Goal: Task Accomplishment & Management: Use online tool/utility

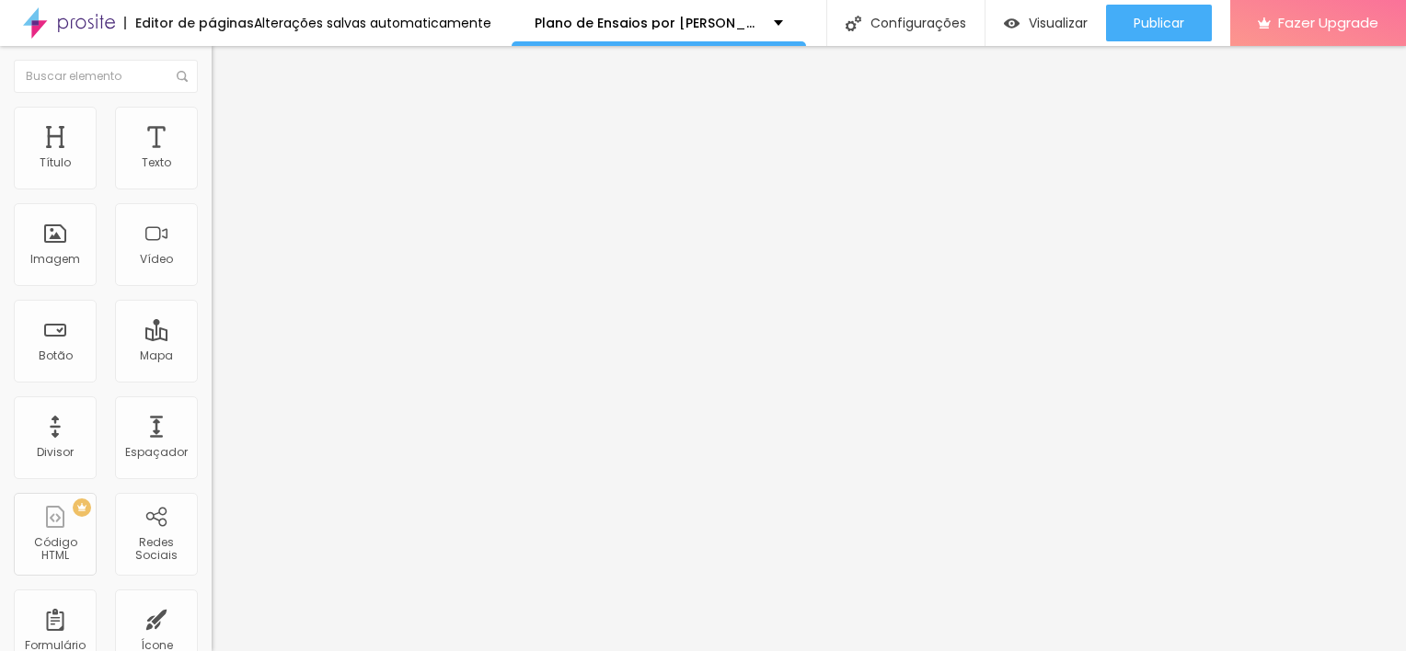
click at [212, 140] on li "Estilo" at bounding box center [318, 130] width 212 height 18
click at [219, 183] on img at bounding box center [224, 177] width 11 height 11
radio input "true"
radio input "false"
click at [219, 183] on img at bounding box center [224, 177] width 11 height 11
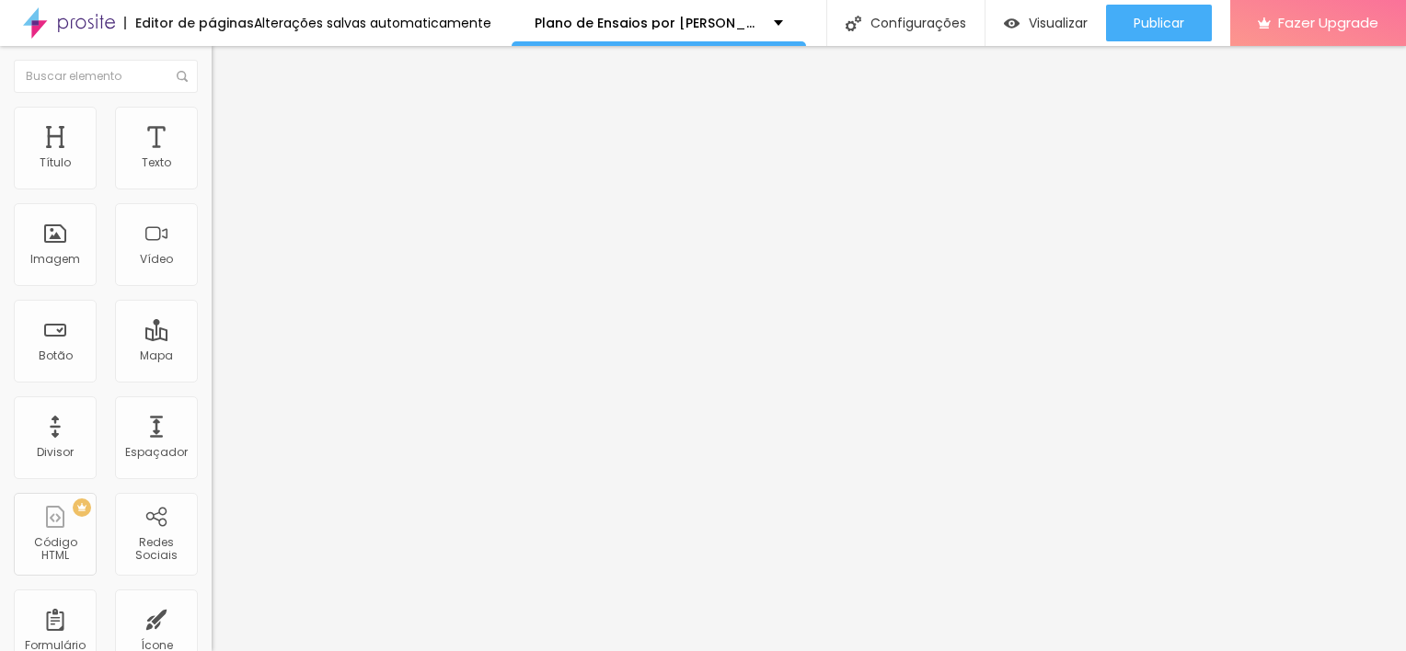
radio input "false"
radio input "true"
click at [219, 183] on img at bounding box center [224, 177] width 11 height 11
radio input "true"
radio input "false"
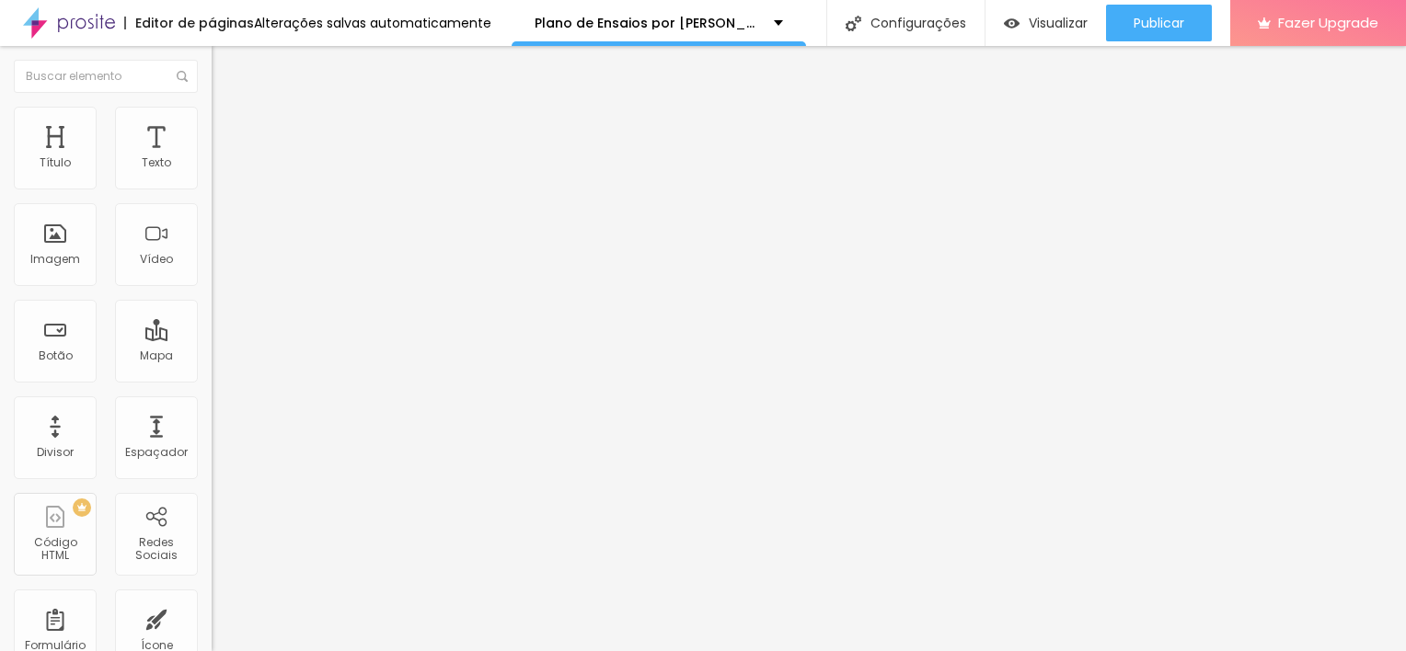
click at [219, 183] on img at bounding box center [224, 177] width 11 height 11
radio input "true"
radio input "false"
type input "17"
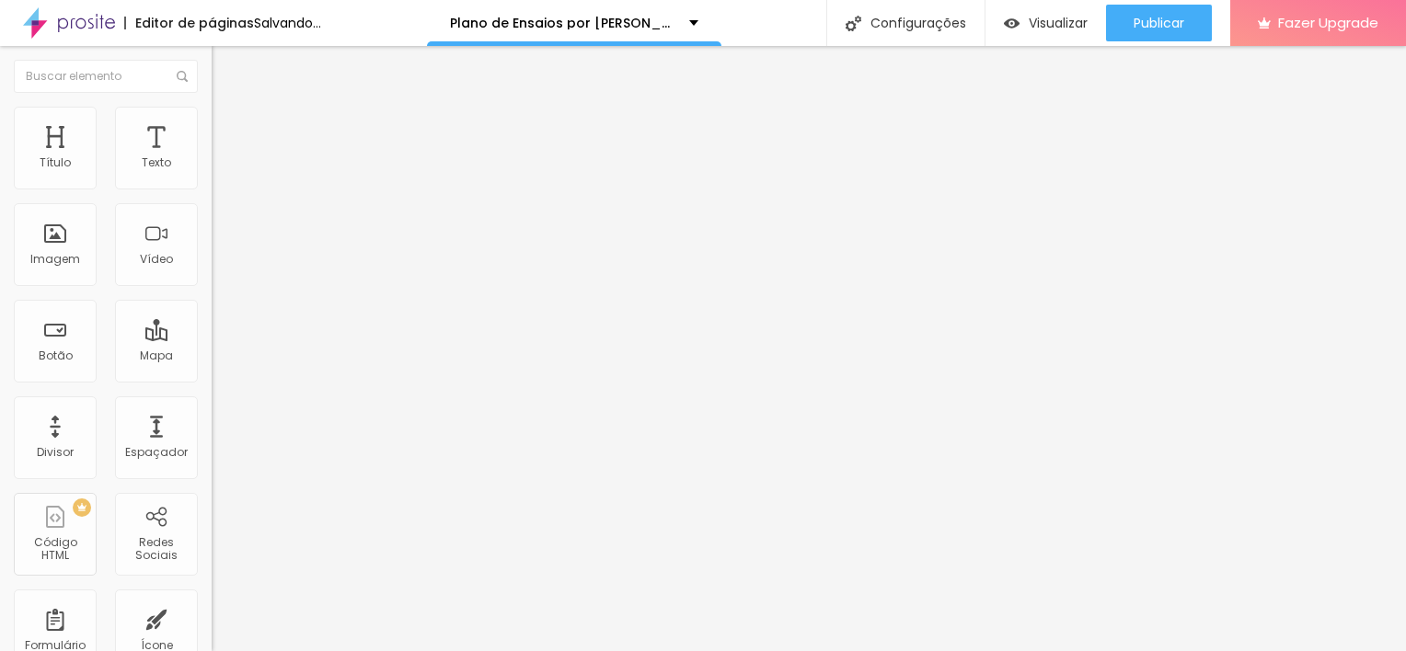
type input "14"
type input "13"
drag, startPoint x: 150, startPoint y: 289, endPoint x: 31, endPoint y: 302, distance: 119.4
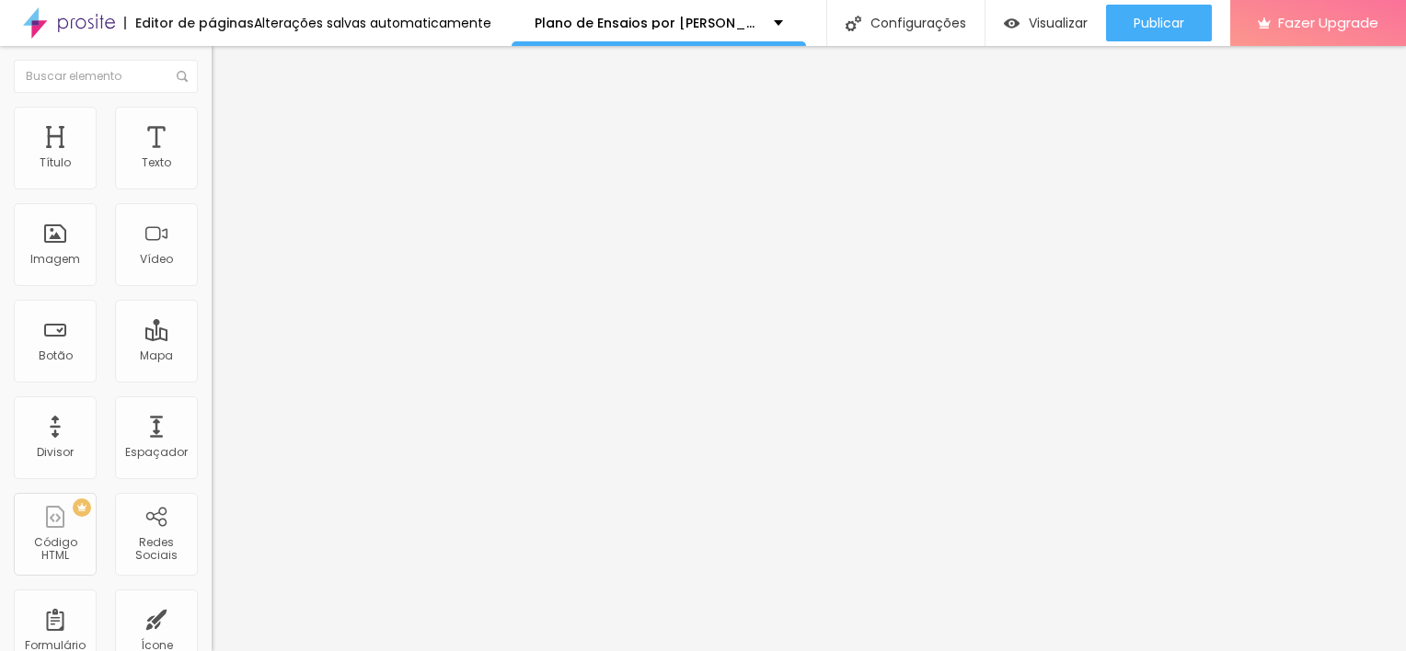
click at [212, 548] on input "range" at bounding box center [271, 555] width 119 height 15
click at [212, 650] on span "Arredondada" at bounding box center [250, 662] width 77 height 16
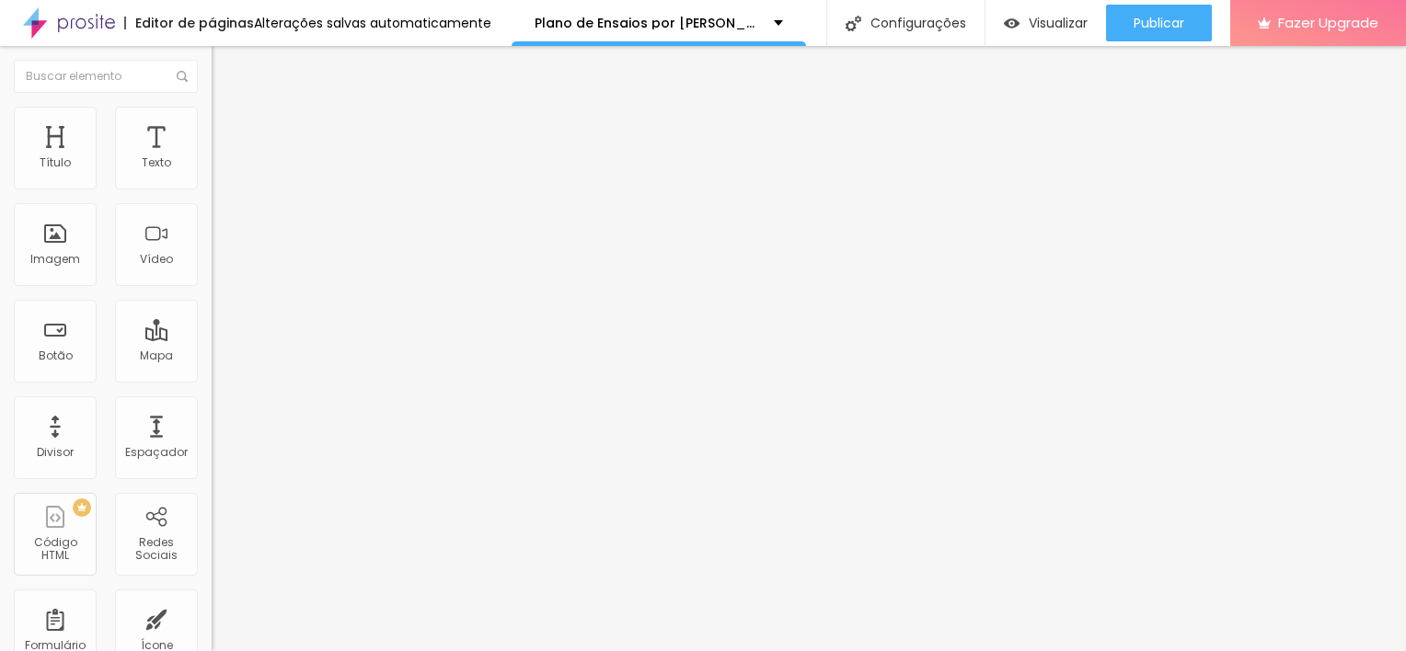
click at [212, 650] on span "Arredondada" at bounding box center [250, 662] width 77 height 16
click at [212, 603] on span "Verde claro" at bounding box center [244, 611] width 64 height 16
click at [212, 635] on div "Verde escuro" at bounding box center [318, 640] width 212 height 11
click at [212, 615] on span "Verde claro" at bounding box center [244, 623] width 64 height 16
click at [212, 632] on span "Verde escuro" at bounding box center [249, 640] width 74 height 16
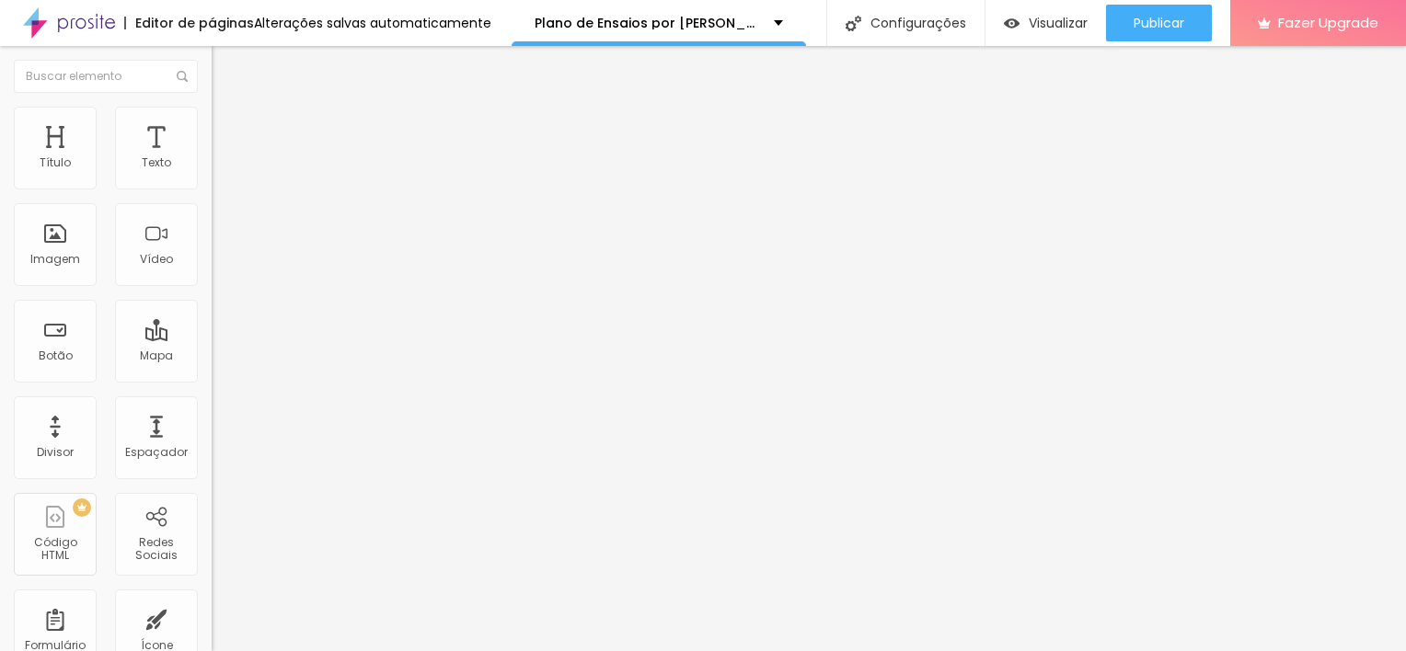
type input "14"
type input "15"
type input "16"
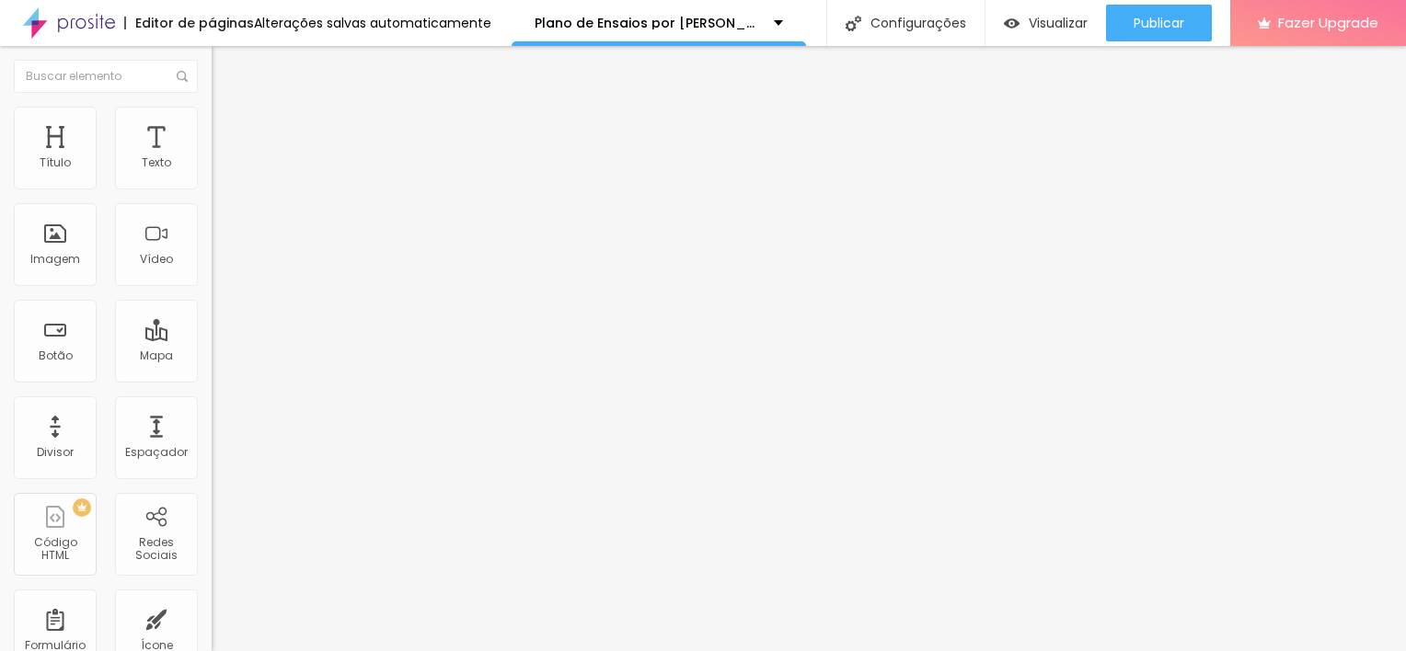
type input "16"
type input "13"
drag, startPoint x: 40, startPoint y: 290, endPoint x: -4, endPoint y: 305, distance: 46.0
click at [212, 548] on input "range" at bounding box center [271, 555] width 119 height 15
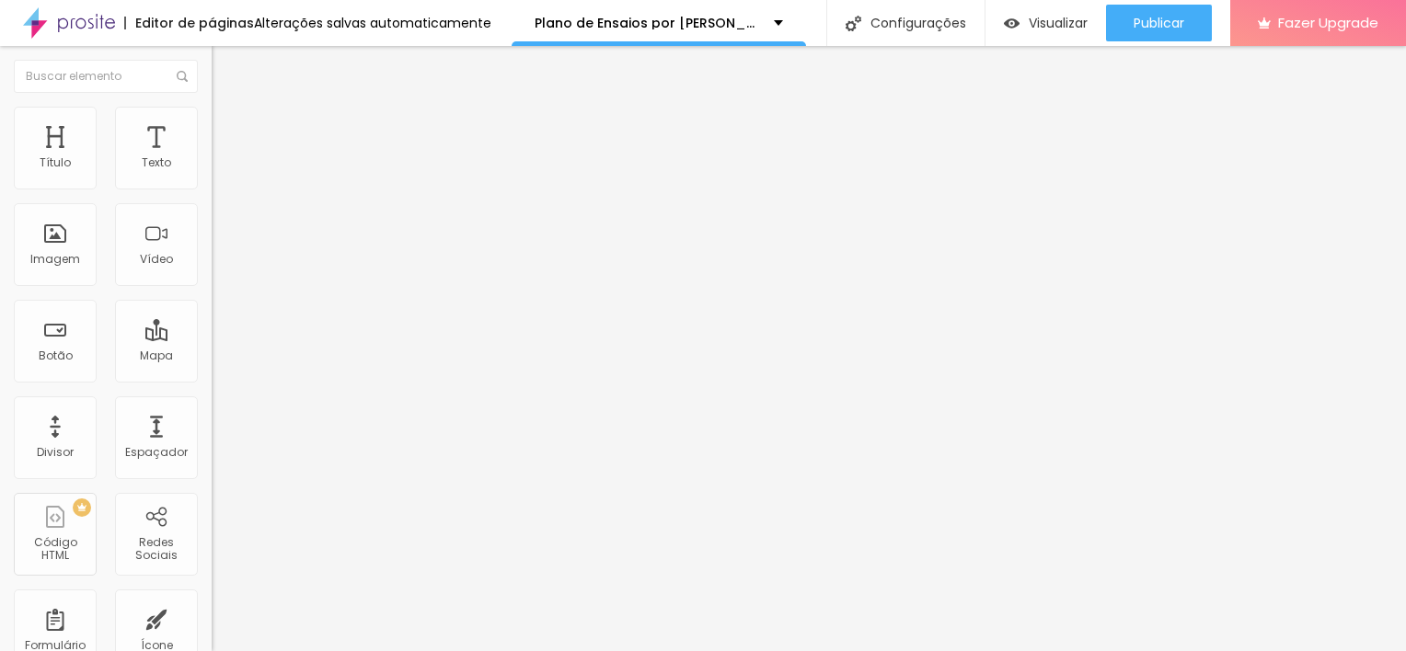
click at [228, 144] on span "Avançado" at bounding box center [258, 152] width 61 height 16
click at [212, 140] on li "Avançado" at bounding box center [318, 149] width 212 height 18
type input "0"
type input "1"
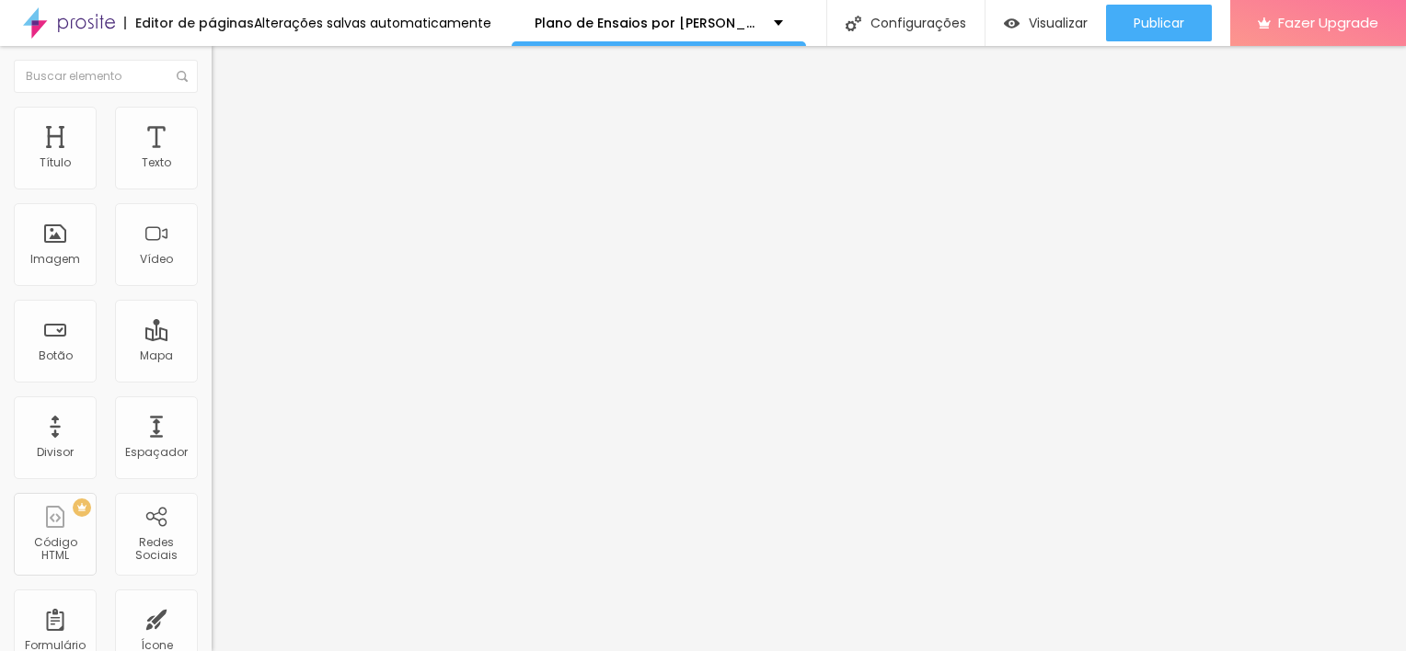
type input "1"
type input "6"
type input "13"
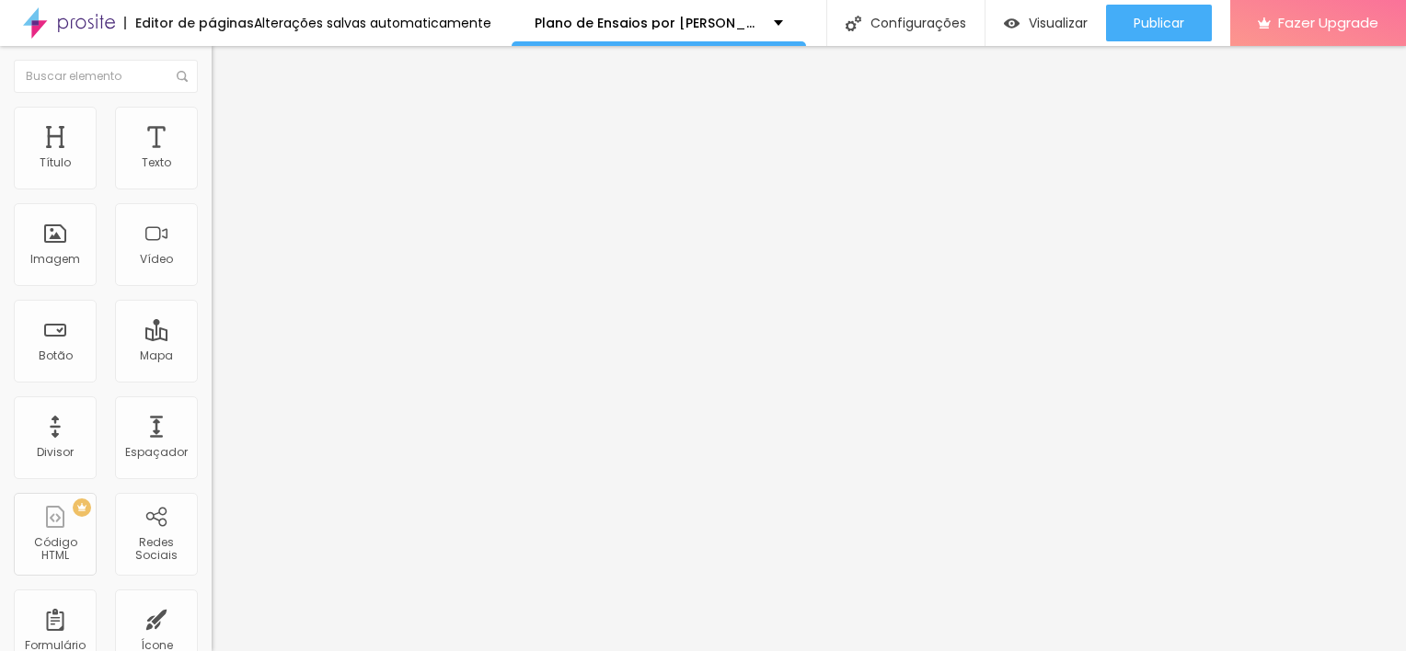
type input "14"
type input "15"
type input "13"
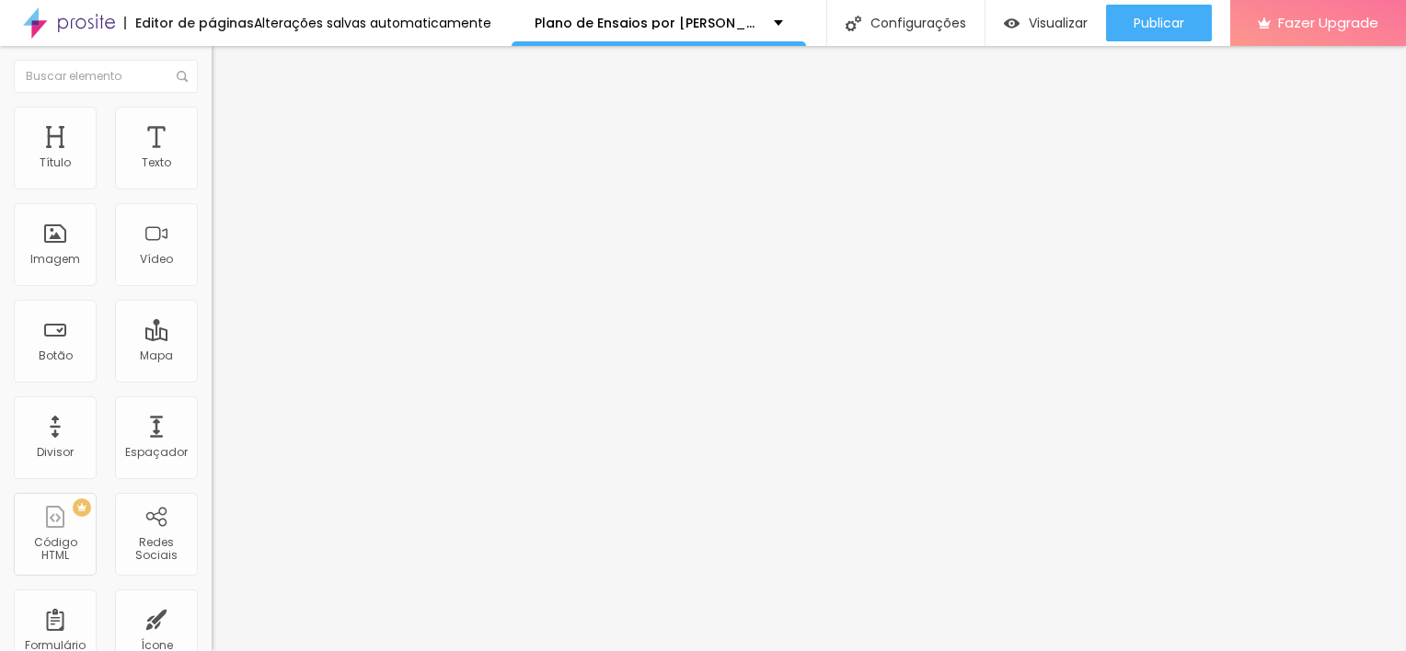
type input "13"
type input "10"
type input "9"
click at [212, 372] on input "range" at bounding box center [271, 379] width 119 height 15
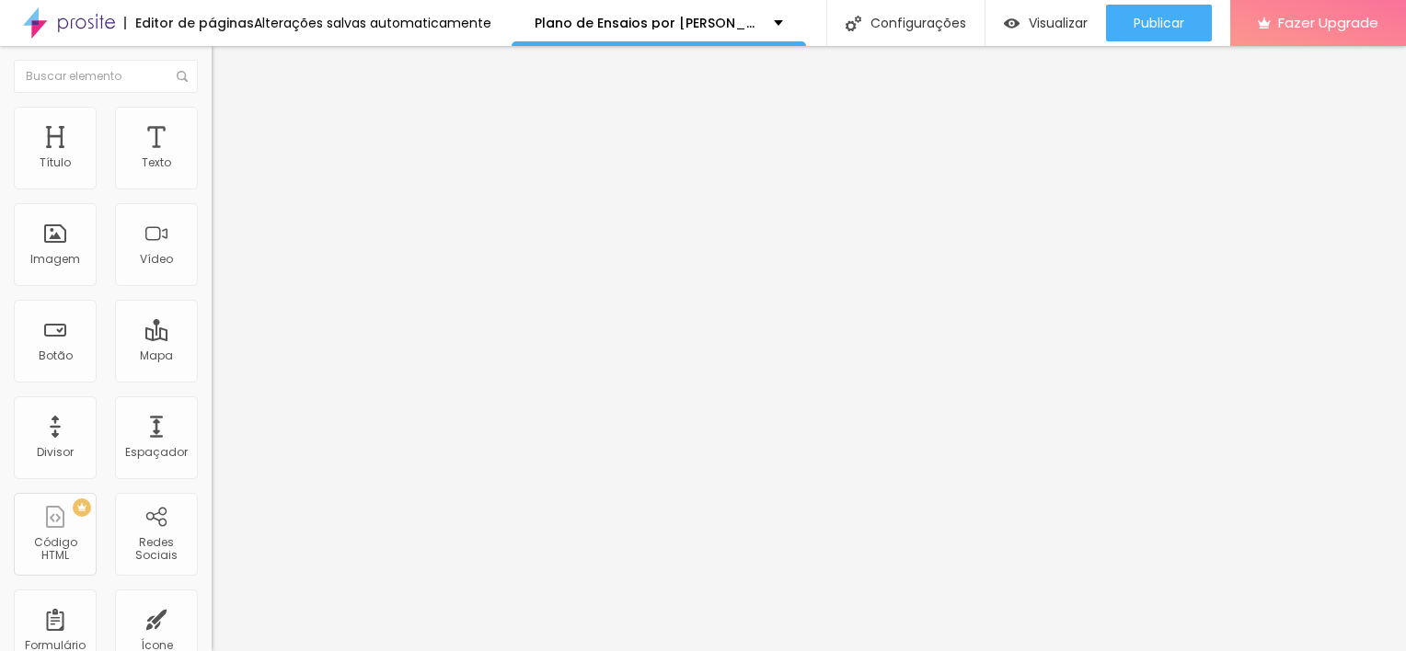
type input "9"
type input "0"
drag, startPoint x: 52, startPoint y: 228, endPoint x: 22, endPoint y: 236, distance: 30.3
click at [212, 632] on input "range" at bounding box center [271, 639] width 119 height 15
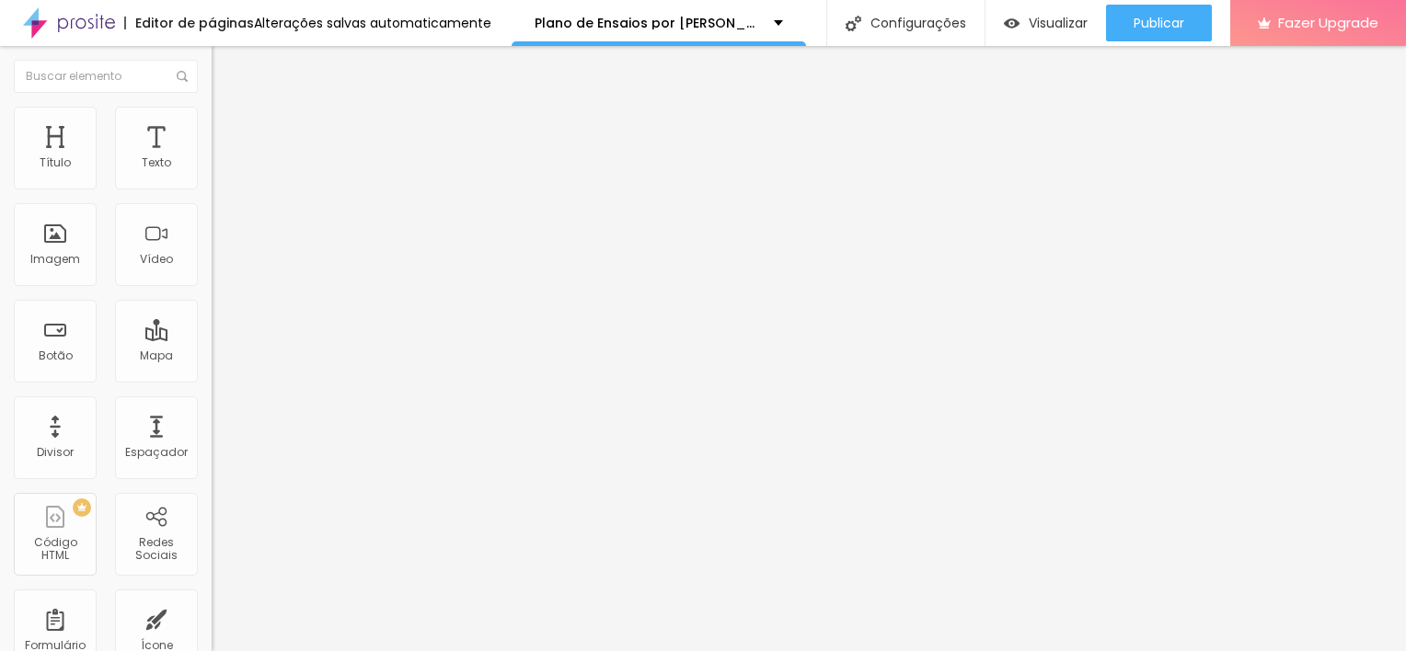
type input "4"
type input "11"
type input "13"
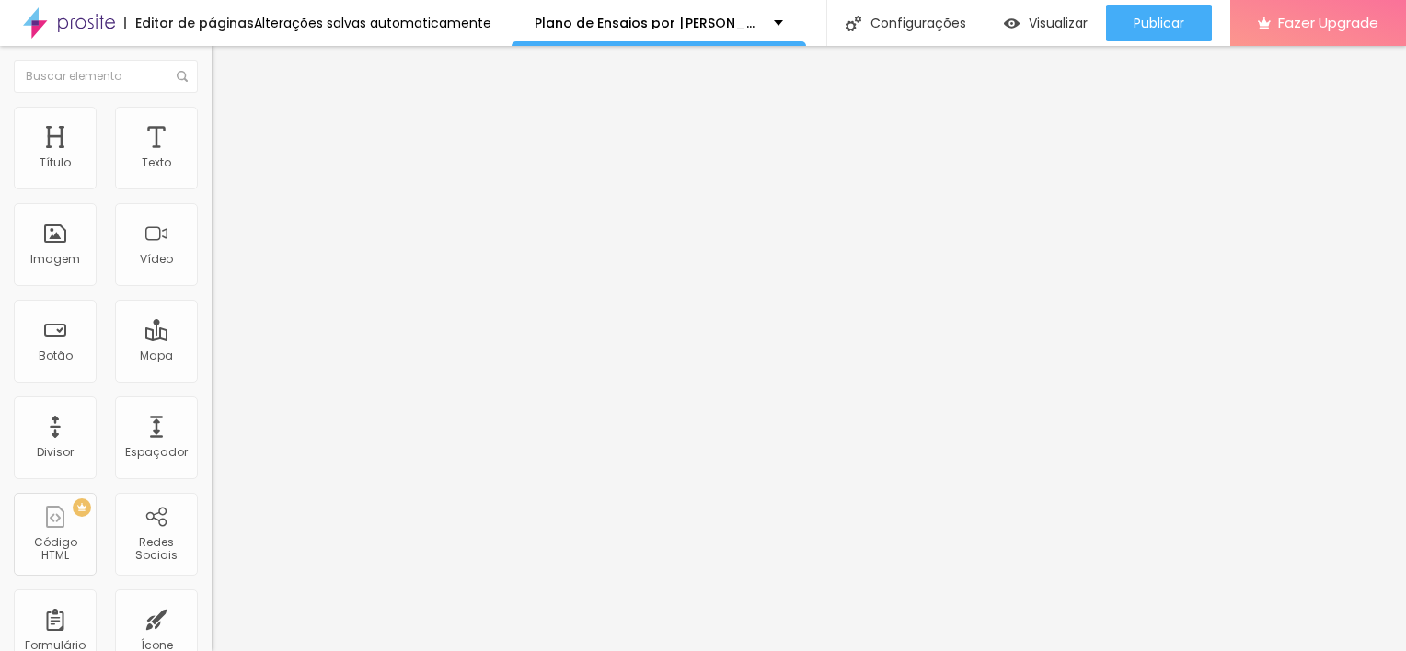
type input "13"
type input "14"
type input "15"
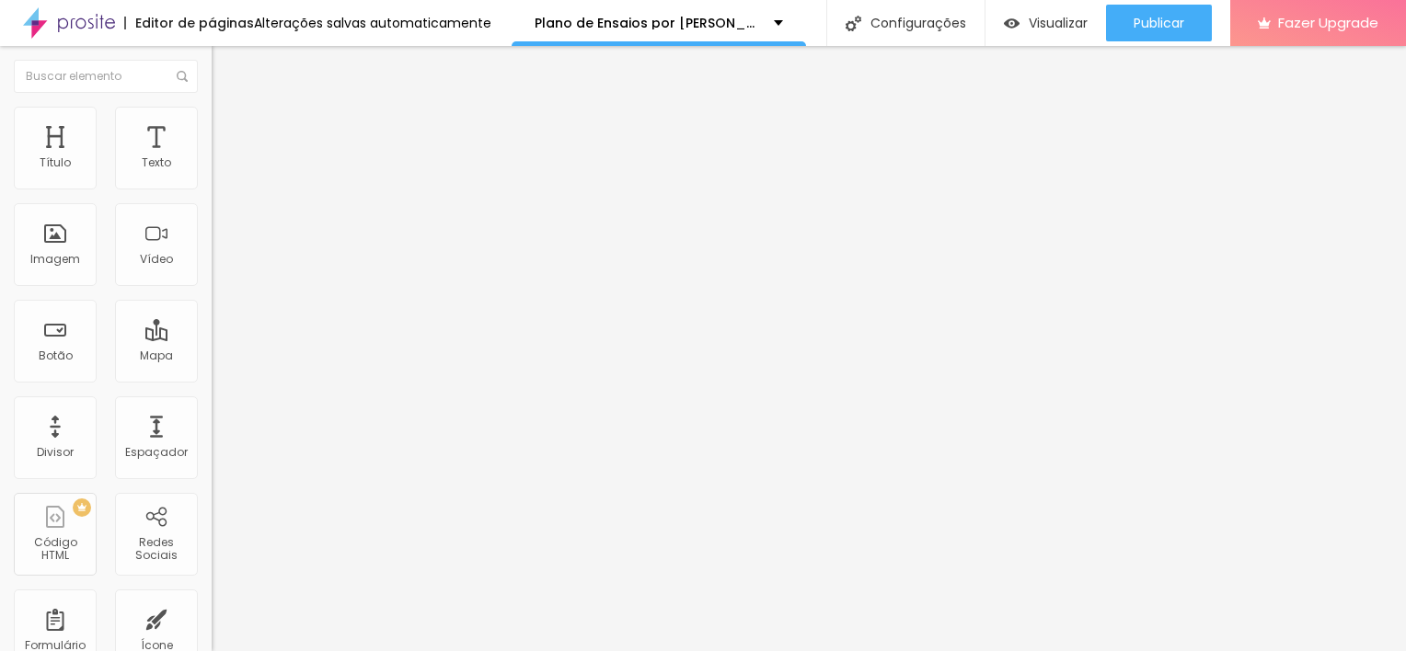
type input "16"
type input "17"
type input "16"
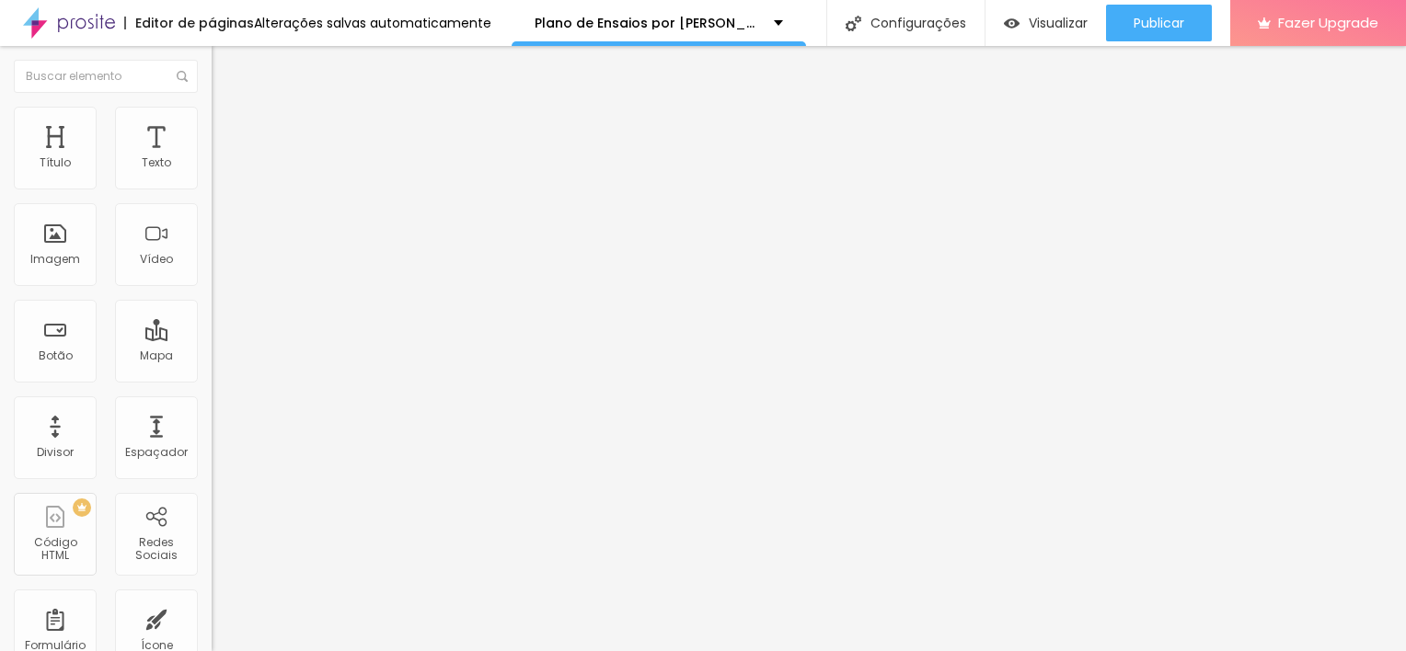
type input "16"
type input "15"
type input "14"
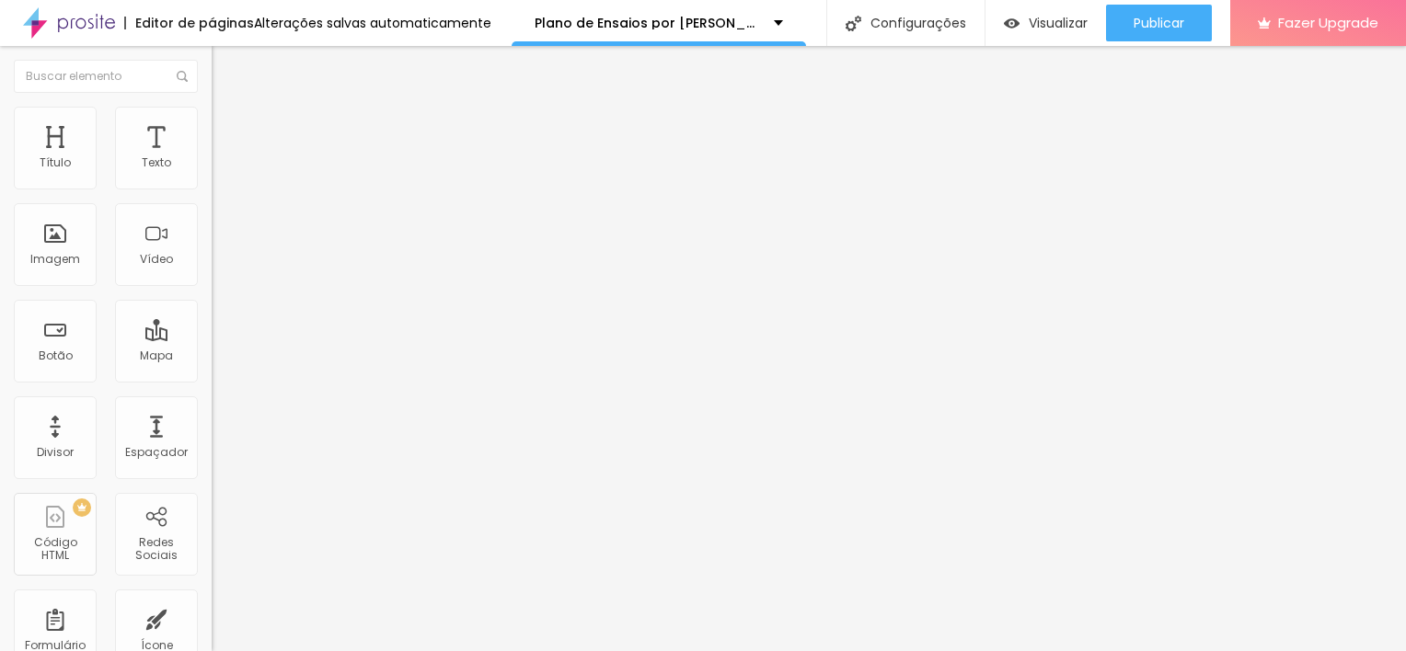
type input "13"
type input "12"
type input "10"
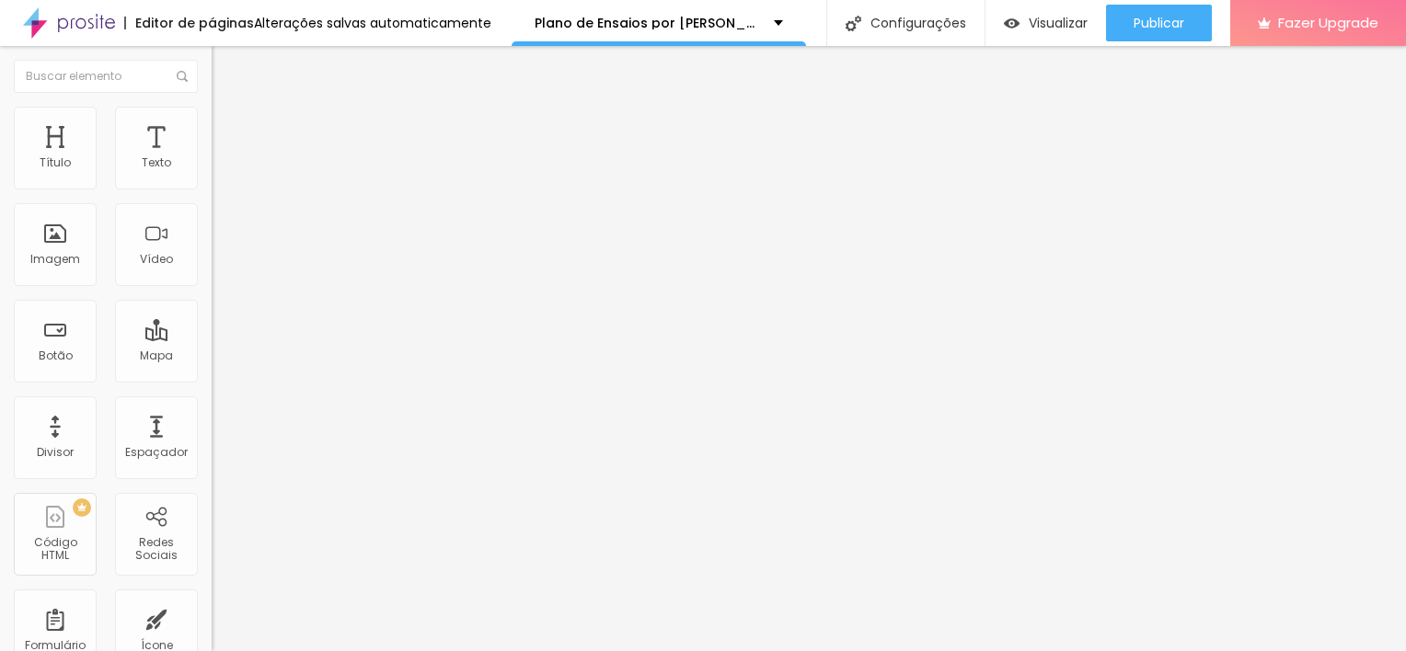
type input "10"
type input "9"
click at [212, 632] on input "range" at bounding box center [271, 639] width 119 height 15
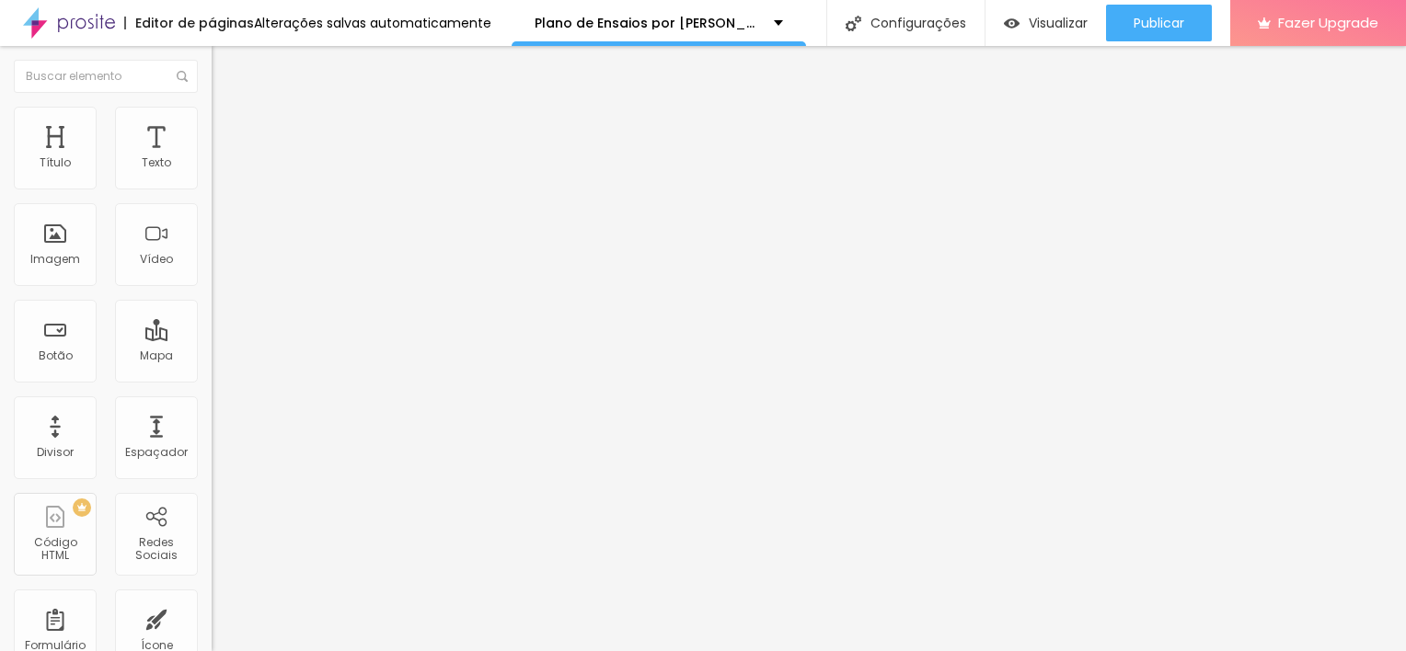
click at [228, 141] on span "Estilo" at bounding box center [242, 134] width 29 height 16
click at [212, 121] on li "Conteúdo" at bounding box center [318, 112] width 212 height 18
drag, startPoint x: 90, startPoint y: 333, endPoint x: 27, endPoint y: 339, distance: 63.7
click at [212, 636] on textarea "Oi Ju! Quero agendar o meu ensaio por assinatura!" at bounding box center [316, 651] width 208 height 31
click at [212, 636] on textarea "Oi Ju! Quero agendar o plano 1 - Conexão Profunda por assinatura!" at bounding box center [316, 651] width 208 height 31
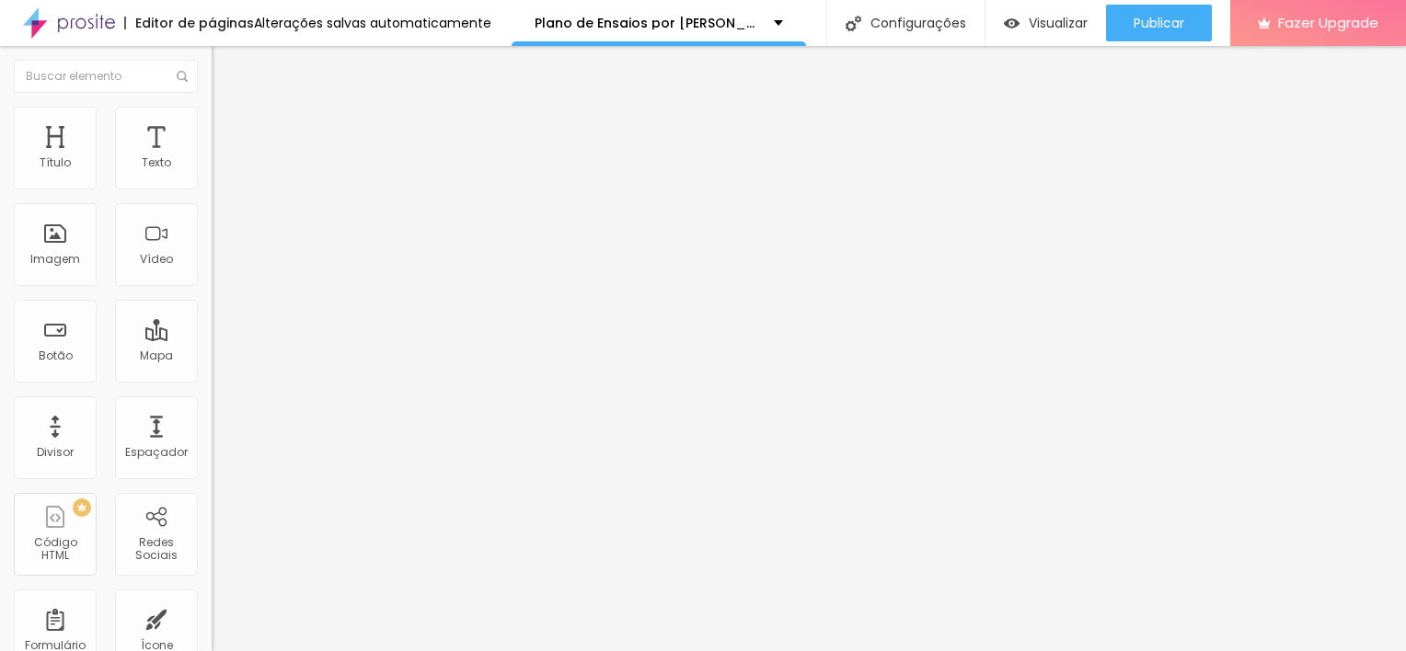
drag, startPoint x: 177, startPoint y: 375, endPoint x: 0, endPoint y: 382, distance: 176.7
click at [0, 382] on html "Editor de páginas Alterações salvas automaticamente Plano de Ensaios por Assina…" at bounding box center [703, 325] width 1406 height 651
click at [212, 636] on textarea "Oi Ju! Quero agendar o meu ensaio por assinatura - plano 1 - Conexão" at bounding box center [316, 651] width 208 height 31
click at [212, 636] on textarea "Oi Ju! Quero agendar o meu ensaio por assinatura - plano 1 Conexão" at bounding box center [316, 651] width 208 height 31
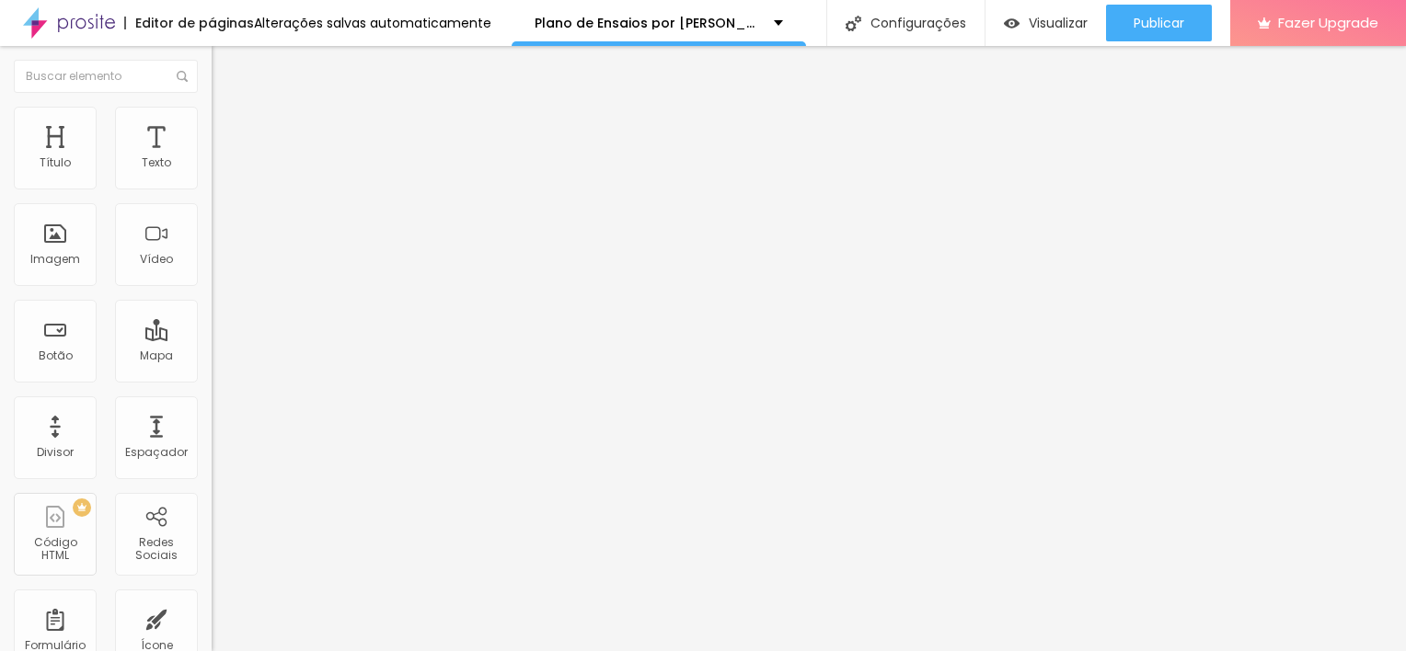
click at [212, 636] on textarea "Oi Ju! Quero agendar o meu ensaio por assinatura ( plano 1 Conexão" at bounding box center [316, 651] width 208 height 31
click at [212, 636] on textarea "Oi Ju! Quero agendar o meu ensaio por assinatura1 ( plano 1 Conexão" at bounding box center [316, 651] width 208 height 31
click at [212, 636] on textarea "Oi Ju! Quero agendar o meu ensaio por assinatura1 plano 1 Conexão" at bounding box center [316, 651] width 208 height 31
type textarea "Oi Ju! Quero agendar o meu ensaio por assinatura1 plano 1 Conexão"
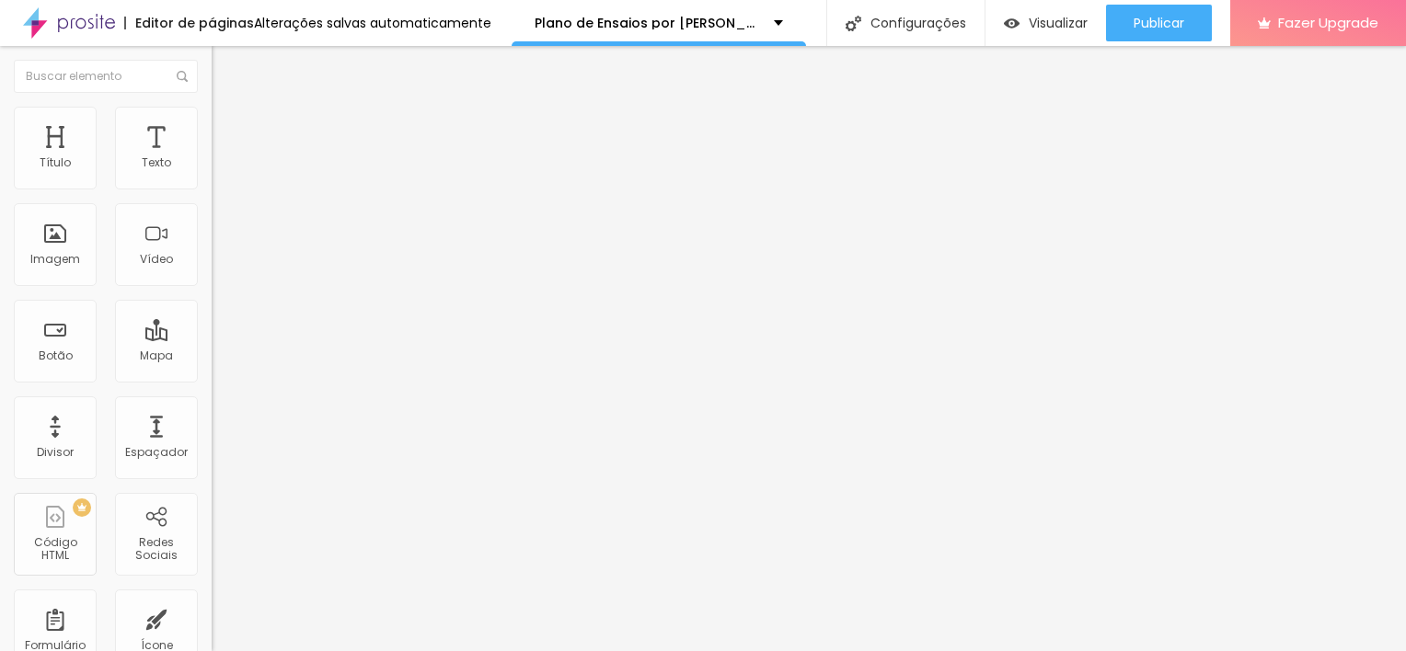
drag, startPoint x: 153, startPoint y: 353, endPoint x: 0, endPoint y: 369, distance: 153.5
click at [212, 369] on div "Número do WhatsApp * (21)96514-9444 + 55 Texto do botão Conversar no WhatsApp M…" at bounding box center [318, 465] width 212 height 614
paste textarea "Plano 1 - Conexão Profunda:"
click at [212, 636] on textarea "Oi Ju! Quero agendar o meu ensaio por assinatura1 Plano 1 - Conexão Profunda:" at bounding box center [316, 651] width 208 height 31
click at [212, 636] on textarea "Oi Ju! Quero agendar o meu ensaio por assinatura Plano 1 - Conexão Profunda:" at bounding box center [316, 651] width 208 height 31
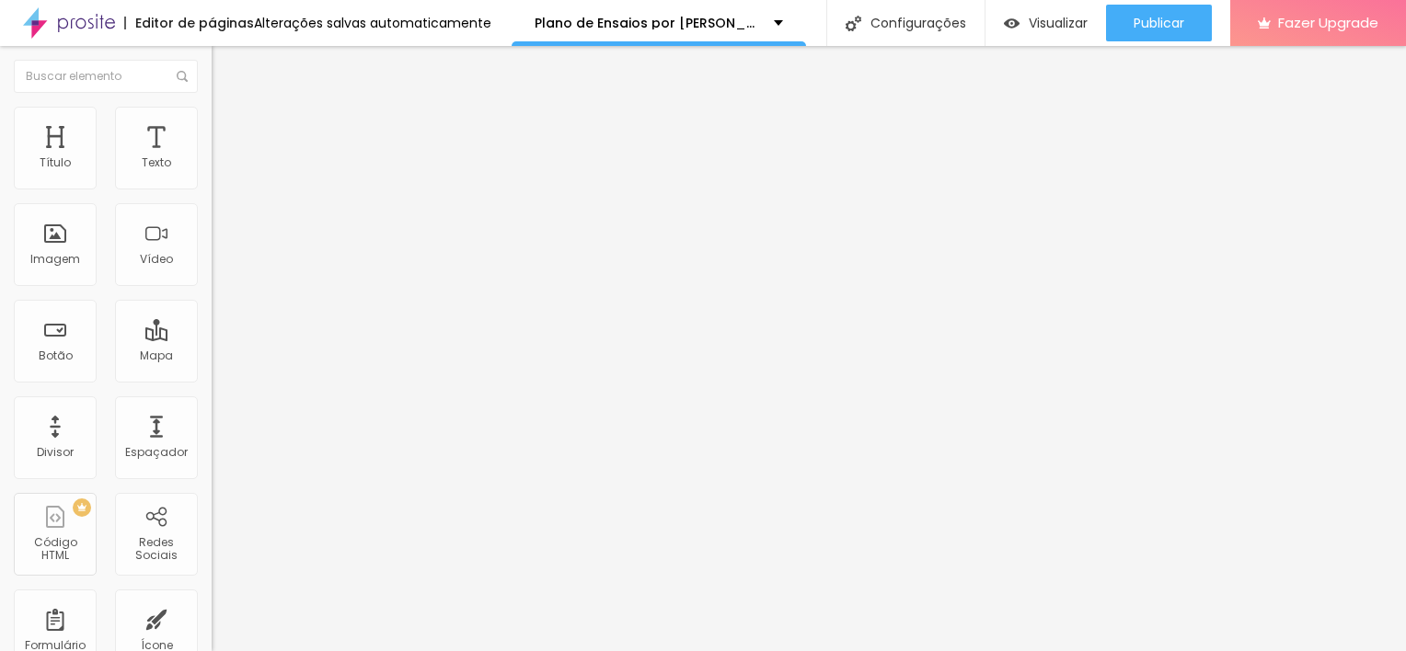
click at [212, 636] on textarea "Oi Ju! Quero agendar o meu ensaio por assinatura Plano 1 - Conexão Profunda" at bounding box center [316, 651] width 208 height 31
click at [212, 636] on textarea "Oi Ju! Quero agendar o meu ensaio por assinatura! Plano 1 - Conexão Profunda" at bounding box center [316, 651] width 208 height 31
drag, startPoint x: 81, startPoint y: 378, endPoint x: 0, endPoint y: 316, distance: 101.7
drag, startPoint x: 0, startPoint y: 316, endPoint x: 100, endPoint y: 405, distance: 133.6
click at [212, 636] on textarea "Oi Ju! Quero agendar o meu ensaio por assinatura! Plano 1 - Conexão Profunda 🧡" at bounding box center [316, 651] width 208 height 31
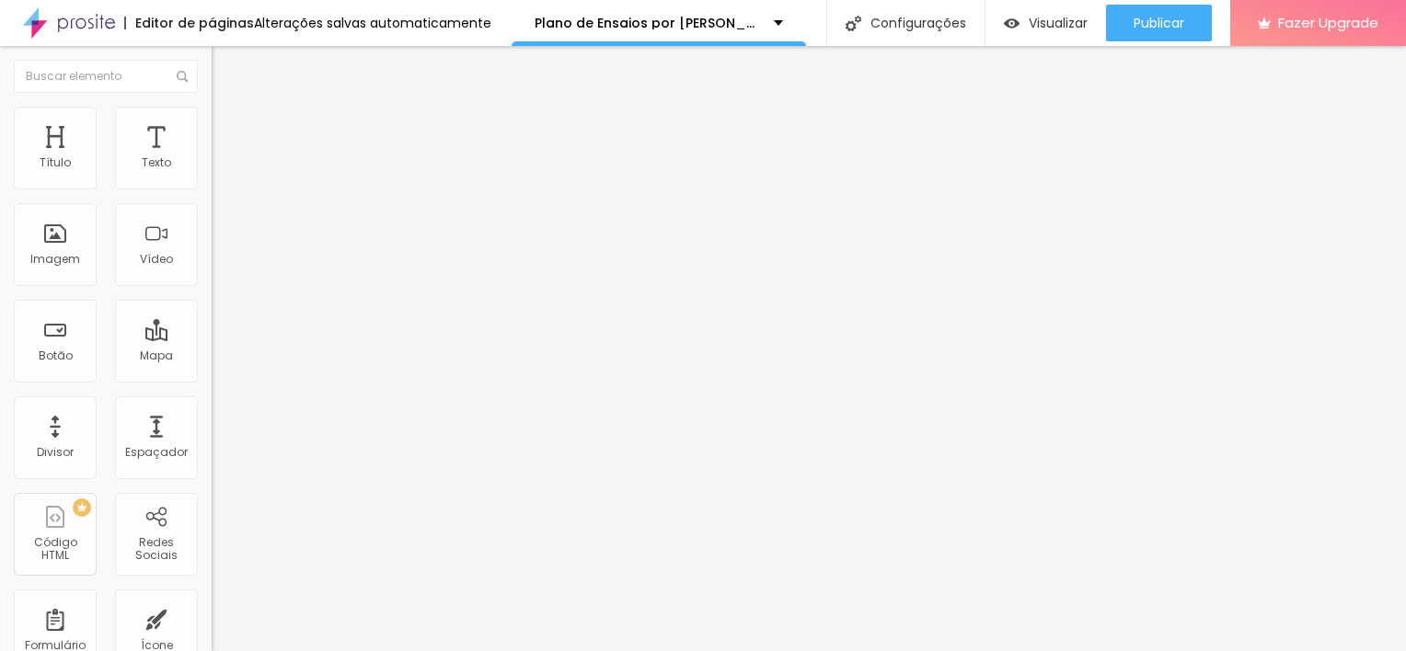
type textarea "Oi Ju! Quero agendar o meu ensaio por assinatura! Plano 1 - Conexão Profunda 🧡"
click at [212, 583] on input "Conversar no WhatsApp" at bounding box center [322, 592] width 221 height 18
drag, startPoint x: 170, startPoint y: 264, endPoint x: 0, endPoint y: 258, distance: 170.3
click at [0, 258] on html "Editor de páginas Alterações salvas automaticamente Plano de Ensaios por Assina…" at bounding box center [703, 325] width 1406 height 651
drag, startPoint x: 136, startPoint y: 263, endPoint x: 63, endPoint y: 263, distance: 72.7
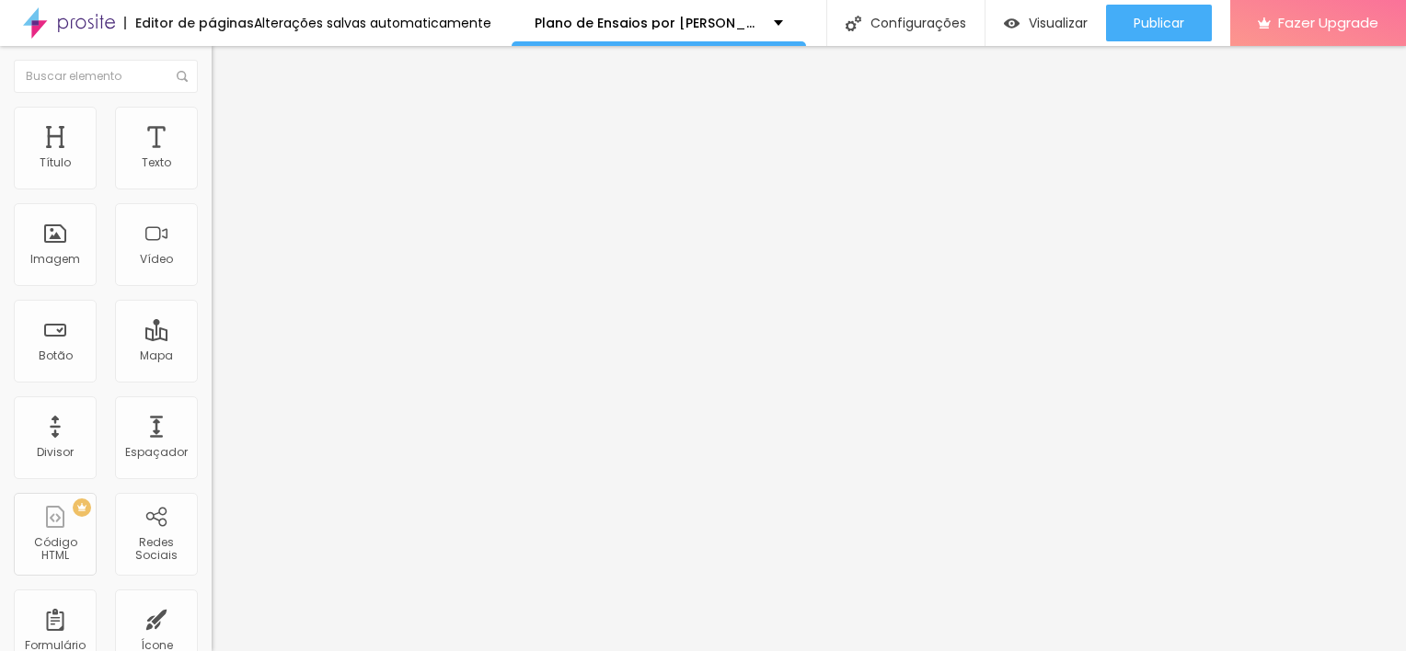
click at [212, 583] on input "QUERO ESTE PLANO" at bounding box center [322, 592] width 221 height 18
type input "QUERO O PLANO 1"
click at [212, 121] on li "Estilo" at bounding box center [318, 130] width 212 height 18
click at [212, 189] on button at bounding box center [225, 178] width 26 height 19
radio input "false"
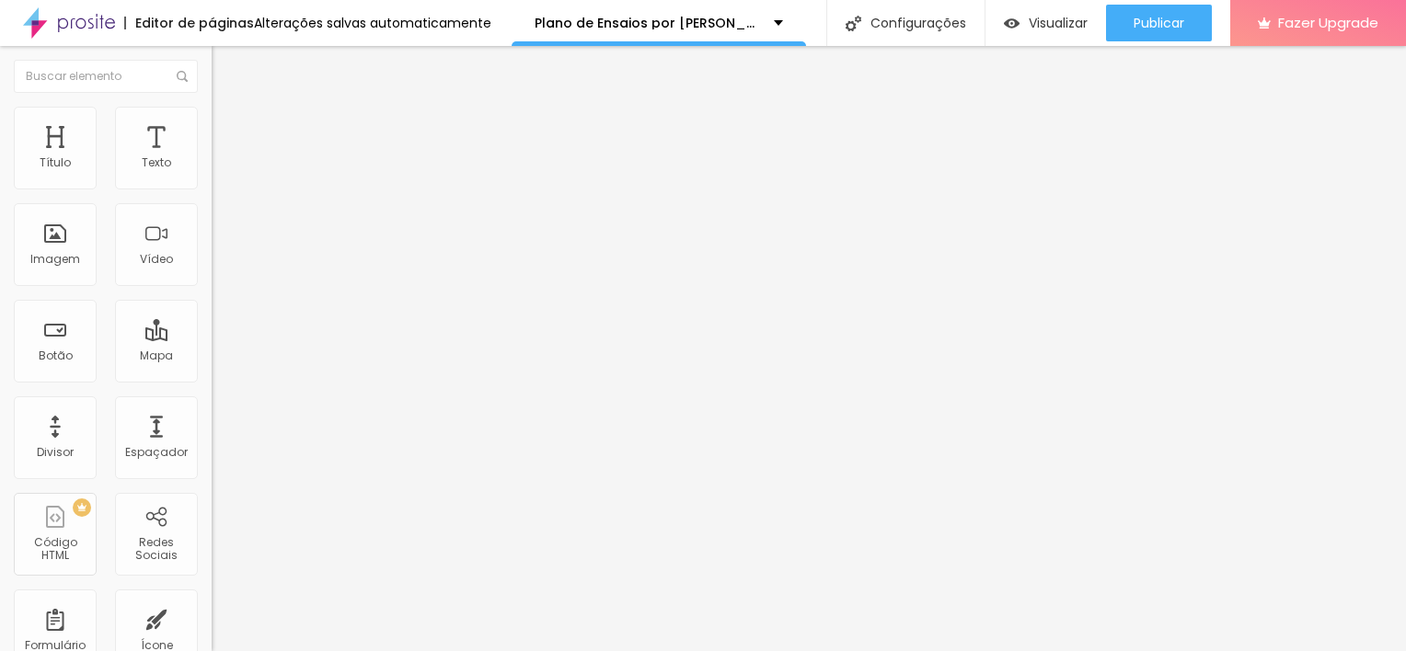
radio input "true"
click at [219, 183] on img at bounding box center [224, 177] width 11 height 11
radio input "true"
radio input "false"
click at [212, 595] on div "Cor Verde escuro Verde claro Verde escuro" at bounding box center [318, 620] width 212 height 51
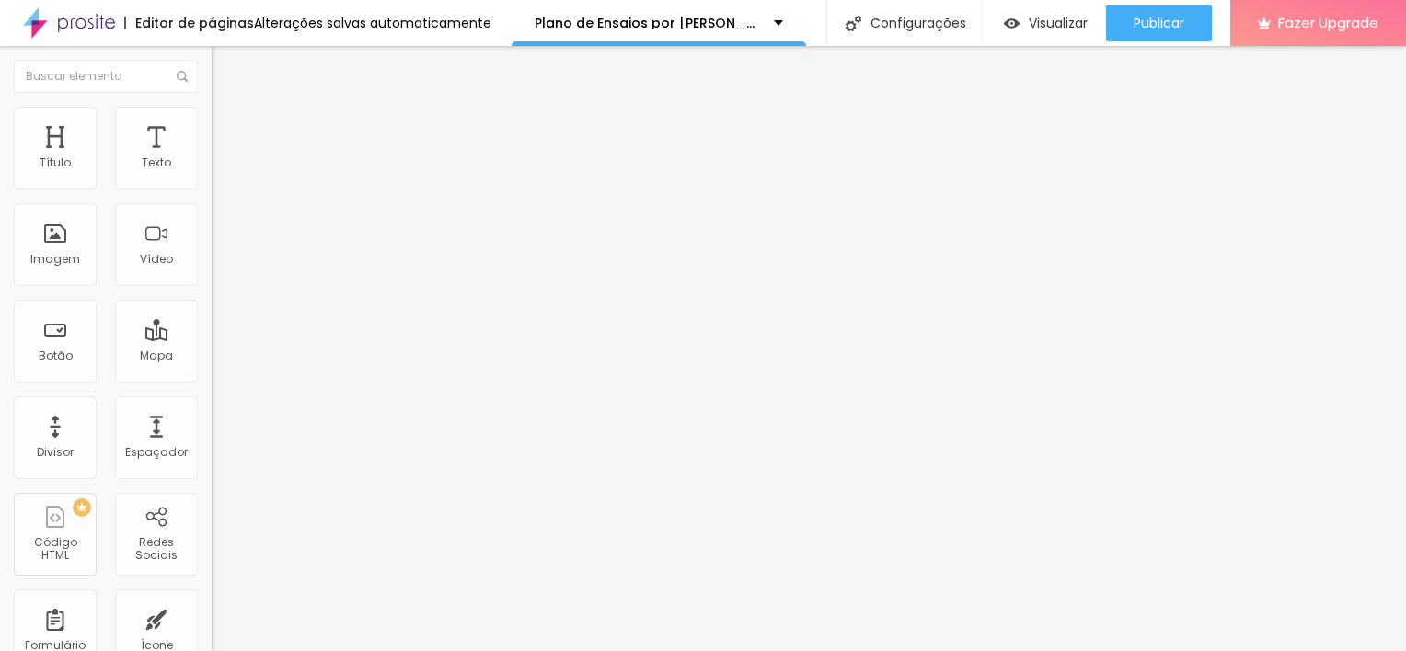
click at [212, 603] on span "Verde escuro" at bounding box center [249, 611] width 74 height 16
click at [212, 615] on span "Verde claro" at bounding box center [244, 623] width 64 height 16
click at [212, 632] on span "Verde escuro" at bounding box center [249, 640] width 74 height 16
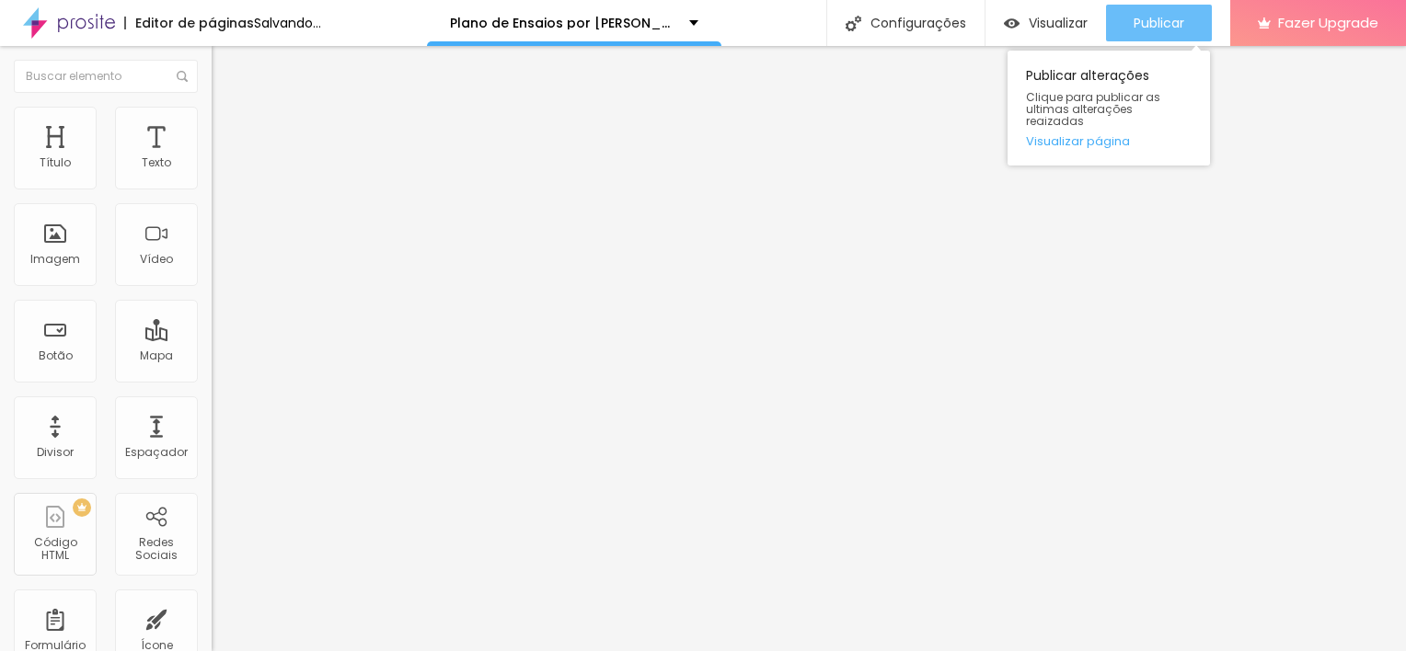
click at [1155, 16] on span "Publicar" at bounding box center [1158, 23] width 51 height 15
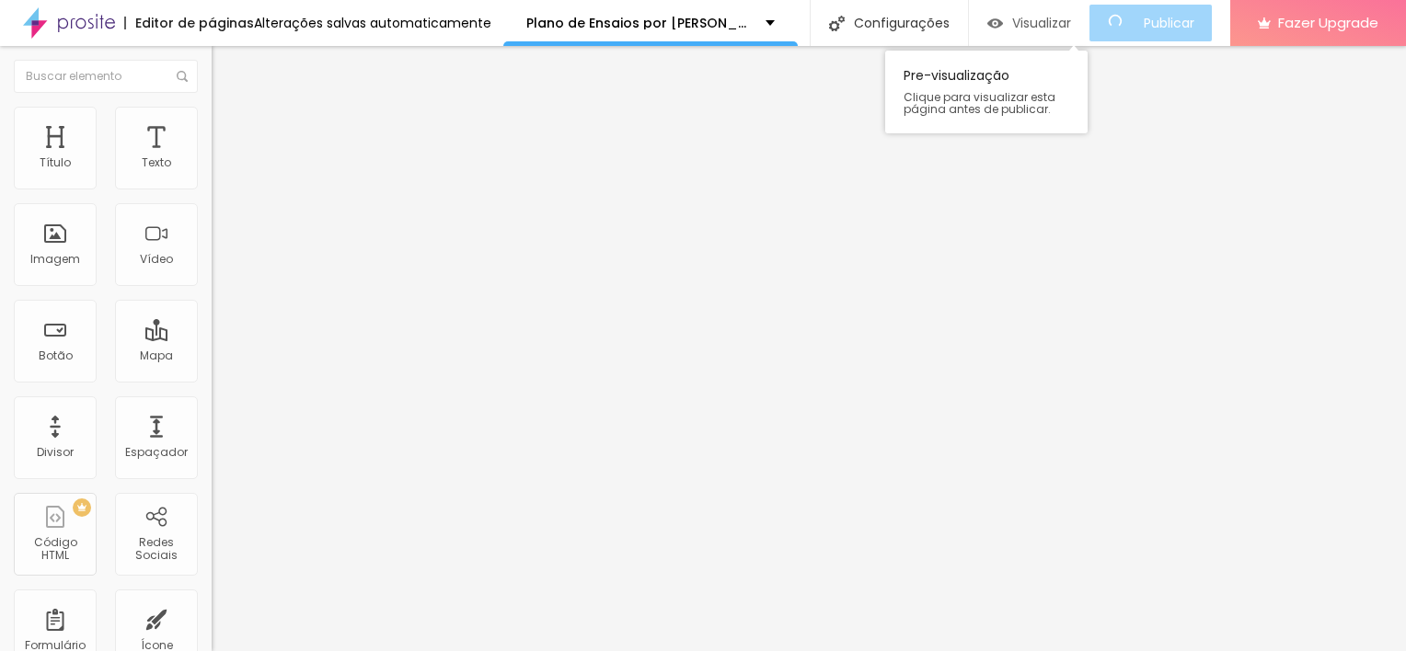
click at [1071, 26] on span "Visualizar" at bounding box center [1041, 23] width 59 height 15
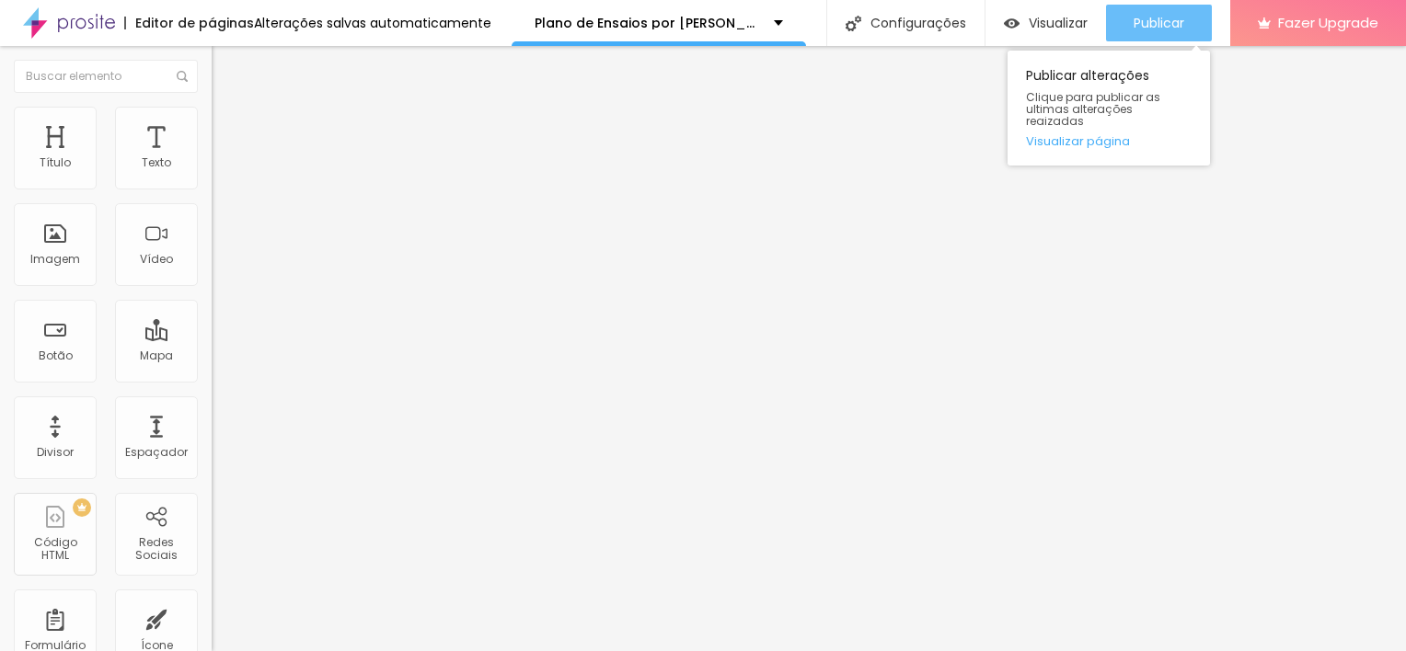
click at [1155, 29] on span "Publicar" at bounding box center [1158, 23] width 51 height 15
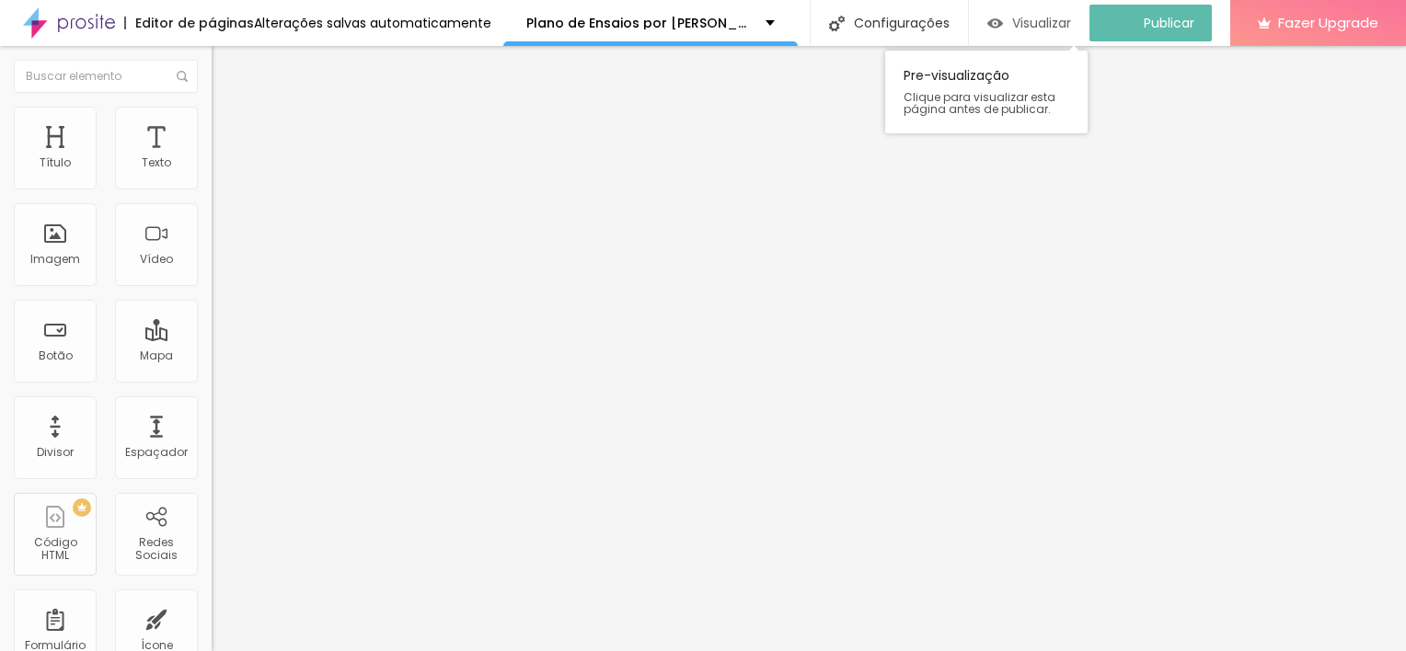
click at [998, 25] on button "Visualizar" at bounding box center [1029, 23] width 121 height 37
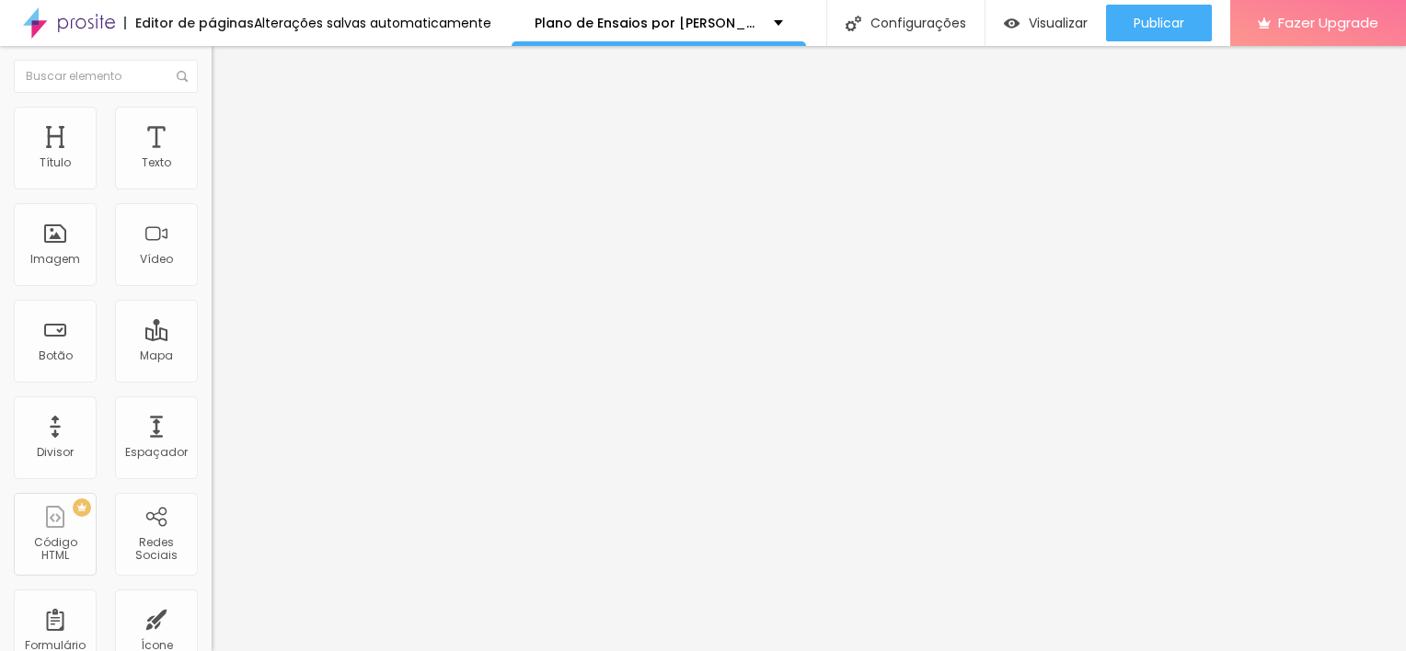
click at [212, 121] on li "Estilo" at bounding box center [318, 116] width 212 height 18
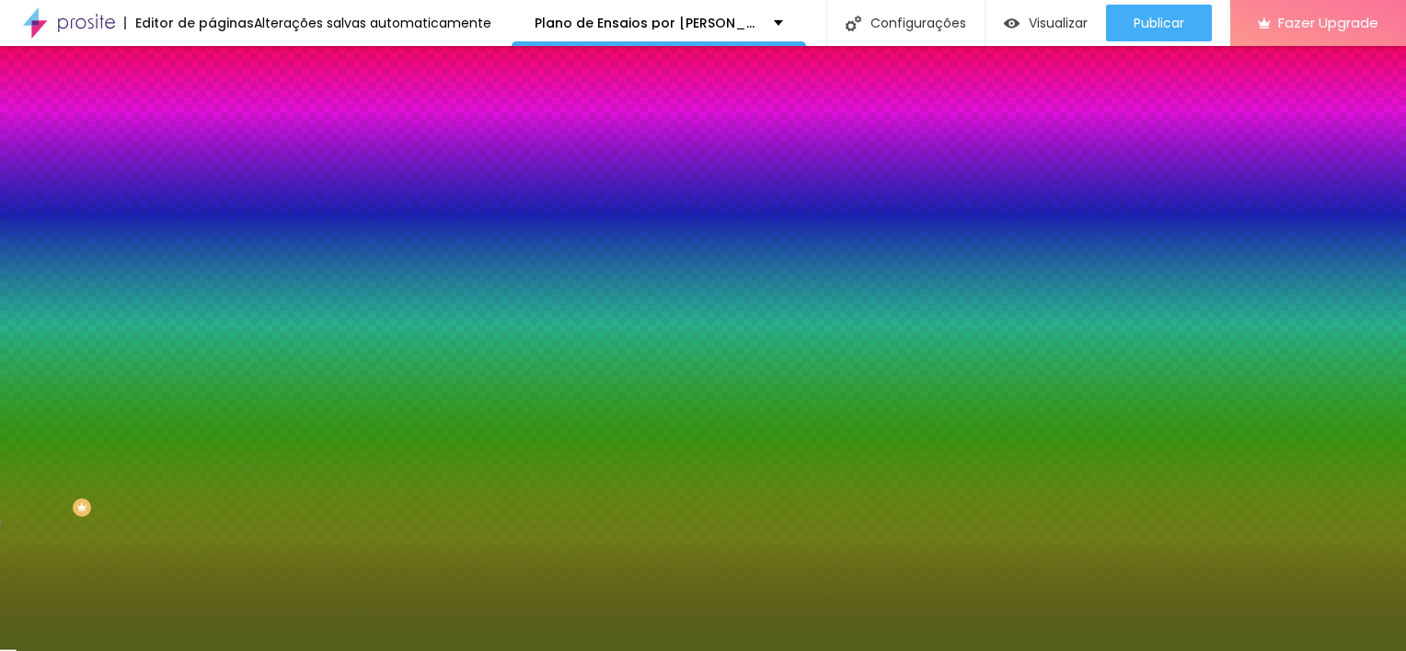
click at [212, 125] on img at bounding box center [220, 133] width 17 height 17
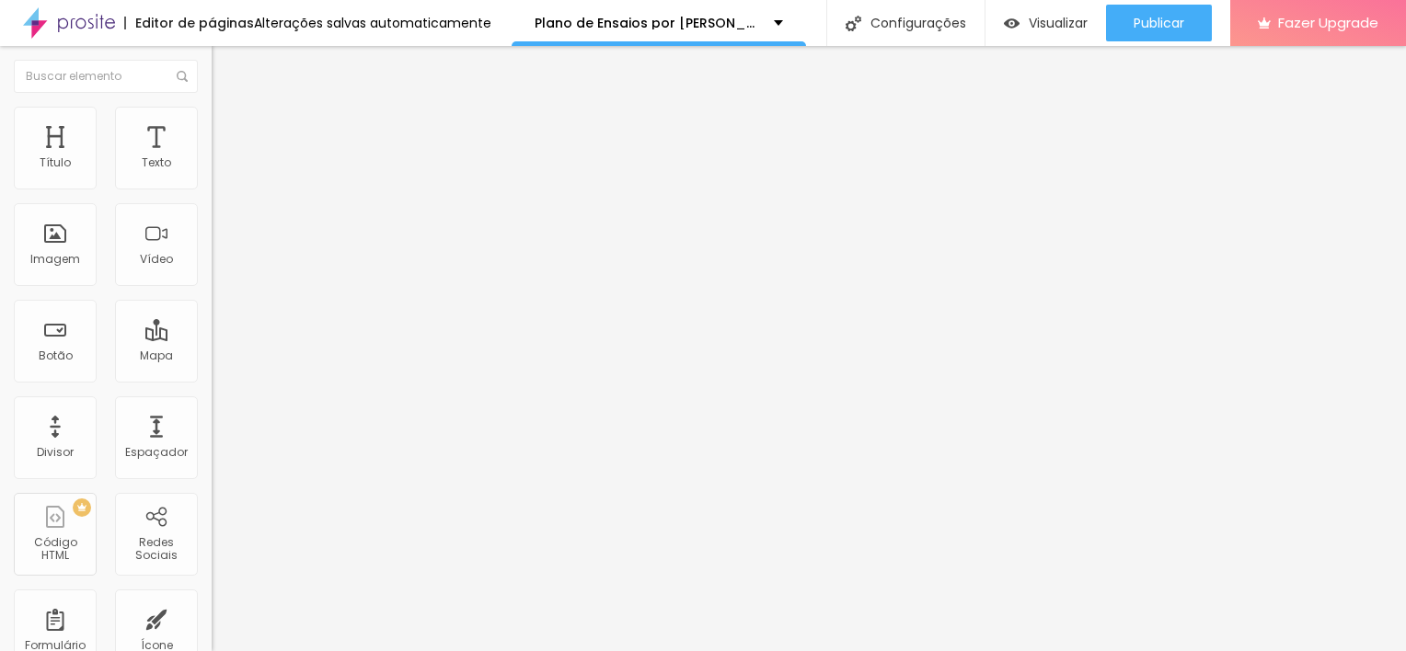
type input "41"
type input "7"
type input "0"
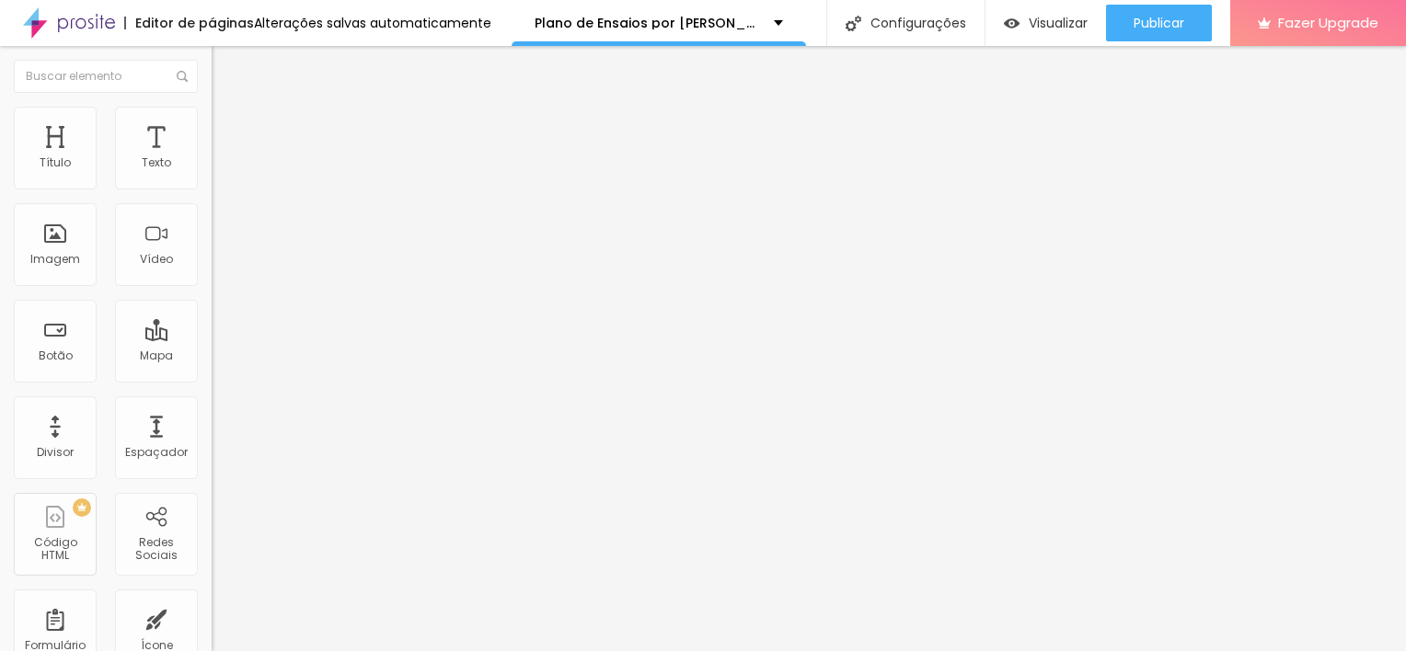
type input "0"
type input "1"
type input "2"
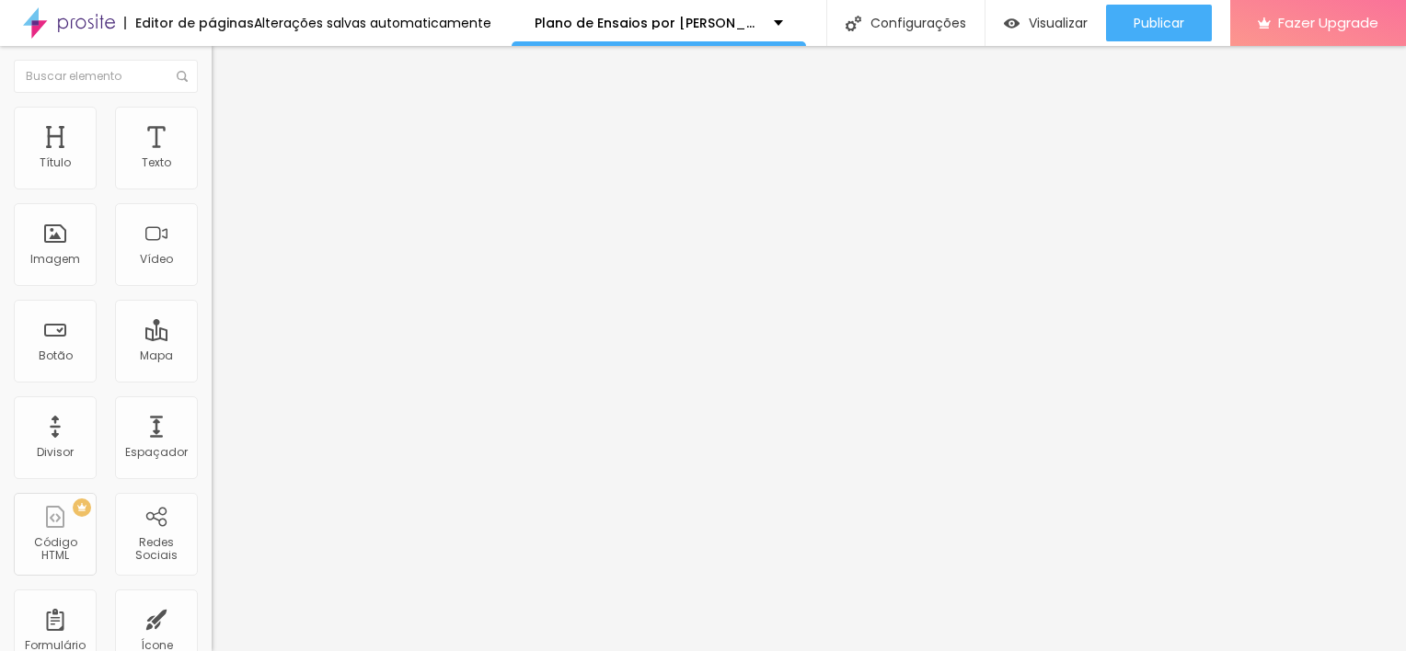
type input "0"
drag, startPoint x: 83, startPoint y: 184, endPoint x: 18, endPoint y: 197, distance: 65.7
type input "0"
click at [212, 357] on input "range" at bounding box center [271, 364] width 119 height 15
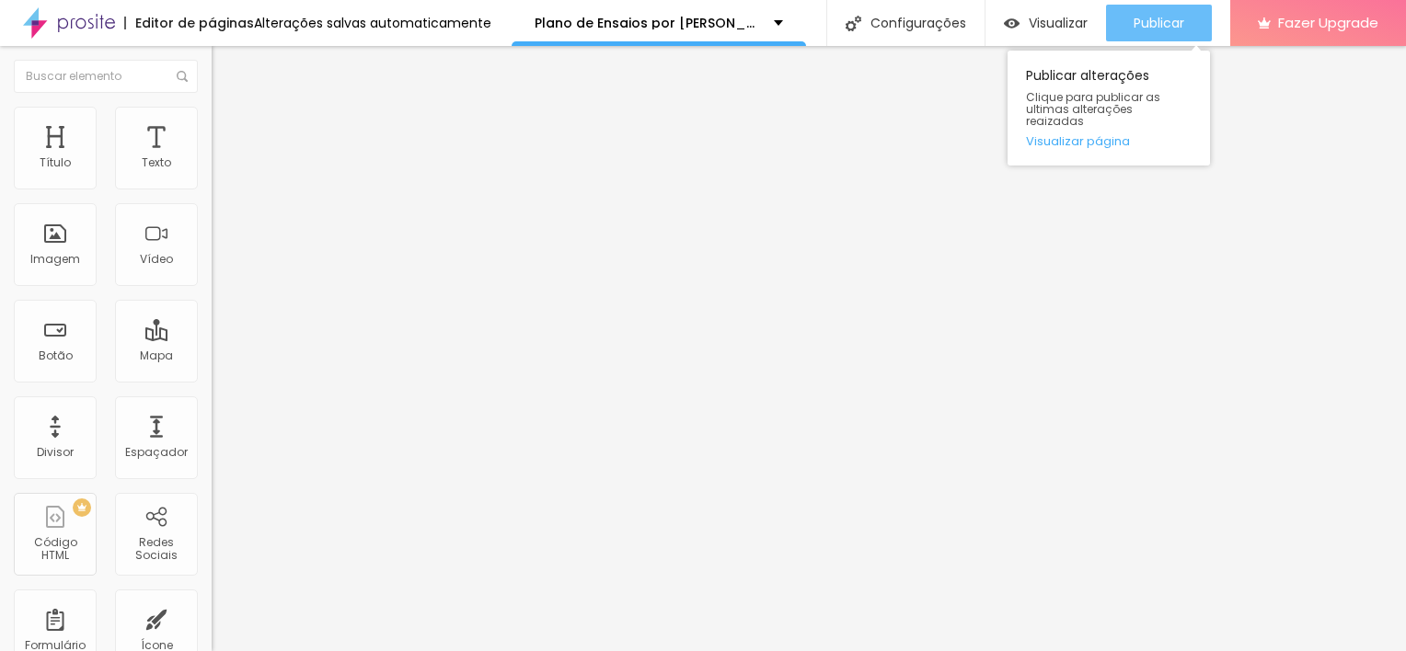
click at [1175, 16] on span "Publicar" at bounding box center [1158, 23] width 51 height 15
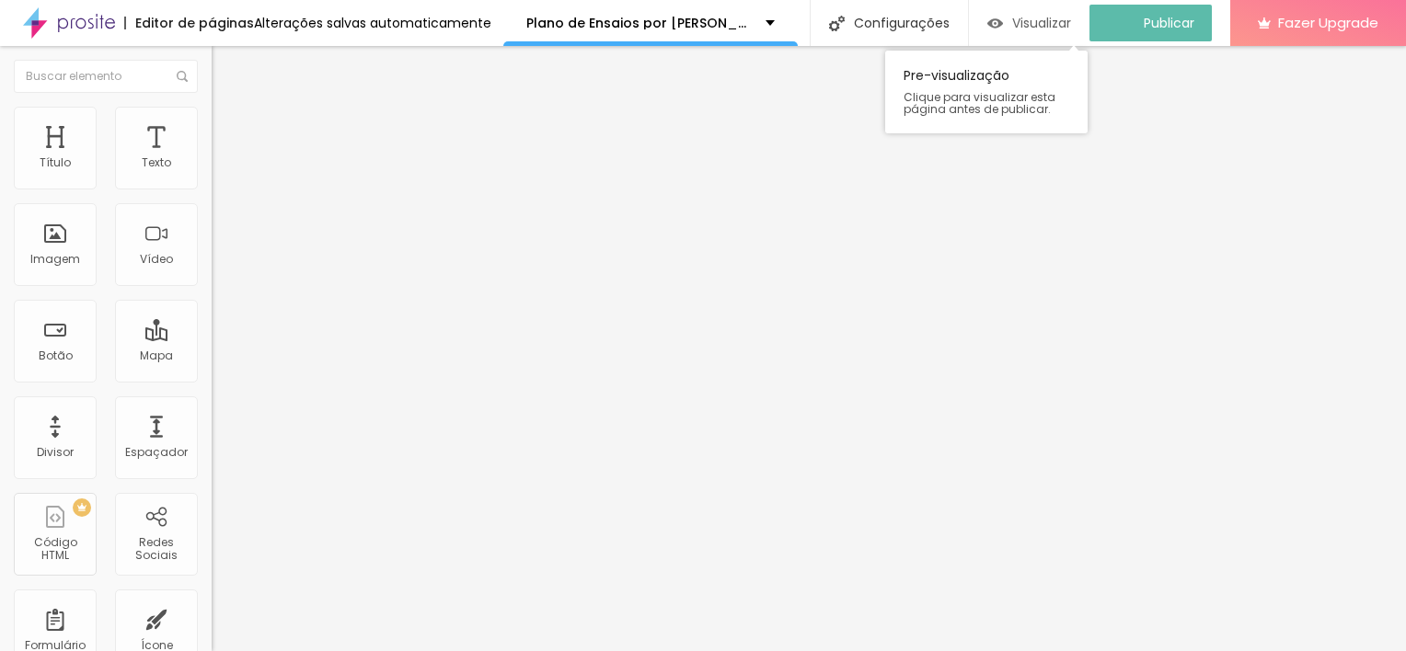
click at [1063, 30] on span "Visualizar" at bounding box center [1041, 23] width 59 height 15
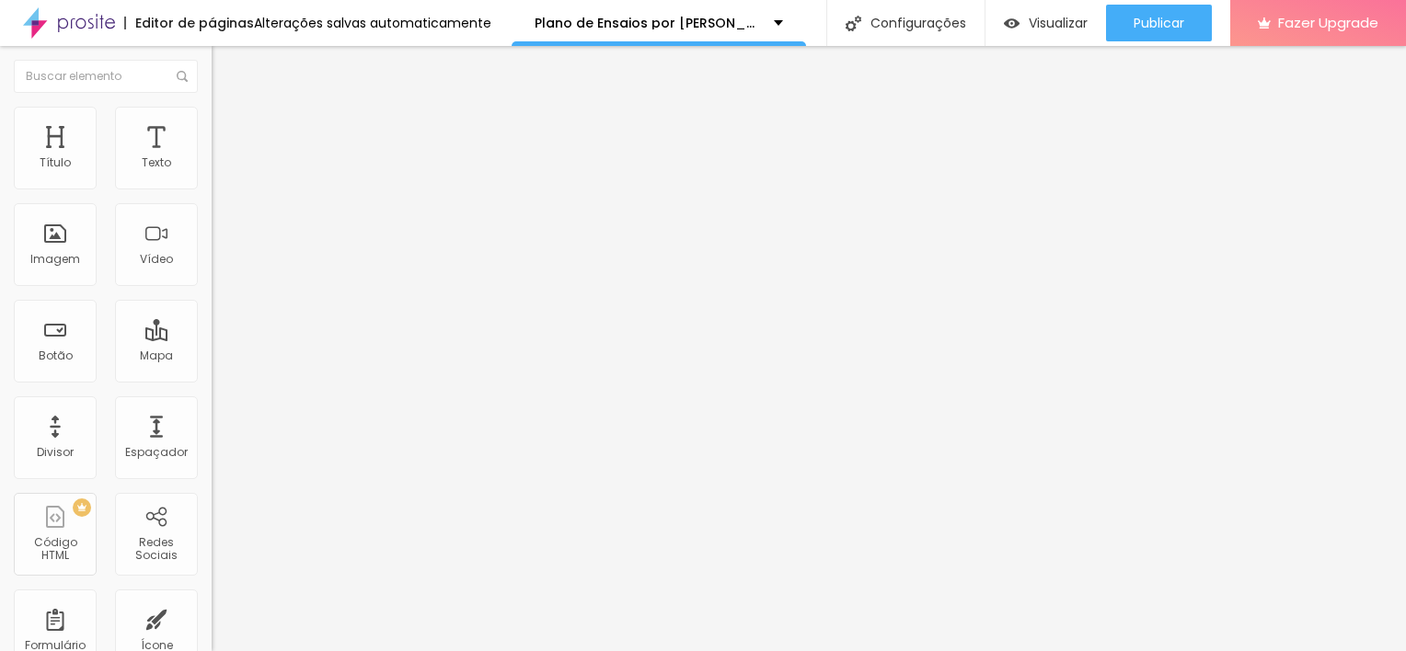
click at [212, 636] on textarea "Oi Ju! Quero agendar o meu ensaio por assinatura! Plano 1 - Conexão Profunda 🧡" at bounding box center [316, 651] width 208 height 31
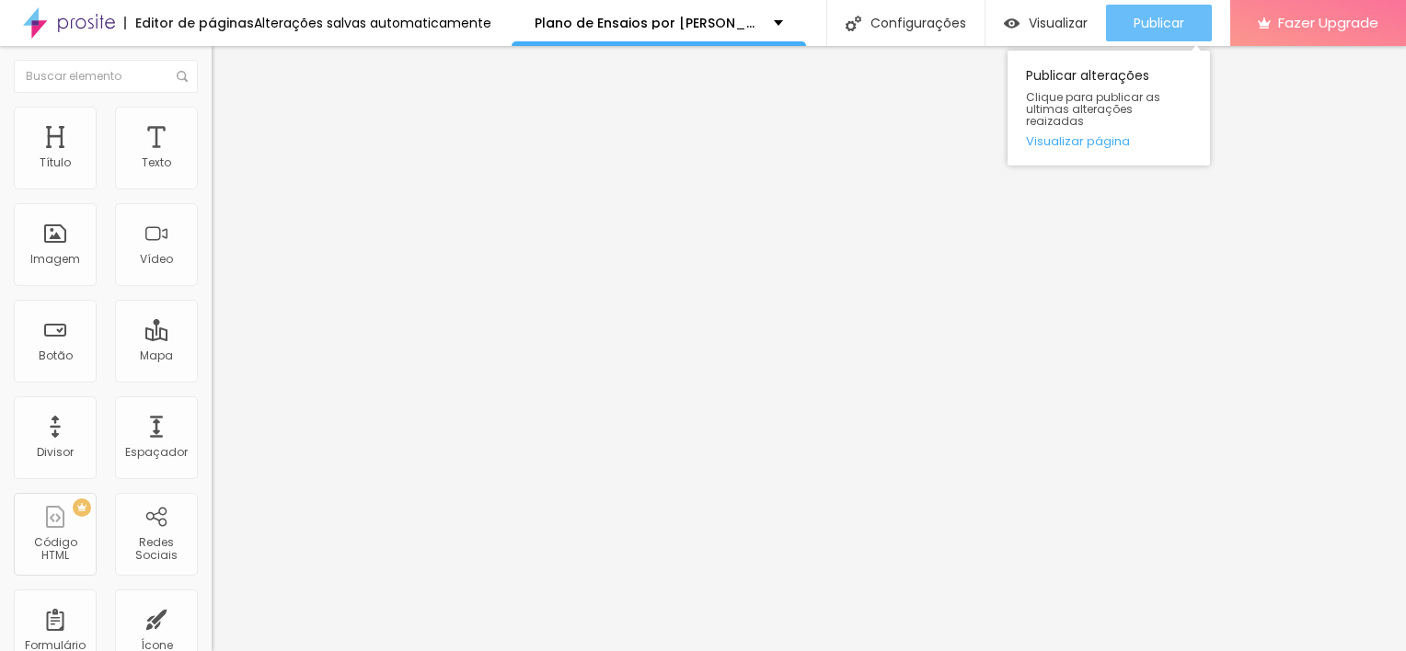
type textarea "Oi Ju! Quero agendar o meu ensaio por assinatura! Plano 1 - Conexão Profunda ✨"
click at [1170, 25] on span "Publicar" at bounding box center [1158, 23] width 51 height 15
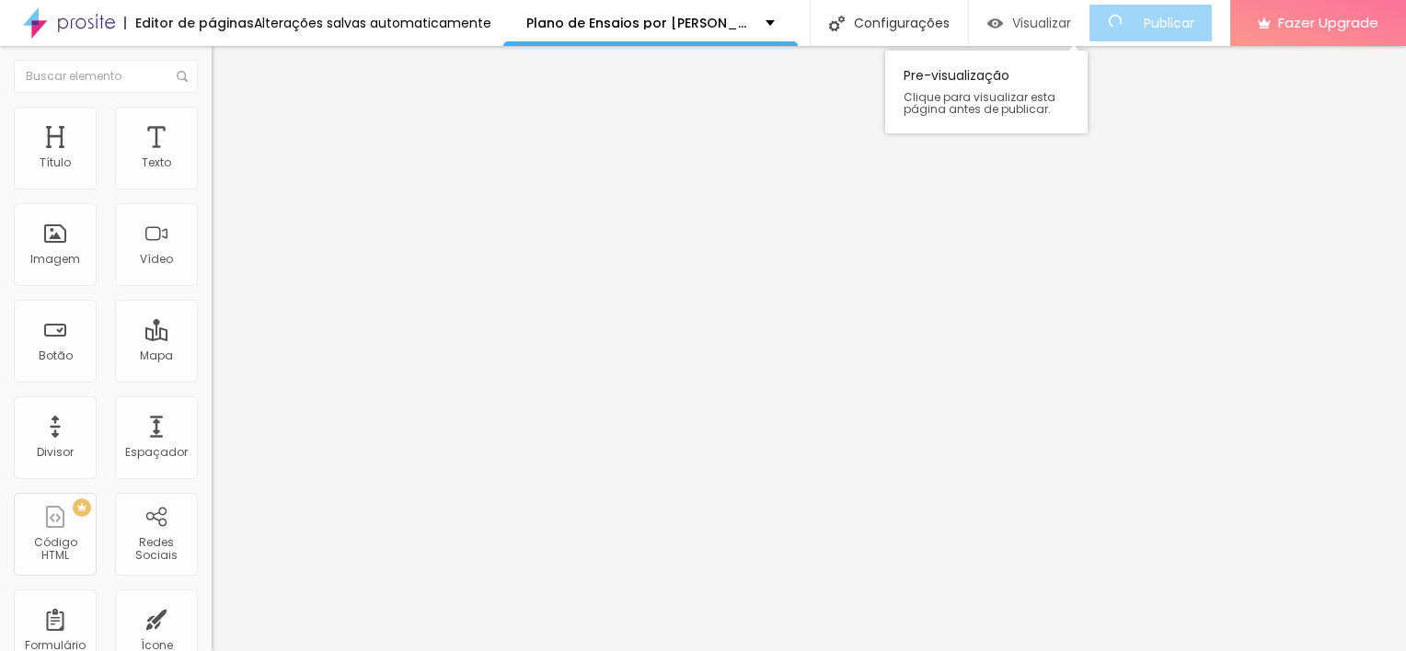
click at [1056, 27] on span "Visualizar" at bounding box center [1041, 23] width 59 height 15
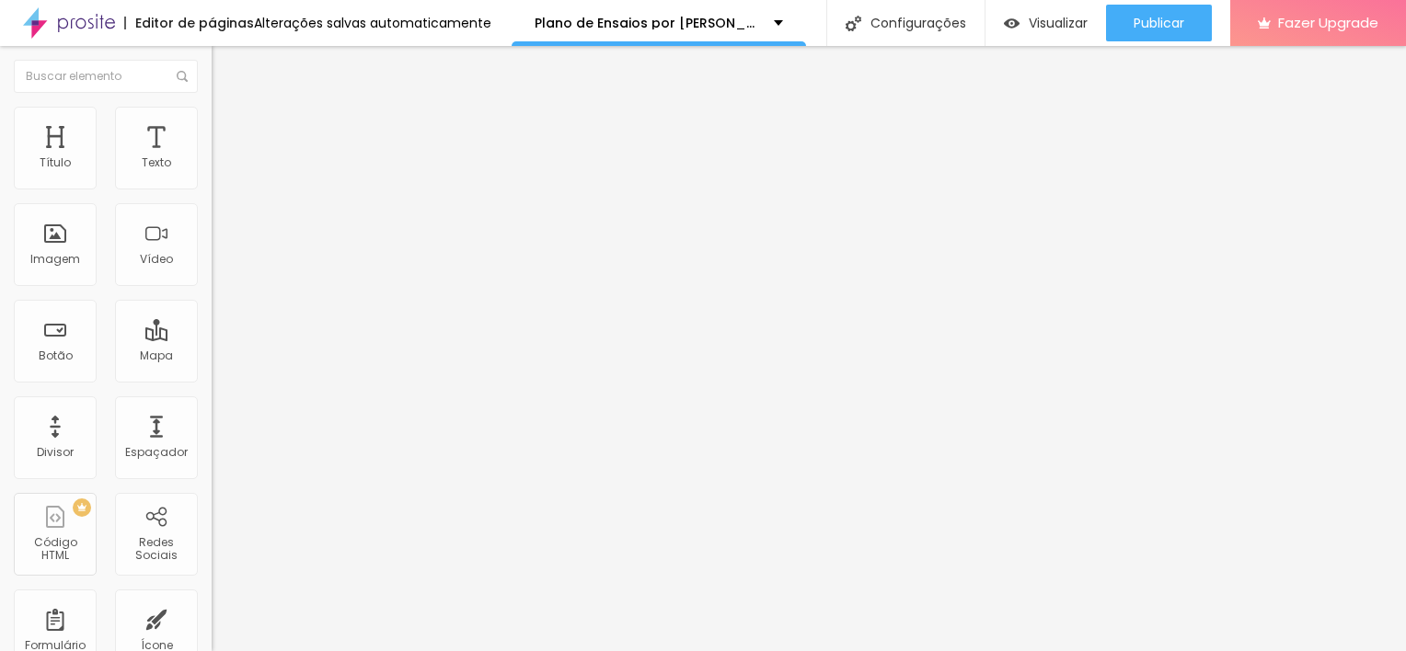
click at [212, 125] on img at bounding box center [220, 133] width 17 height 17
type input "6"
click at [212, 357] on input "range" at bounding box center [271, 364] width 119 height 15
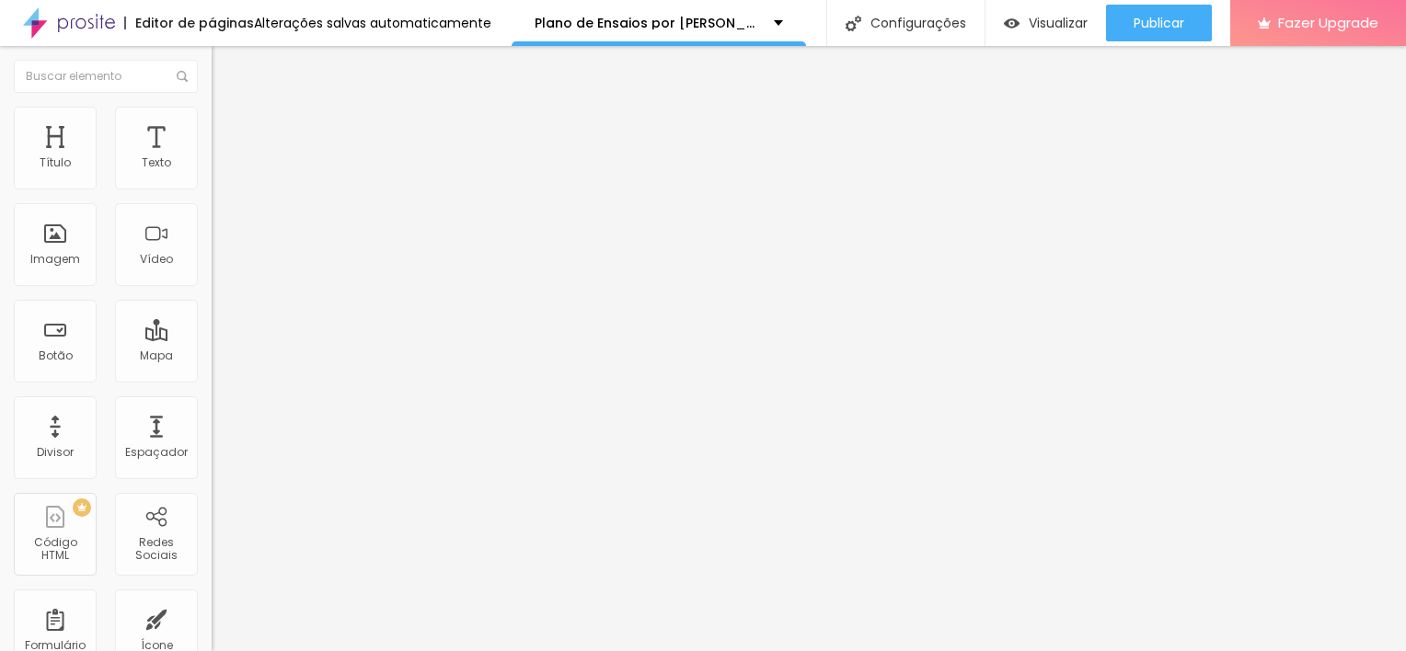
click at [212, 636] on textarea "Oi Ju! Quero agendar o meu ensaio por assinatura! Plano 1 - Conexão Profunda ✨" at bounding box center [316, 651] width 208 height 31
drag, startPoint x: 191, startPoint y: 350, endPoint x: 89, endPoint y: 353, distance: 102.1
click at [212, 636] on textarea "Oi Ju! Quero agendar o meu ensaio por assinatura! Plano 2 - Conexão Profunda ✨" at bounding box center [316, 651] width 208 height 31
type textarea "Oi Ju! Quero agendar o meu ensaio por assinatura! Plano 2 - Ciclo de Memórias✨"
click at [212, 583] on input "QUERO O PLANO 1" at bounding box center [322, 592] width 221 height 18
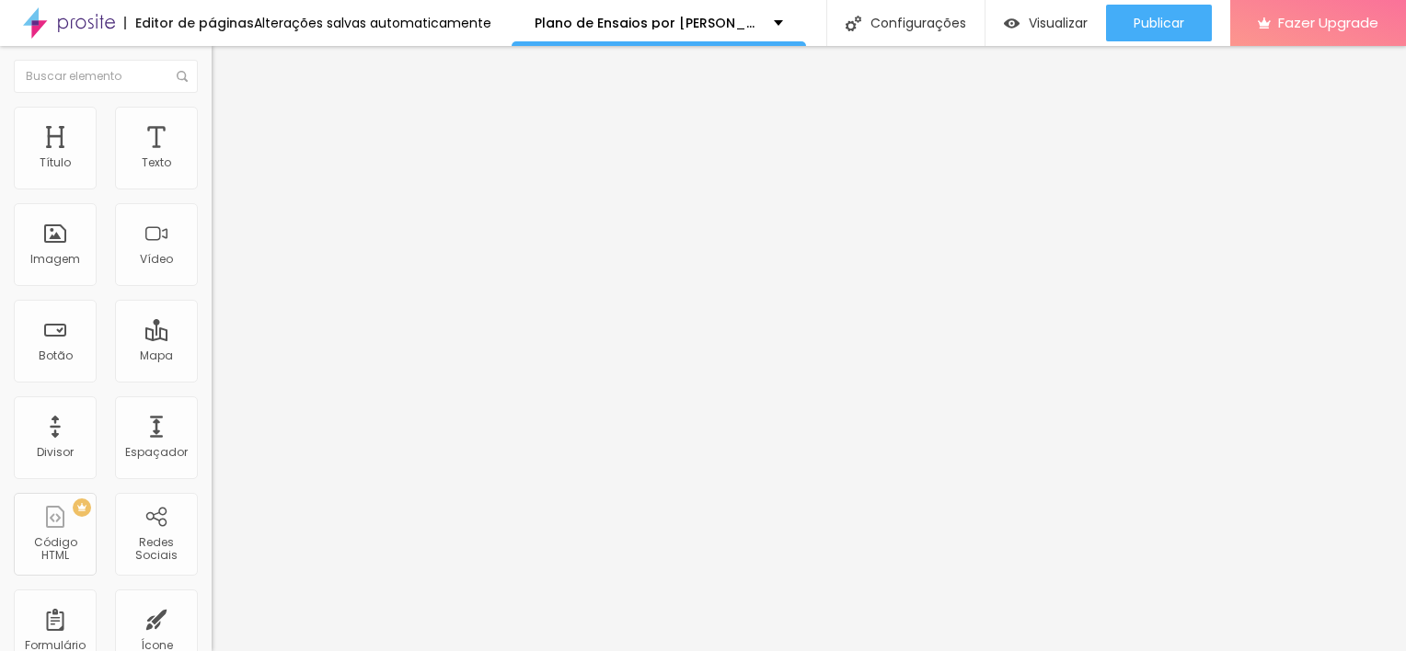
type input "QUERO O PLANO 2"
click at [212, 583] on input "QUERO O PLANO 2" at bounding box center [322, 592] width 221 height 18
type input "QUERO O PLANO 3"
click at [212, 636] on textarea "Oi Ju! Quero agendar o meu ensaio por assinatura! Plano 2 - Ciclo de Memórias✨" at bounding box center [316, 651] width 208 height 31
drag, startPoint x: 81, startPoint y: 369, endPoint x: 77, endPoint y: 356, distance: 13.4
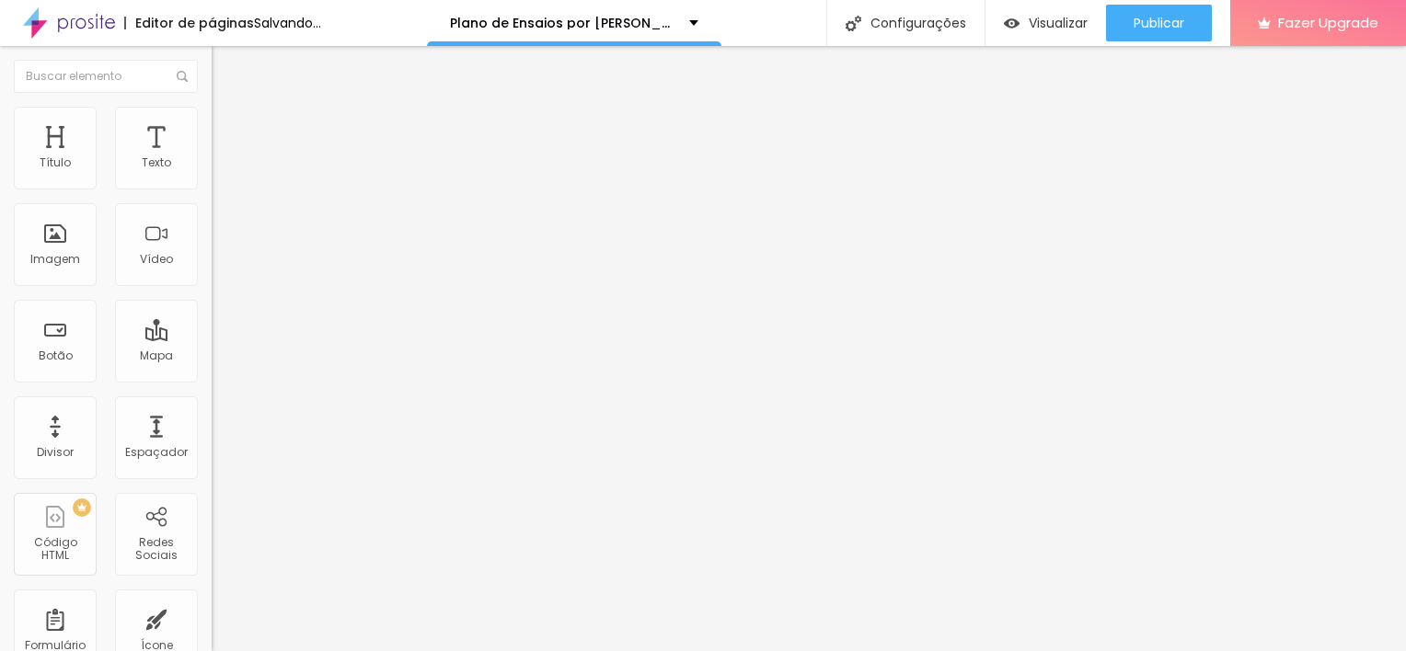
click at [212, 636] on textarea "Oi Ju! Quero agendar o meu ensaio por assinatura! Plano 3 - Ciclo de Memórias✨" at bounding box center [316, 651] width 208 height 31
drag, startPoint x: 77, startPoint y: 368, endPoint x: 33, endPoint y: 368, distance: 44.2
click at [212, 636] on textarea "Oi Ju! Quero agendar o meu ensaio por assinatura! Plano 3 - Momentos Especiais✨" at bounding box center [316, 651] width 208 height 31
type textarea "Oi Ju! Quero agendar o meu ensaio por assinatura! Plano 3 - Momentos Essenciais✨"
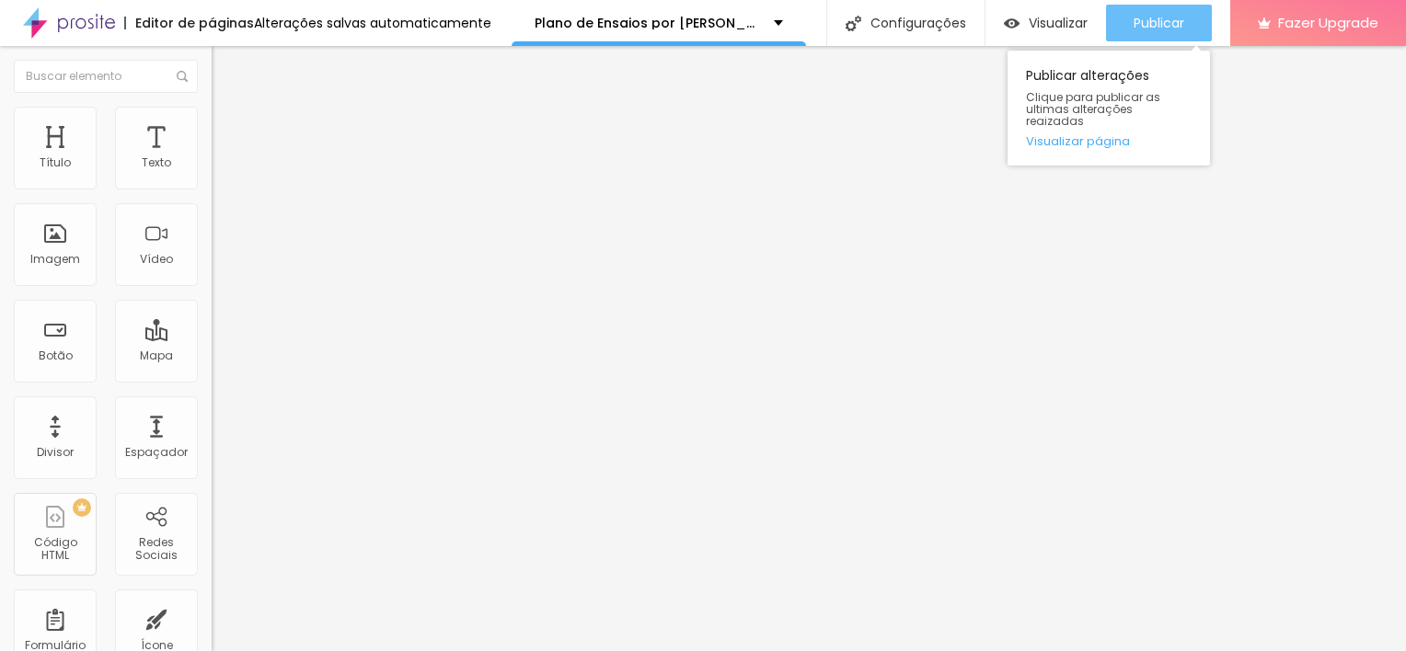
click at [1154, 24] on span "Publicar" at bounding box center [1158, 23] width 51 height 15
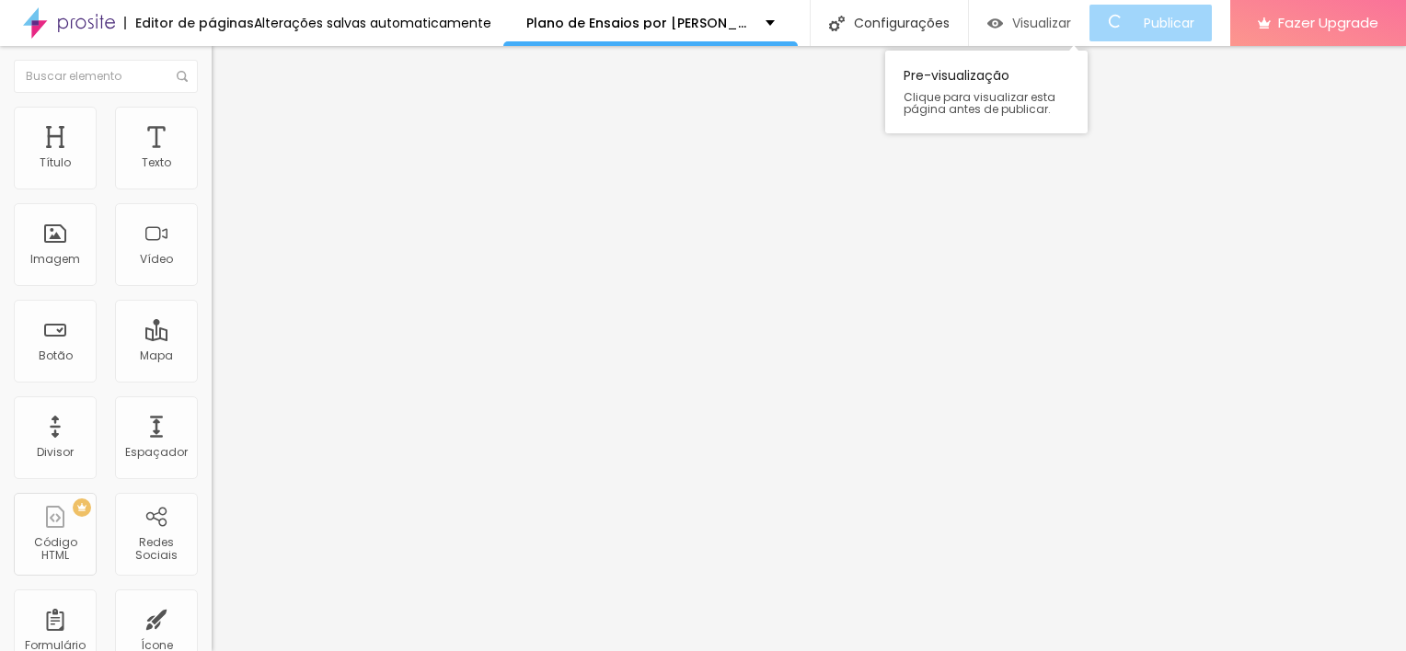
click at [1071, 21] on span "Visualizar" at bounding box center [1041, 23] width 59 height 15
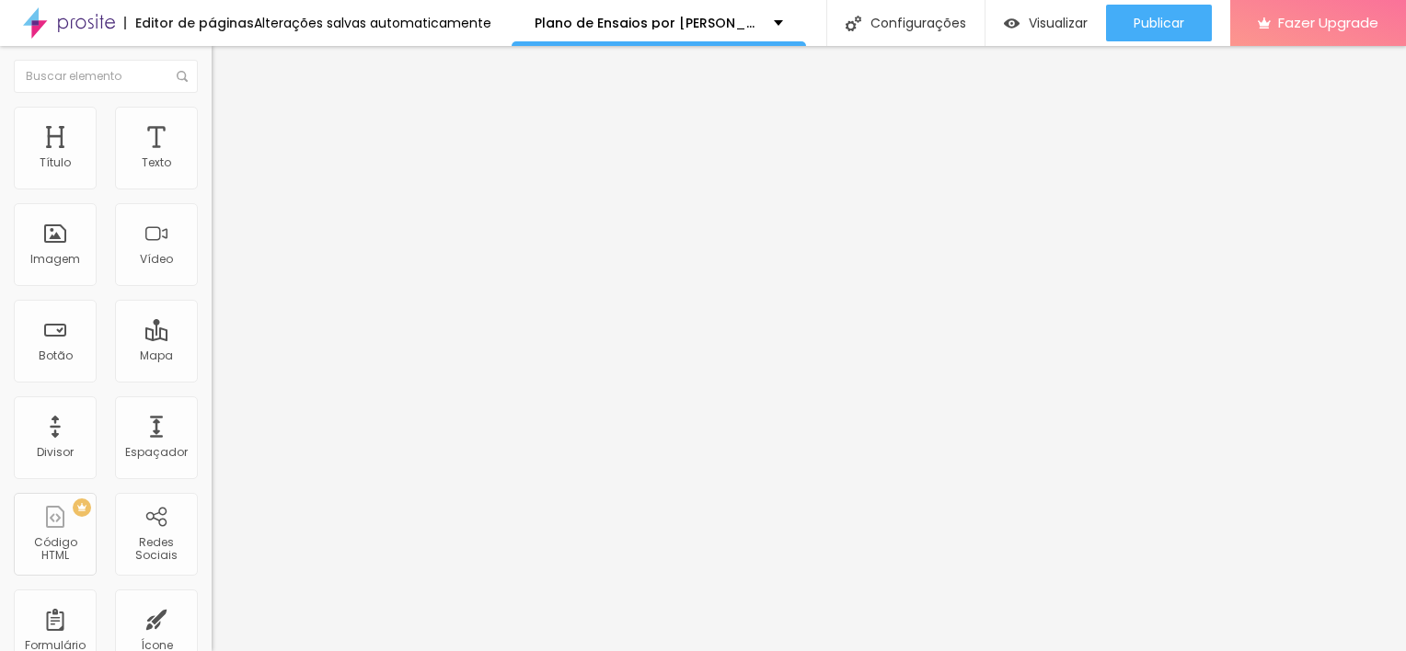
click at [228, 130] on span "Avançado" at bounding box center [258, 138] width 61 height 16
type input "11"
type input "10"
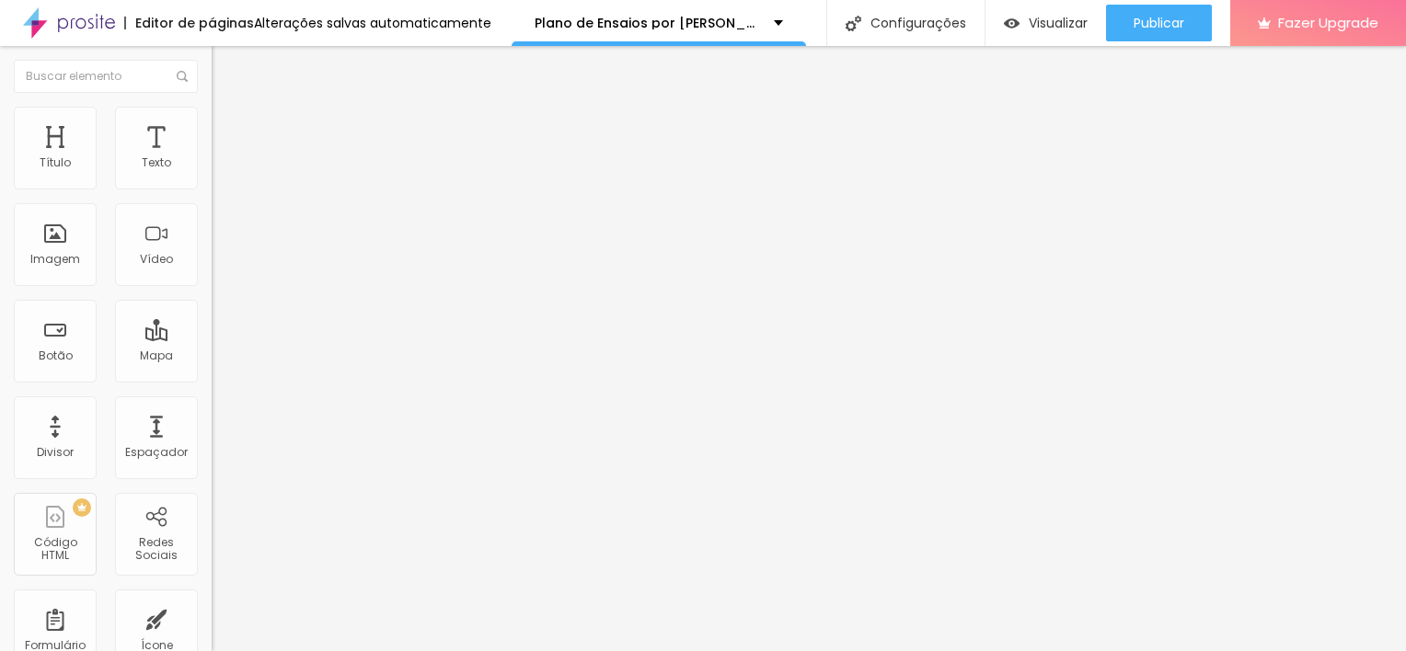
type input "19"
type input "21"
type input "22"
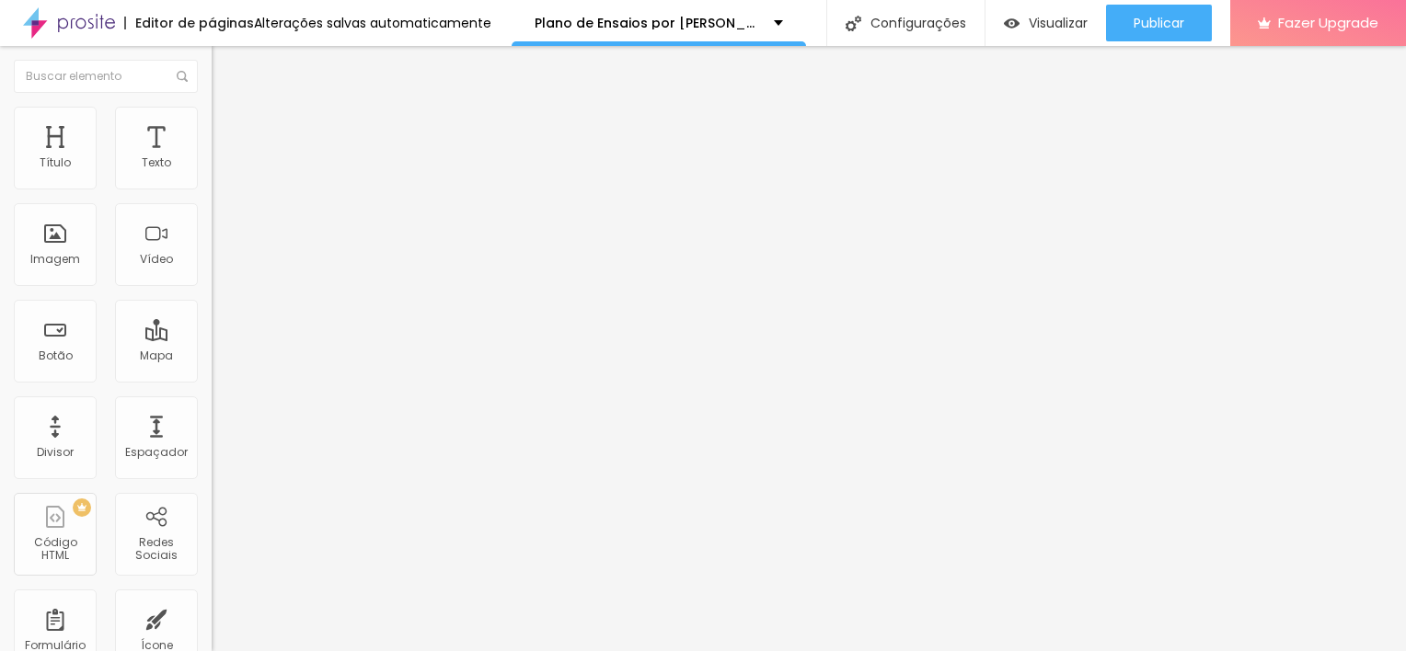
type input "22"
type input "23"
drag, startPoint x: 52, startPoint y: 184, endPoint x: 65, endPoint y: 186, distance: 13.9
type input "23"
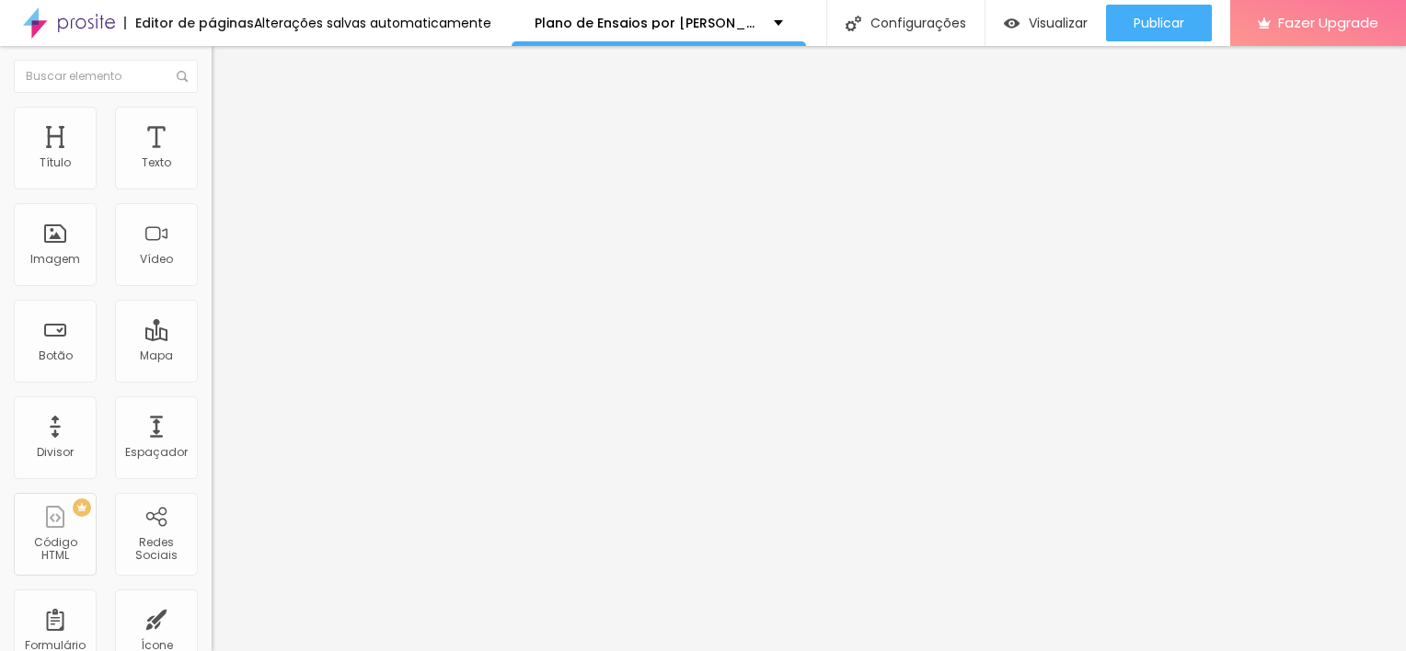
click at [212, 357] on input "range" at bounding box center [271, 364] width 119 height 15
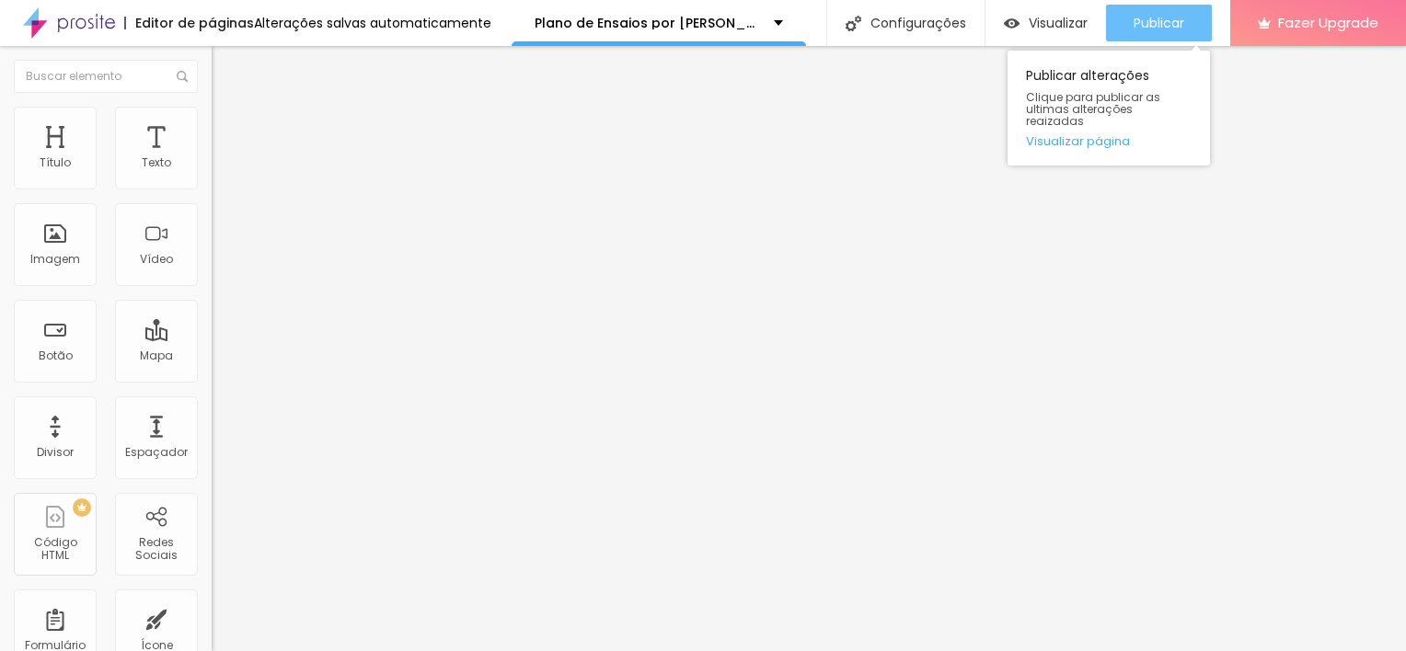
click at [1165, 18] on span "Publicar" at bounding box center [1158, 23] width 51 height 15
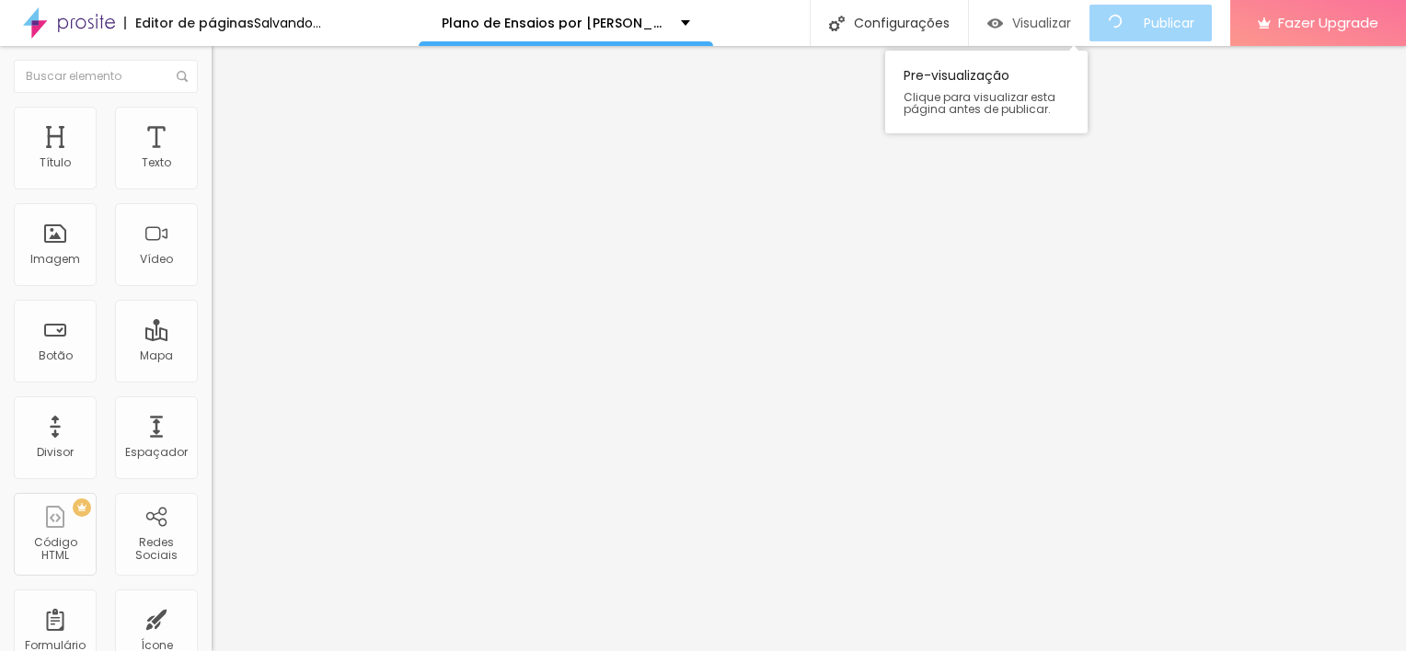
click at [1049, 32] on div "Visualizar" at bounding box center [1029, 23] width 84 height 37
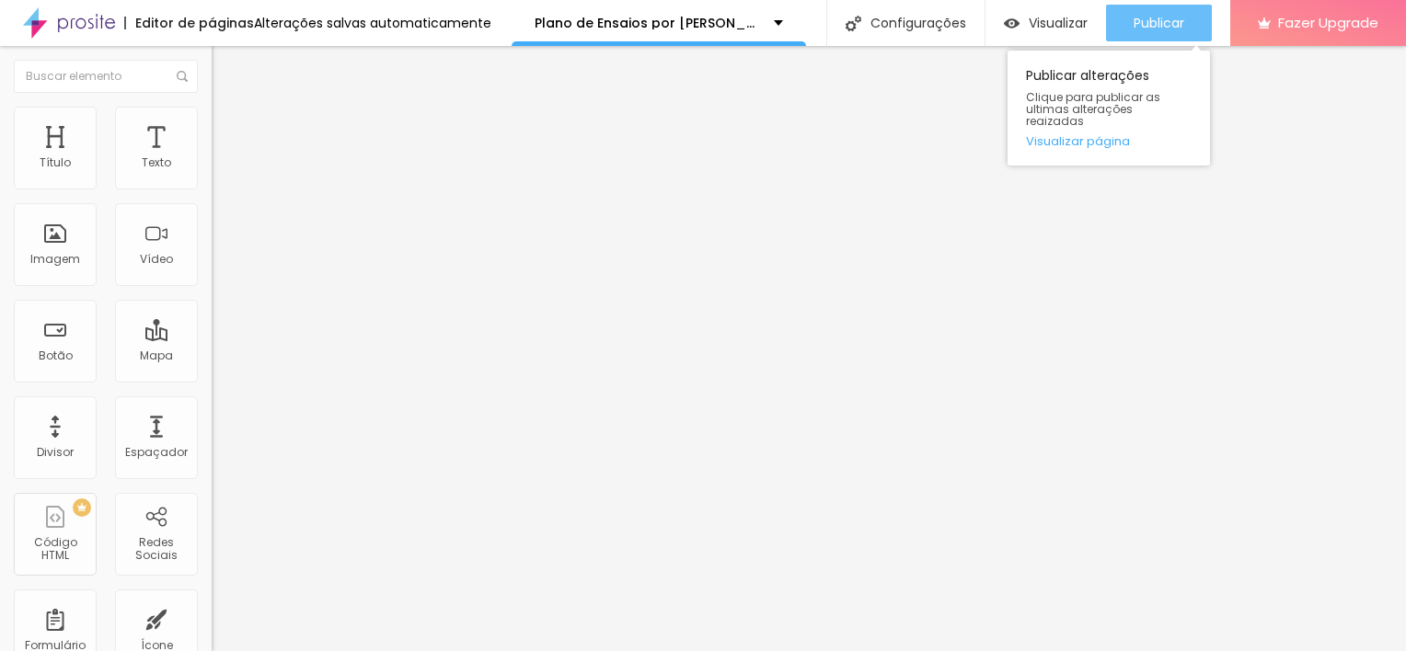
click at [1171, 29] on span "Publicar" at bounding box center [1158, 23] width 51 height 15
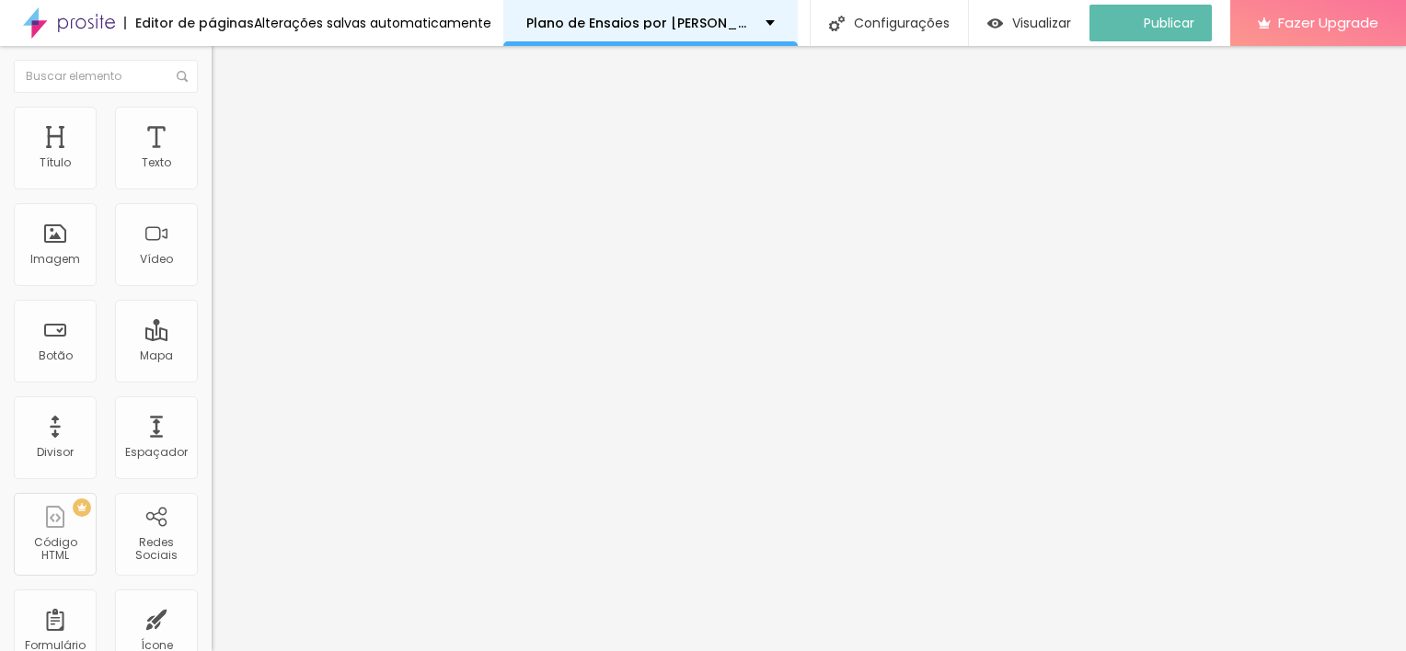
click at [666, 40] on div "Plano de Ensaios por [PERSON_NAME]" at bounding box center [650, 23] width 294 height 46
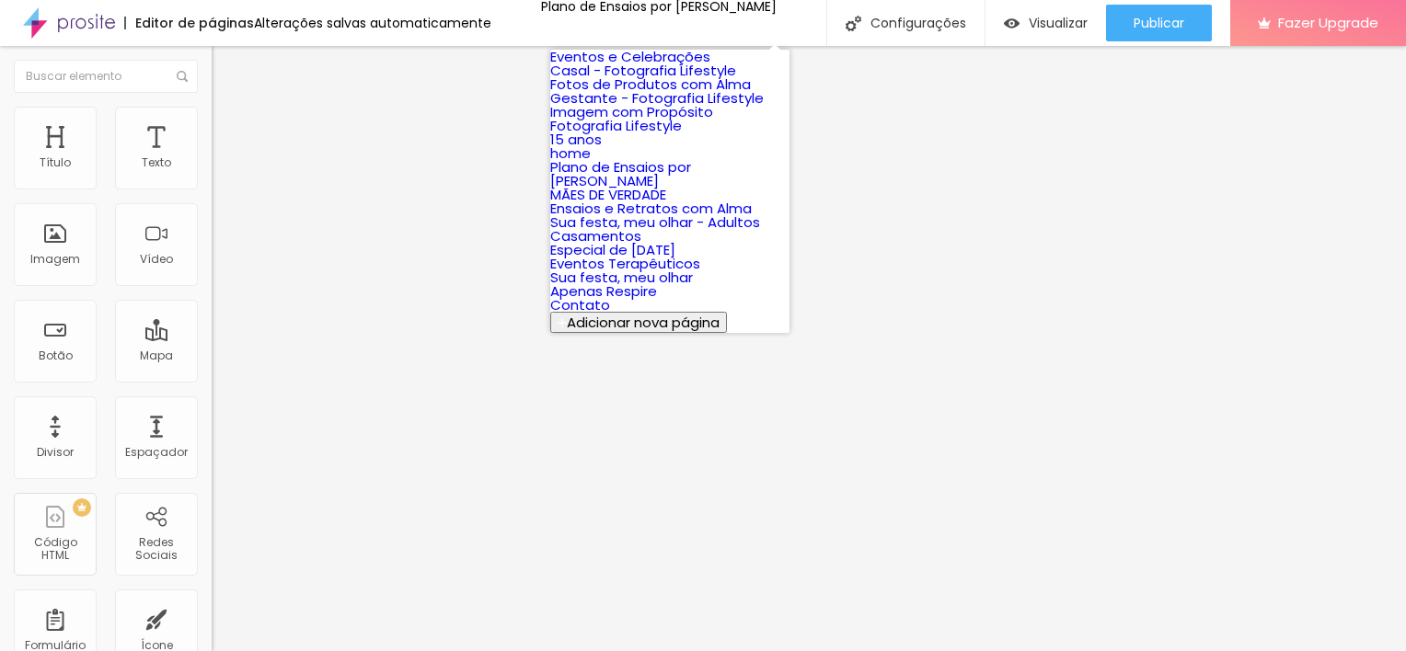
click at [602, 149] on link "15 anos" at bounding box center [576, 139] width 52 height 19
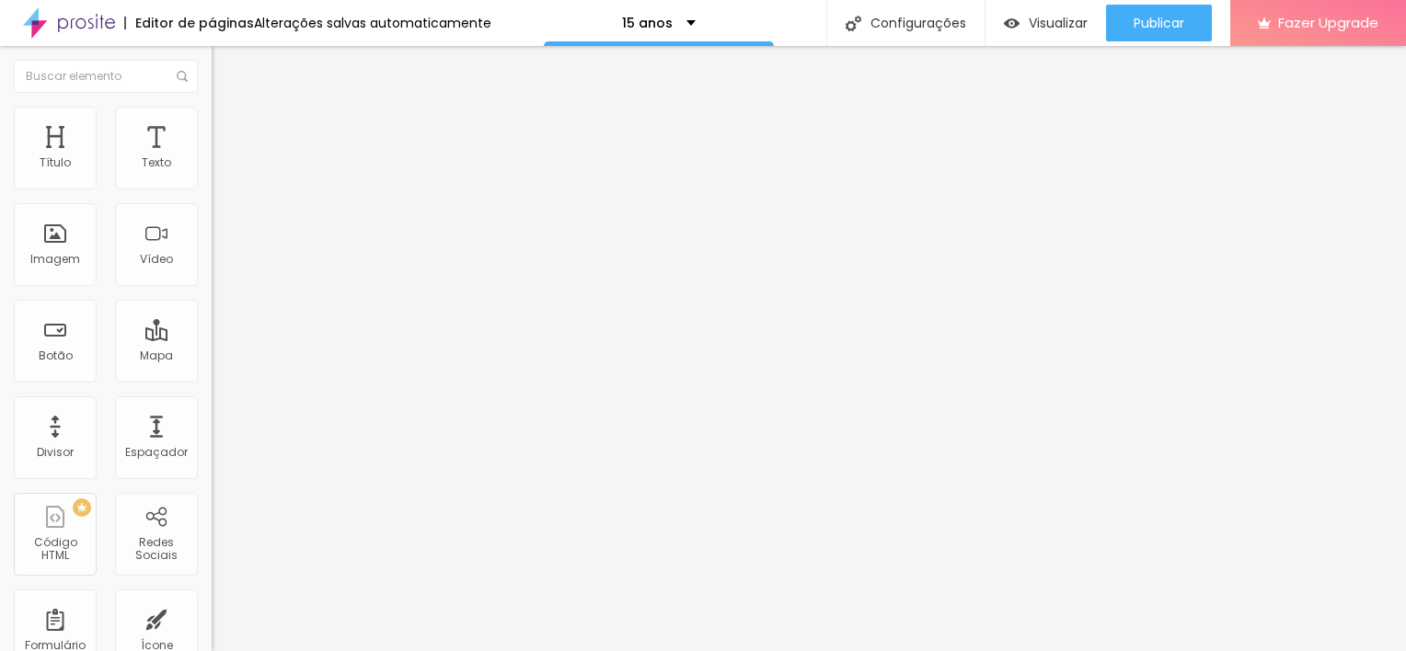
click at [212, 126] on img at bounding box center [220, 129] width 17 height 17
click at [212, 603] on span "Verde claro" at bounding box center [244, 611] width 64 height 16
click at [212, 635] on div "Verde escuro" at bounding box center [318, 640] width 212 height 11
type input "17"
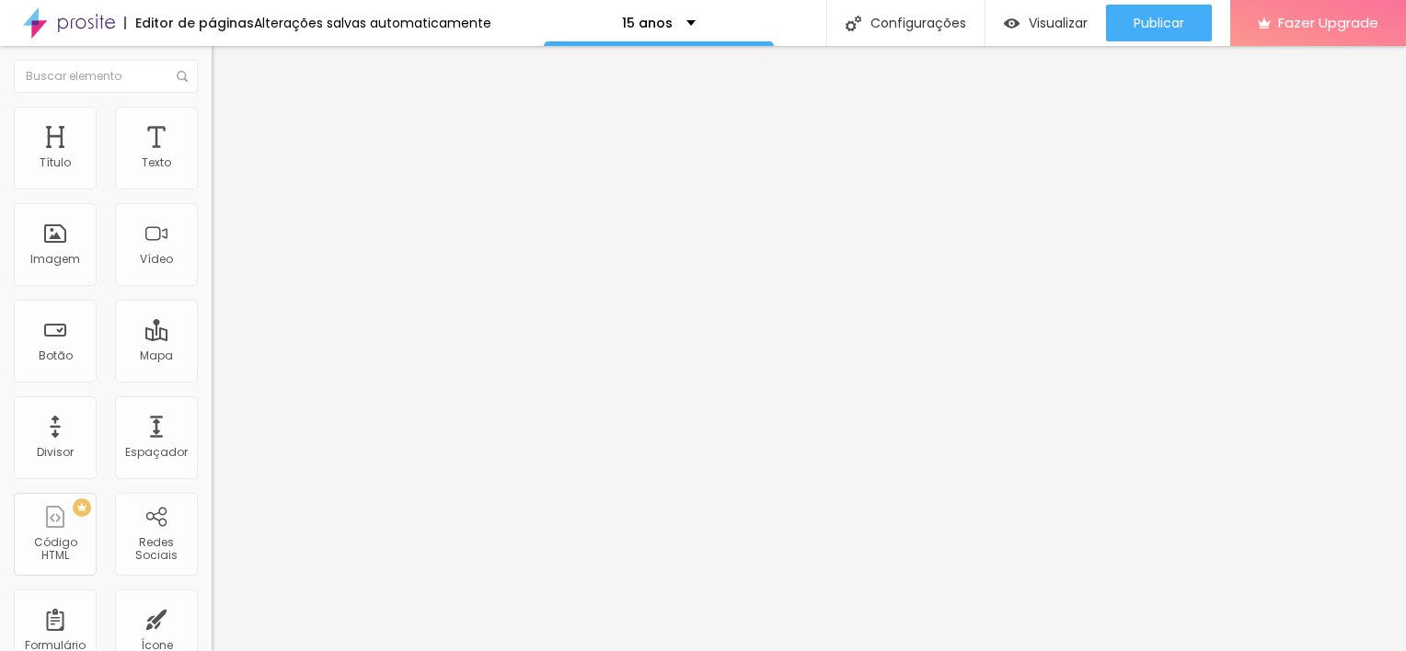
type input "15"
type input "14"
type input "13"
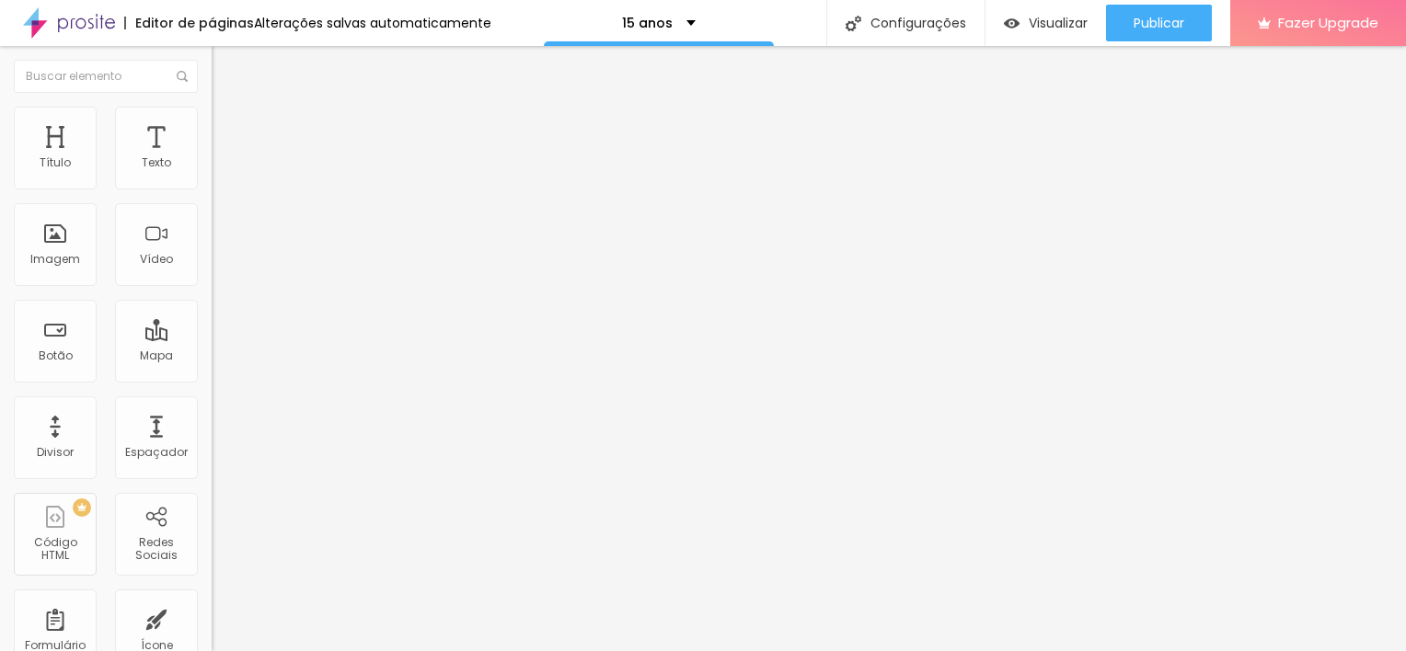
type input "13"
drag, startPoint x: 135, startPoint y: 287, endPoint x: 27, endPoint y: 305, distance: 110.1
type input "13"
click at [212, 548] on input "range" at bounding box center [271, 555] width 119 height 15
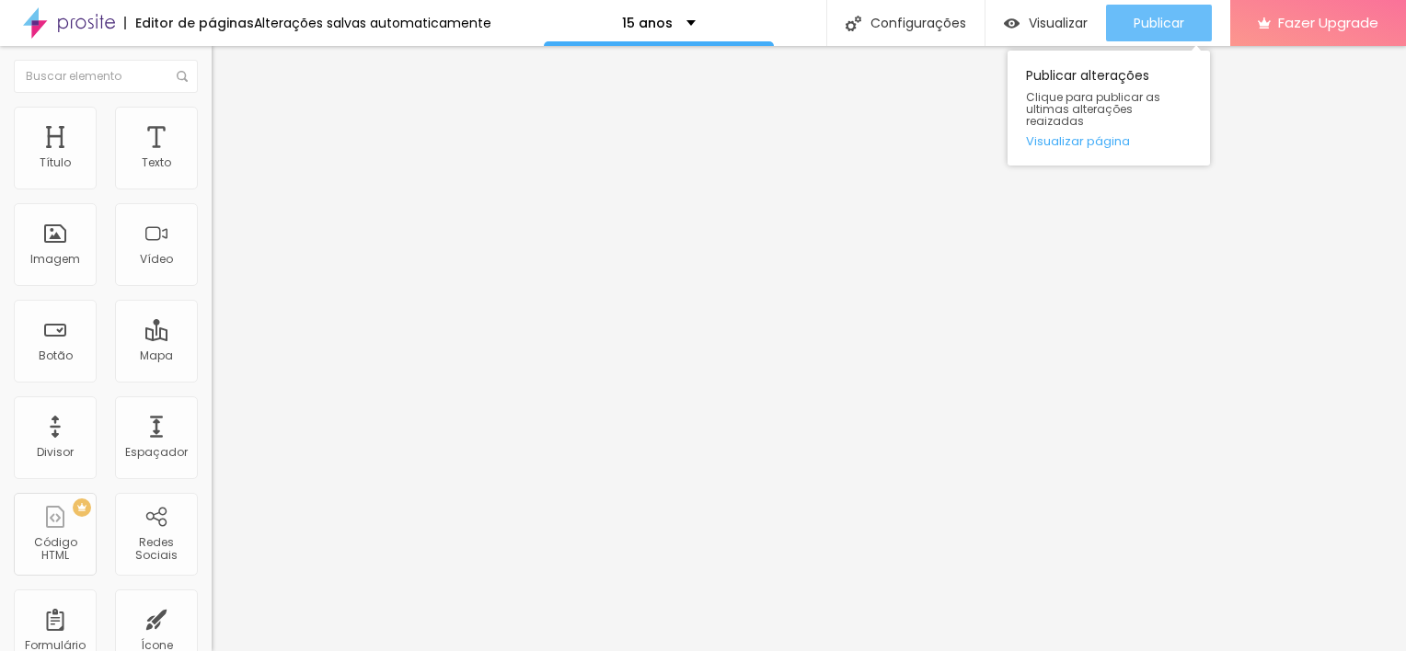
click at [1145, 36] on div "Publicar" at bounding box center [1158, 23] width 51 height 37
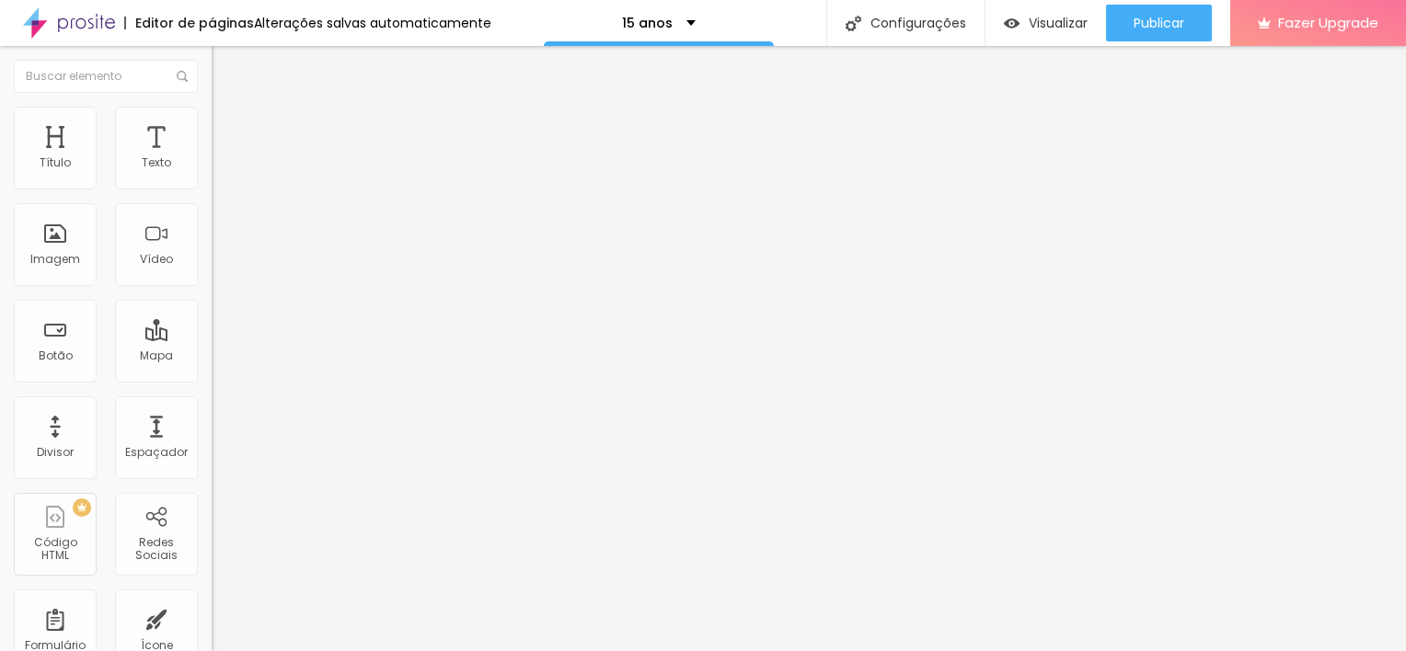
click at [212, 125] on li "Avançado" at bounding box center [318, 134] width 212 height 18
click at [212, 373] on input "20" at bounding box center [251, 382] width 79 height 19
type input "2"
type input "23"
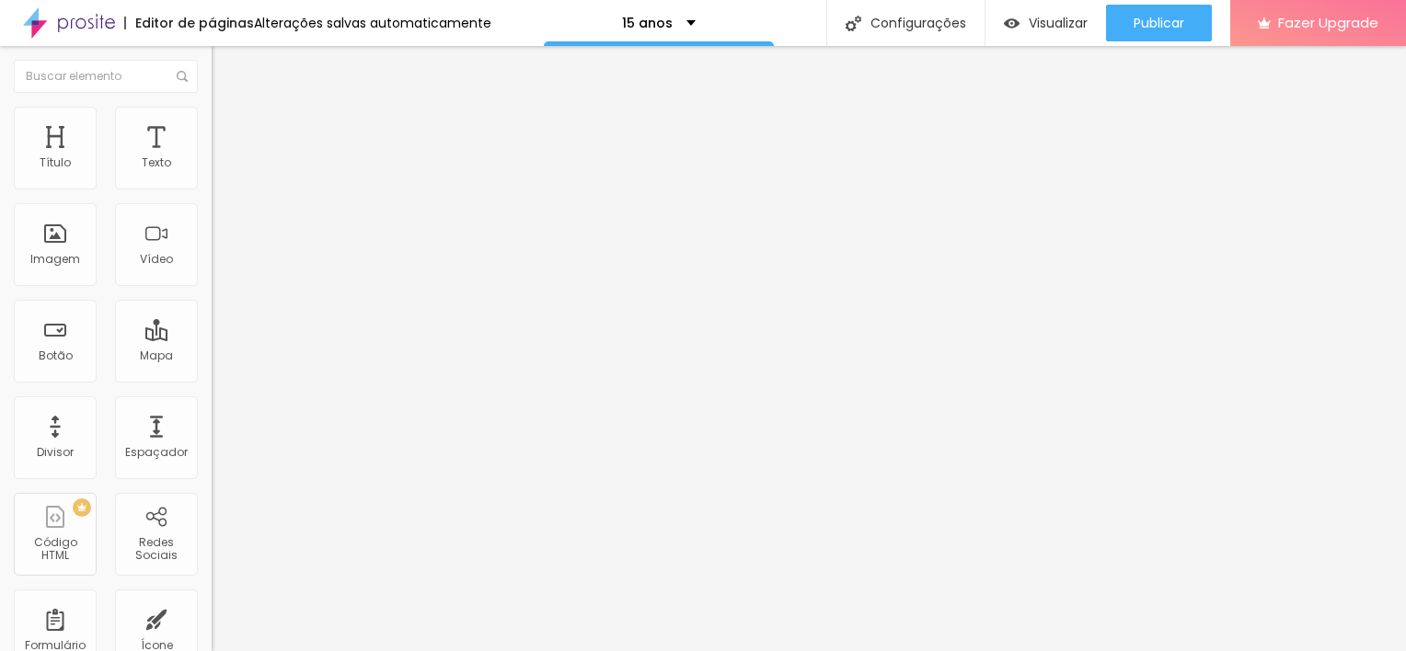
type input "23"
type input "100"
drag, startPoint x: 179, startPoint y: 181, endPoint x: 123, endPoint y: 179, distance: 56.1
click at [212, 179] on div "100 Espaço de cima" at bounding box center [318, 274] width 212 height 260
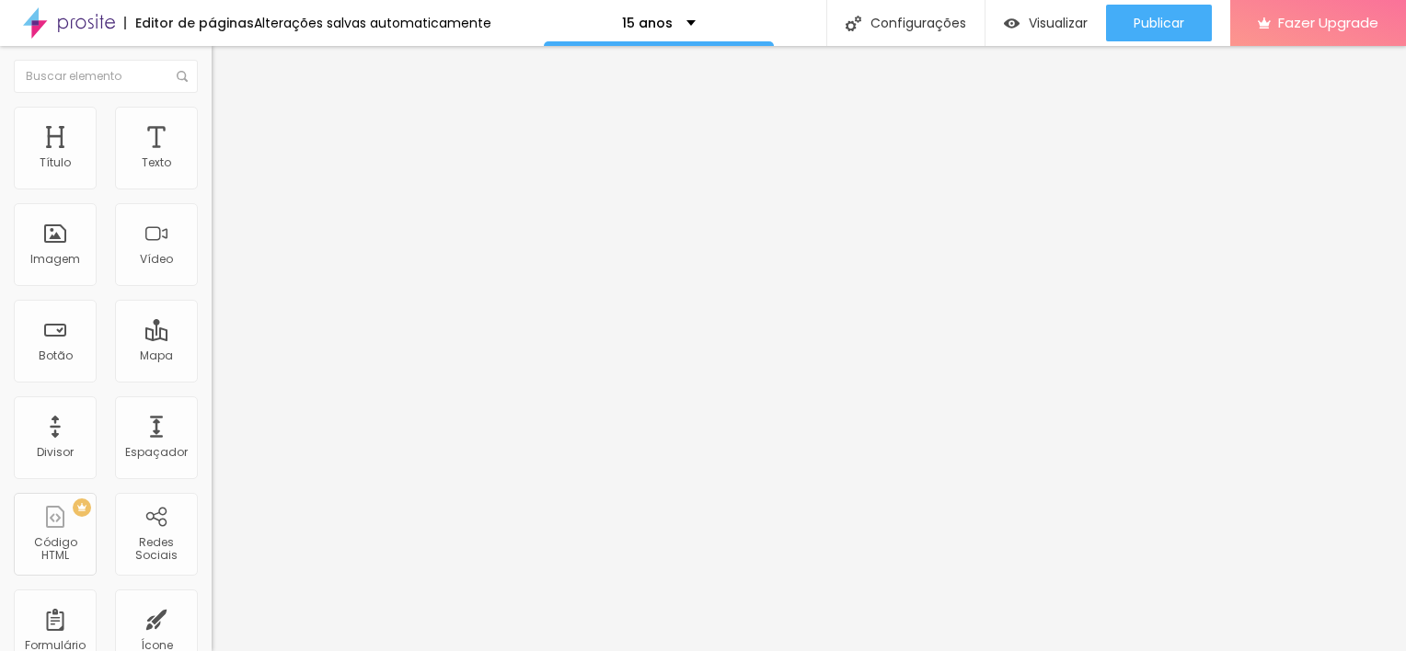
type input "2"
type input "23"
click at [212, 125] on img at bounding box center [220, 133] width 17 height 17
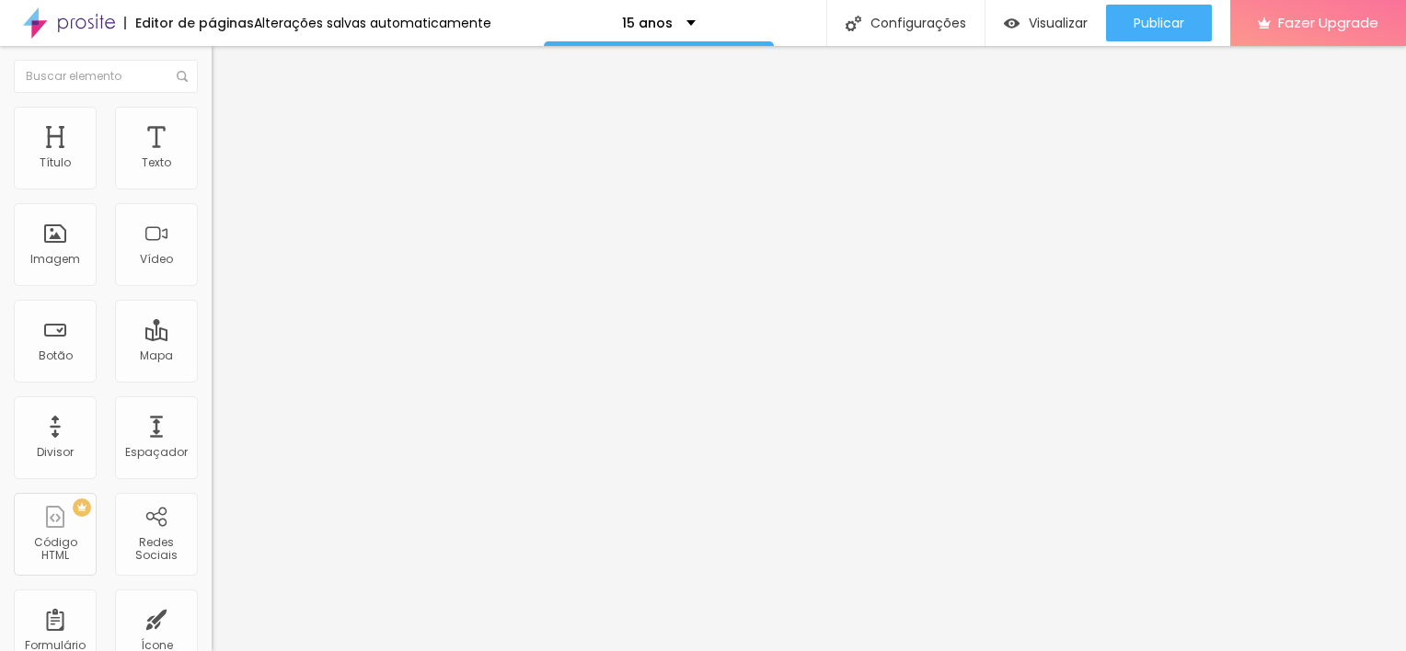
click at [212, 373] on input "20" at bounding box center [251, 382] width 79 height 19
type input "2"
type input "23"
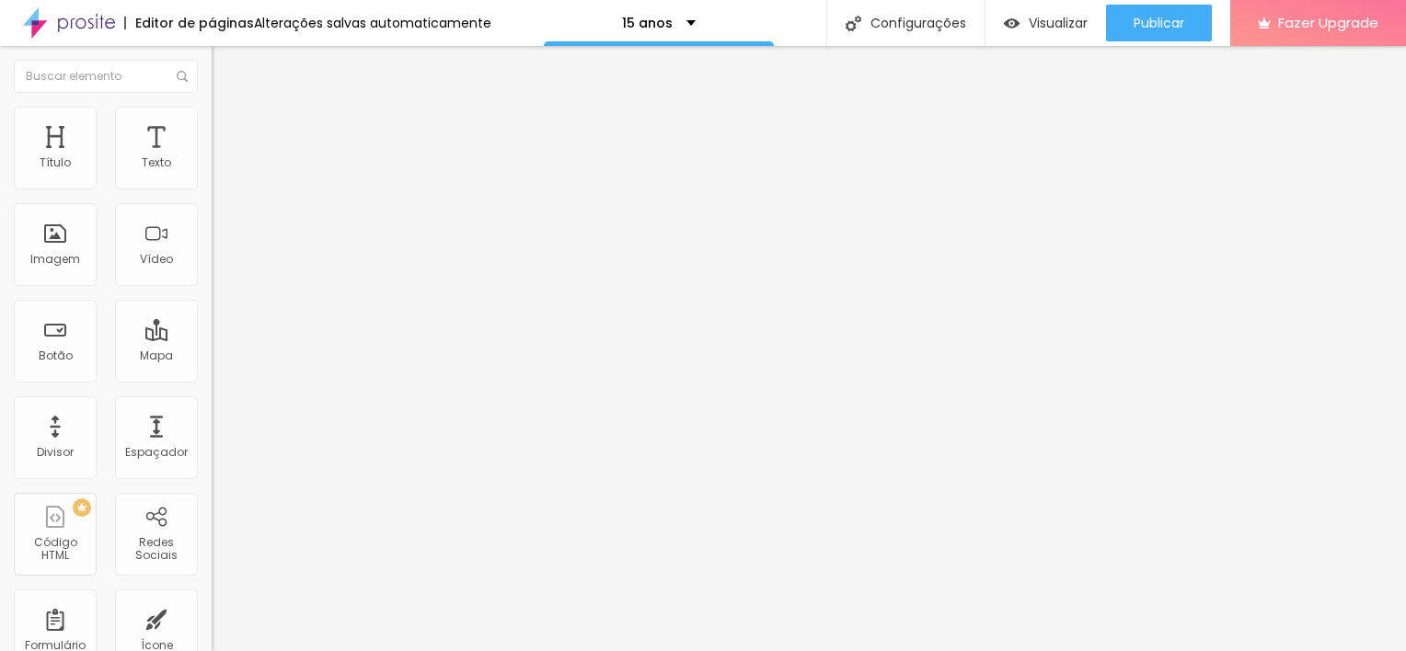
click at [212, 125] on img at bounding box center [220, 133] width 17 height 17
click at [212, 373] on input "20" at bounding box center [251, 382] width 79 height 19
type input "2"
type input "23"
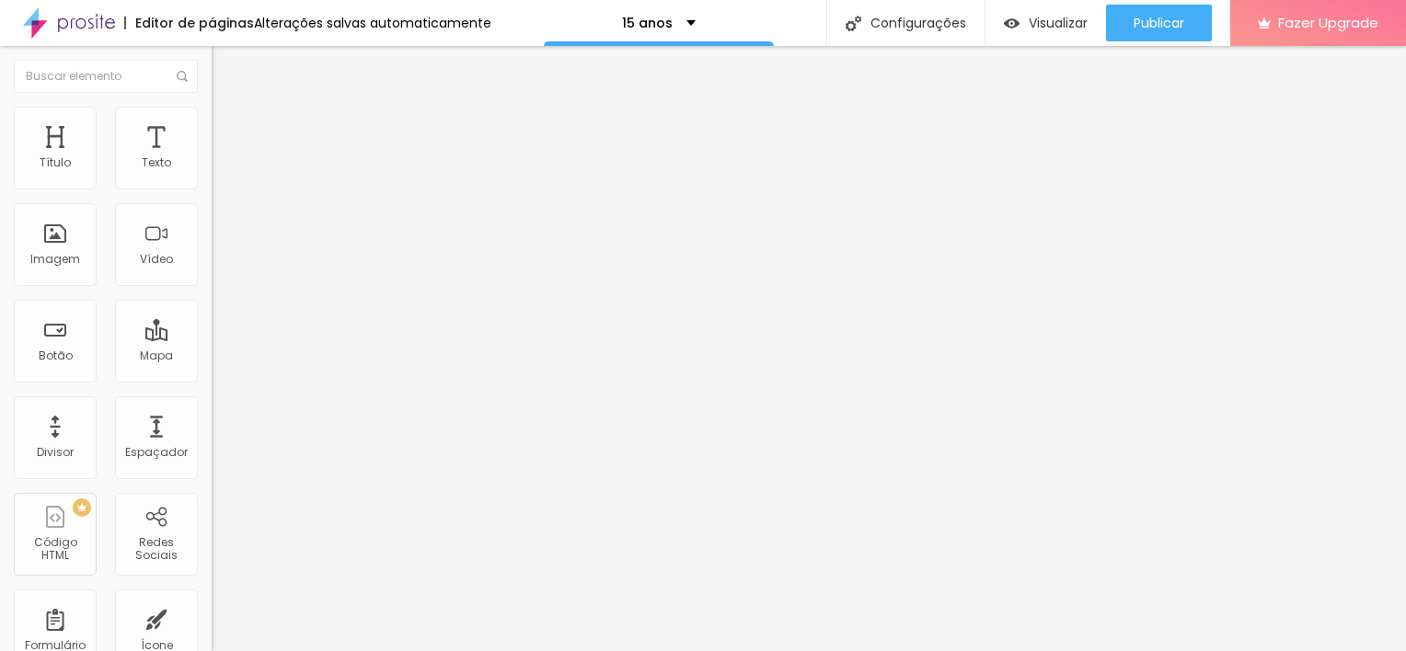
type input "23"
drag, startPoint x: 173, startPoint y: 274, endPoint x: 54, endPoint y: 265, distance: 119.0
click at [0, 269] on html "Editor de páginas Alterações salvas automaticamente 15 anos Configurações Confi…" at bounding box center [703, 325] width 1406 height 651
paste input "QUERO O PLANO 1"
type input "QUERO O PLANO 1"
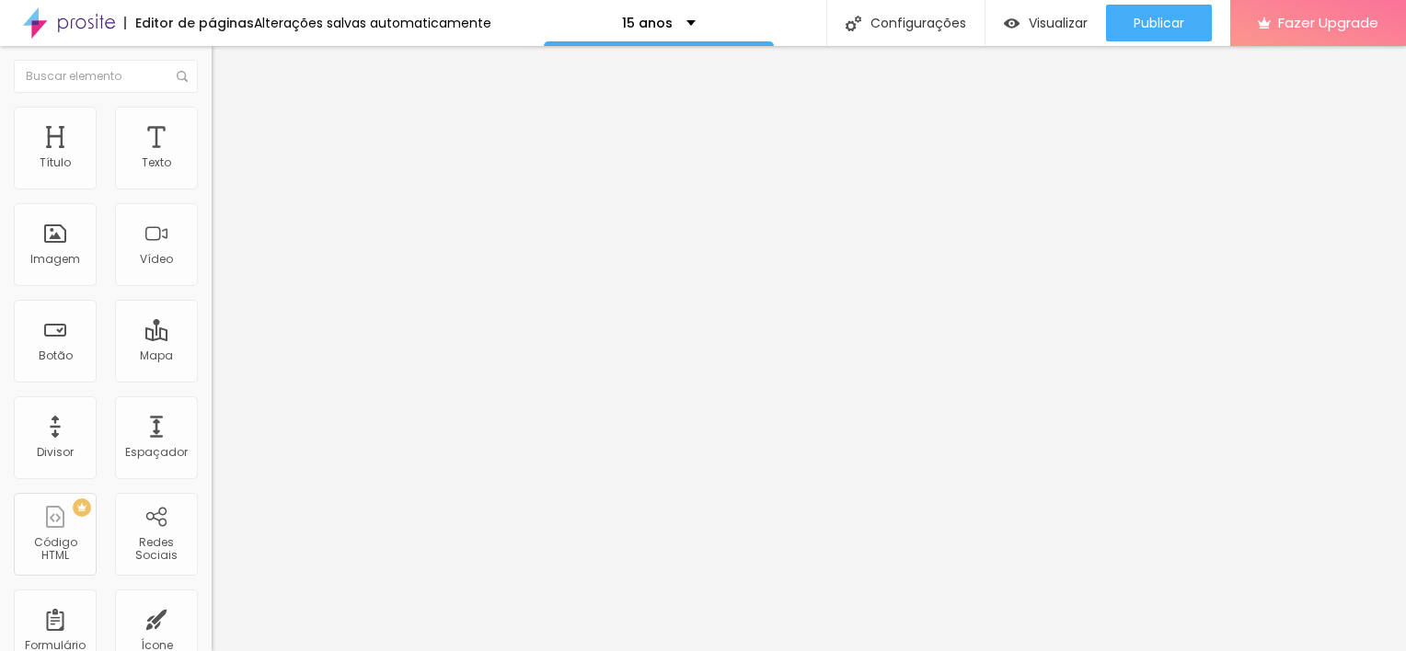
click at [212, 121] on img at bounding box center [220, 129] width 17 height 17
click at [212, 140] on li "Avançado" at bounding box center [318, 149] width 212 height 18
click at [212, 388] on input "0" at bounding box center [251, 397] width 79 height 19
type input "9"
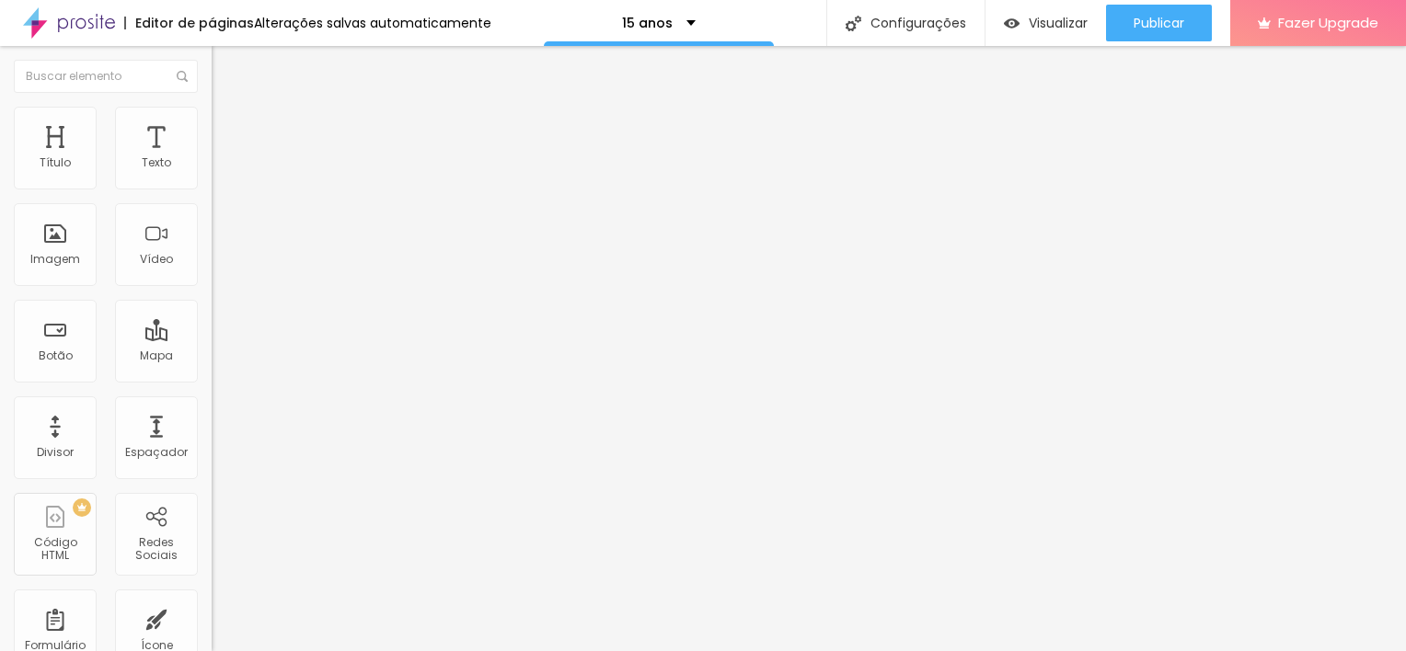
click at [212, 649] on input "0" at bounding box center [251, 658] width 79 height 19
type input "9"
click at [212, 120] on img at bounding box center [220, 111] width 17 height 17
drag, startPoint x: 176, startPoint y: 357, endPoint x: -4, endPoint y: 312, distance: 185.0
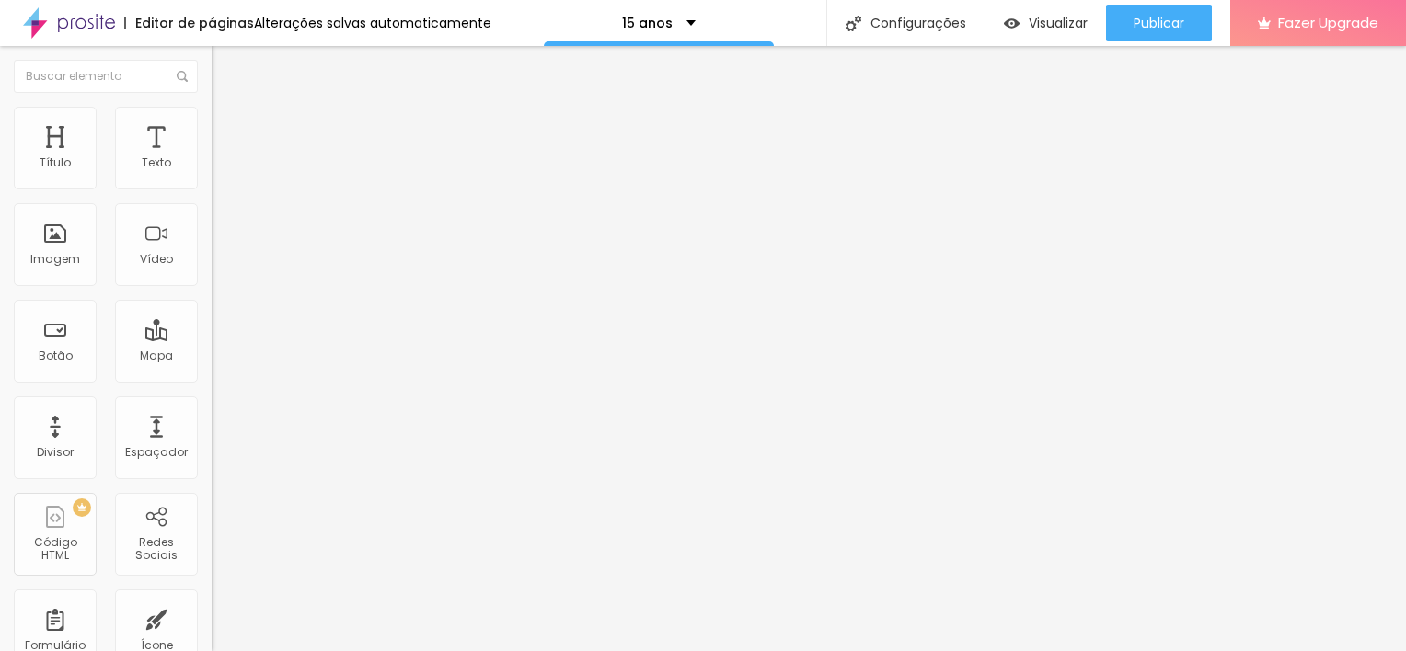
click at [0, 312] on html "Editor de páginas Alterações salvas automaticamente 15 anos Configurações Confi…" at bounding box center [703, 325] width 1406 height 651
paste textarea "Quero agendar o meu ensaio por assinatura! Plano 1 - Conexão Profunda ✨"
drag, startPoint x: 188, startPoint y: 330, endPoint x: 98, endPoint y: 332, distance: 89.3
click at [212, 636] on textarea "Oi Ju! Quero agendar o meu ensaio por assinatura! Plano 1 - Conexão Profunda ✨" at bounding box center [316, 651] width 208 height 31
click at [212, 636] on textarea "Oi Ju! Quero agendar o meu ensaio! Plano 1 - Conexão Profunda ✨" at bounding box center [316, 651] width 208 height 31
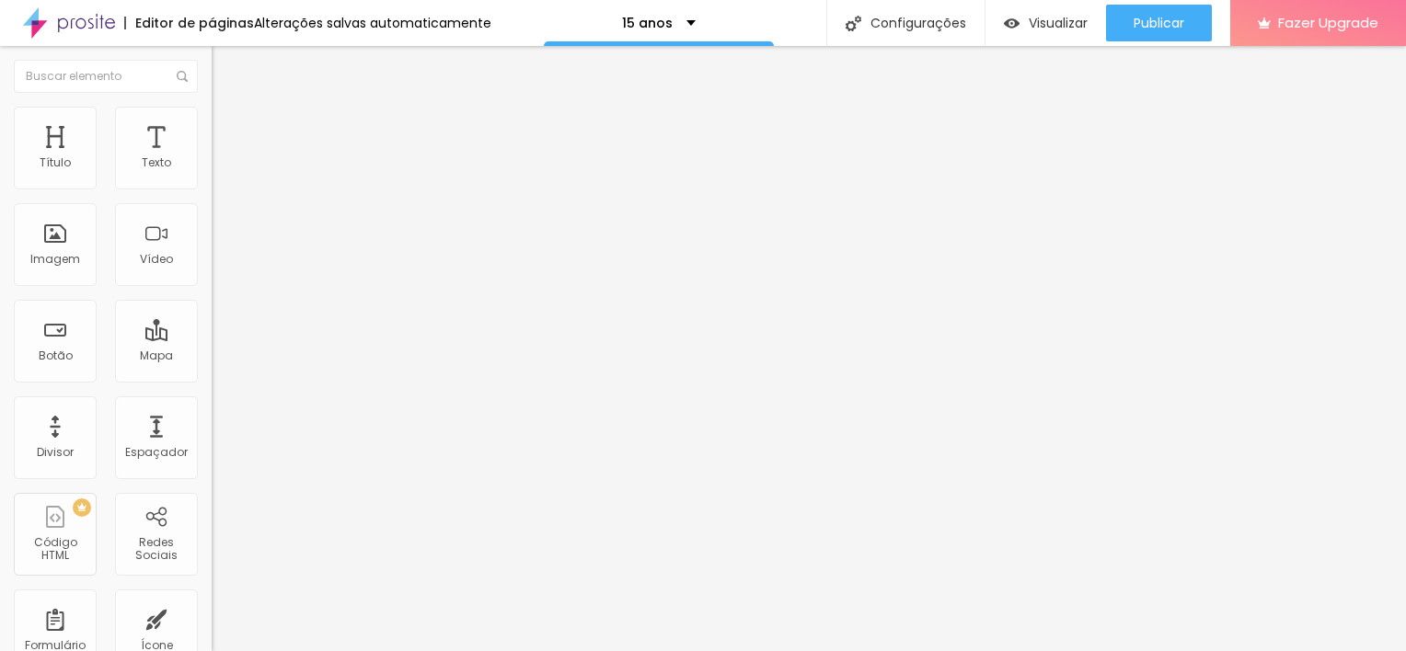
drag, startPoint x: 132, startPoint y: 352, endPoint x: 110, endPoint y: 349, distance: 22.4
click at [212, 636] on textarea "Oi Ju! Quero agendar o meu ensaio! Plano 1 - Conexão Profunda ✨" at bounding box center [316, 651] width 208 height 31
drag, startPoint x: 147, startPoint y: 319, endPoint x: 132, endPoint y: 350, distance: 35.0
click at [212, 636] on textarea "Oi Ju! Quero agendar om eu ensaio! Plano 1 - Conexão Profunda ✨" at bounding box center [316, 651] width 208 height 31
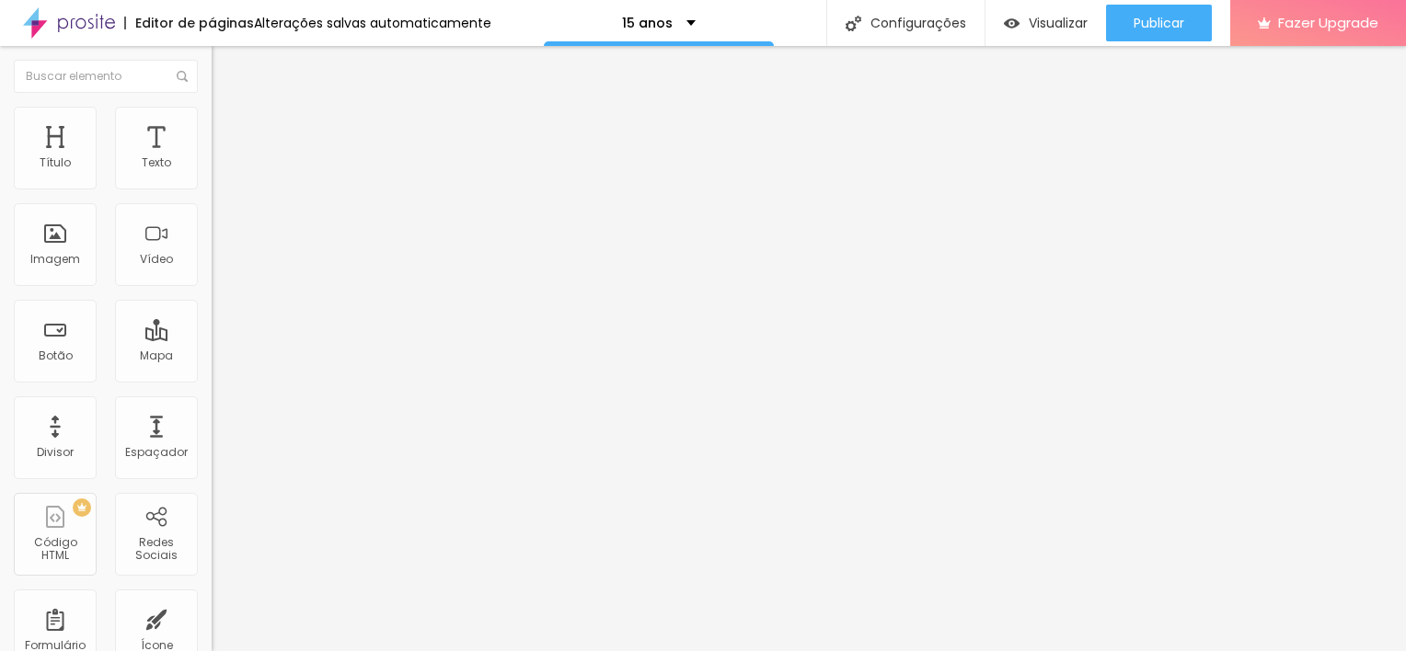
click at [212, 636] on textarea "Oi Ju! Quero agendar om eu ensaio! Plano 1 - Conexão Profunda ✨" at bounding box center [316, 651] width 208 height 31
drag, startPoint x: 150, startPoint y: 322, endPoint x: 117, endPoint y: 353, distance: 45.6
click at [212, 636] on textarea "Oi Ju! Quero agendar om eu ensaio! Plano 1 - Conexão Profun ✨" at bounding box center [316, 651] width 208 height 31
type textarea "Oi Ju! Quero agendar o Plano Ensaio de 15 anos ✨"
click at [212, 583] on input "QUERO O PLANO 1" at bounding box center [322, 592] width 221 height 18
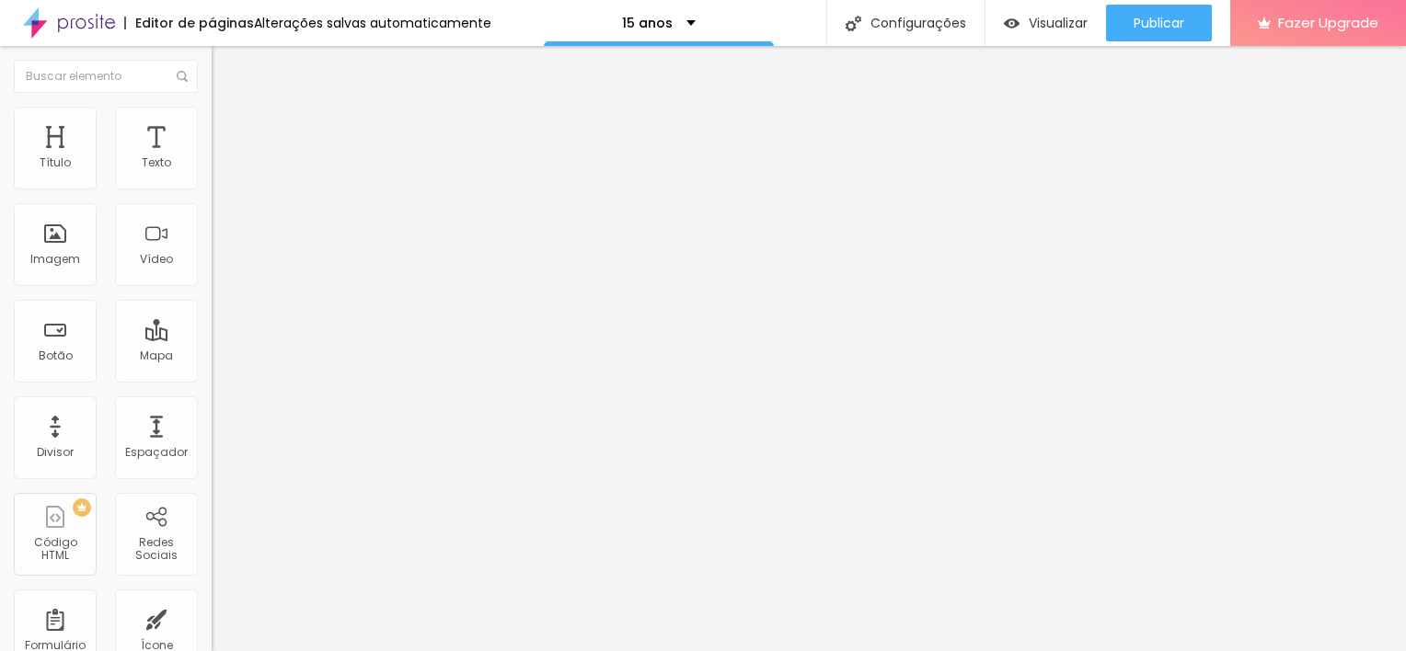
type input "QUERO O PLANO 2"
drag, startPoint x: 58, startPoint y: 338, endPoint x: 96, endPoint y: 338, distance: 37.7
click at [212, 636] on textarea "Oi Ju! Quero agendar o Plano Ensaio de 15 anos ✨" at bounding box center [316, 651] width 208 height 31
click at [212, 636] on textarea "Oi Ju! Quero agendar o Plano Festa de 15 anos ✨" at bounding box center [316, 651] width 208 height 31
drag, startPoint x: 95, startPoint y: 336, endPoint x: 106, endPoint y: 337, distance: 11.1
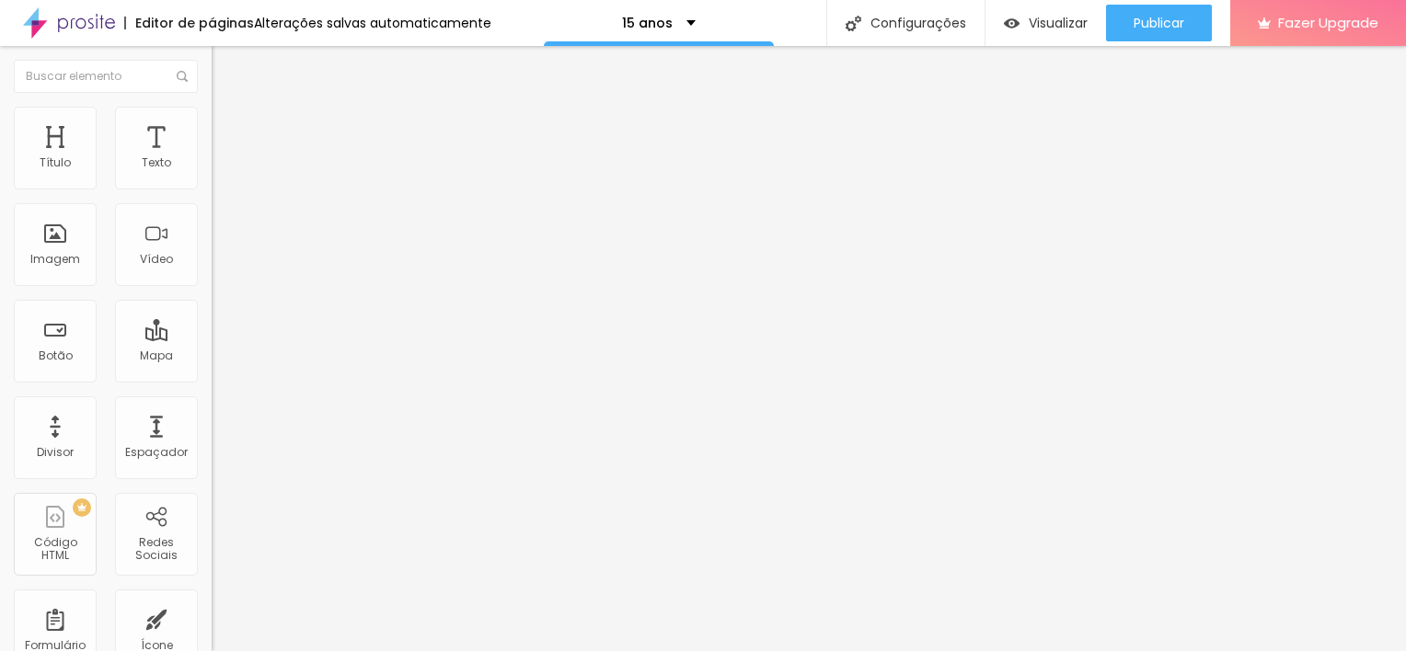
click at [212, 636] on textarea "Oi Ju! Quero agendar o Plano Festa de 15 anos ✨" at bounding box center [316, 651] width 208 height 31
type textarea "Oi Ju! Quero agendar o Plano Festa - 15 anos ✨"
click at [212, 636] on textarea "Oi Ju! Quero agendar o Plano Ensaio de 15 anos ✨" at bounding box center [316, 651] width 208 height 31
type textarea "Oi Ju! Quero agendar o Plano Ensaio - 15 anos ✨"
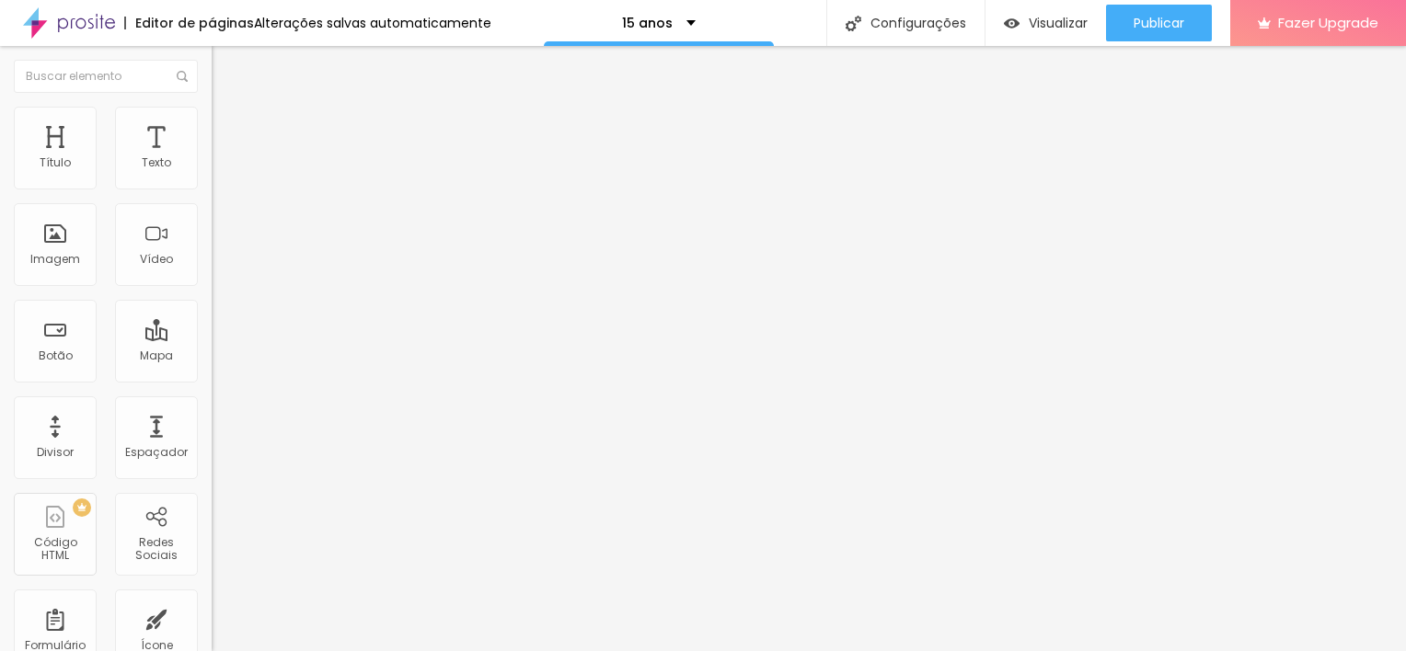
click at [212, 583] on input "QUERO O PLANO 2" at bounding box center [322, 592] width 221 height 18
type input "QUERO O PLANO 3"
click at [212, 636] on textarea "Oi Ju! Quero agendar o Plano Festa - 15 anos ✨" at bounding box center [316, 651] width 208 height 31
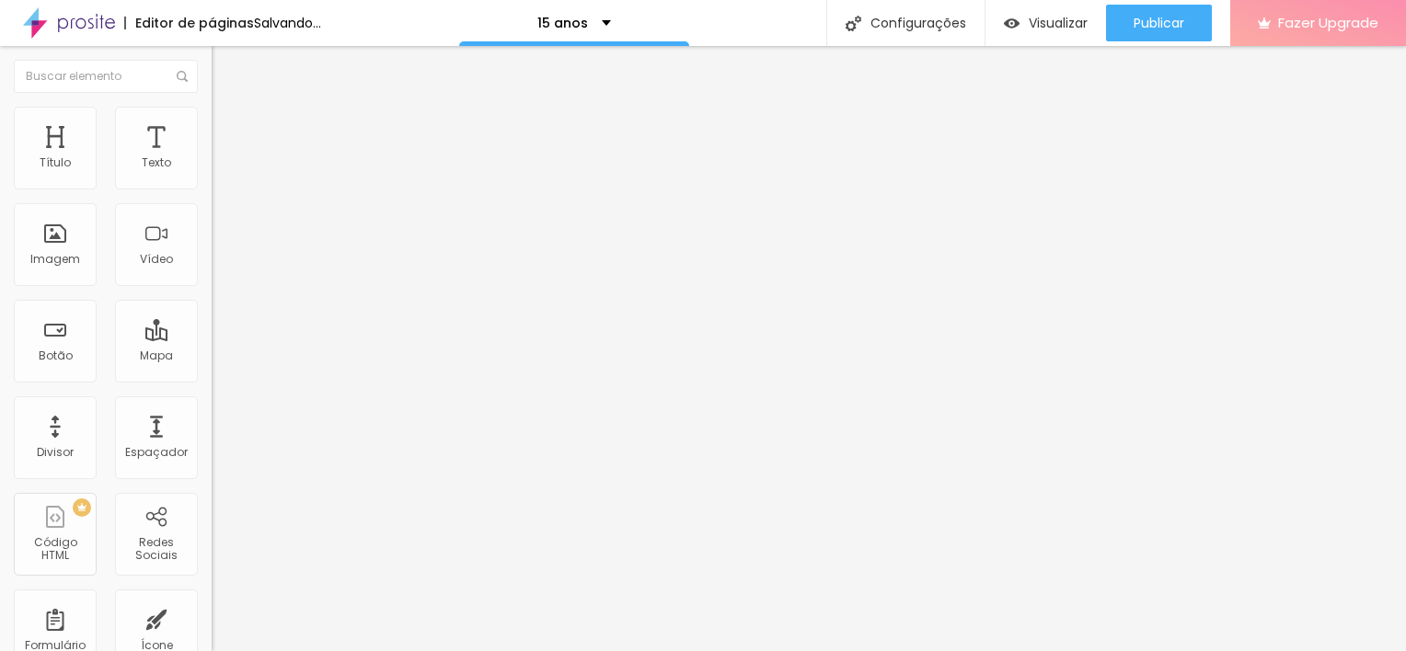
type textarea "Oi Ju! Quero agendar o Plano Completo EnssaioFesta - 15 anos ✨"
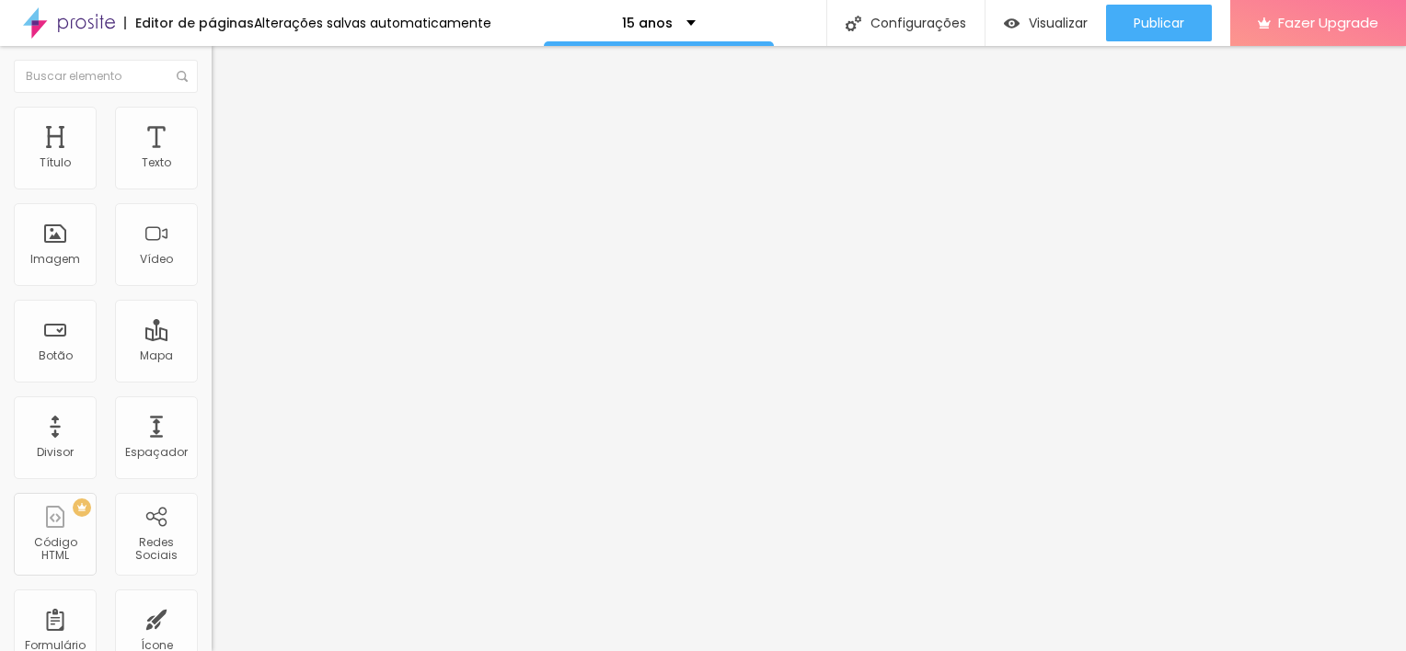
click at [212, 636] on textarea "Oi Ju! Quero agendar o Plano Completo EnssaioFesta - 15 anos ✨" at bounding box center [316, 651] width 208 height 31
drag, startPoint x: 99, startPoint y: 355, endPoint x: 22, endPoint y: 353, distance: 77.3
click at [212, 636] on textarea "Oi Ju! Quero agendar o Plano Completo EnssaioFesta - 15 anos ✨" at bounding box center [316, 651] width 208 height 31
paste textarea "(Ensaio + Festa)"
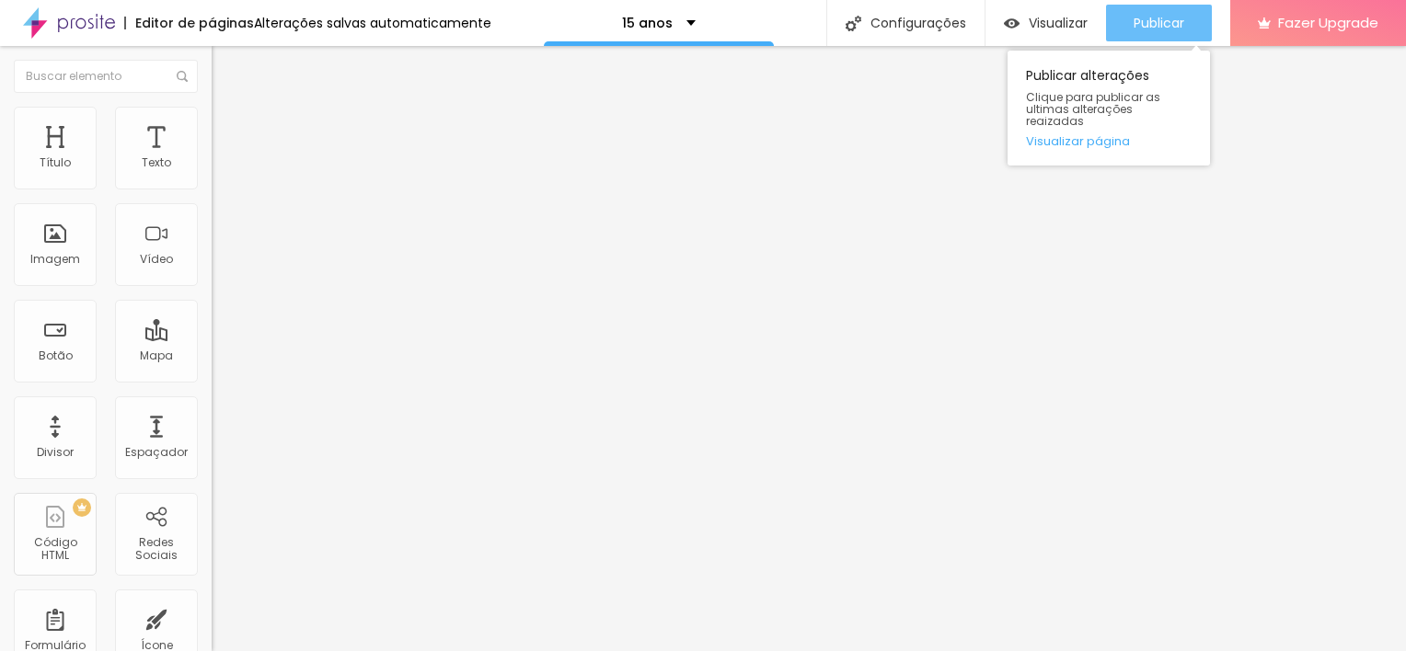
type textarea "Oi Ju! Quero agendar o Plano Completo (Ensaio + Festa) - 15 anos ✨"
click at [1190, 9] on button "Publicar" at bounding box center [1159, 23] width 106 height 37
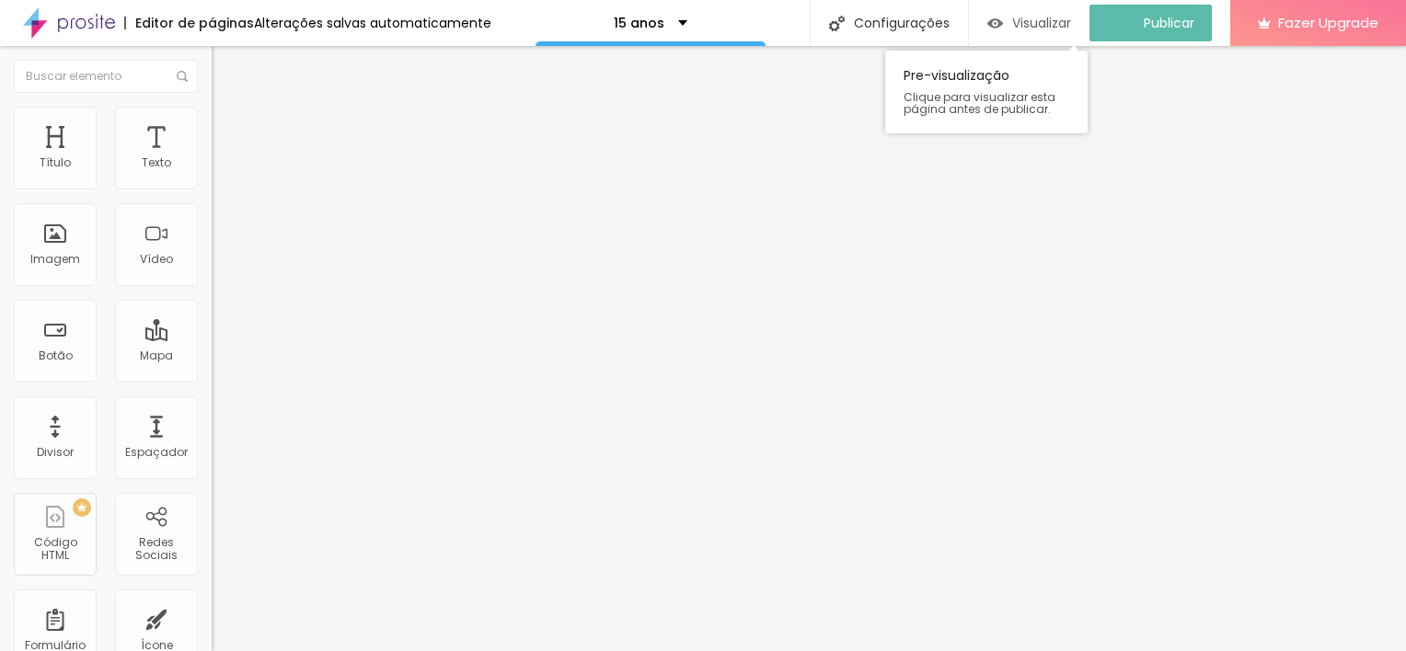
click at [1031, 16] on span "Visualizar" at bounding box center [1041, 23] width 59 height 15
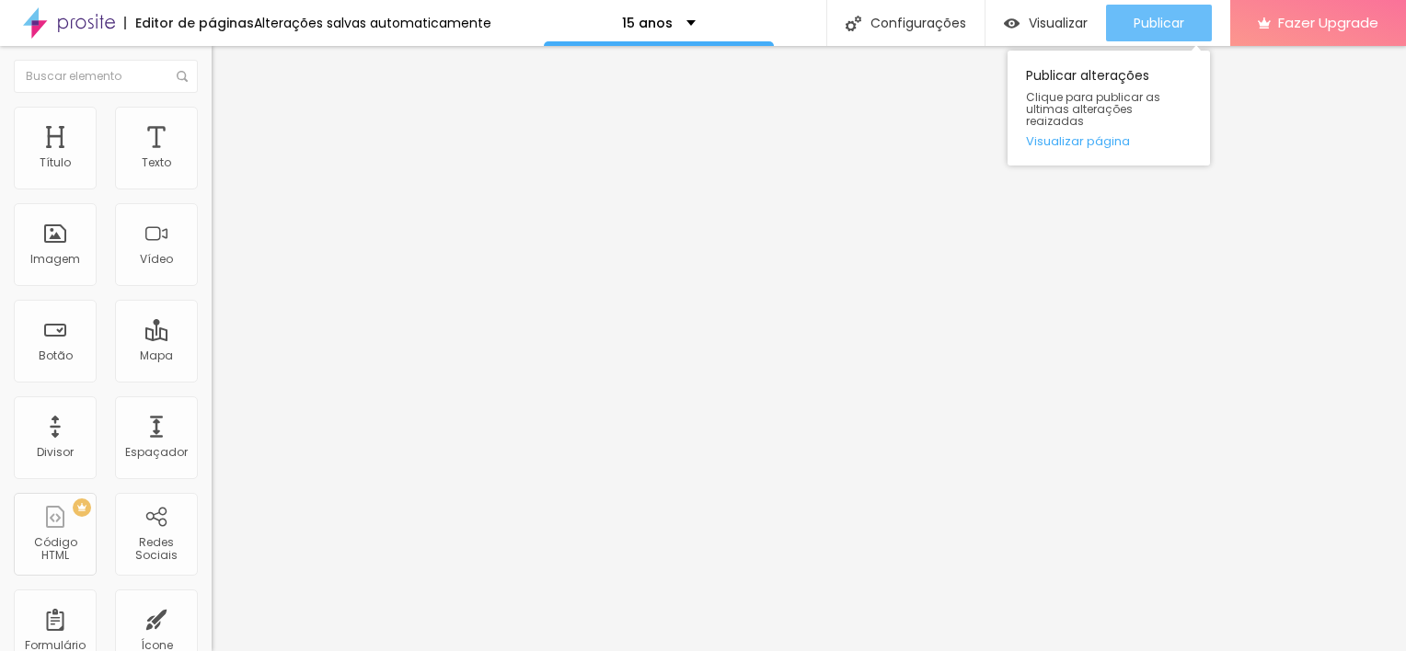
click at [1159, 31] on div "Publicar" at bounding box center [1158, 23] width 51 height 37
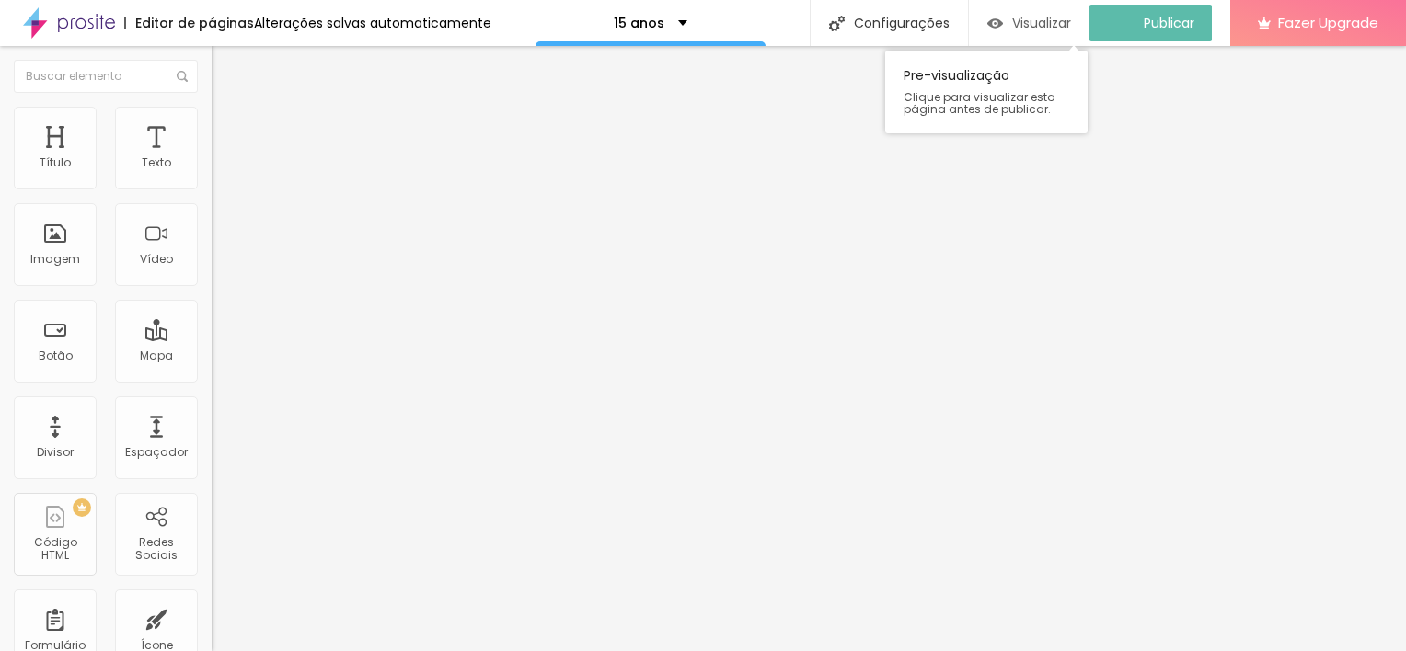
click at [1071, 16] on span "Visualizar" at bounding box center [1041, 23] width 59 height 15
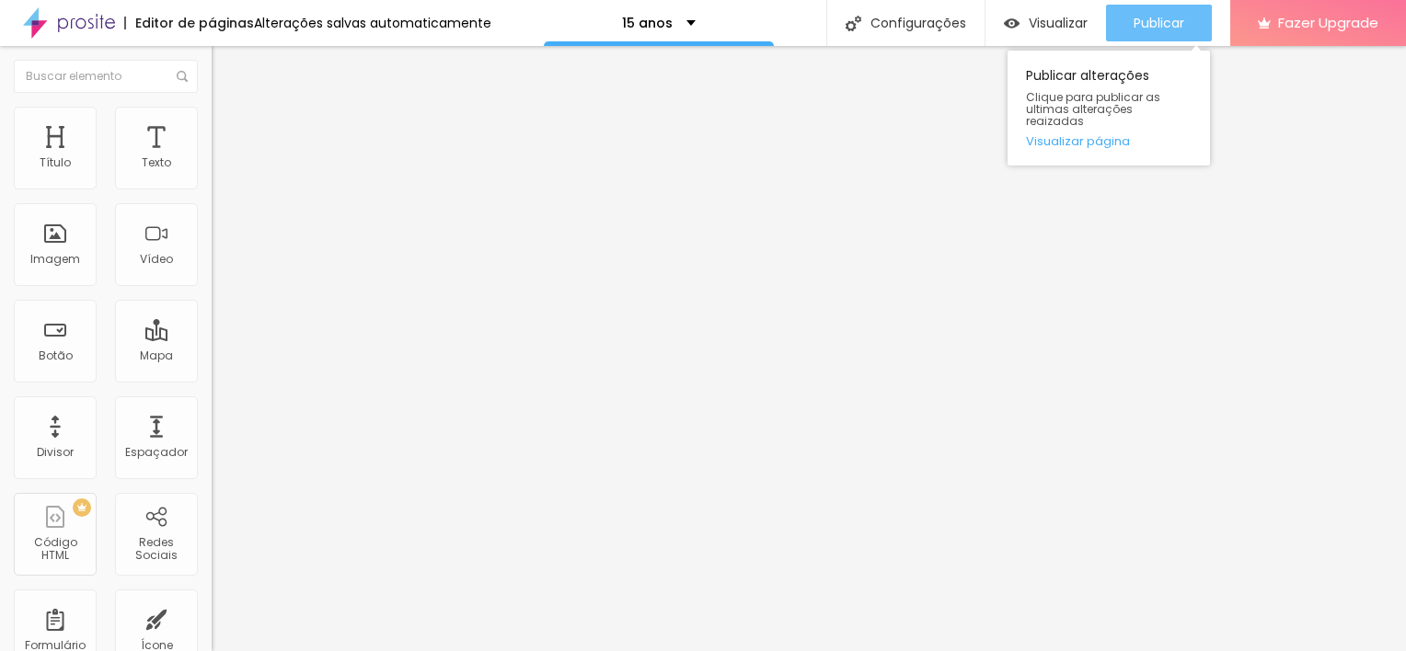
click at [1133, 33] on div "Publicar" at bounding box center [1158, 23] width 51 height 37
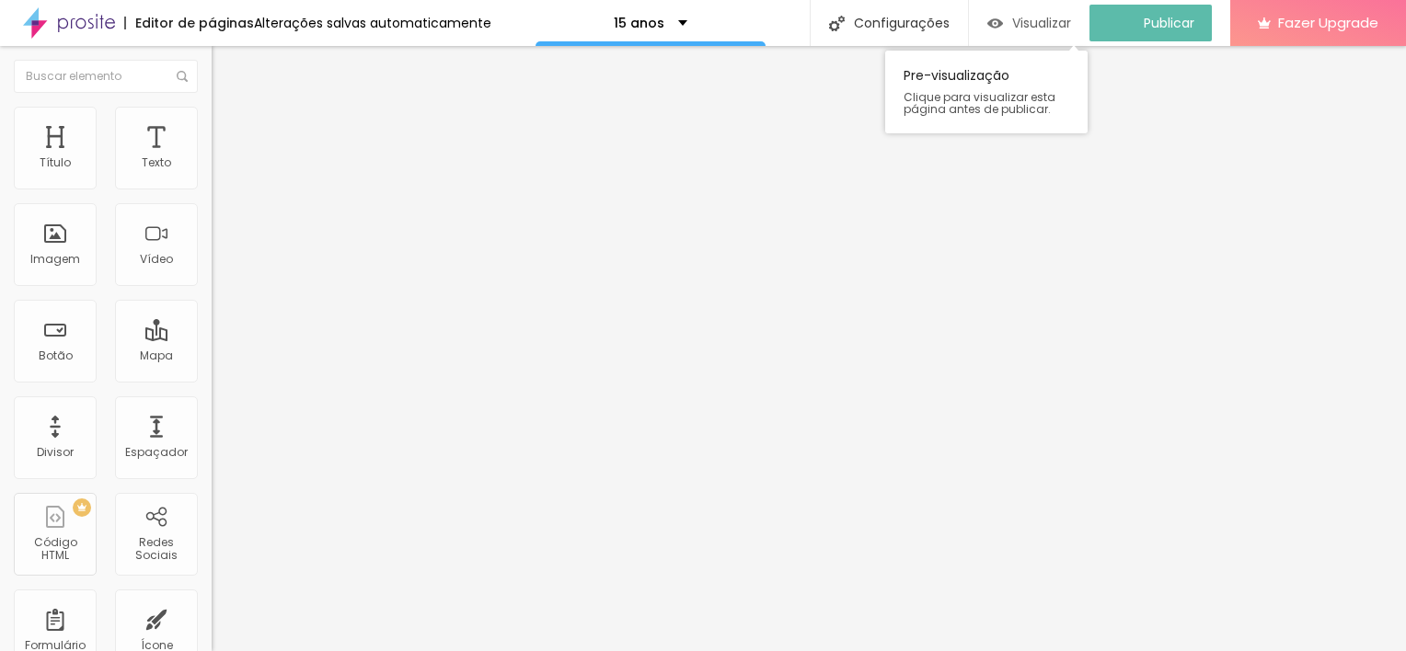
click at [1055, 22] on span "Visualizar" at bounding box center [1041, 23] width 59 height 15
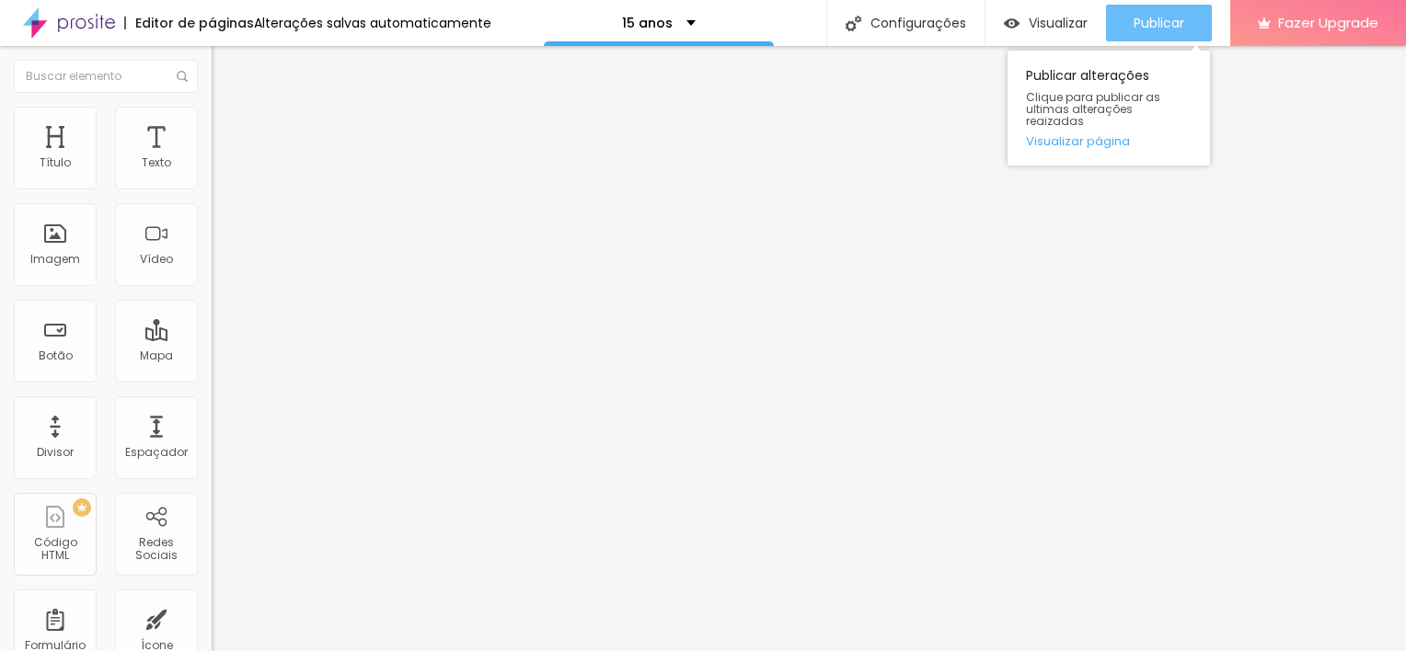
click at [1143, 23] on span "Publicar" at bounding box center [1158, 23] width 51 height 15
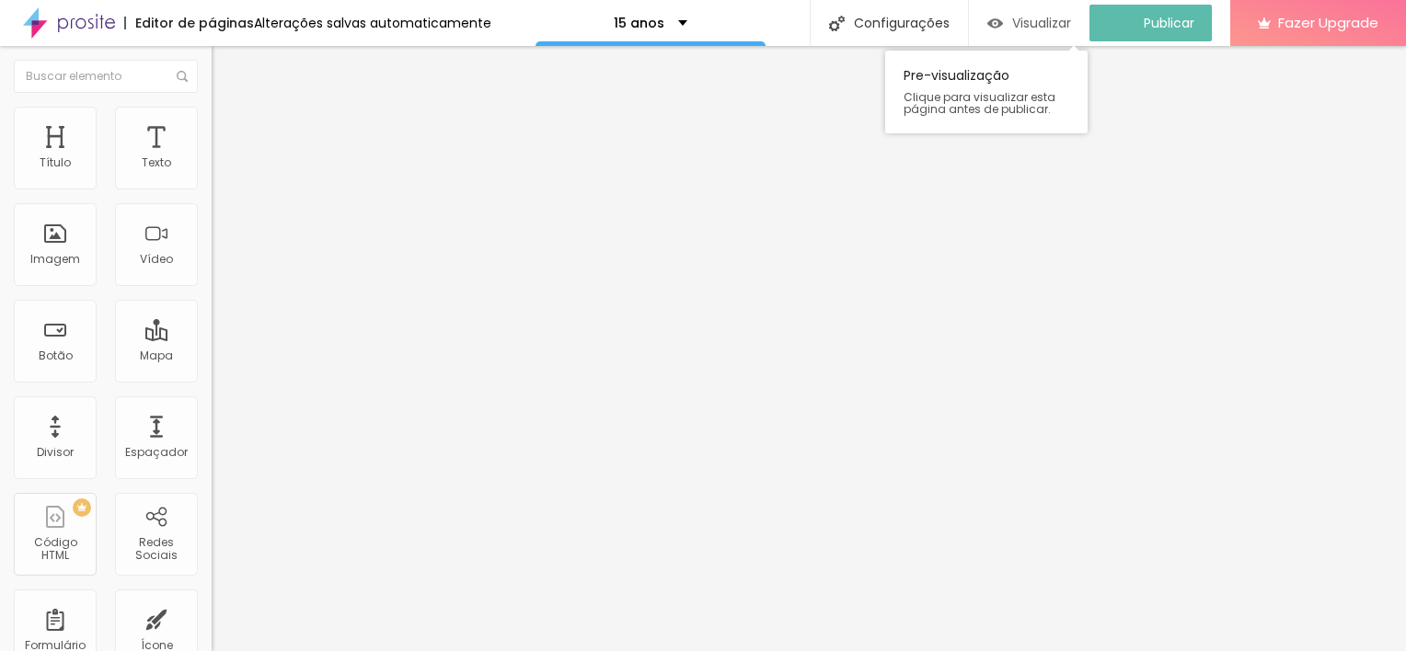
click at [1071, 17] on span "Visualizar" at bounding box center [1041, 23] width 59 height 15
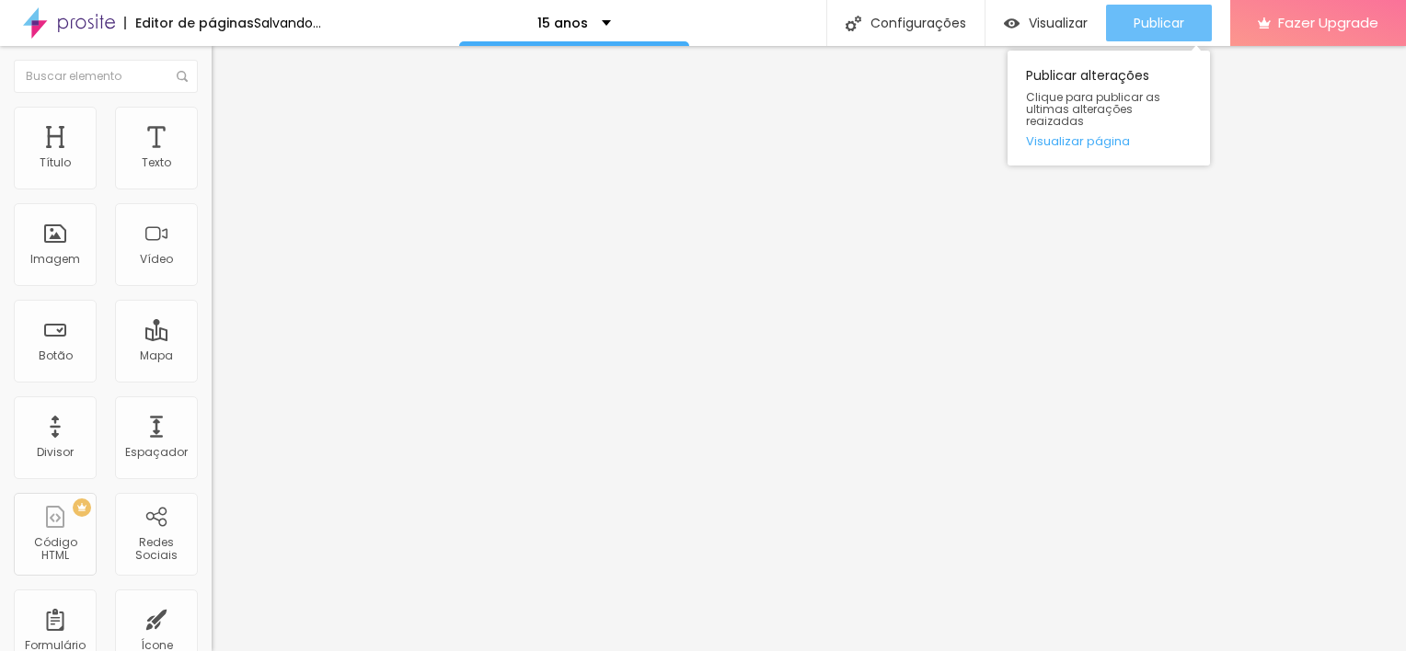
click at [1147, 17] on span "Publicar" at bounding box center [1158, 23] width 51 height 15
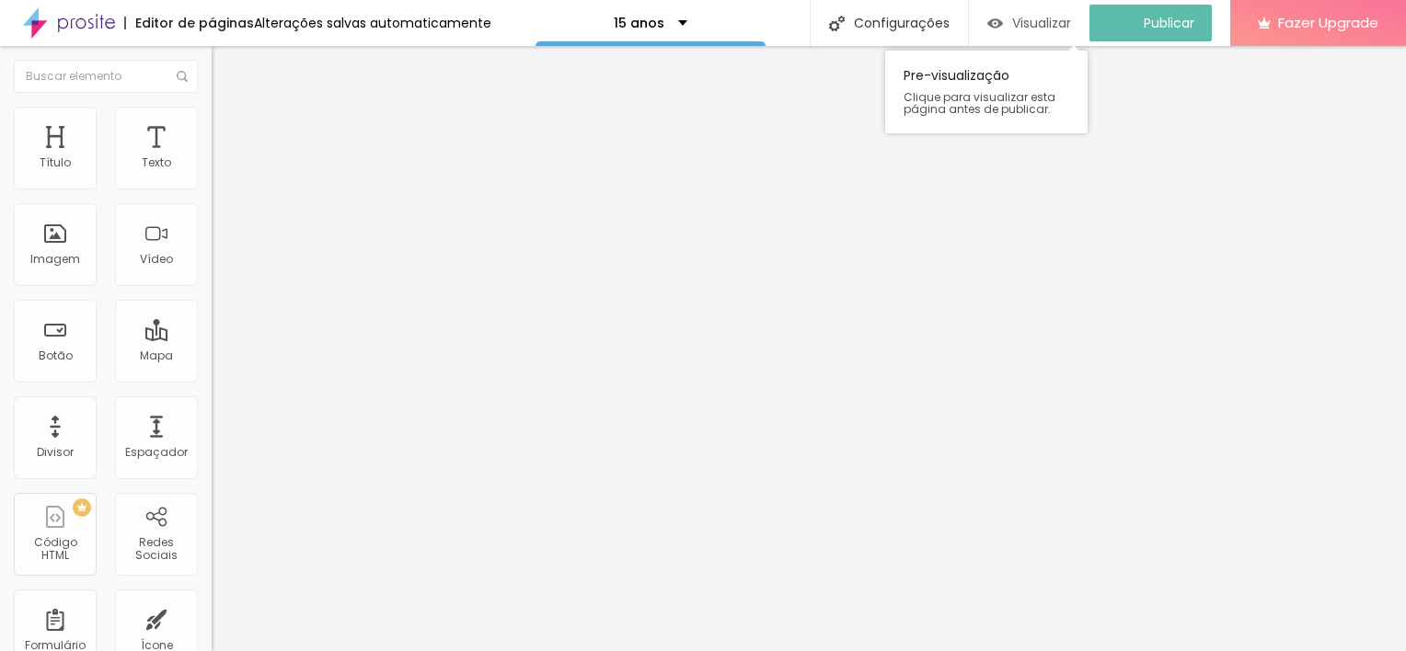
click at [1033, 31] on div "Visualizar" at bounding box center [1029, 23] width 84 height 37
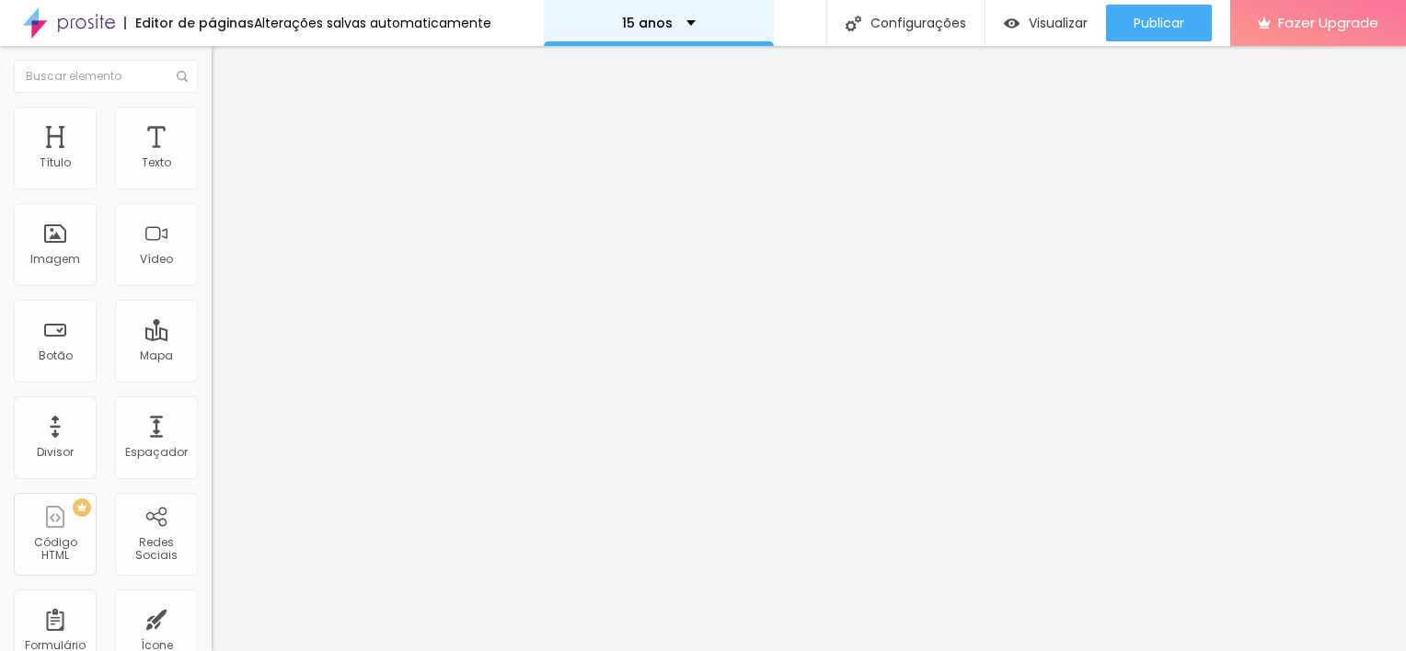
click at [721, 29] on div "15 anos" at bounding box center [659, 23] width 230 height 46
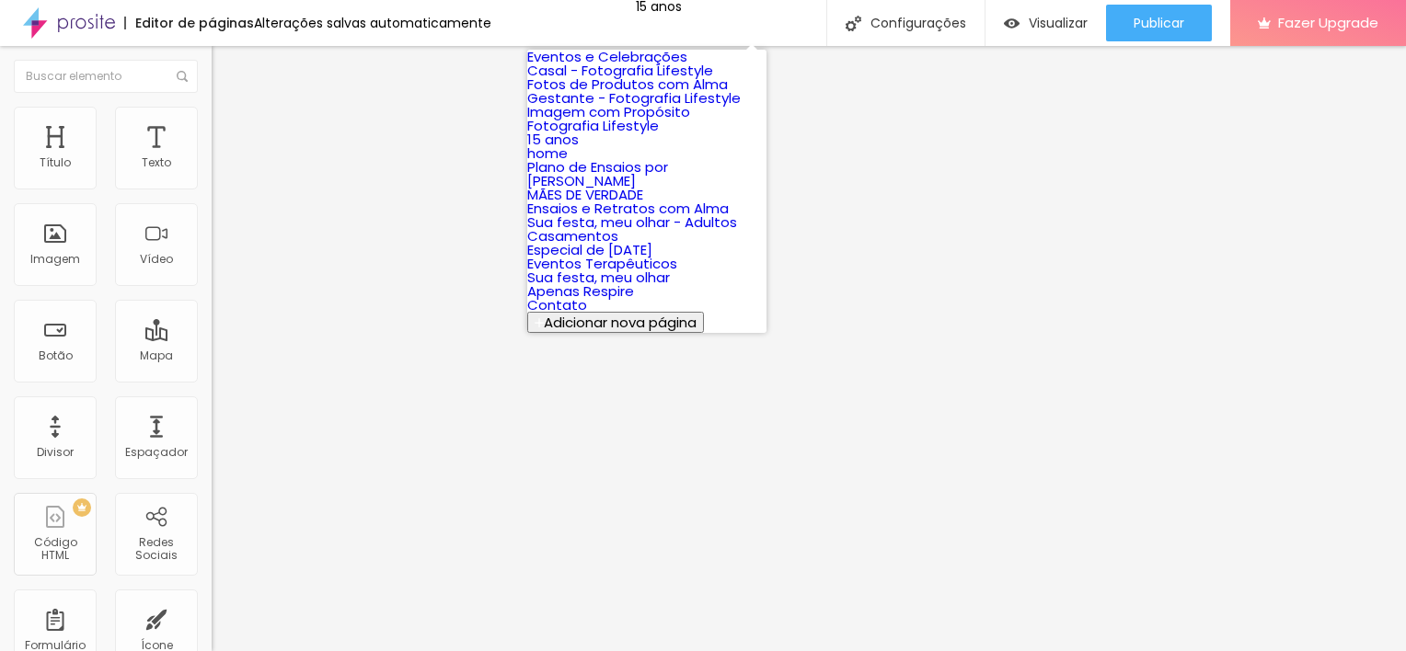
scroll to position [144, 0]
click at [640, 190] on link "Plano de Ensaios por [PERSON_NAME]" at bounding box center [597, 173] width 141 height 33
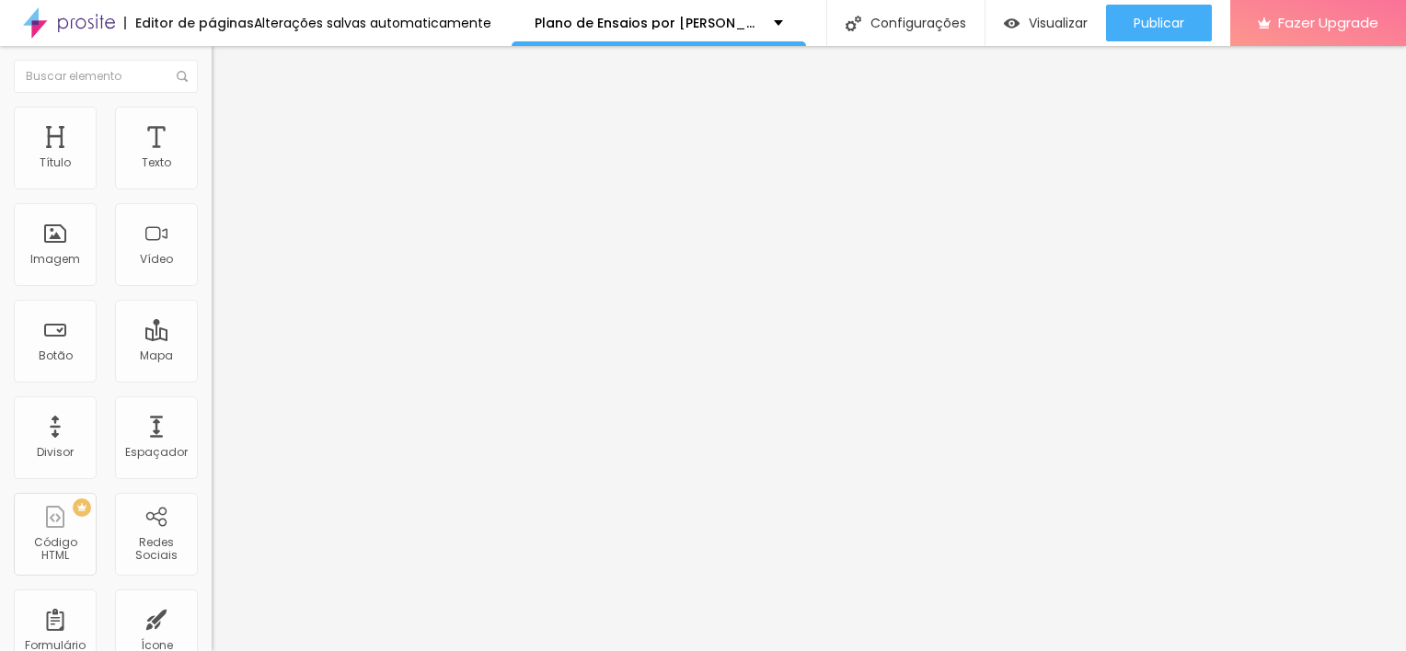
click at [212, 107] on img at bounding box center [220, 115] width 17 height 17
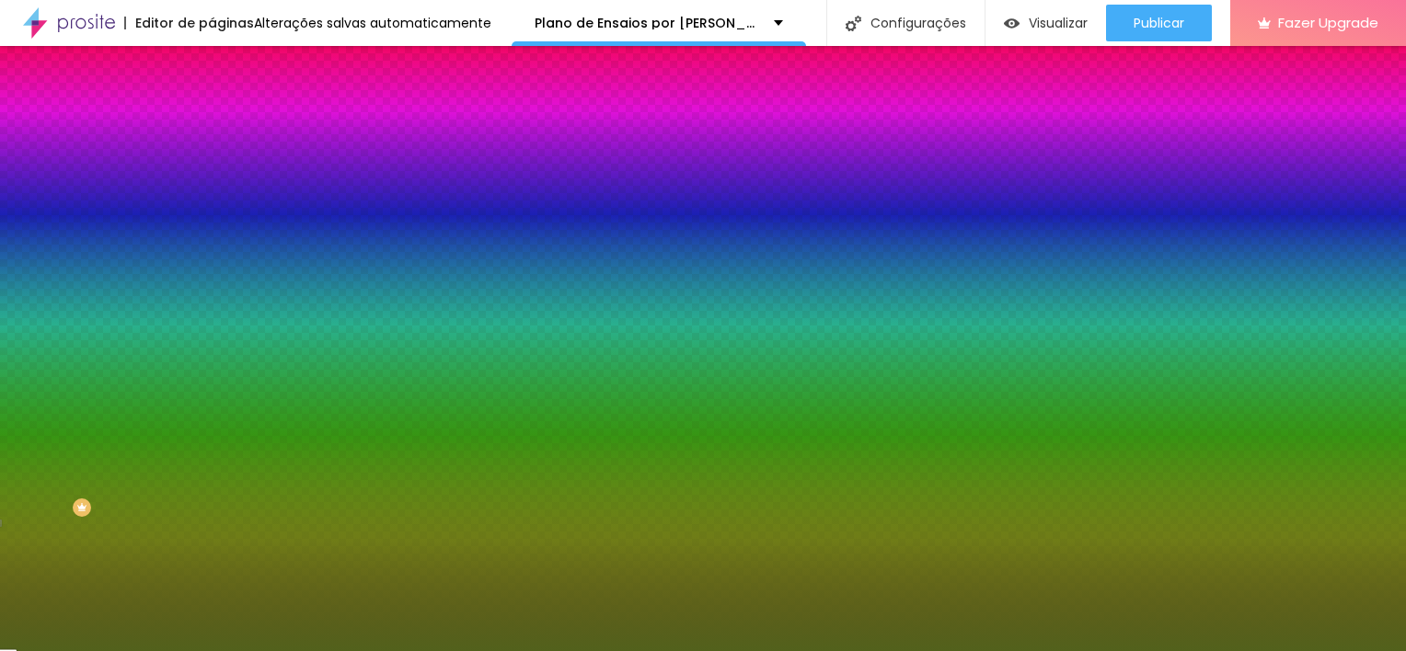
click at [228, 130] on span "Avançado" at bounding box center [258, 138] width 61 height 16
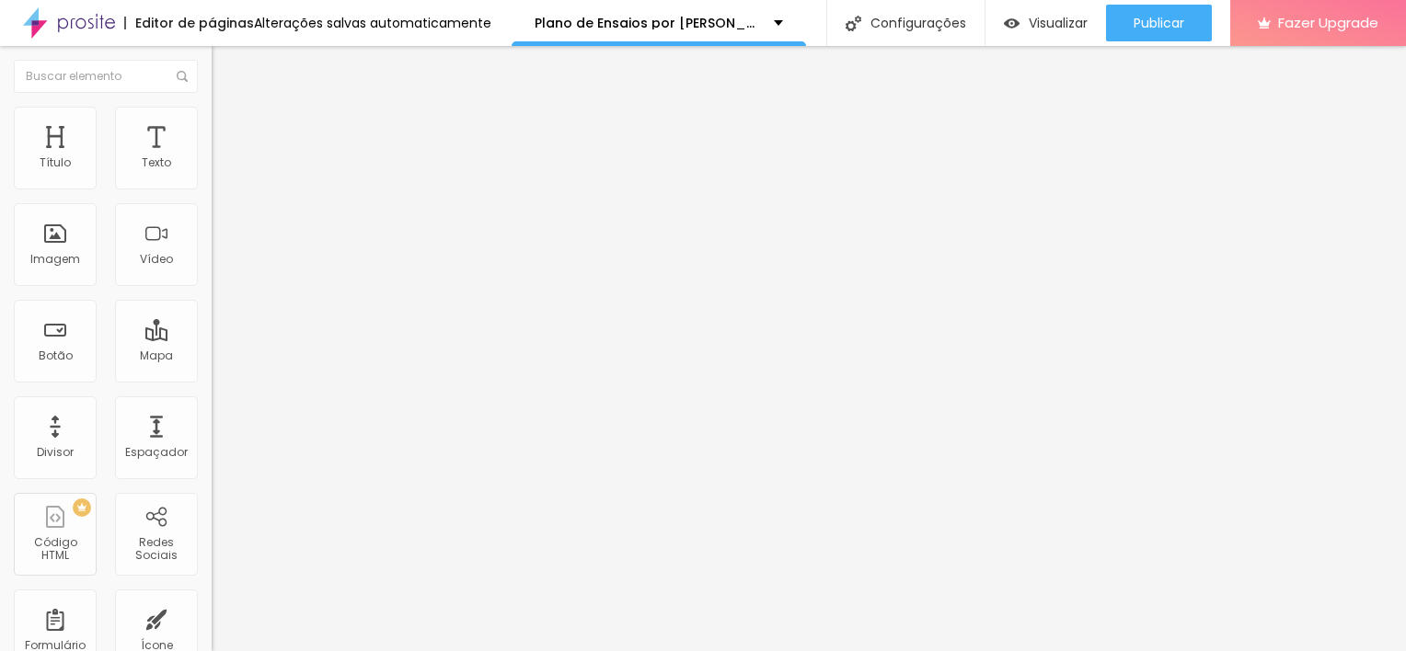
click at [212, 125] on img at bounding box center [220, 133] width 17 height 17
click at [212, 125] on li "Avançado" at bounding box center [318, 134] width 212 height 18
click at [212, 583] on input "QUERO O PLANO 1" at bounding box center [322, 592] width 221 height 18
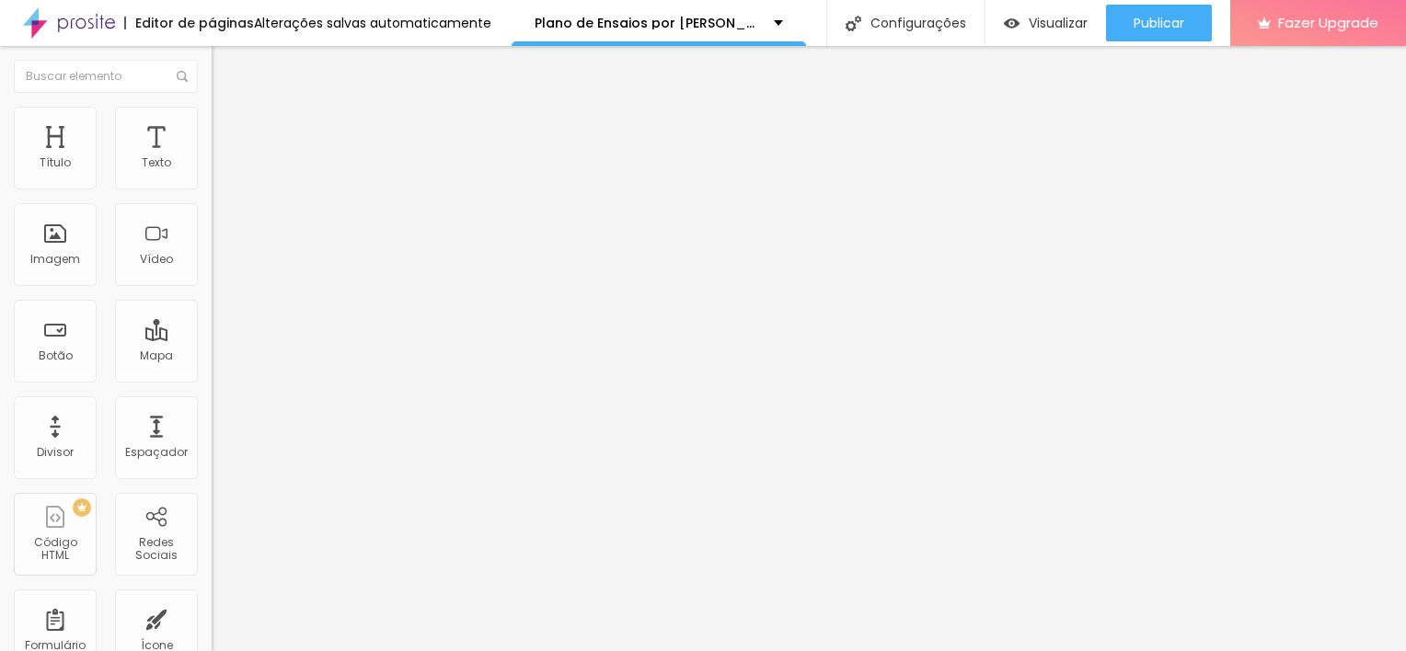
click at [212, 126] on ul "Conteúdo Estilo Avançado" at bounding box center [318, 130] width 212 height 55
click at [212, 130] on li "Estilo" at bounding box center [318, 130] width 212 height 18
click at [212, 158] on li "Avançado" at bounding box center [318, 149] width 212 height 18
click at [228, 140] on span "Estilo" at bounding box center [242, 134] width 29 height 16
click at [212, 110] on li "Conteúdo" at bounding box center [318, 112] width 212 height 18
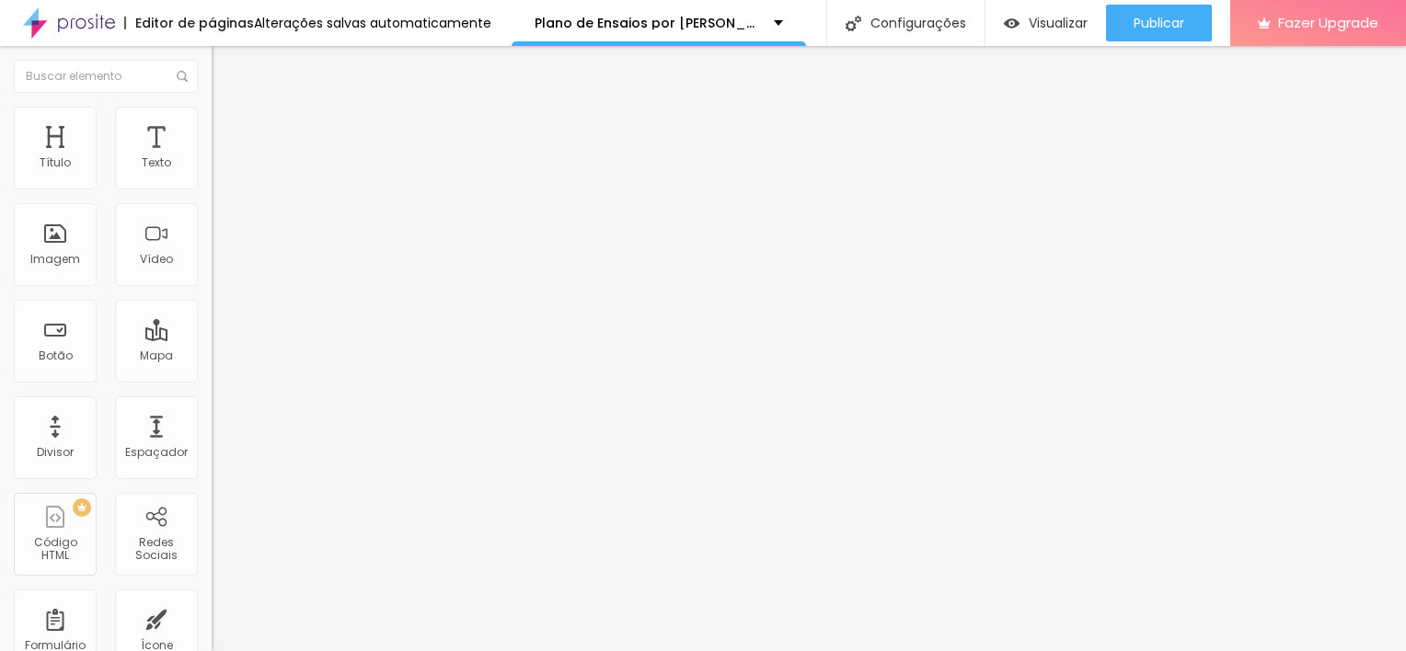
click at [212, 636] on textarea "Oi Ju! Quero agendar o meu ensaio por assinatura! Plano 1 - Conexão Profunda ✨" at bounding box center [316, 651] width 208 height 31
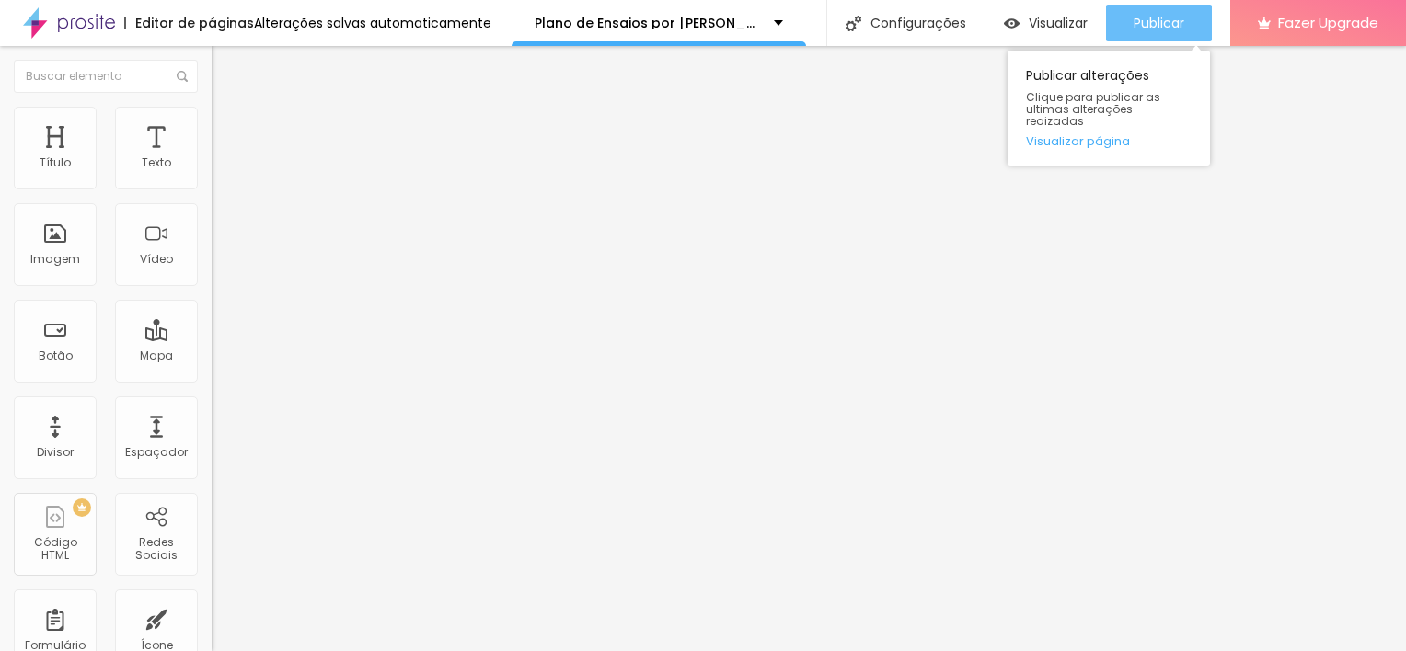
click at [1143, 26] on span "Publicar" at bounding box center [1158, 23] width 51 height 15
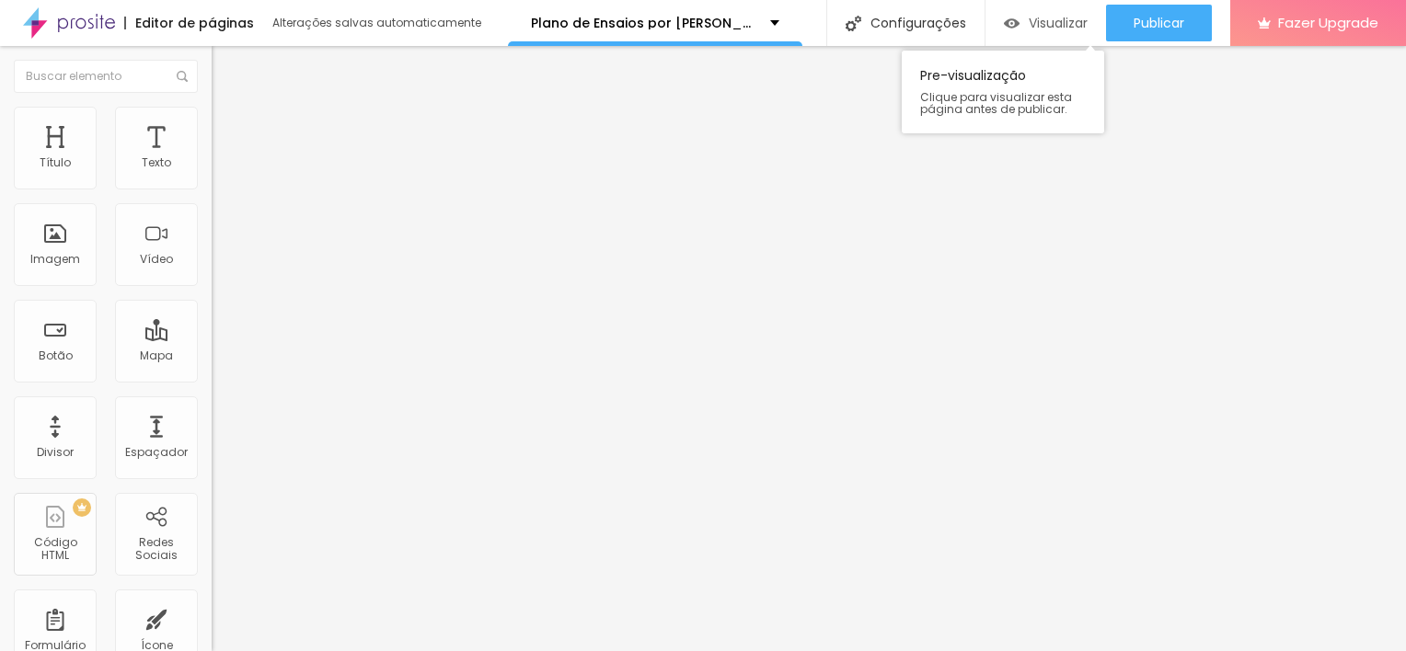
click at [1058, 17] on span "Visualizar" at bounding box center [1057, 23] width 59 height 15
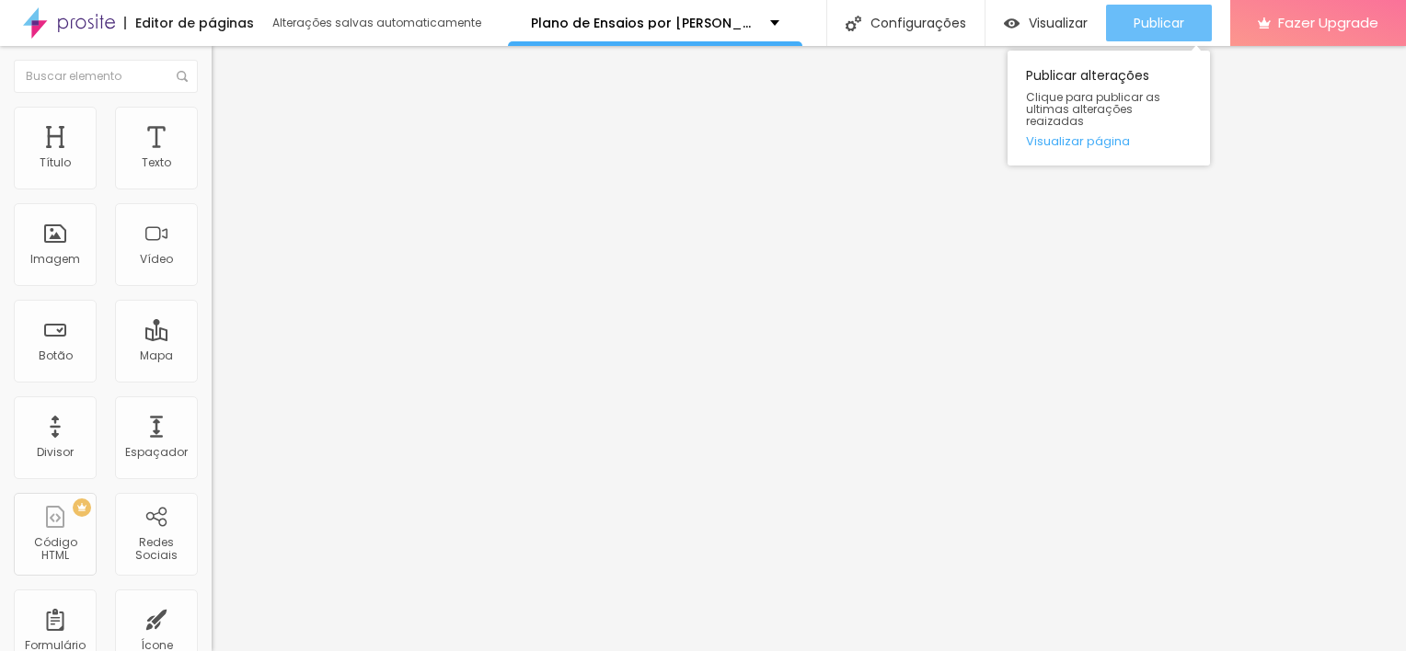
click at [1174, 25] on span "Publicar" at bounding box center [1158, 23] width 51 height 15
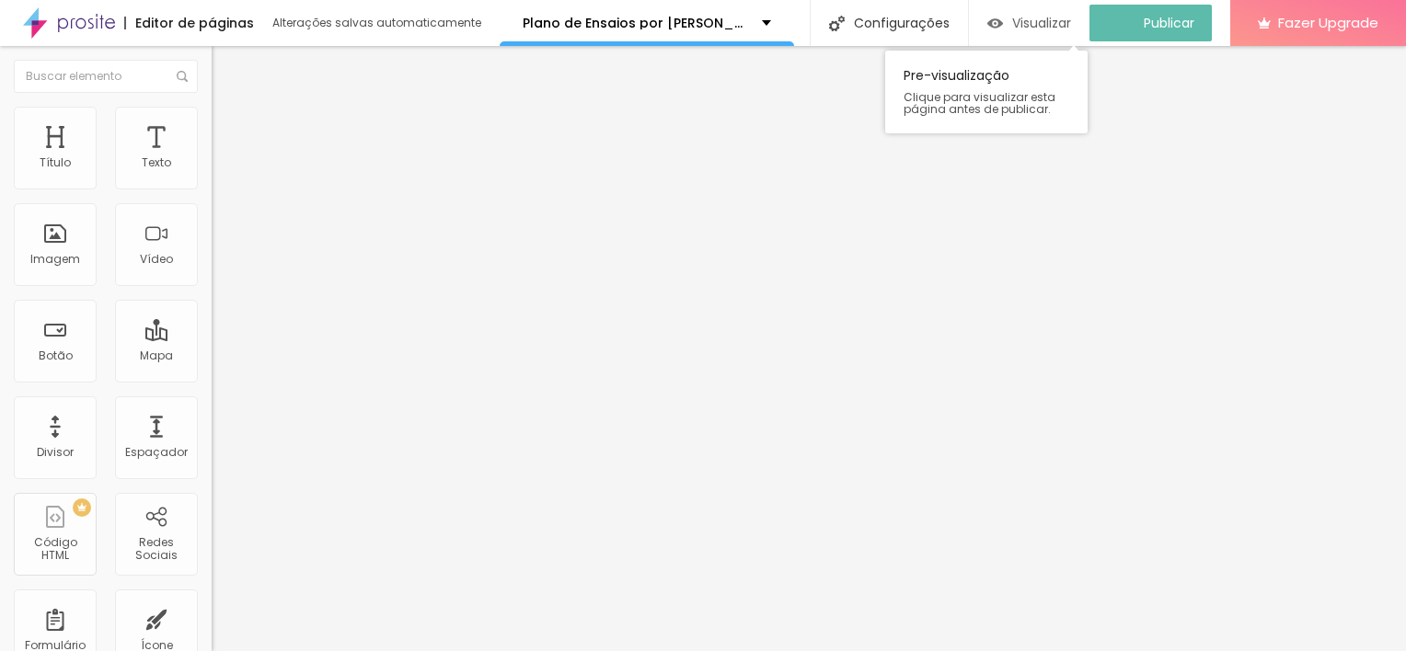
click at [1034, 19] on span "Visualizar" at bounding box center [1041, 23] width 59 height 15
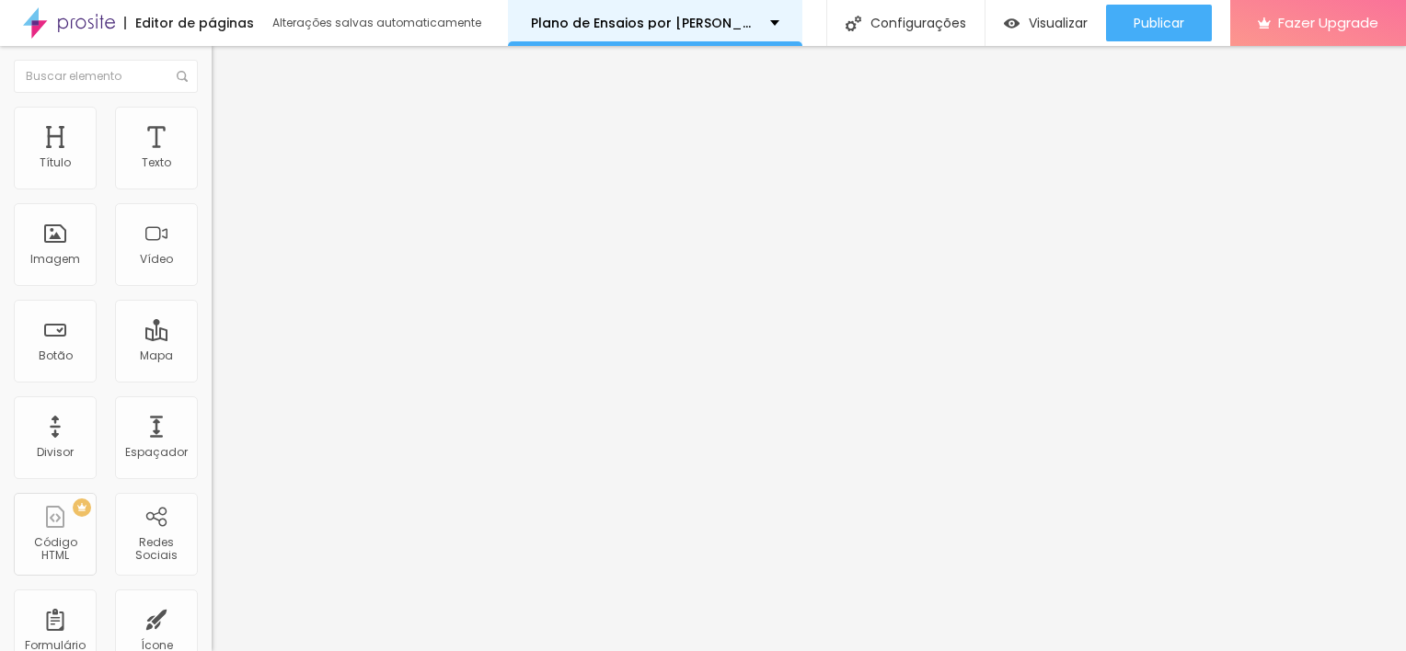
click at [703, 26] on p "Plano de Ensaios por [PERSON_NAME]" at bounding box center [643, 23] width 225 height 13
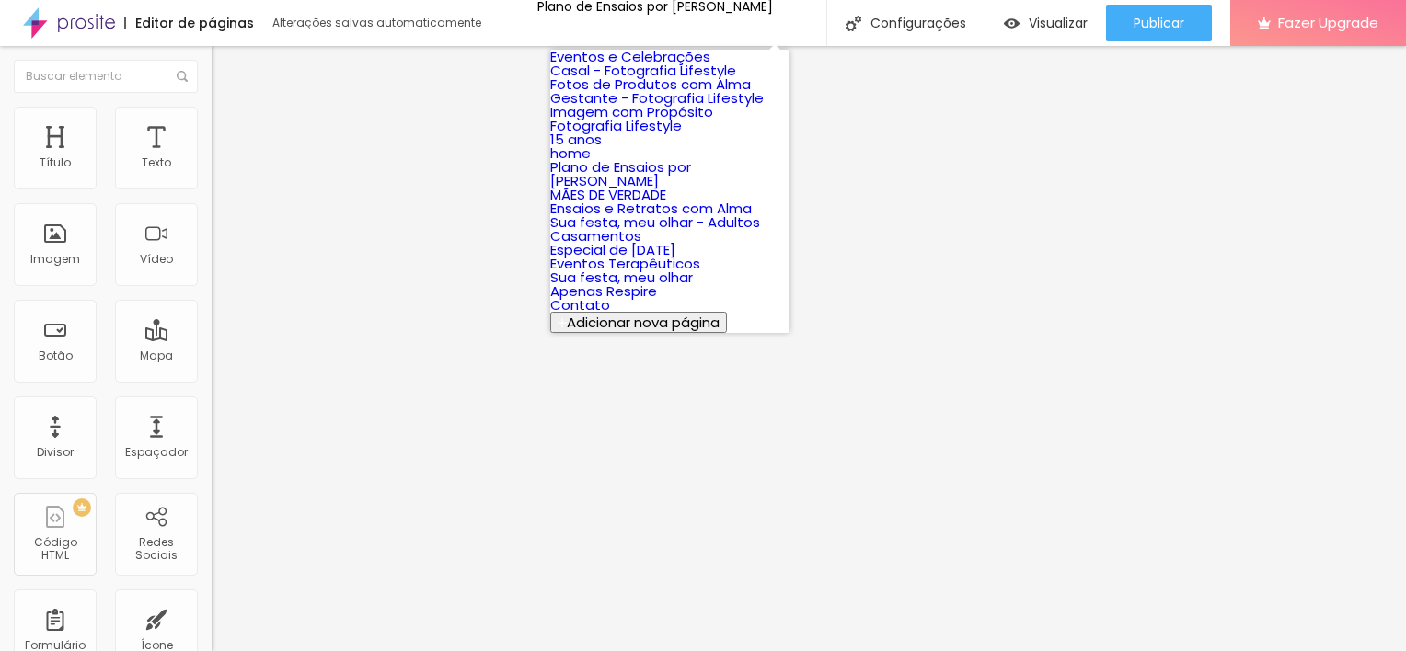
scroll to position [120, 0]
click at [703, 116] on link "Imagem com Propósito" at bounding box center [631, 111] width 163 height 19
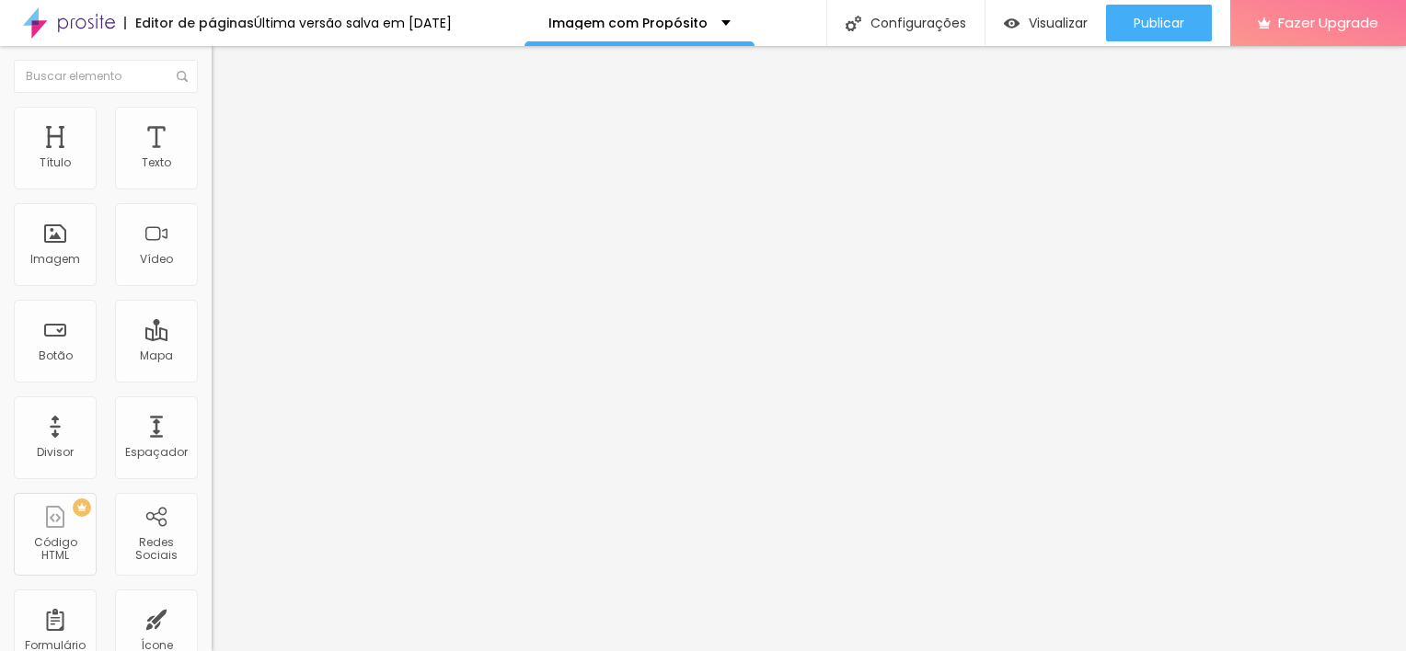
click at [212, 199] on div "Alinhamento" at bounding box center [318, 171] width 212 height 55
click at [212, 219] on span "Coração 2" at bounding box center [242, 215] width 61 height 16
click at [212, 234] on span "Sólido" at bounding box center [230, 226] width 36 height 16
click at [212, 120] on li "Estilo" at bounding box center [318, 116] width 212 height 18
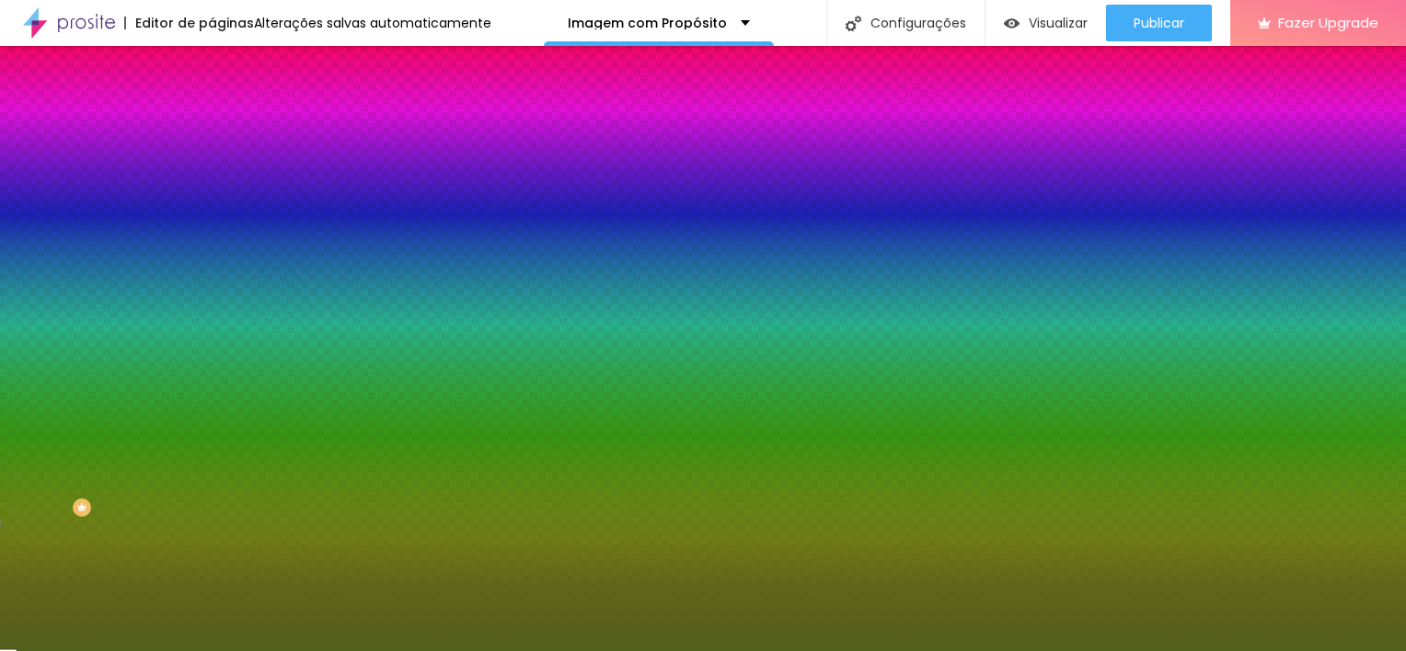
type input "45"
type input "26"
type input "22"
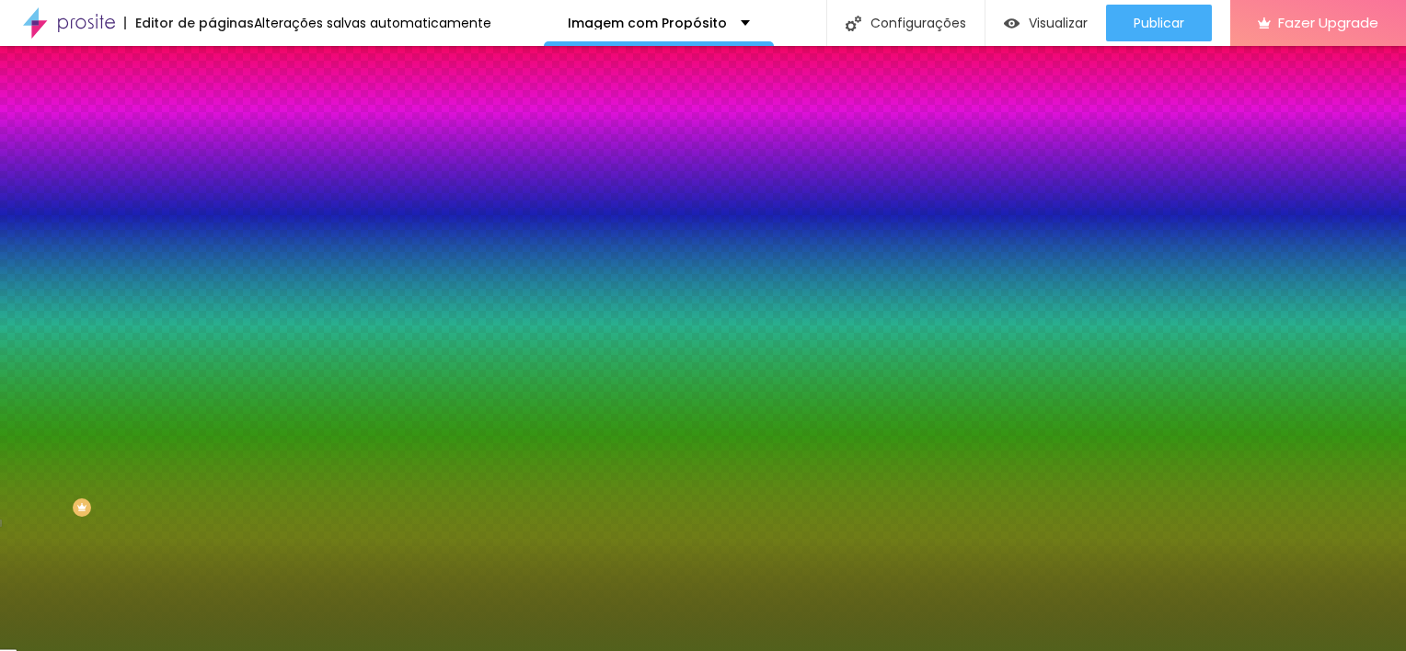
type input "22"
type input "21"
type input "20"
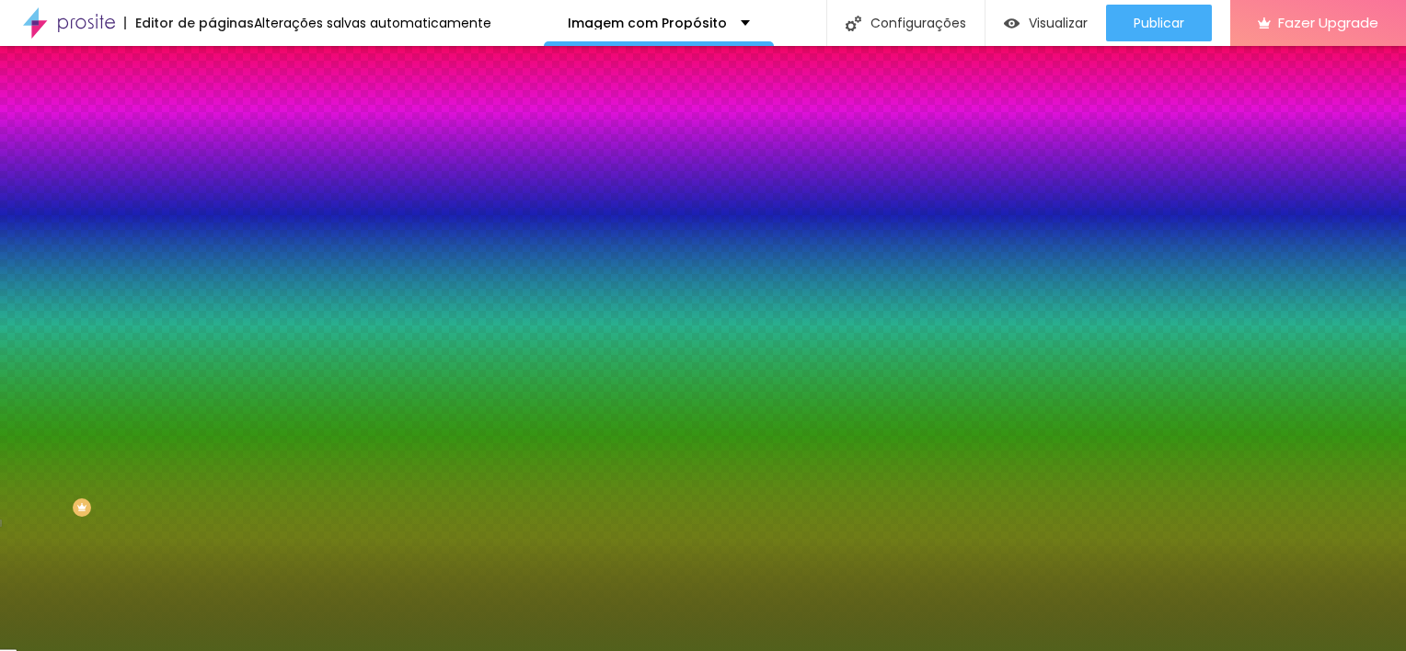
type input "19"
type input "20"
type input "30"
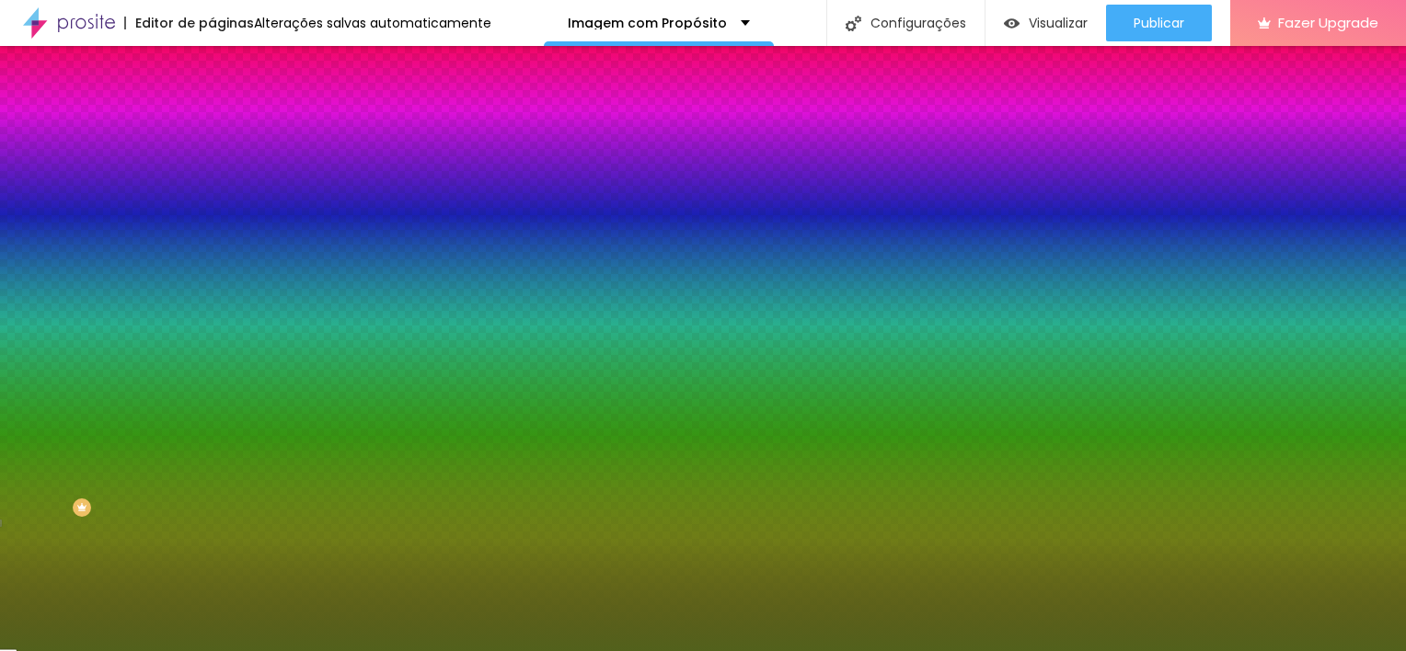
type input "30"
type input "80"
type input "86"
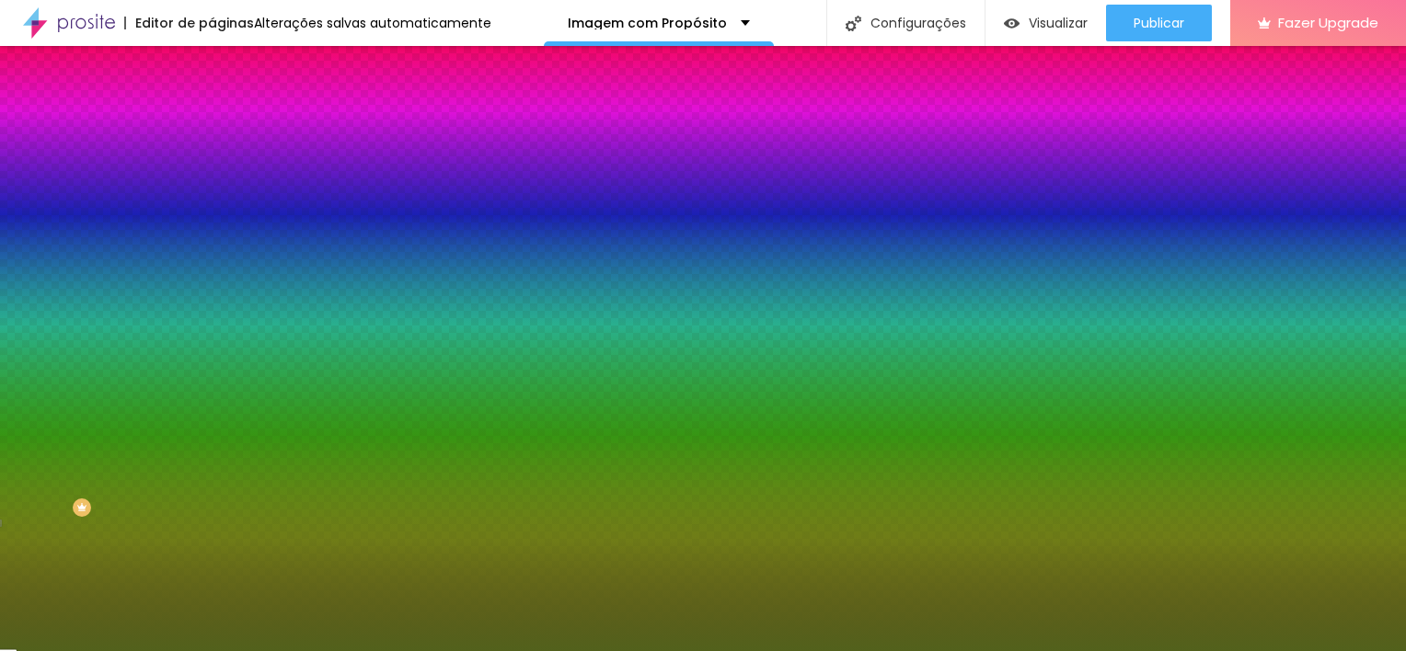
type input "96"
type input "99"
type input "100"
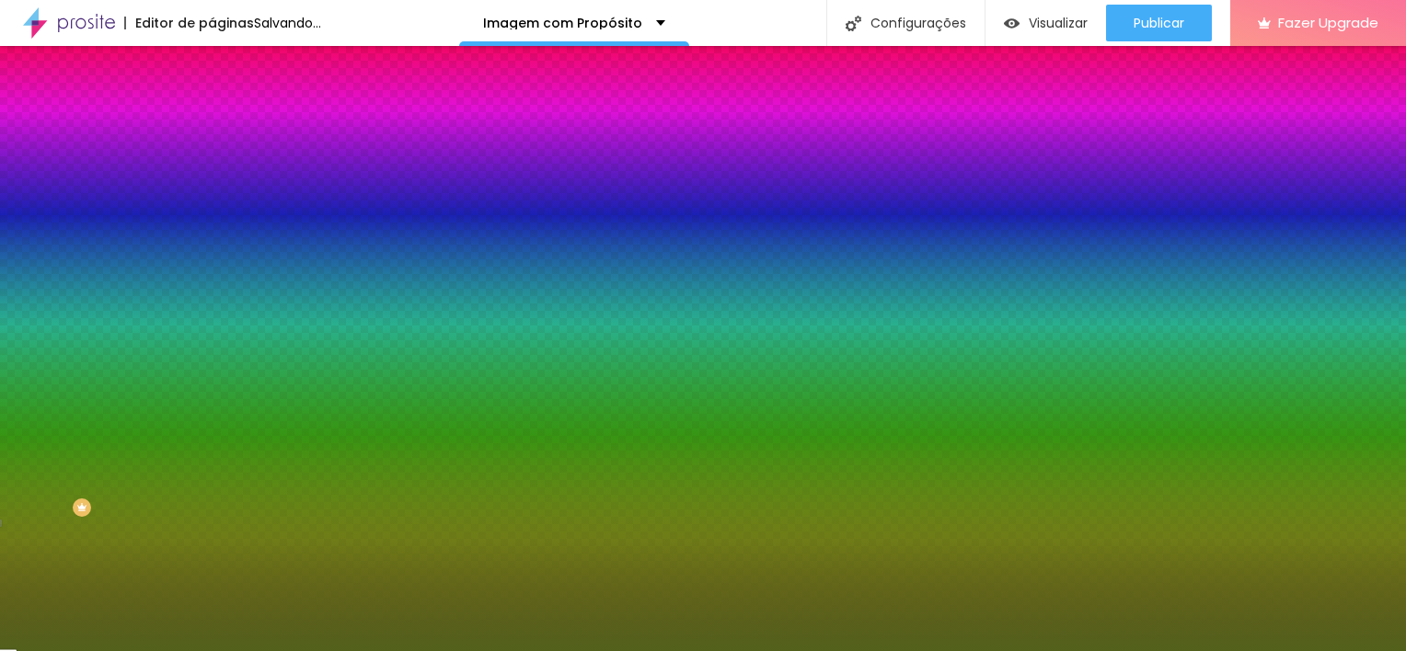
drag, startPoint x: 86, startPoint y: 244, endPoint x: 238, endPoint y: 272, distance: 155.3
type input "100"
click at [238, 239] on input "range" at bounding box center [271, 231] width 119 height 15
type input "94"
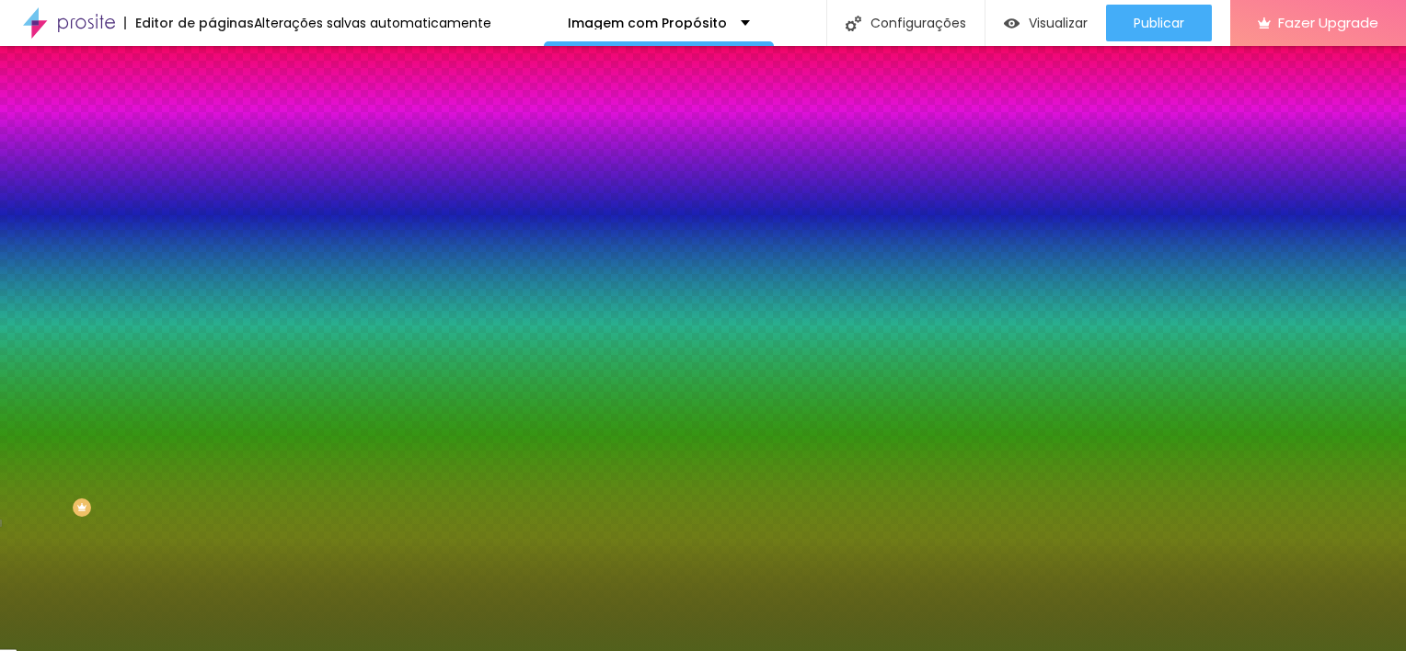
type input "91"
type input "70"
type input "69"
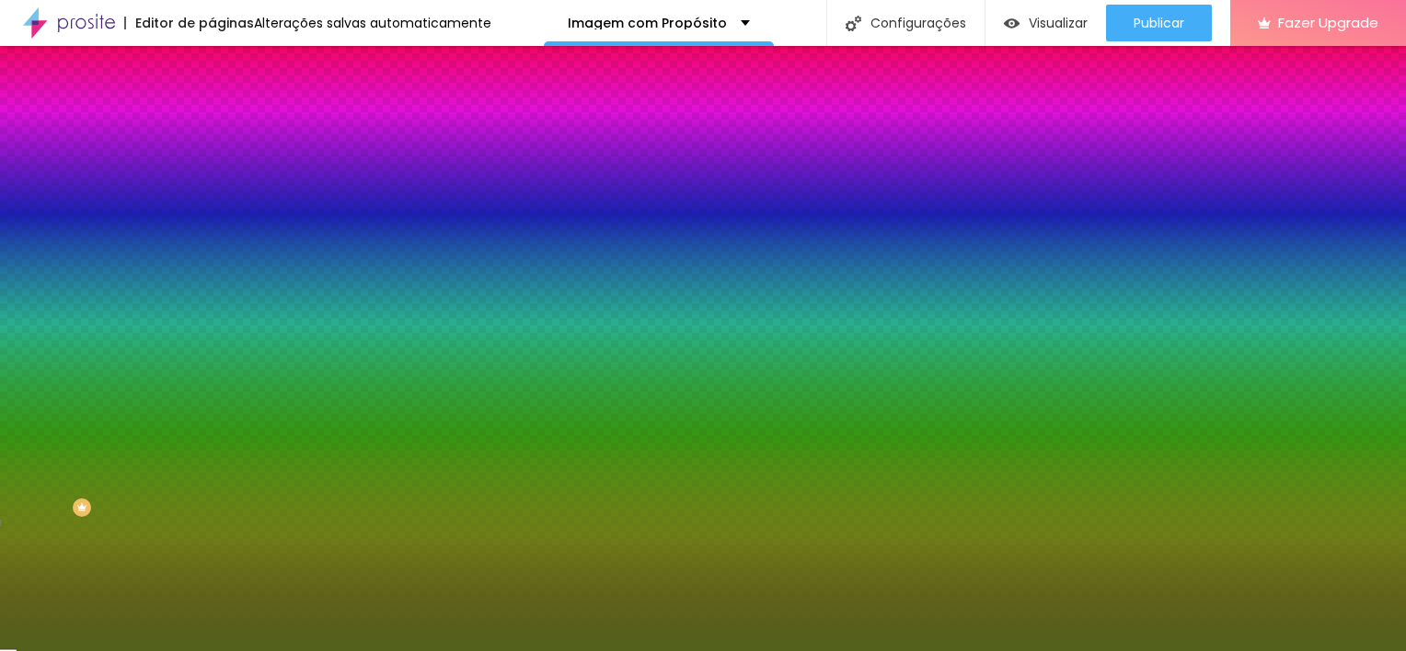
type input "69"
type input "68"
type input "67"
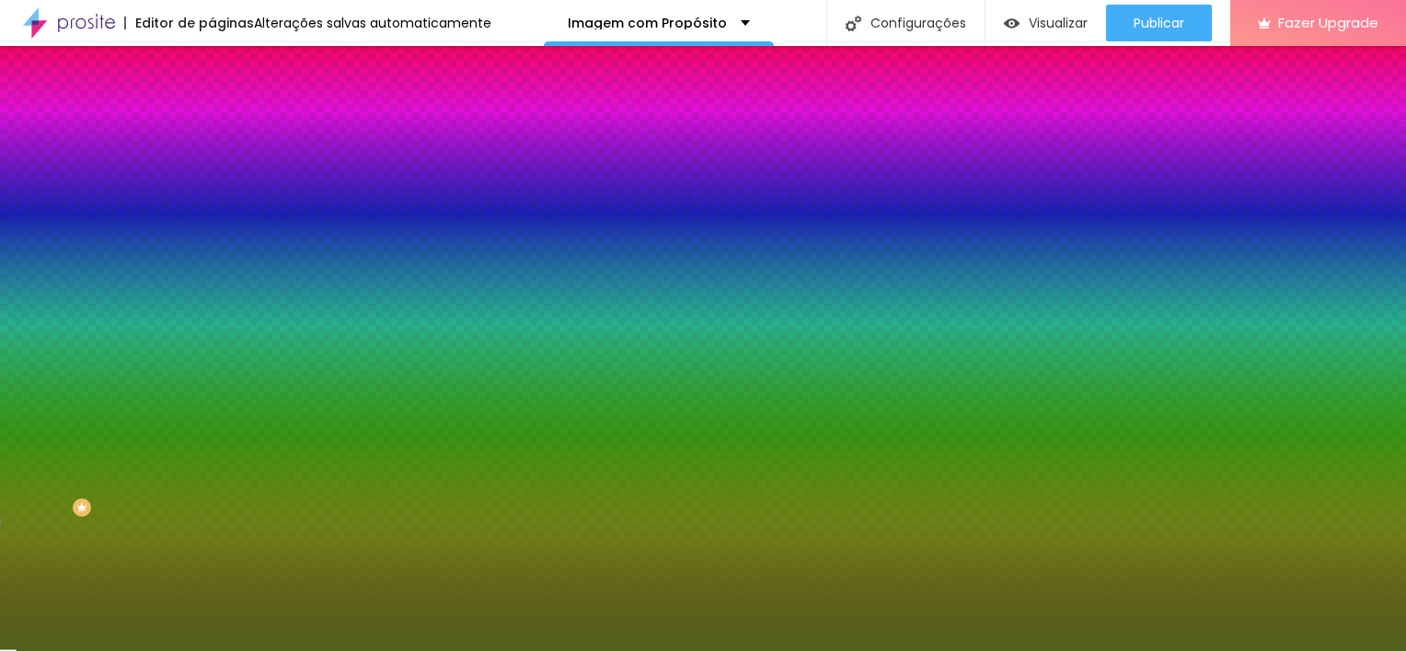
type input "66"
type input "65"
type input "64"
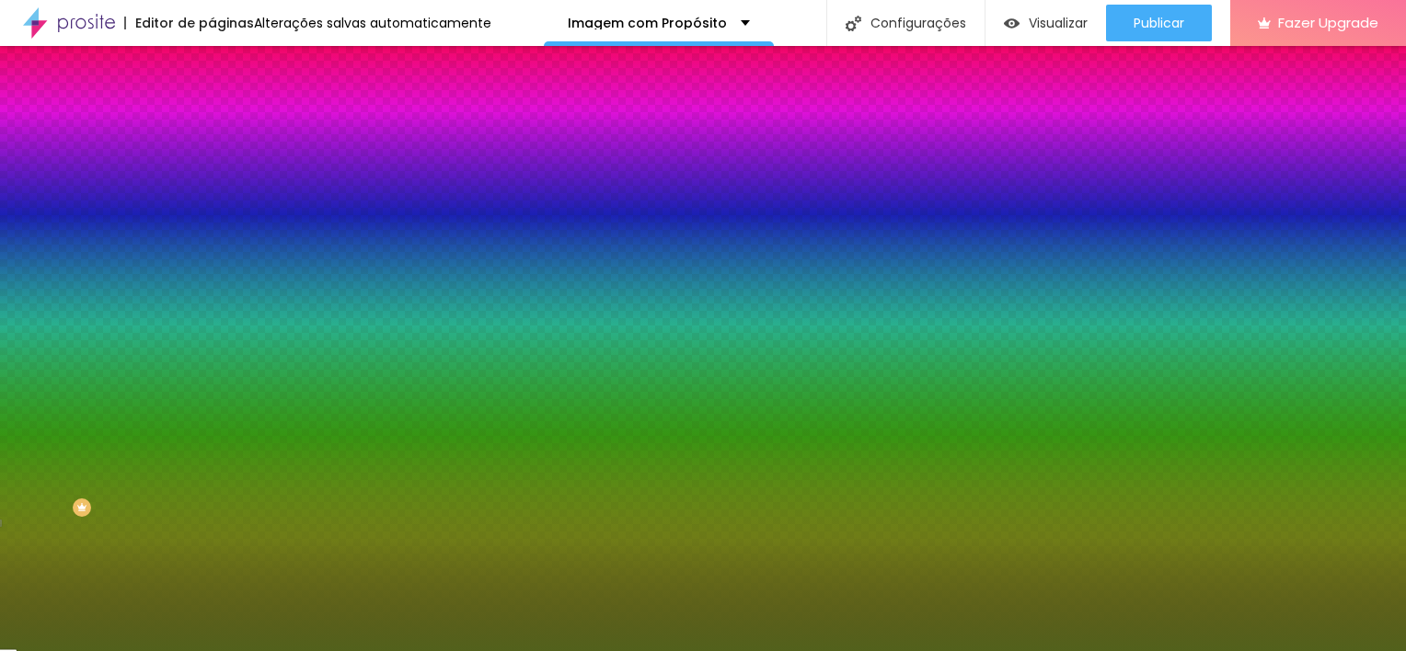
type input "64"
type input "62"
type input "59"
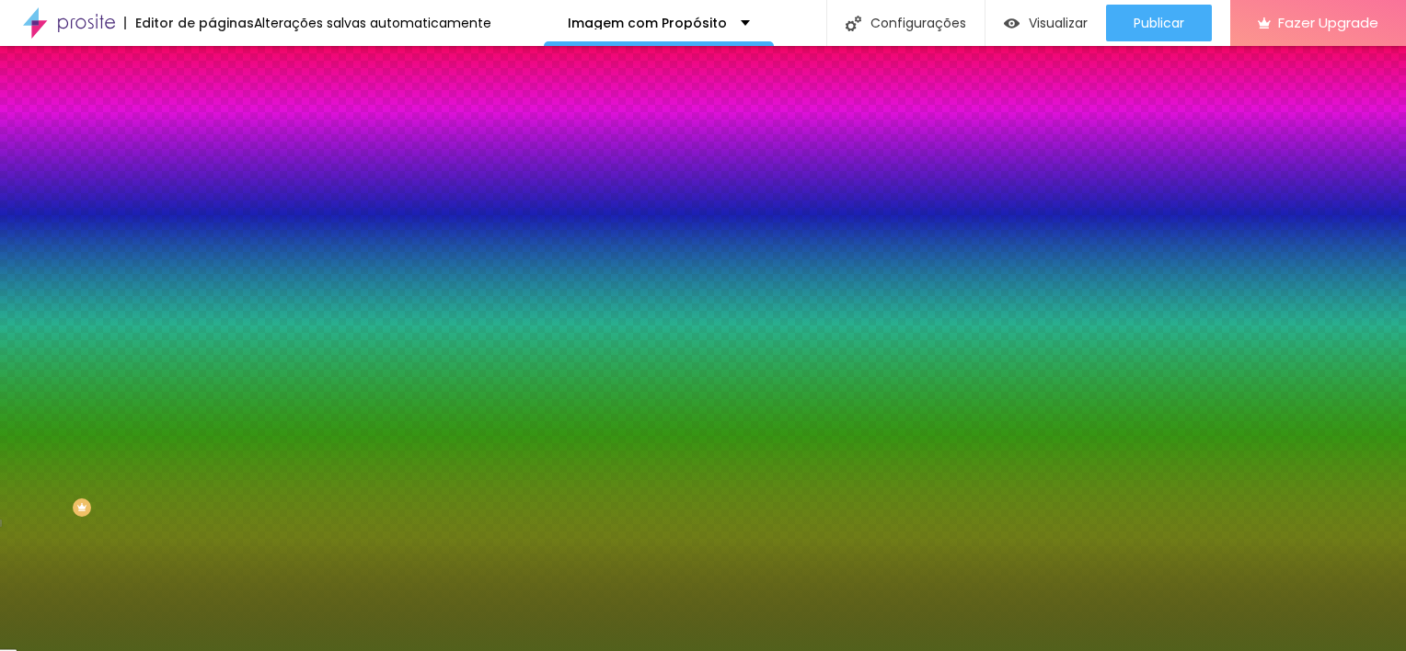
type input "57"
type input "56"
type input "55"
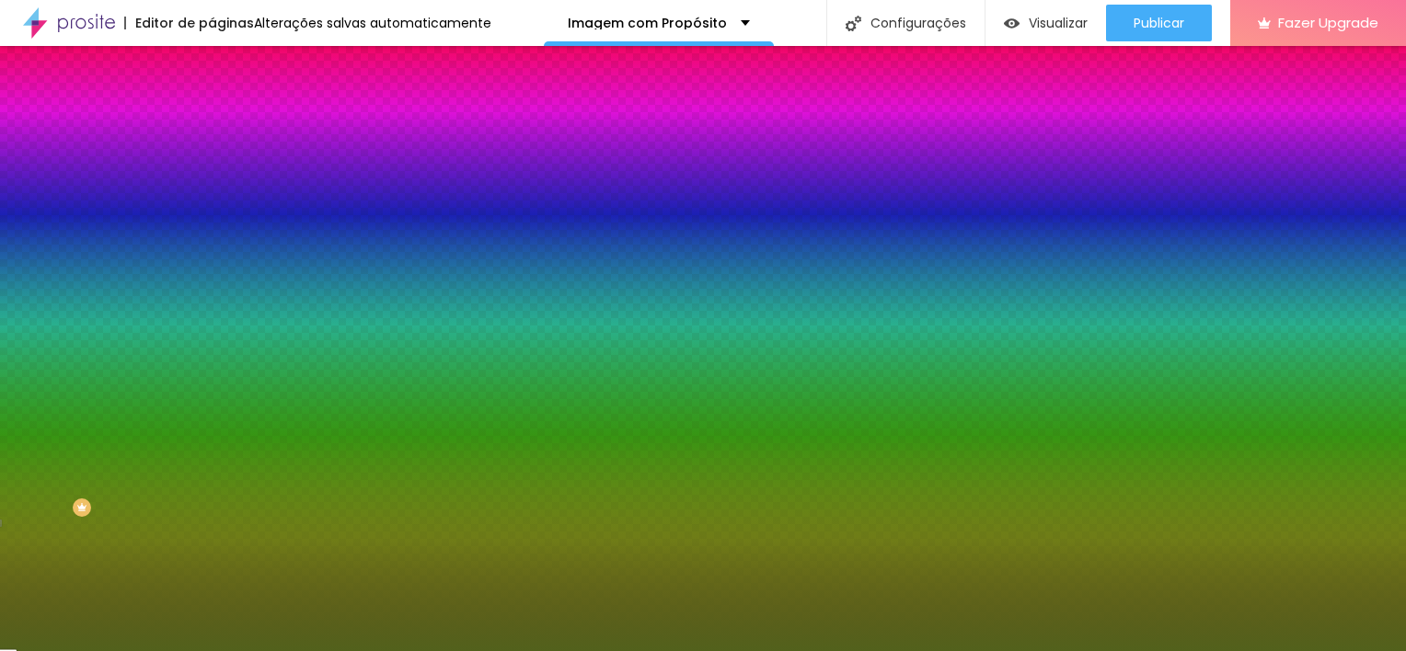
type input "55"
type input "56"
drag, startPoint x: 180, startPoint y: 238, endPoint x: 108, endPoint y: 242, distance: 72.8
type input "56"
click at [212, 239] on input "range" at bounding box center [271, 231] width 119 height 15
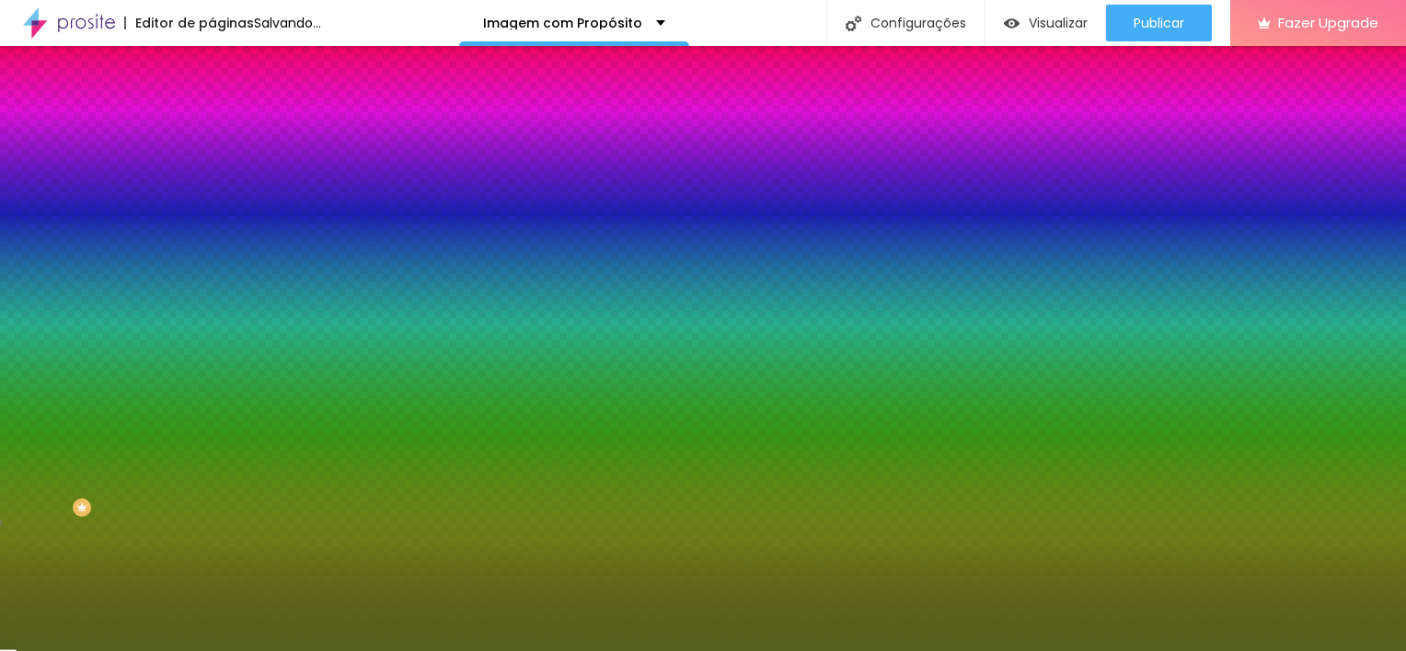
type input "9"
type input "8"
type input "7"
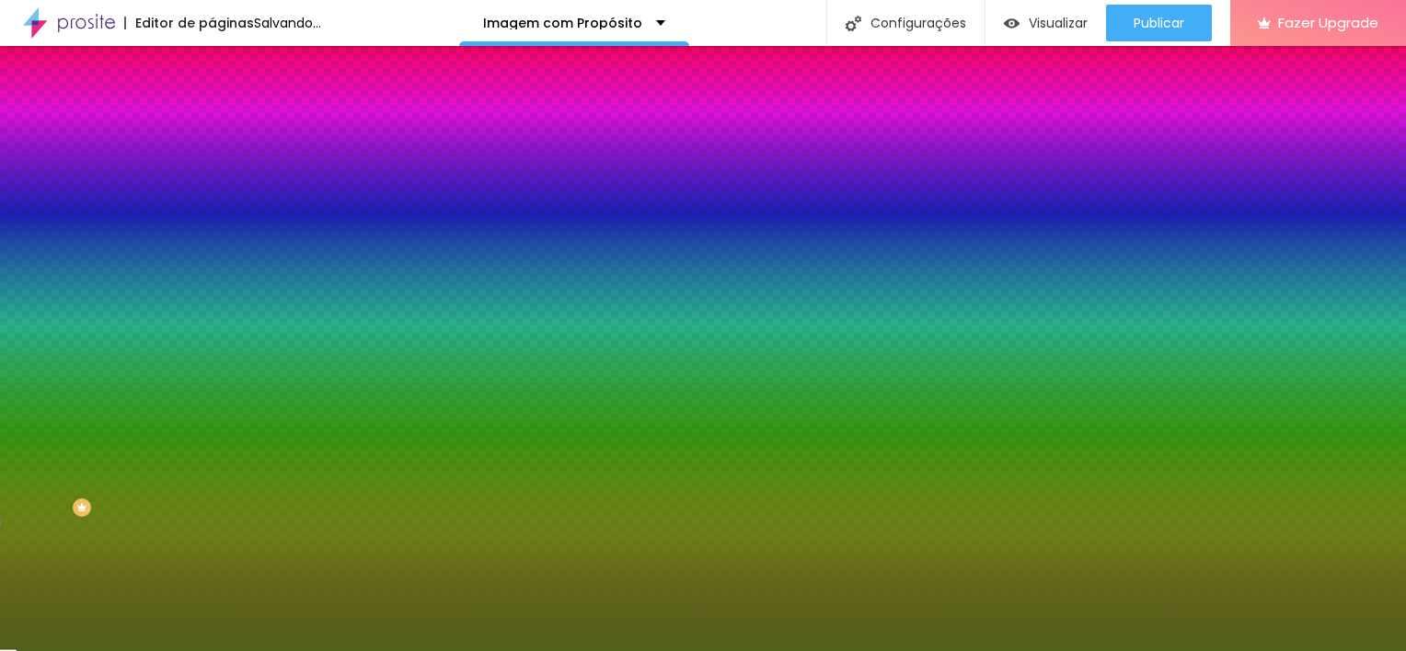
type input "7"
type input "6"
type input "5"
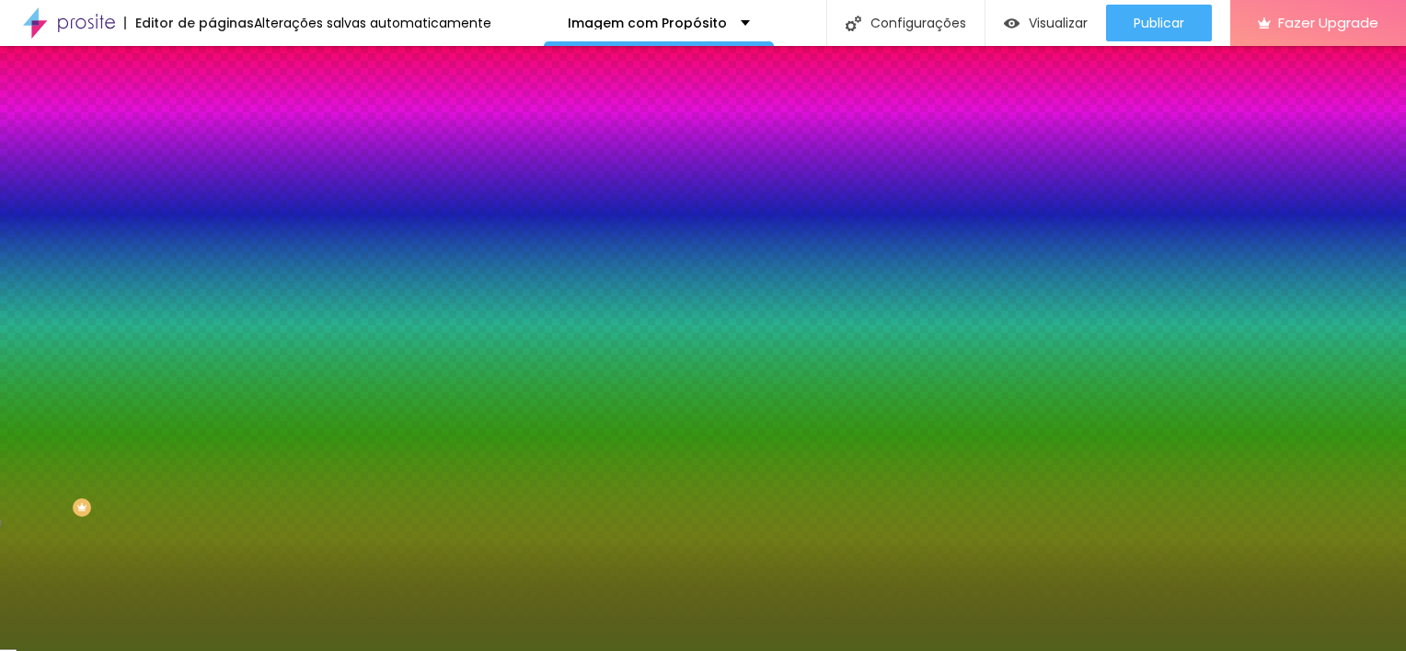
type input "4"
type input "3"
type input "2"
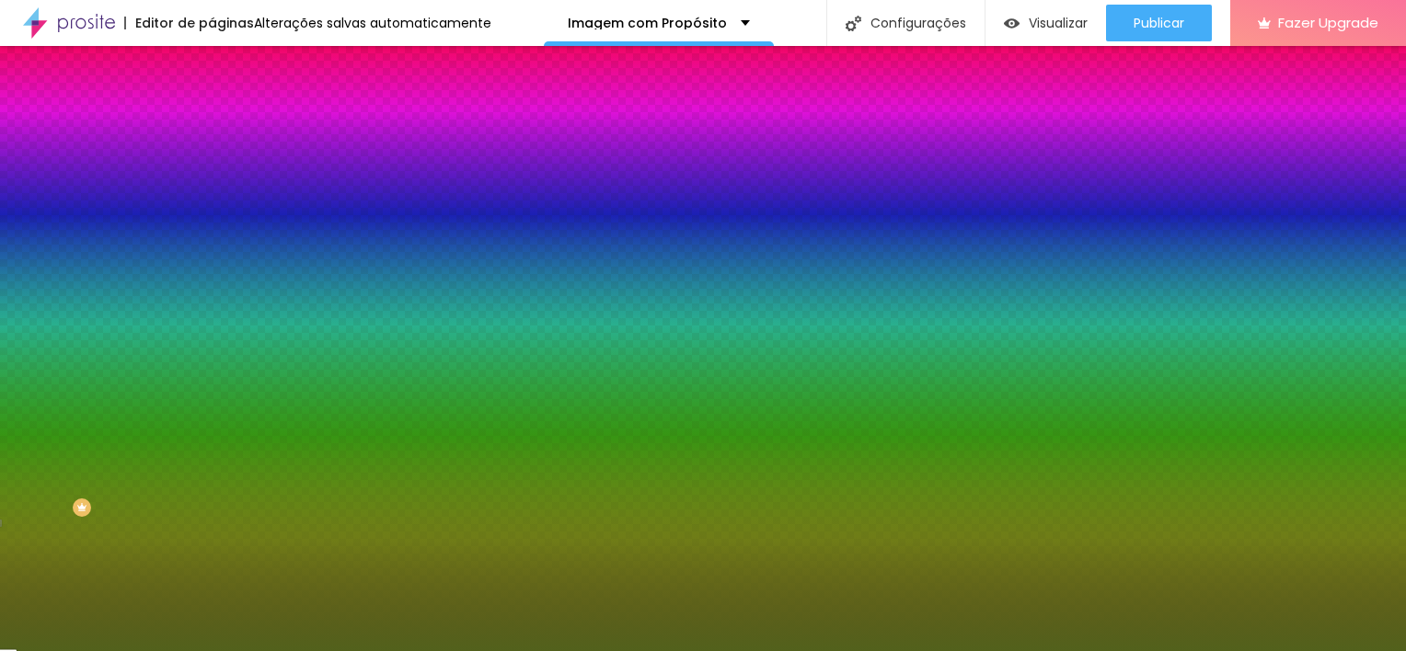
type input "2"
type input "1"
type input "2"
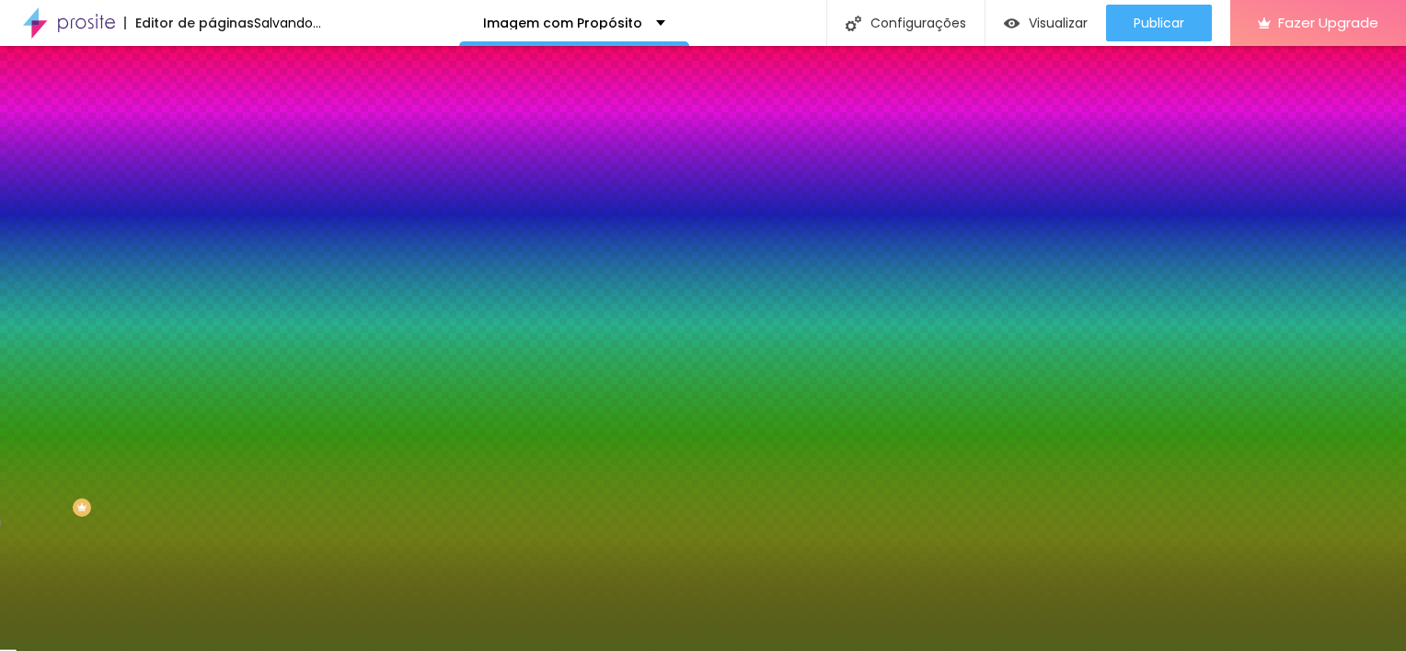
type input "3"
drag, startPoint x: 93, startPoint y: 296, endPoint x: 33, endPoint y: 296, distance: 59.8
type input "3"
click at [212, 286] on input "range" at bounding box center [271, 278] width 119 height 15
click at [212, 234] on div at bounding box center [318, 232] width 212 height 17
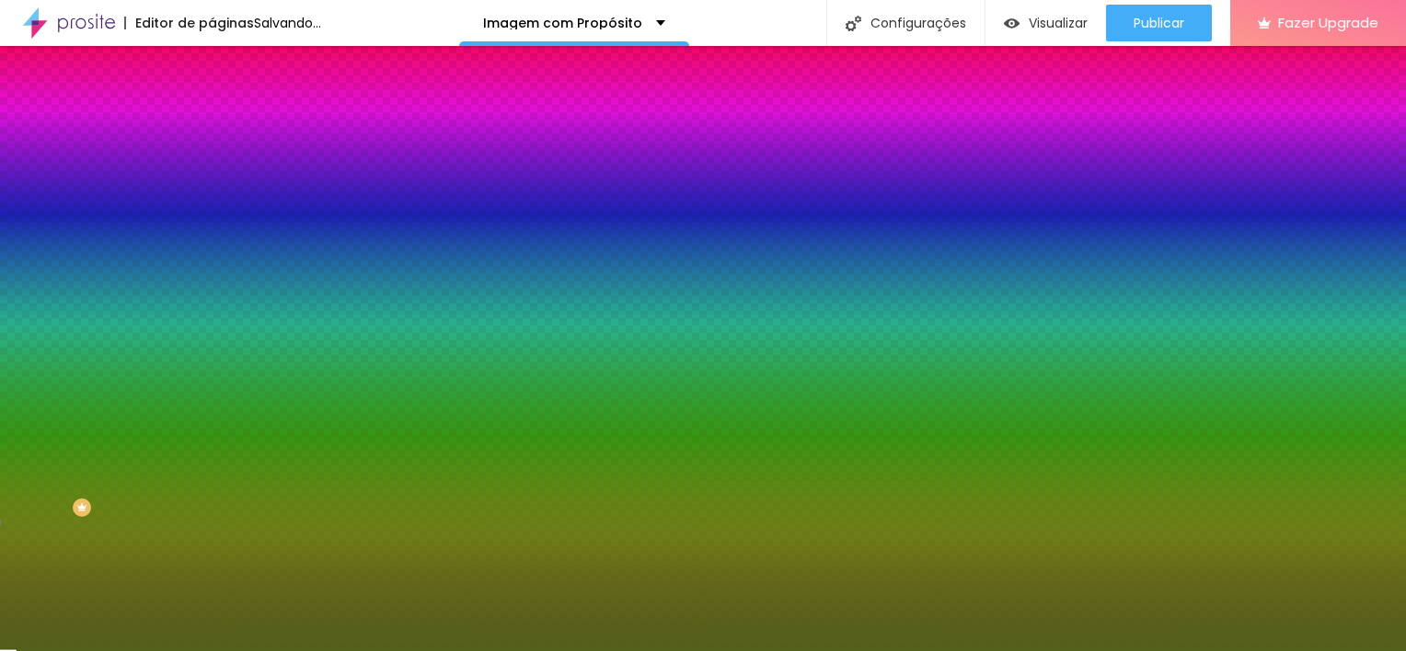
click at [212, 239] on input "range" at bounding box center [271, 231] width 119 height 15
type input "61"
type input "66"
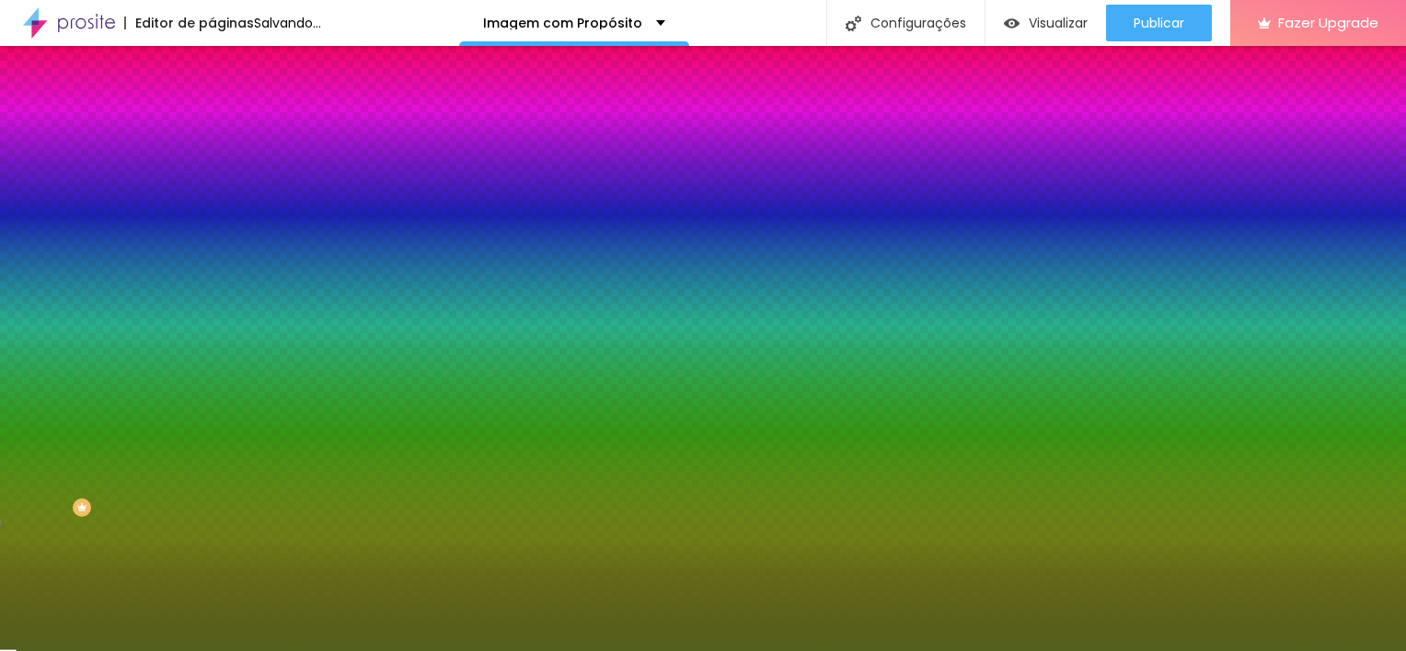
type input "67"
type input "68"
type input "69"
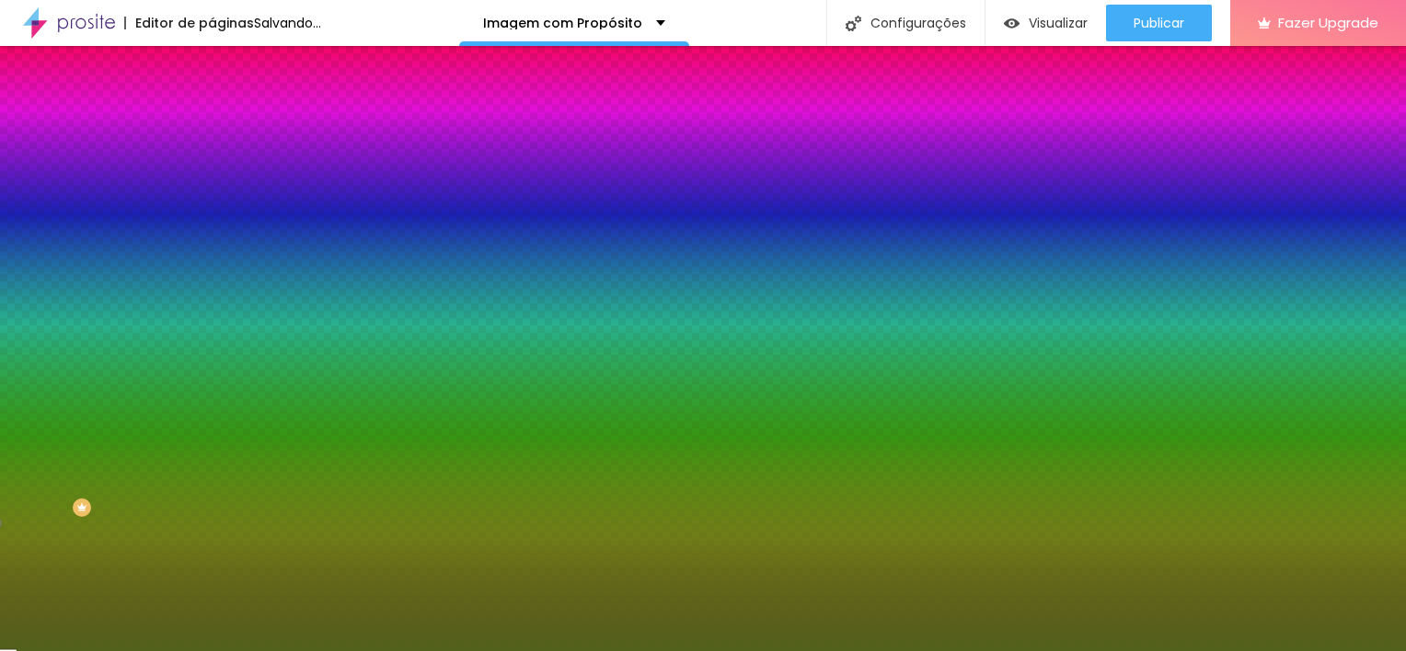
type input "69"
type input "75"
type input "100"
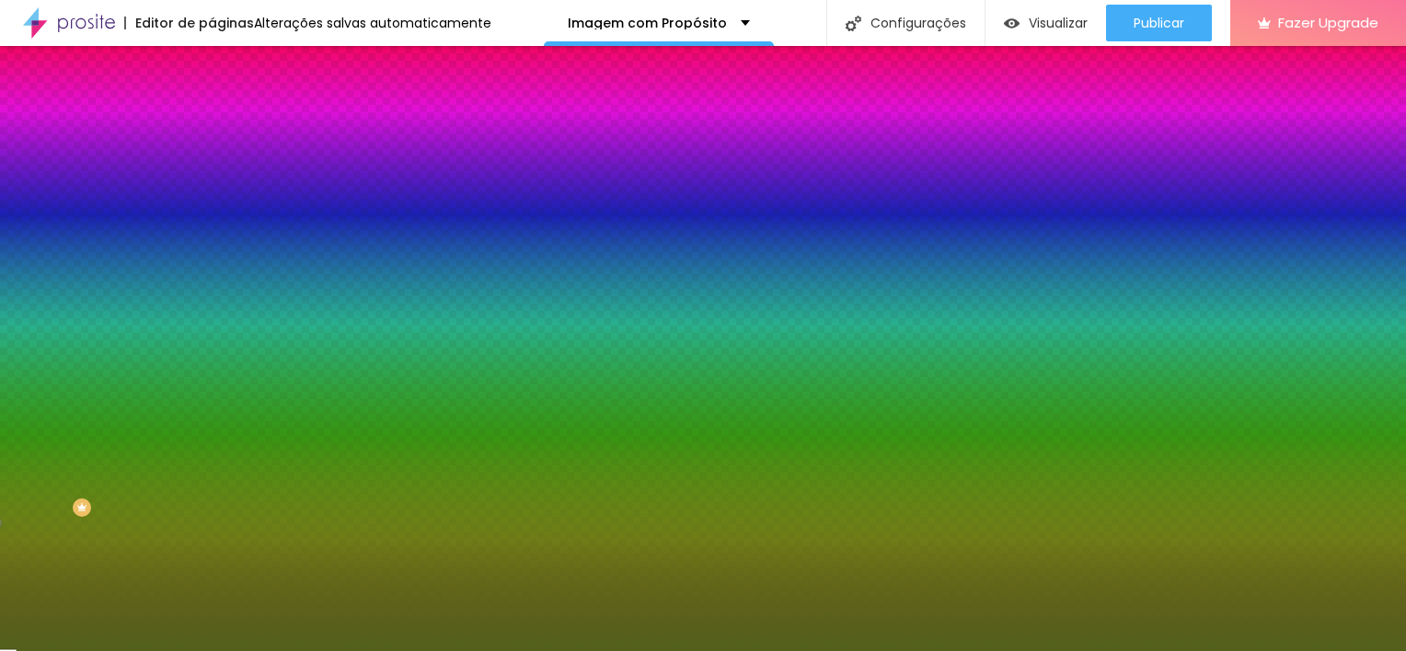
type input "95"
type input "59"
type input "50"
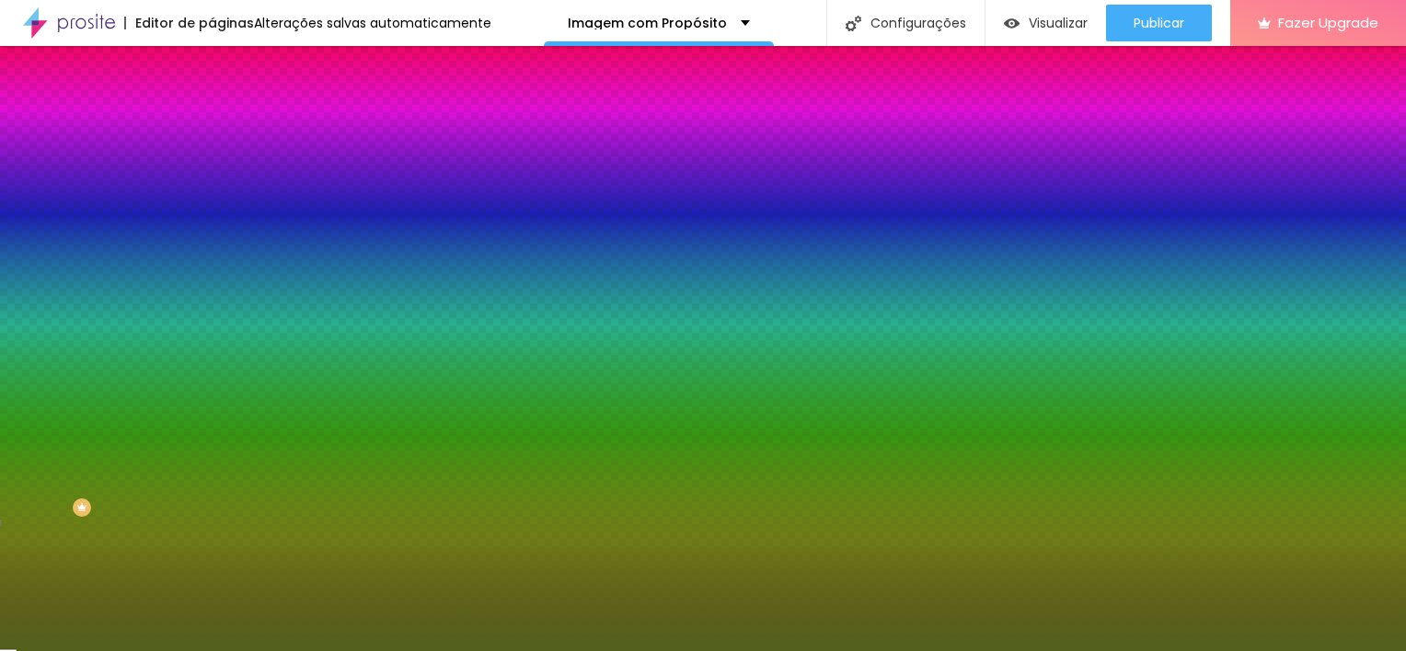
type input "50"
type input "46"
type input "44"
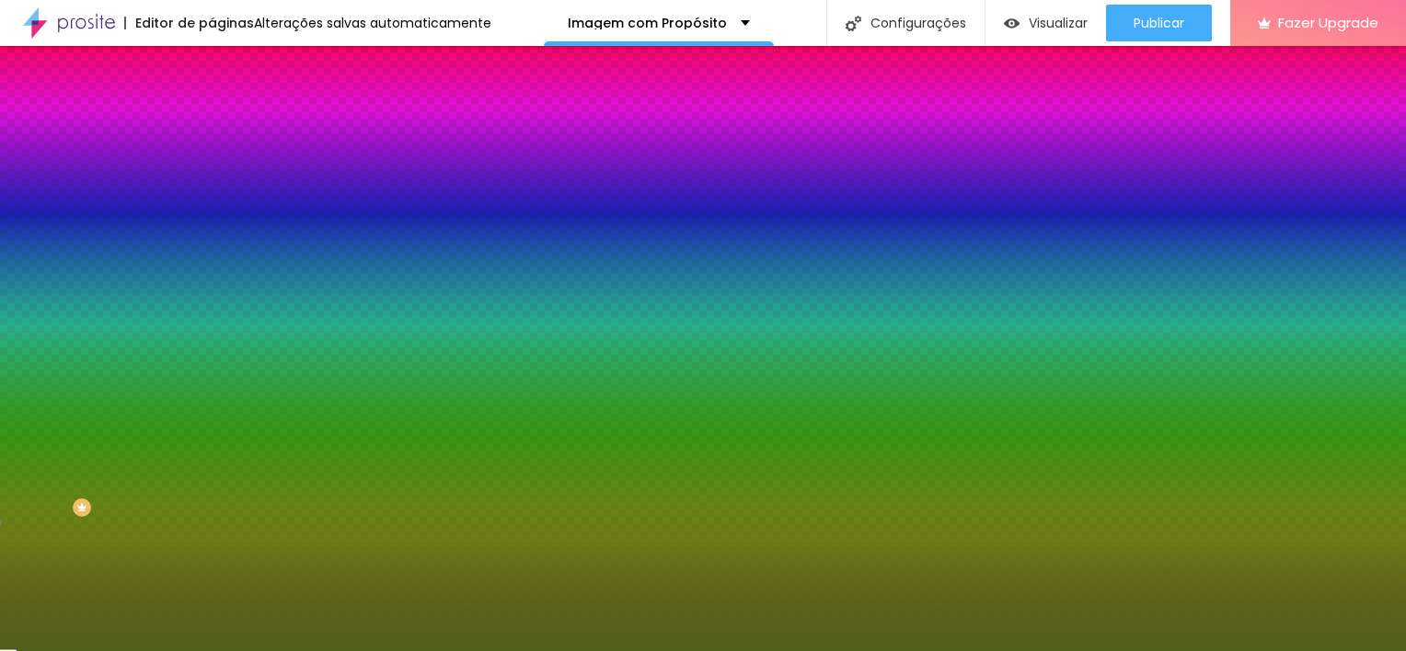
type input "43"
type input "42"
type input "41"
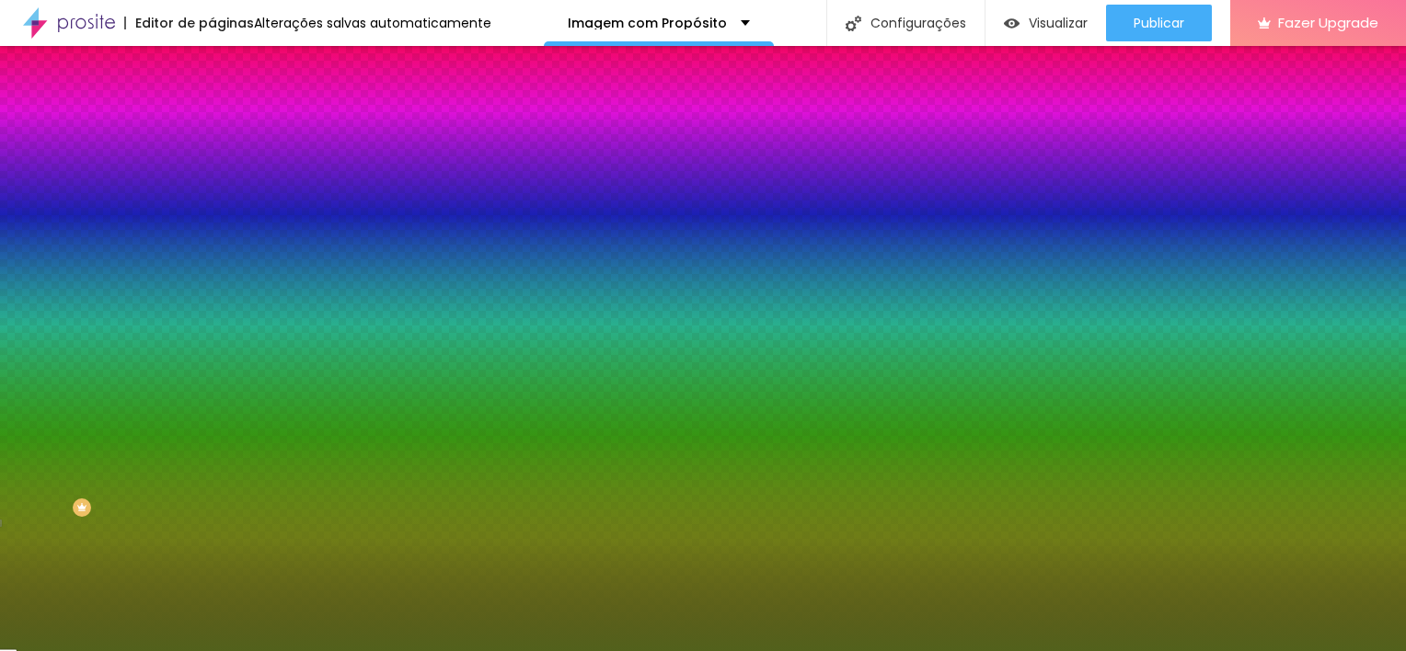
type input "41"
type input "40"
type input "26"
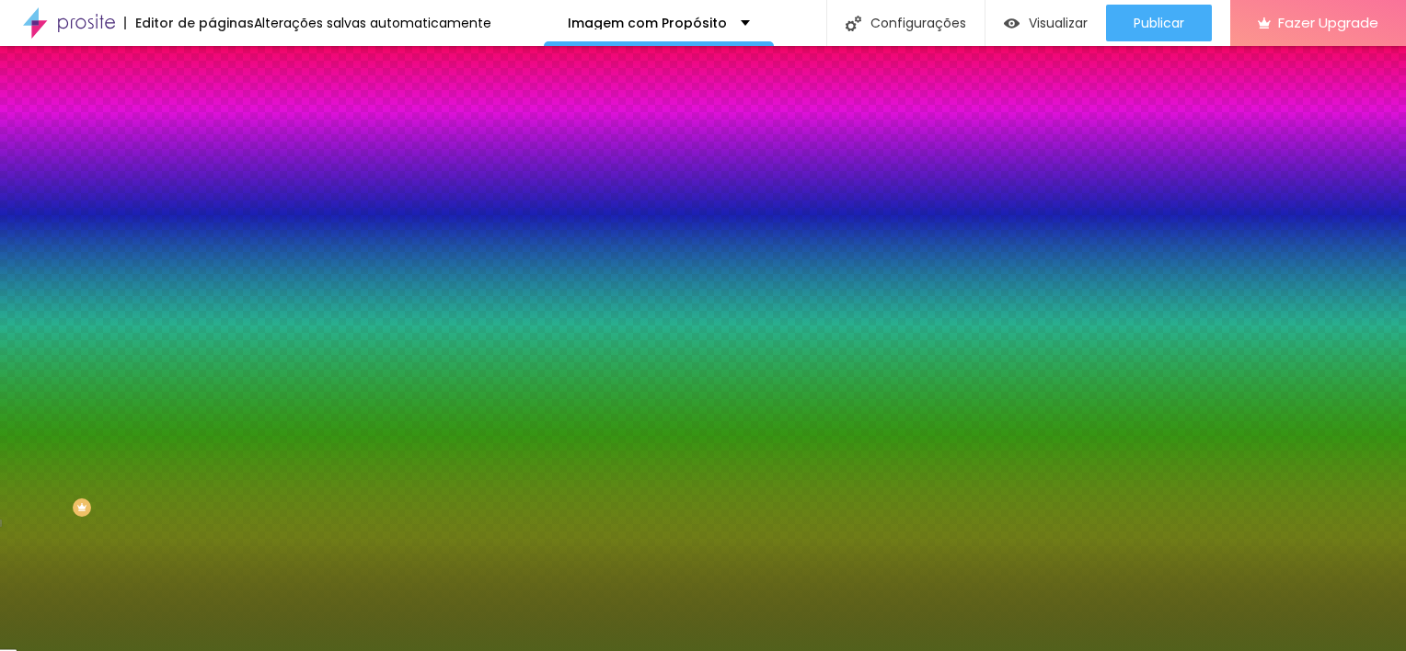
type input "21"
type input "20"
type input "21"
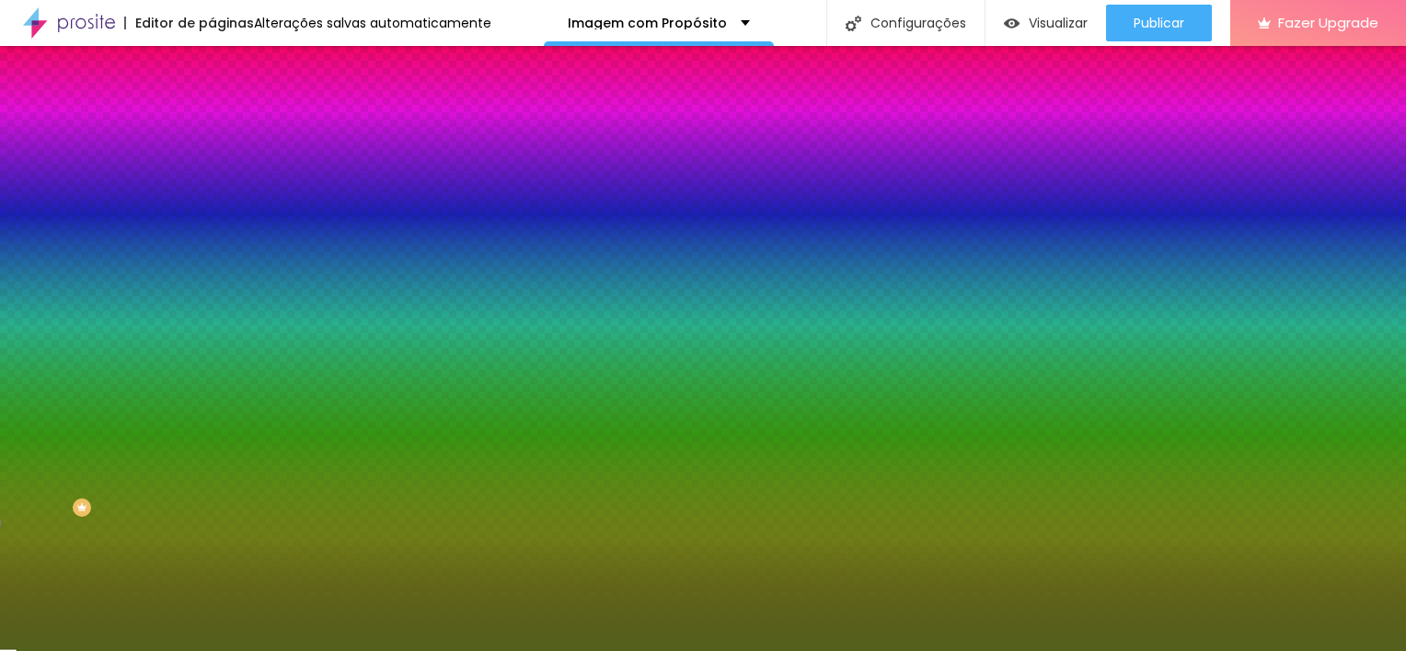
type input "21"
type input "24"
type input "31"
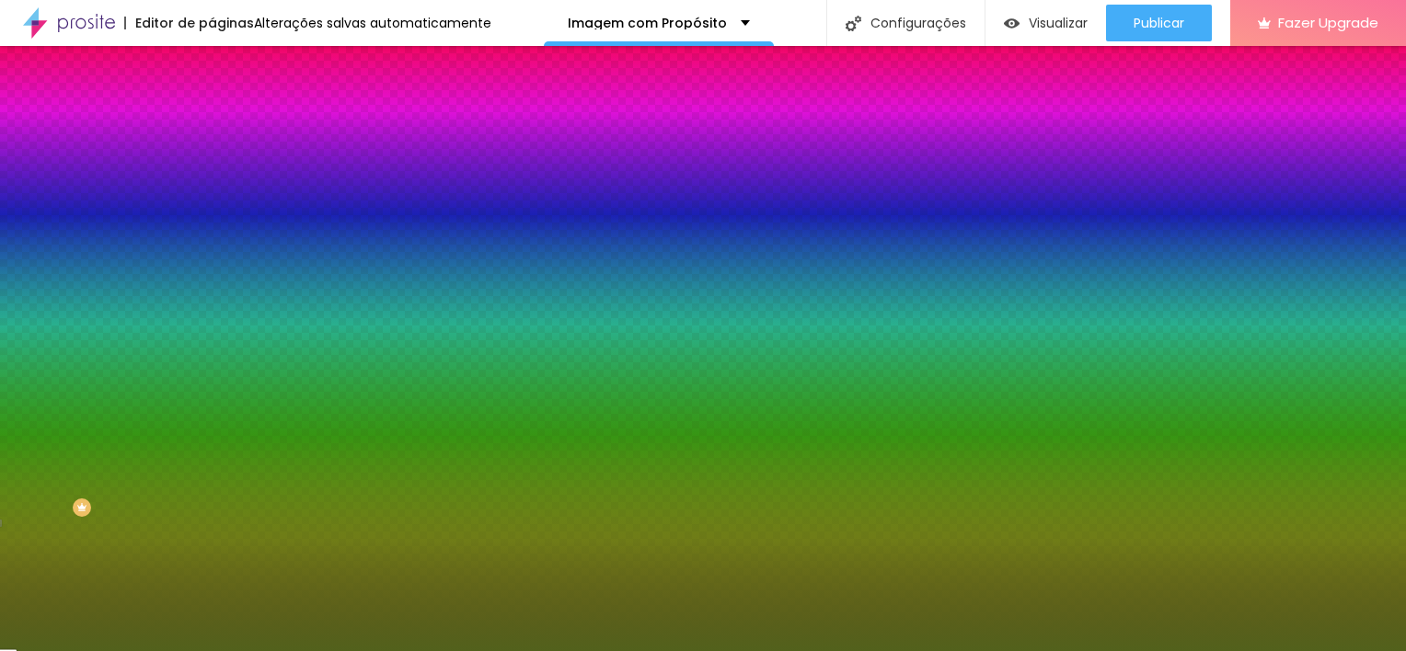
type input "32"
type input "33"
type input "34"
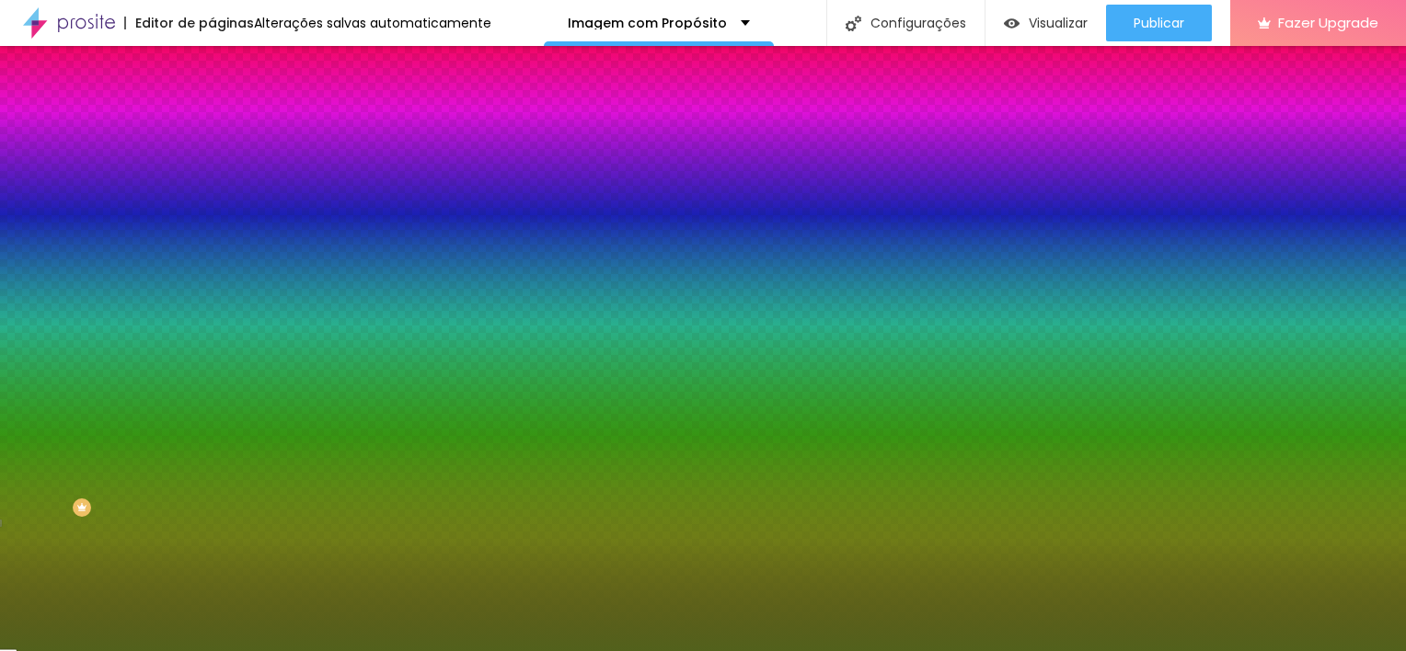
type input "34"
type input "35"
type input "37"
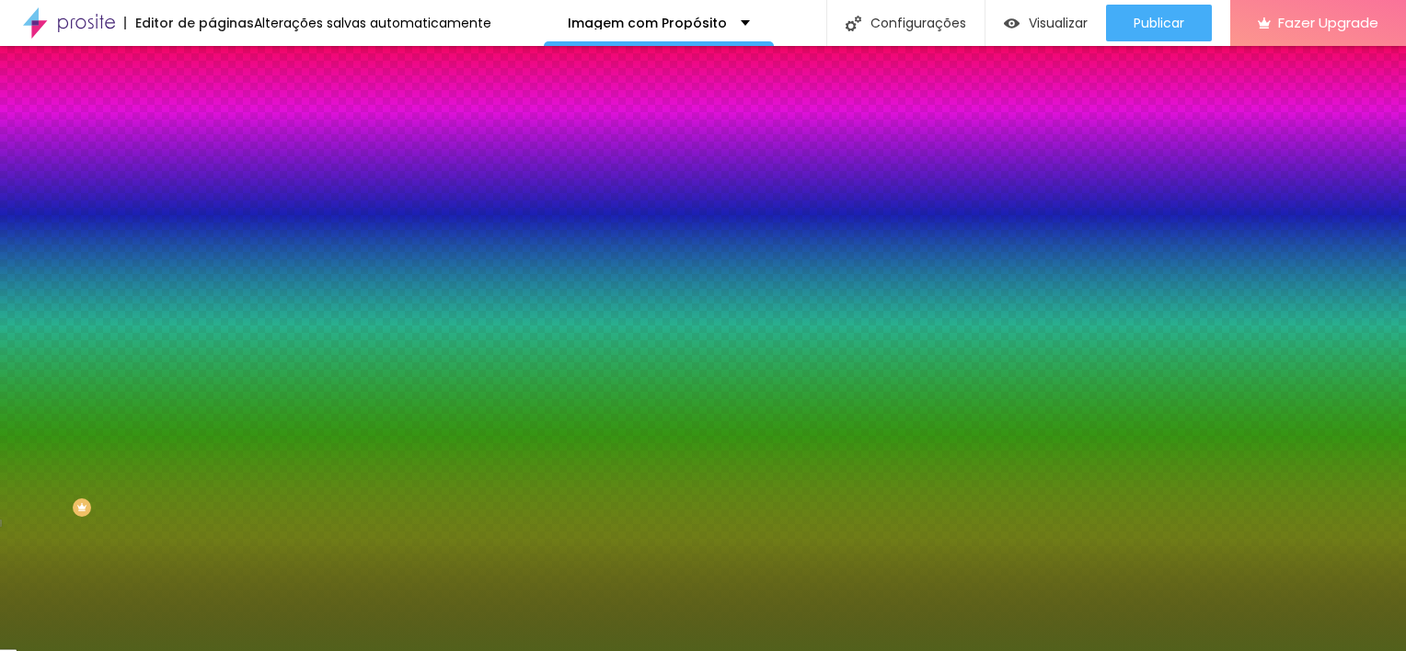
type input "38"
type input "44"
type input "56"
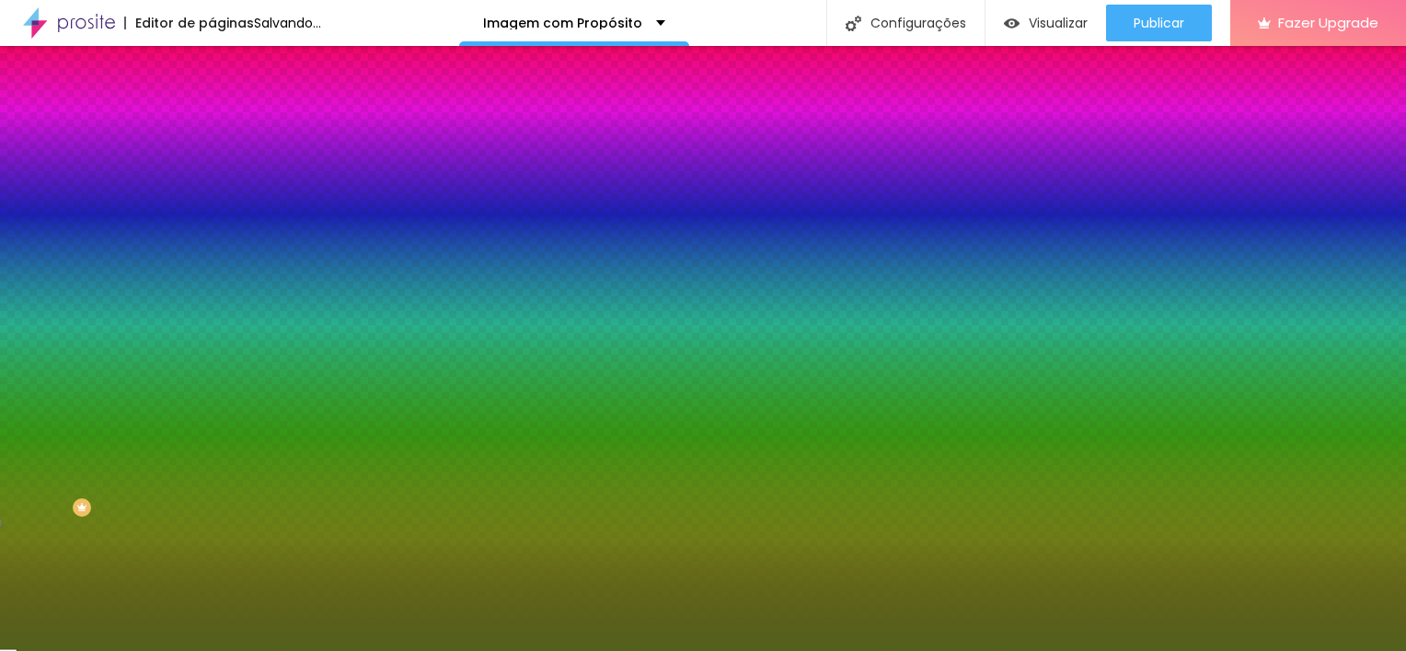
type input "56"
type input "63"
type input "67"
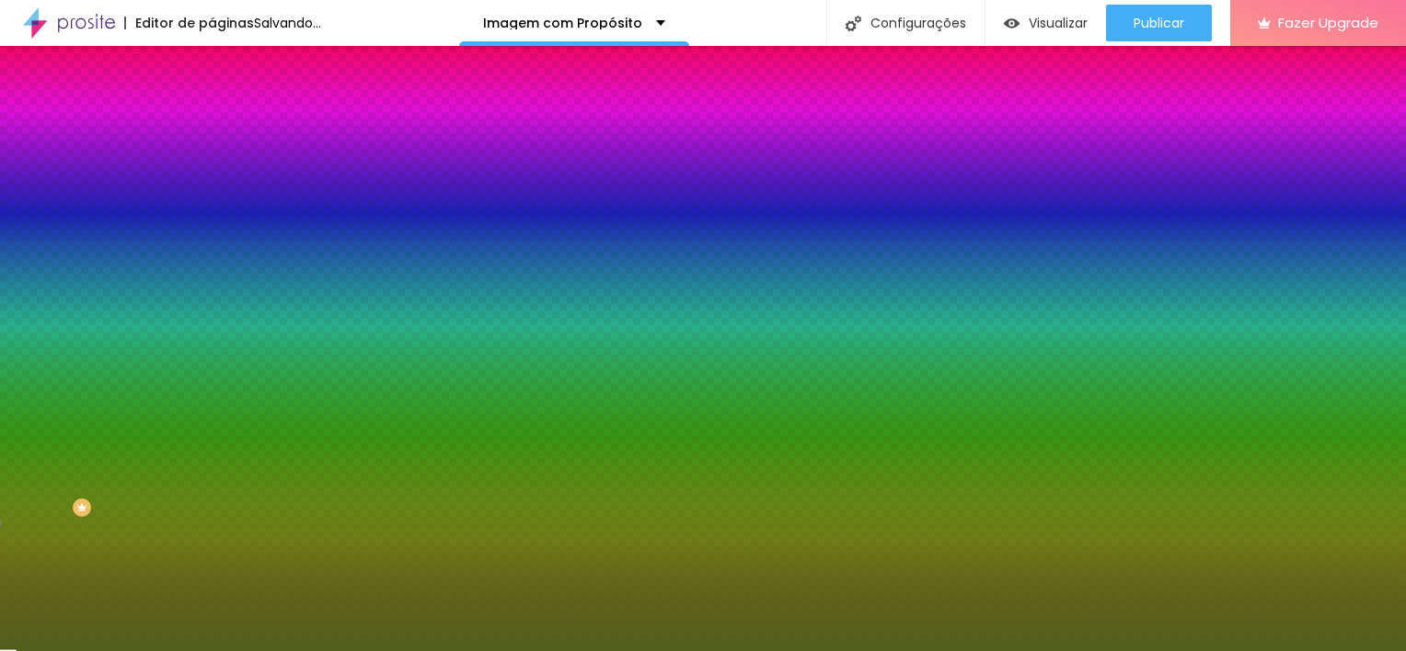
type input "73"
type input "77"
type input "82"
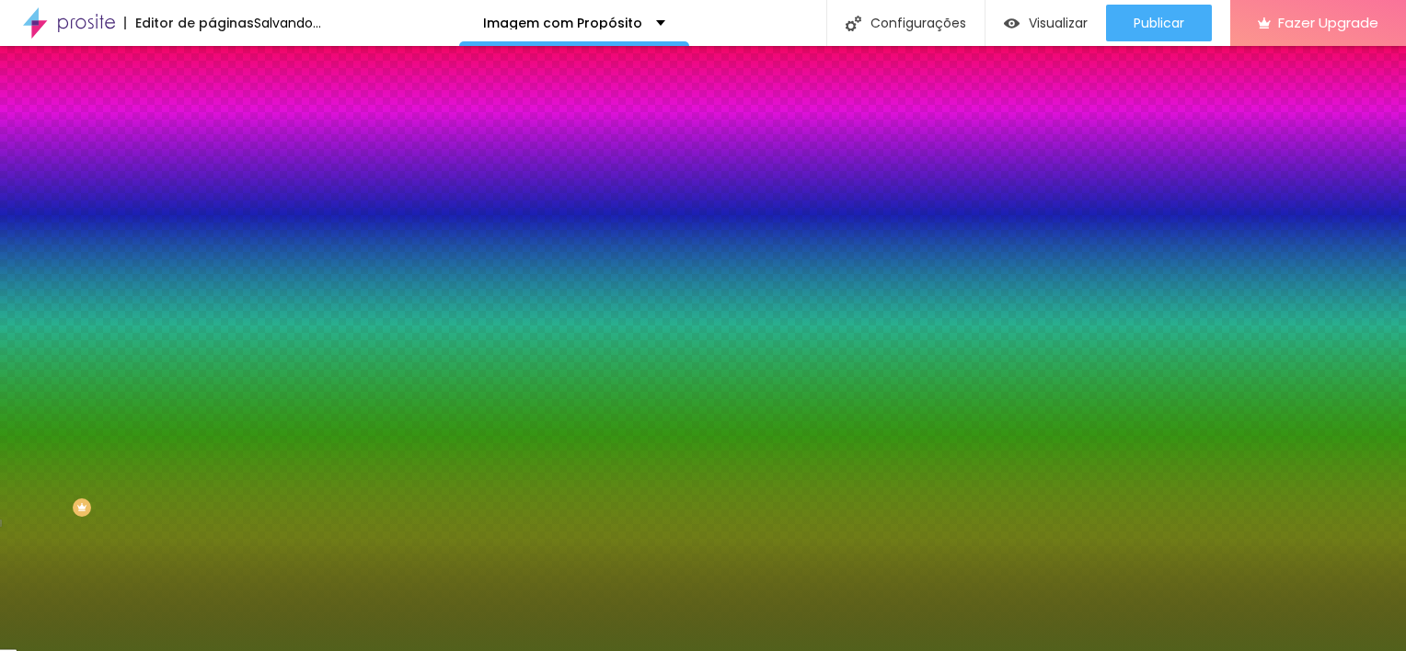
type input "82"
type input "87"
type input "88"
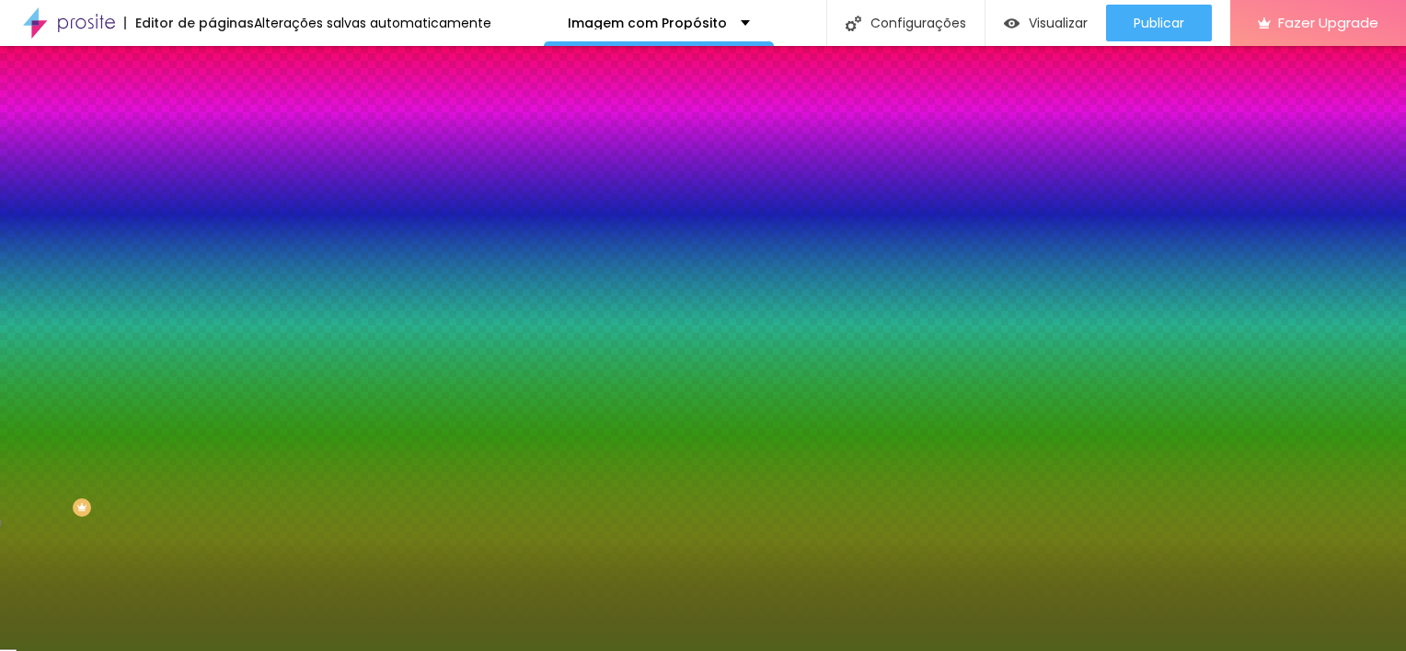
type input "87"
type input "85"
type input "84"
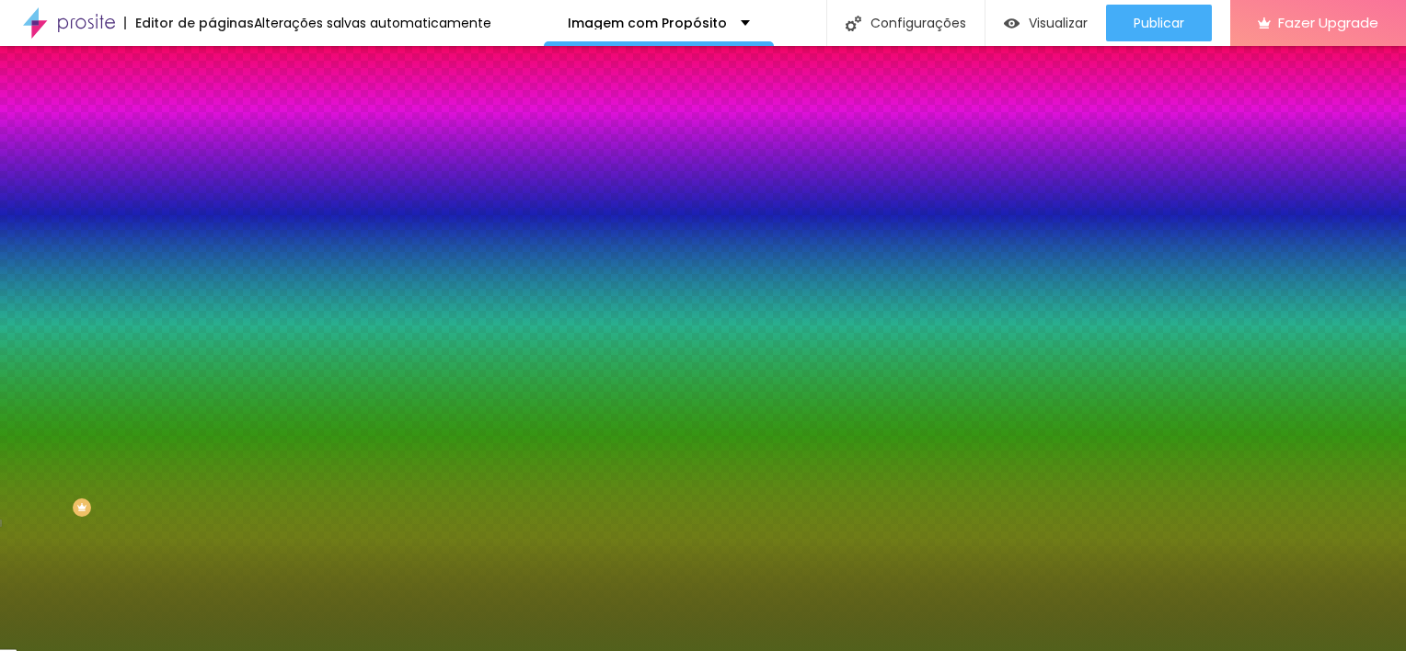
type input "84"
type input "83"
type input "81"
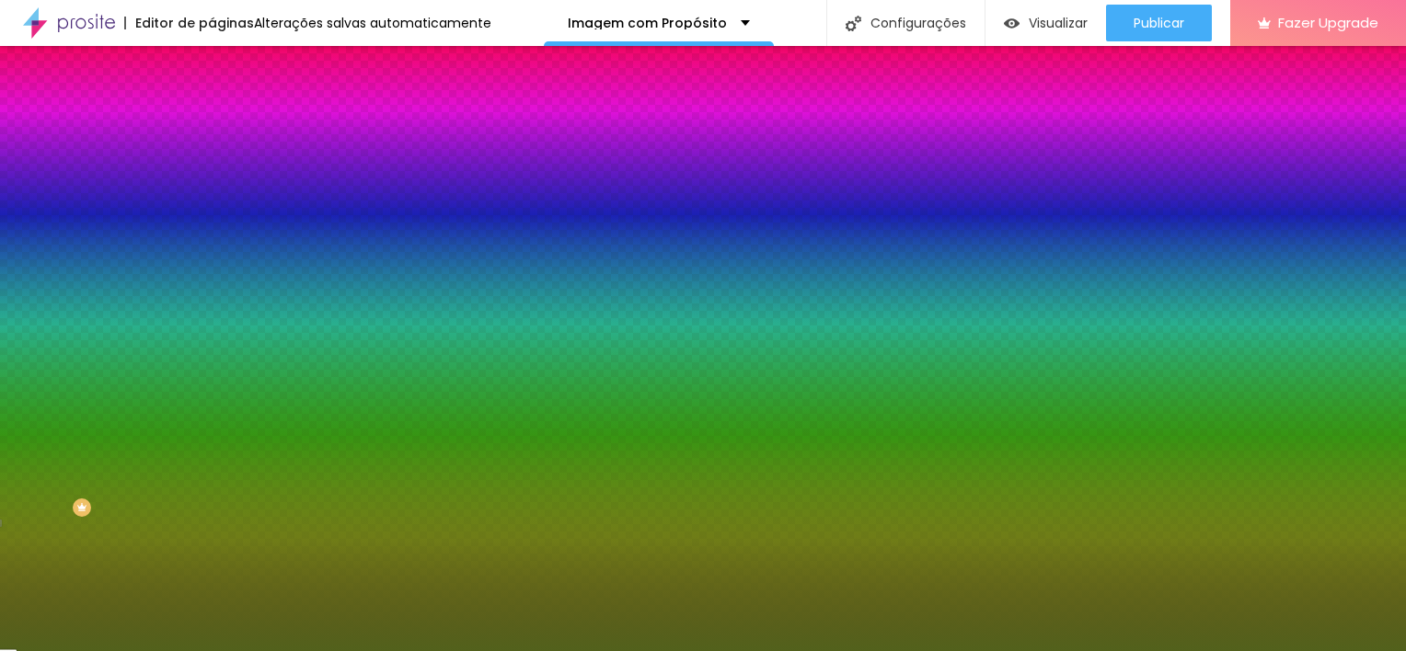
type input "79"
type input "78"
type input "77"
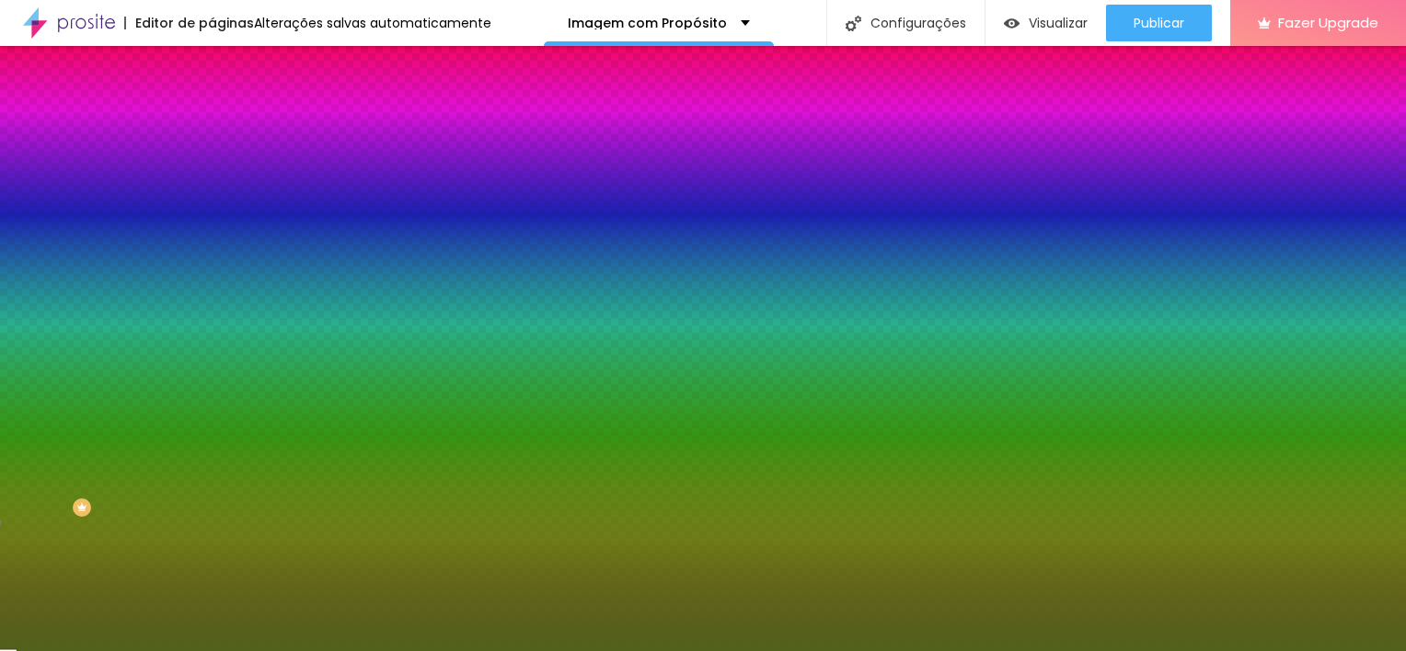
type input "77"
type input "76"
type input "75"
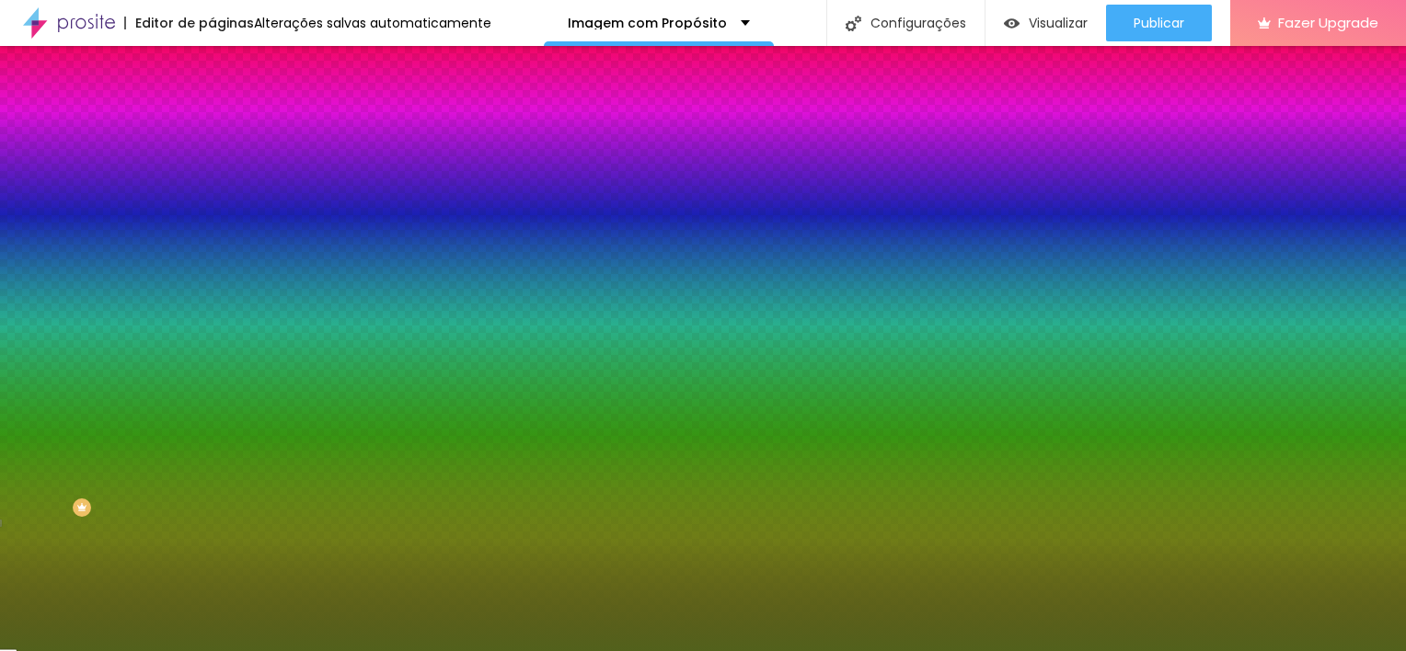
type input "74"
type input "73"
type input "72"
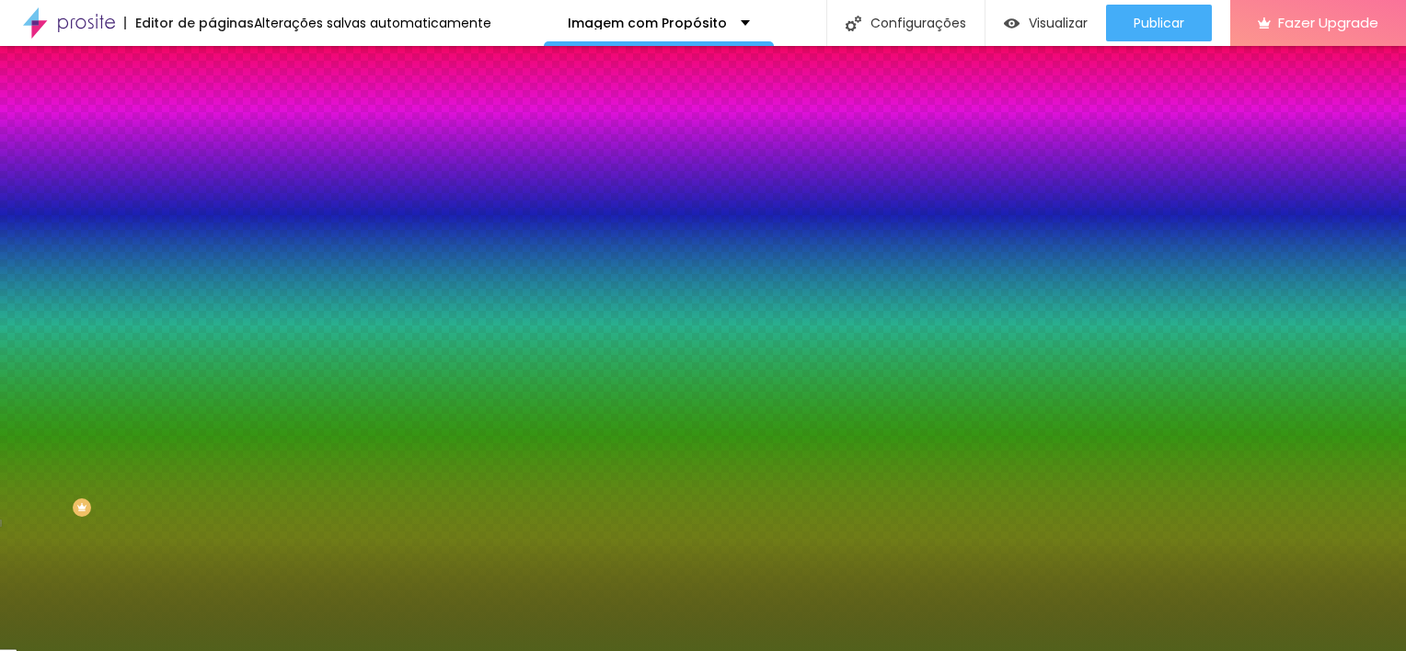
type input "72"
type input "71"
type input "69"
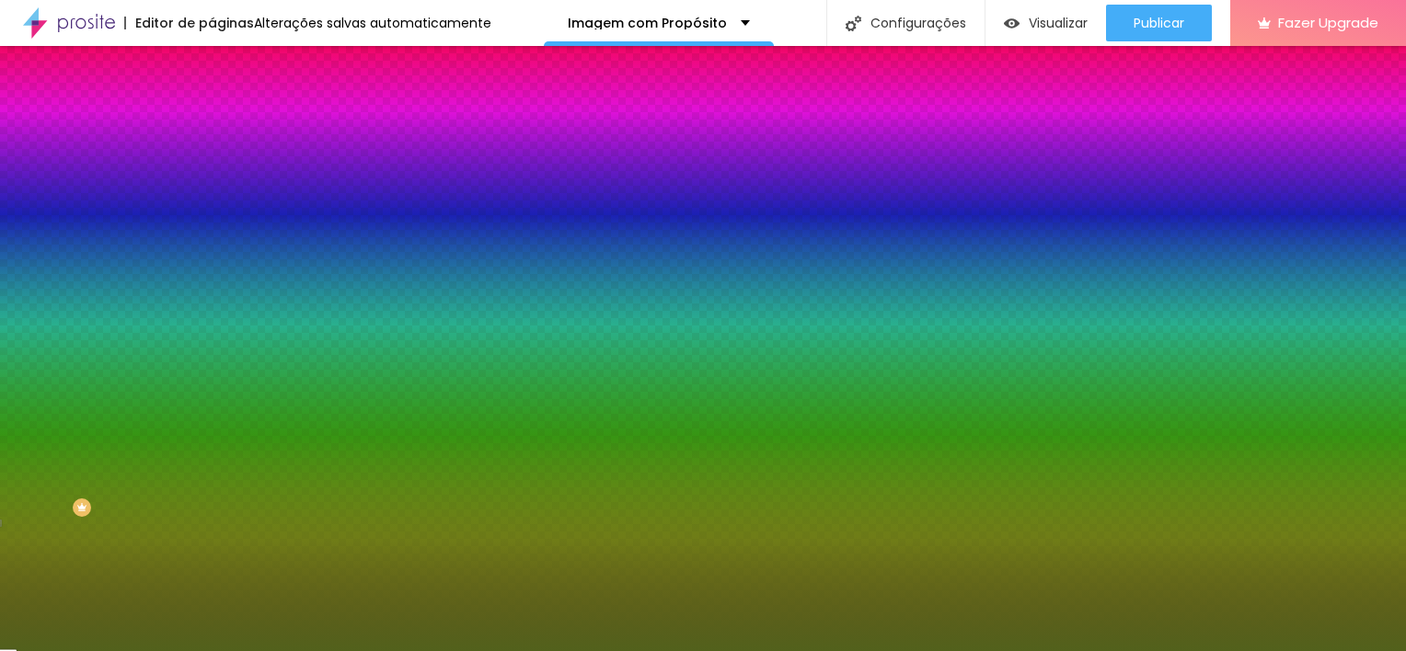
type input "68"
type input "67"
drag, startPoint x: 106, startPoint y: 239, endPoint x: 129, endPoint y: 222, distance: 28.9
type input "67"
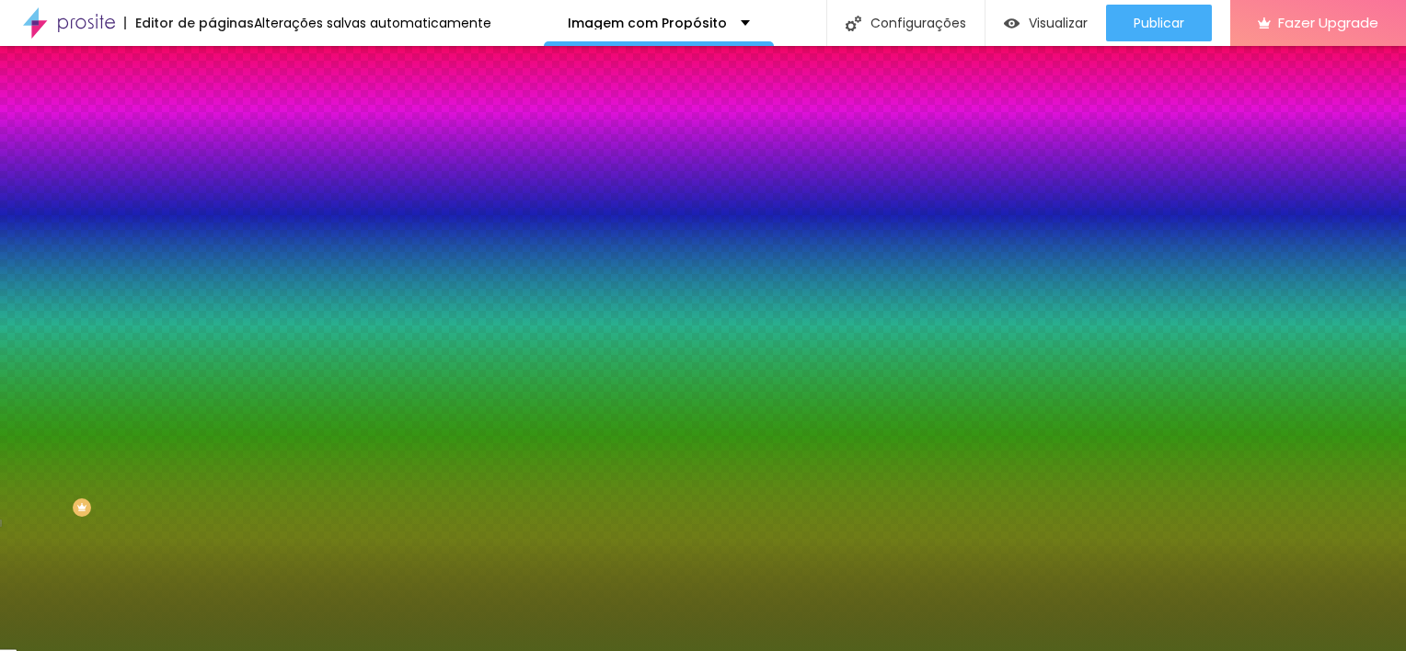
click at [212, 224] on input "range" at bounding box center [271, 231] width 119 height 15
click at [212, 107] on li "Conteúdo" at bounding box center [318, 97] width 212 height 18
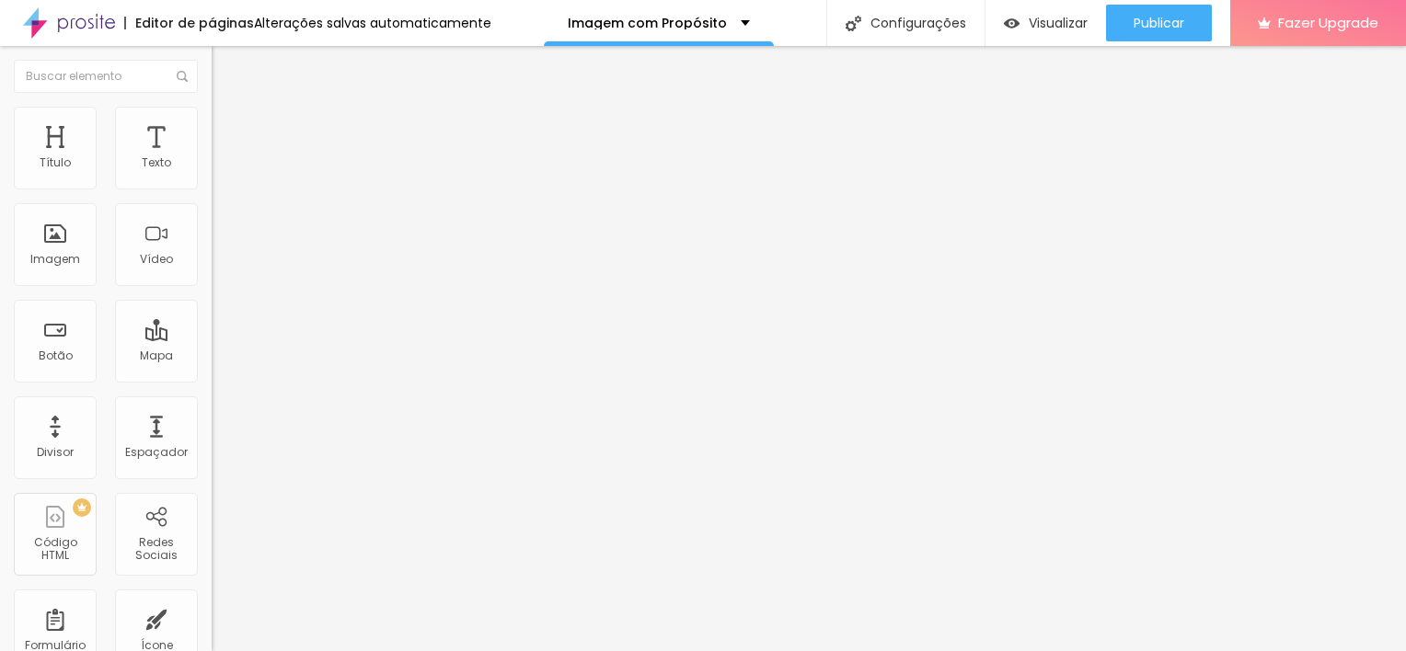
click at [212, 223] on span "Pontilhado" at bounding box center [242, 215] width 61 height 16
click at [212, 234] on span "Sólido" at bounding box center [230, 226] width 36 height 16
click at [212, 306] on span "Brilho" at bounding box center [227, 299] width 31 height 16
click at [212, 289] on span "Estrela" at bounding box center [230, 281] width 37 height 16
click at [212, 306] on span "Brilho" at bounding box center [227, 299] width 31 height 16
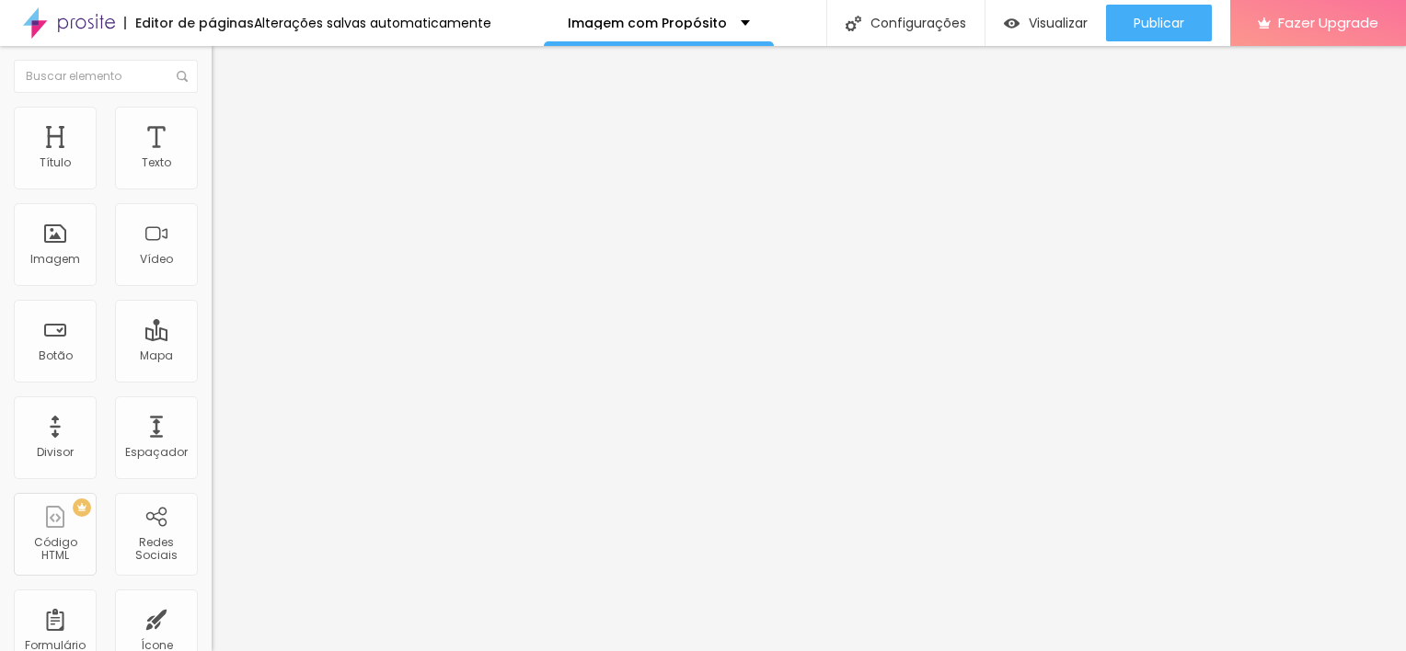
click at [212, 267] on span "Duplo" at bounding box center [228, 259] width 32 height 16
click at [212, 306] on span "Brilho" at bounding box center [227, 299] width 31 height 16
click at [212, 114] on img at bounding box center [220, 115] width 17 height 17
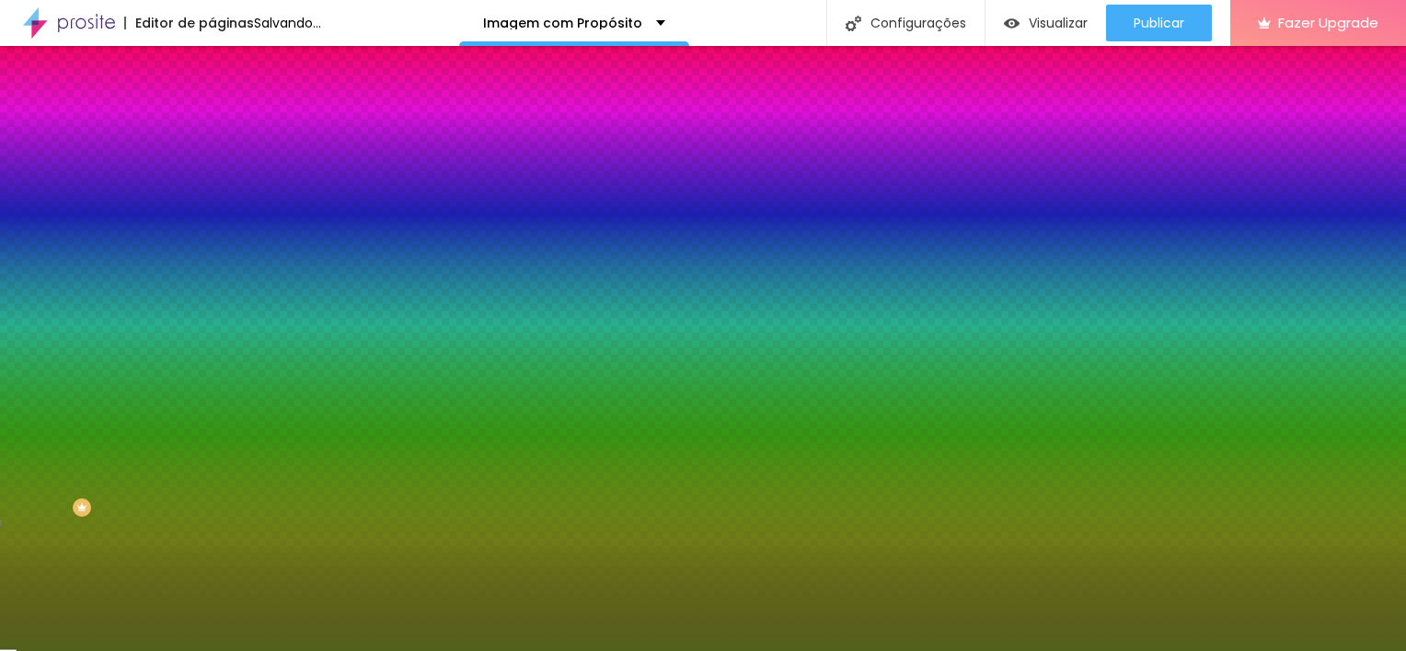
type input "5"
type input "6"
type input "7"
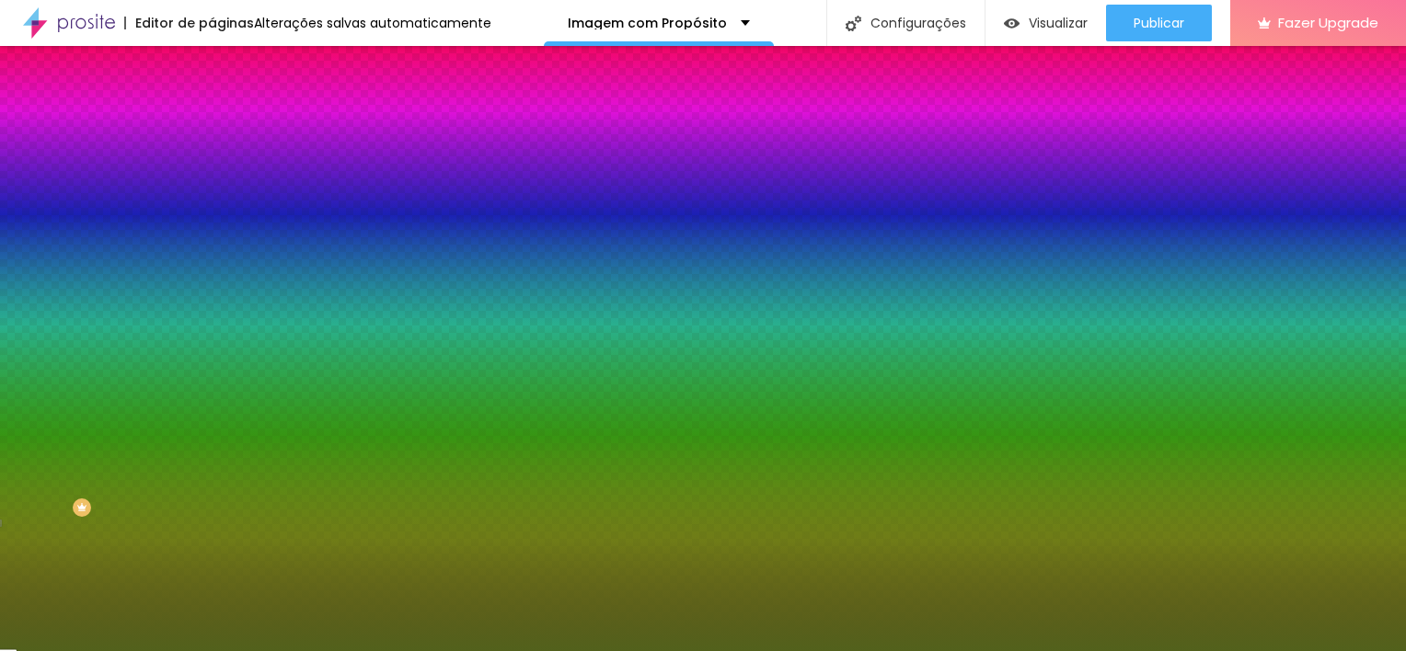
type input "7"
type input "8"
type input "9"
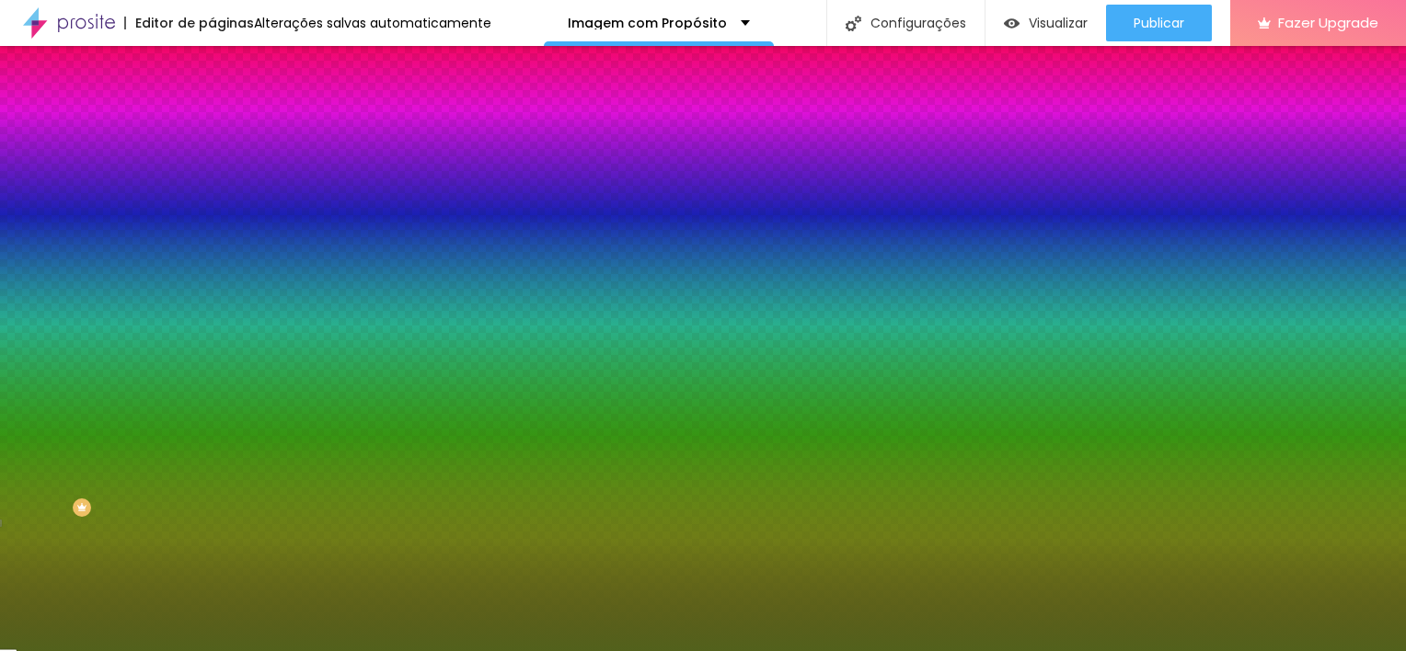
type input "10"
type input "9"
click at [212, 286] on input "range" at bounding box center [271, 278] width 119 height 15
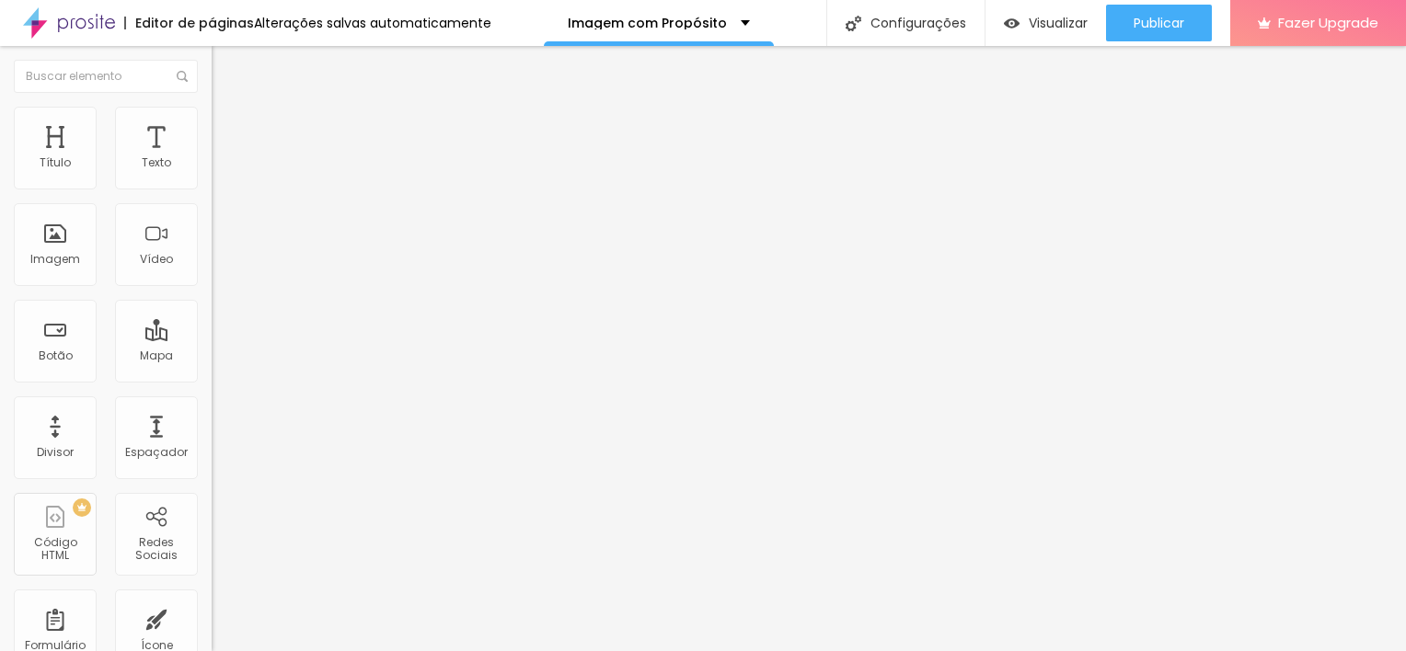
click at [225, 70] on img "button" at bounding box center [232, 67] width 15 height 15
drag, startPoint x: 174, startPoint y: 267, endPoint x: 0, endPoint y: 256, distance: 174.2
click at [0, 256] on html "Editor de páginas Alterações salvas automaticamente Imagem com Propósito Config…" at bounding box center [703, 325] width 1406 height 651
click at [228, 142] on span "Estilo" at bounding box center [242, 134] width 29 height 16
drag, startPoint x: 106, startPoint y: 284, endPoint x: 38, endPoint y: 293, distance: 68.7
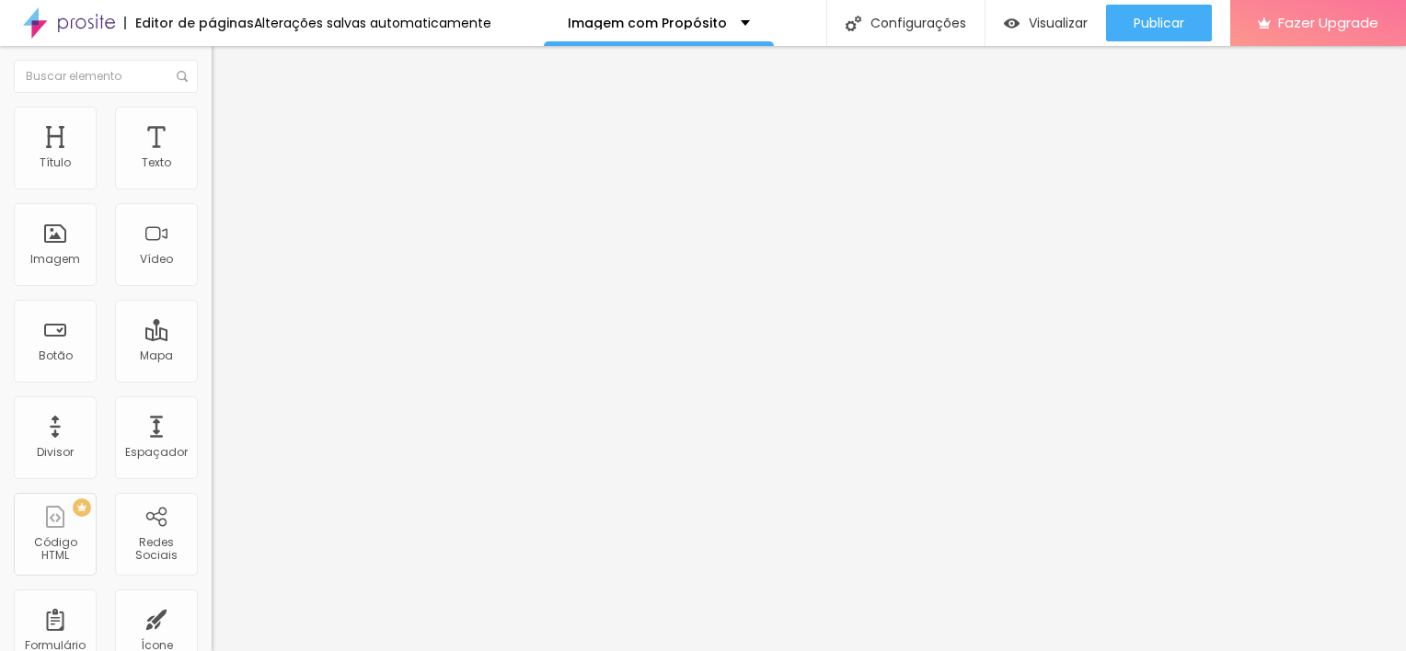
click at [212, 548] on div at bounding box center [318, 556] width 212 height 17
drag, startPoint x: 153, startPoint y: 291, endPoint x: 35, endPoint y: 304, distance: 118.6
click at [212, 548] on input "range" at bounding box center [271, 555] width 119 height 15
click at [212, 603] on span "Verde claro" at bounding box center [244, 611] width 64 height 16
click at [212, 632] on span "Verde escuro" at bounding box center [249, 640] width 74 height 16
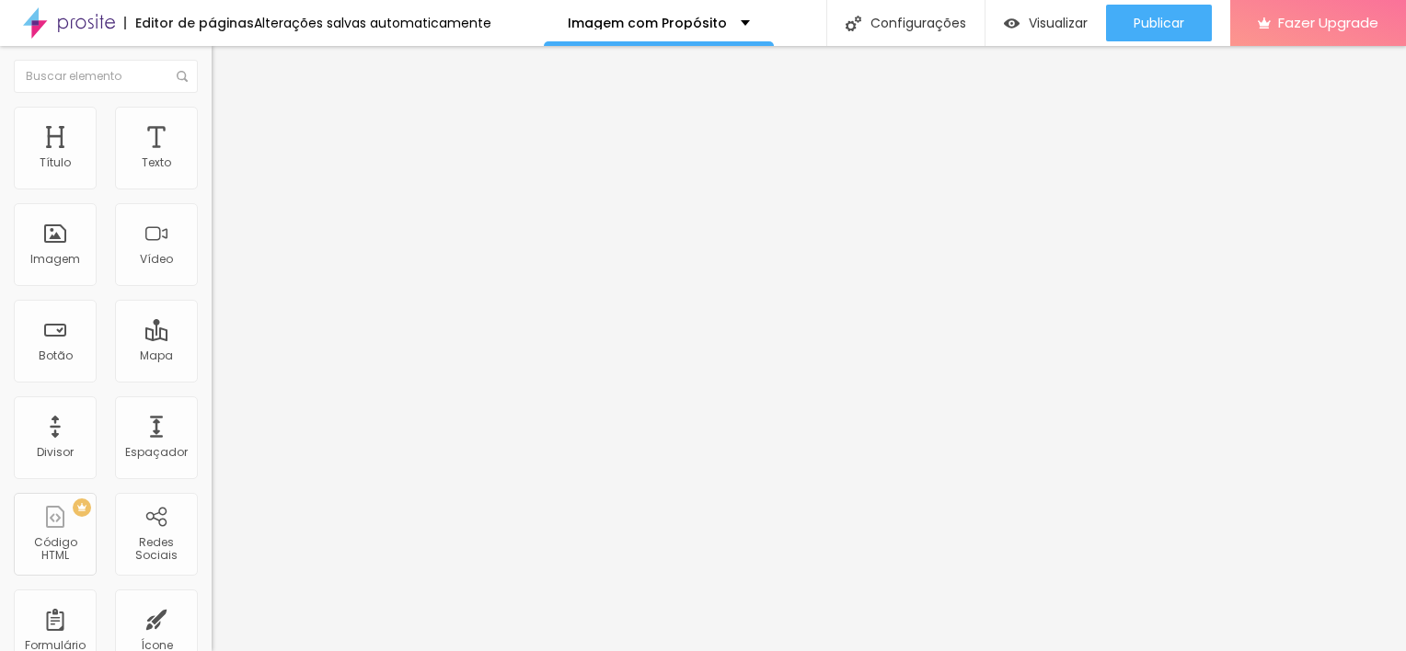
click at [212, 140] on li "Avançado" at bounding box center [318, 149] width 212 height 18
click at [212, 121] on li "Conteúdo" at bounding box center [318, 112] width 212 height 18
drag, startPoint x: 115, startPoint y: 339, endPoint x: 158, endPoint y: 361, distance: 48.5
click at [212, 636] on textarea "Oi Ju! Vim através do site e quero agendar a minha experiência fotográfica!" at bounding box center [316, 651] width 208 height 31
drag, startPoint x: 119, startPoint y: 361, endPoint x: 0, endPoint y: 326, distance: 123.7
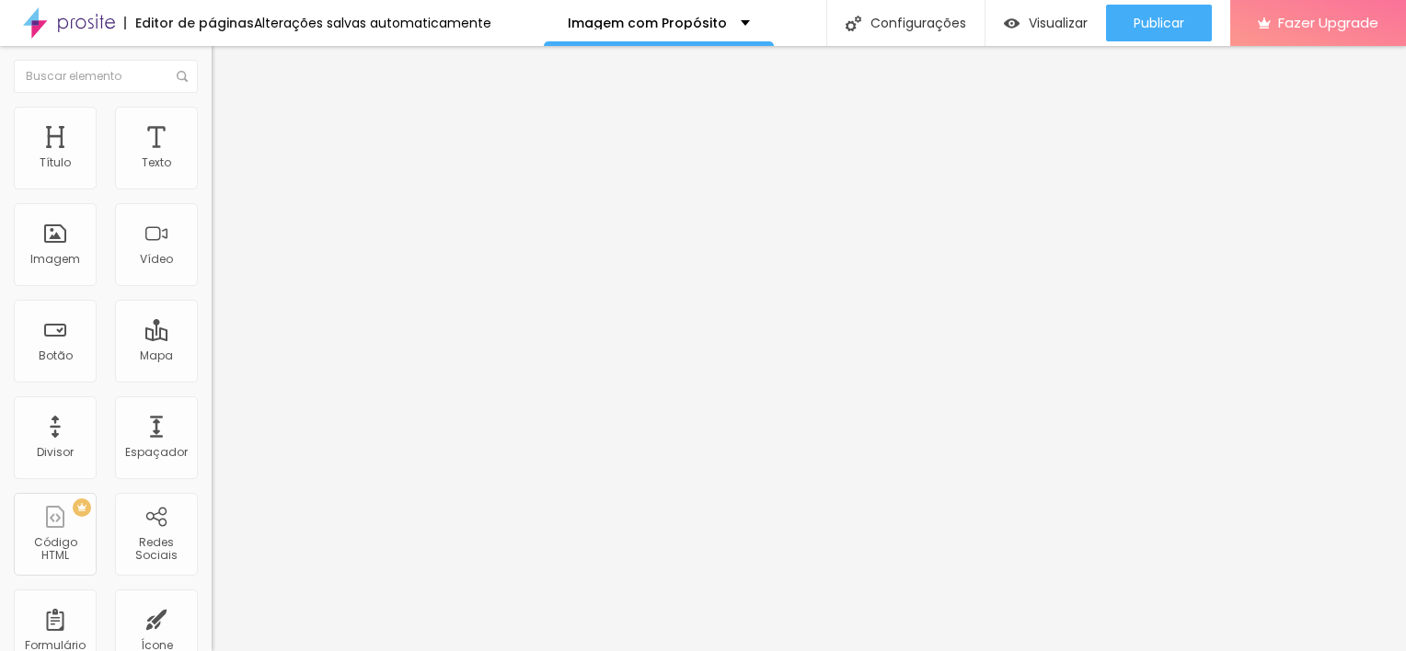
click at [0, 326] on html "Editor de páginas Alterações salvas automaticamente Imagem com Propósito Config…" at bounding box center [703, 325] width 1406 height 651
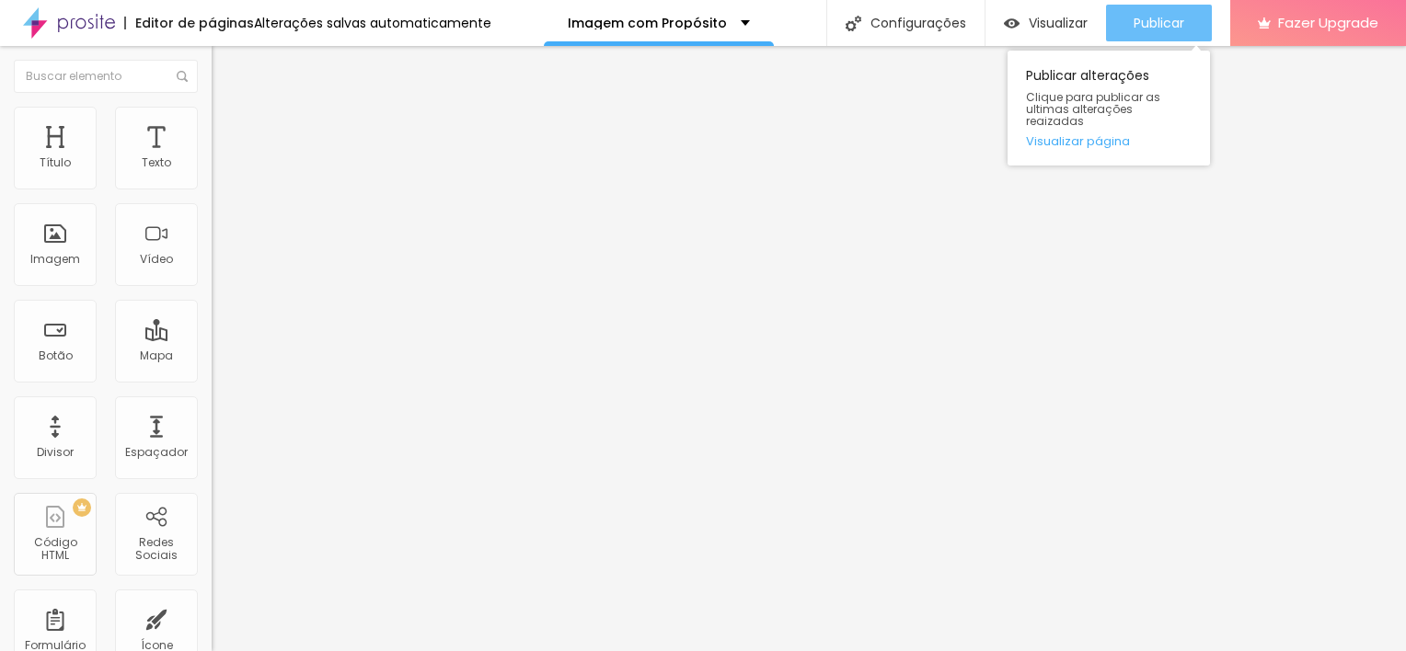
click at [1152, 20] on span "Publicar" at bounding box center [1158, 23] width 51 height 15
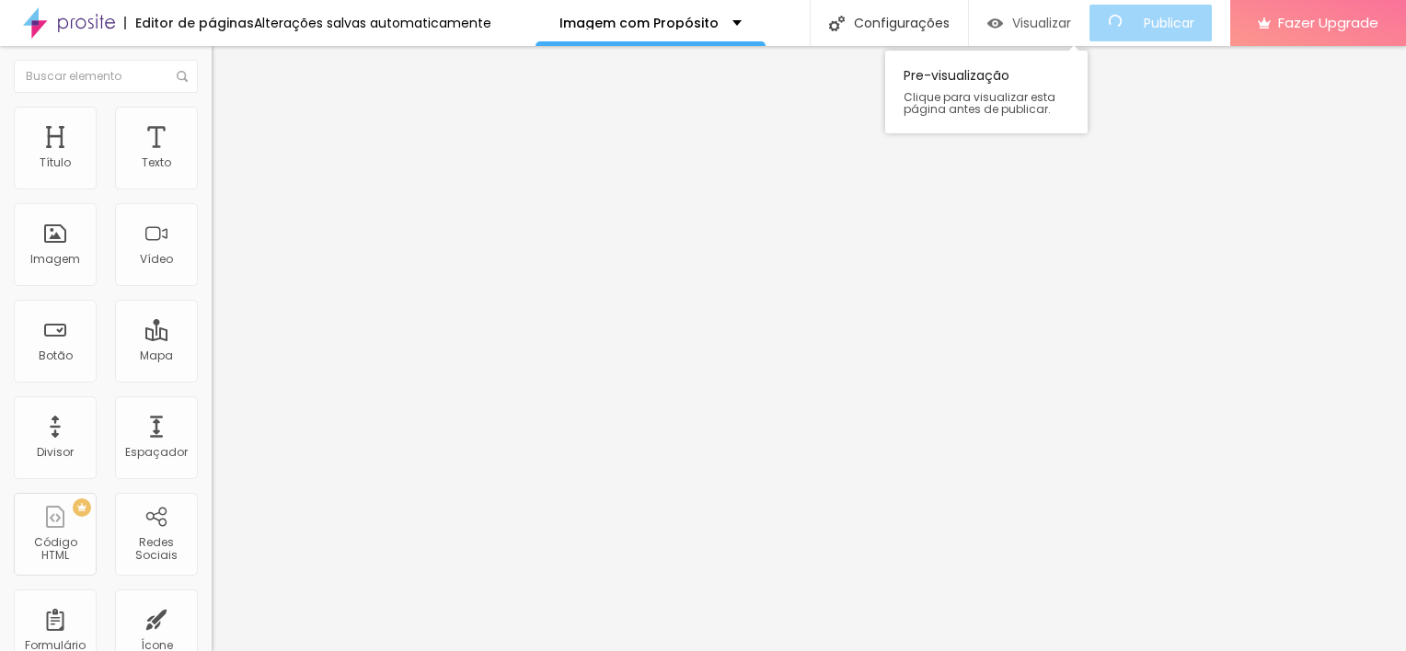
click at [1067, 23] on span "Visualizar" at bounding box center [1041, 23] width 59 height 15
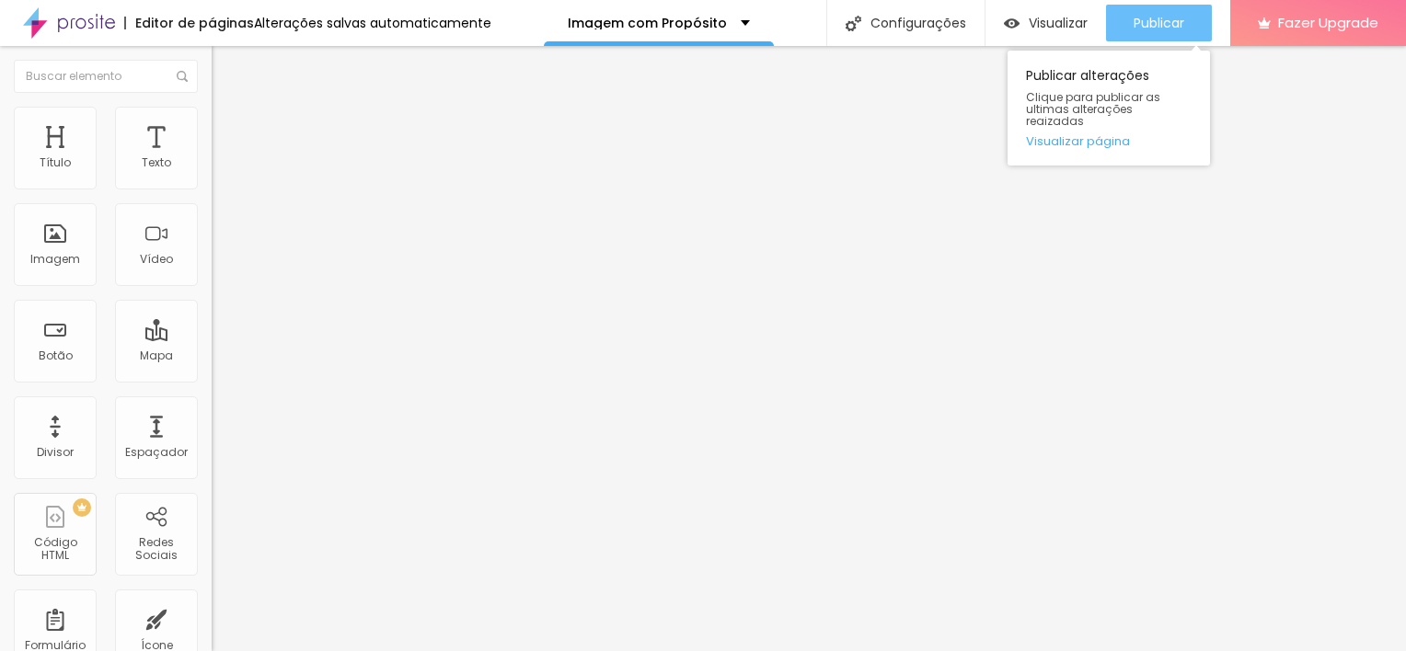
click at [1181, 19] on span "Publicar" at bounding box center [1158, 23] width 51 height 15
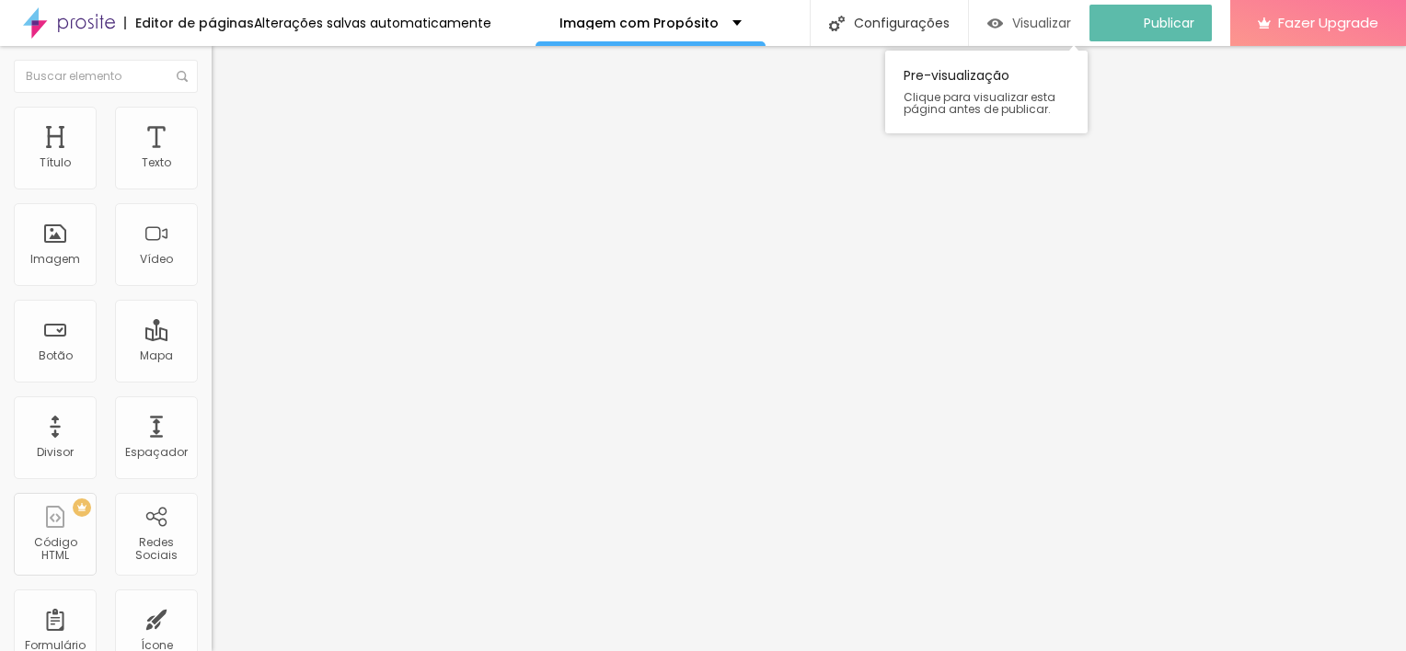
click at [1067, 19] on span "Visualizar" at bounding box center [1041, 23] width 59 height 15
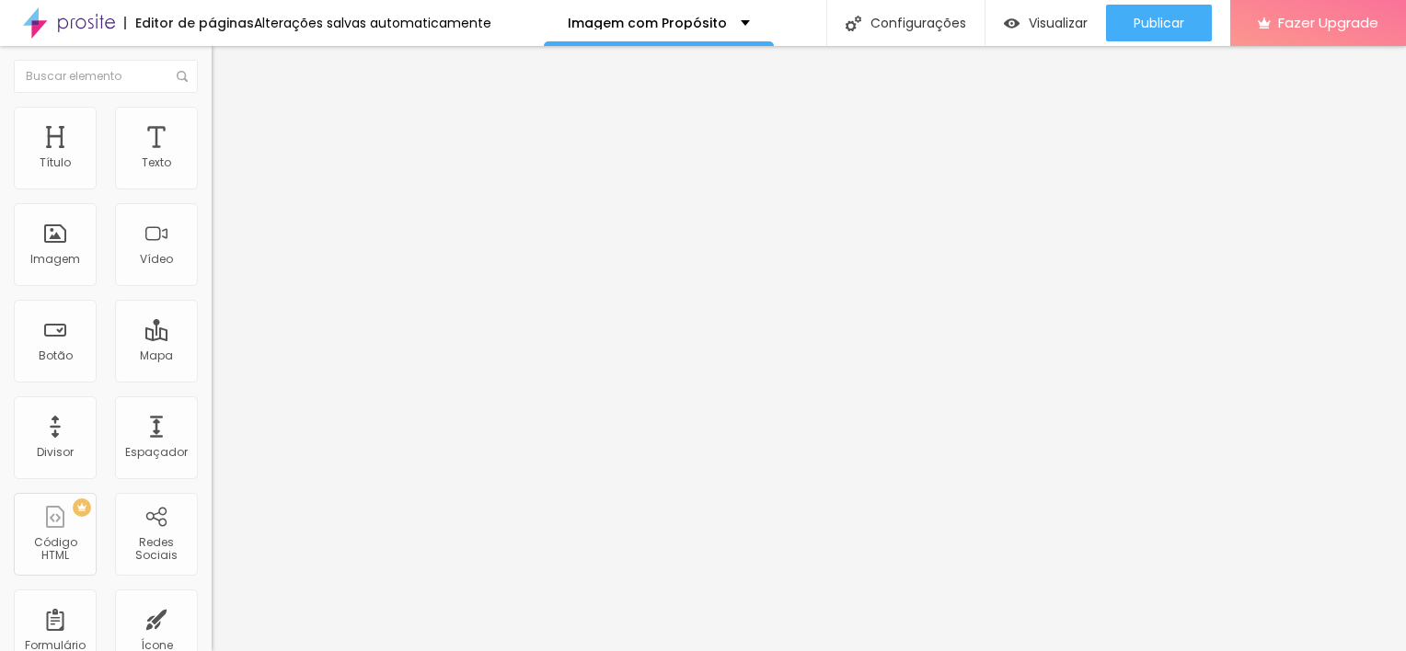
click at [212, 583] on input "QUERO O PLANO PROFISSIONAL" at bounding box center [322, 592] width 221 height 18
drag, startPoint x: 89, startPoint y: 352, endPoint x: 17, endPoint y: 355, distance: 72.7
click at [212, 636] on textarea "Oi Ju! Vim através do site e quero agendar o plano profissional!" at bounding box center [316, 651] width 208 height 31
paste textarea "Brand Session"
click at [212, 636] on textarea "Oi Ju! Vim através do site e quero agendar o plano profissional!" at bounding box center [316, 651] width 208 height 31
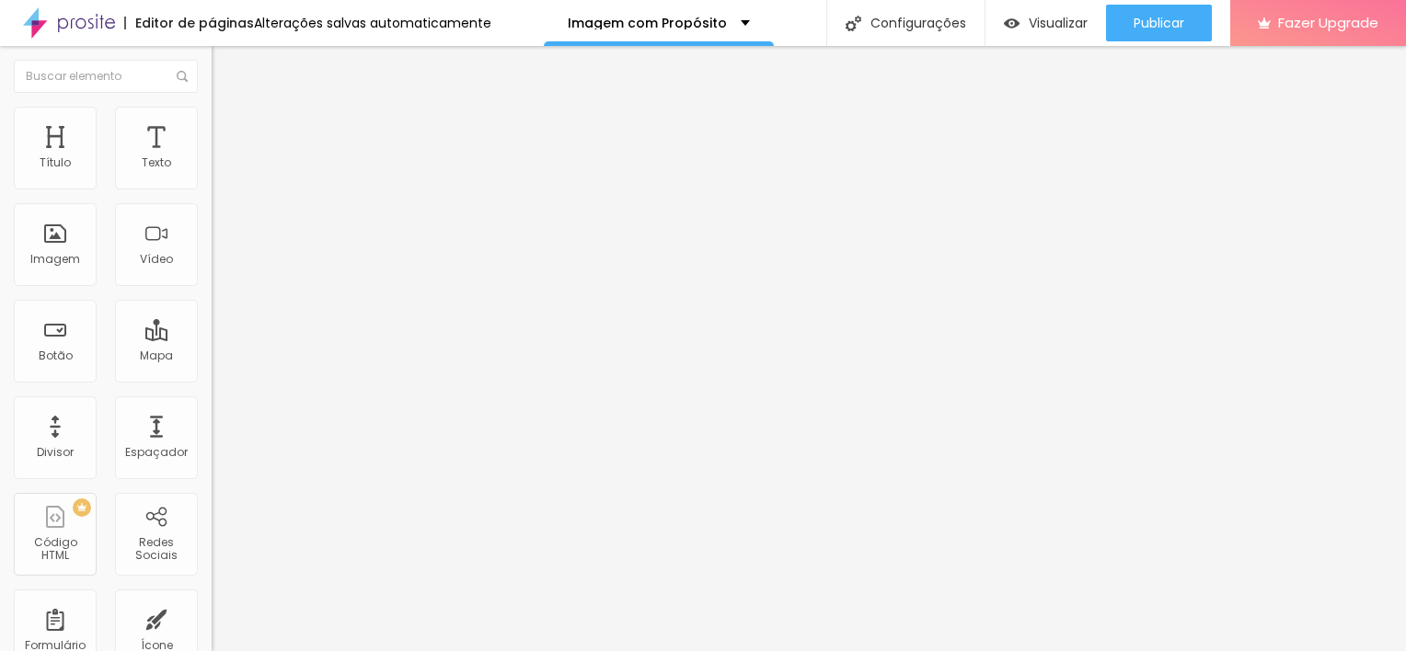
click at [212, 636] on textarea "Oi Ju! Vim através do site e quero agendar o plano Profissional!" at bounding box center [316, 651] width 208 height 31
click at [212, 636] on textarea "Oi Ju! Vim através do site e quero agendar o plano Brand Session!" at bounding box center [316, 651] width 208 height 31
drag, startPoint x: 105, startPoint y: 355, endPoint x: 18, endPoint y: 354, distance: 86.5
click at [212, 636] on textarea "Oi Ju! Vim através do site e quero agendar o Plano Brand Session!" at bounding box center [316, 651] width 208 height 31
click at [212, 636] on textarea "Oi Ju! Vim através do site e quero agendar o Plano Premium para minha marca se …" at bounding box center [316, 651] width 208 height 31
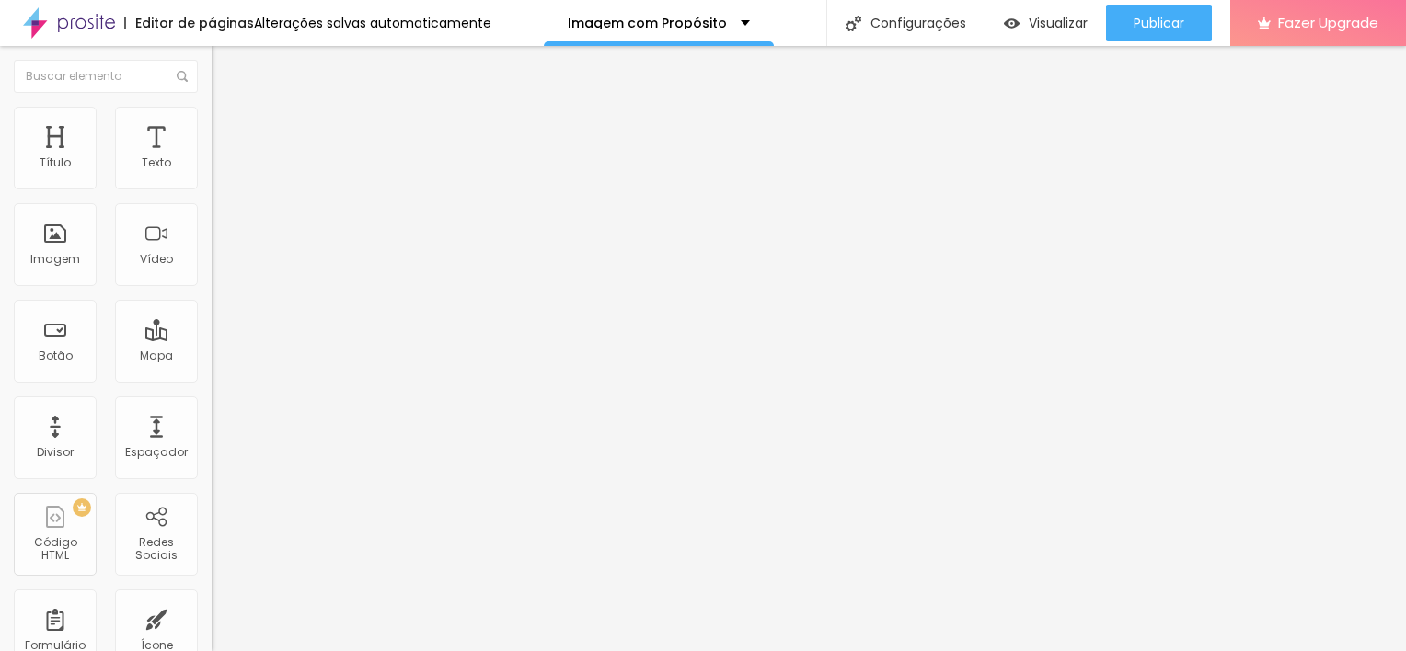
click at [212, 636] on textarea "Oi Ju! Vim através do site e quero agendar o Plano Premium para minha marca se …" at bounding box center [316, 651] width 208 height 31
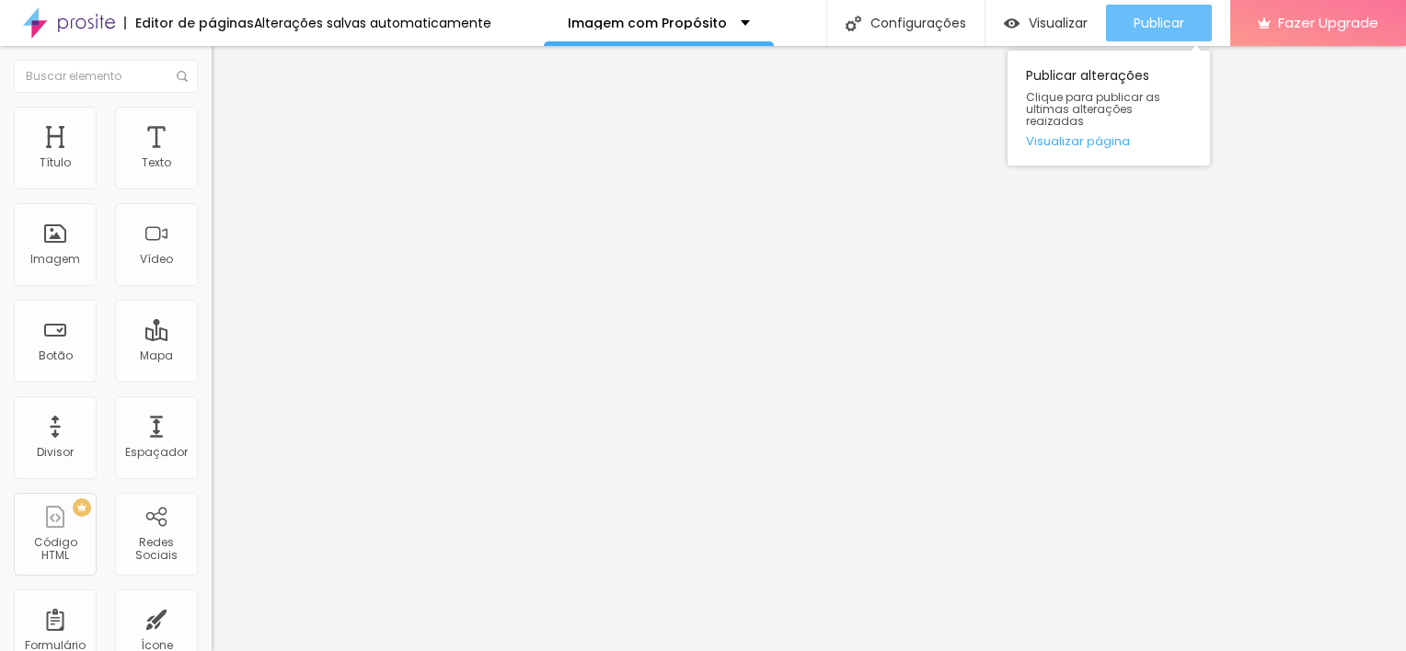
click at [1192, 22] on button "Publicar" at bounding box center [1159, 23] width 106 height 37
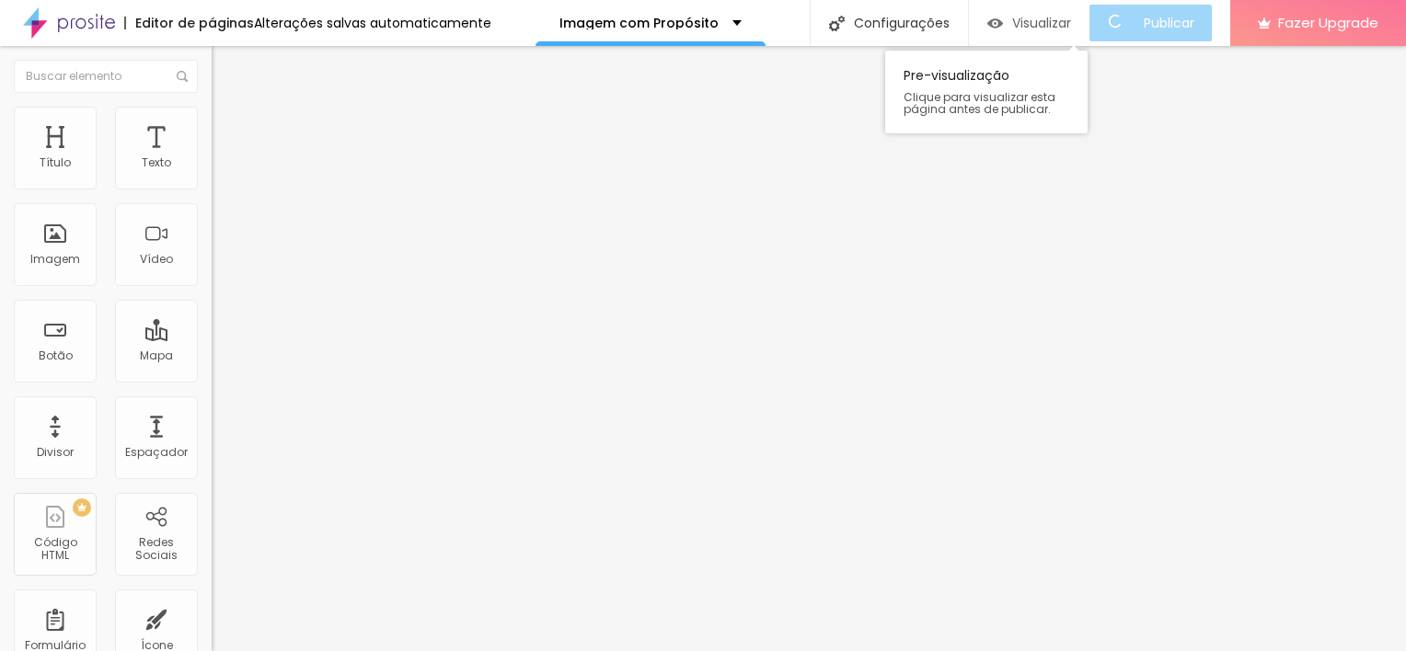
click at [1053, 18] on span "Visualizar" at bounding box center [1041, 23] width 59 height 15
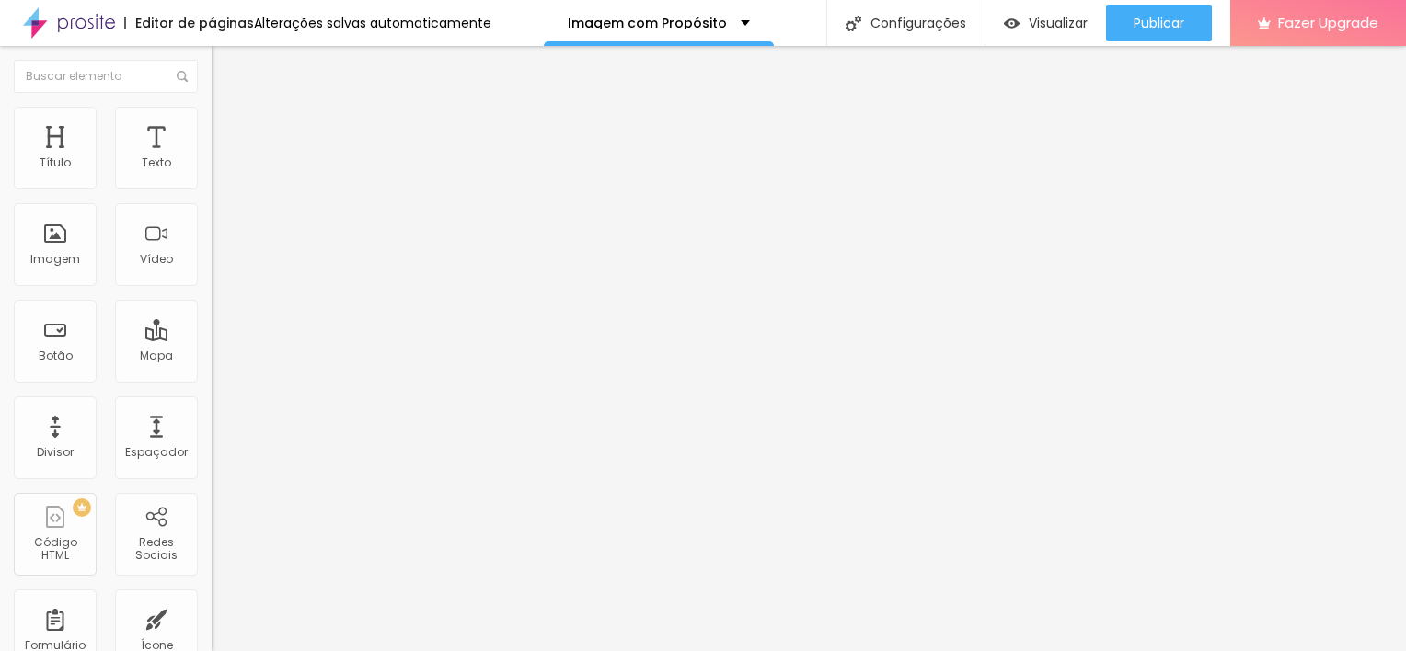
scroll to position [0, 9]
drag, startPoint x: 109, startPoint y: 266, endPoint x: 204, endPoint y: 266, distance: 94.8
click at [212, 266] on div "Número do WhatsApp * (21)96514-9444 + 55 Texto do botão QUERO O PLANO BRAND SES…" at bounding box center [318, 465] width 212 height 614
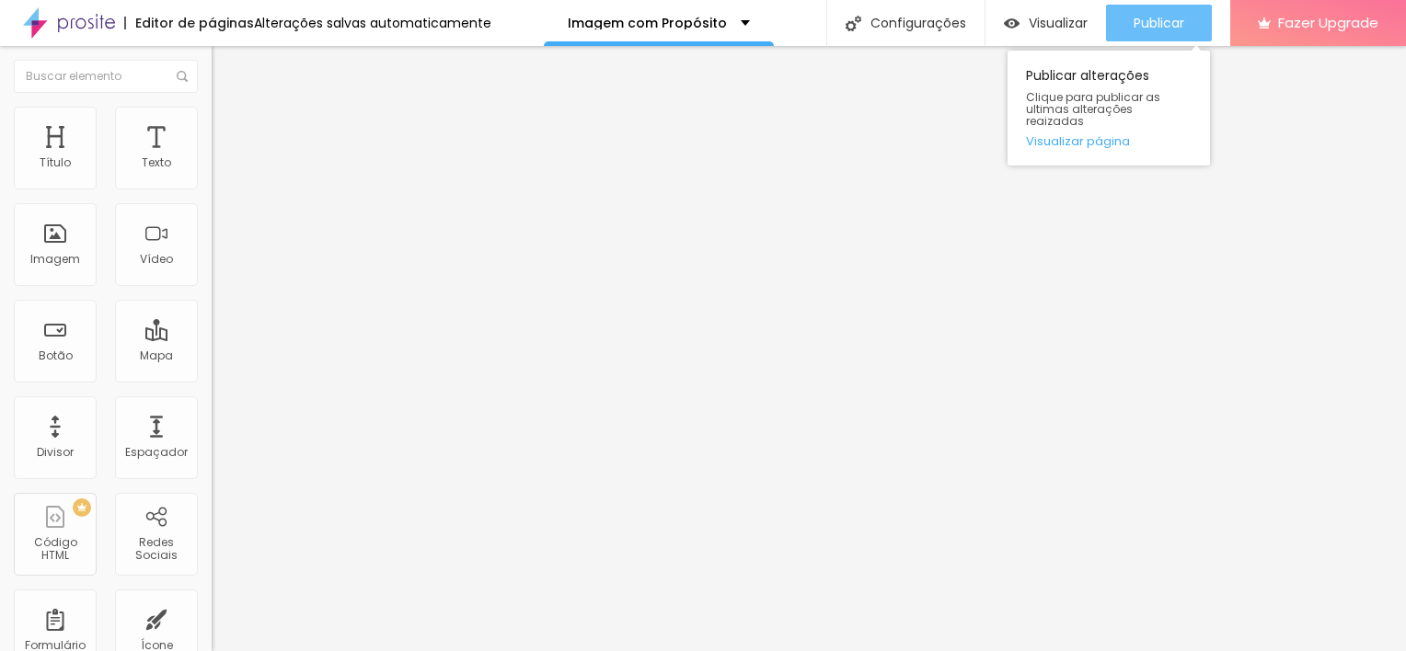
click at [1164, 24] on span "Publicar" at bounding box center [1158, 23] width 51 height 15
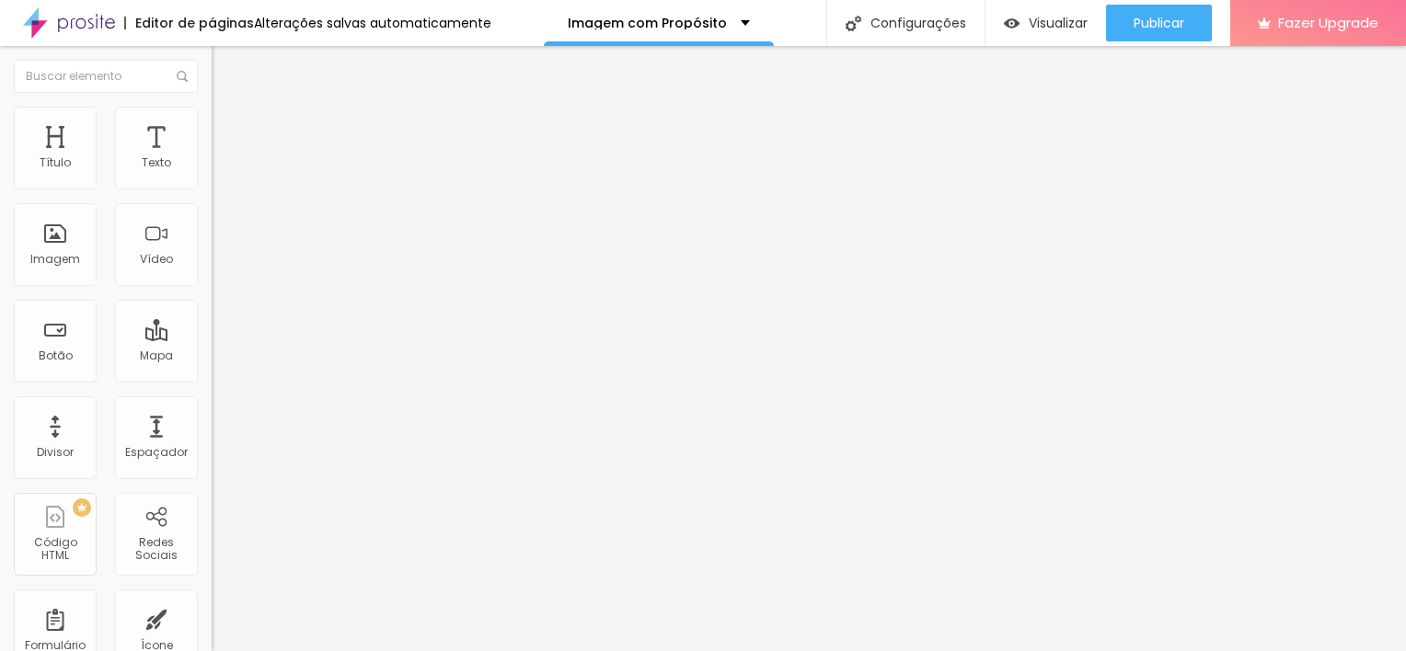
click at [212, 195] on span "Editar perguntas" at bounding box center [264, 187] width 105 height 16
drag, startPoint x: 856, startPoint y: 445, endPoint x: 971, endPoint y: 446, distance: 115.0
drag, startPoint x: 966, startPoint y: 445, endPoint x: 1196, endPoint y: 440, distance: 230.0
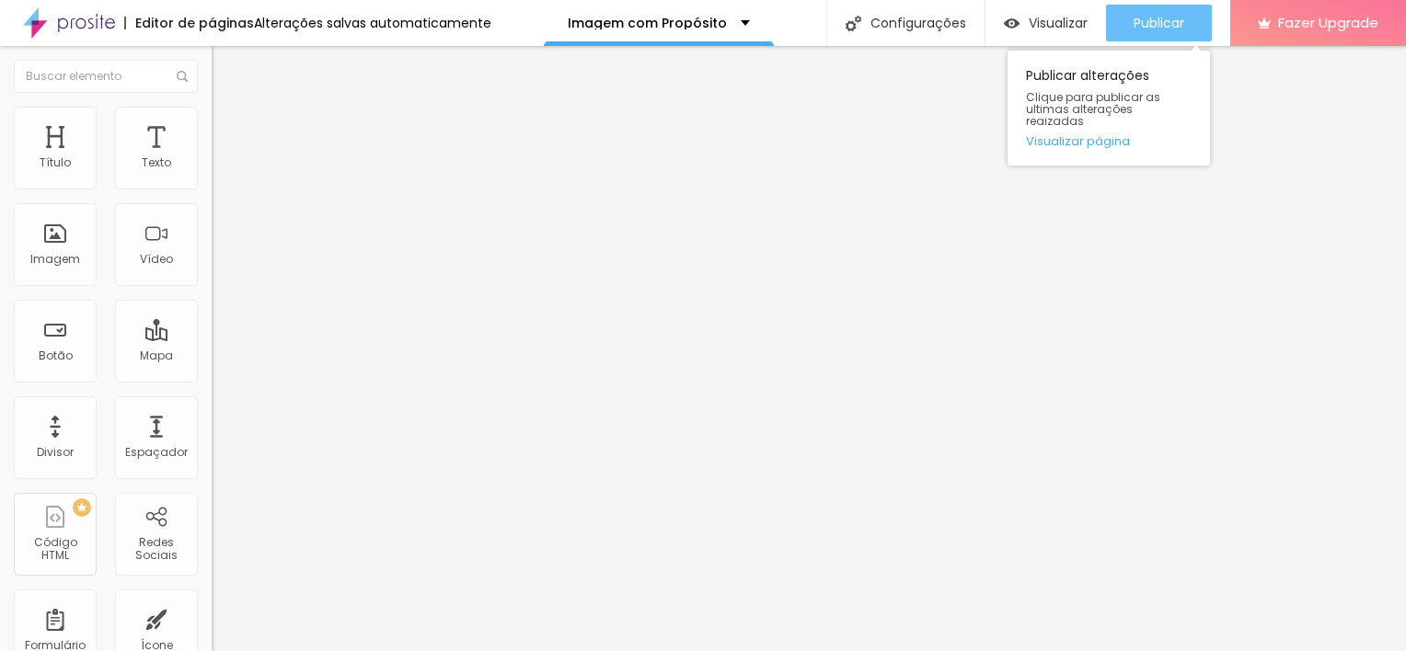
click at [1170, 19] on span "Publicar" at bounding box center [1158, 23] width 51 height 15
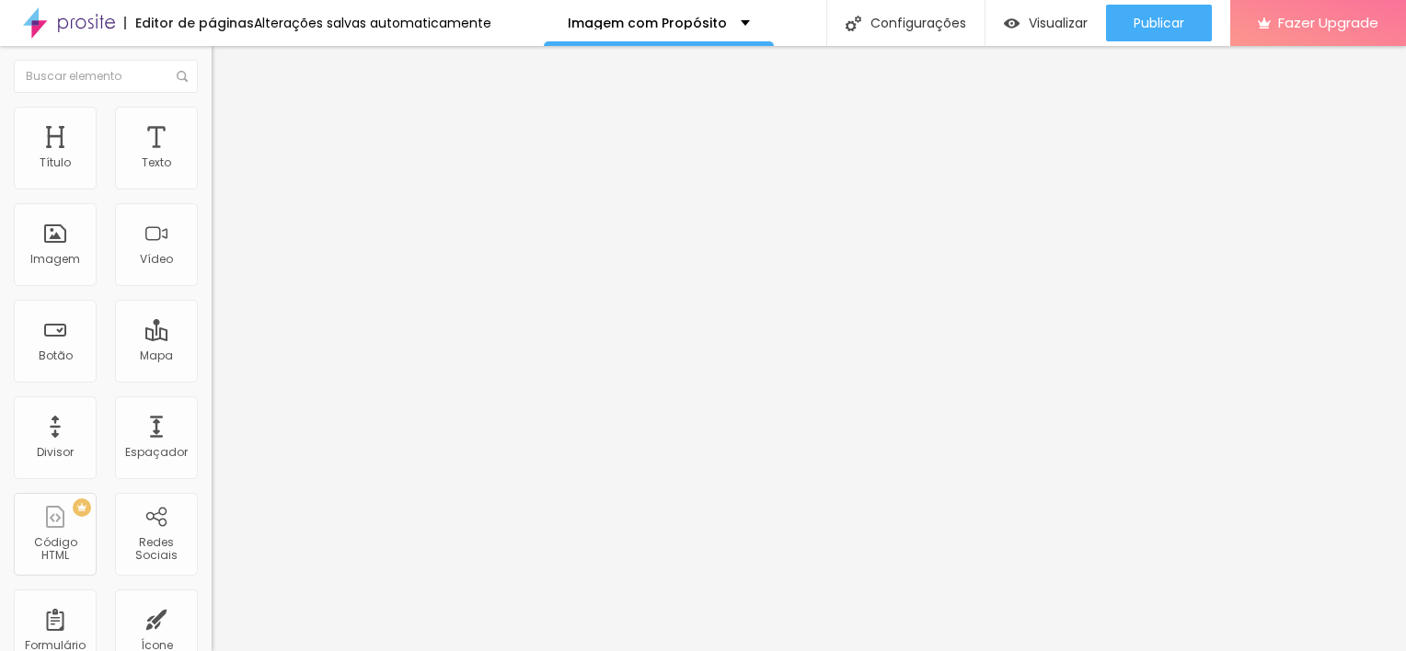
click at [212, 195] on span "Editar perguntas" at bounding box center [264, 187] width 105 height 16
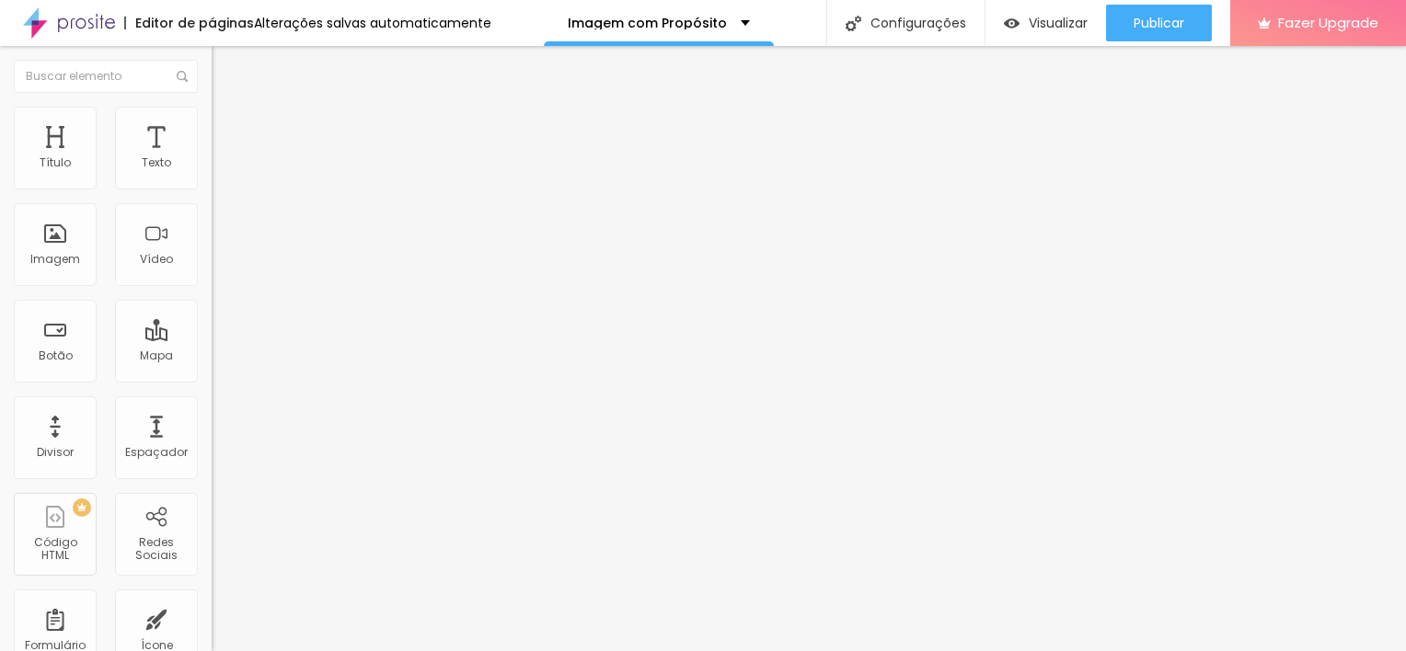
drag, startPoint x: 789, startPoint y: 477, endPoint x: 743, endPoint y: 475, distance: 46.1
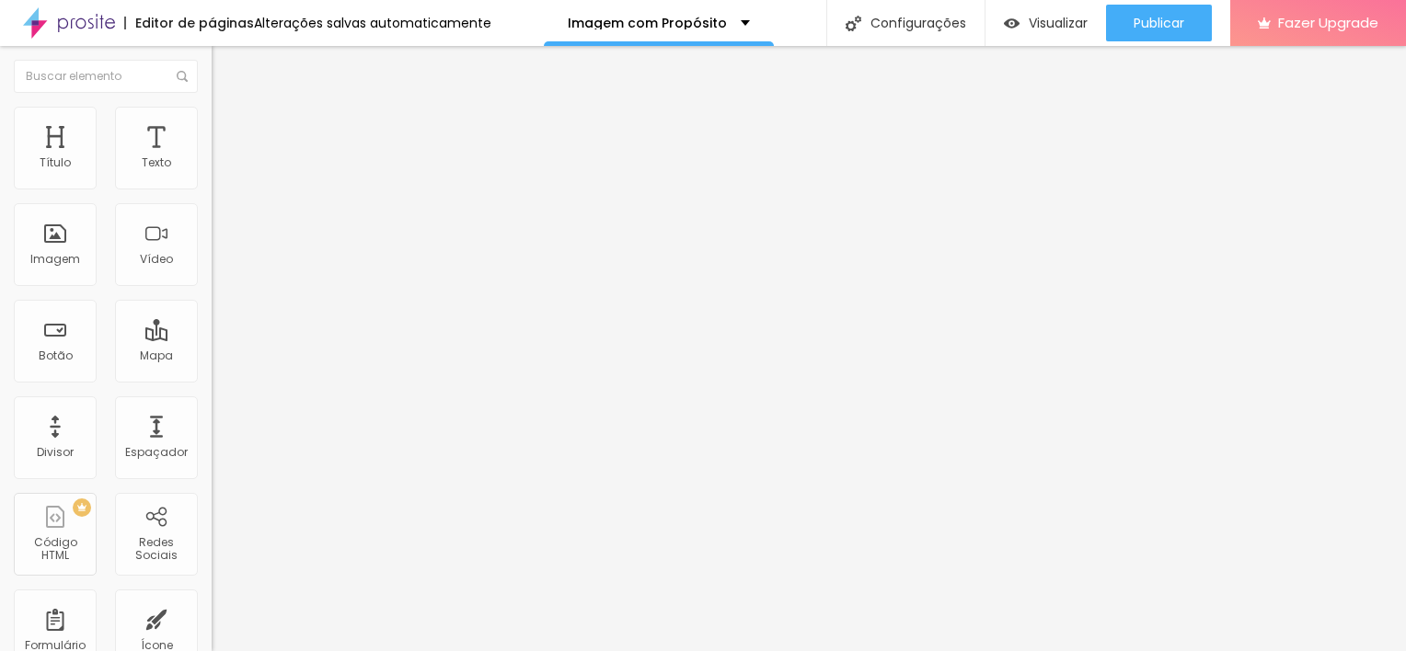
drag, startPoint x: 518, startPoint y: 444, endPoint x: 1218, endPoint y: 505, distance: 702.7
copy ul "É possível remarcar a data do ensaio mediante aviso prévio de, no mínimo, 3 dia…"
drag, startPoint x: 530, startPoint y: 504, endPoint x: 461, endPoint y: 419, distance: 109.2
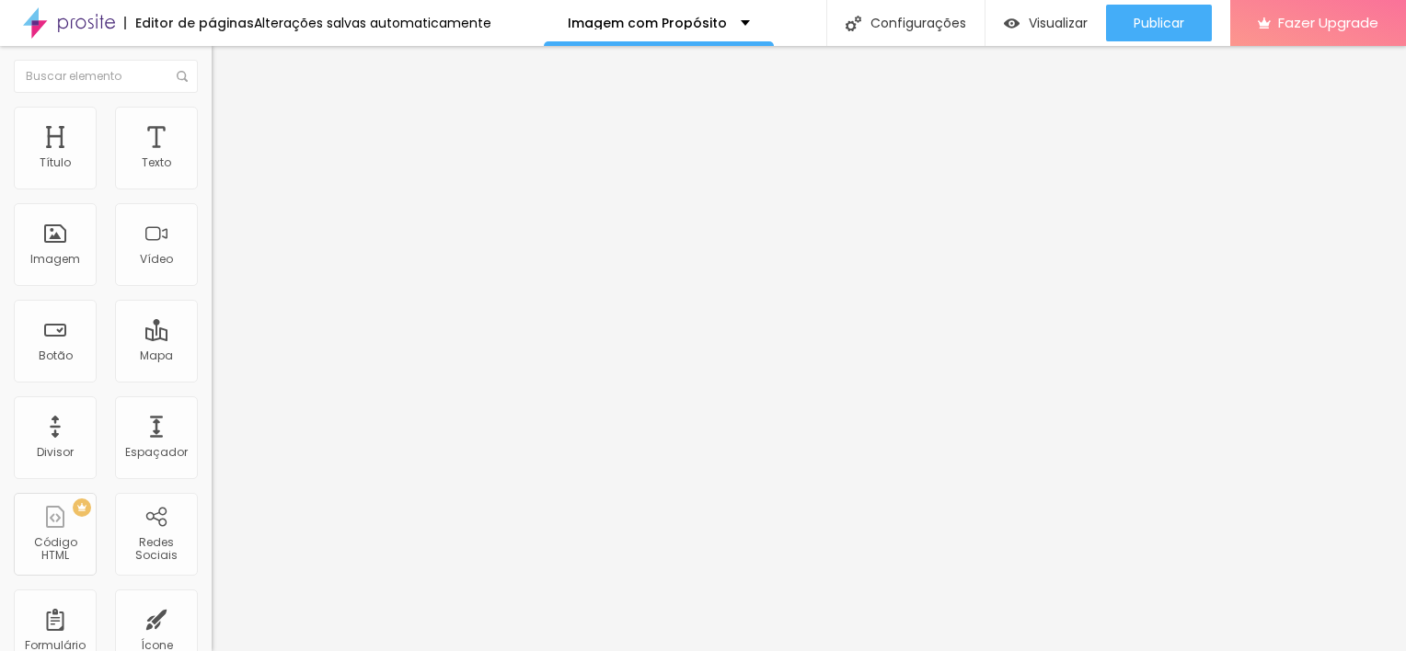
drag, startPoint x: 625, startPoint y: 409, endPoint x: 655, endPoint y: 405, distance: 30.7
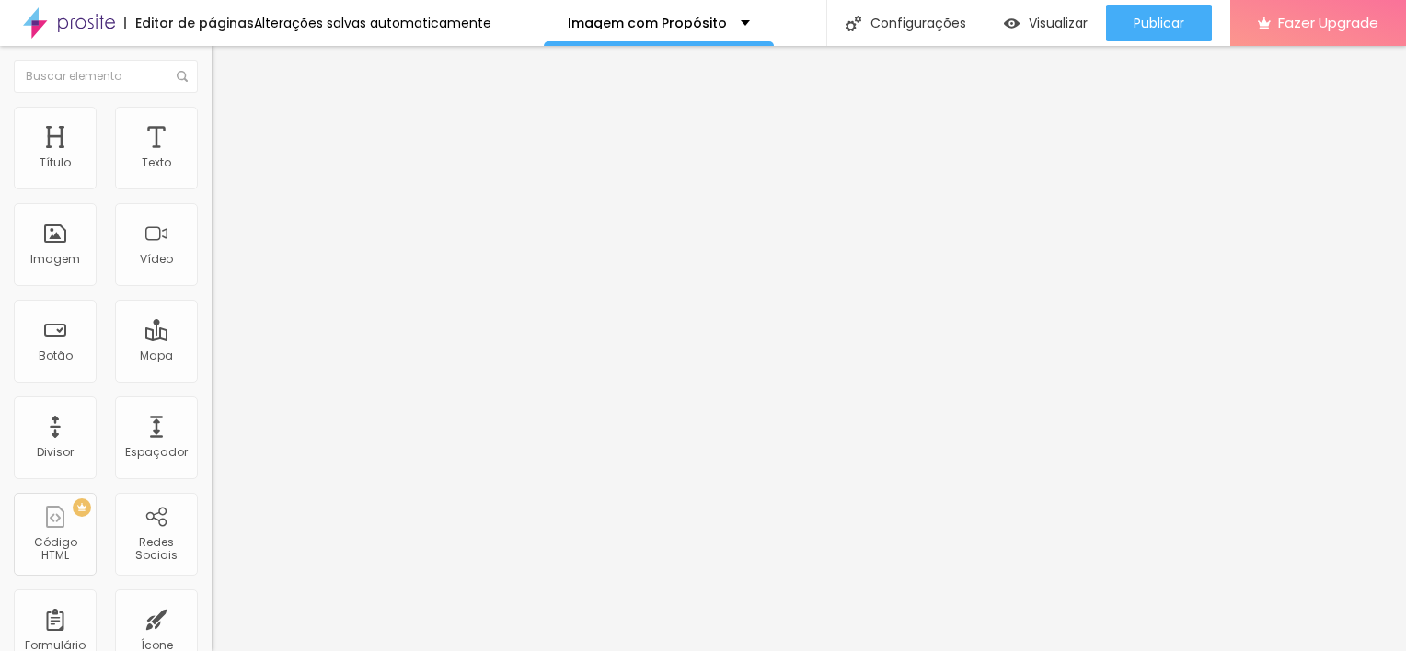
copy ul "É possível remarcar a data do ensaio com aviso prévio mínimo de 3 dias, sujeito…"
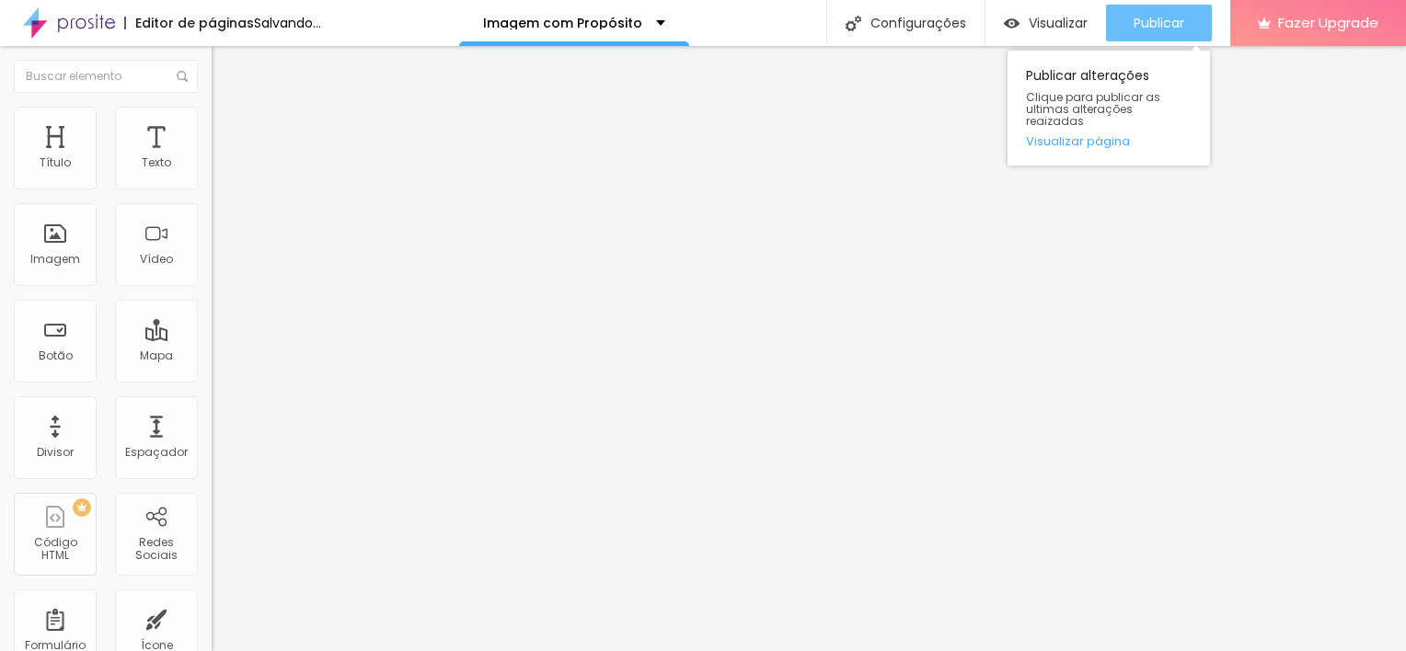
click at [1160, 35] on div "Publicar" at bounding box center [1158, 23] width 51 height 37
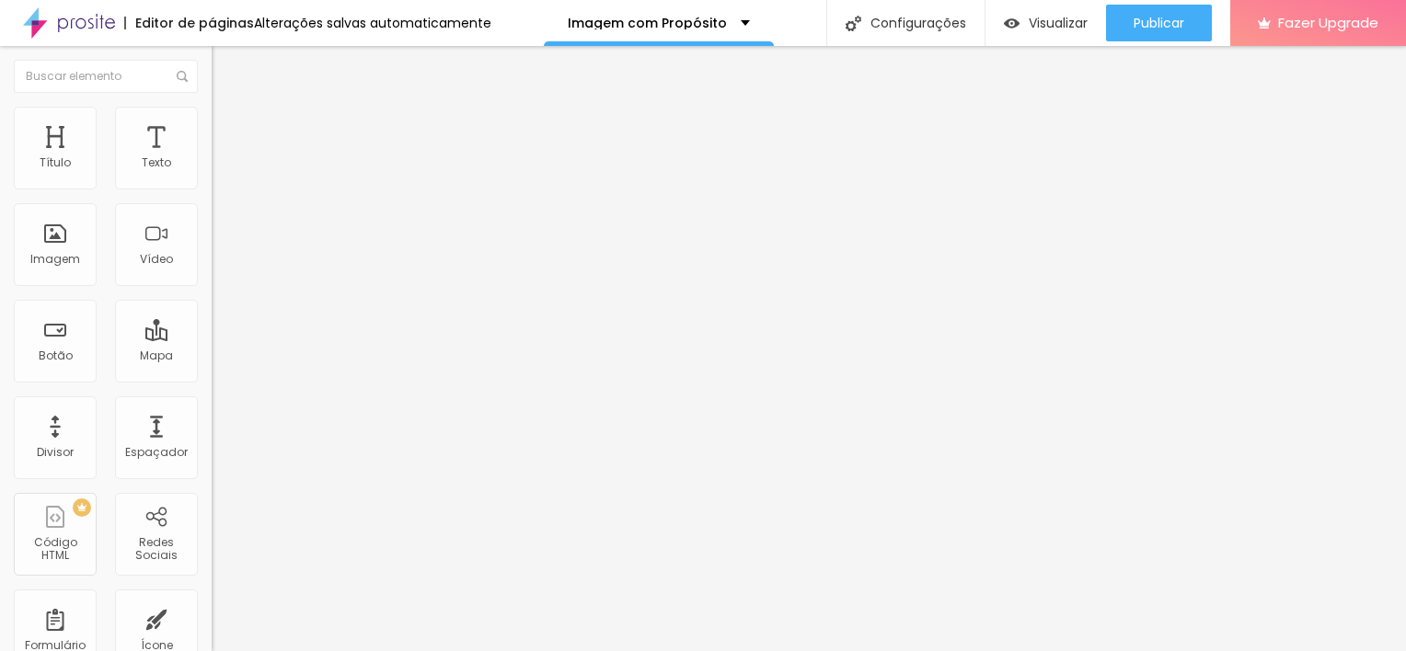
click at [212, 195] on span "Editar perguntas" at bounding box center [264, 187] width 105 height 16
drag, startPoint x: 558, startPoint y: 487, endPoint x: 489, endPoint y: 433, distance: 87.2
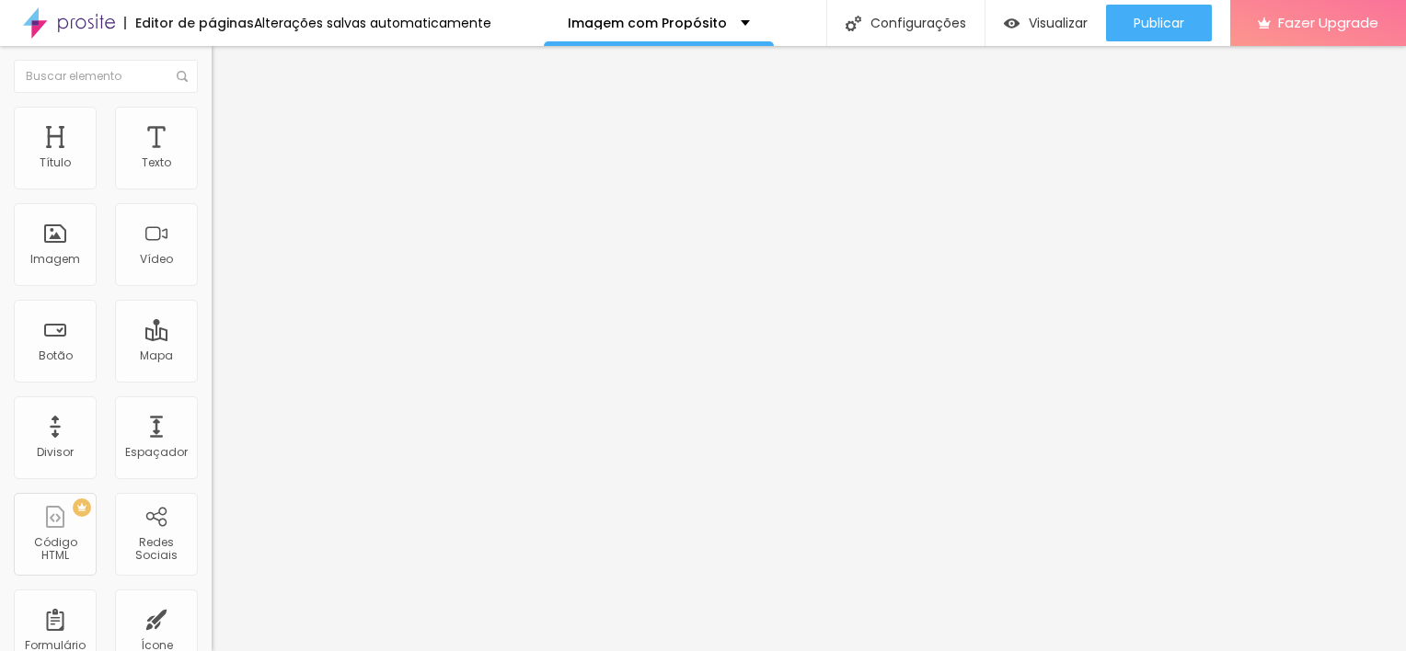
copy ul "É permitido um atraso de até 15 minutos sem alteração no horário contratado. Ca…"
drag, startPoint x: 861, startPoint y: 454, endPoint x: 868, endPoint y: 500, distance: 47.5
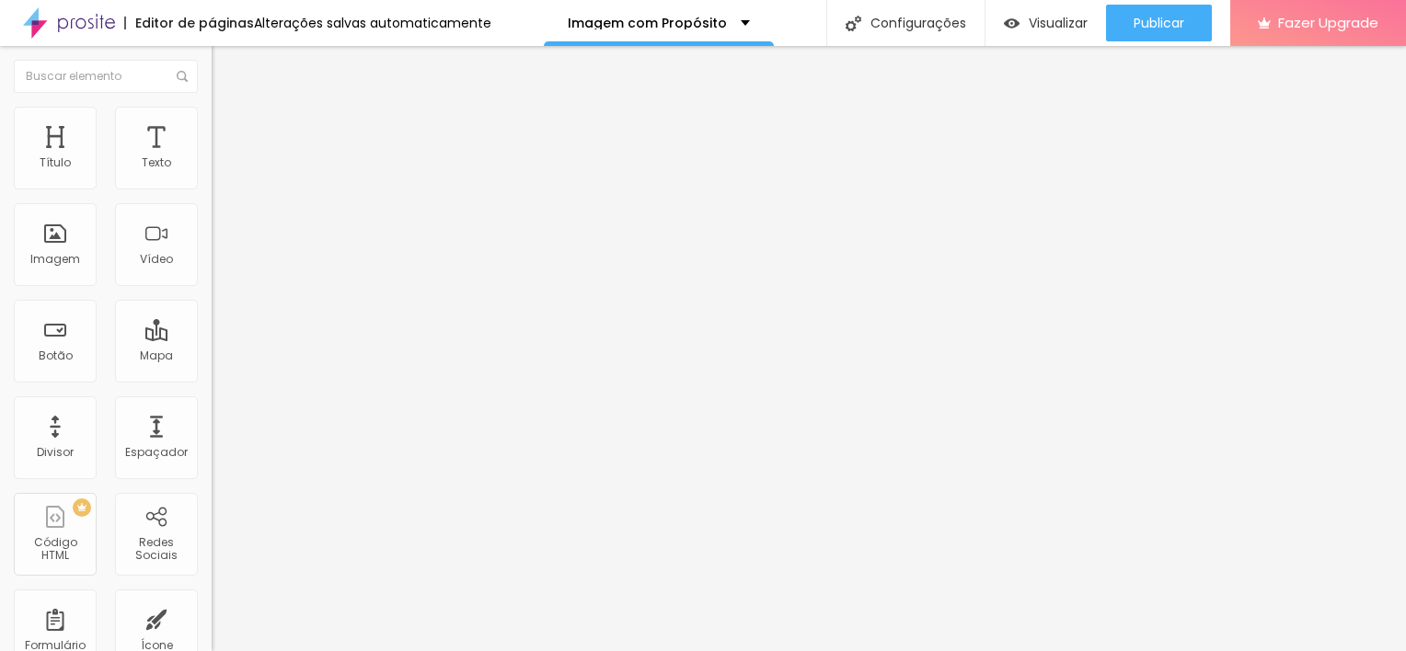
drag, startPoint x: 936, startPoint y: 465, endPoint x: 509, endPoint y: 479, distance: 428.0
copy ul "É permitido um atraso de até 15 minutos sem alteração no horário contratado. Ca…"
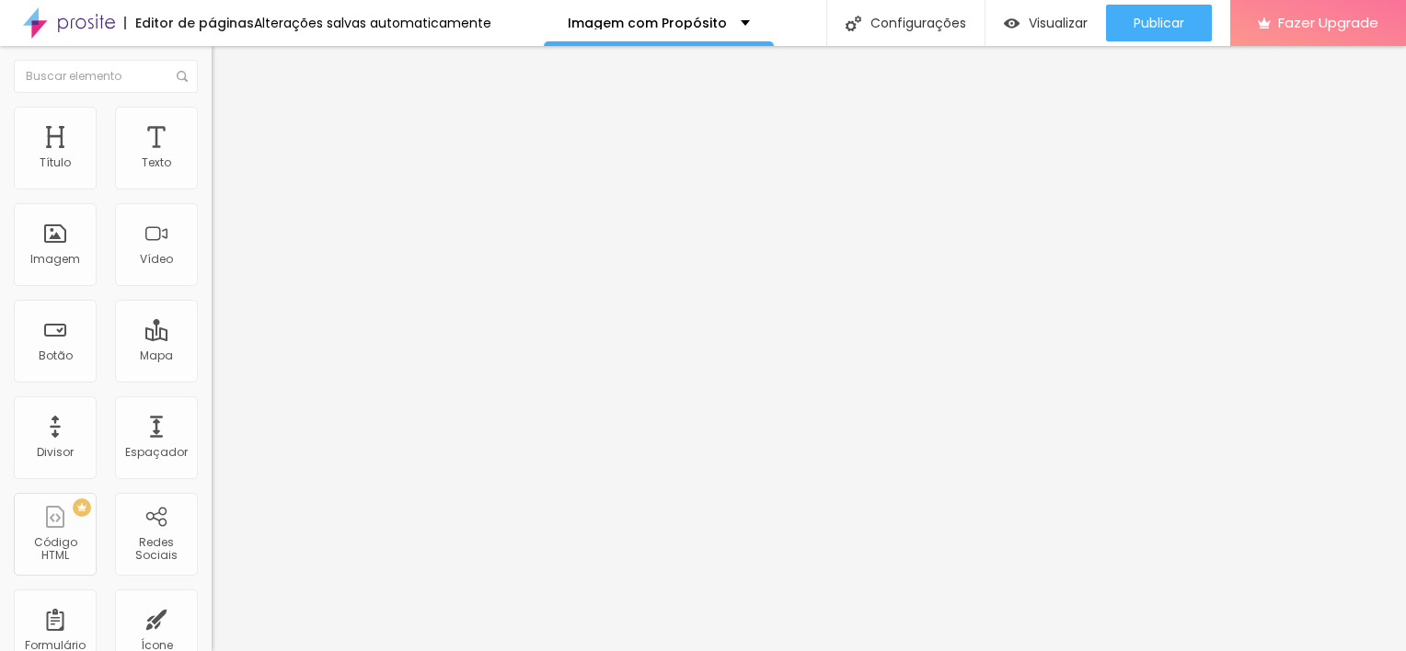
drag, startPoint x: 1052, startPoint y: 500, endPoint x: 1052, endPoint y: 545, distance: 44.2
drag, startPoint x: 1037, startPoint y: 508, endPoint x: 1030, endPoint y: 530, distance: 23.0
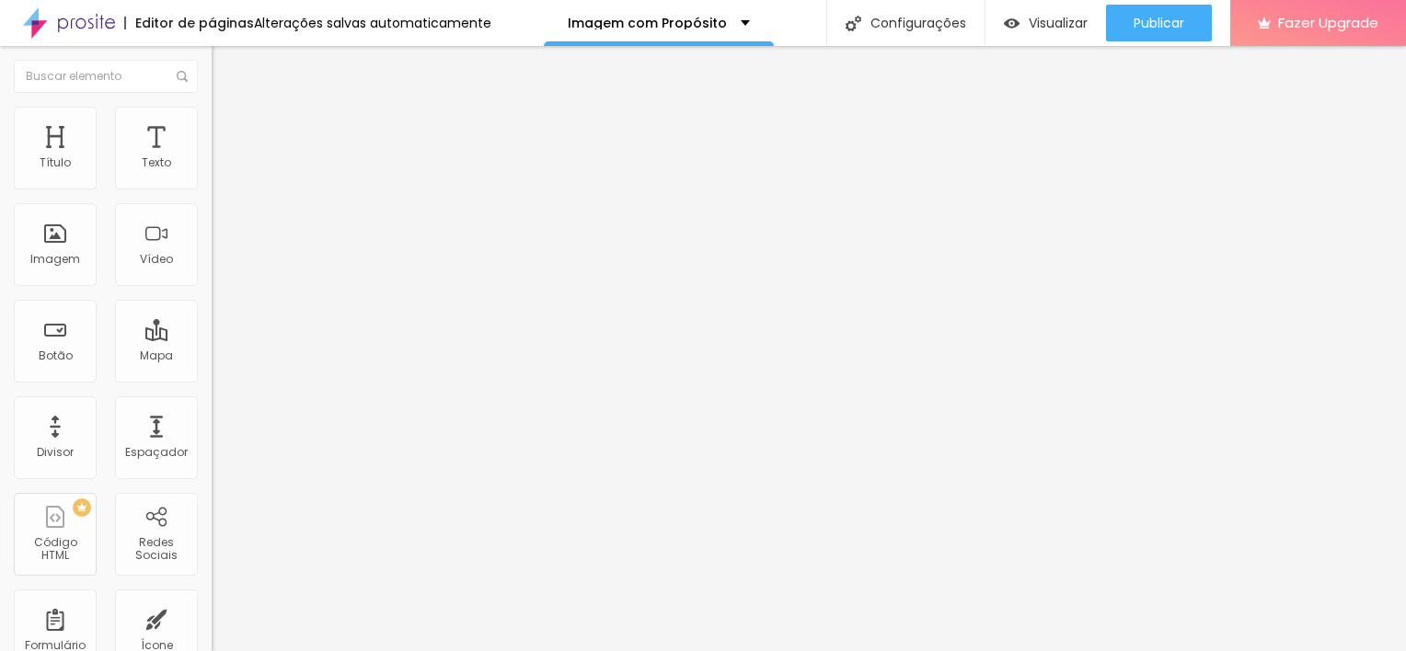
drag, startPoint x: 1035, startPoint y: 513, endPoint x: 373, endPoint y: 429, distance: 667.7
copy ul "É permitido um atraso de até 15 minutos sem alteração no horário contratado. Ca…"
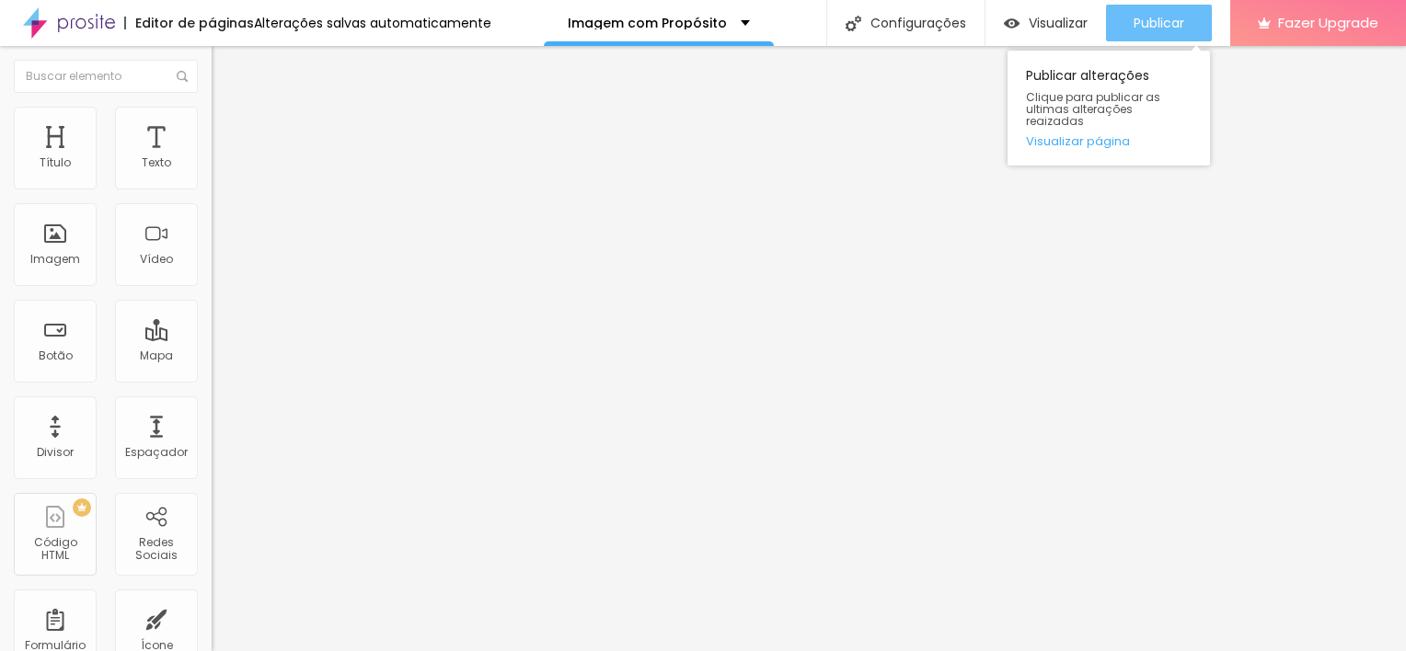
click at [1140, 31] on div "Publicar" at bounding box center [1158, 23] width 51 height 37
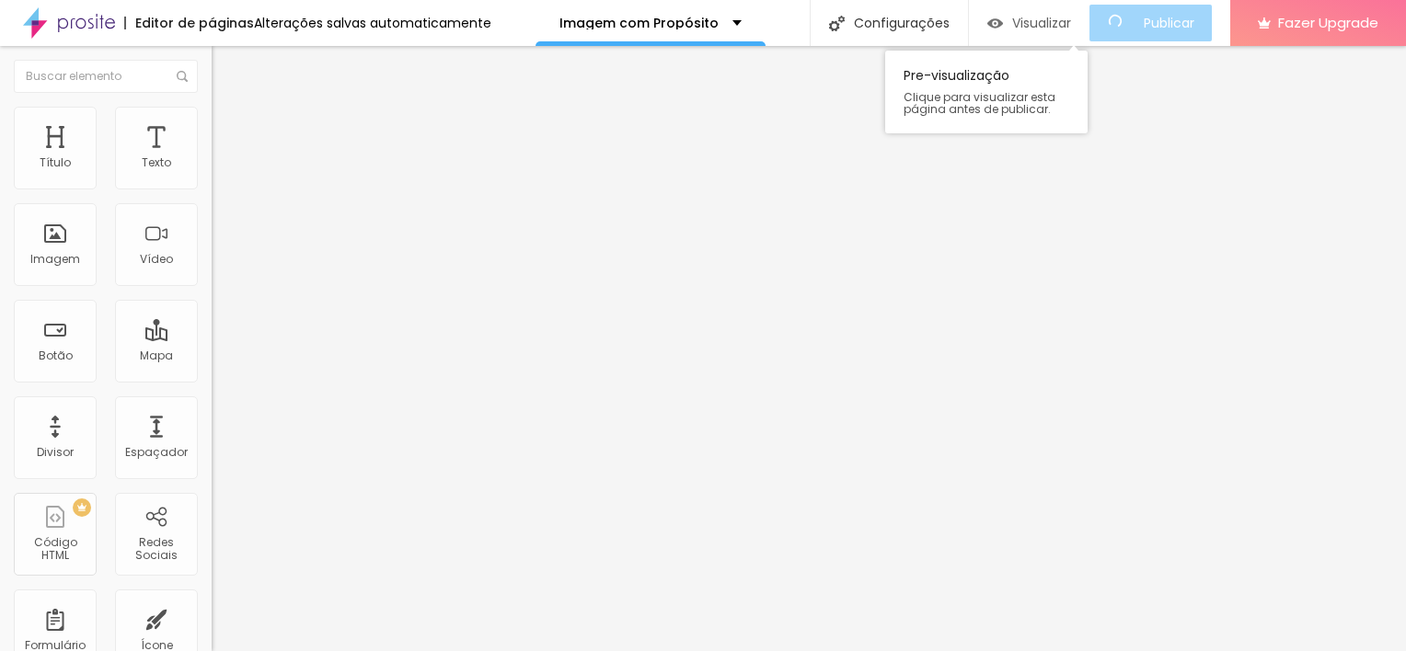
click at [1060, 25] on span "Visualizar" at bounding box center [1041, 23] width 59 height 15
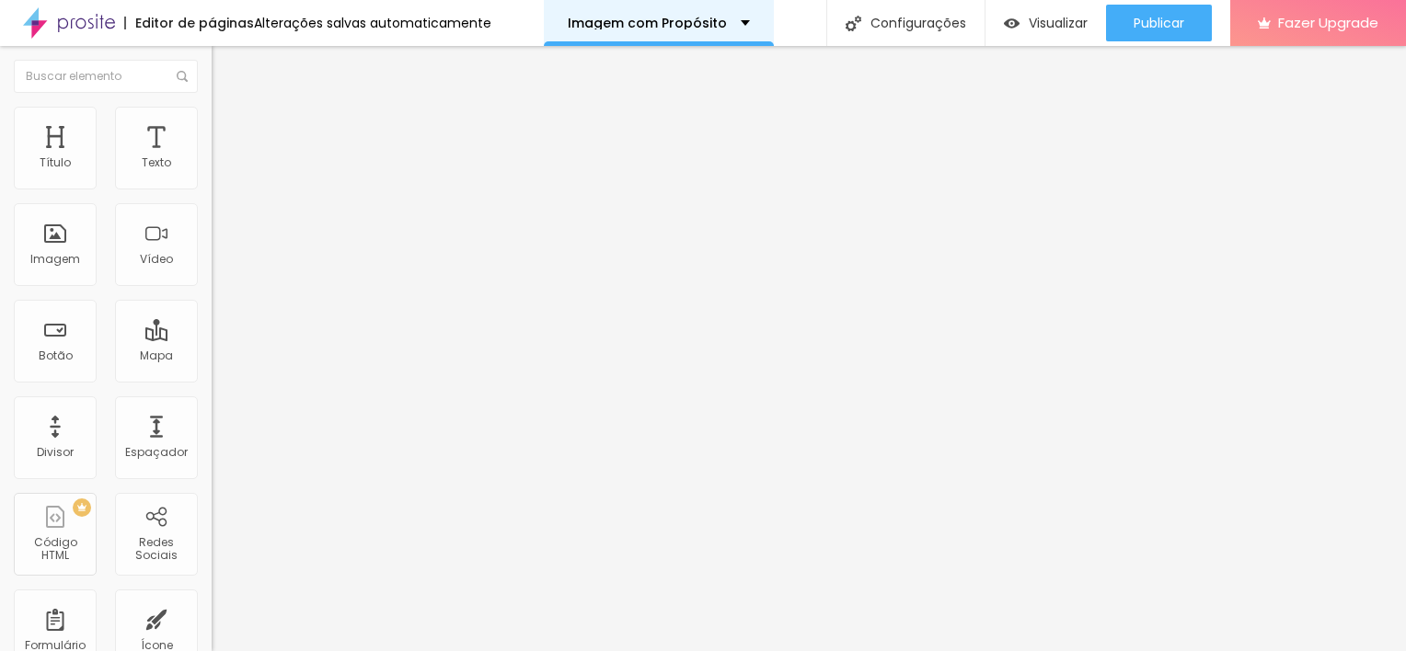
click at [662, 24] on p "Imagem com Propósito" at bounding box center [647, 23] width 159 height 13
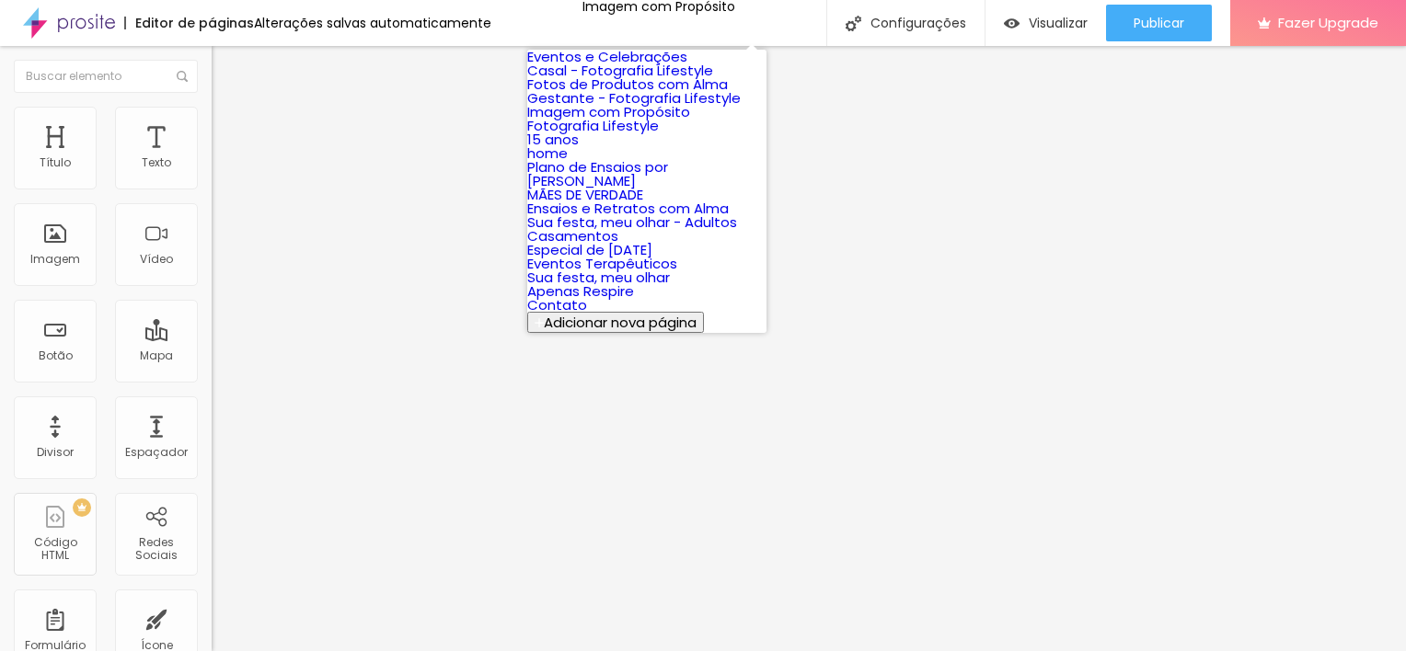
click at [579, 149] on link "15 anos" at bounding box center [553, 139] width 52 height 19
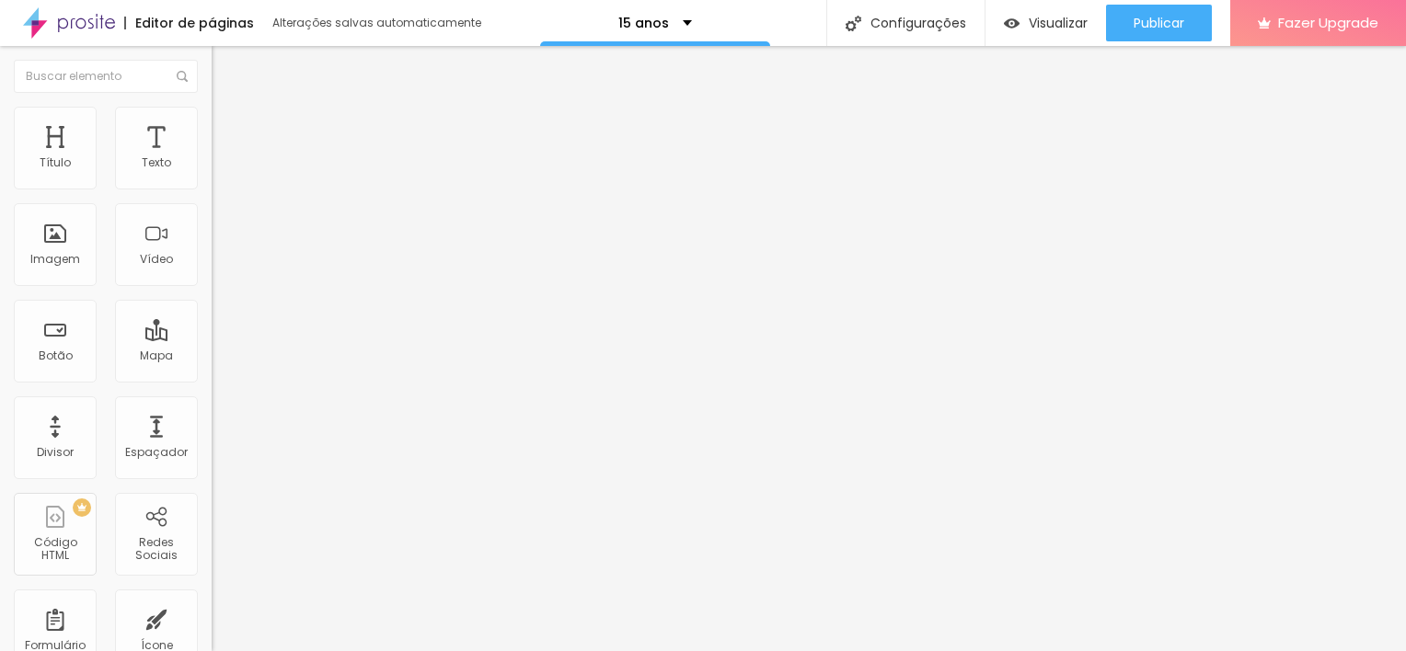
click at [212, 195] on span "Editar perguntas" at bounding box center [264, 187] width 105 height 16
drag, startPoint x: 1005, startPoint y: 486, endPoint x: 416, endPoint y: 432, distance: 591.2
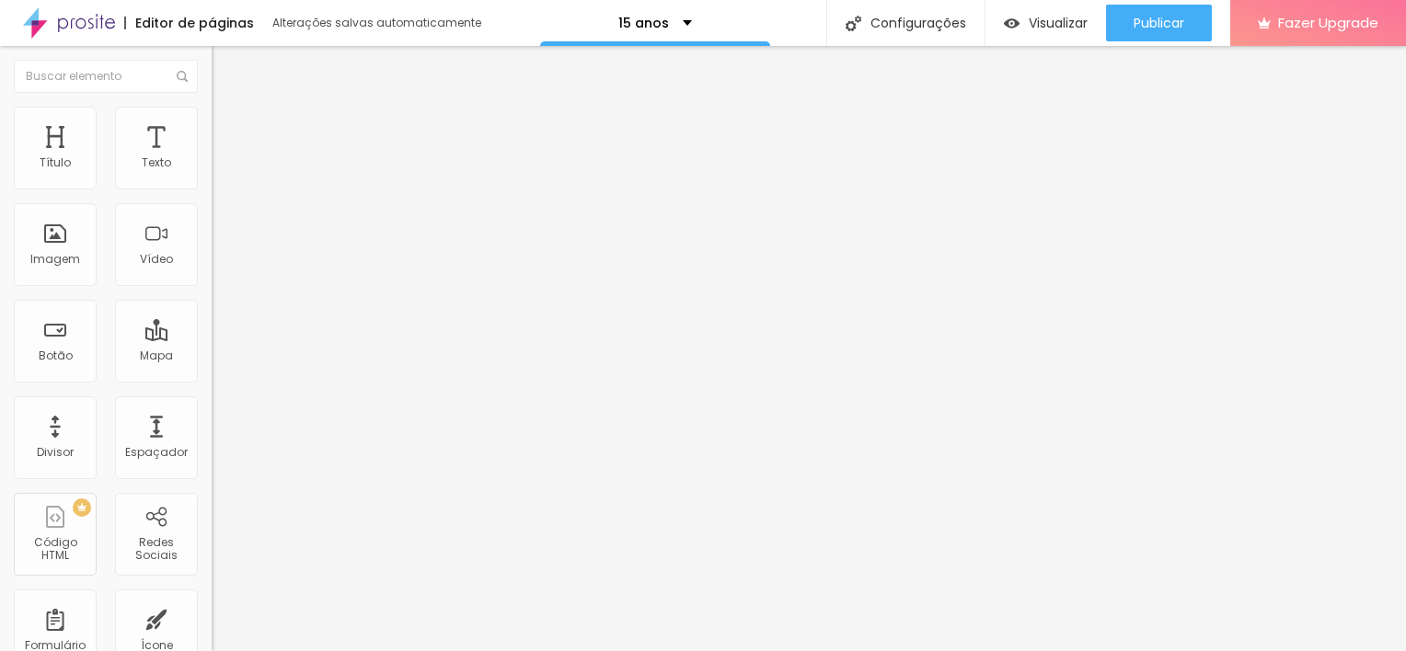
click at [212, 195] on span "Editar perguntas" at bounding box center [264, 187] width 105 height 16
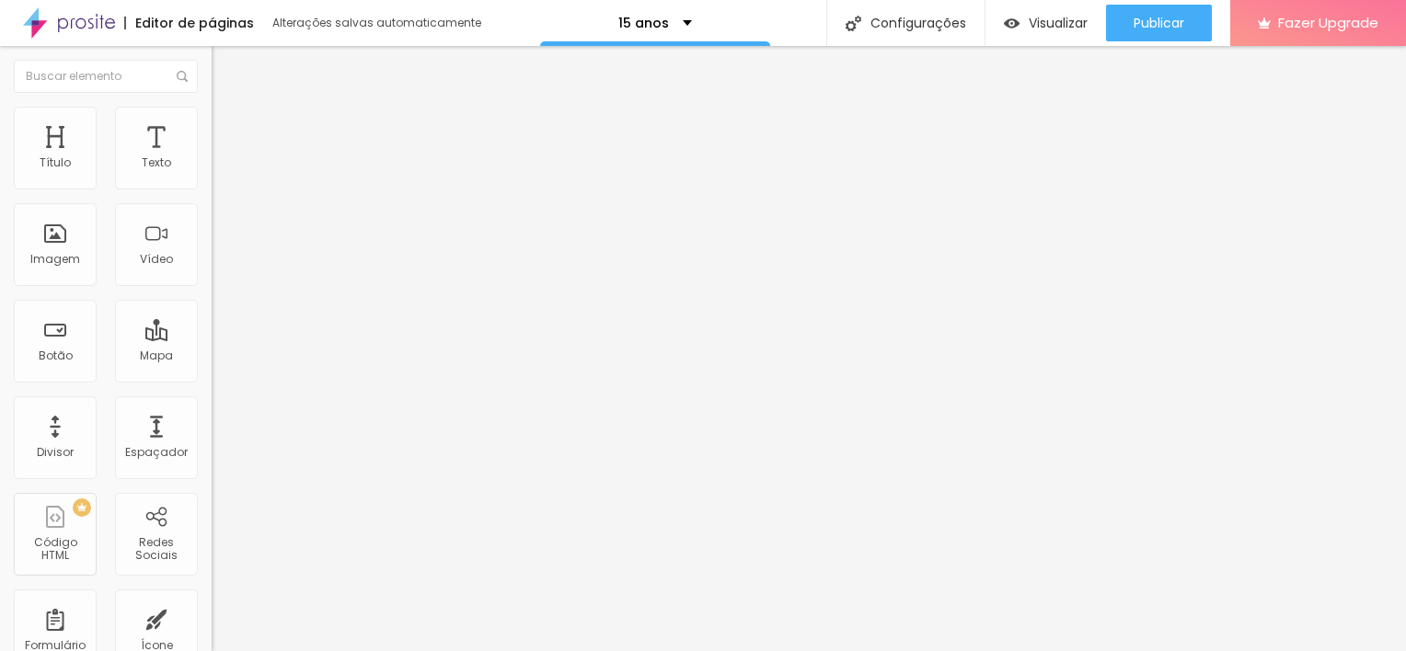
drag, startPoint x: 707, startPoint y: 280, endPoint x: 406, endPoint y: 291, distance: 301.0
drag, startPoint x: 857, startPoint y: 262, endPoint x: 304, endPoint y: 254, distance: 553.9
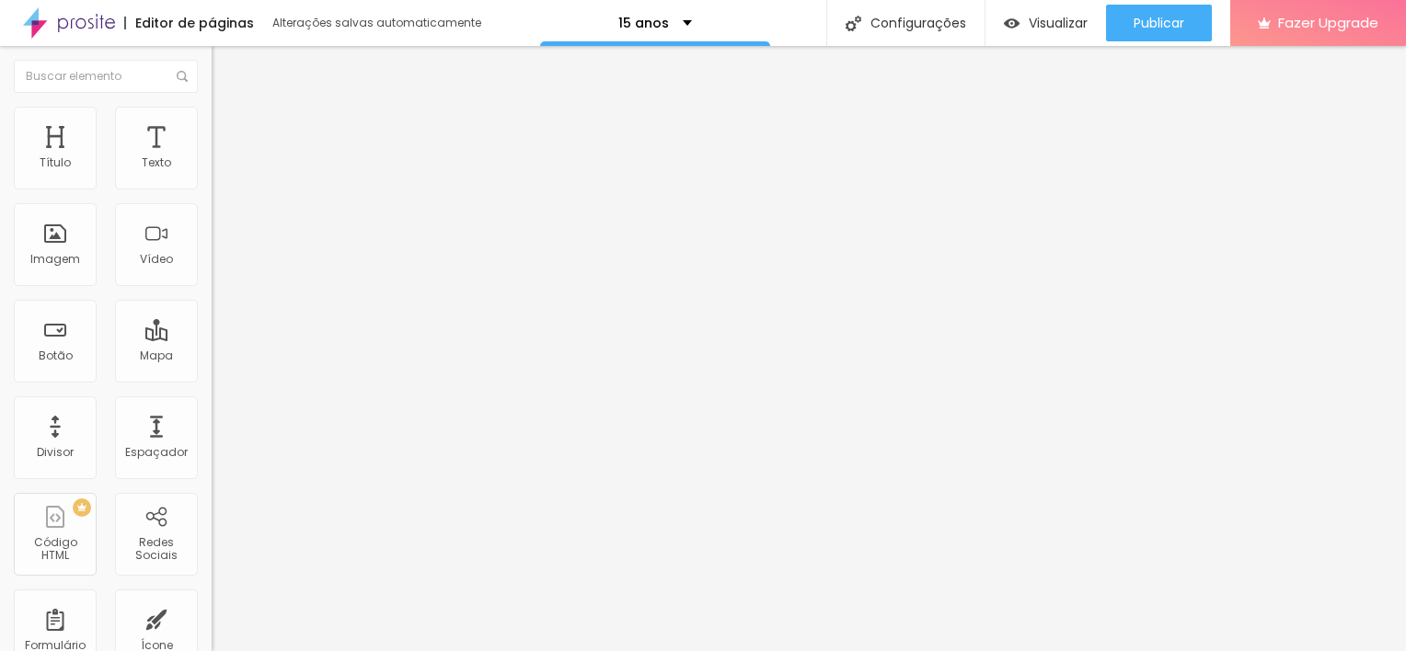
drag, startPoint x: 638, startPoint y: 448, endPoint x: 372, endPoint y: 441, distance: 266.9
drag, startPoint x: 1027, startPoint y: 447, endPoint x: 629, endPoint y: 471, distance: 398.1
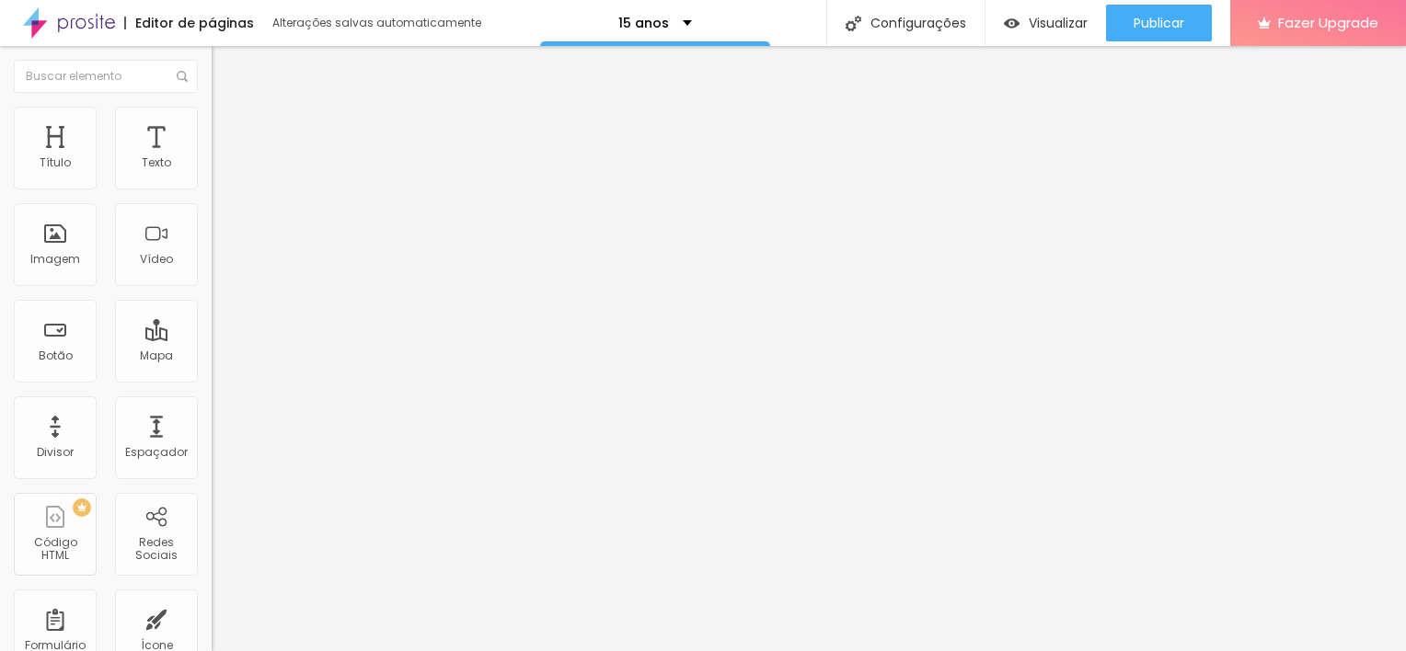
drag, startPoint x: 1184, startPoint y: 446, endPoint x: 440, endPoint y: 419, distance: 744.7
copy li "Você pode trazer looks, mas eu também ajudo a montar combinações de acordo com …"
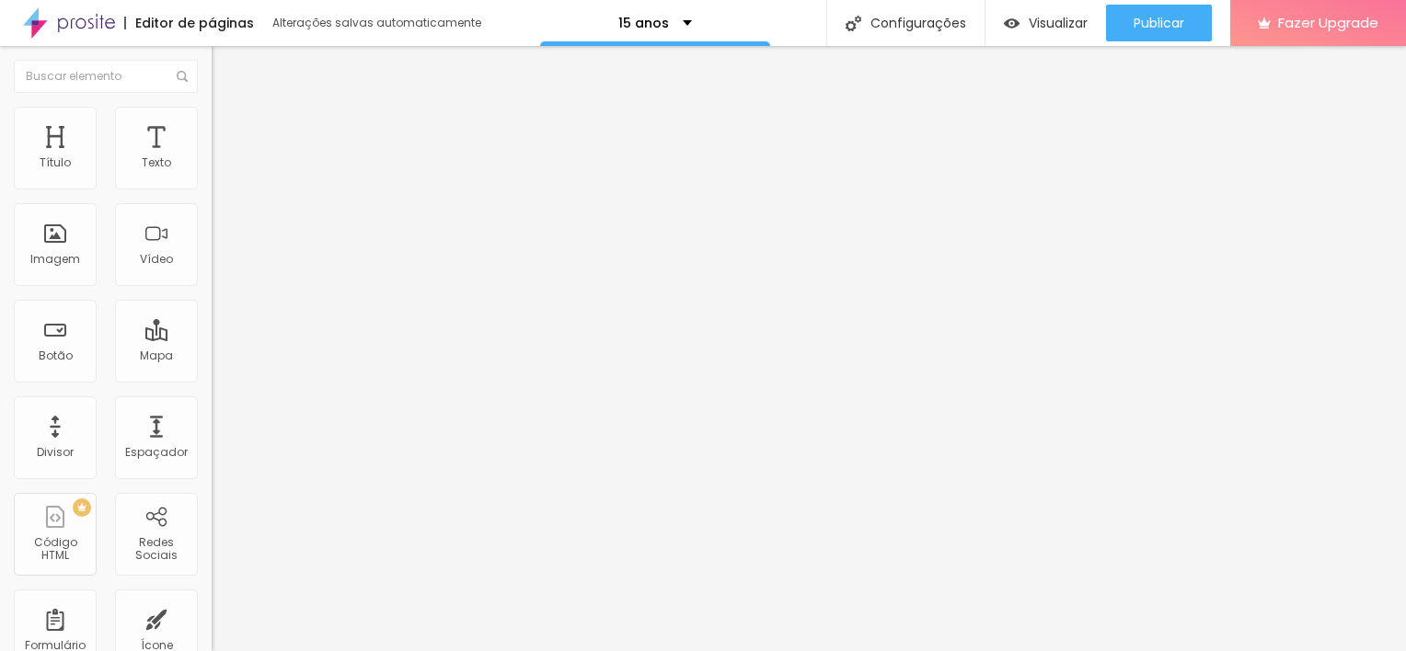
drag, startPoint x: 312, startPoint y: 474, endPoint x: 316, endPoint y: 294, distance: 179.4
drag, startPoint x: 316, startPoint y: 294, endPoint x: 271, endPoint y: 519, distance: 228.9
drag, startPoint x: 316, startPoint y: 456, endPoint x: 318, endPoint y: 241, distance: 215.3
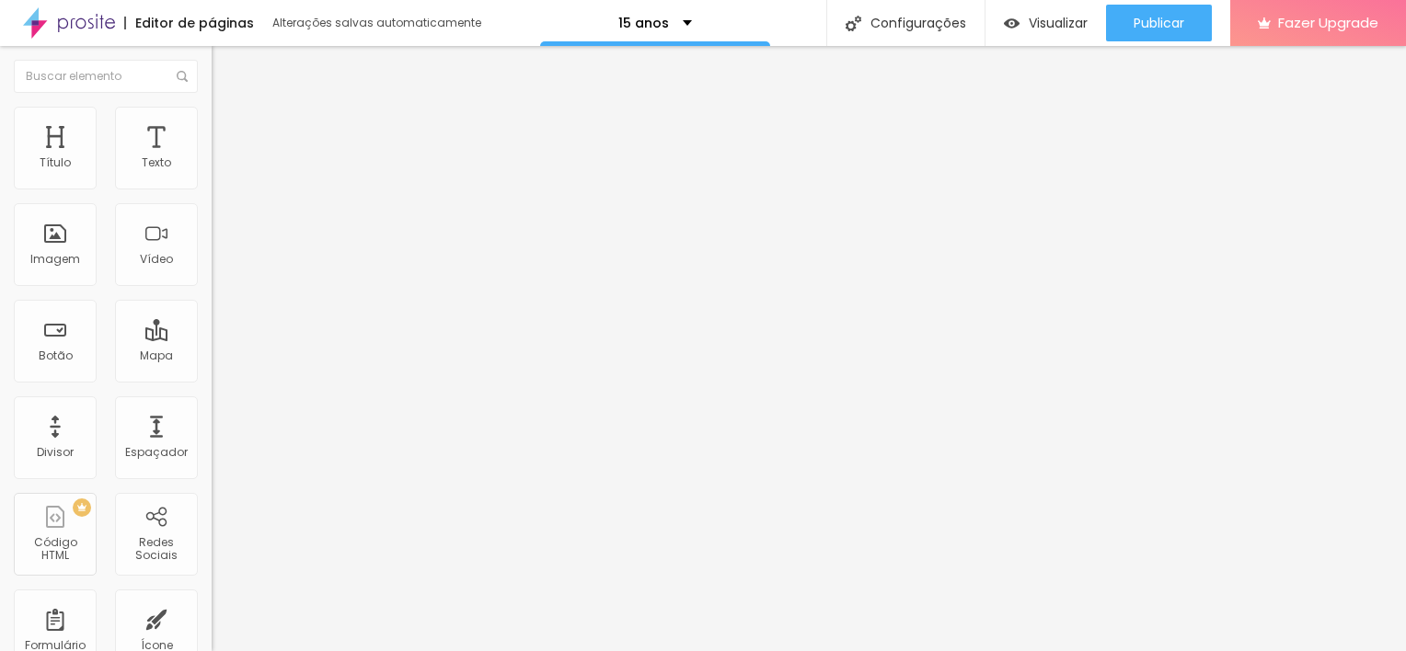
drag, startPoint x: 523, startPoint y: 448, endPoint x: 1310, endPoint y: 448, distance: 786.5
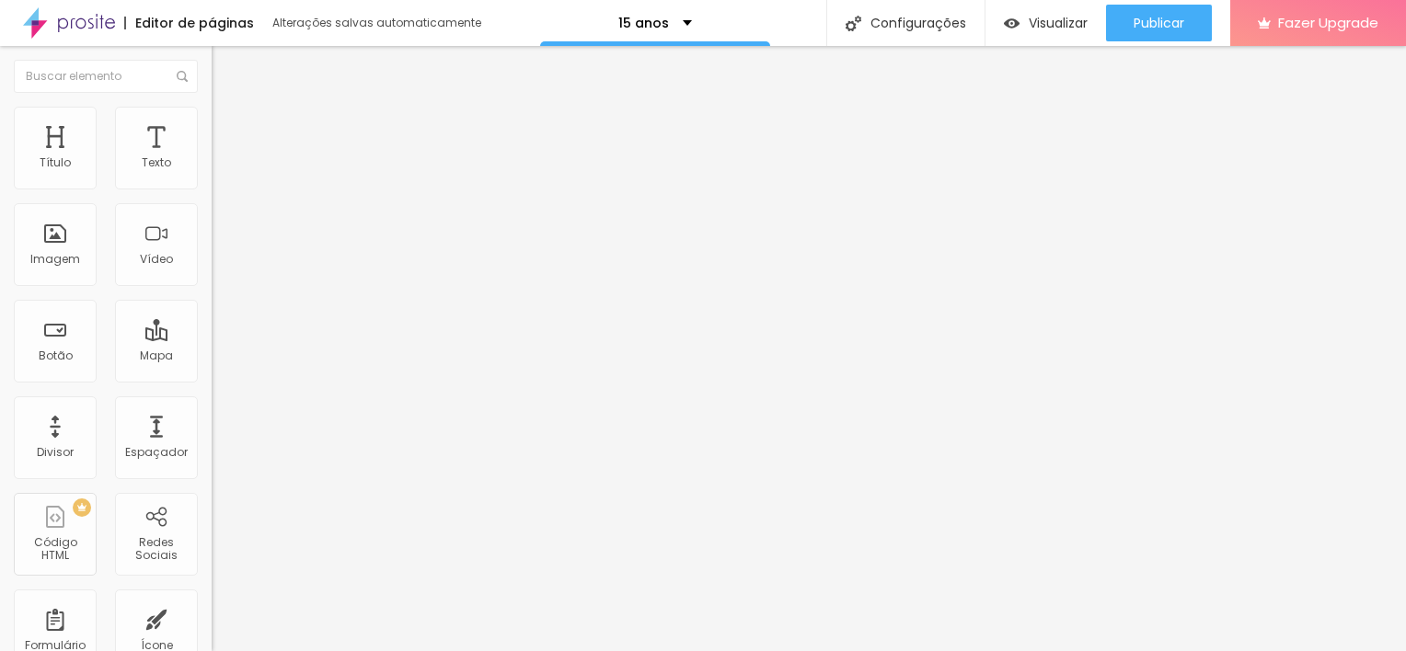
drag, startPoint x: 626, startPoint y: 271, endPoint x: 442, endPoint y: 264, distance: 184.1
drag, startPoint x: 806, startPoint y: 272, endPoint x: 401, endPoint y: 263, distance: 404.9
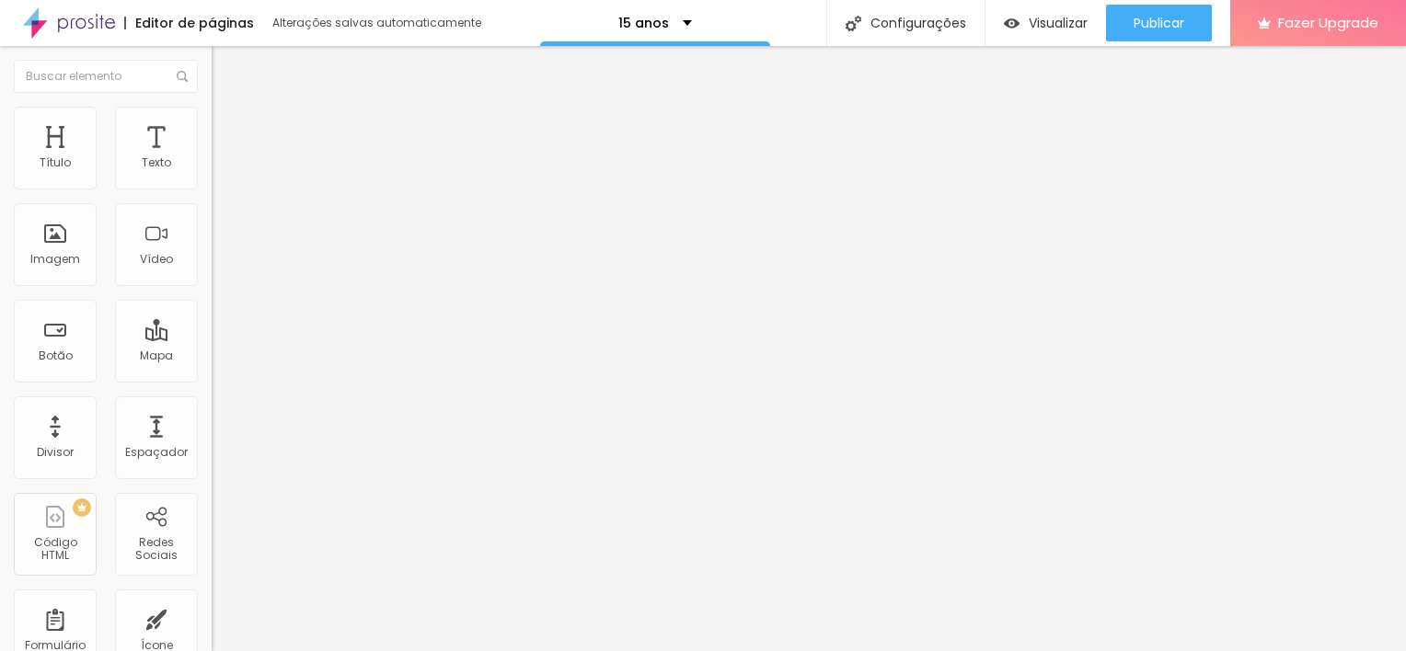
drag, startPoint x: 302, startPoint y: 505, endPoint x: 320, endPoint y: 318, distance: 187.6
drag, startPoint x: 642, startPoint y: 464, endPoint x: 412, endPoint y: 445, distance: 230.7
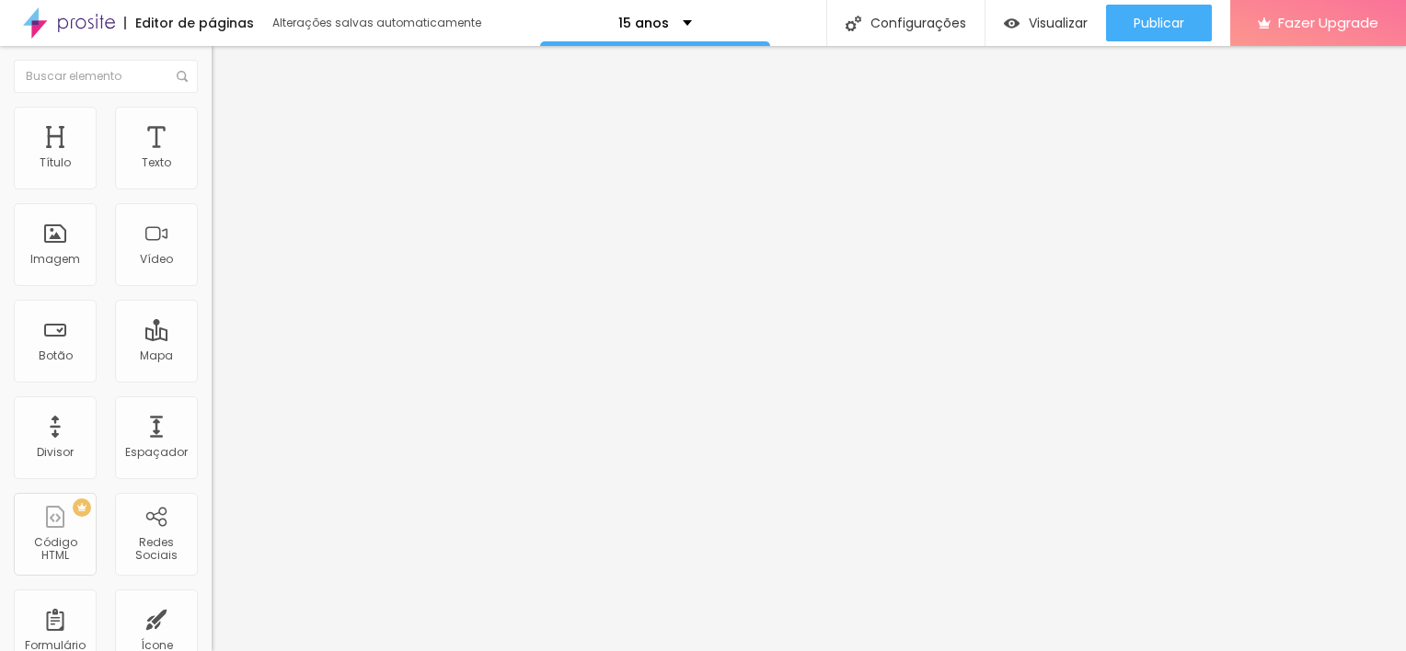
drag, startPoint x: 1155, startPoint y: 464, endPoint x: 404, endPoint y: 426, distance: 752.5
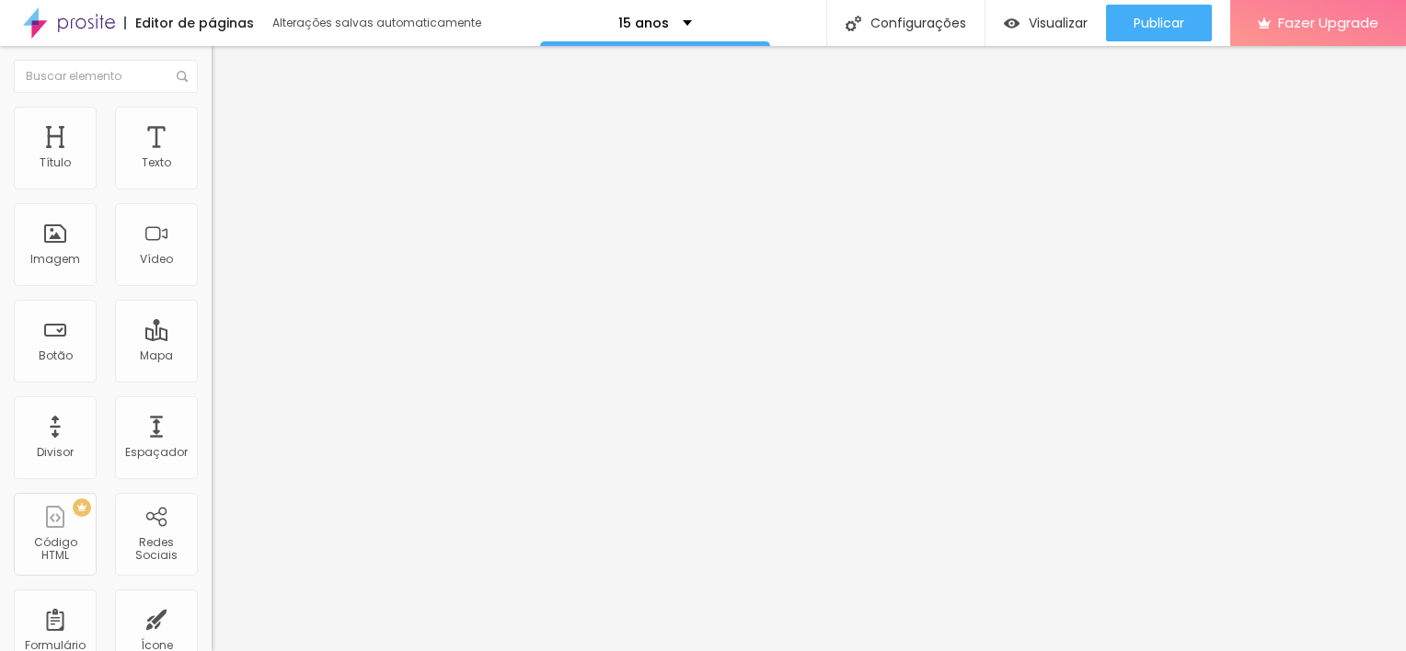
drag, startPoint x: 297, startPoint y: 358, endPoint x: 298, endPoint y: 255, distance: 103.0
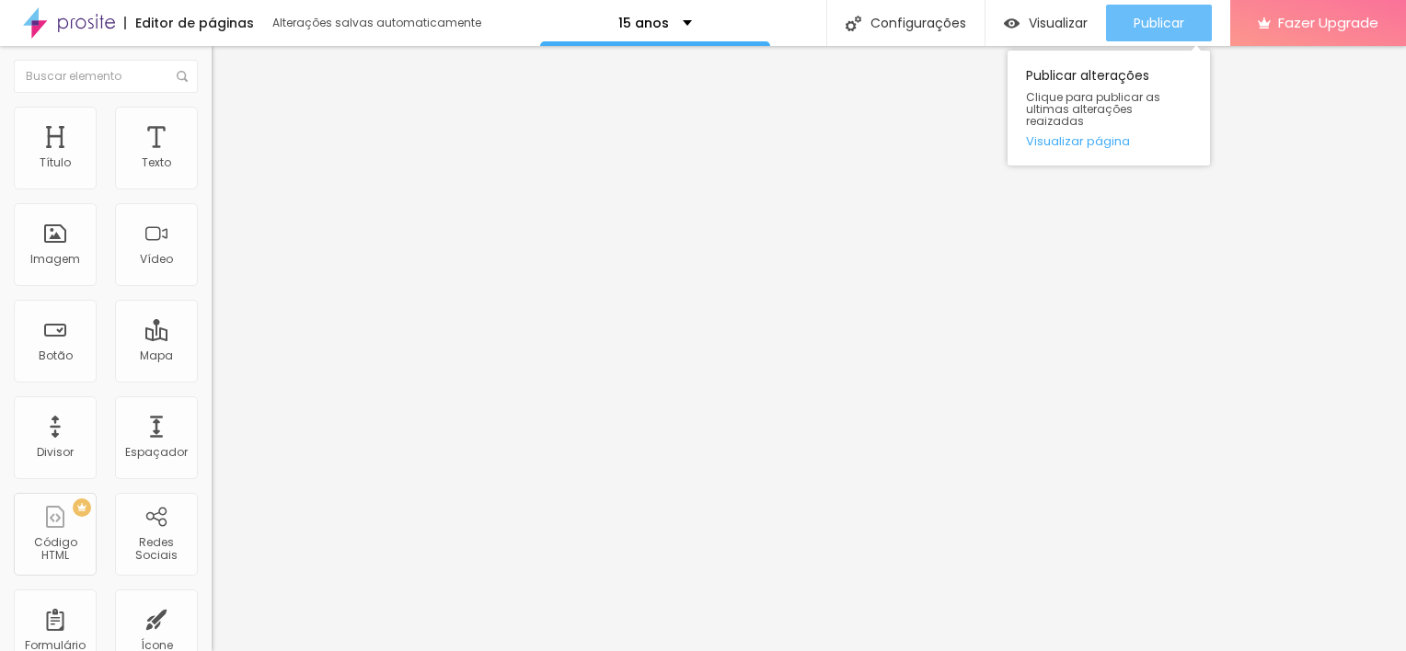
click at [1154, 30] on span "Publicar" at bounding box center [1158, 23] width 51 height 15
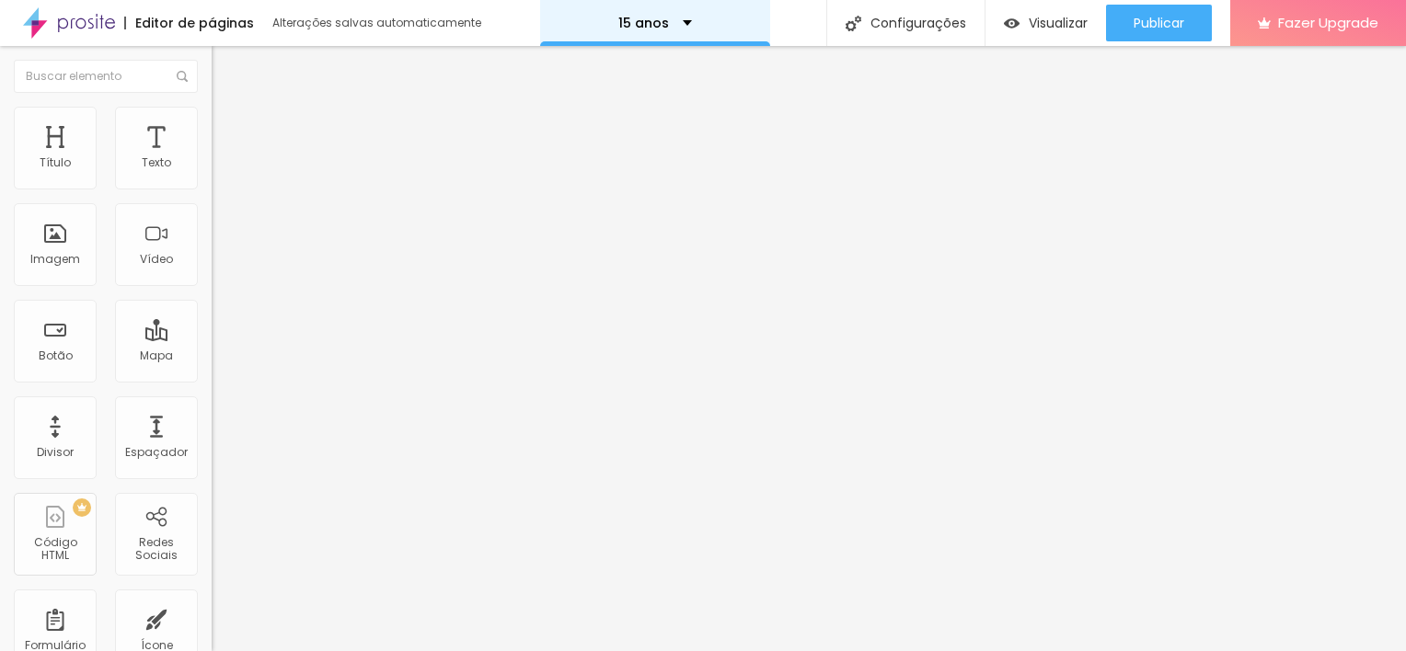
click at [668, 24] on div "15 anos" at bounding box center [655, 23] width 74 height 13
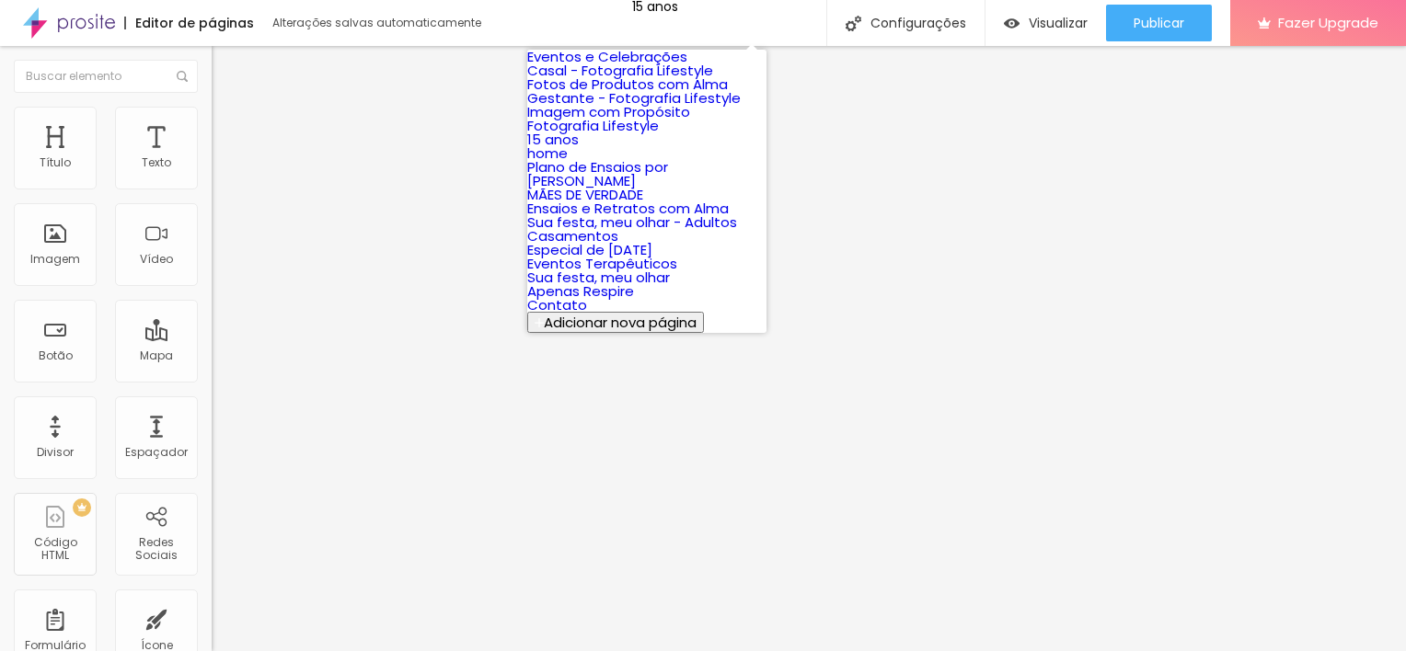
scroll to position [255, 0]
click at [668, 157] on link "Plano de Ensaios por [PERSON_NAME]" at bounding box center [597, 173] width 141 height 33
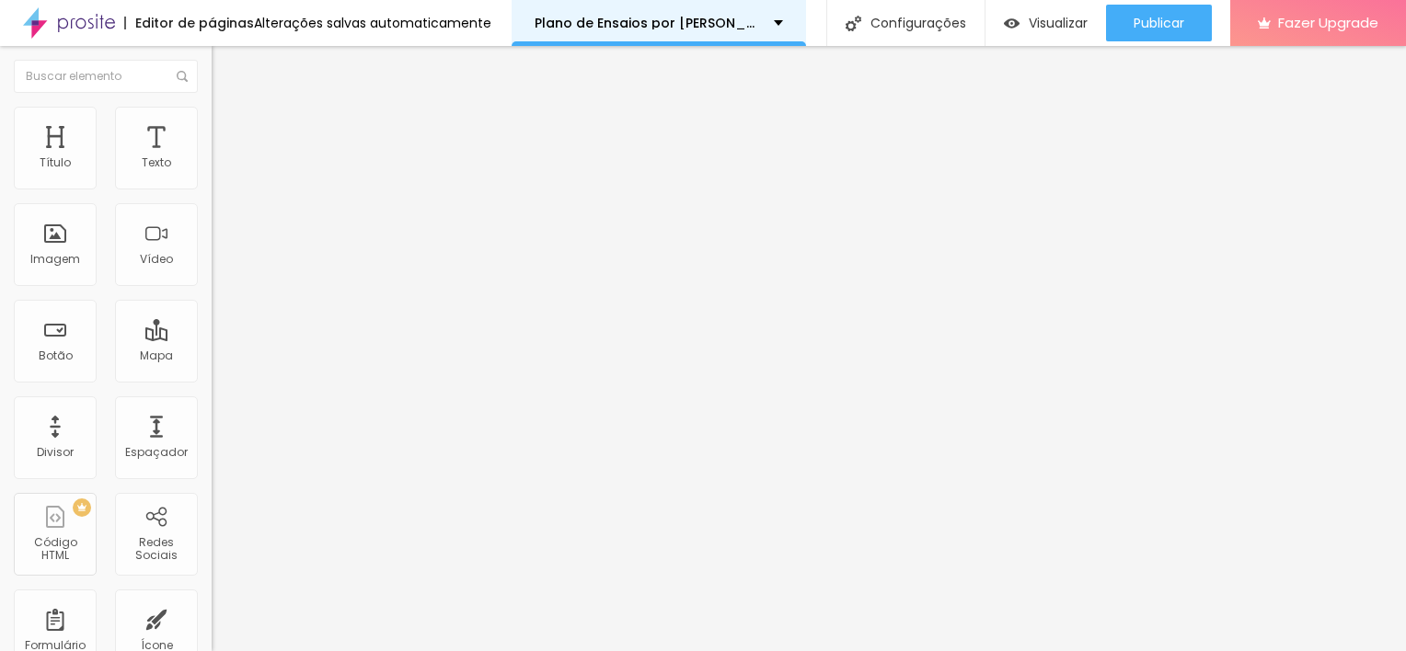
click at [718, 19] on p "Plano de Ensaios por [PERSON_NAME]" at bounding box center [646, 23] width 225 height 13
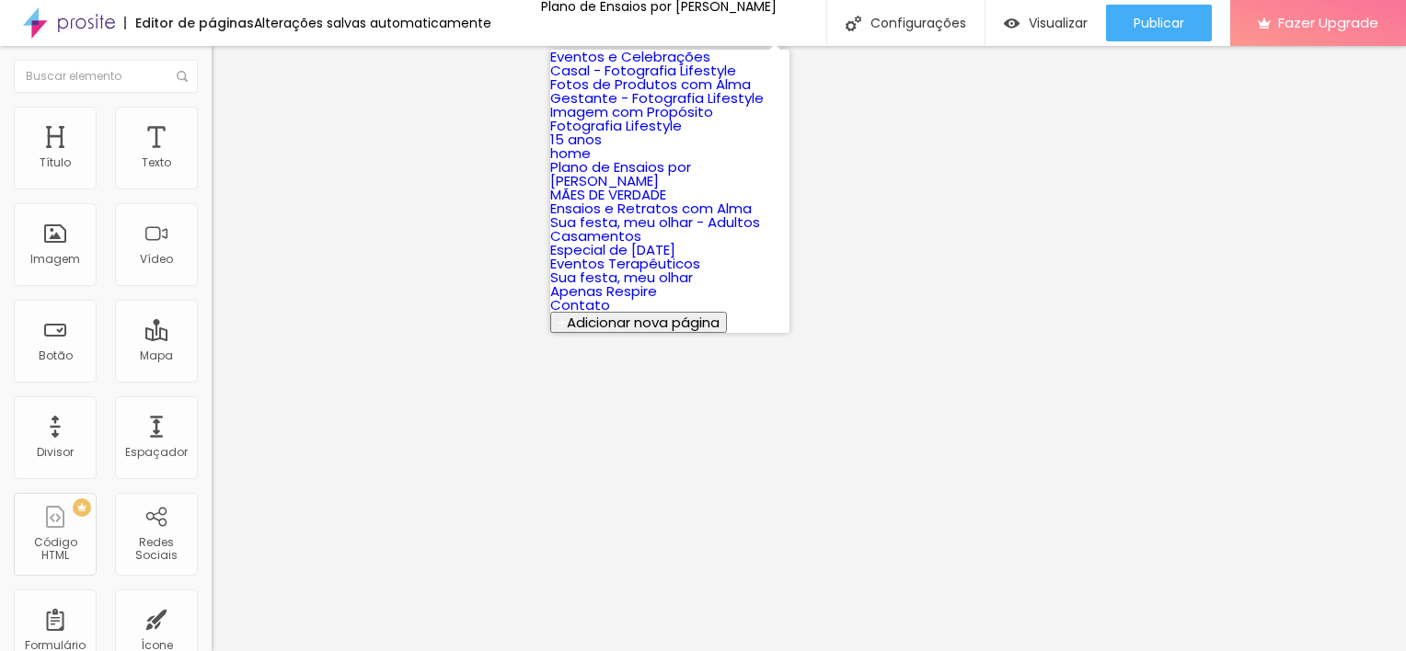
click at [713, 121] on link "Imagem com Propósito" at bounding box center [631, 111] width 163 height 19
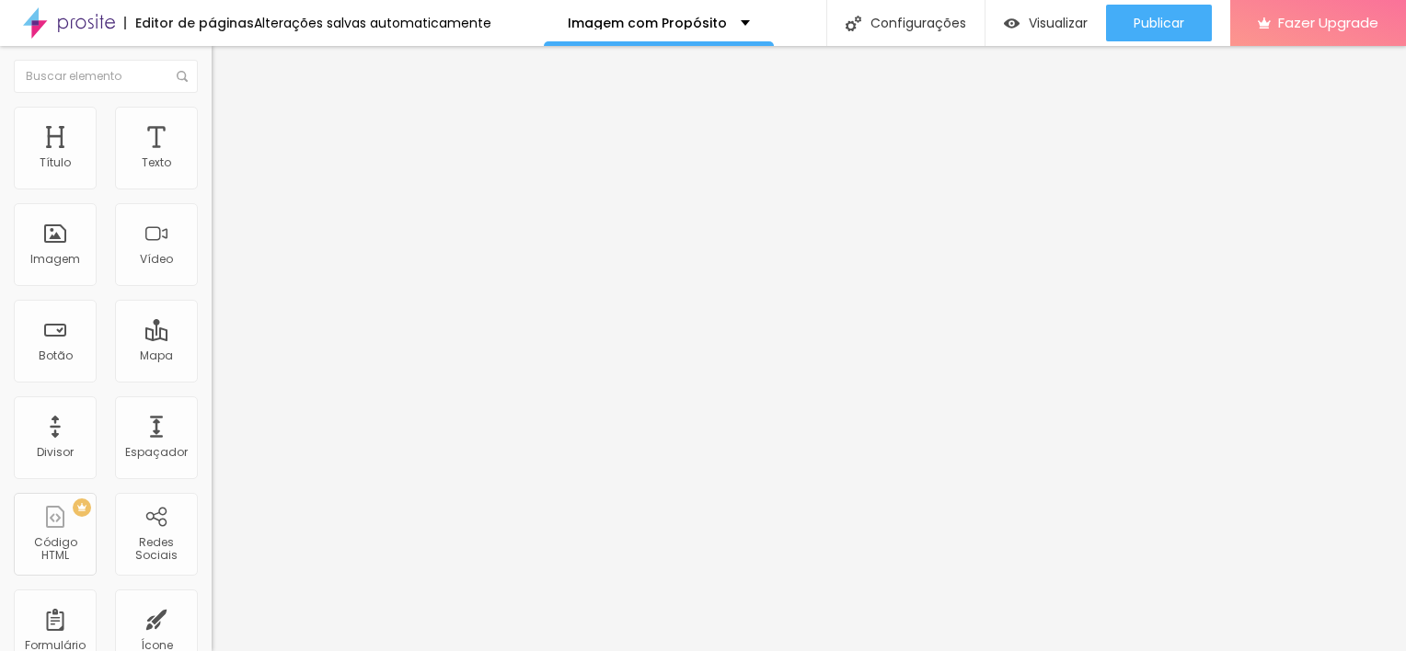
click at [212, 195] on span "Editar perguntas" at bounding box center [264, 187] width 105 height 16
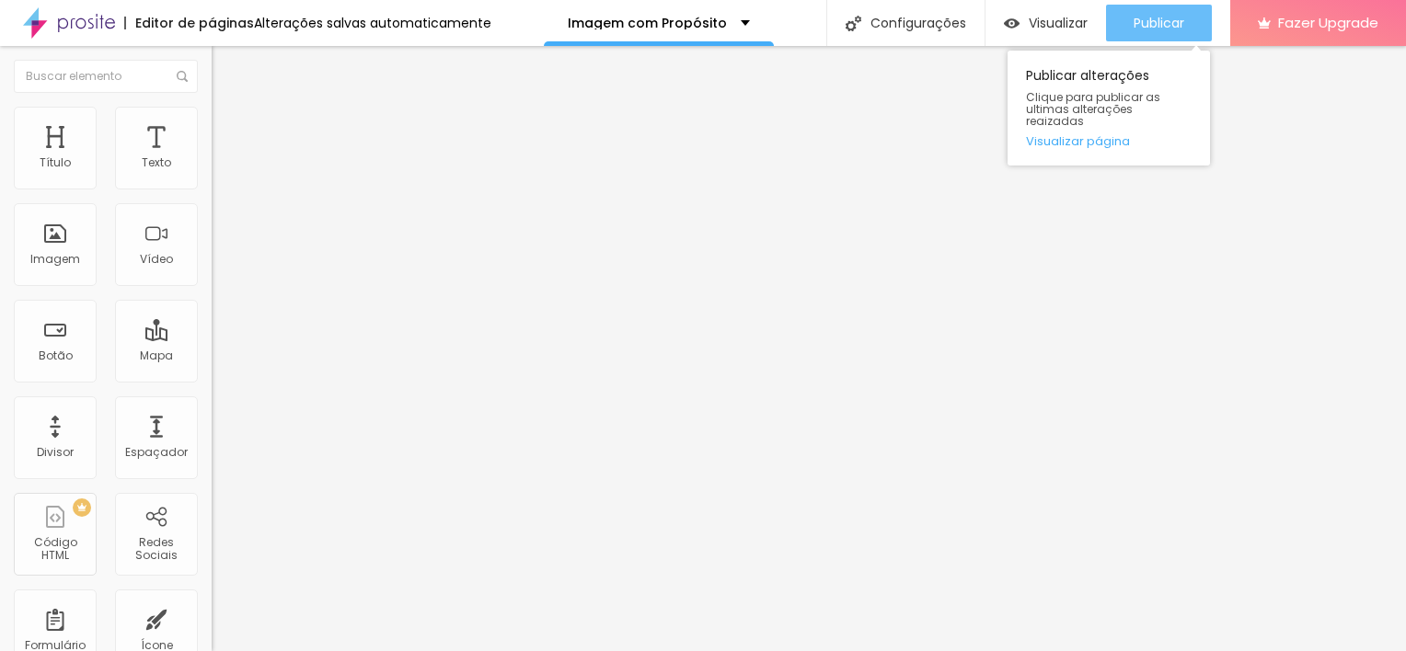
click at [1173, 29] on span "Publicar" at bounding box center [1158, 23] width 51 height 15
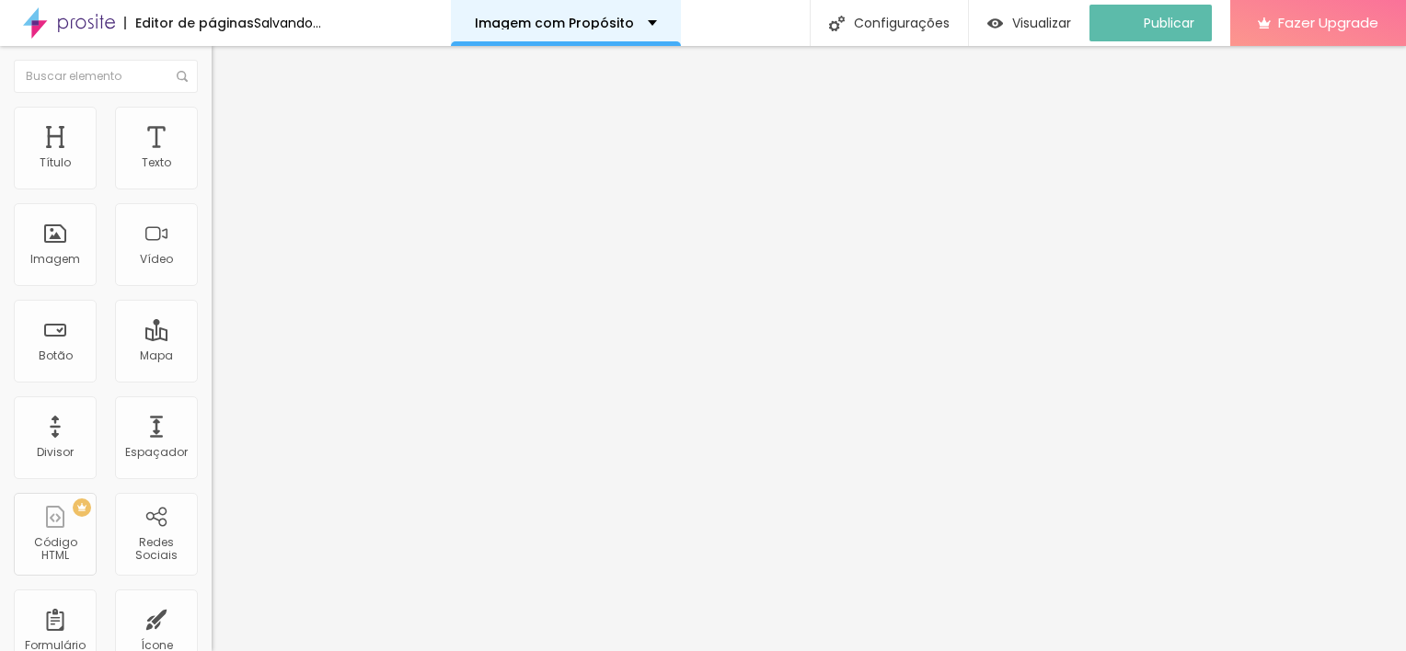
click at [681, 31] on div "Imagem com Propósito" at bounding box center [566, 23] width 230 height 46
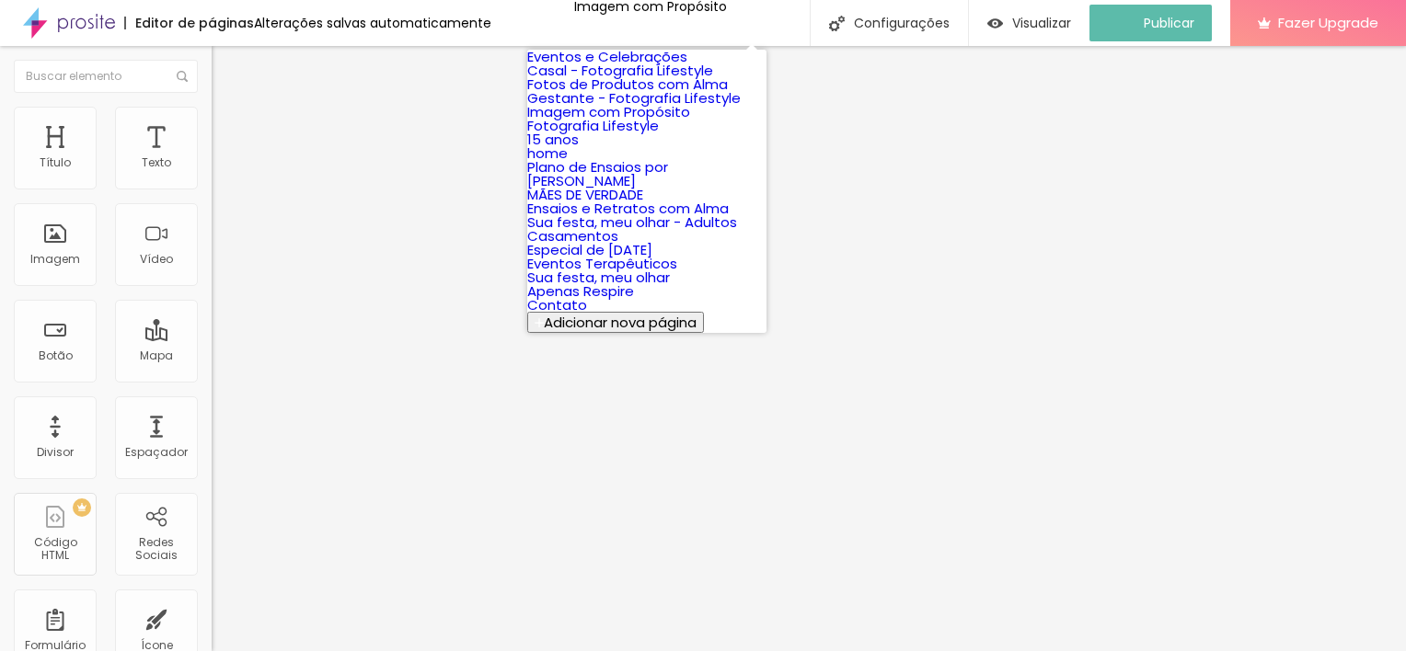
click at [579, 149] on link "15 anos" at bounding box center [553, 139] width 52 height 19
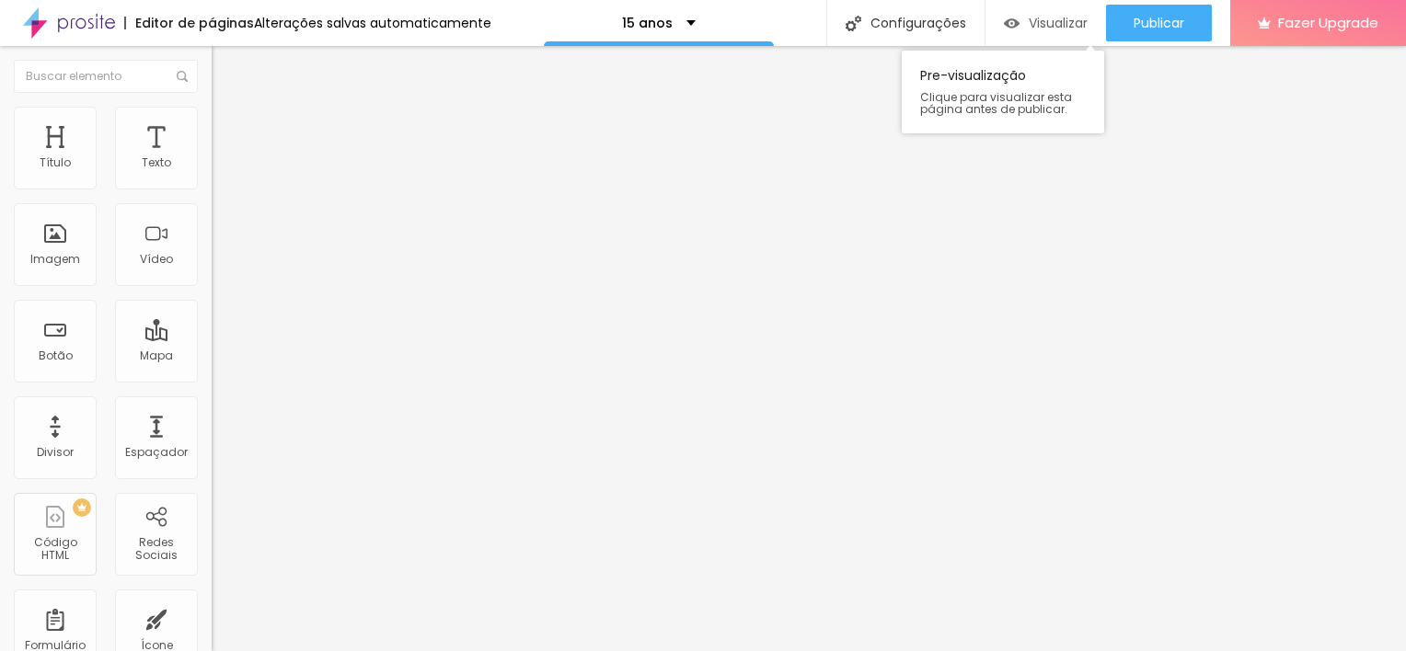
click at [1045, 29] on span "Visualizar" at bounding box center [1057, 23] width 59 height 15
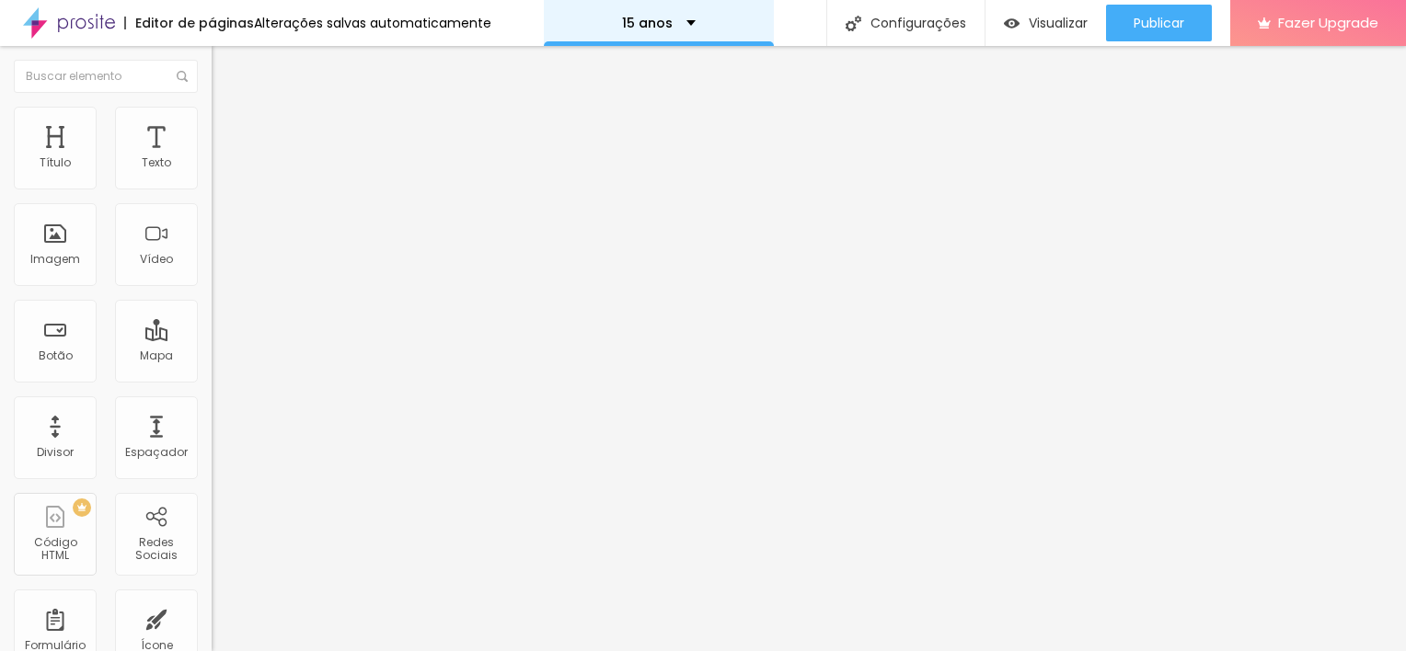
click at [708, 37] on div "15 anos" at bounding box center [659, 23] width 230 height 46
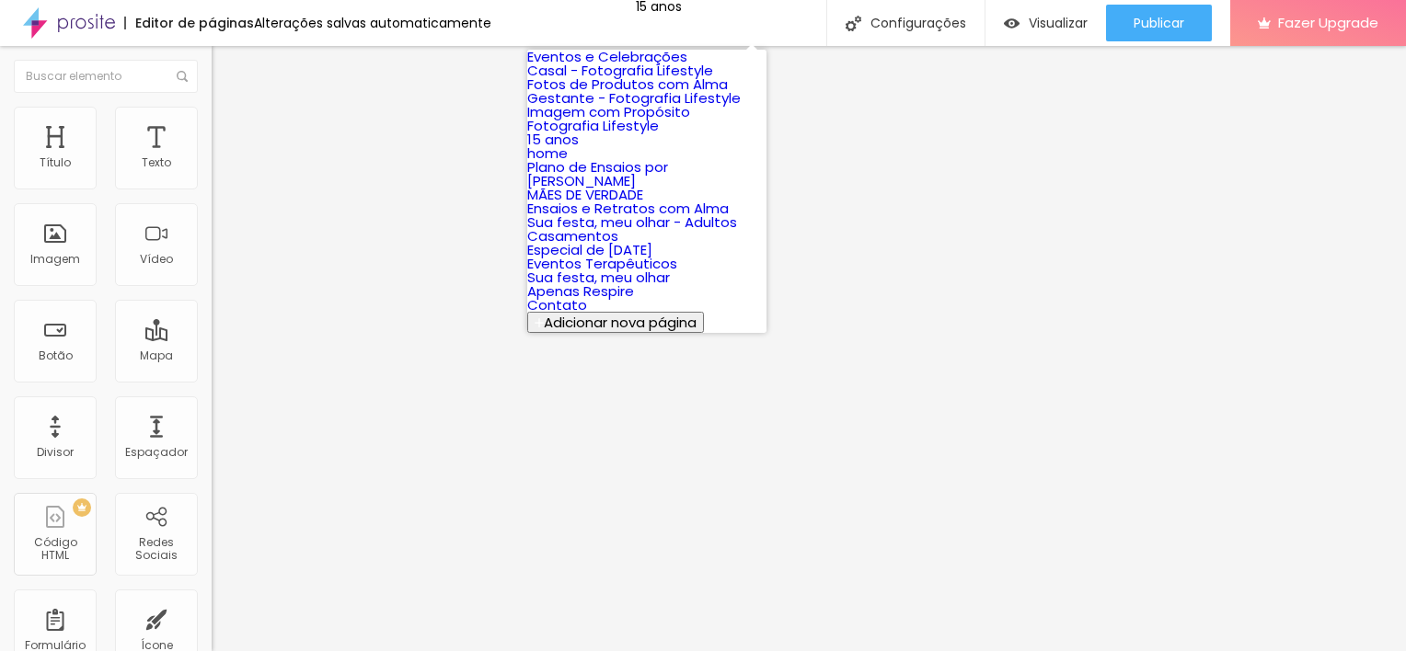
click at [671, 94] on link "Fotos de Produtos com Alma" at bounding box center [627, 84] width 201 height 19
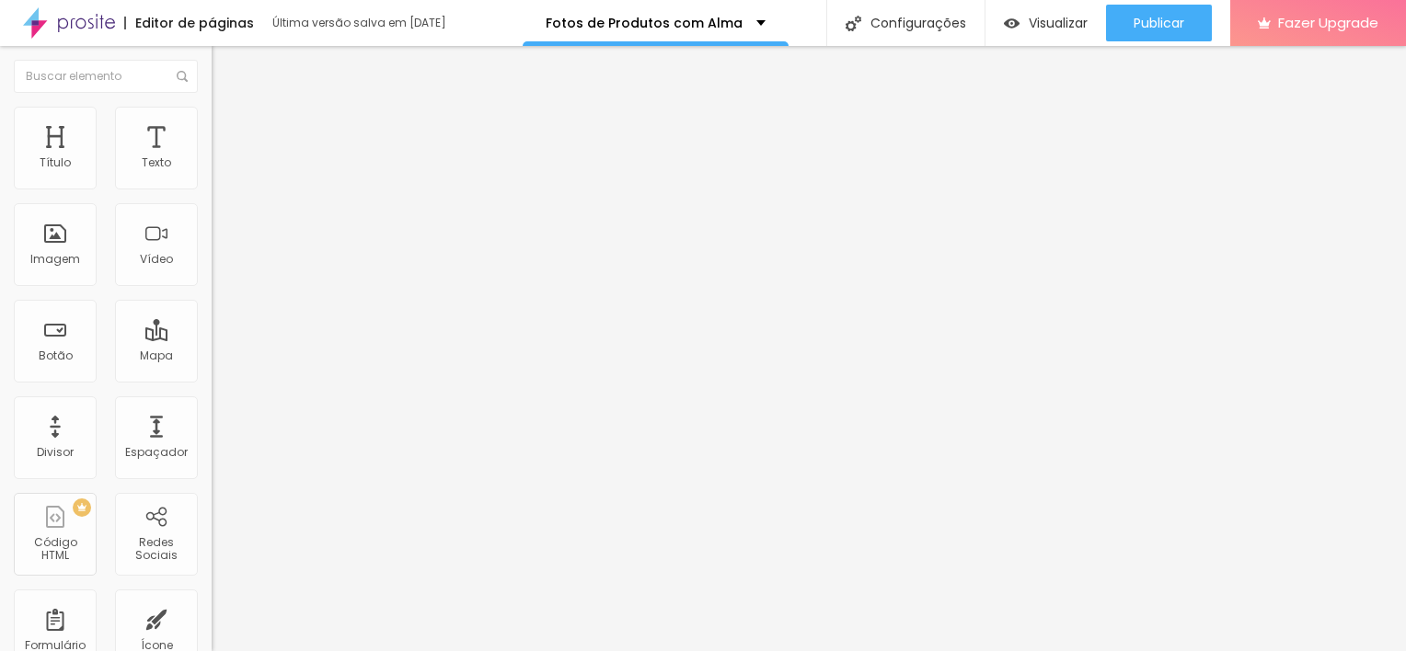
click at [212, 195] on span "Editar perguntas" at bounding box center [264, 187] width 105 height 16
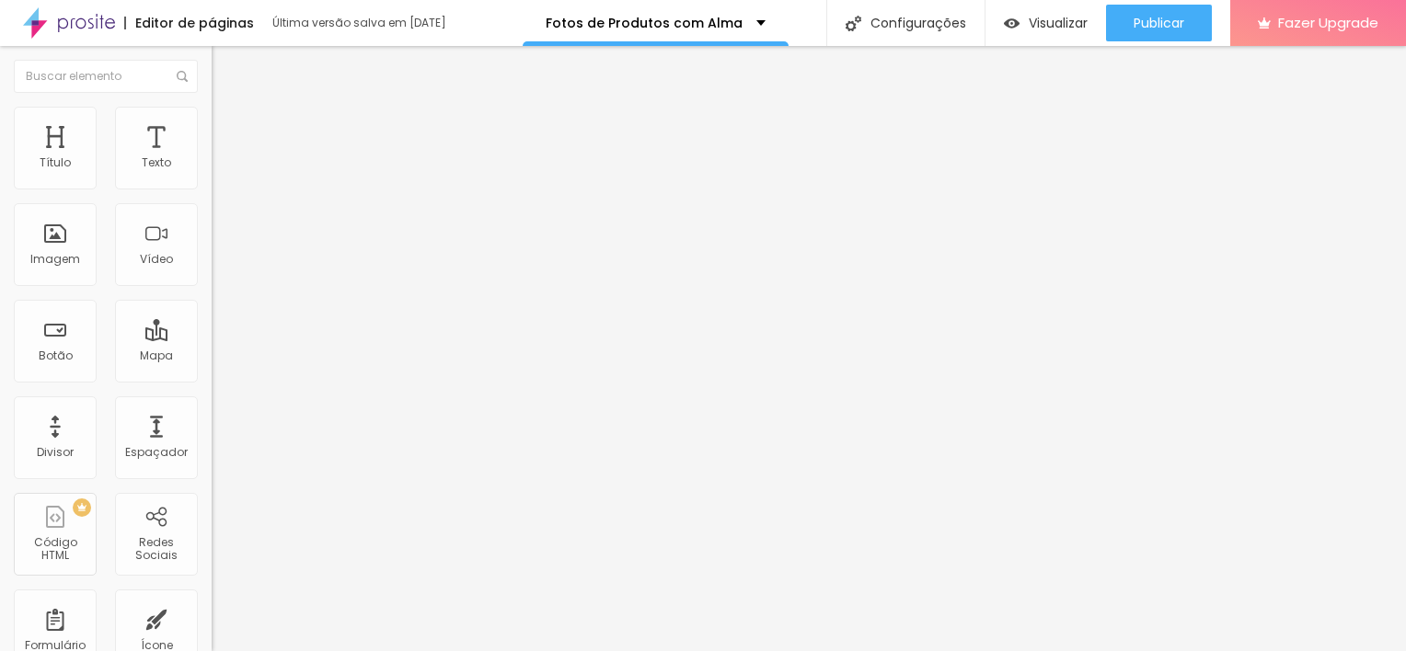
click at [212, 158] on span "Trocar imagem" at bounding box center [262, 151] width 100 height 16
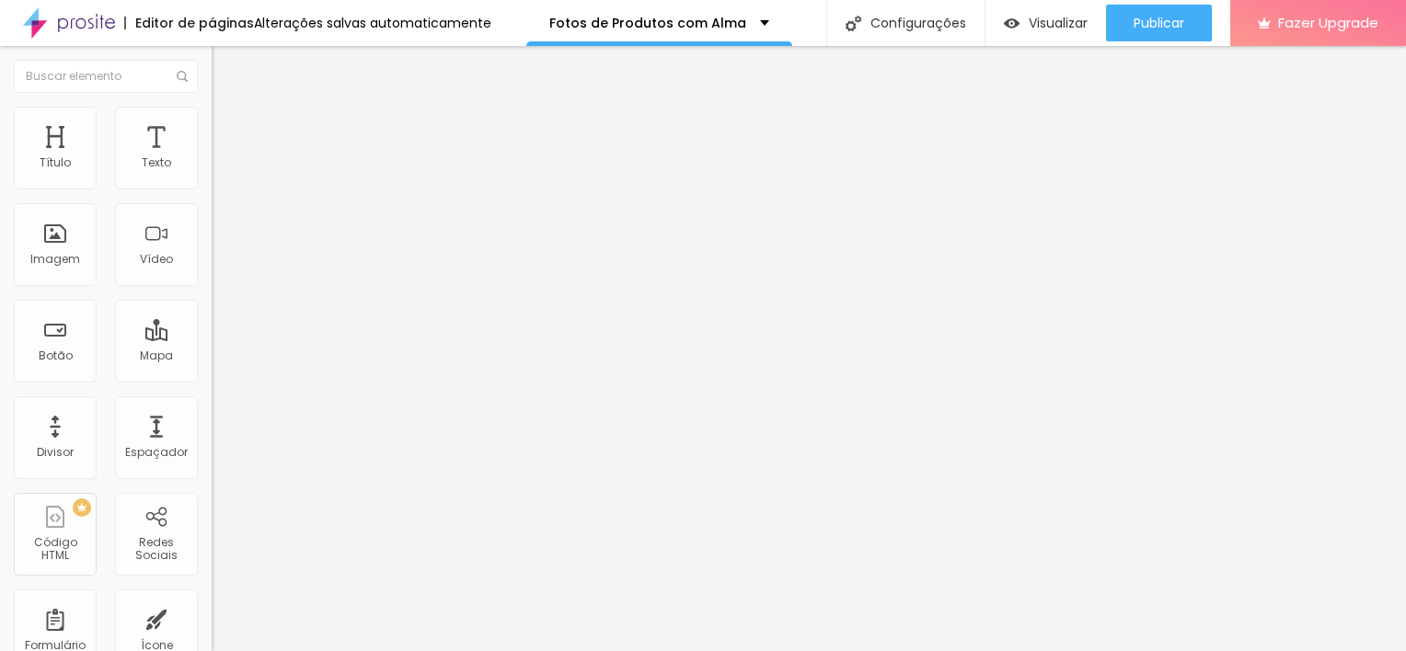
click at [228, 140] on span "Estilo" at bounding box center [242, 134] width 29 height 16
click at [228, 144] on span "Avançado" at bounding box center [258, 152] width 61 height 16
drag, startPoint x: 47, startPoint y: 202, endPoint x: 77, endPoint y: 204, distance: 30.4
click at [212, 204] on div "0 Espaço de cima" at bounding box center [318, 288] width 212 height 260
type input "9"
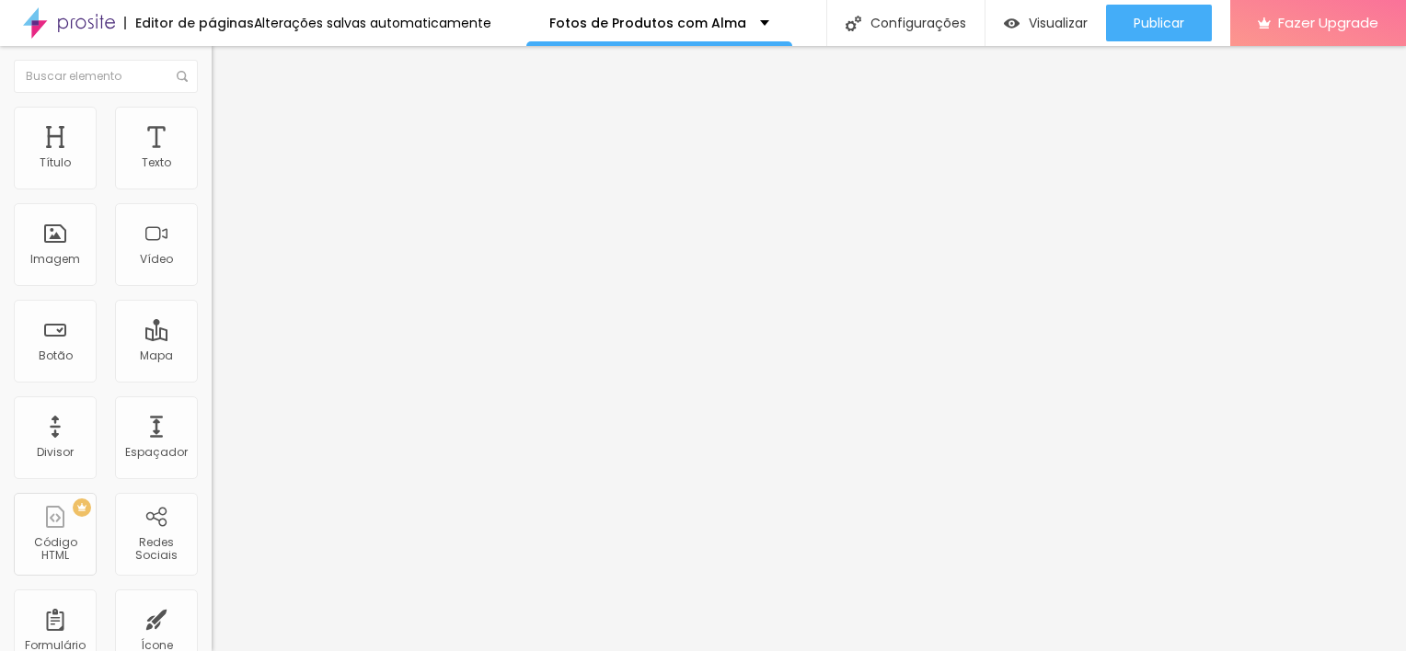
type input "9"
type input "10"
type input "13"
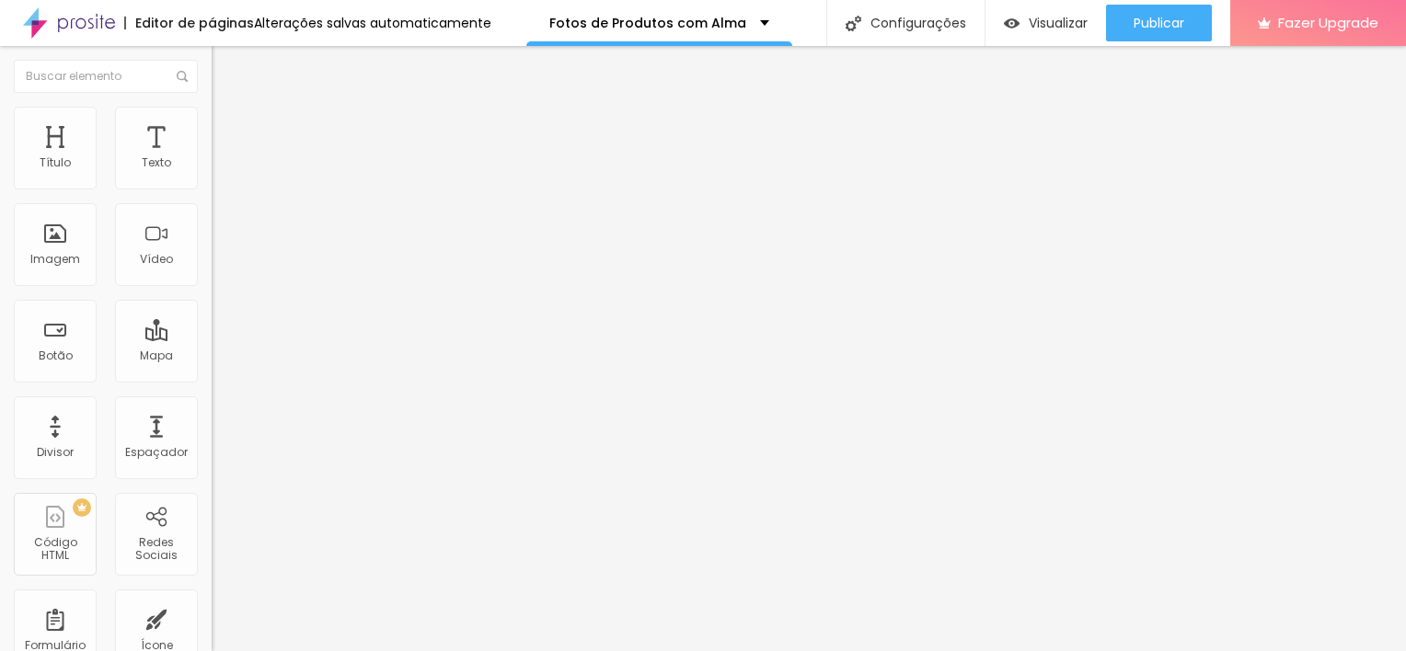
type input "13"
click at [212, 372] on input "range" at bounding box center [271, 379] width 119 height 15
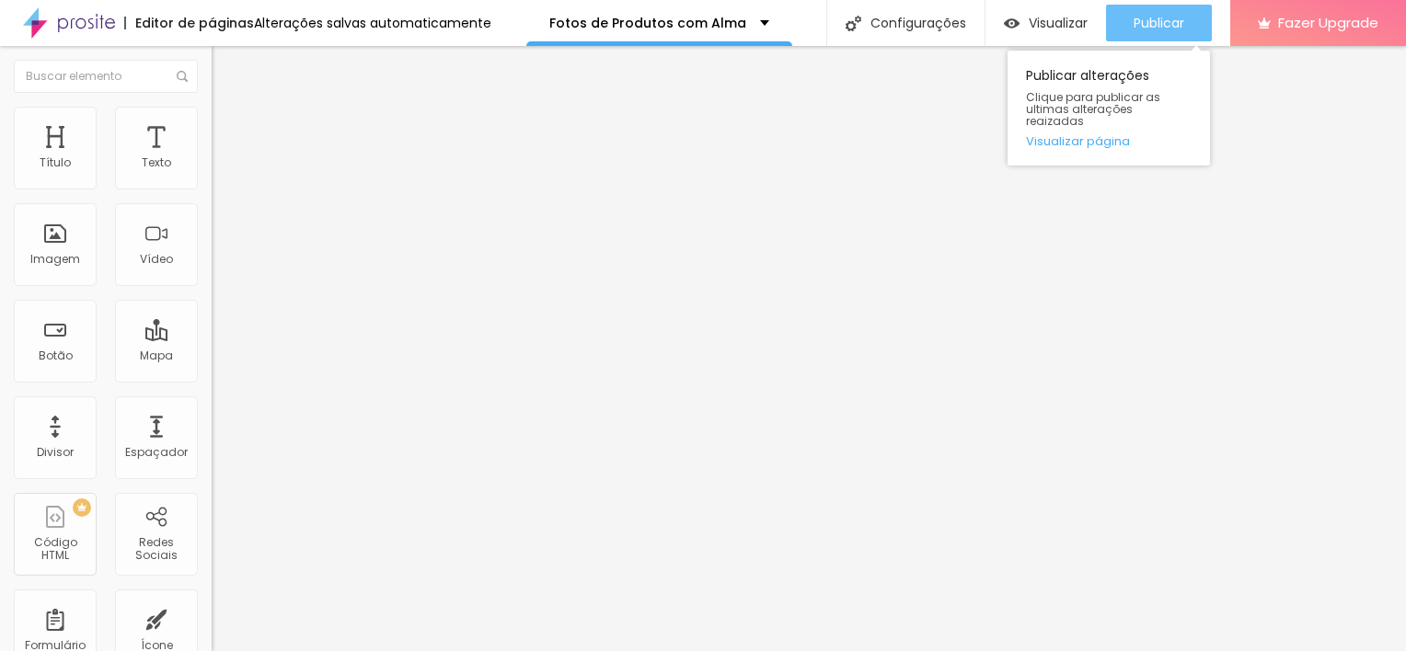
click at [1163, 16] on span "Publicar" at bounding box center [1158, 23] width 51 height 15
click at [1167, 22] on span "Publicar" at bounding box center [1158, 23] width 51 height 15
click at [1184, 26] on button "Publicar" at bounding box center [1159, 23] width 106 height 37
click at [1167, 16] on span "Publicar" at bounding box center [1158, 23] width 51 height 15
click at [1128, 19] on button "Publicar" at bounding box center [1159, 23] width 106 height 37
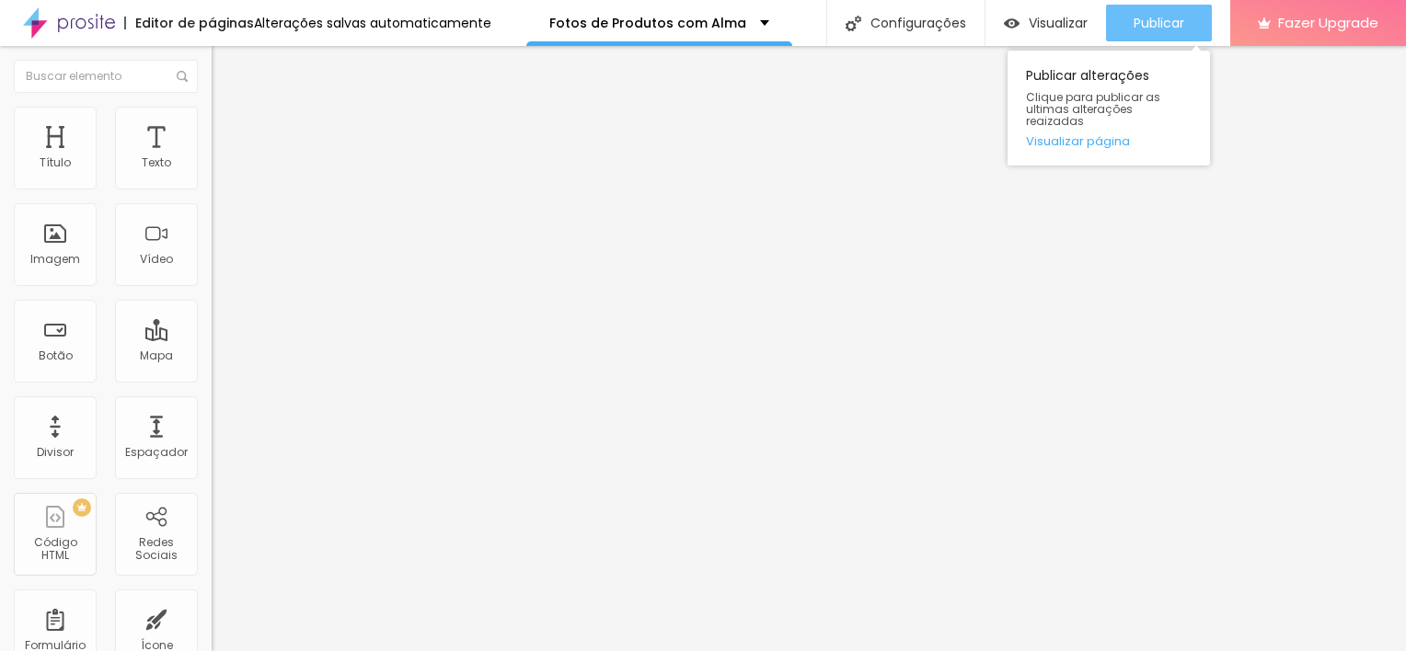
click at [1155, 21] on span "Publicar" at bounding box center [1158, 23] width 51 height 15
click at [1175, 20] on span "Publicar" at bounding box center [1158, 23] width 51 height 15
click at [1113, 30] on button "Publicar" at bounding box center [1159, 23] width 106 height 37
click at [1165, 22] on span "Publicar" at bounding box center [1158, 23] width 51 height 15
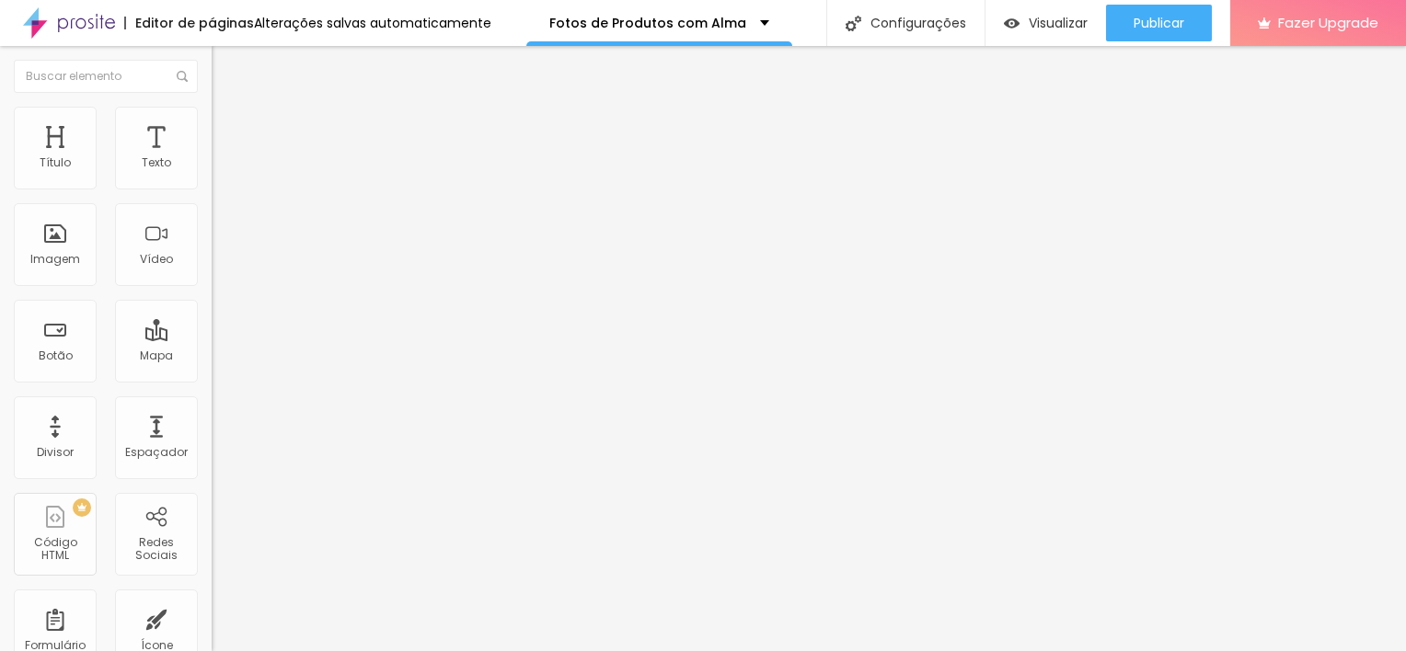
drag, startPoint x: 187, startPoint y: 264, endPoint x: 118, endPoint y: 265, distance: 69.0
click at [212, 583] on input "QUERO O PLANO PROFISSIONAL" at bounding box center [322, 592] width 221 height 18
click at [212, 114] on img at bounding box center [220, 115] width 17 height 17
drag, startPoint x: 189, startPoint y: 265, endPoint x: 114, endPoint y: 258, distance: 74.8
click at [212, 583] on input "QUERO O PLANO PROFISSIONAL" at bounding box center [322, 592] width 221 height 18
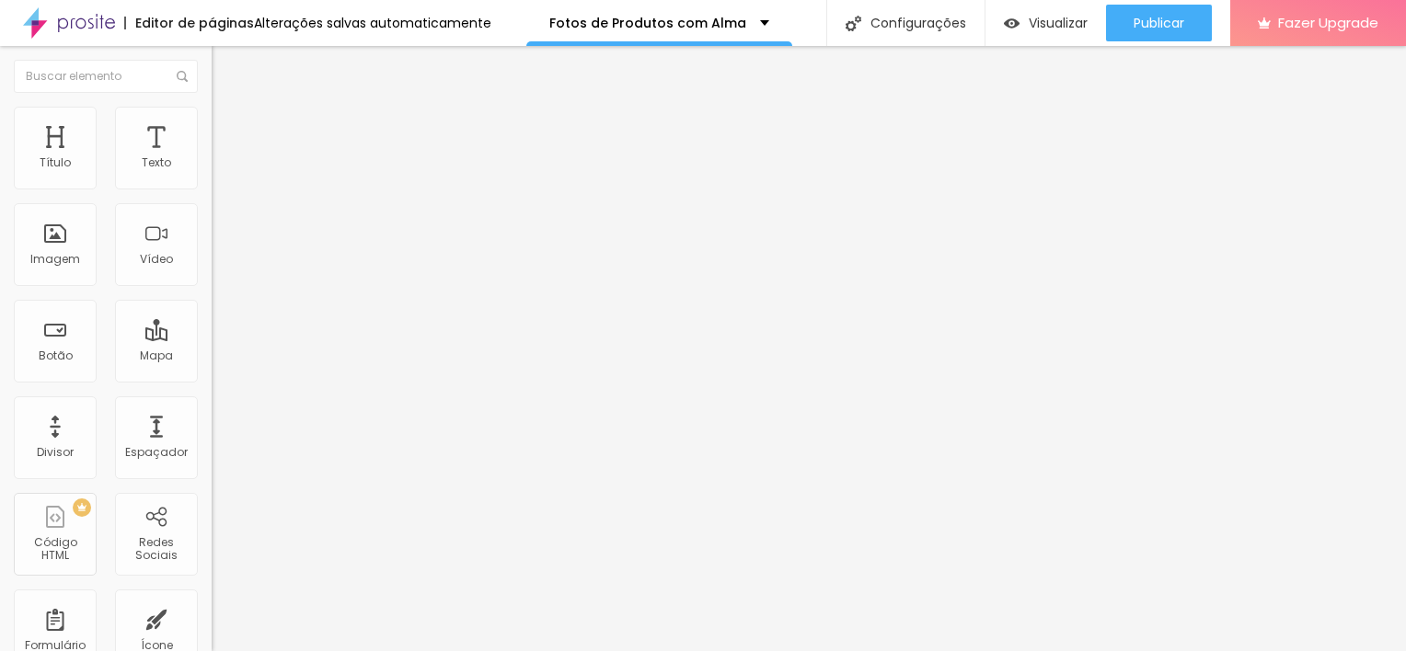
type input "QUERO O PLANO BASIC"
drag, startPoint x: 88, startPoint y: 350, endPoint x: 11, endPoint y: 356, distance: 77.5
click at [212, 356] on div "Número do WhatsApp * (21)96514-9444 + 55 Texto do botão QUERO O PLANO BASIC Men…" at bounding box center [318, 465] width 212 height 614
click at [212, 636] on textarea "Oi Ju! Vim através do site e quero agendar o Plano Basic!" at bounding box center [316, 651] width 208 height 31
click at [212, 636] on textarea "Oi Ju! Vim através do site - Fotos de Produtos com Alma - e quero agendar o Pla…" at bounding box center [316, 651] width 208 height 31
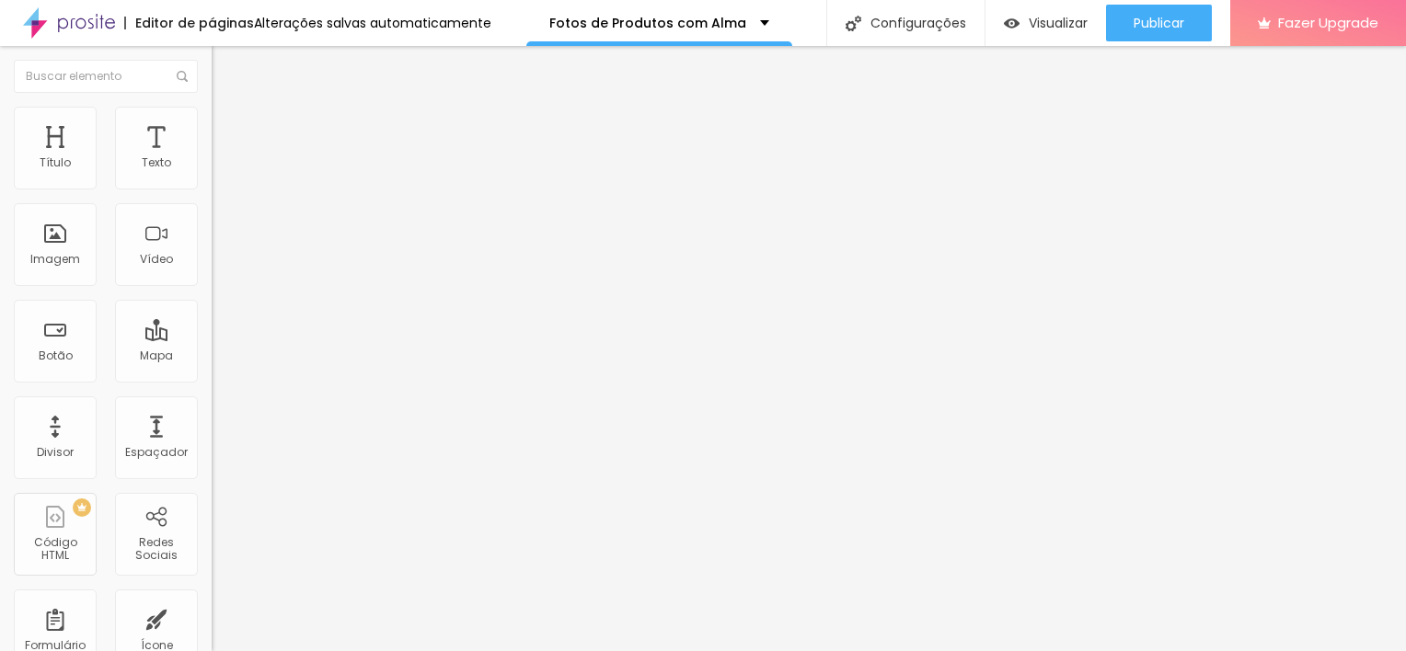
drag, startPoint x: 115, startPoint y: 377, endPoint x: -4, endPoint y: 293, distance: 145.2
click at [0, 293] on html "Editor de páginas Alterações salvas automaticamente Fotos de Produtos com Alma …" at bounding box center [703, 325] width 1406 height 651
type textarea "Oi Ju! Vim através do site - Fotos de Produtos com Alma - e quero agendar o Pla…"
drag, startPoint x: 194, startPoint y: 261, endPoint x: 105, endPoint y: 265, distance: 89.3
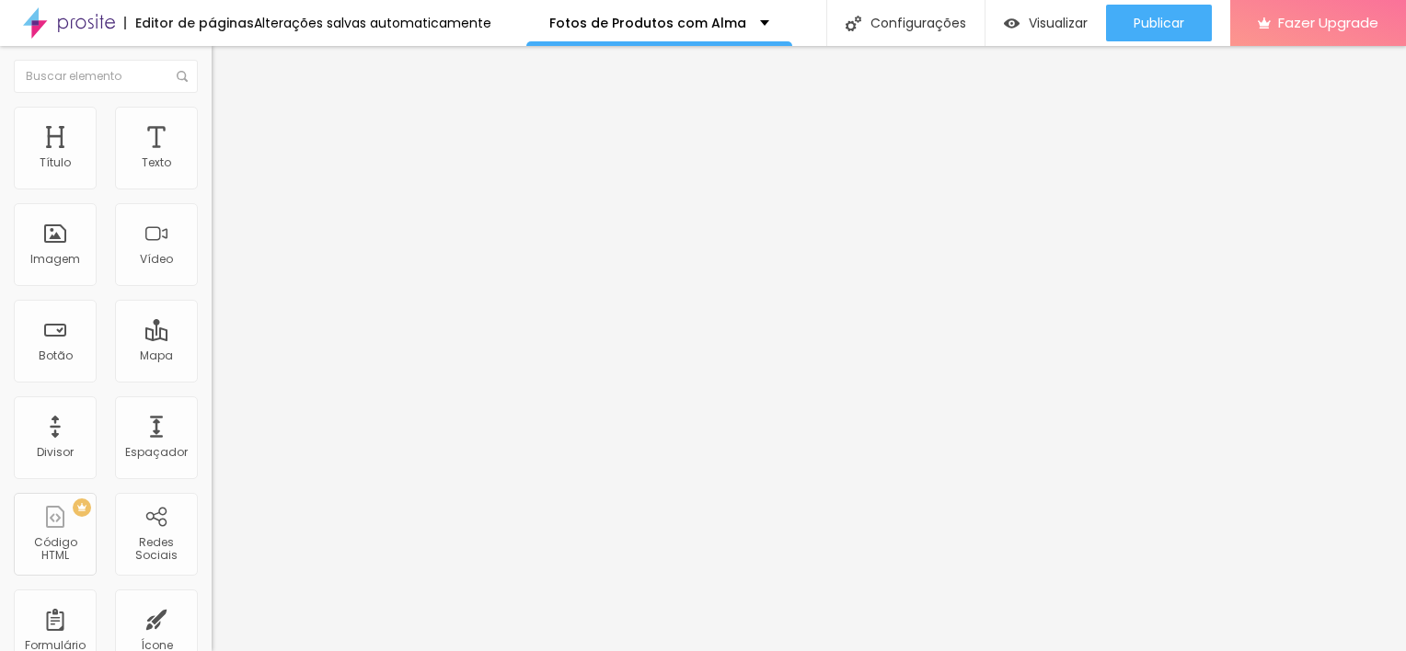
click at [212, 583] on input "QUERO O PLANO BRAND SESSION" at bounding box center [322, 592] width 221 height 18
type input "QUERO O PLANO ESSENCIAL"
drag, startPoint x: 114, startPoint y: 354, endPoint x: 11, endPoint y: 317, distance: 109.4
click at [212, 317] on div "Número do WhatsApp * (21)96514-9444 + 55 Texto do botão QUERO O PLANO ESSENCIAL…" at bounding box center [318, 465] width 212 height 614
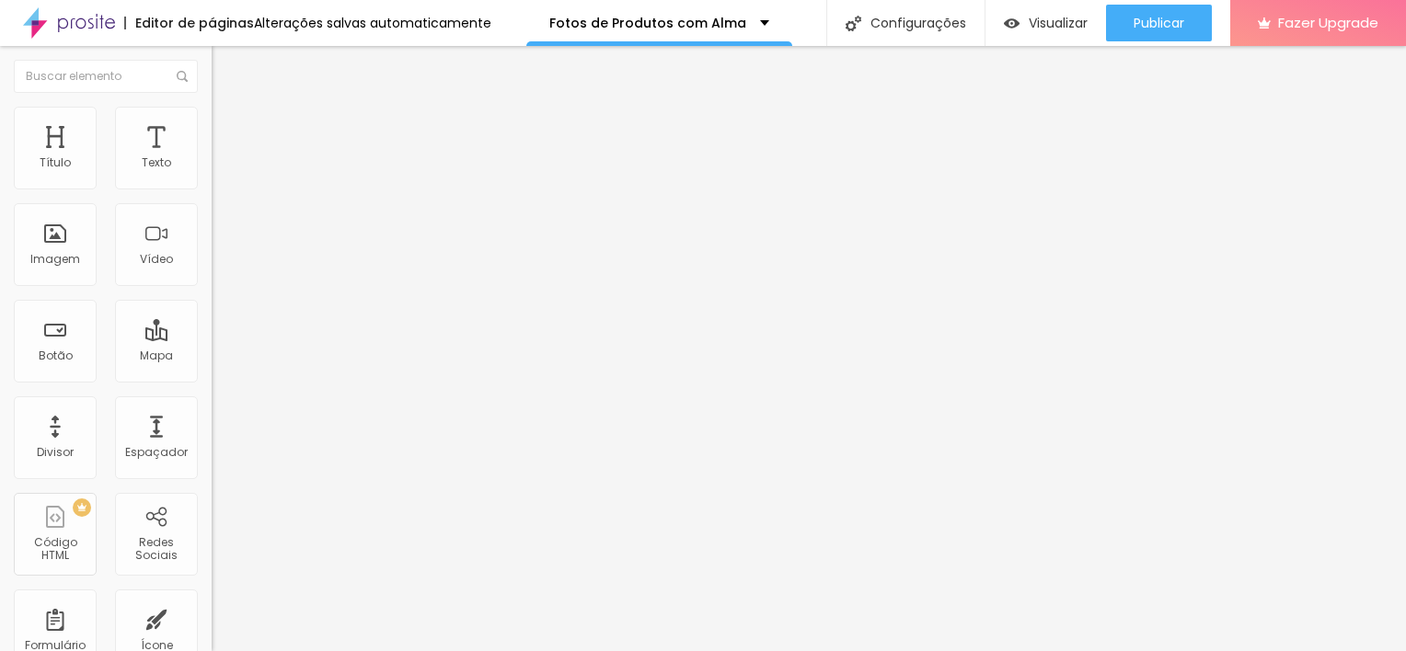
paste textarea "- Fotos de Produtos com Alma - e quero agendar o Plano Basic"
drag, startPoint x: 91, startPoint y: 364, endPoint x: 61, endPoint y: 366, distance: 30.4
click at [212, 636] on textarea "Oi Ju! Vim através do site - Fotos de Produtos com Alma - e quero agendar o Pla…" at bounding box center [316, 651] width 208 height 31
type textarea "Oi Ju! Vim através do site - Fotos de Produtos com Alma - e quero agendar o Pla…"
drag, startPoint x: 167, startPoint y: 268, endPoint x: 114, endPoint y: 270, distance: 52.5
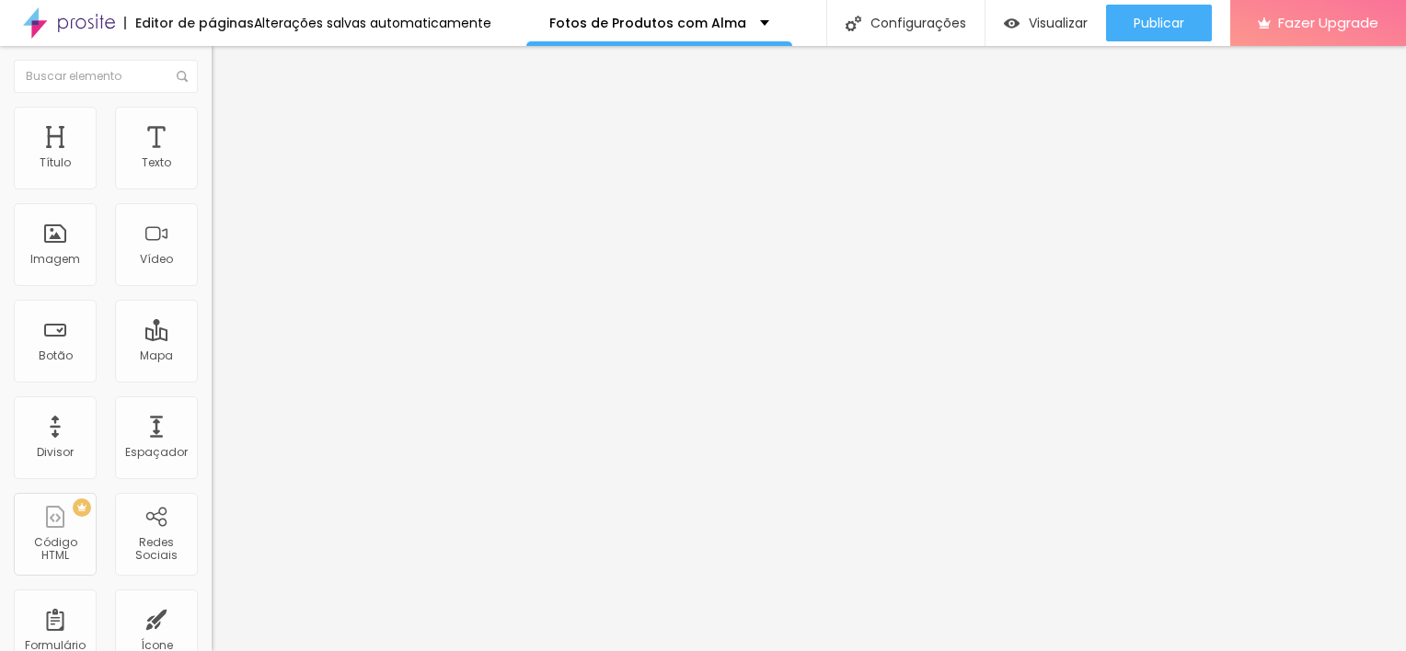
click at [212, 583] on input "QUERO O PLANO PREMIUM" at bounding box center [322, 592] width 221 height 18
type input "QUERO O PLANO COMPLETO"
drag, startPoint x: 110, startPoint y: 380, endPoint x: -4, endPoint y: 303, distance: 137.8
click at [0, 303] on html "Editor de páginas Alterações salvas automaticamente Fotos de Produtos com Alma …" at bounding box center [703, 325] width 1406 height 651
paste textarea "- Fotos de Produtos com Alma - e quero agendar o Plano Basic"
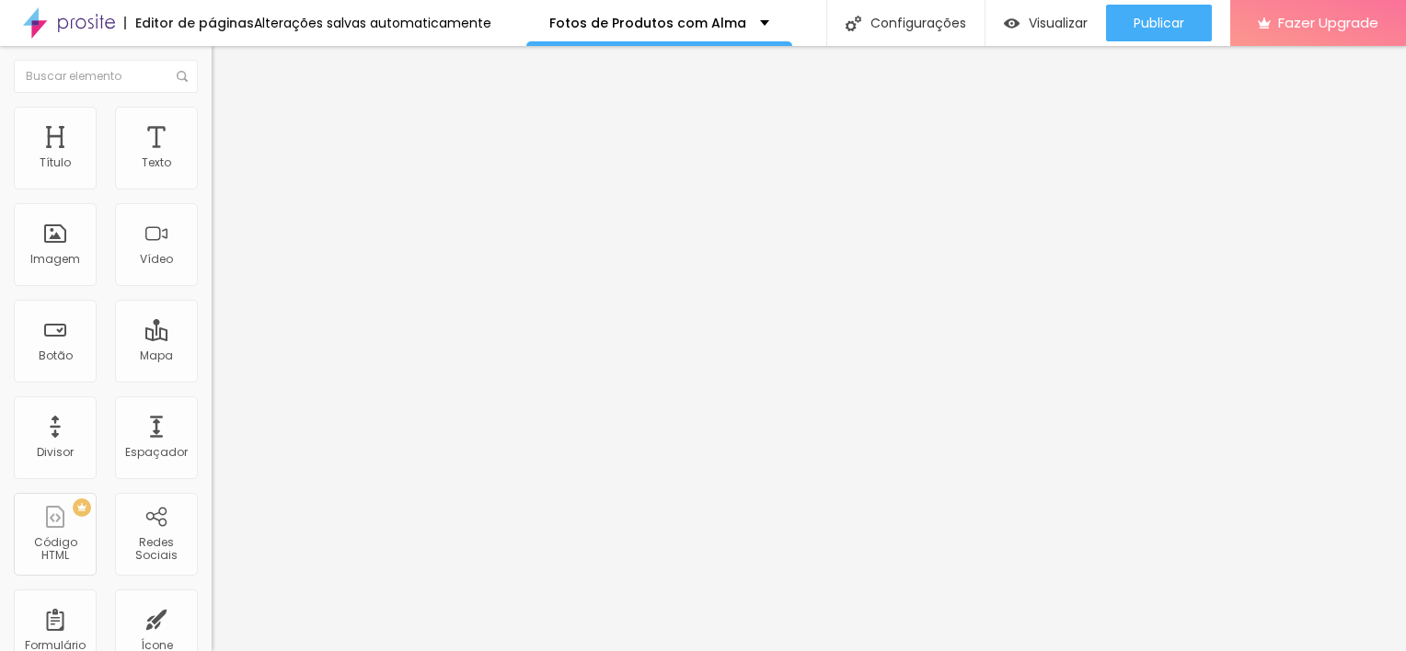
drag, startPoint x: 88, startPoint y: 364, endPoint x: 58, endPoint y: 364, distance: 30.4
click at [212, 636] on textarea "Oi Ju! Vim através do site - Fotos de Produtos com Alma - e quero agendar o Pla…" at bounding box center [316, 651] width 208 height 31
type textarea "Oi Ju! Vim através do site - Fotos de Produtos com Alma - e quero agendar o Pla…"
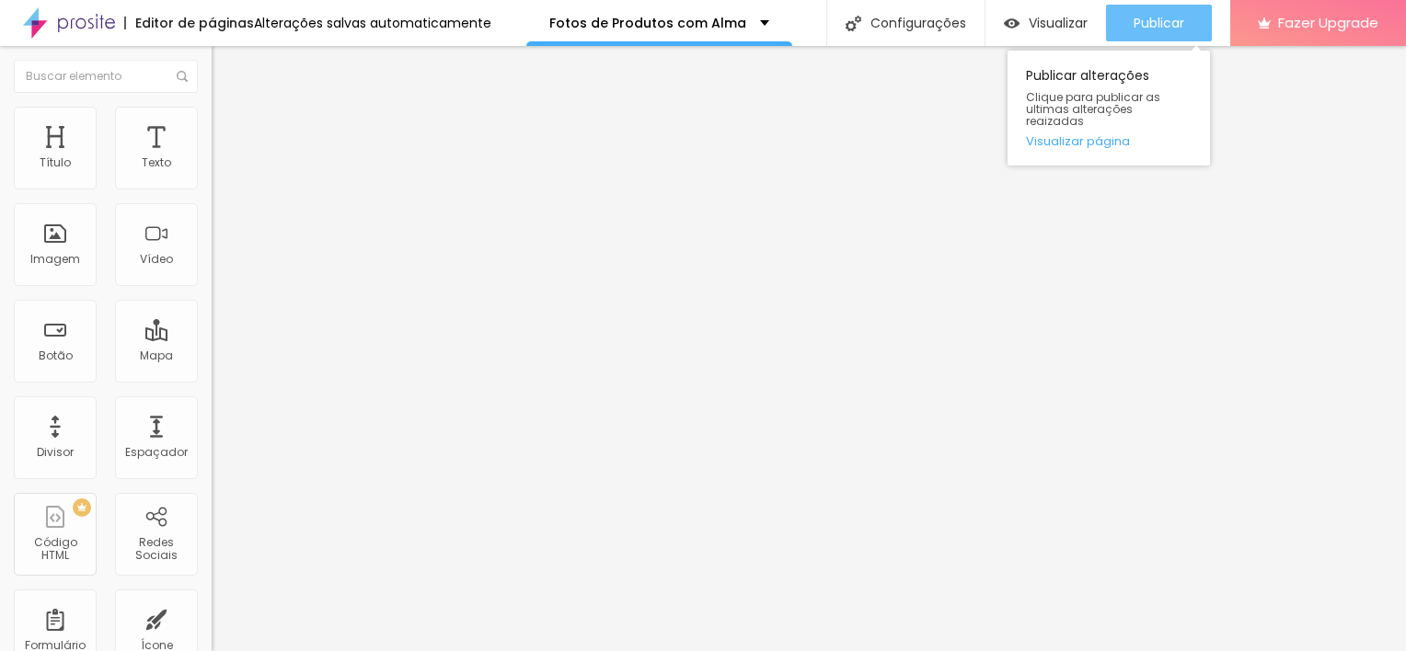
click at [1146, 20] on span "Publicar" at bounding box center [1158, 23] width 51 height 15
click at [1164, 22] on span "Publicar" at bounding box center [1158, 23] width 51 height 15
click at [1207, 25] on button "Publicar" at bounding box center [1159, 23] width 106 height 37
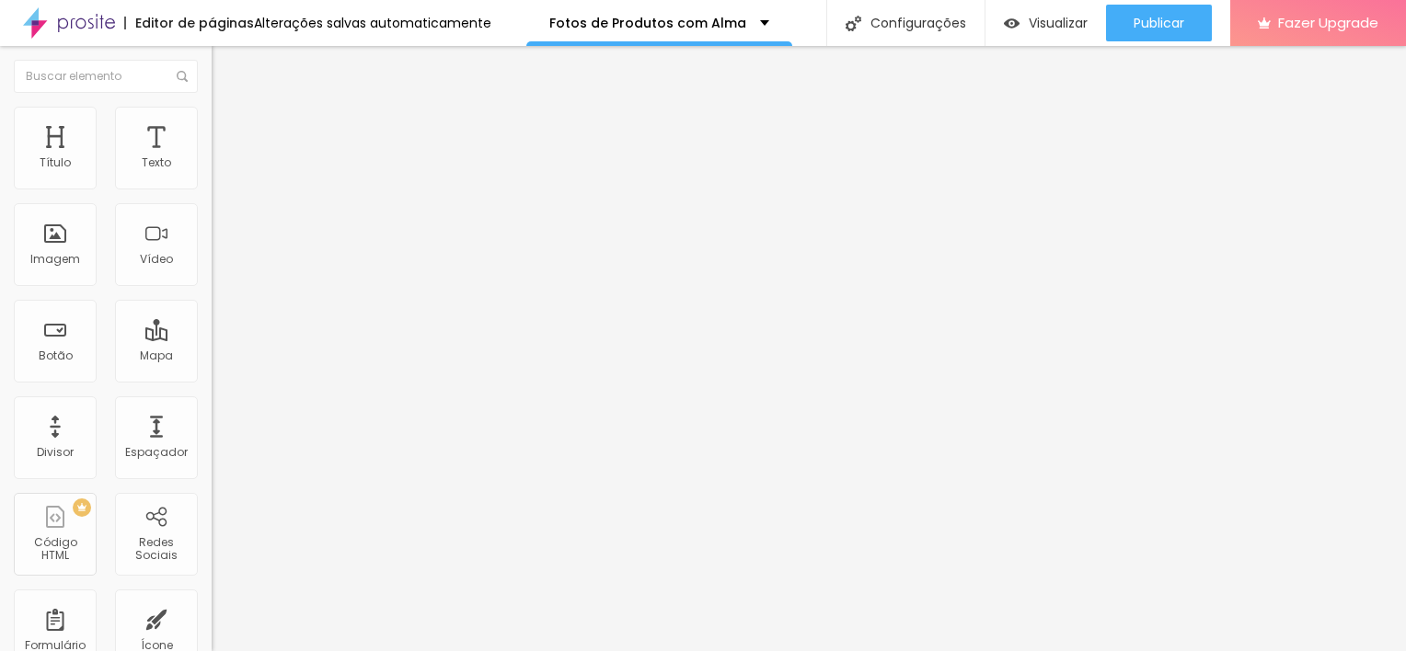
click at [212, 195] on span "Editar perguntas" at bounding box center [264, 187] width 105 height 16
drag, startPoint x: 342, startPoint y: 161, endPoint x: 336, endPoint y: 210, distance: 49.2
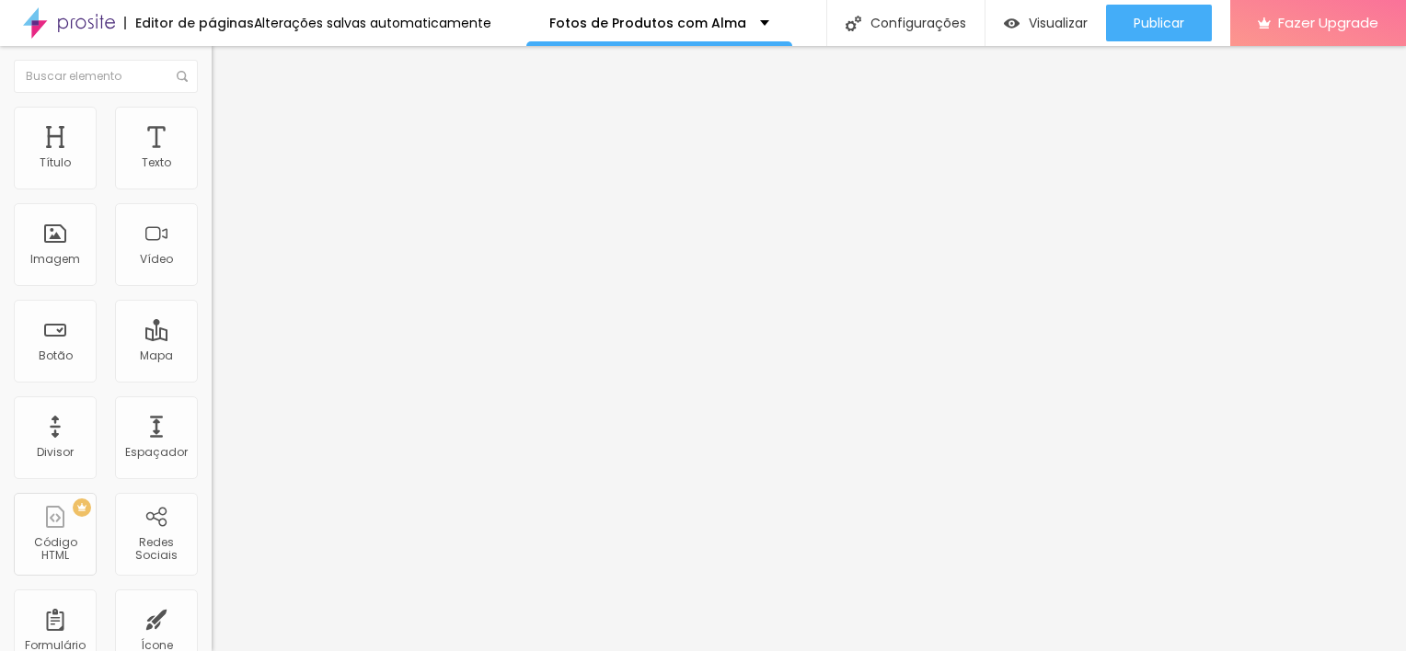
drag, startPoint x: 762, startPoint y: 269, endPoint x: 703, endPoint y: 271, distance: 58.9
drag, startPoint x: 620, startPoint y: 441, endPoint x: 574, endPoint y: 445, distance: 46.2
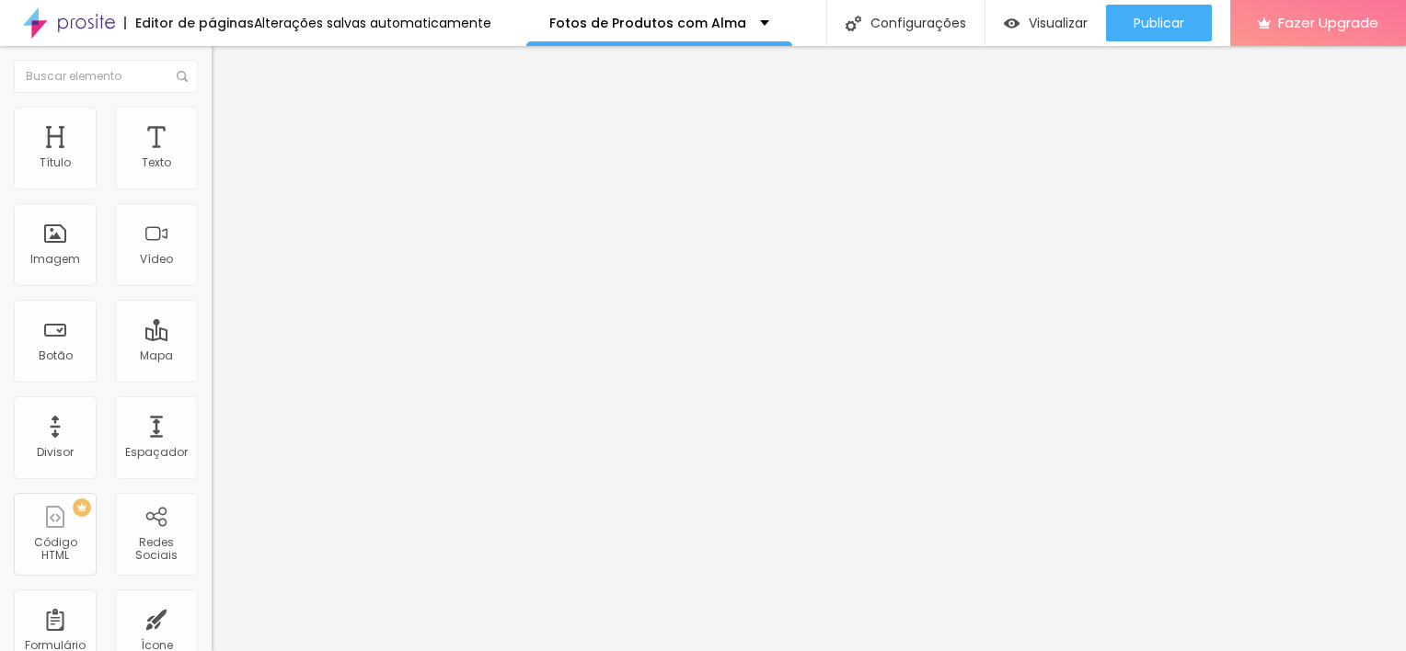
drag, startPoint x: 837, startPoint y: 459, endPoint x: 780, endPoint y: 464, distance: 57.2
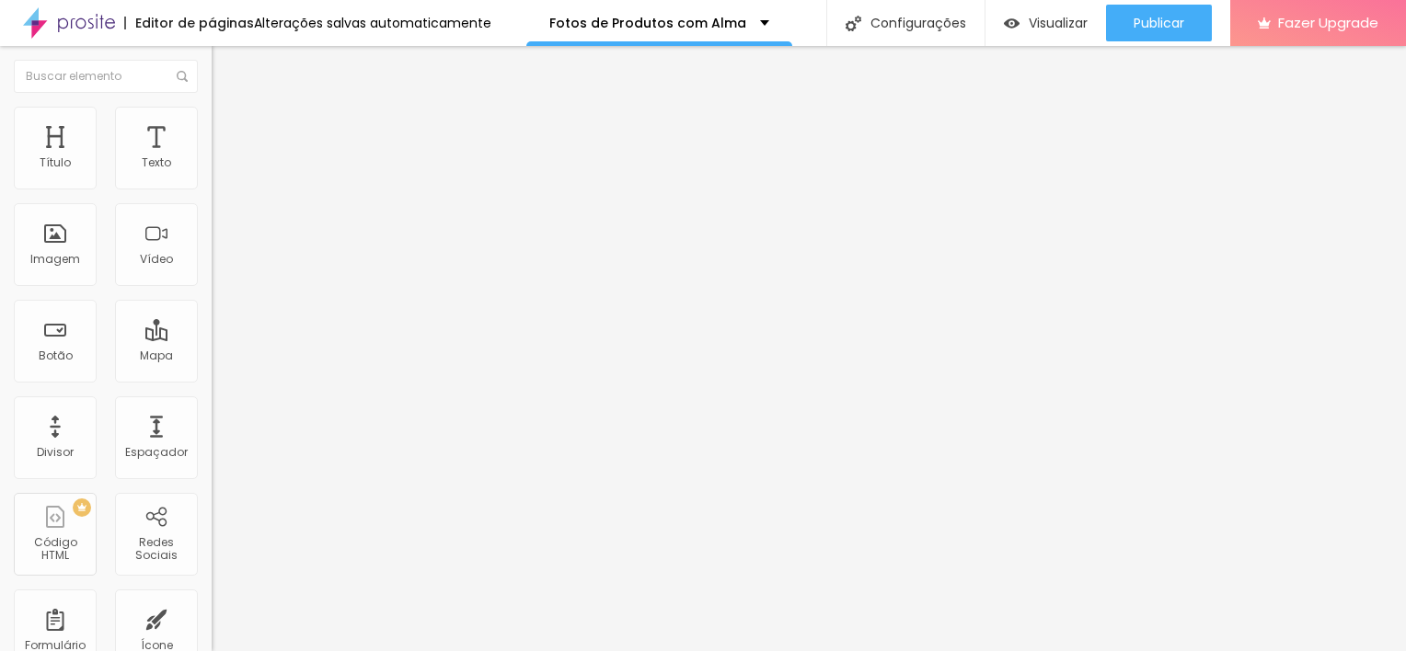
drag, startPoint x: 743, startPoint y: 479, endPoint x: 700, endPoint y: 476, distance: 43.4
drag, startPoint x: 814, startPoint y: 270, endPoint x: 578, endPoint y: 254, distance: 237.0
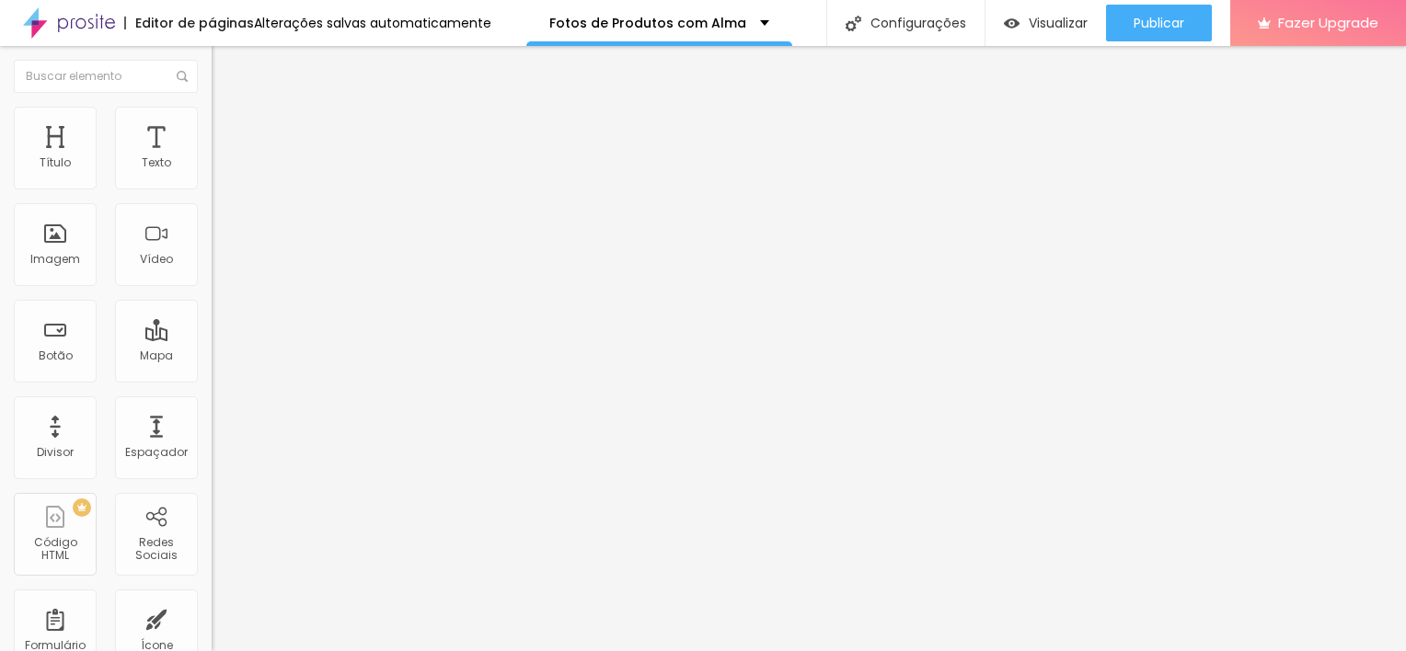
drag, startPoint x: 793, startPoint y: 272, endPoint x: 408, endPoint y: 286, distance: 384.8
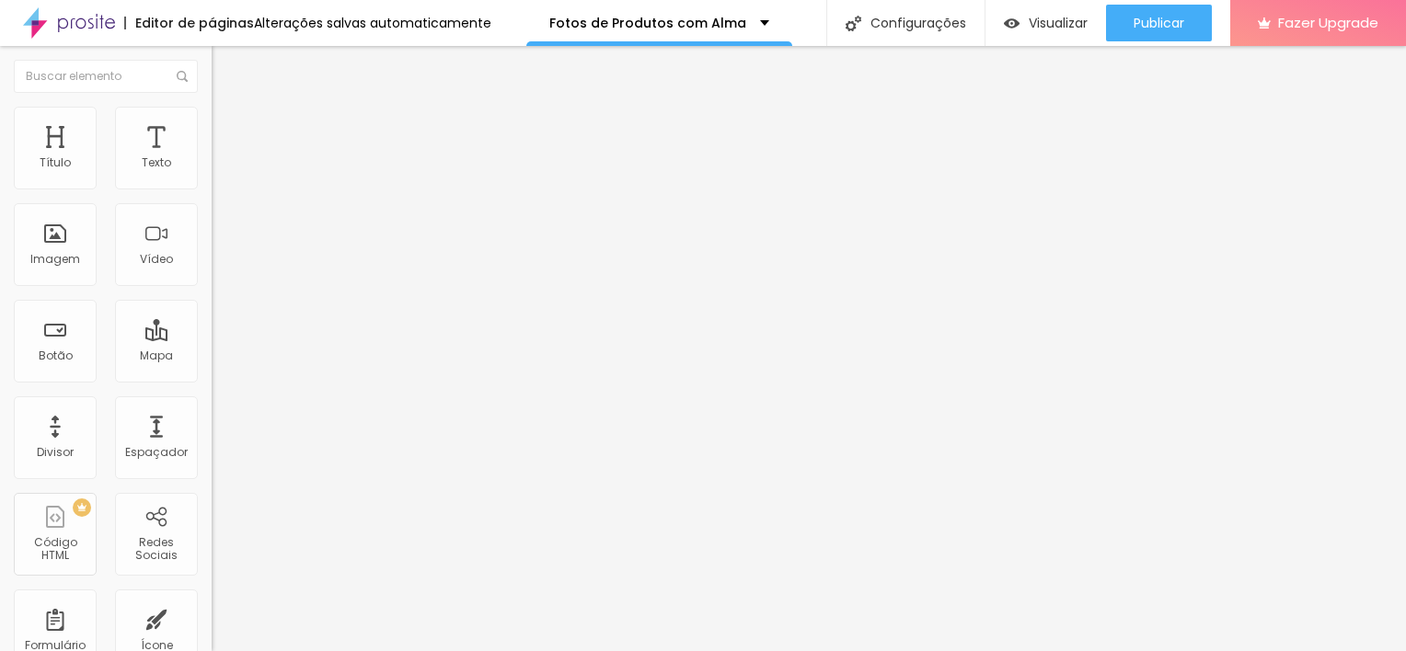
drag, startPoint x: 279, startPoint y: 255, endPoint x: 278, endPoint y: 152, distance: 103.0
drag, startPoint x: 916, startPoint y: 473, endPoint x: 523, endPoint y: 445, distance: 393.8
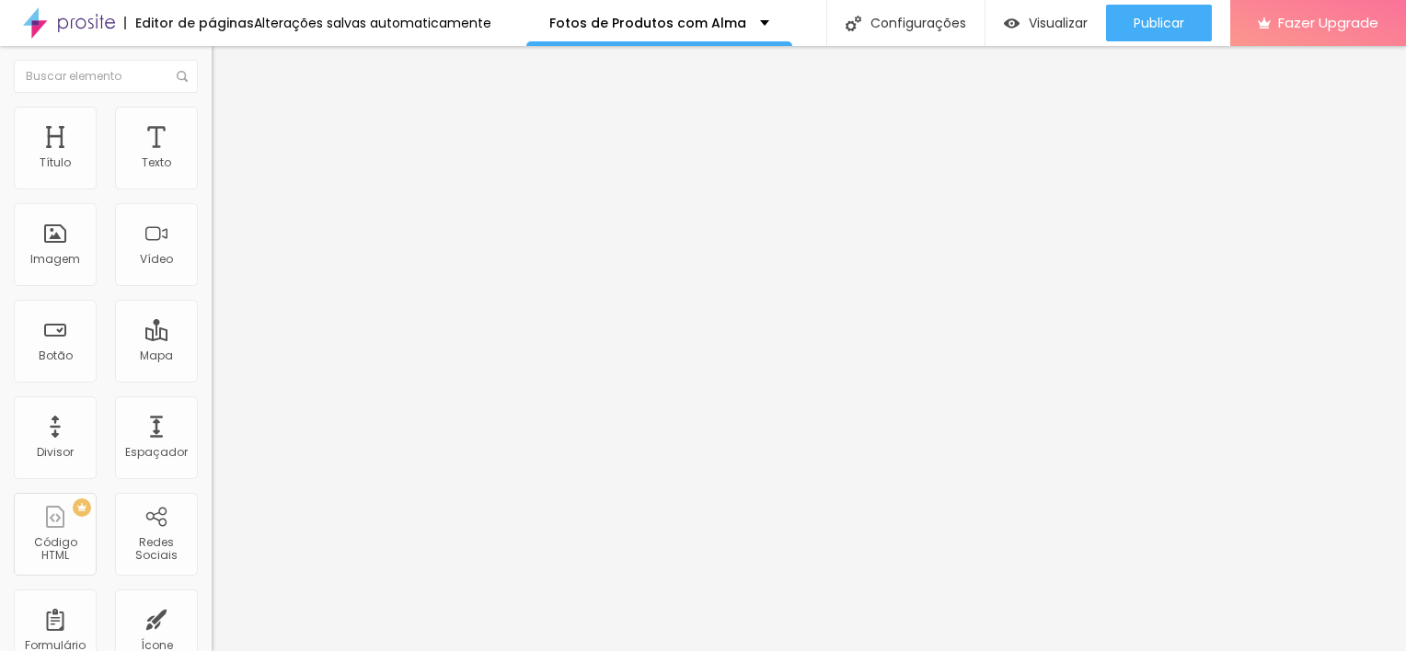
drag, startPoint x: 681, startPoint y: 284, endPoint x: 442, endPoint y: 290, distance: 238.3
drag, startPoint x: 813, startPoint y: 280, endPoint x: 343, endPoint y: 261, distance: 470.4
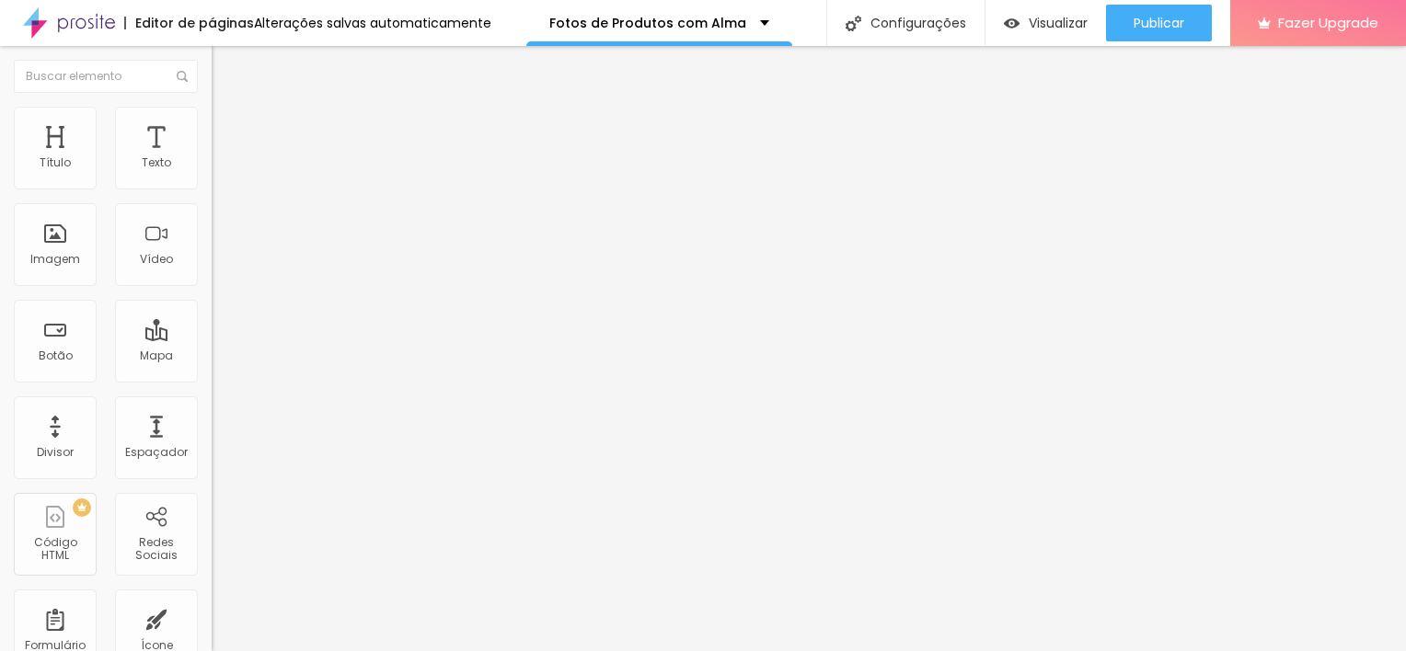
drag, startPoint x: 665, startPoint y: 465, endPoint x: 399, endPoint y: 447, distance: 266.5
drag, startPoint x: 935, startPoint y: 470, endPoint x: 444, endPoint y: 439, distance: 491.3
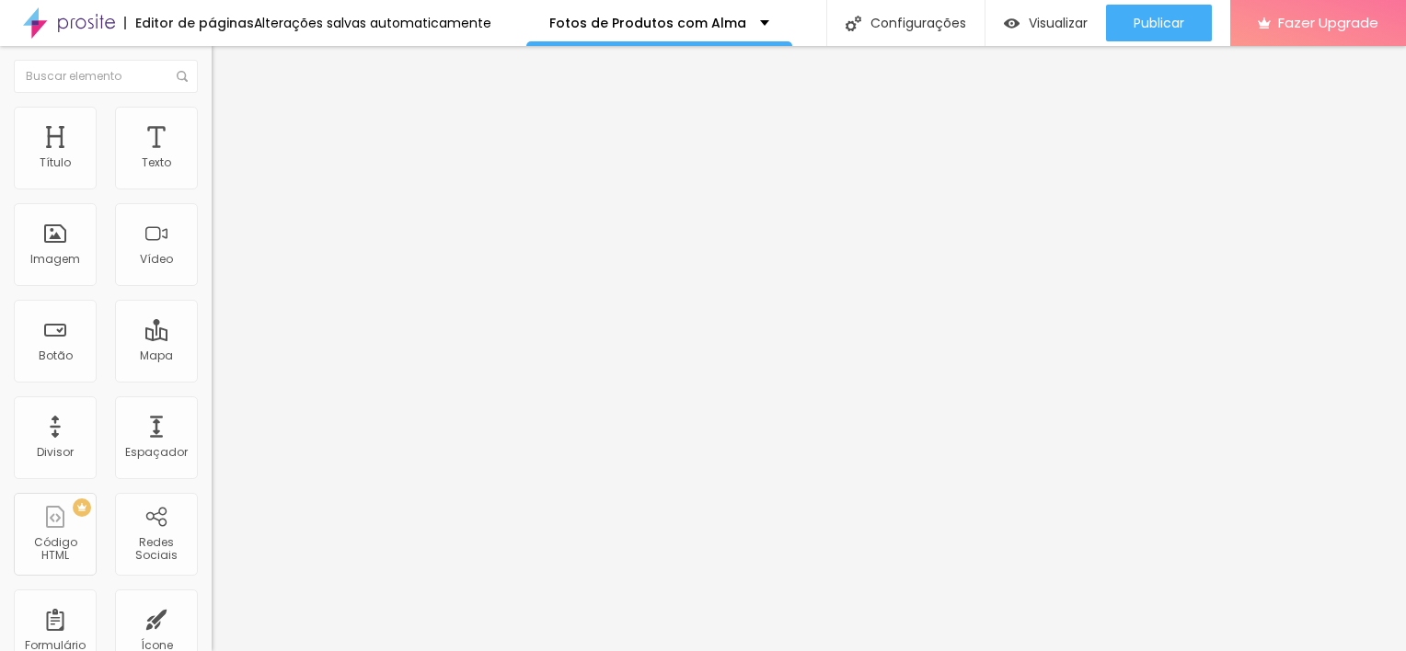
drag, startPoint x: 319, startPoint y: 484, endPoint x: 307, endPoint y: 209, distance: 275.3
drag, startPoint x: 677, startPoint y: 283, endPoint x: 388, endPoint y: 284, distance: 288.9
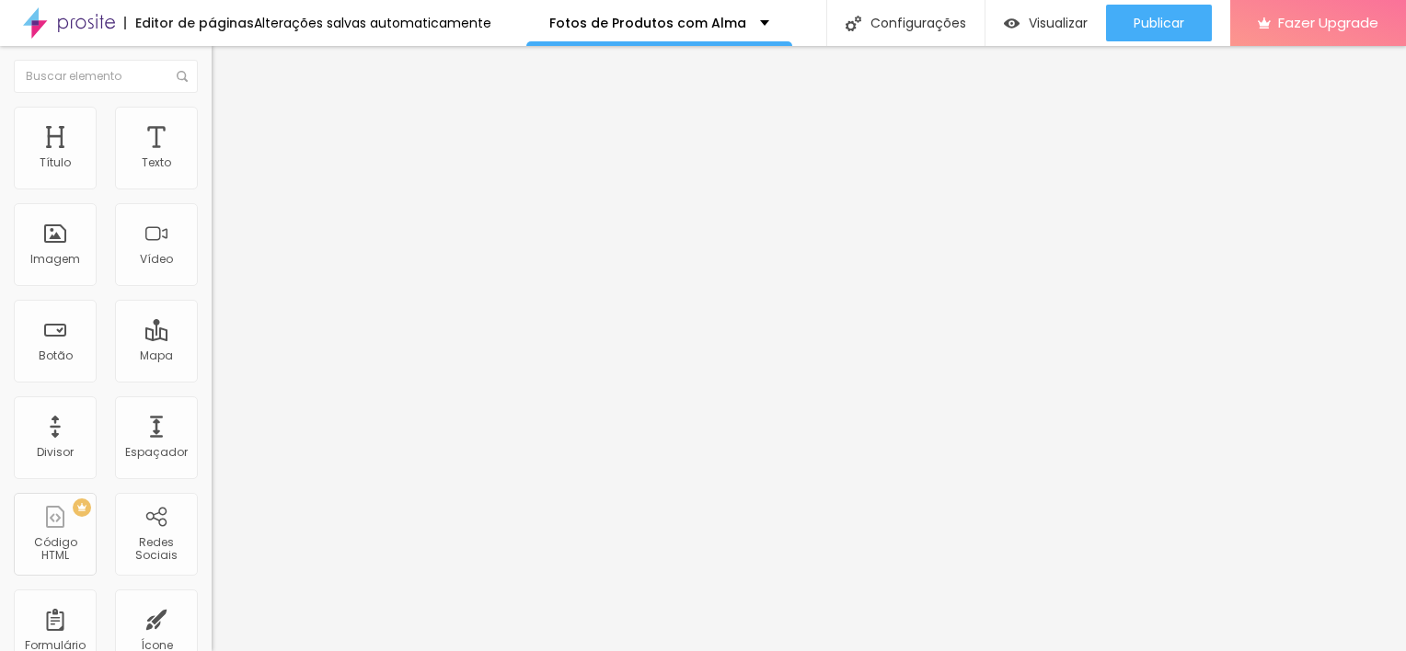
drag, startPoint x: 906, startPoint y: 258, endPoint x: 417, endPoint y: 259, distance: 489.4
drag, startPoint x: 638, startPoint y: 440, endPoint x: 362, endPoint y: 460, distance: 277.6
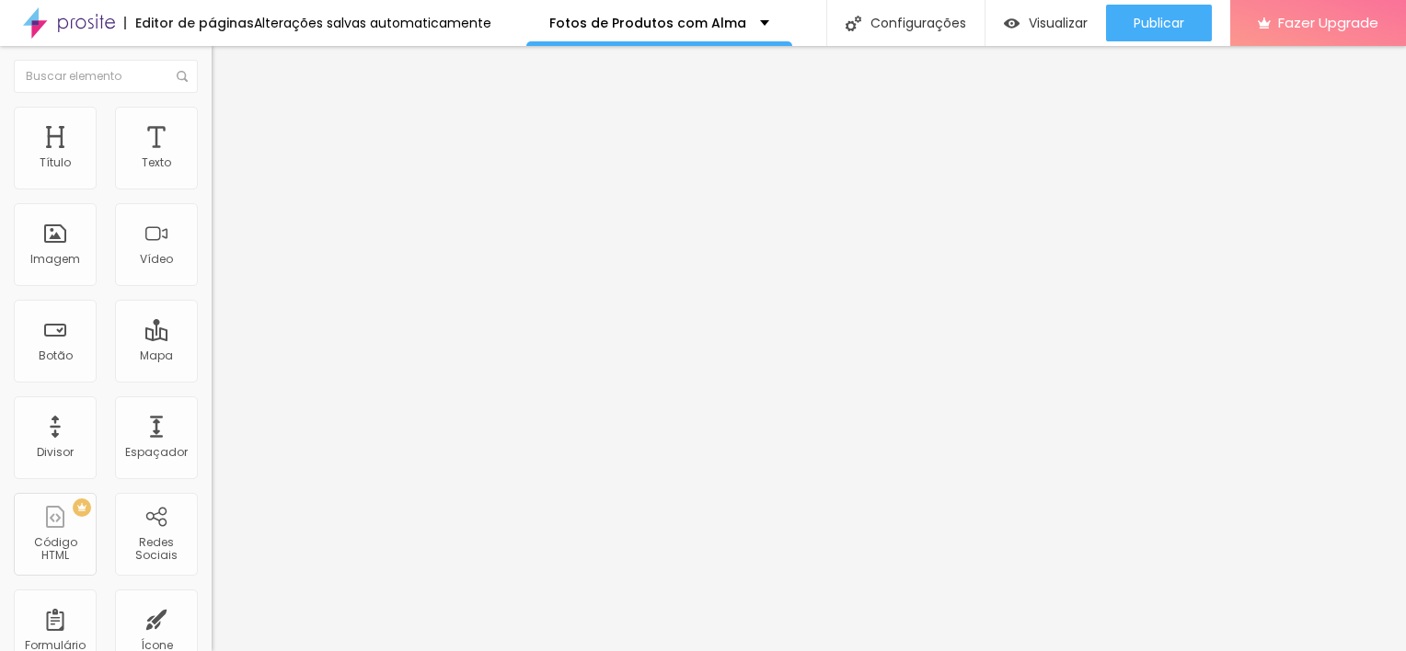
drag, startPoint x: 468, startPoint y: 446, endPoint x: 1210, endPoint y: 463, distance: 741.6
drag, startPoint x: 1210, startPoint y: 463, endPoint x: 1110, endPoint y: 447, distance: 100.6
drag, startPoint x: 1110, startPoint y: 447, endPoint x: 430, endPoint y: 475, distance: 681.3
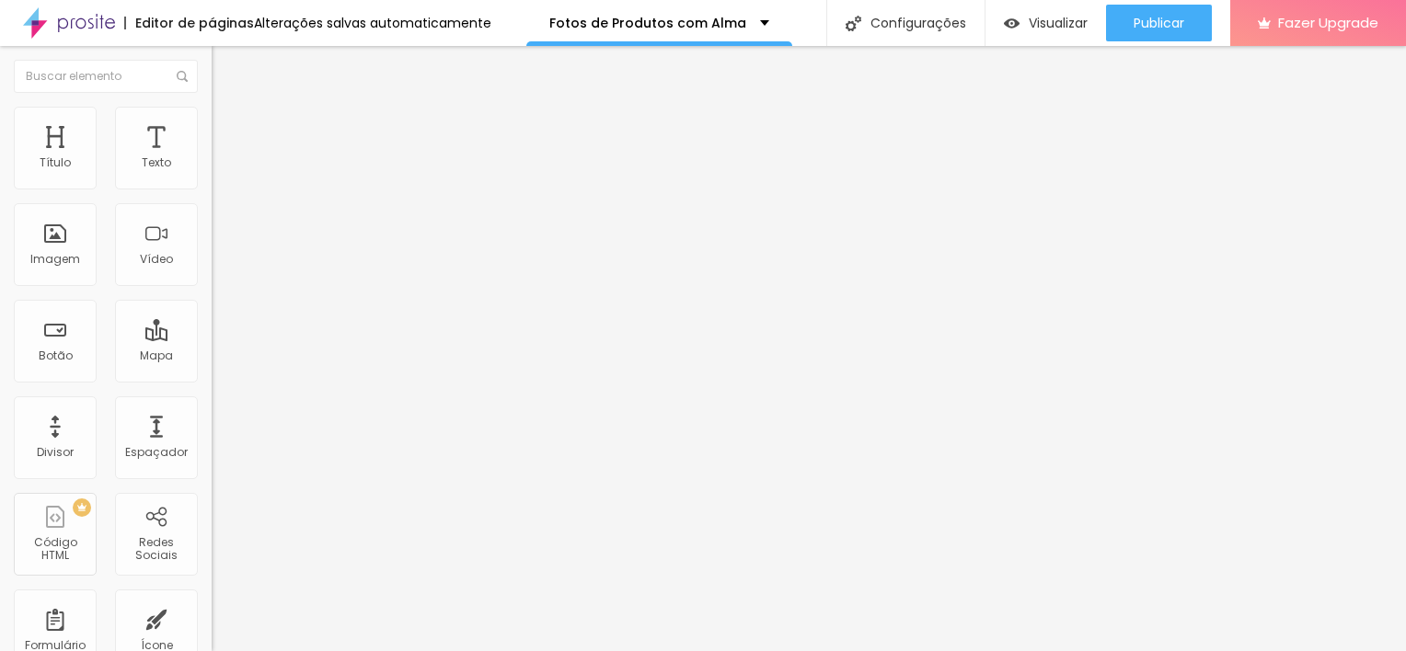
drag, startPoint x: 294, startPoint y: 538, endPoint x: 303, endPoint y: 218, distance: 320.2
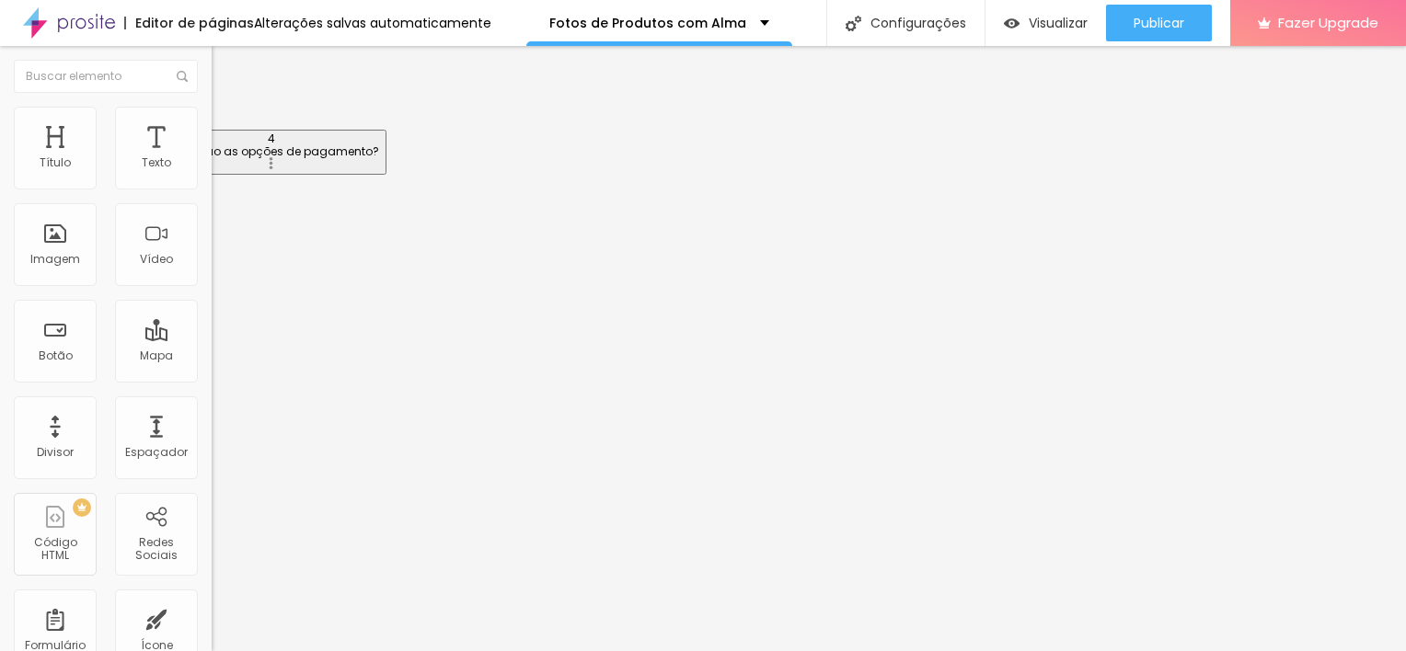
drag, startPoint x: 298, startPoint y: 286, endPoint x: 314, endPoint y: 151, distance: 136.1
drag, startPoint x: 298, startPoint y: 153, endPoint x: 294, endPoint y: 144, distance: 9.9
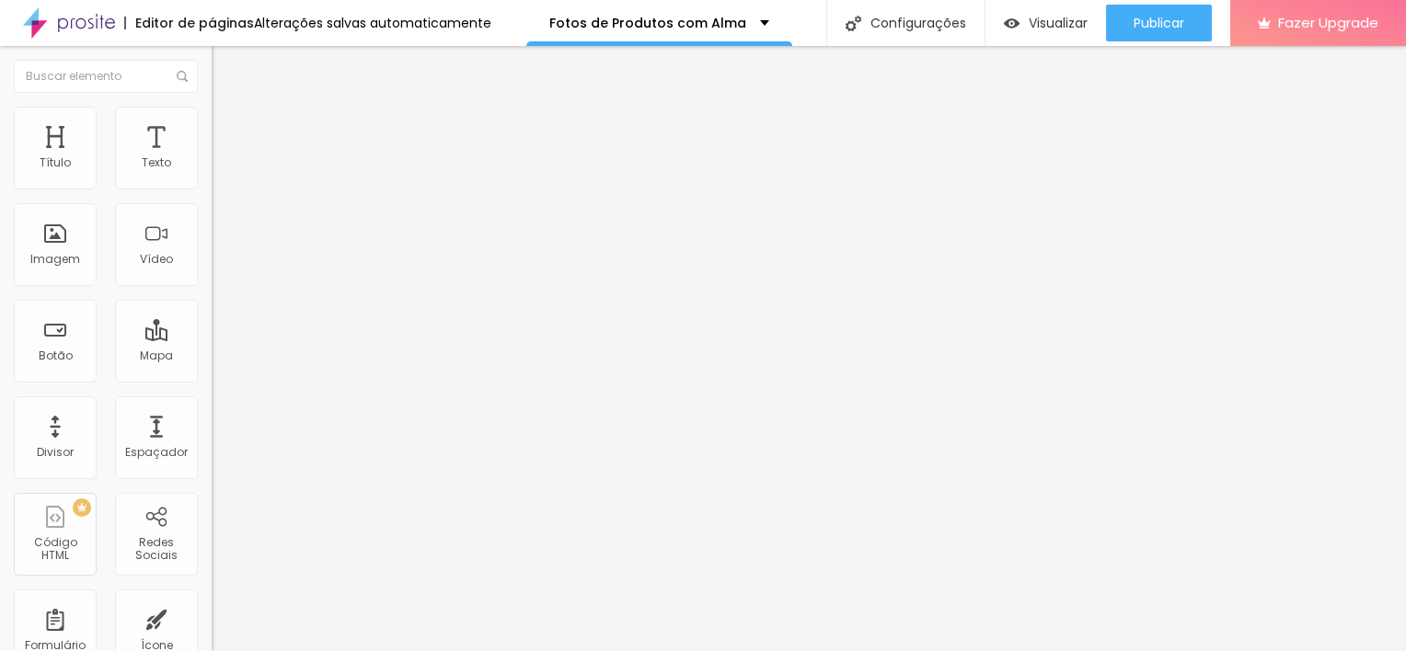
drag, startPoint x: 643, startPoint y: 283, endPoint x: 347, endPoint y: 297, distance: 296.5
drag, startPoint x: 644, startPoint y: 273, endPoint x: 392, endPoint y: 273, distance: 252.1
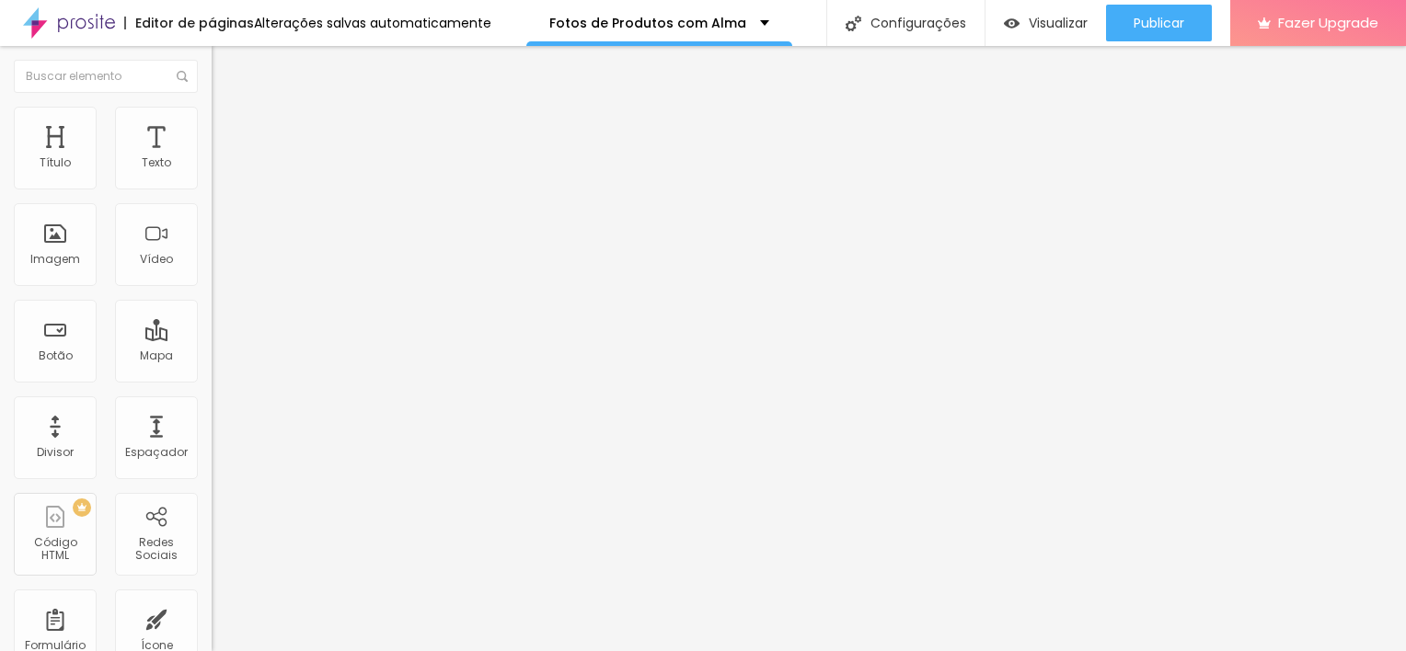
drag, startPoint x: 646, startPoint y: 449, endPoint x: 390, endPoint y: 434, distance: 256.2
drag, startPoint x: 890, startPoint y: 467, endPoint x: 396, endPoint y: 425, distance: 496.7
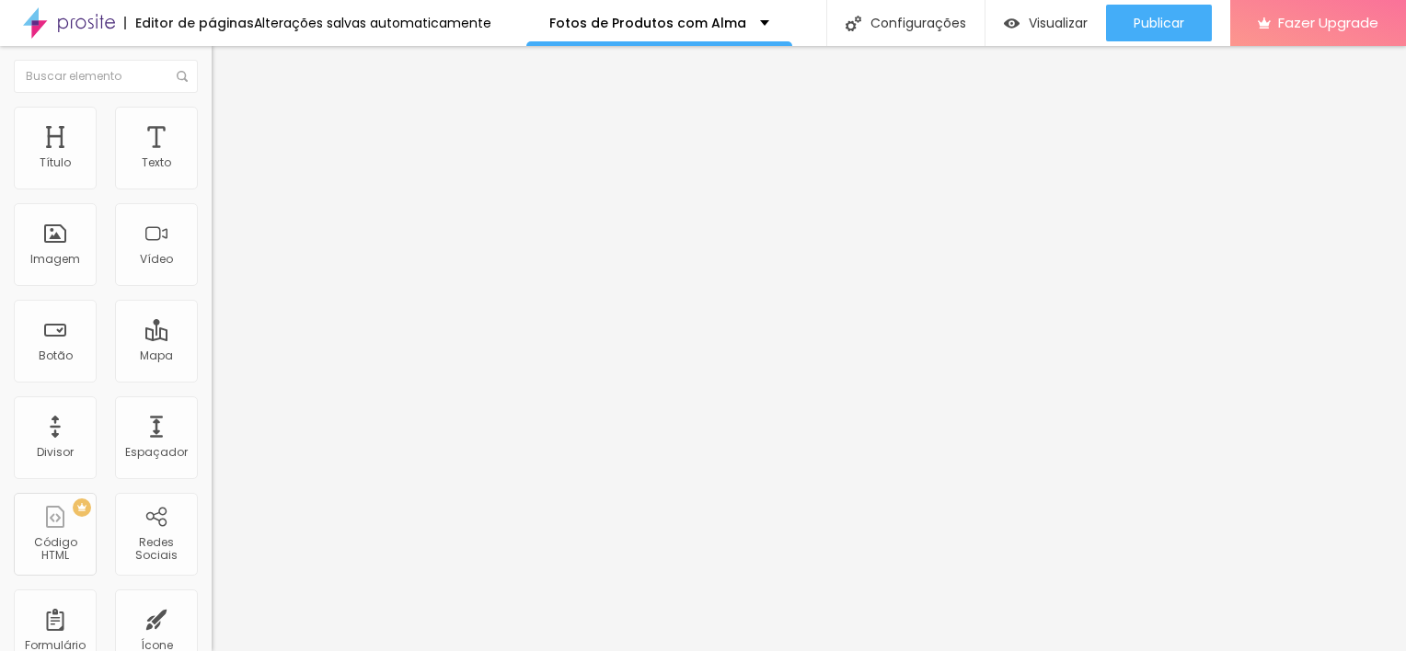
drag, startPoint x: 299, startPoint y: 529, endPoint x: 293, endPoint y: 227, distance: 301.8
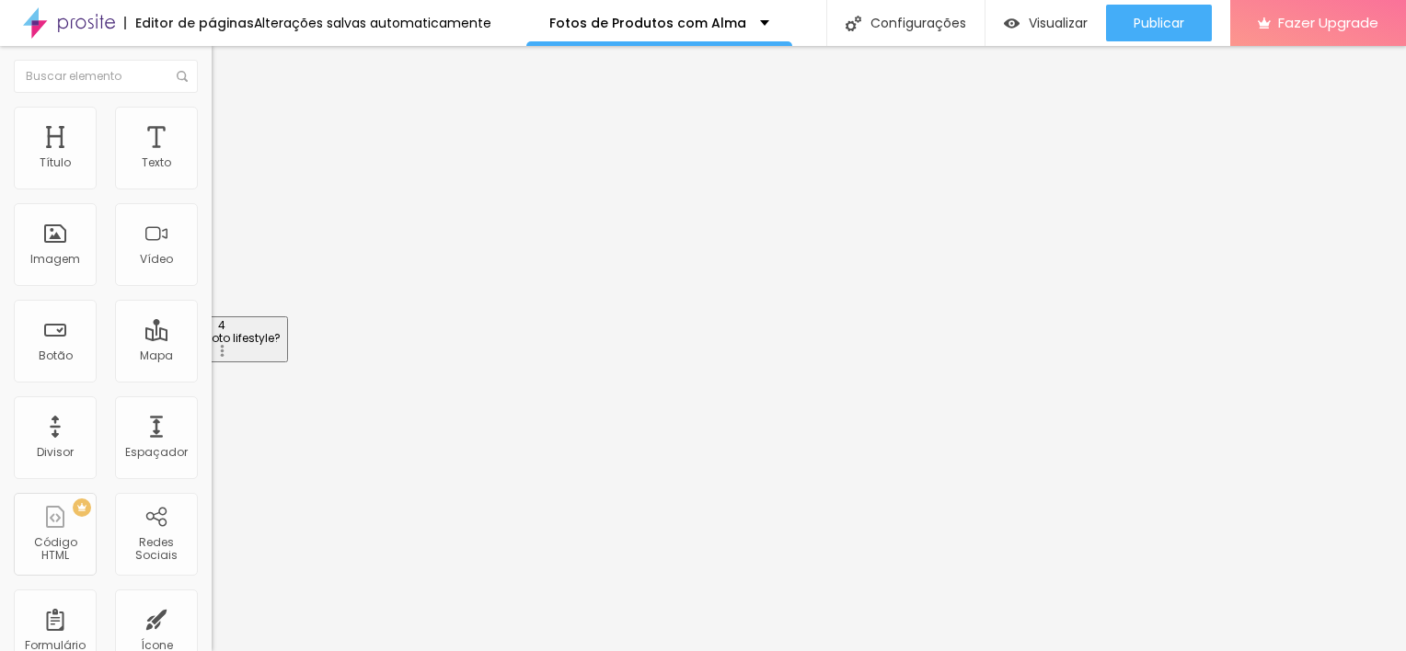
drag, startPoint x: 327, startPoint y: 287, endPoint x: 324, endPoint y: 339, distance: 52.6
drag, startPoint x: 288, startPoint y: 340, endPoint x: 280, endPoint y: 331, distance: 12.4
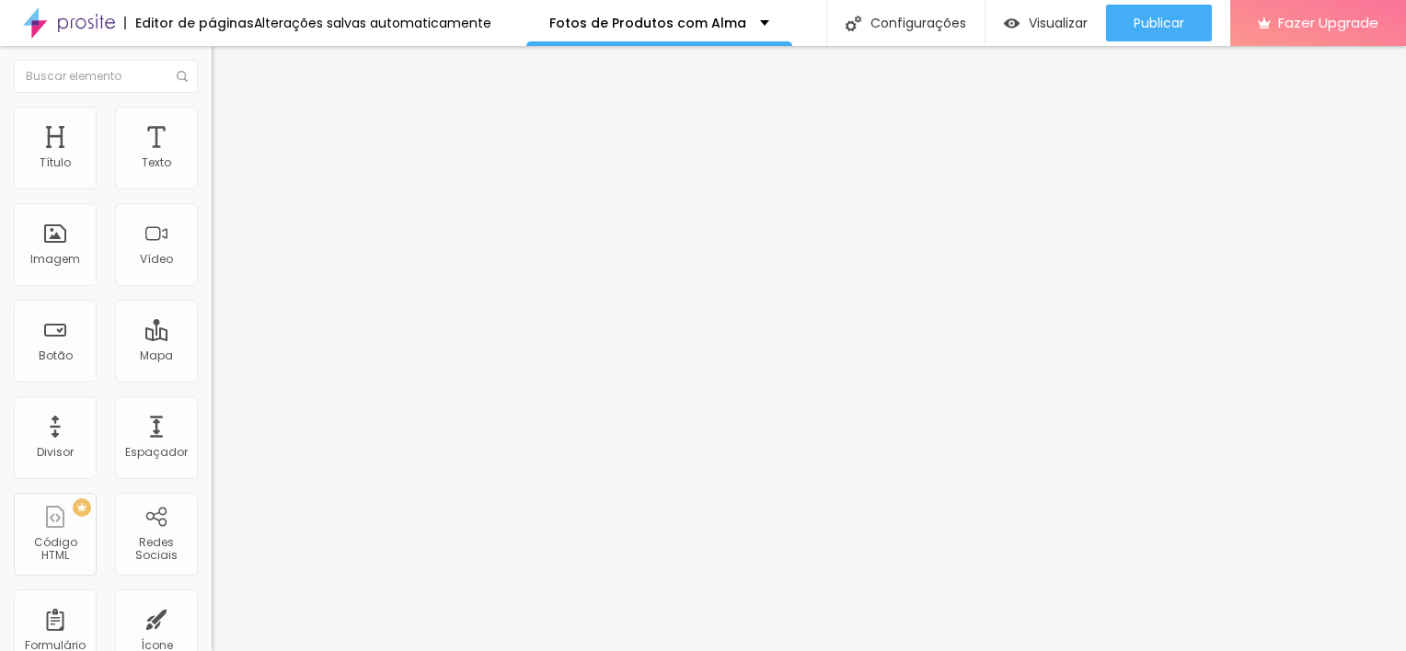
drag, startPoint x: 805, startPoint y: 269, endPoint x: 409, endPoint y: 283, distance: 395.8
drag, startPoint x: 819, startPoint y: 266, endPoint x: 316, endPoint y: 290, distance: 502.8
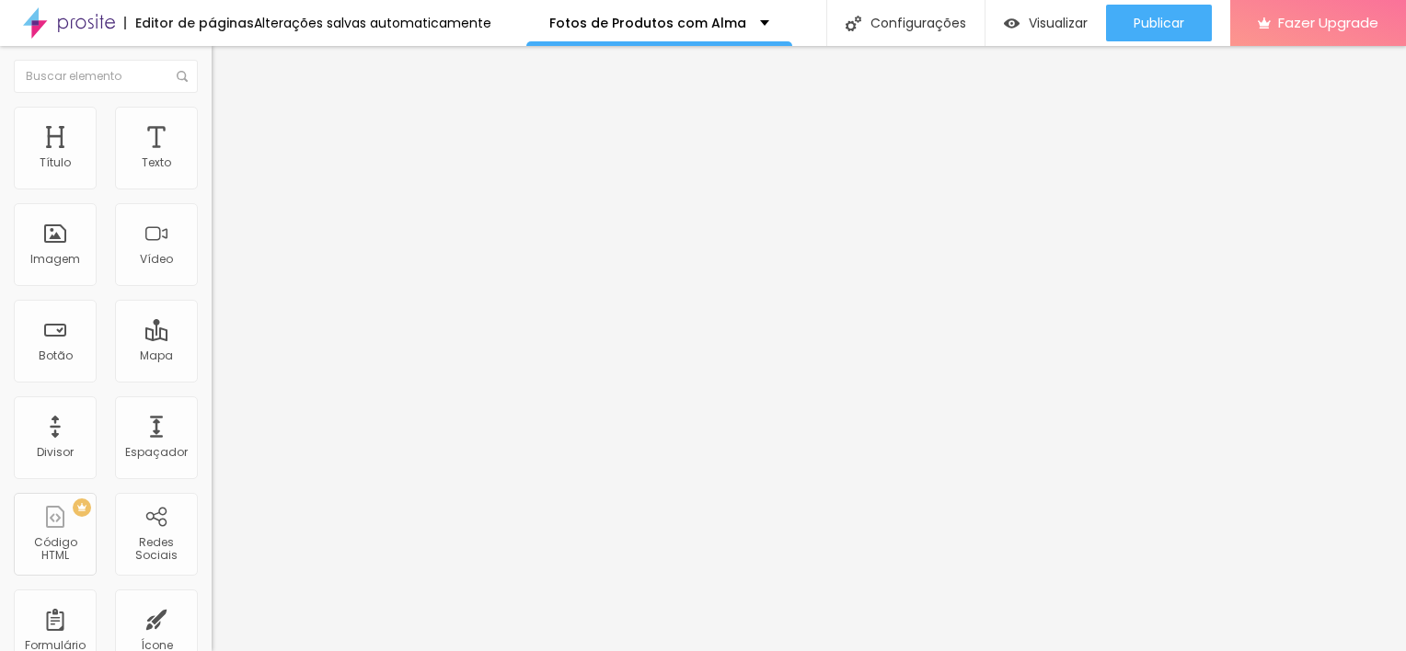
drag, startPoint x: 902, startPoint y: 486, endPoint x: 493, endPoint y: 429, distance: 412.4
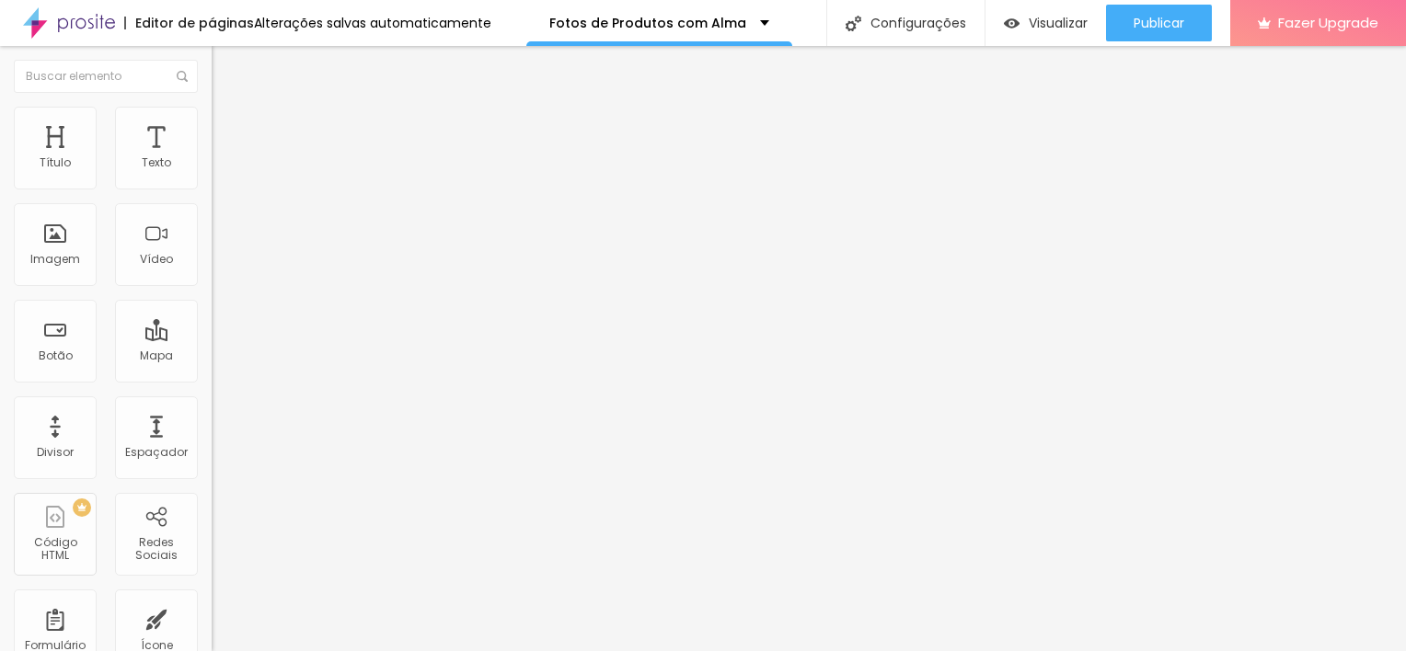
drag, startPoint x: 575, startPoint y: 467, endPoint x: 526, endPoint y: 464, distance: 48.9
drag, startPoint x: 523, startPoint y: 469, endPoint x: 578, endPoint y: 466, distance: 55.3
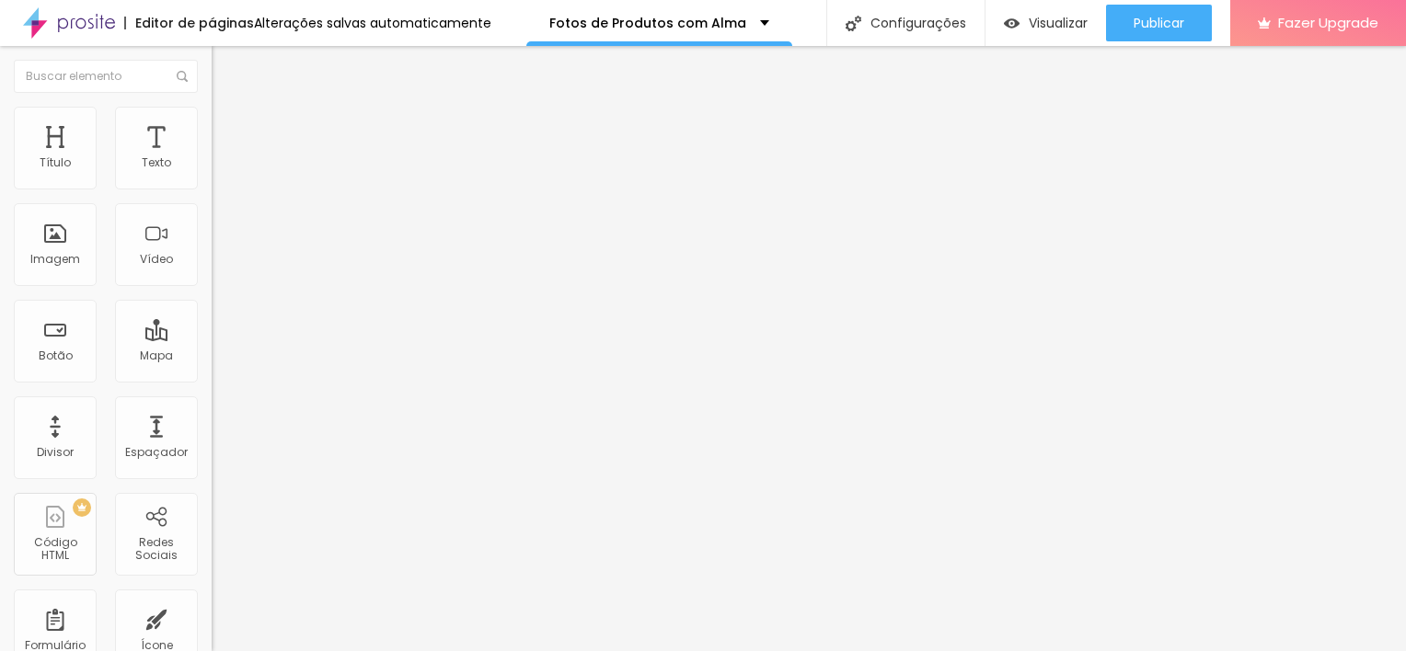
copy li "Essencial:"
drag, startPoint x: 684, startPoint y: 538, endPoint x: 585, endPoint y: 540, distance: 99.4
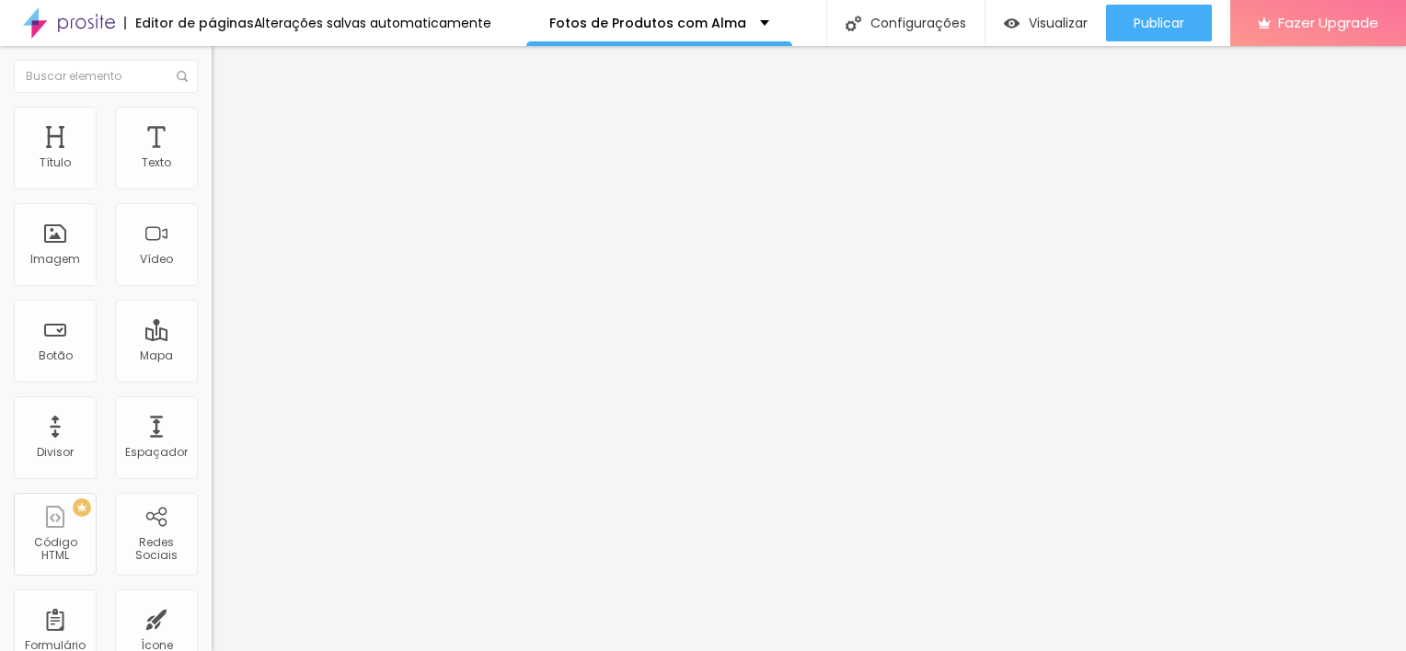
drag, startPoint x: 670, startPoint y: 489, endPoint x: 582, endPoint y: 485, distance: 87.5
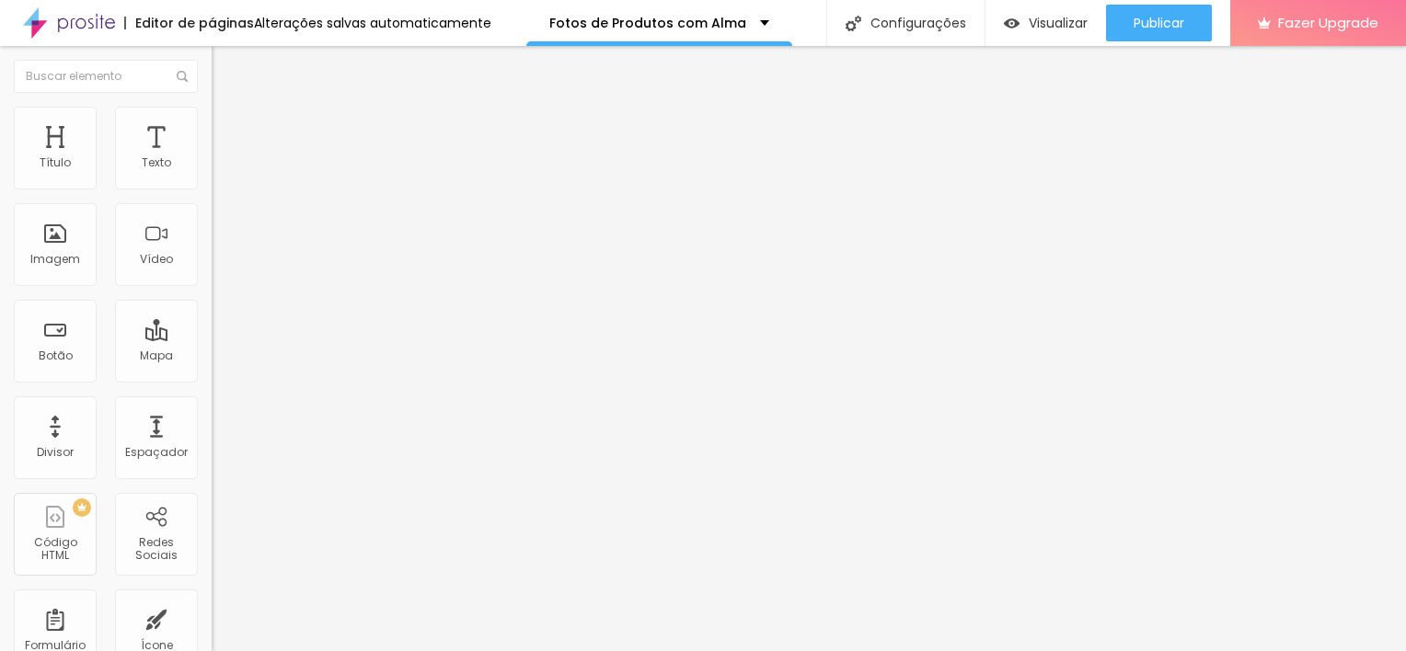
drag, startPoint x: 685, startPoint y: 533, endPoint x: 579, endPoint y: 534, distance: 106.7
drag, startPoint x: 603, startPoint y: 530, endPoint x: 505, endPoint y: 523, distance: 98.6
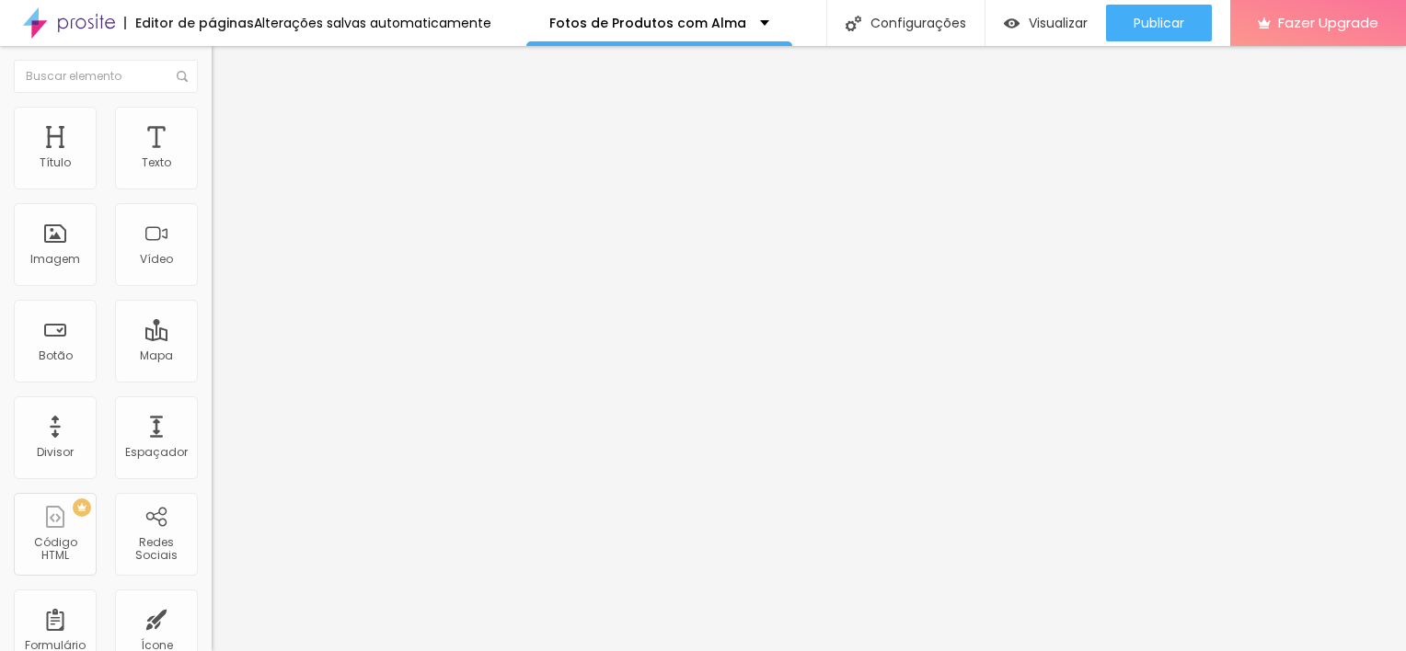
drag, startPoint x: 768, startPoint y: 494, endPoint x: 762, endPoint y: 537, distance: 43.7
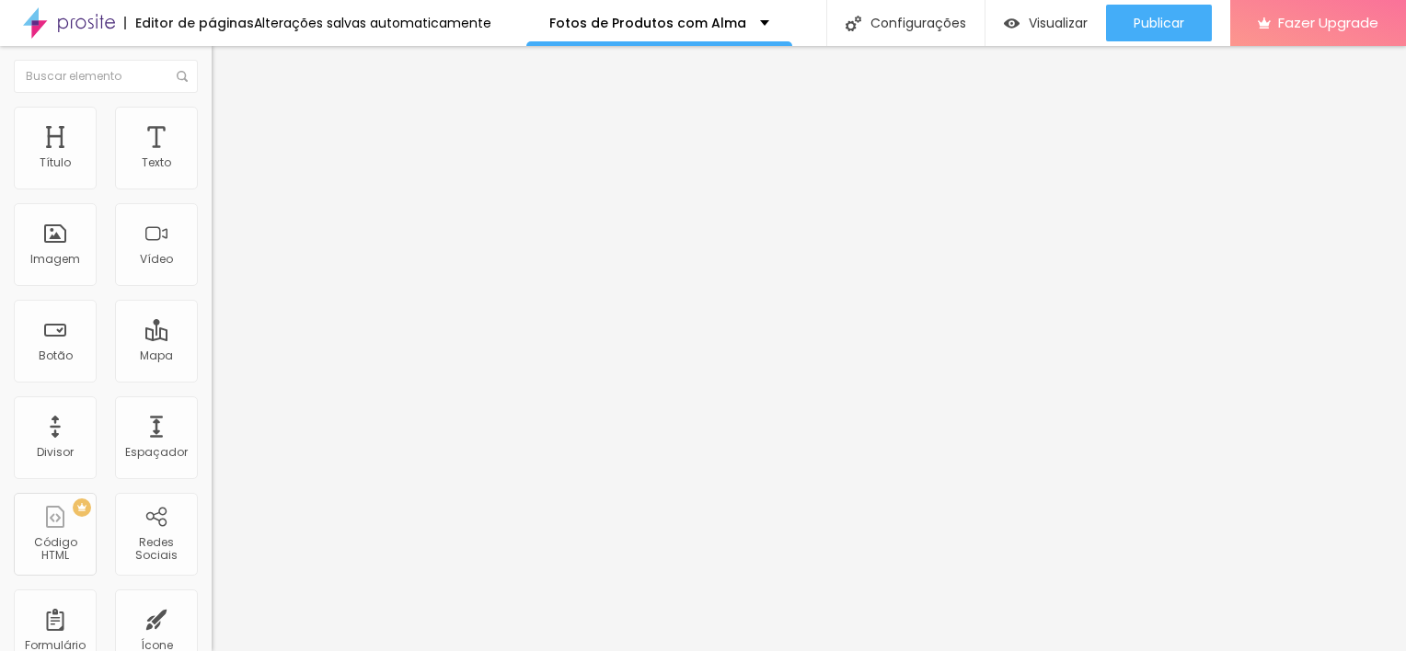
drag, startPoint x: 812, startPoint y: 274, endPoint x: 257, endPoint y: 313, distance: 557.0
drag, startPoint x: 851, startPoint y: 275, endPoint x: 382, endPoint y: 267, distance: 469.2
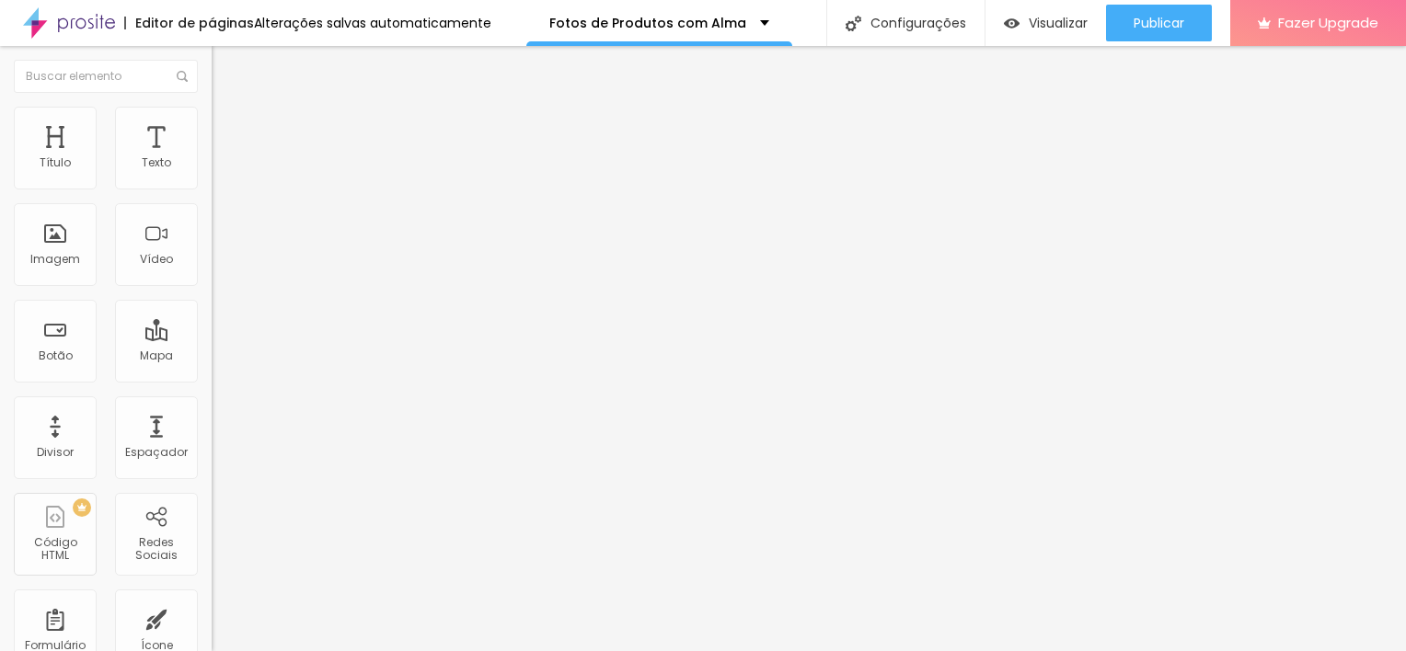
drag, startPoint x: 1074, startPoint y: 444, endPoint x: 1152, endPoint y: 478, distance: 85.3
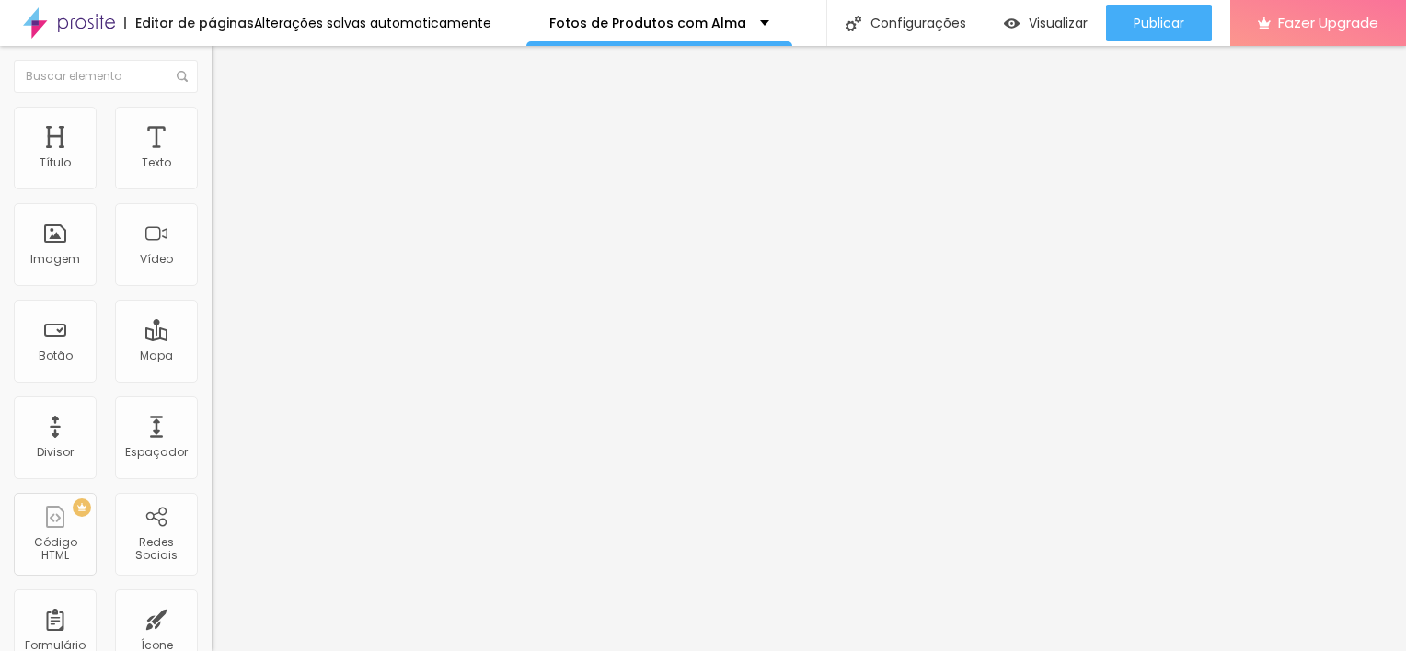
drag, startPoint x: 306, startPoint y: 522, endPoint x: 302, endPoint y: 418, distance: 104.1
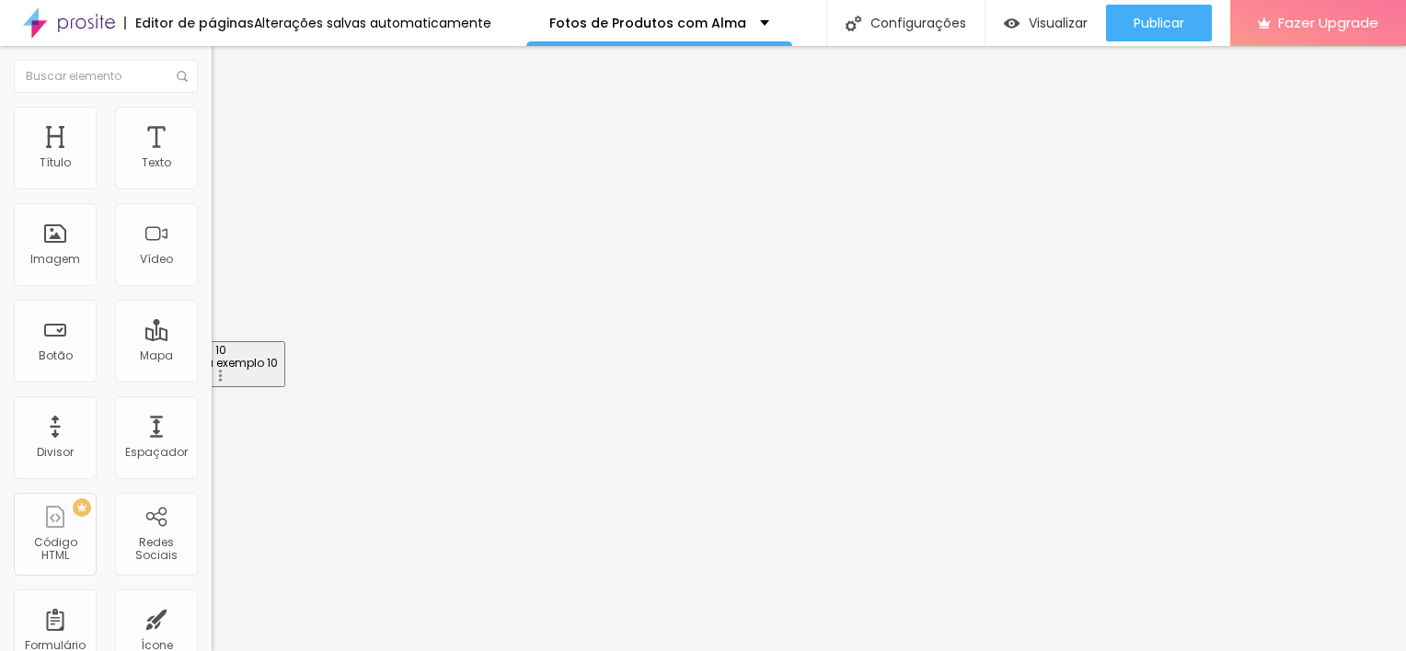
drag, startPoint x: 258, startPoint y: 537, endPoint x: 274, endPoint y: 358, distance: 180.1
drag, startPoint x: 609, startPoint y: 264, endPoint x: 376, endPoint y: 298, distance: 235.2
drag, startPoint x: 681, startPoint y: 276, endPoint x: 351, endPoint y: 288, distance: 329.6
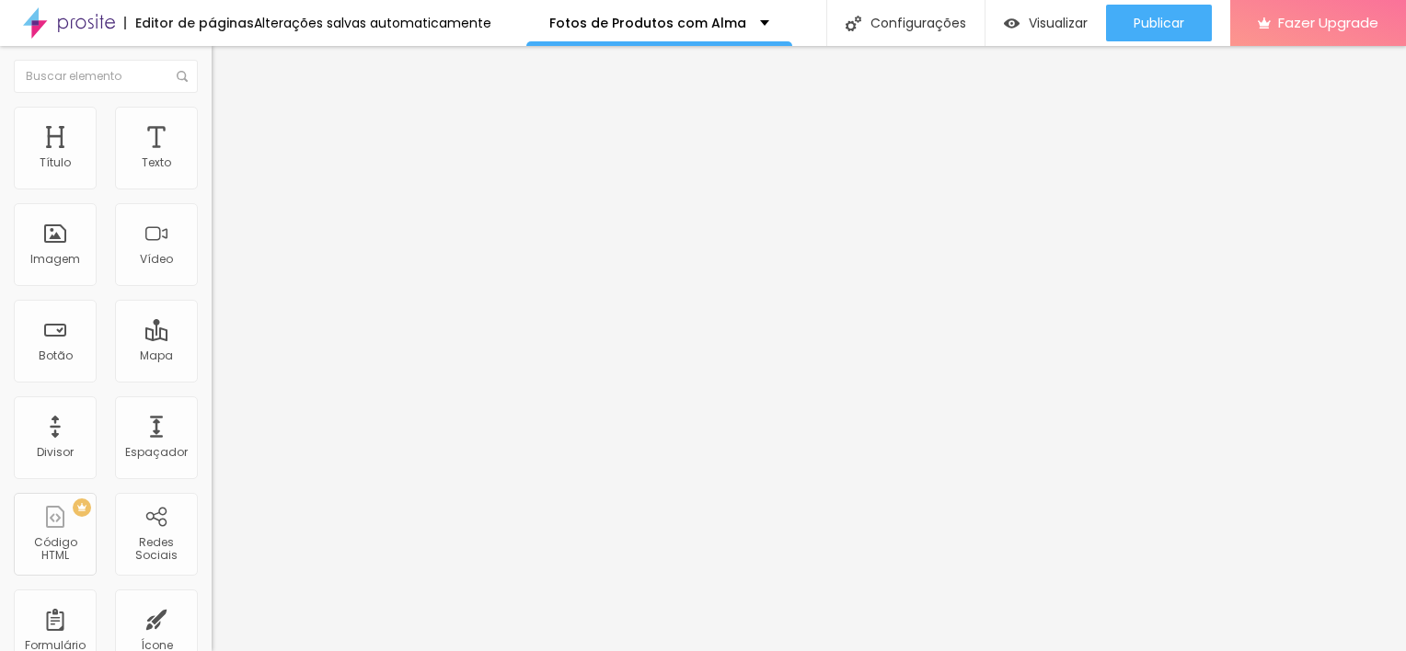
drag, startPoint x: 680, startPoint y: 455, endPoint x: 419, endPoint y: 454, distance: 260.3
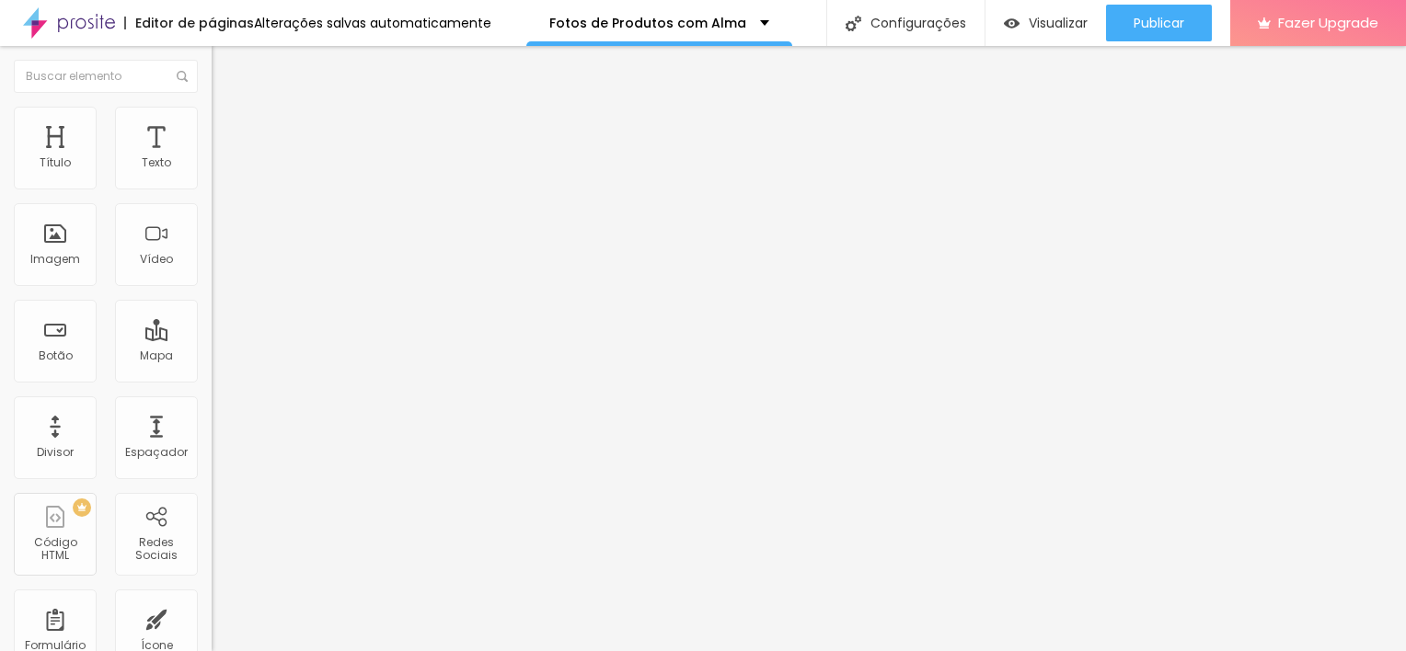
drag, startPoint x: 1056, startPoint y: 462, endPoint x: 948, endPoint y: 463, distance: 108.6
drag, startPoint x: 954, startPoint y: 440, endPoint x: 943, endPoint y: 445, distance: 12.3
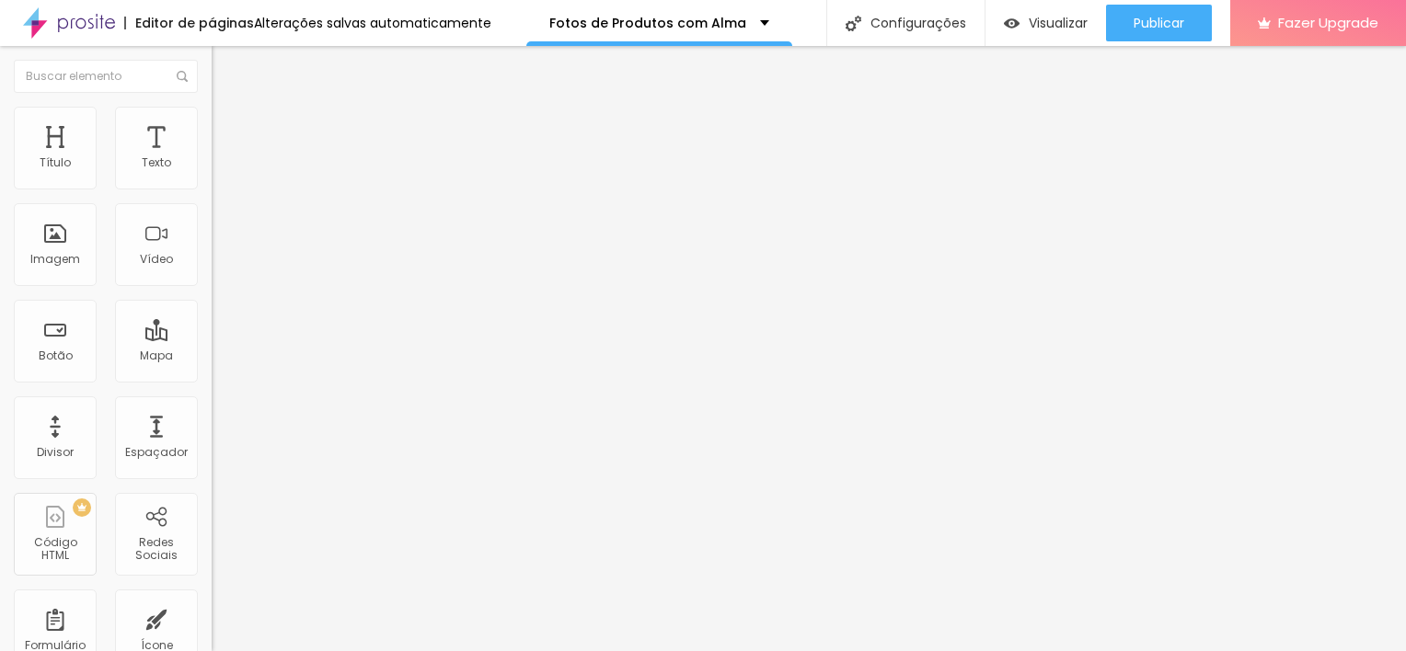
drag, startPoint x: 819, startPoint y: 447, endPoint x: 919, endPoint y: 434, distance: 101.1
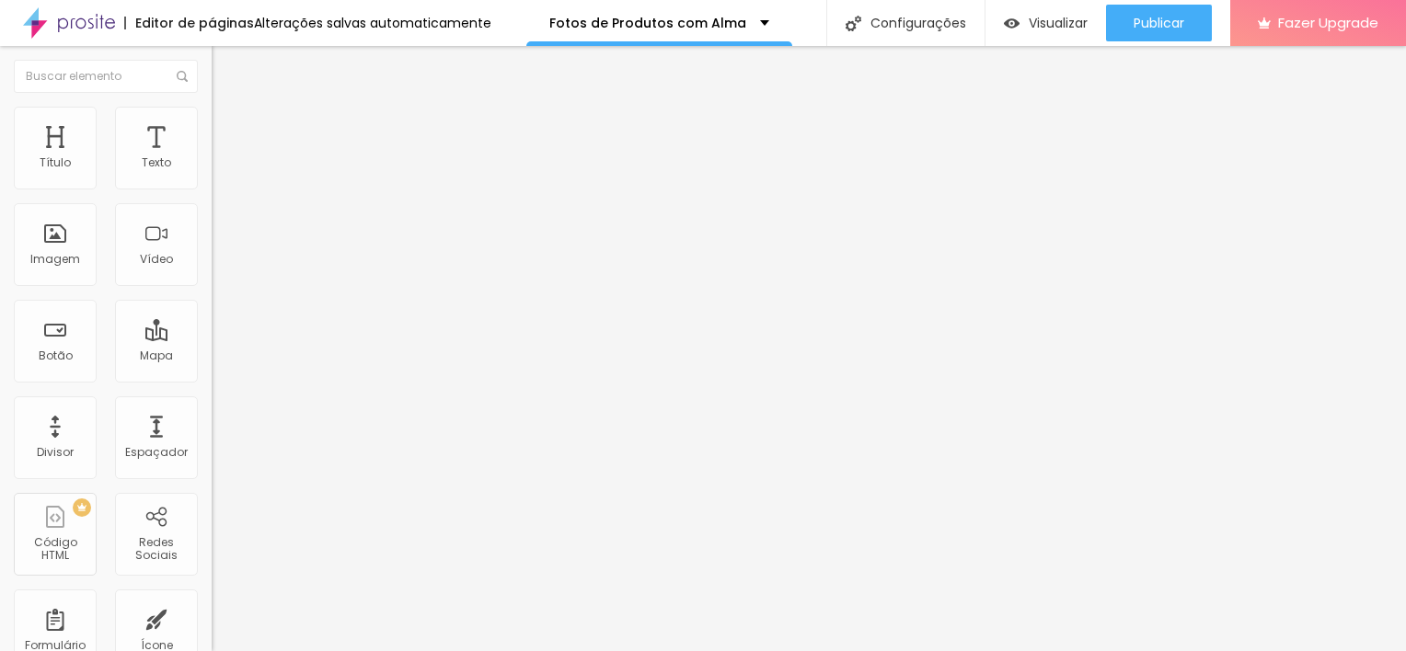
drag, startPoint x: 963, startPoint y: 468, endPoint x: 498, endPoint y: 487, distance: 465.8
drag, startPoint x: 818, startPoint y: 446, endPoint x: 917, endPoint y: 442, distance: 99.5
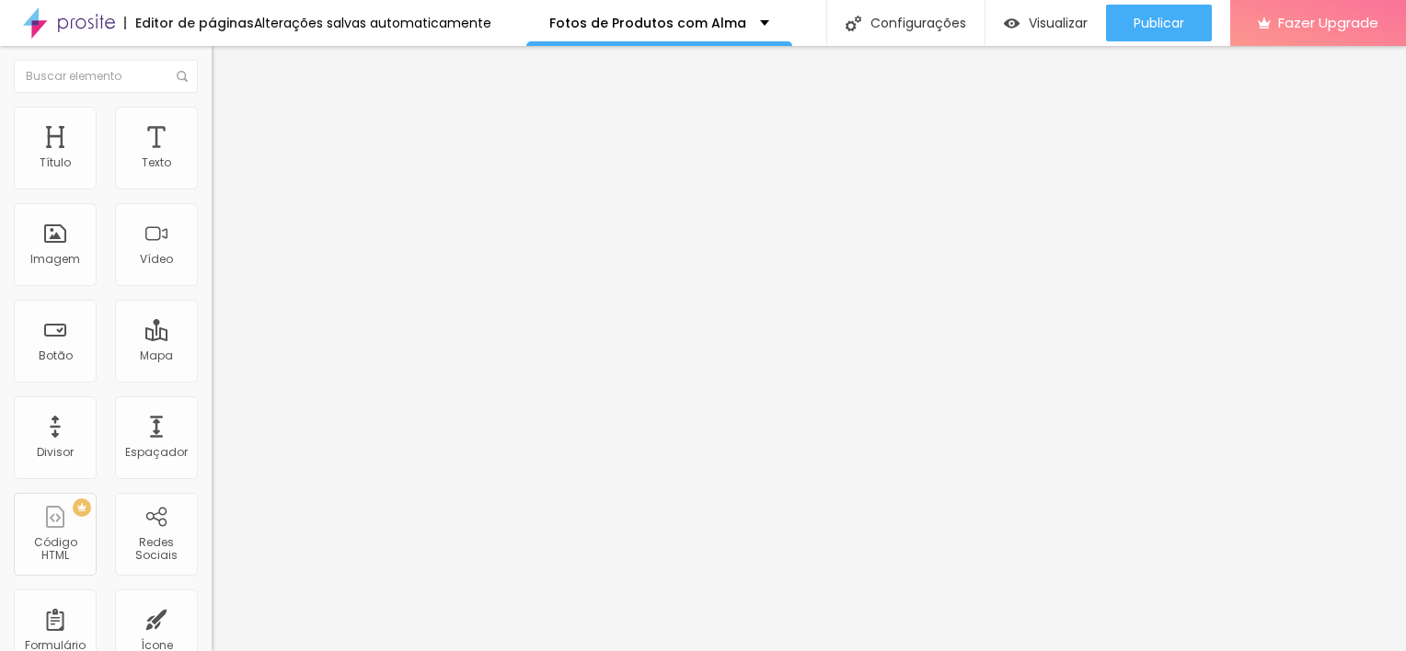
drag, startPoint x: 707, startPoint y: 276, endPoint x: 438, endPoint y: 270, distance: 268.7
drag, startPoint x: 764, startPoint y: 276, endPoint x: 367, endPoint y: 266, distance: 396.6
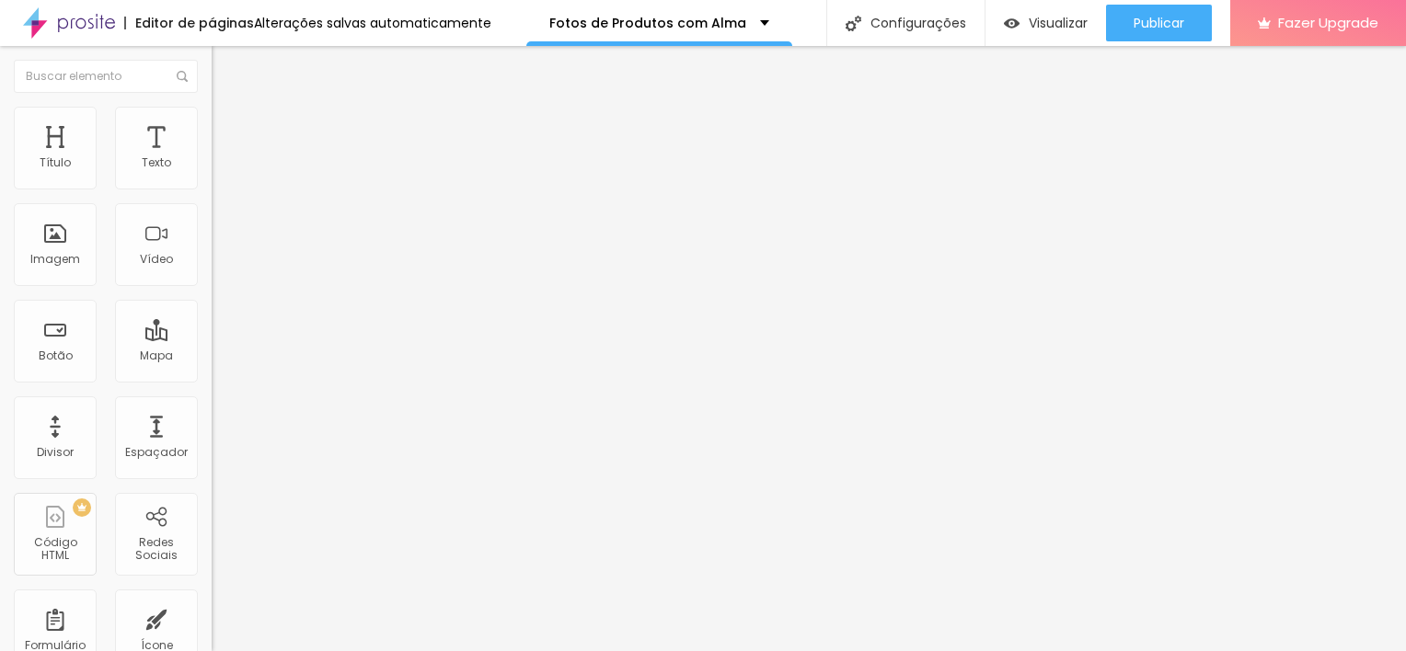
drag, startPoint x: 647, startPoint y: 448, endPoint x: 380, endPoint y: 439, distance: 266.9
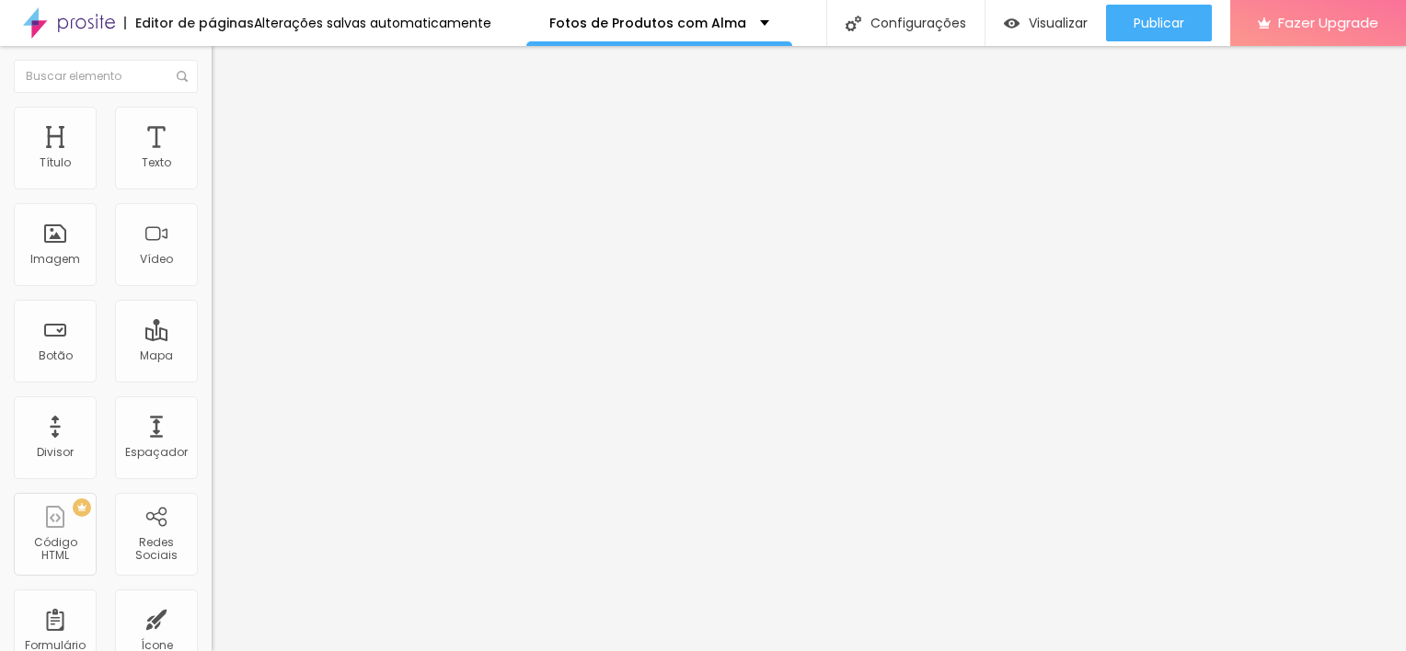
drag, startPoint x: 423, startPoint y: 374, endPoint x: 440, endPoint y: 490, distance: 117.1
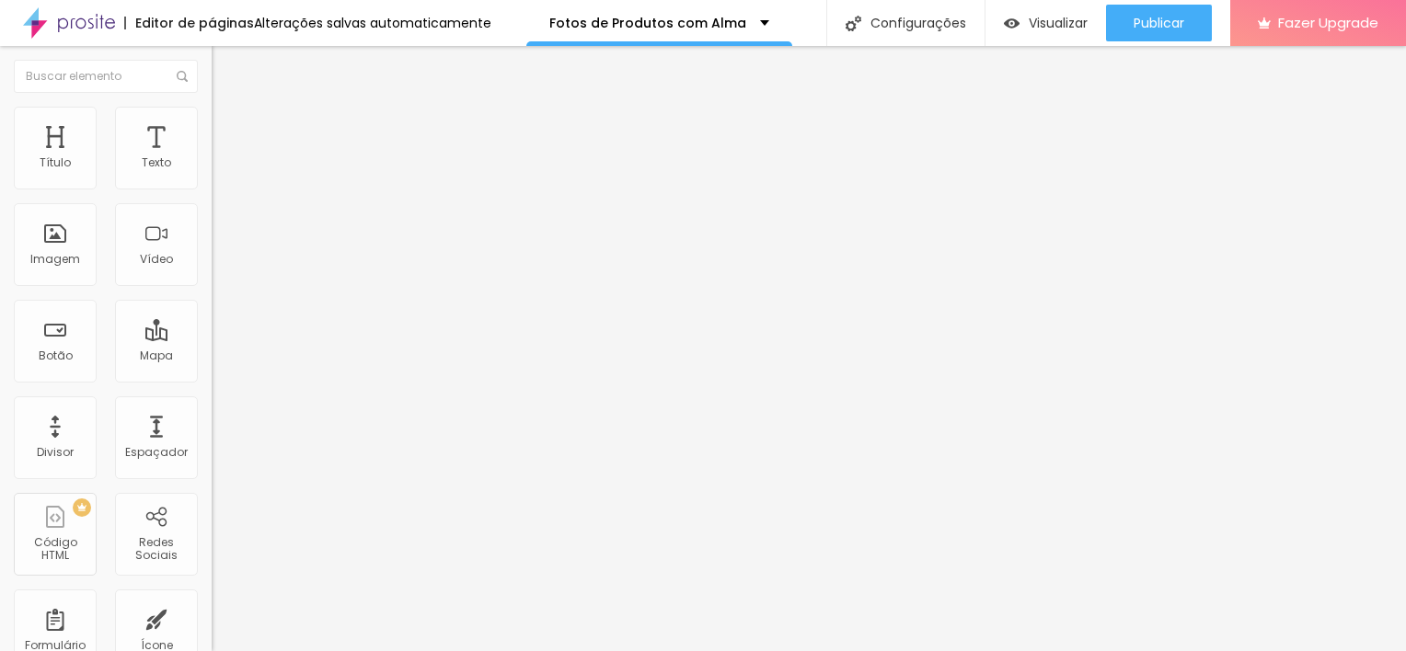
scroll to position [48, 0]
click at [212, 195] on span "Editar perguntas" at bounding box center [264, 187] width 105 height 16
drag, startPoint x: 814, startPoint y: 279, endPoint x: 302, endPoint y: 295, distance: 512.7
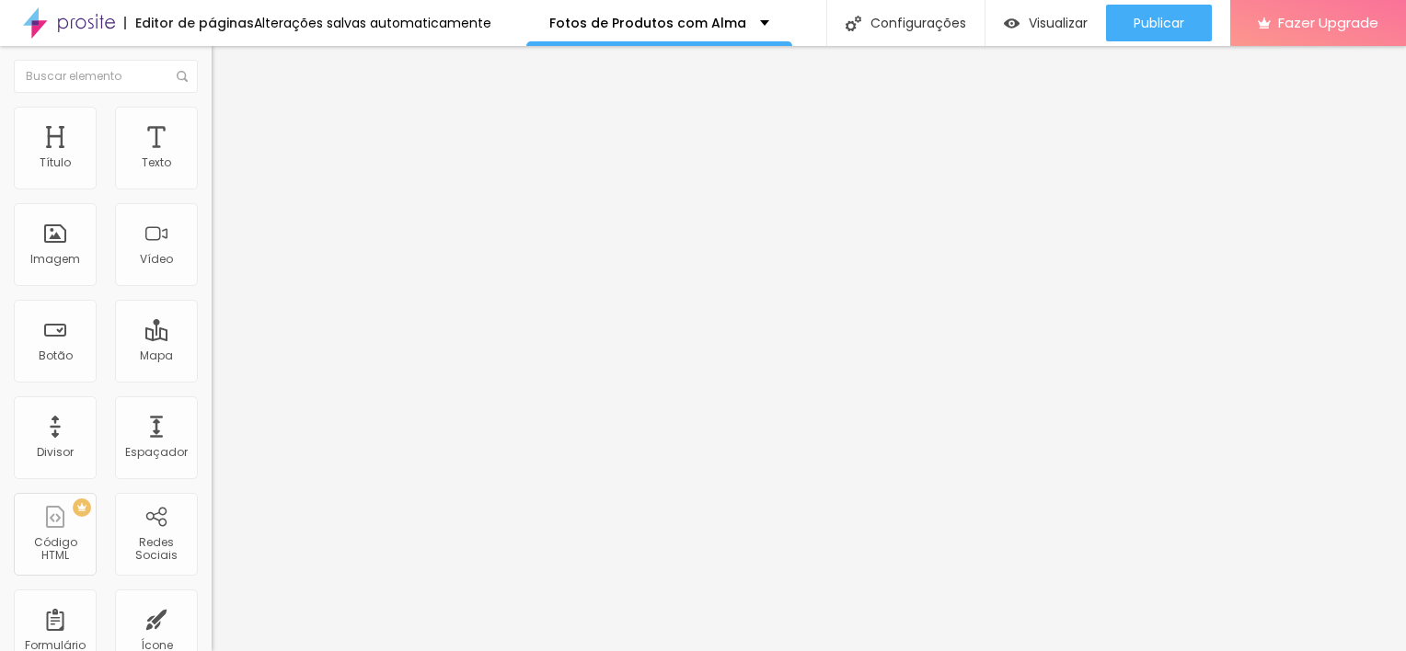
drag, startPoint x: 776, startPoint y: 273, endPoint x: 442, endPoint y: 287, distance: 335.1
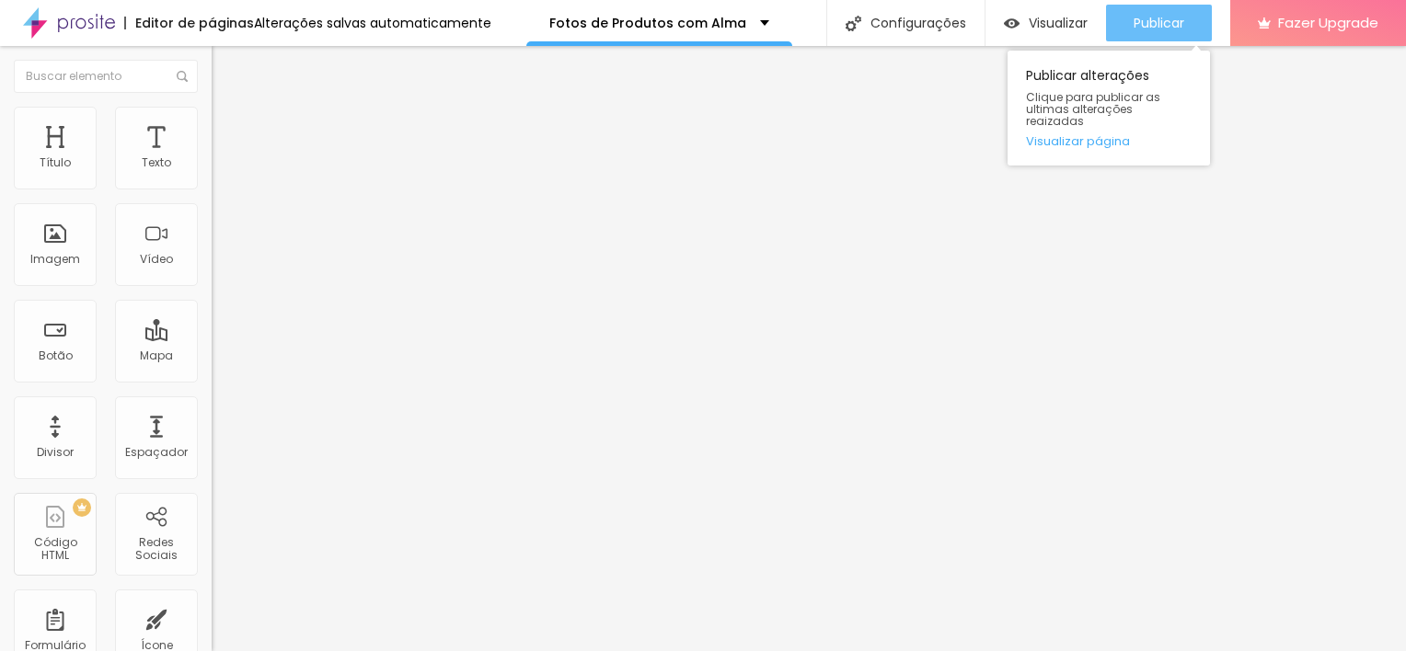
click at [1149, 29] on span "Publicar" at bounding box center [1158, 23] width 51 height 15
click at [1133, 29] on span "Publicar" at bounding box center [1158, 23] width 51 height 15
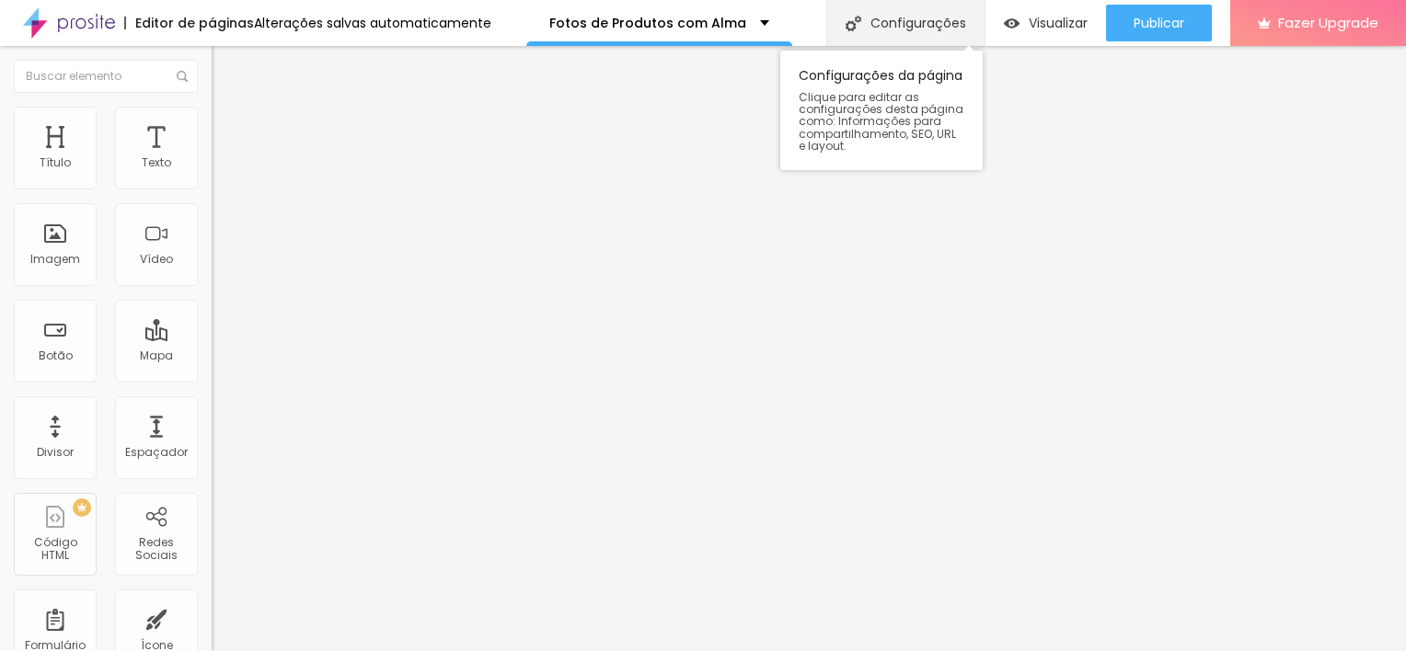
click at [922, 12] on div "Configurações" at bounding box center [905, 23] width 158 height 46
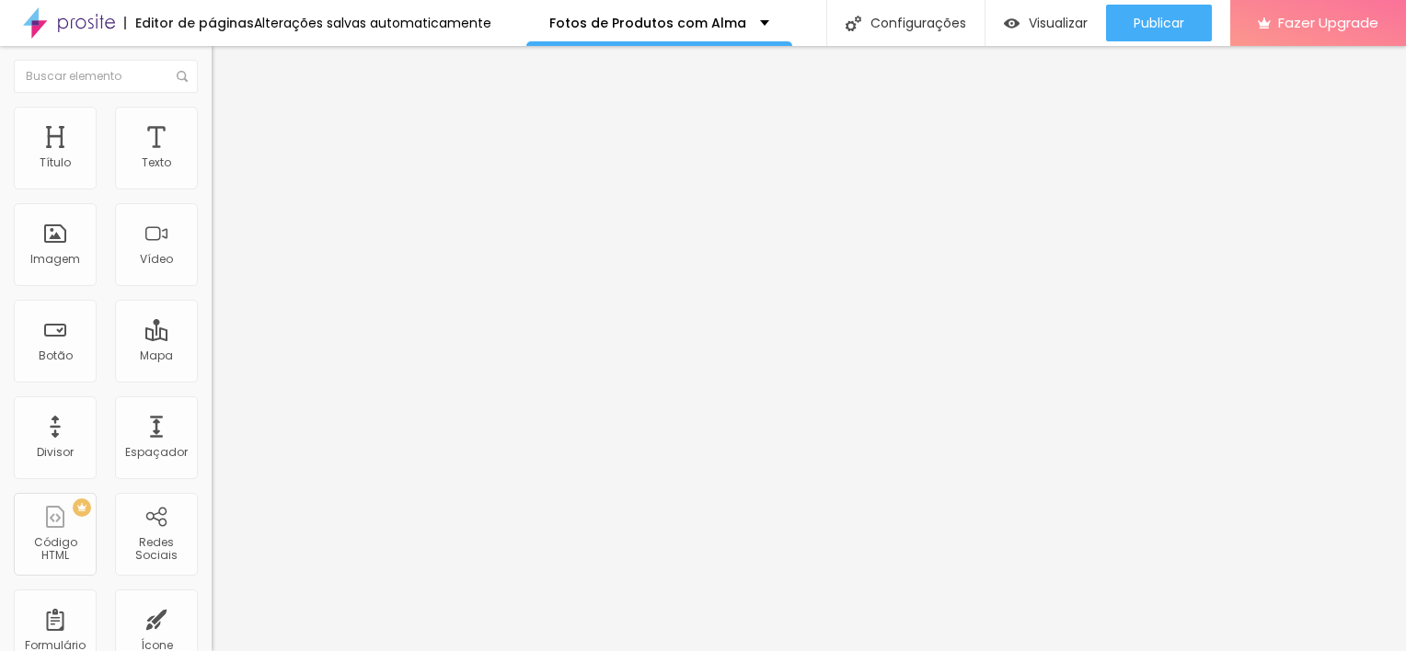
click at [212, 125] on img at bounding box center [220, 133] width 17 height 17
drag, startPoint x: 47, startPoint y: 174, endPoint x: 15, endPoint y: 180, distance: 32.8
click at [212, 180] on div "10 Espaço de cima" at bounding box center [318, 274] width 212 height 260
type input "0"
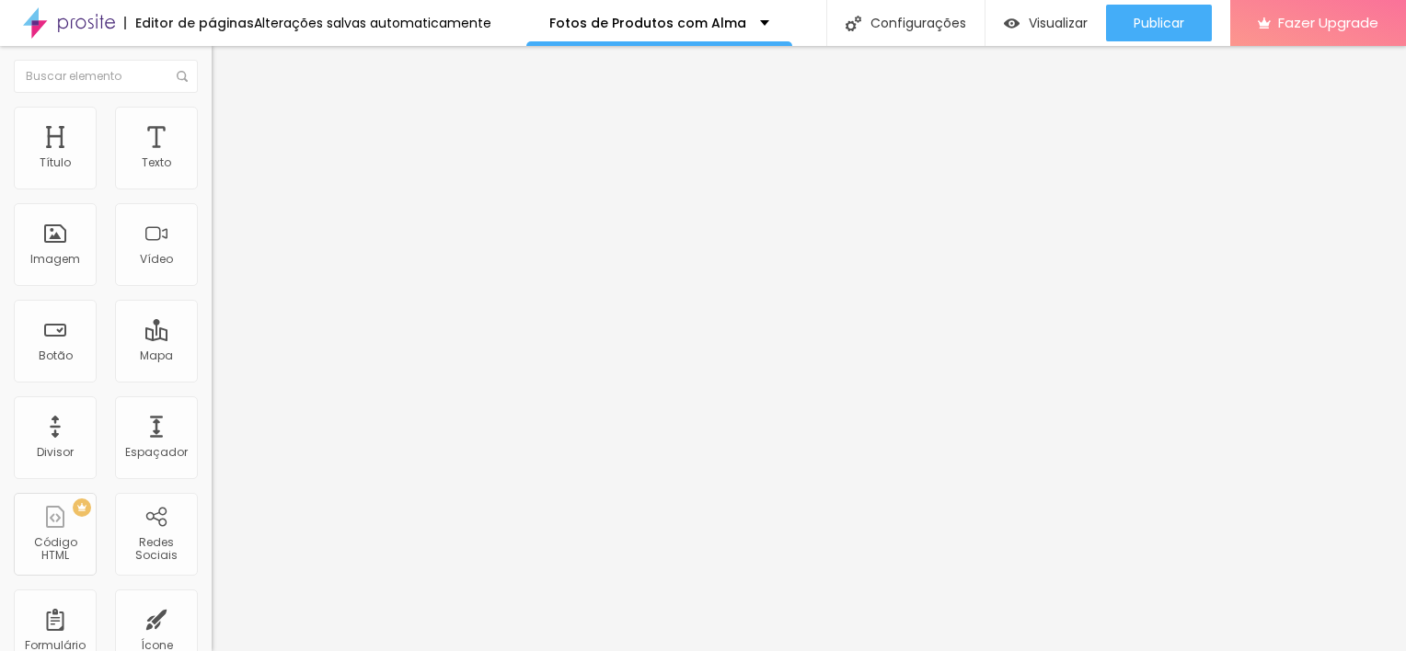
type input "0"
click at [212, 357] on input "range" at bounding box center [271, 364] width 119 height 15
click at [212, 617] on div at bounding box center [318, 625] width 212 height 17
type input "3"
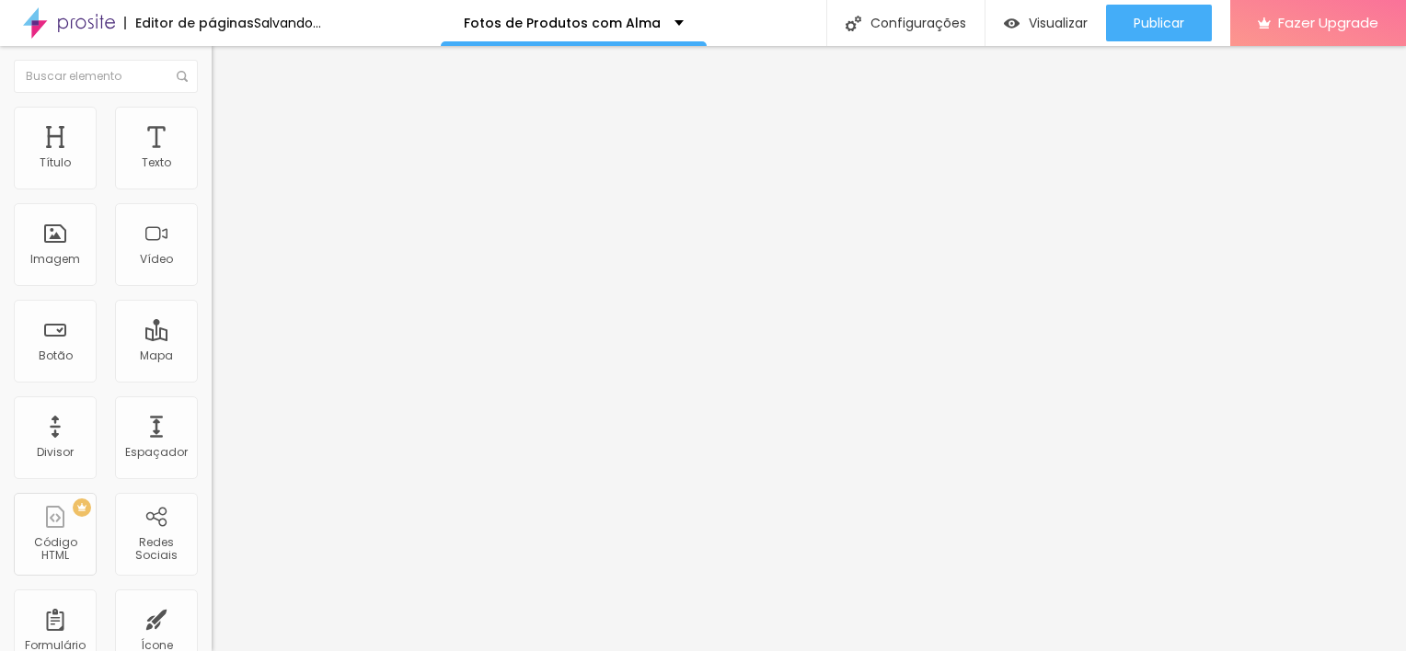
type input "3"
type input "0"
drag, startPoint x: 53, startPoint y: 216, endPoint x: 11, endPoint y: 217, distance: 42.3
type input "0"
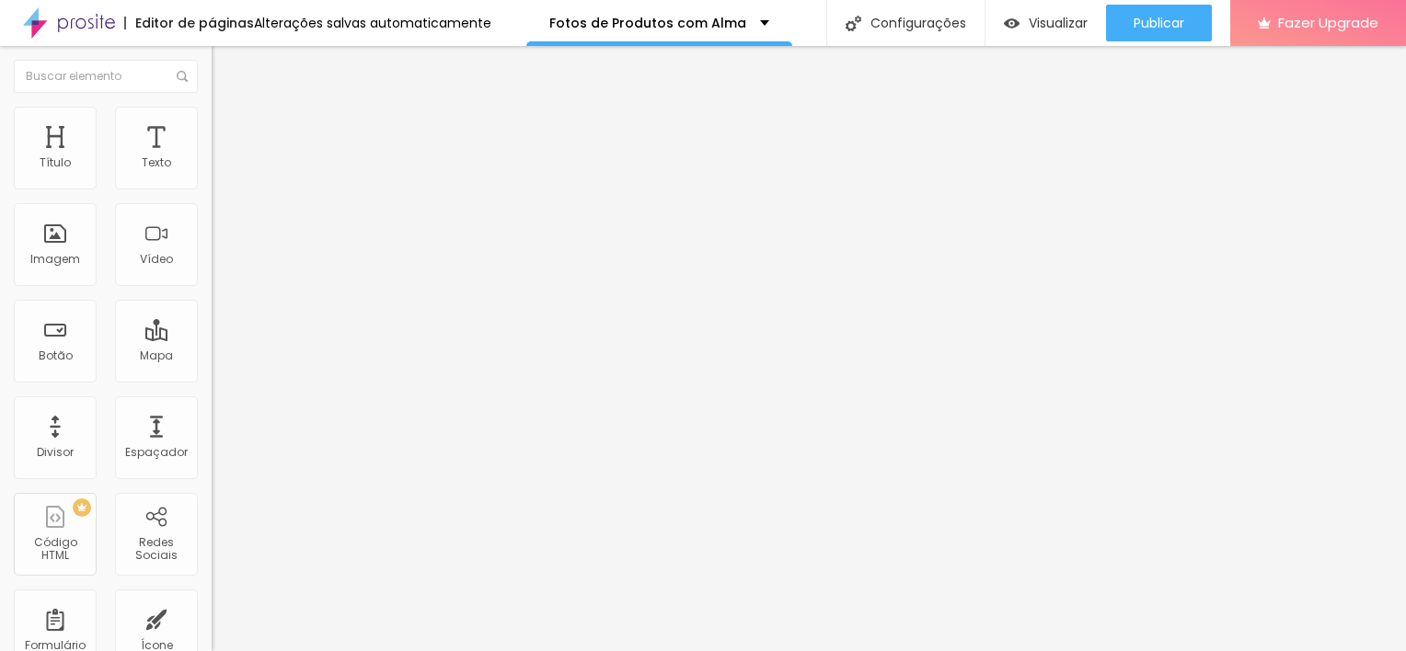
click at [212, 617] on input "range" at bounding box center [271, 624] width 119 height 15
click at [212, 107] on img at bounding box center [220, 115] width 17 height 17
click at [228, 109] on span "Conteúdo" at bounding box center [256, 101] width 57 height 16
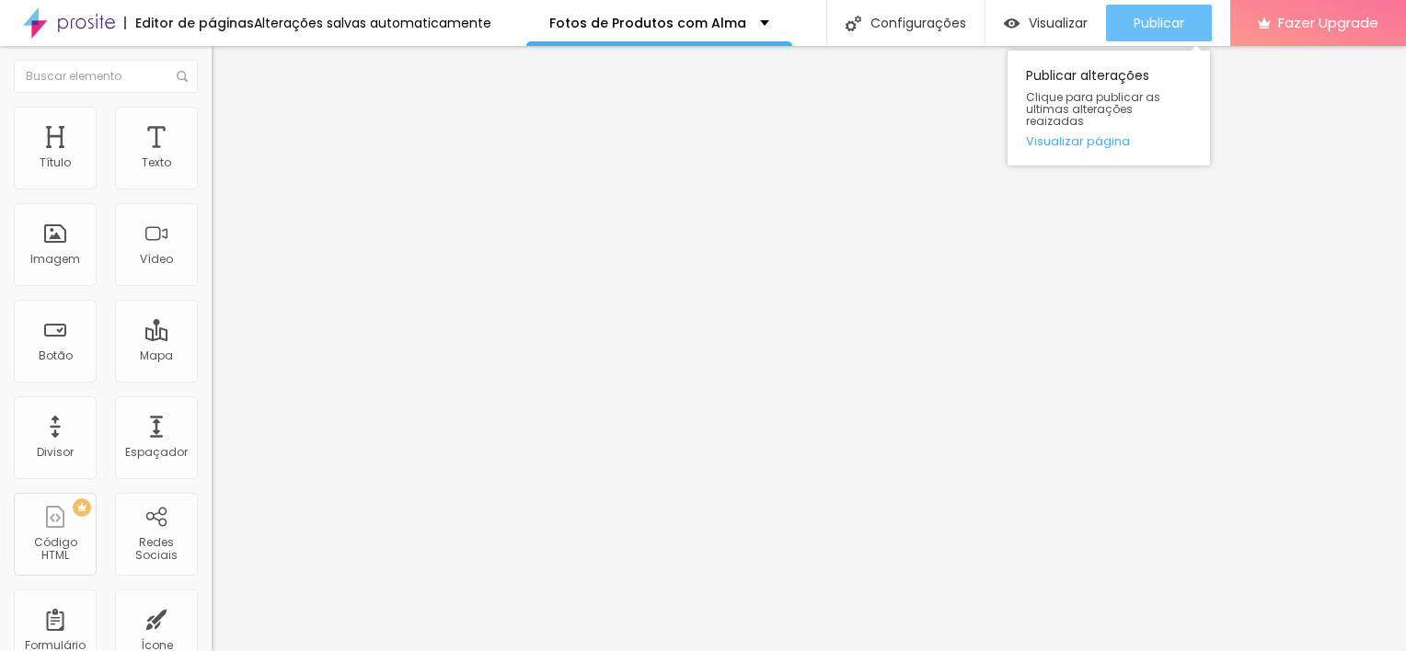
click at [1189, 26] on button "Publicar" at bounding box center [1159, 23] width 106 height 37
click at [1158, 29] on span "Publicar" at bounding box center [1158, 23] width 51 height 15
click at [1166, 17] on span "Publicar" at bounding box center [1158, 23] width 51 height 15
click at [1166, 11] on div "Publicar" at bounding box center [1158, 23] width 51 height 37
click at [1151, 10] on div "Publicar" at bounding box center [1158, 23] width 51 height 37
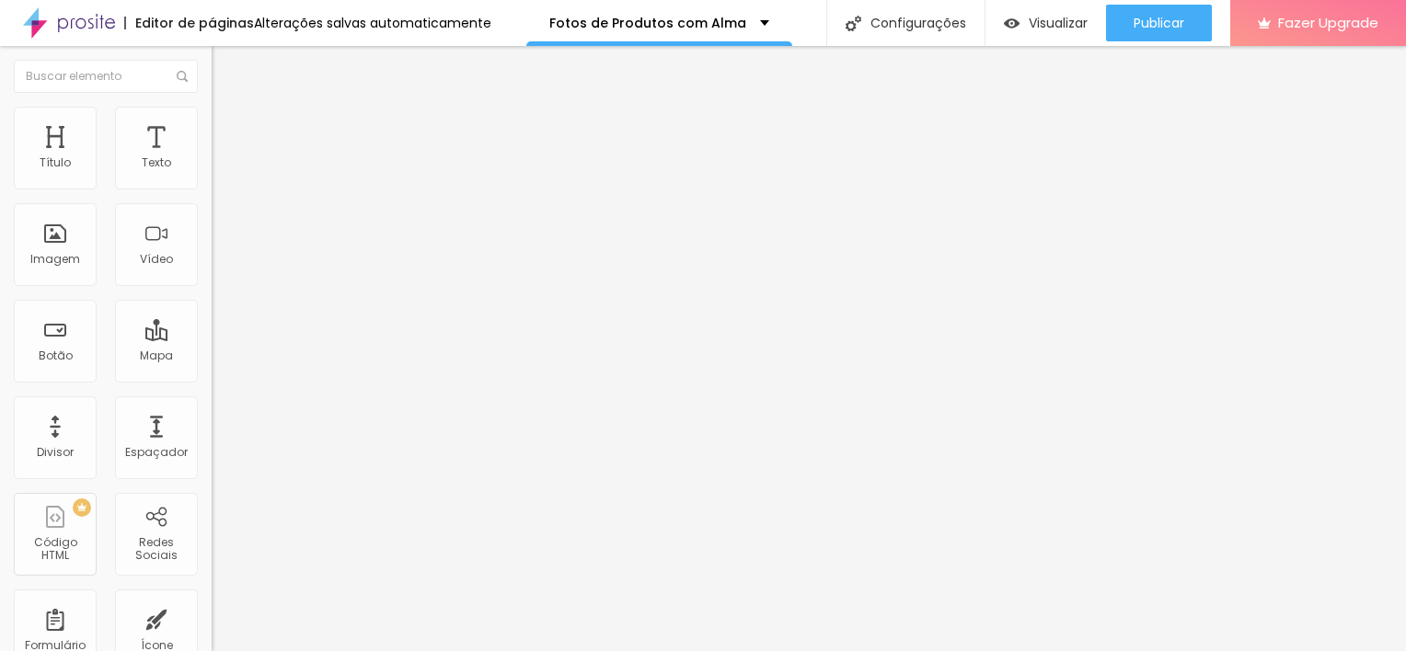
click at [212, 195] on span "Editar perguntas" at bounding box center [264, 187] width 105 height 16
drag, startPoint x: 654, startPoint y: 265, endPoint x: 385, endPoint y: 302, distance: 272.0
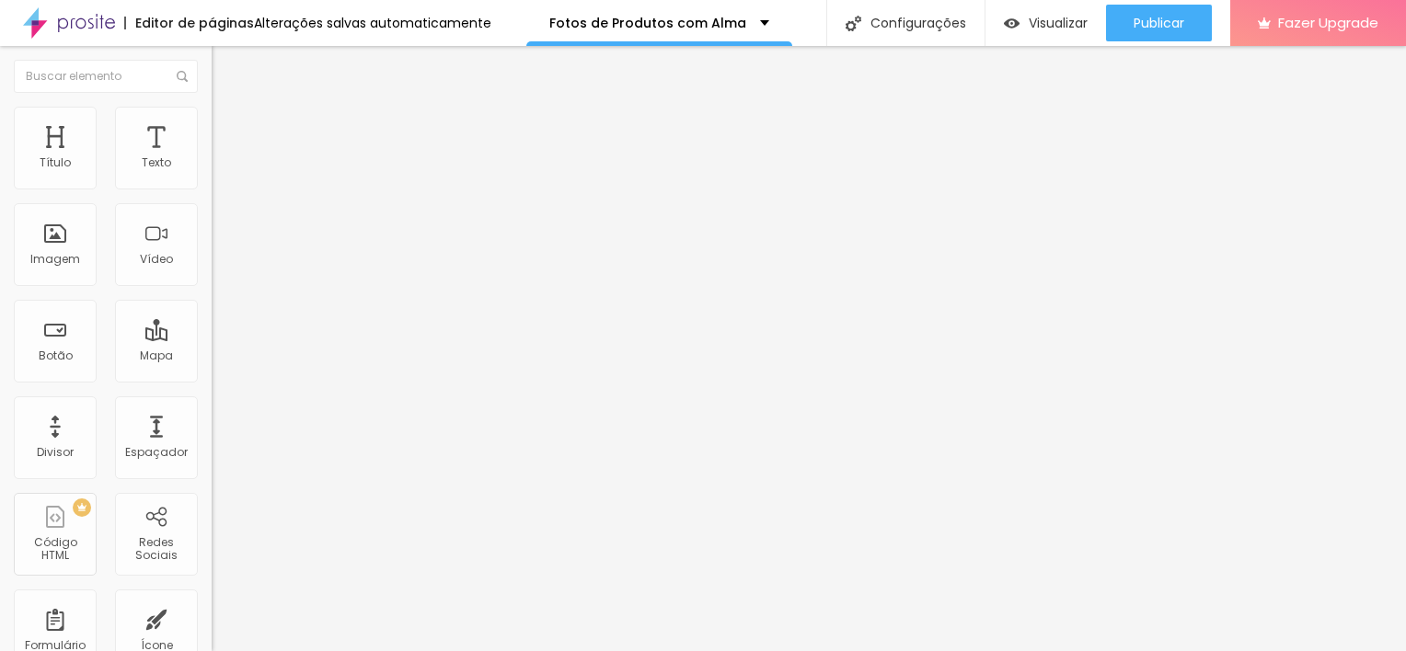
drag, startPoint x: 835, startPoint y: 471, endPoint x: 509, endPoint y: 434, distance: 328.6
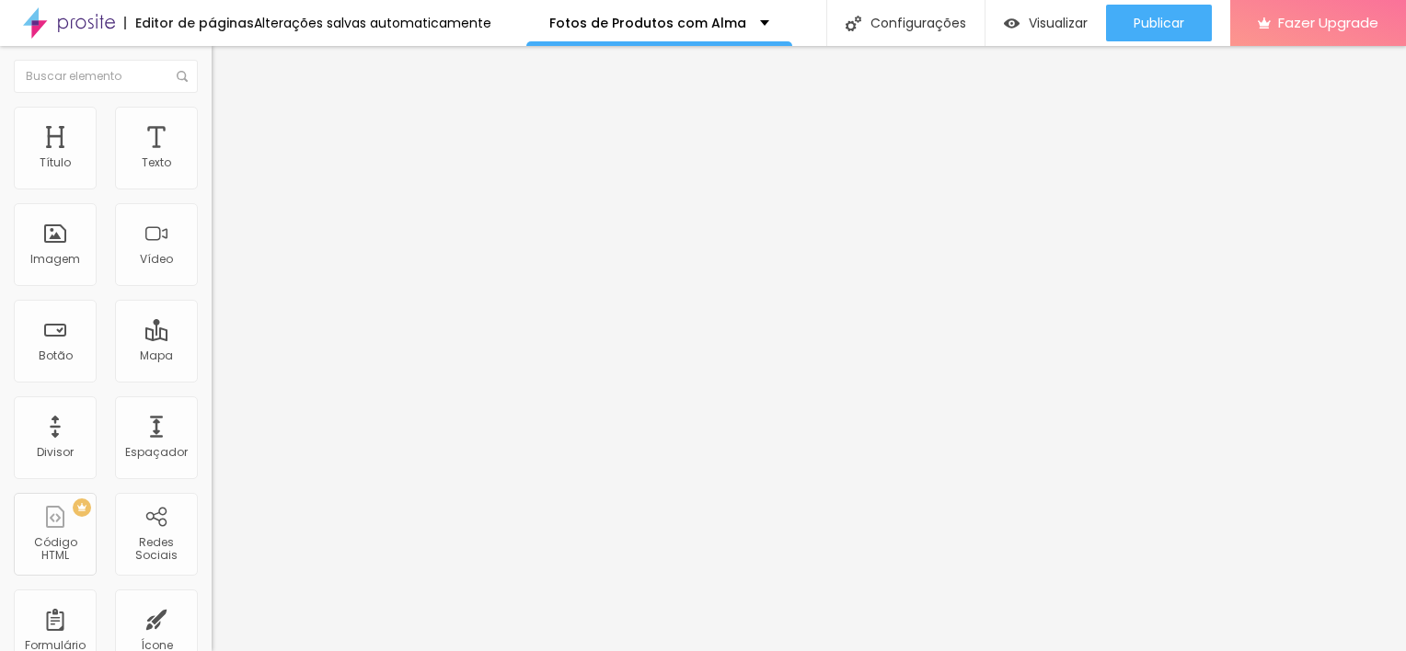
drag, startPoint x: 620, startPoint y: 275, endPoint x: 568, endPoint y: 271, distance: 52.6
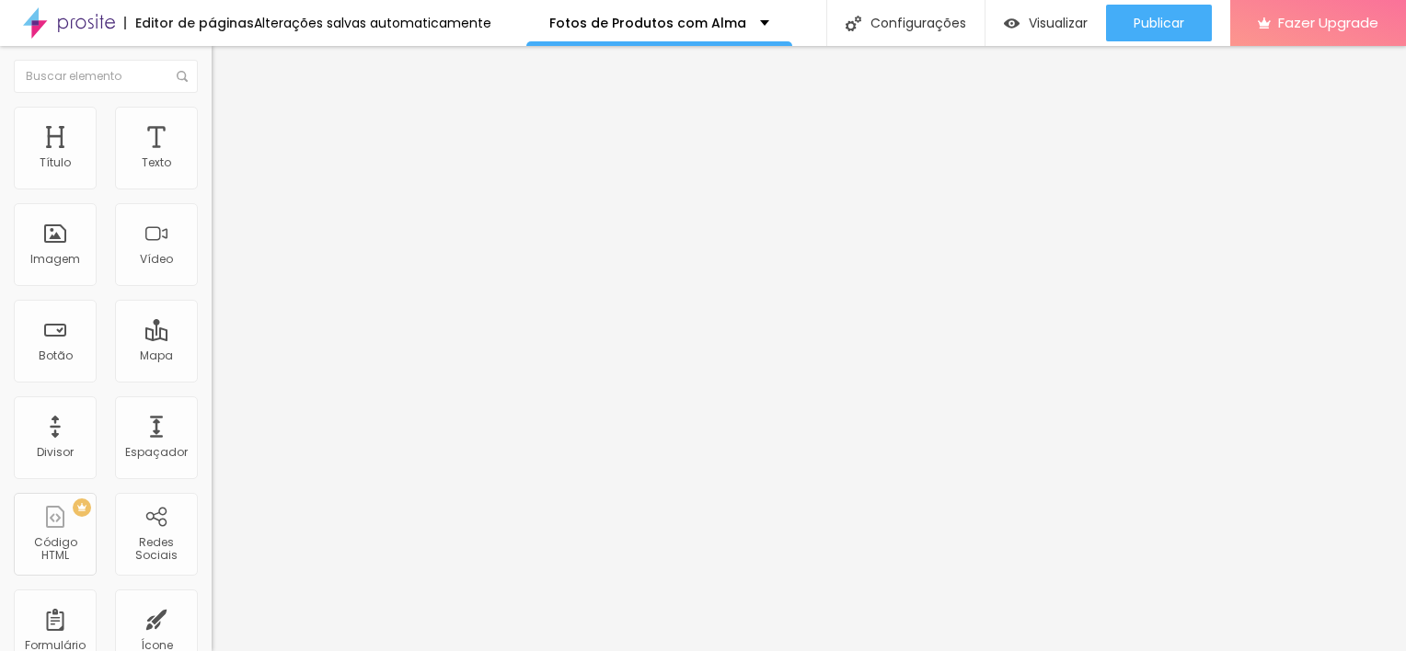
click at [212, 195] on span "Editar perguntas" at bounding box center [264, 187] width 105 height 16
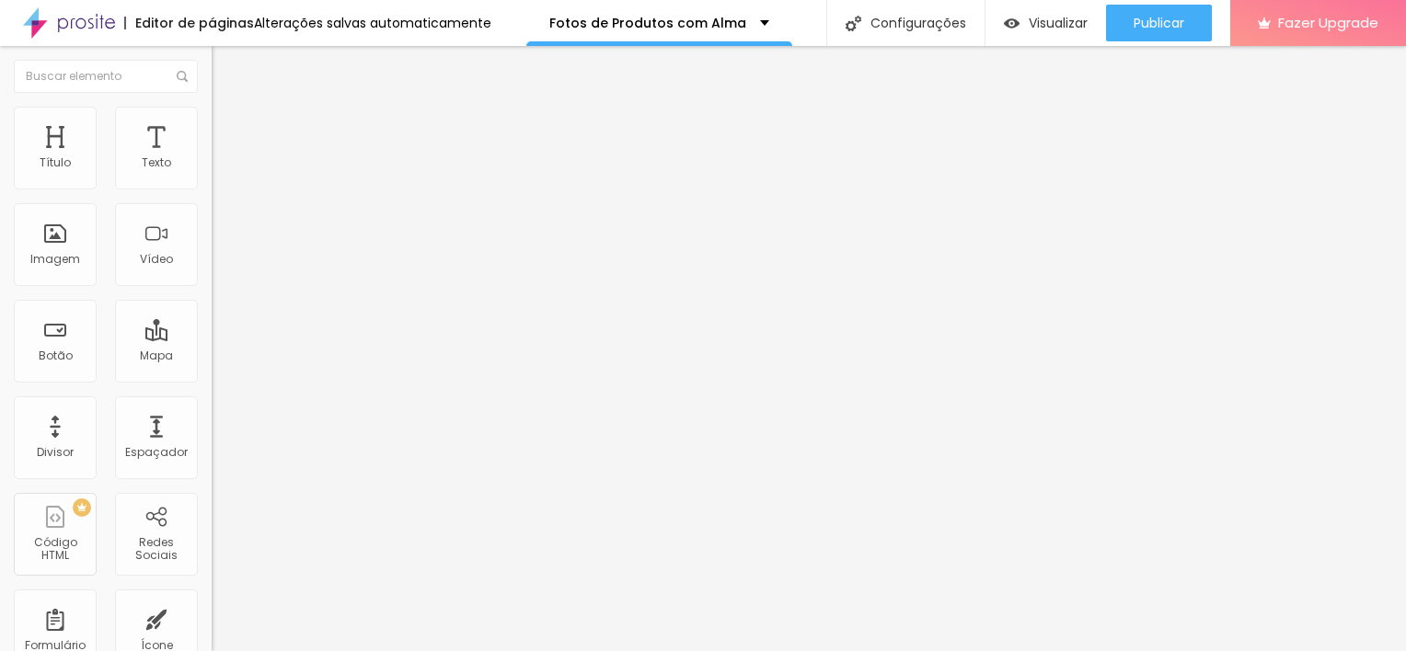
drag, startPoint x: 313, startPoint y: 517, endPoint x: 299, endPoint y: 392, distance: 125.9
drag, startPoint x: 236, startPoint y: 534, endPoint x: 247, endPoint y: 385, distance: 149.4
drag, startPoint x: 270, startPoint y: 385, endPoint x: 270, endPoint y: 442, distance: 57.0
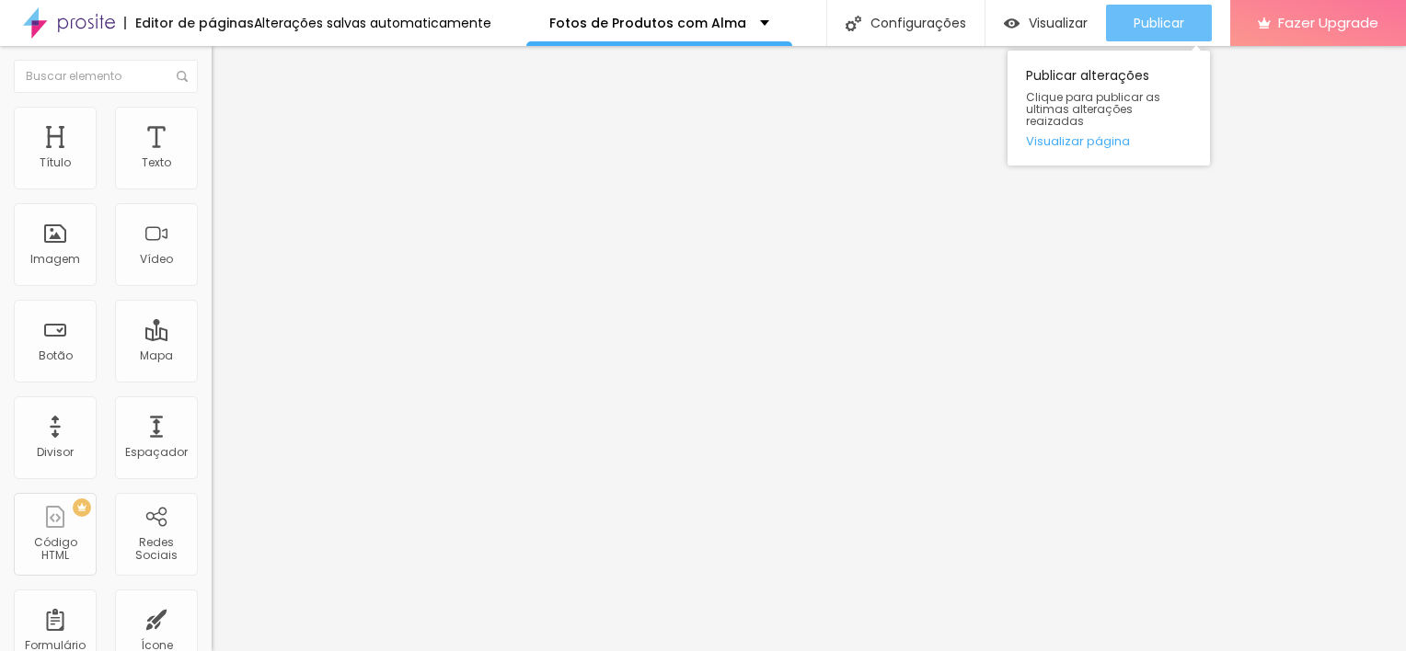
click at [1168, 29] on span "Publicar" at bounding box center [1158, 23] width 51 height 15
click at [1148, 29] on span "Publicar" at bounding box center [1158, 23] width 51 height 15
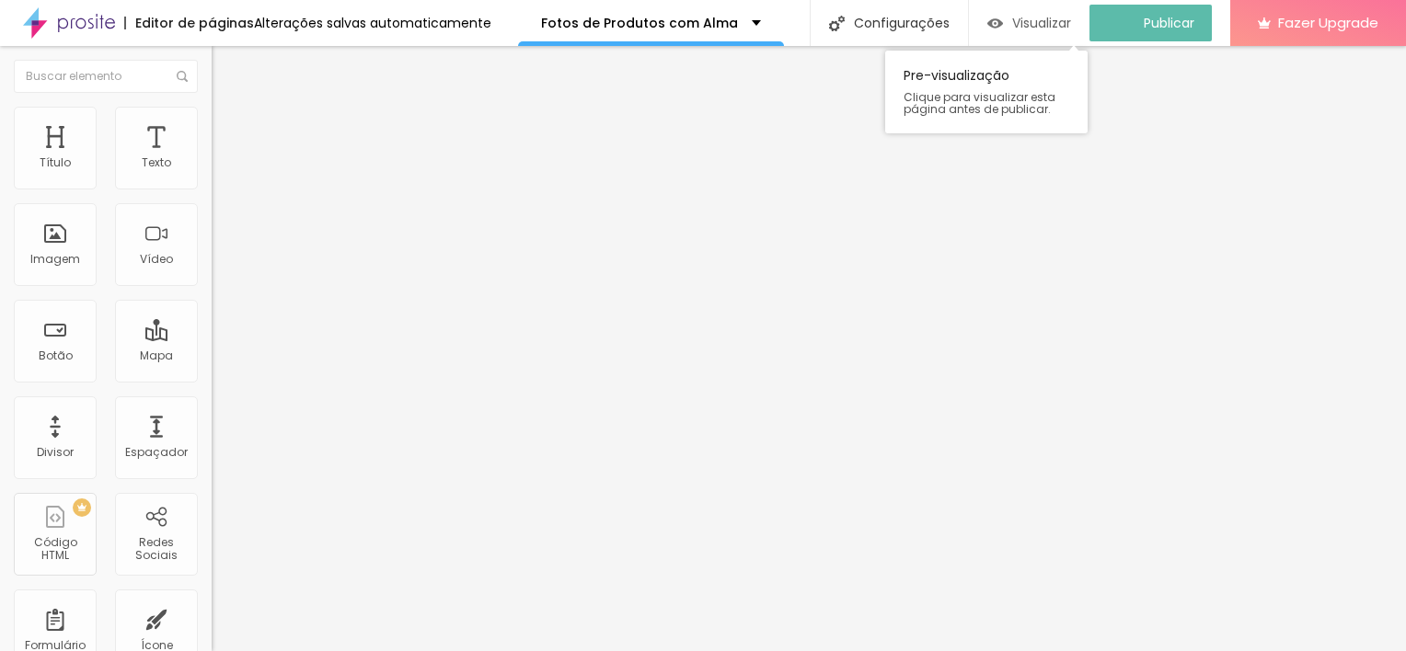
click at [1052, 27] on span "Visualizar" at bounding box center [1041, 23] width 59 height 15
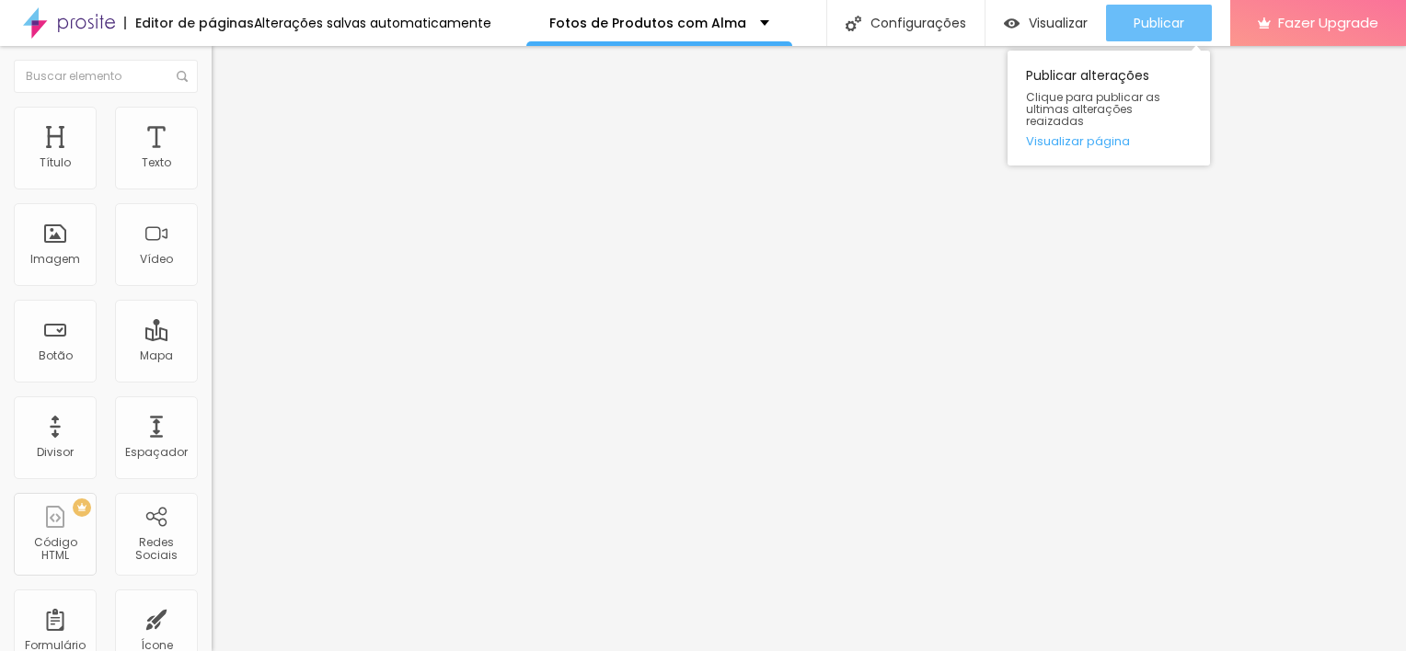
click at [1166, 22] on span "Publicar" at bounding box center [1158, 23] width 51 height 15
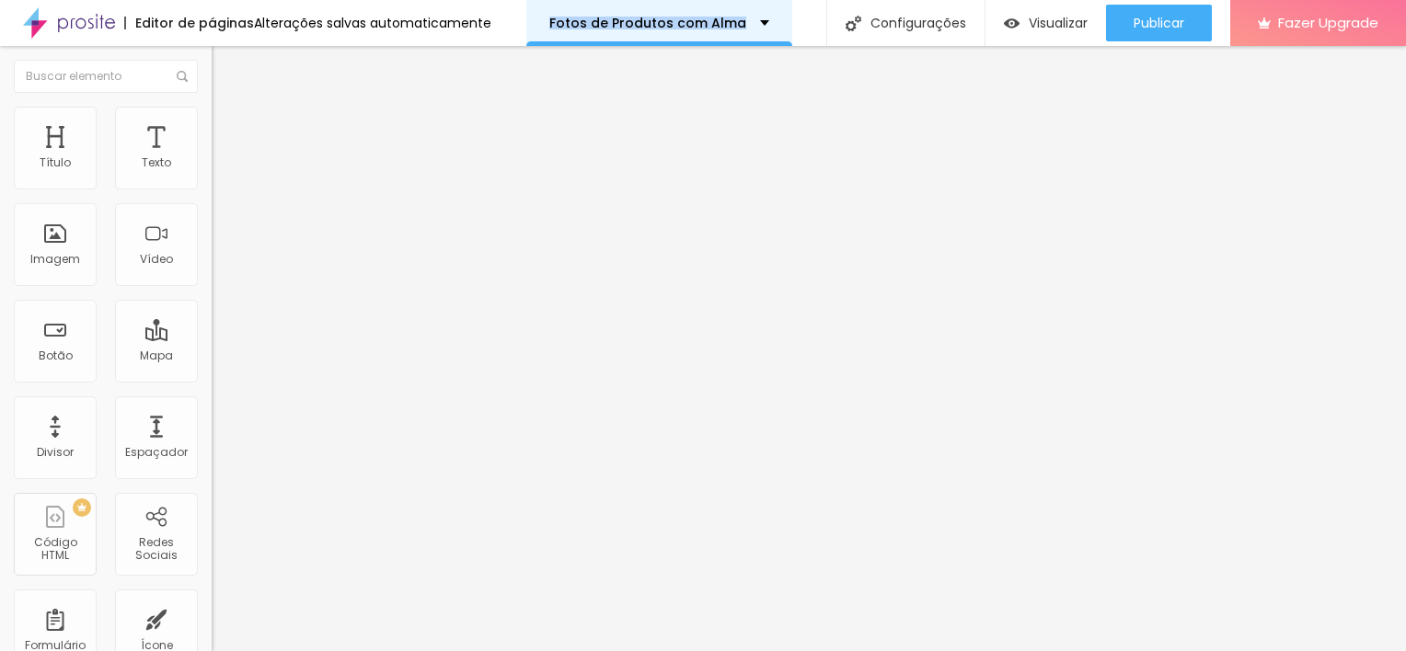
drag, startPoint x: 532, startPoint y: 25, endPoint x: 719, endPoint y: 29, distance: 187.7
click at [719, 29] on div "Fotos de Produtos com Alma" at bounding box center [659, 23] width 266 height 46
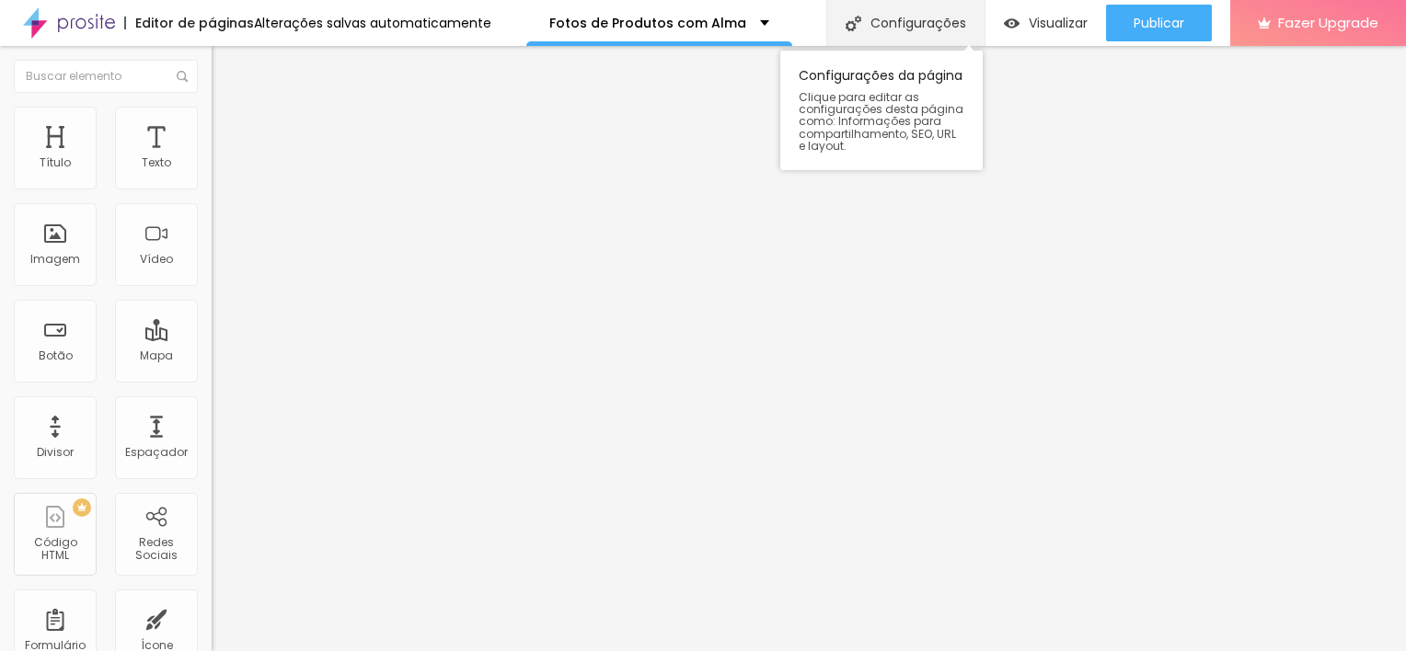
click at [929, 29] on div "Configurações" at bounding box center [905, 23] width 158 height 46
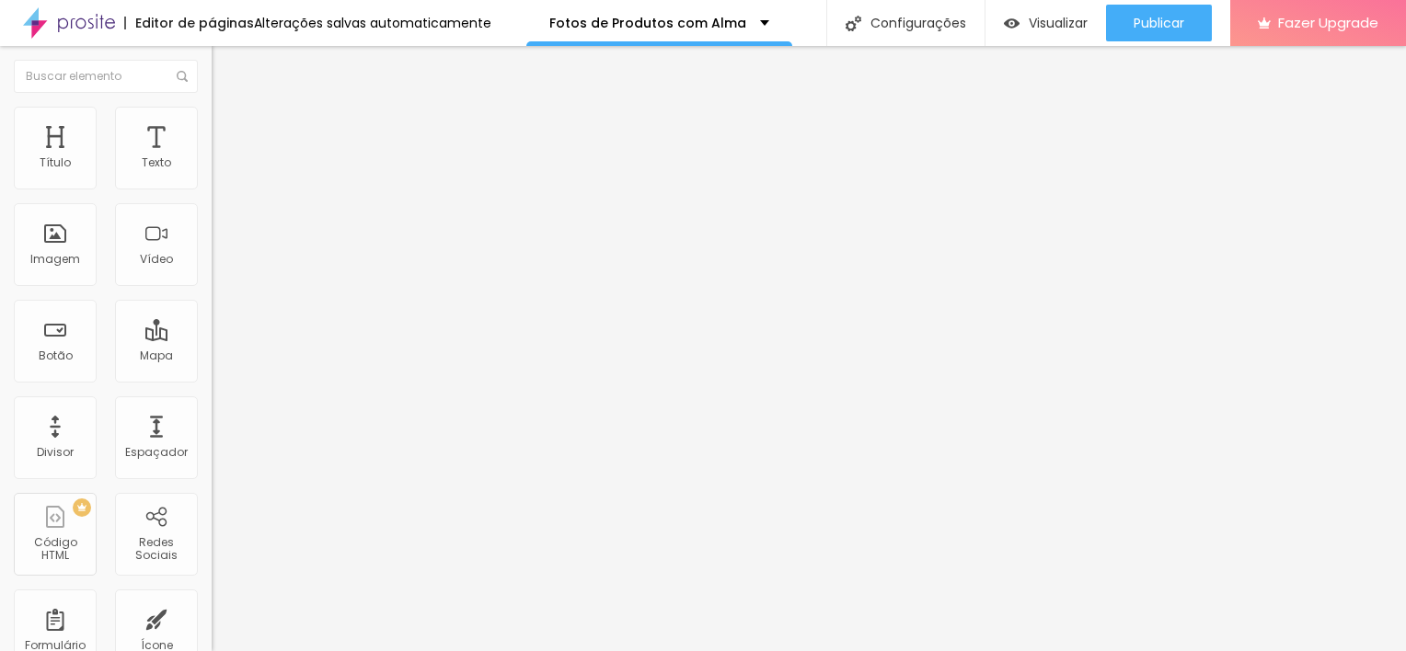
drag, startPoint x: 499, startPoint y: 324, endPoint x: 931, endPoint y: 320, distance: 432.4
copy p "https://julialimafoto.alboompro.com/fotos-de-produtos-com-alma"
click at [655, 18] on p "Fotos de Produtos com Alma" at bounding box center [647, 23] width 197 height 13
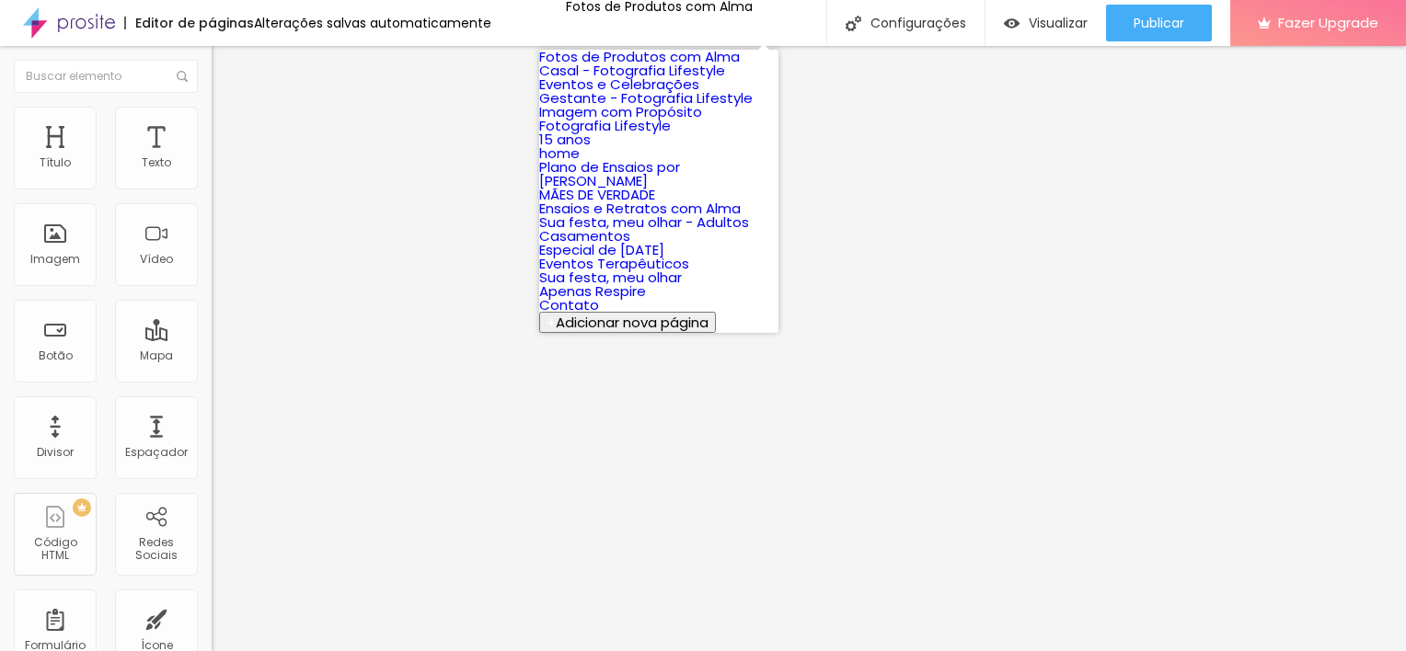
scroll to position [438, 0]
click at [685, 254] on link "Eventos Terapêuticos" at bounding box center [614, 263] width 150 height 19
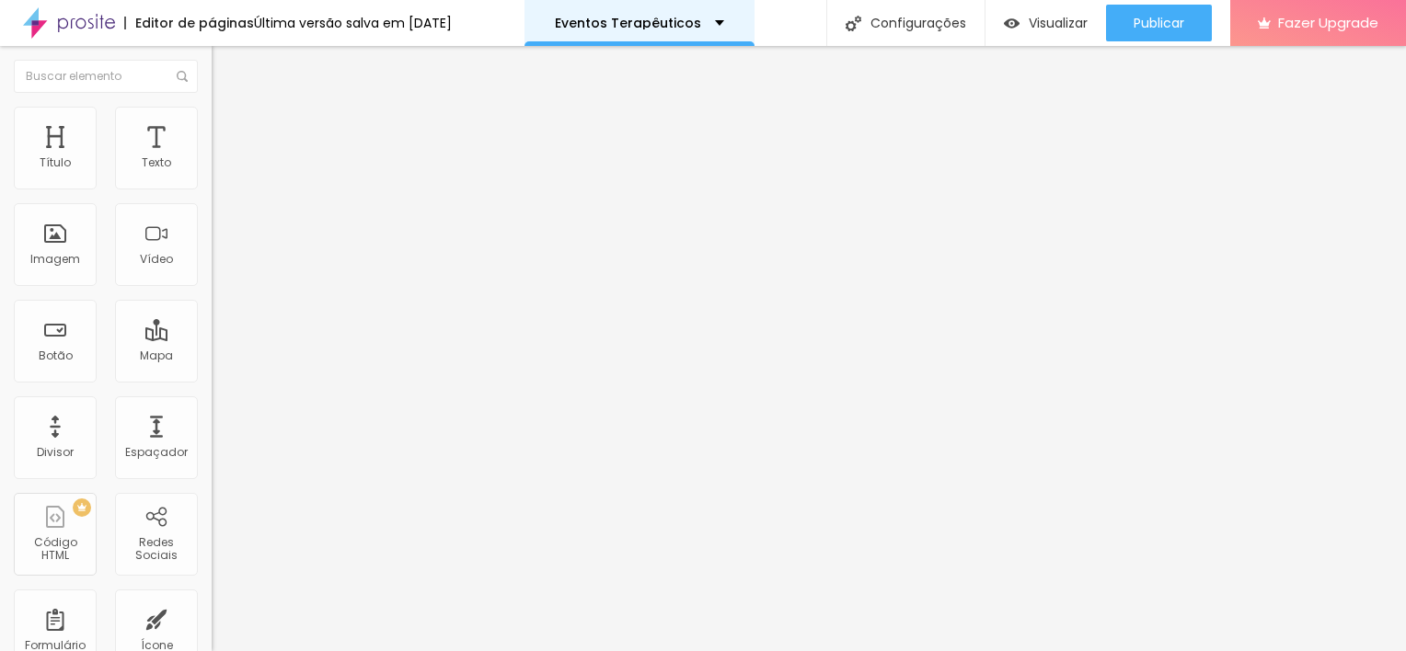
click at [700, 21] on p "Eventos Terapêuticos" at bounding box center [628, 23] width 146 height 13
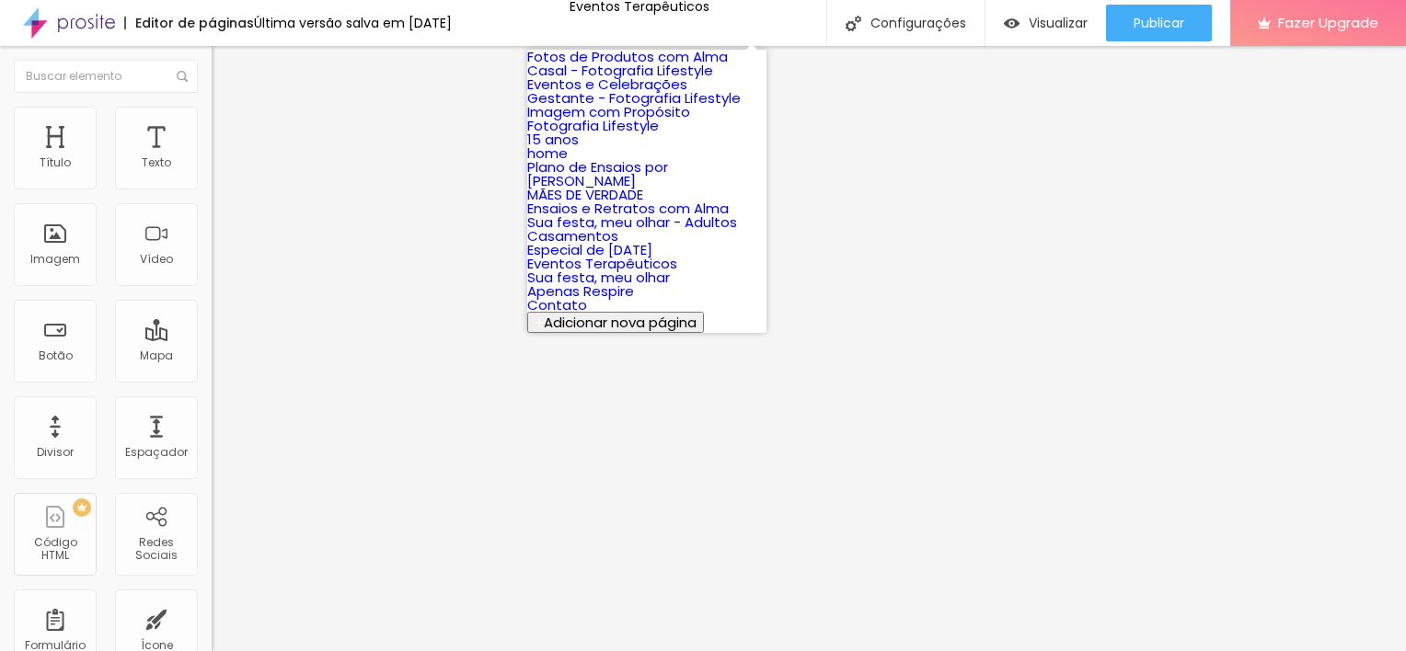
click at [687, 94] on link "Eventos e Celebrações" at bounding box center [607, 84] width 160 height 19
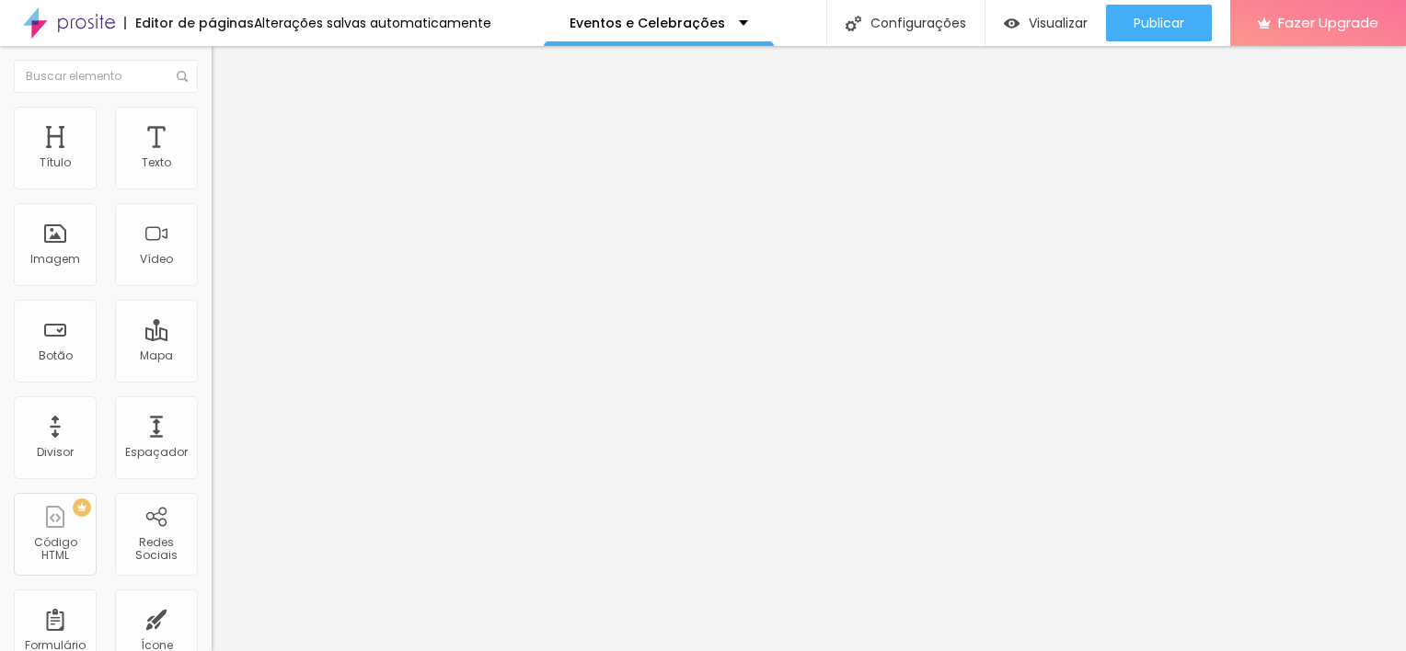
click at [212, 158] on span "Trocar imagem" at bounding box center [262, 151] width 100 height 16
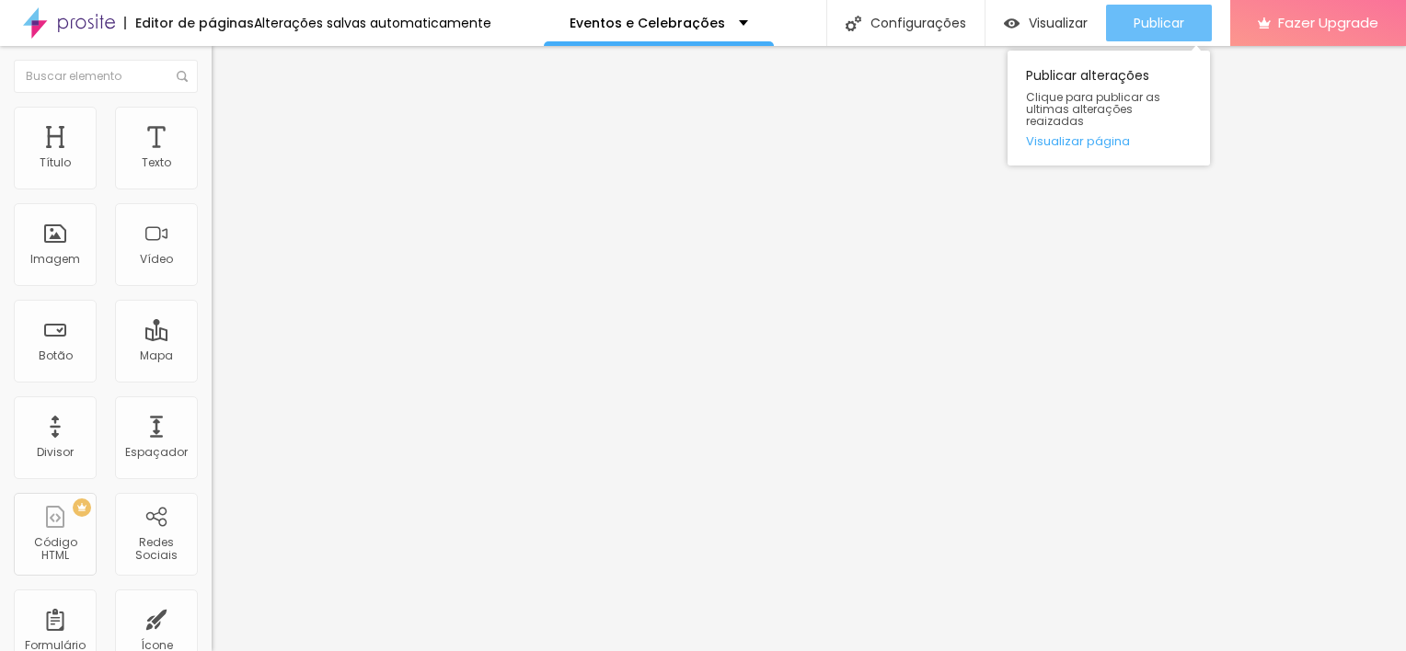
click at [1174, 19] on span "Publicar" at bounding box center [1158, 23] width 51 height 15
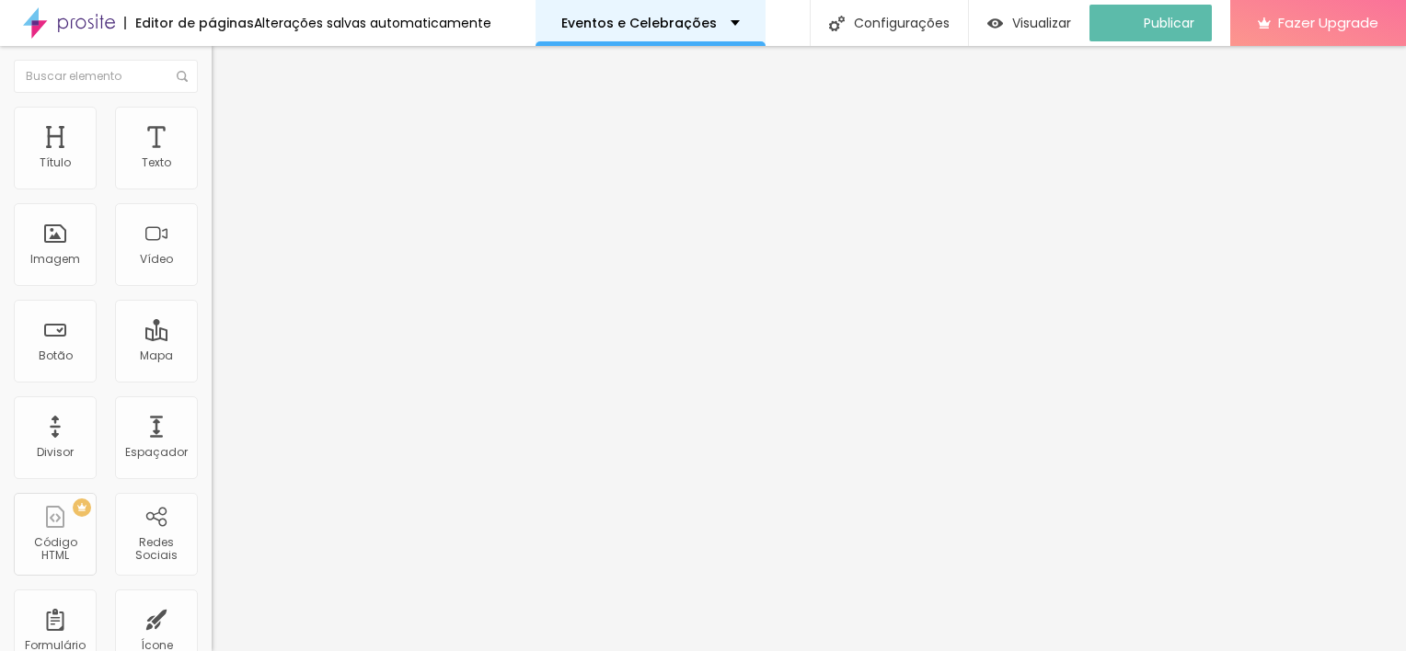
click at [673, 18] on p "Eventos e Celebrações" at bounding box center [638, 23] width 155 height 13
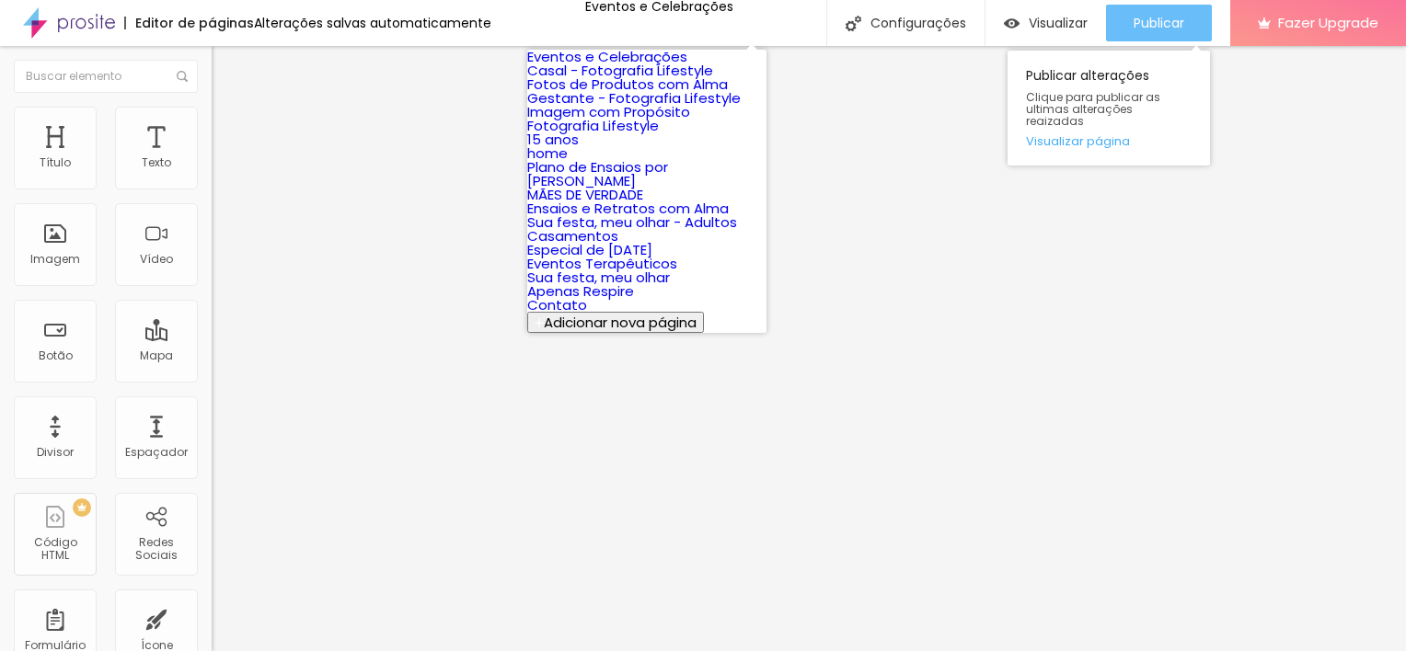
click at [1158, 26] on span "Publicar" at bounding box center [1158, 23] width 51 height 15
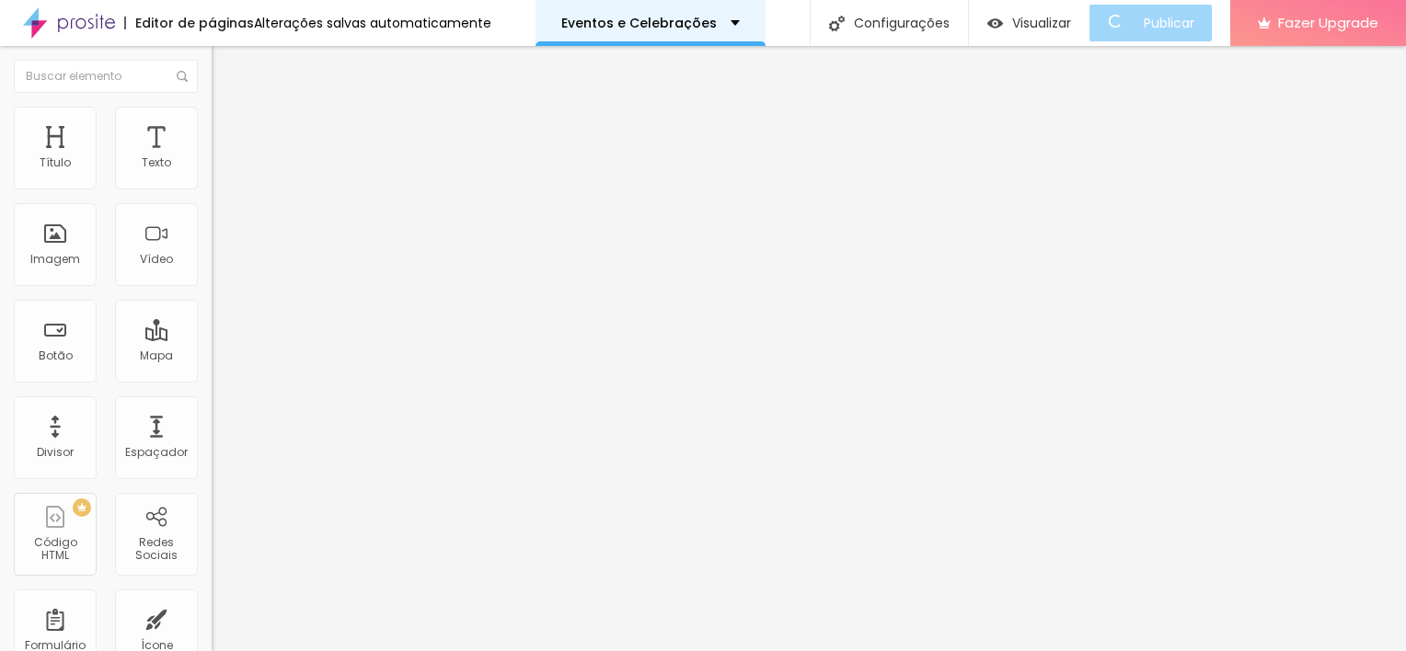
click at [645, 15] on div "Eventos e Celebrações" at bounding box center [650, 23] width 230 height 46
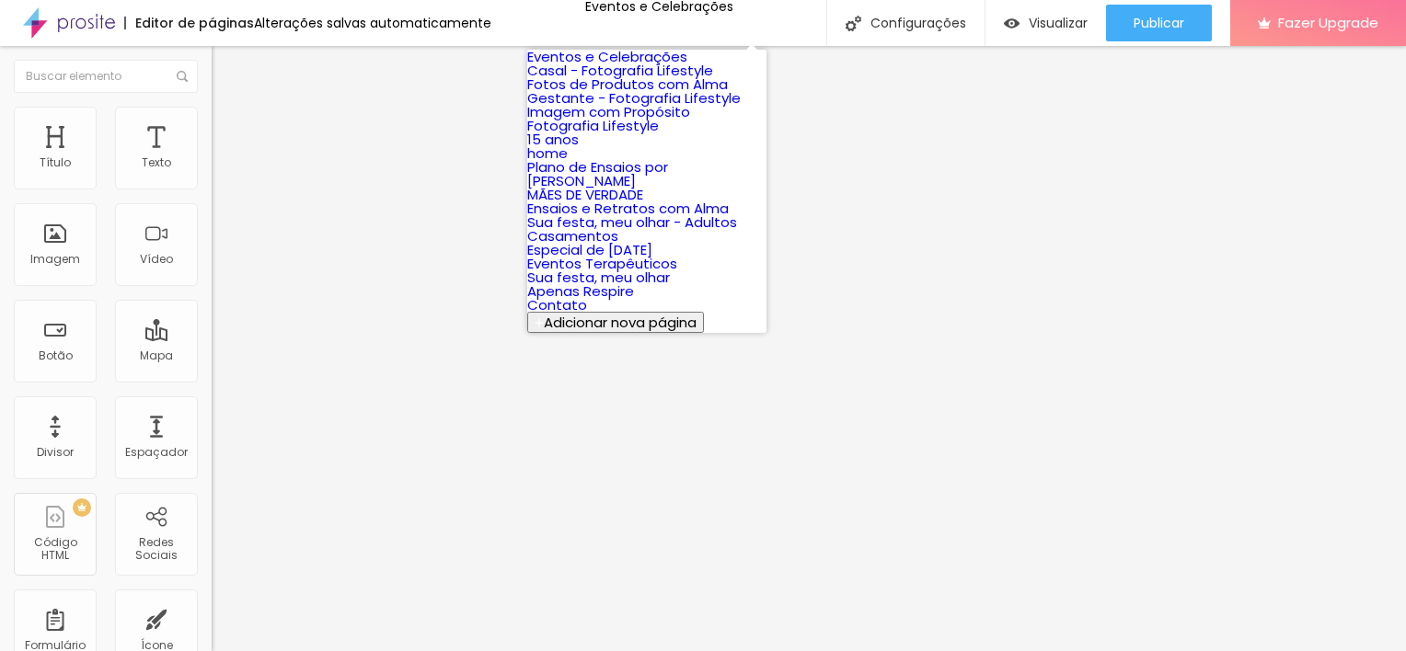
scroll to position [434, 0]
click at [677, 254] on link "Eventos Terapêuticos" at bounding box center [602, 263] width 150 height 19
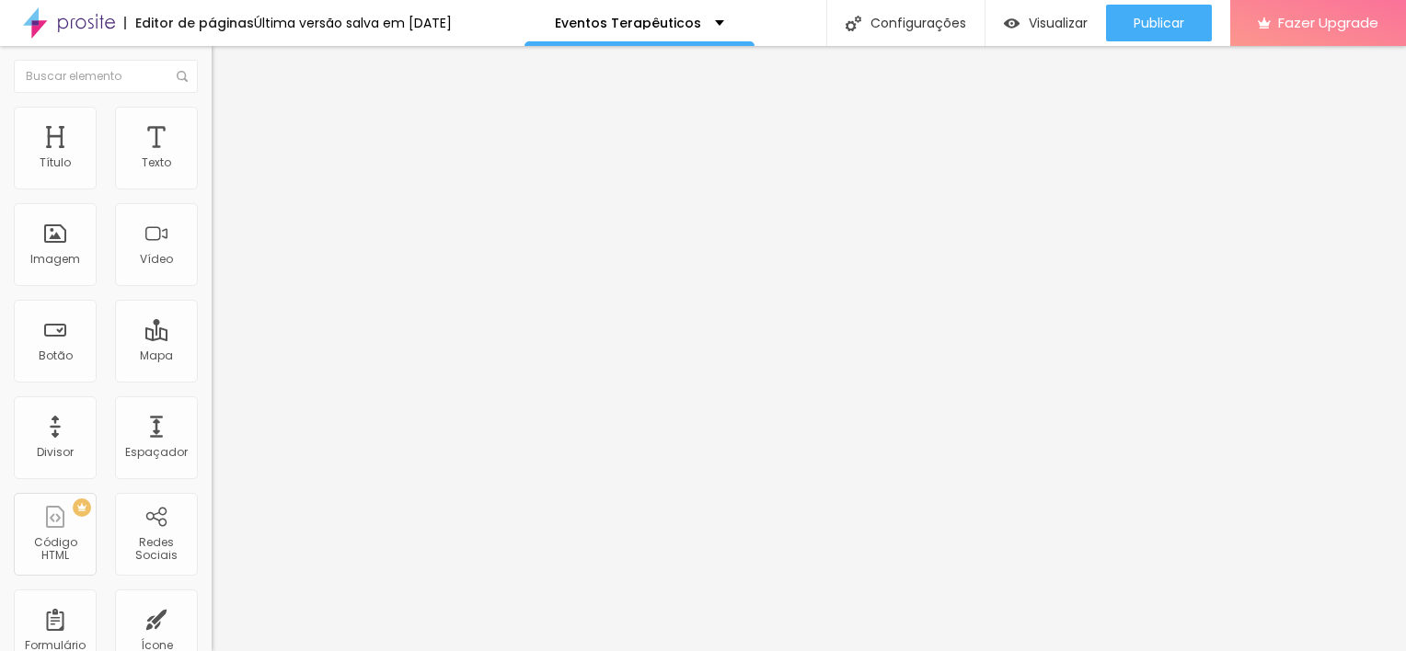
click at [212, 107] on img at bounding box center [220, 115] width 17 height 17
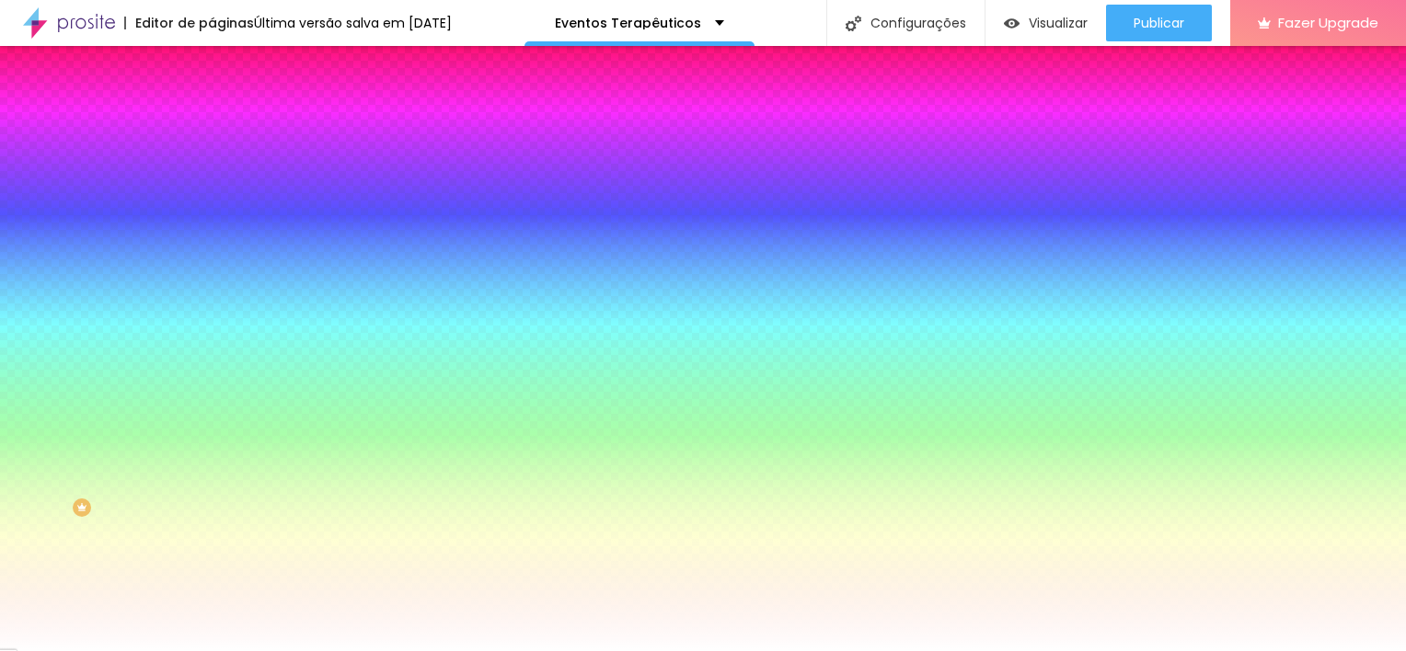
click at [212, 169] on span "Trocar imagem" at bounding box center [262, 162] width 100 height 16
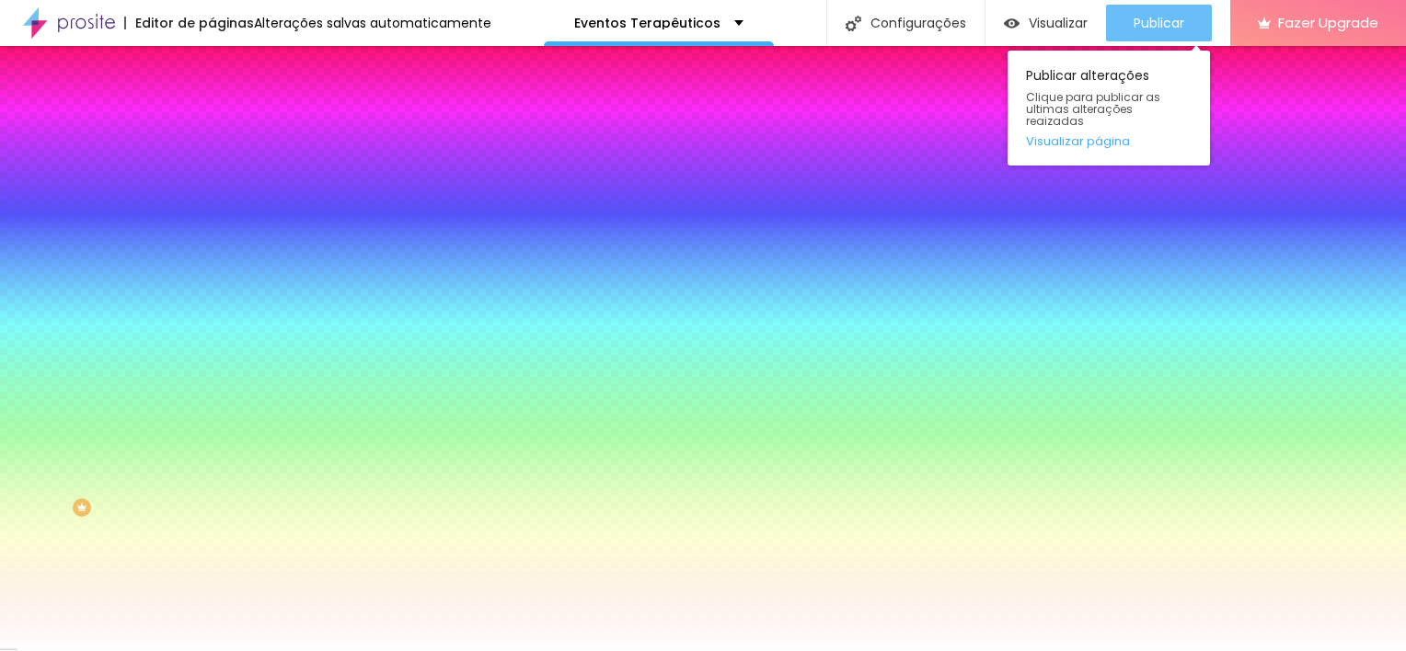
click at [1182, 37] on div "Publicar" at bounding box center [1158, 23] width 51 height 37
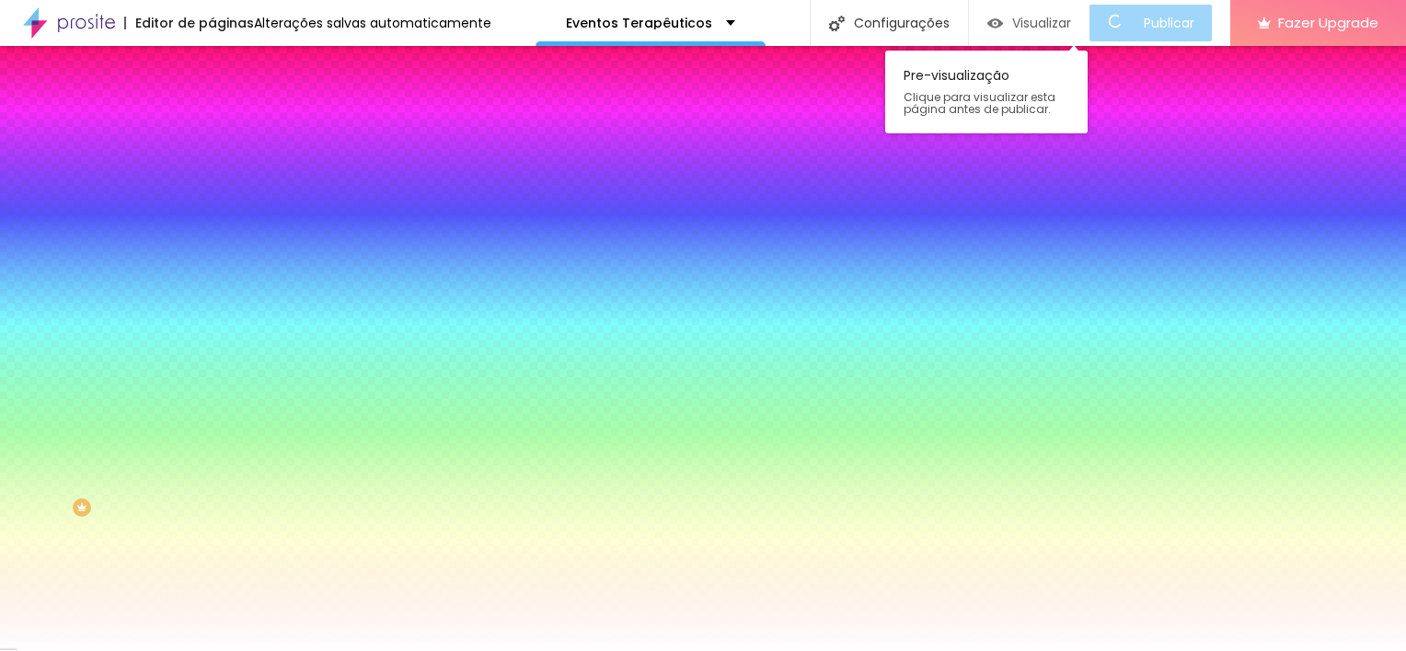
click at [1065, 24] on span "Visualizar" at bounding box center [1041, 23] width 59 height 15
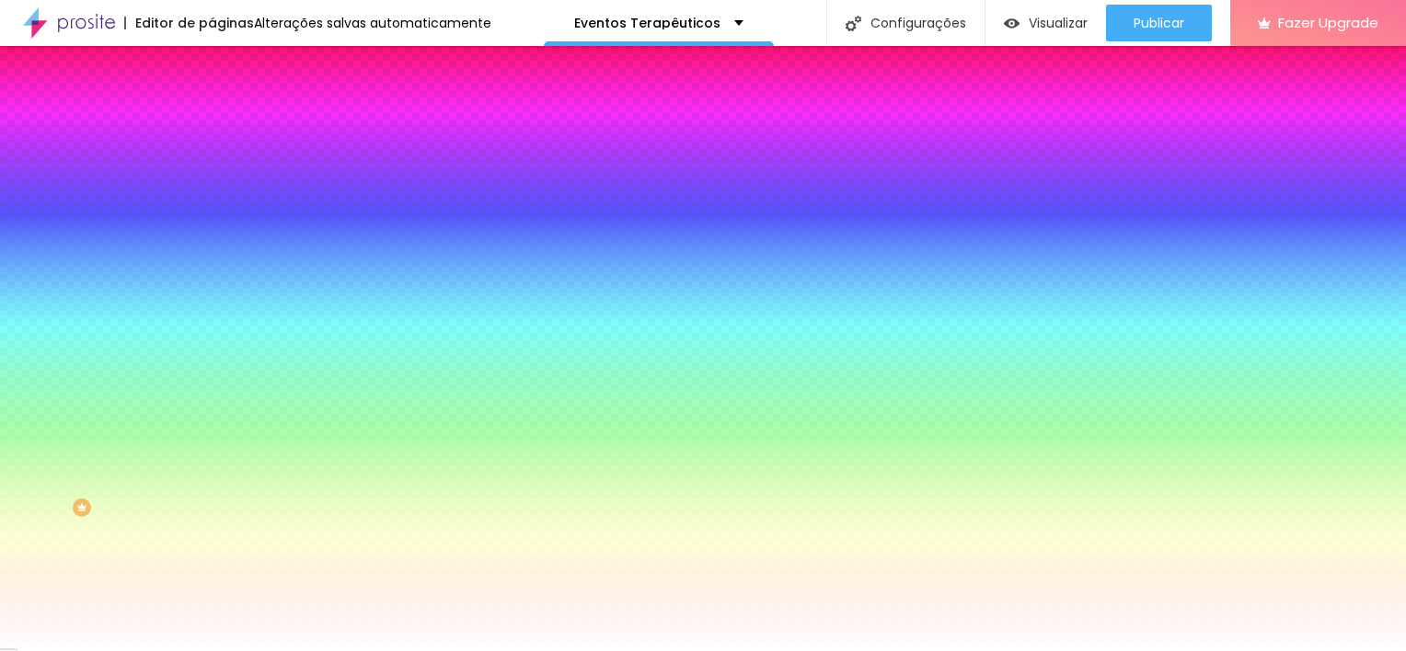
click at [212, 169] on span "Trocar imagem" at bounding box center [262, 162] width 100 height 16
click at [212, 125] on li "Avançado" at bounding box center [318, 134] width 212 height 18
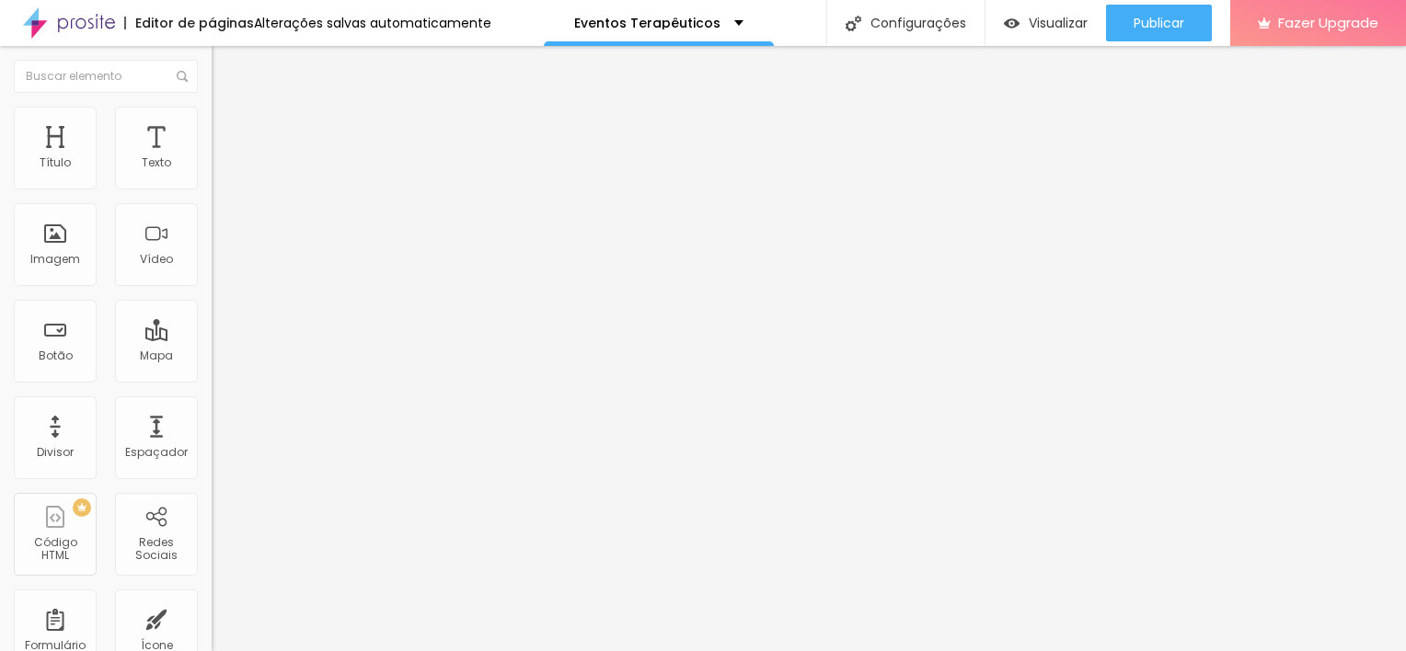
click at [212, 121] on li "Estilo" at bounding box center [318, 116] width 212 height 18
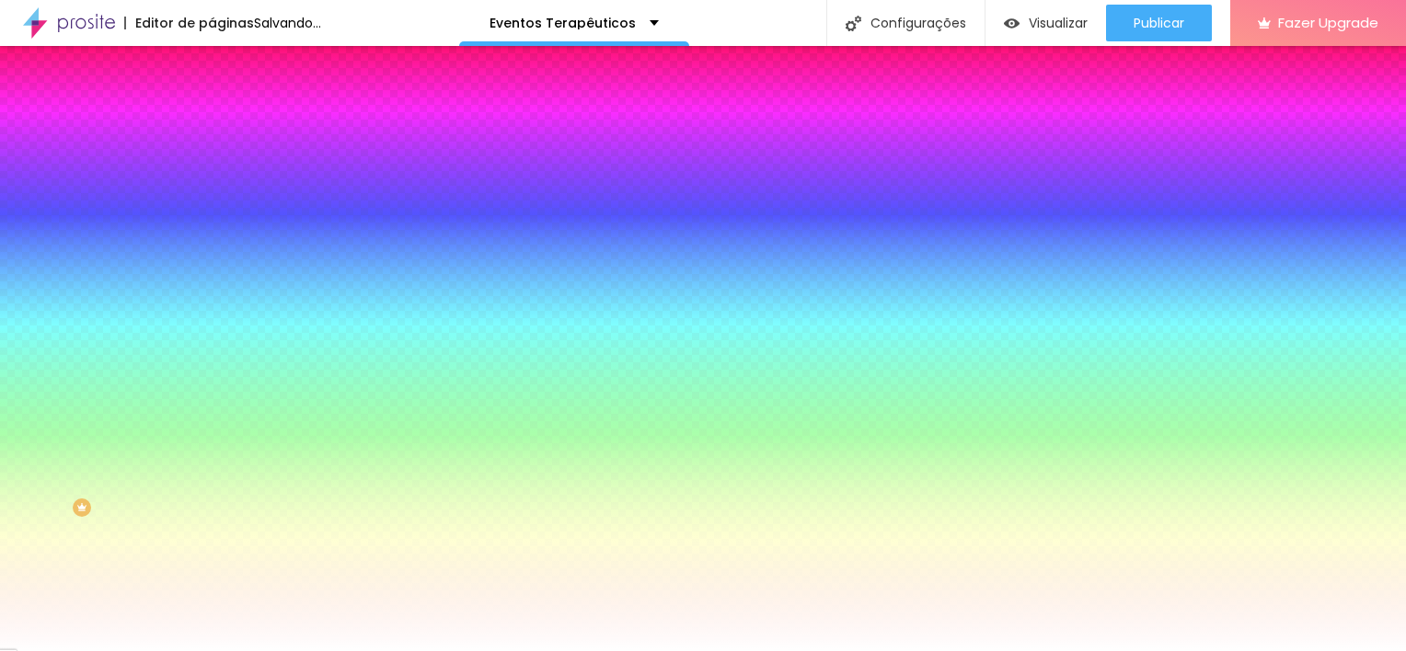
click at [212, 191] on span "Parallax" at bounding box center [234, 184] width 45 height 16
click at [212, 202] on span "Nenhum" at bounding box center [236, 195] width 48 height 16
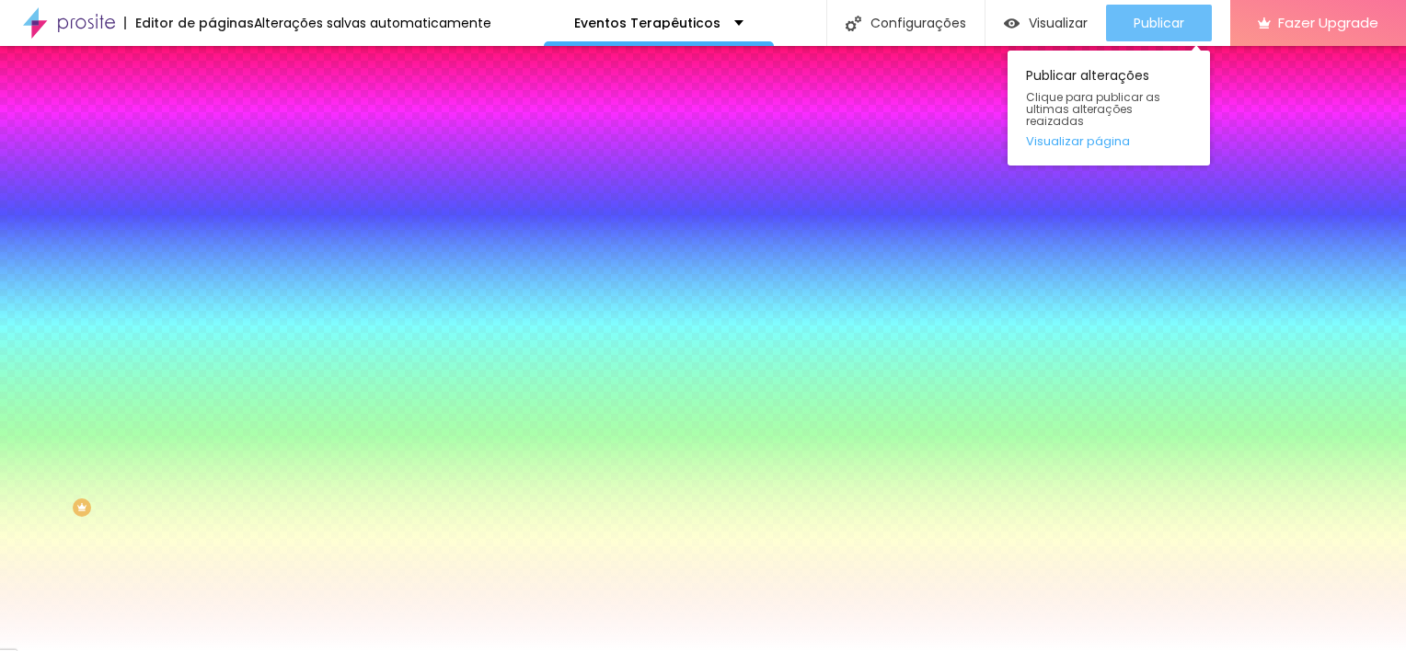
click at [1155, 8] on div "Publicar" at bounding box center [1158, 23] width 51 height 37
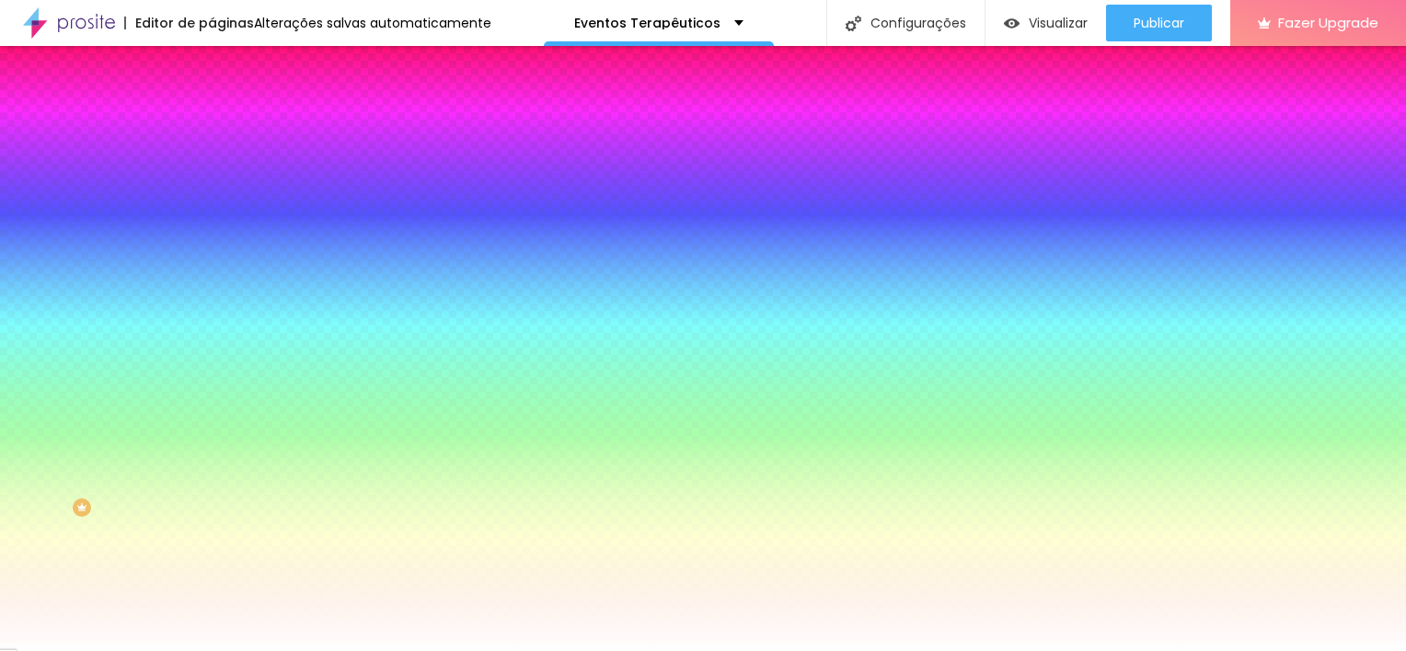
click at [212, 107] on li "Conteúdo" at bounding box center [318, 97] width 212 height 18
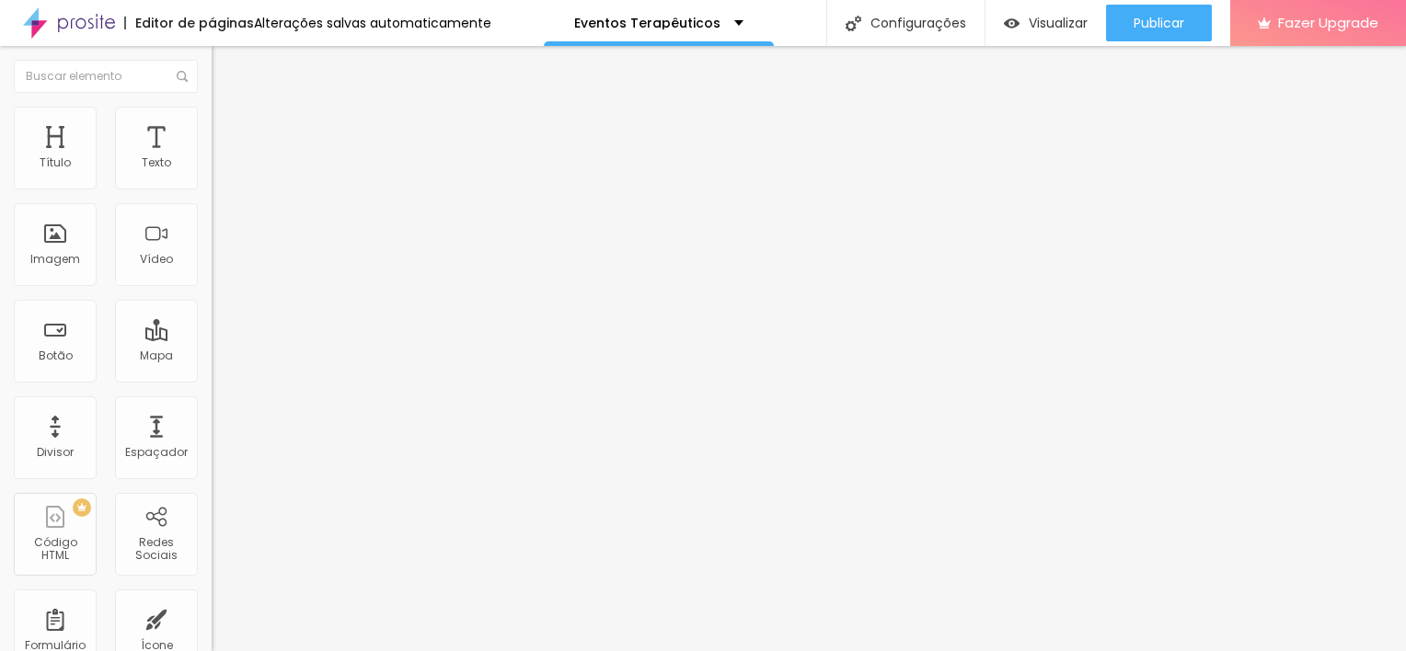
click at [212, 167] on span "Encaixotado" at bounding box center [248, 160] width 72 height 16
click at [212, 196] on span "Completo" at bounding box center [240, 188] width 56 height 16
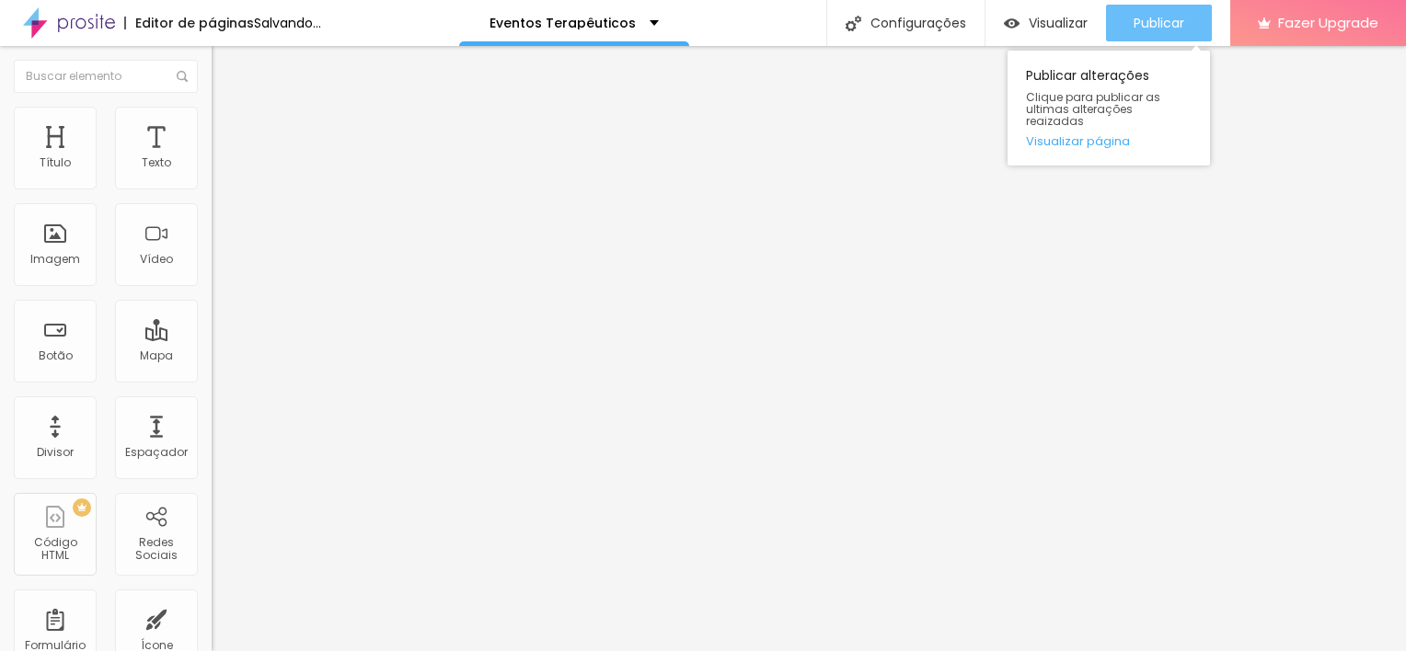
click at [1155, 29] on span "Publicar" at bounding box center [1158, 23] width 51 height 15
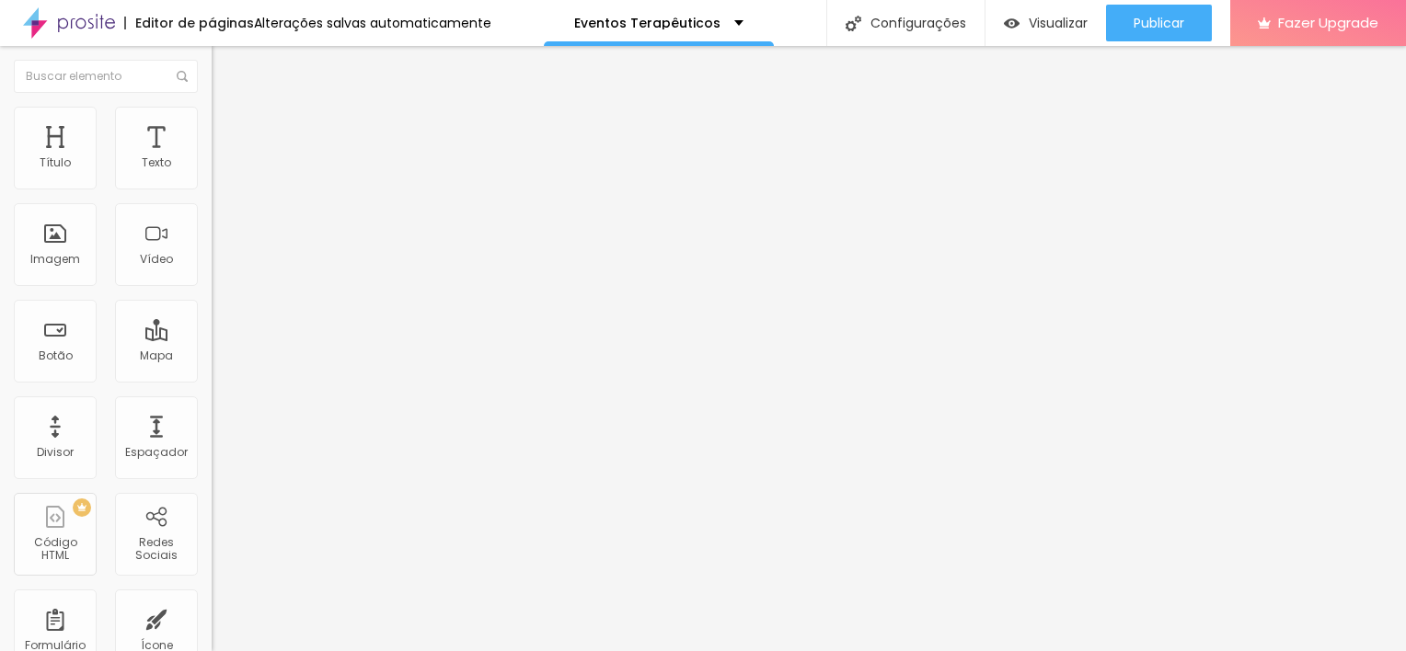
click at [212, 167] on span "Completo" at bounding box center [240, 160] width 56 height 16
click at [212, 178] on span "Encaixotado" at bounding box center [248, 171] width 72 height 16
click at [212, 107] on li "Estilo" at bounding box center [318, 116] width 212 height 18
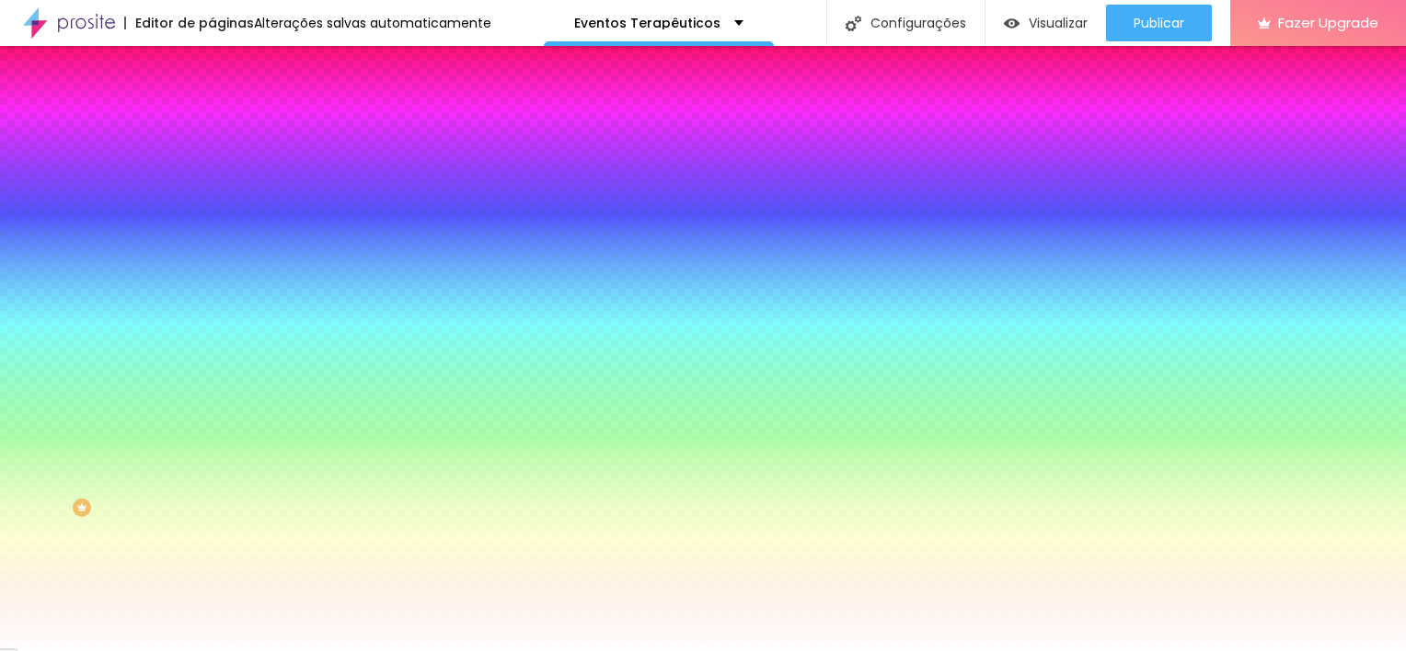
click at [212, 191] on span "Nenhum" at bounding box center [236, 184] width 48 height 16
click at [212, 218] on div "Parallax" at bounding box center [318, 212] width 212 height 11
click at [212, 330] on button "button" at bounding box center [225, 320] width 26 height 19
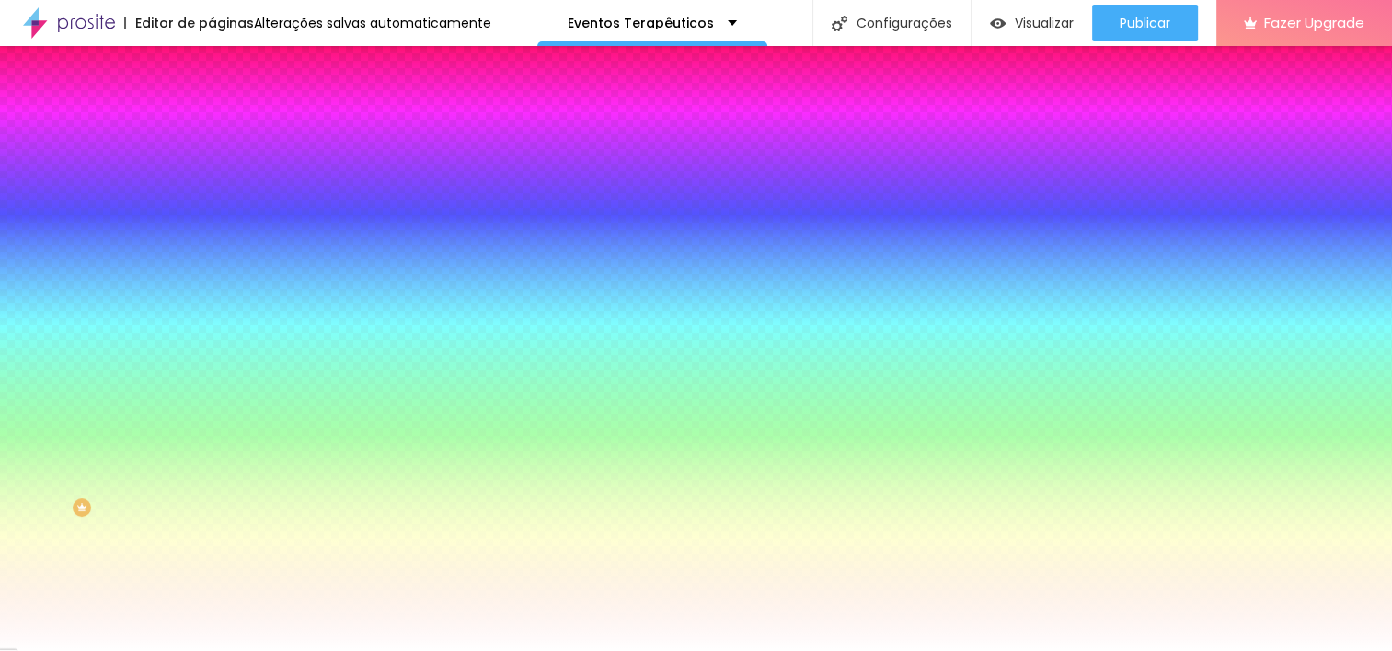
click at [137, 650] on div at bounding box center [696, 651] width 1392 height 0
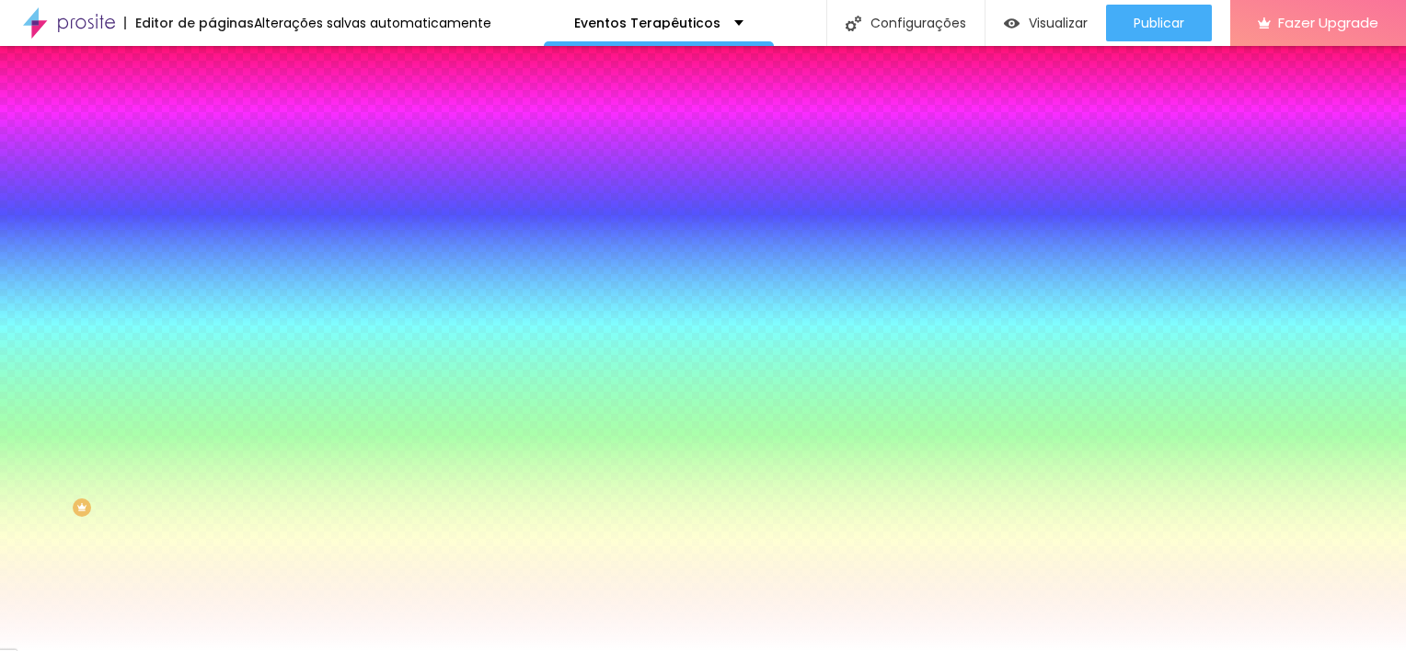
click at [212, 125] on li "Avançado" at bounding box center [318, 134] width 212 height 18
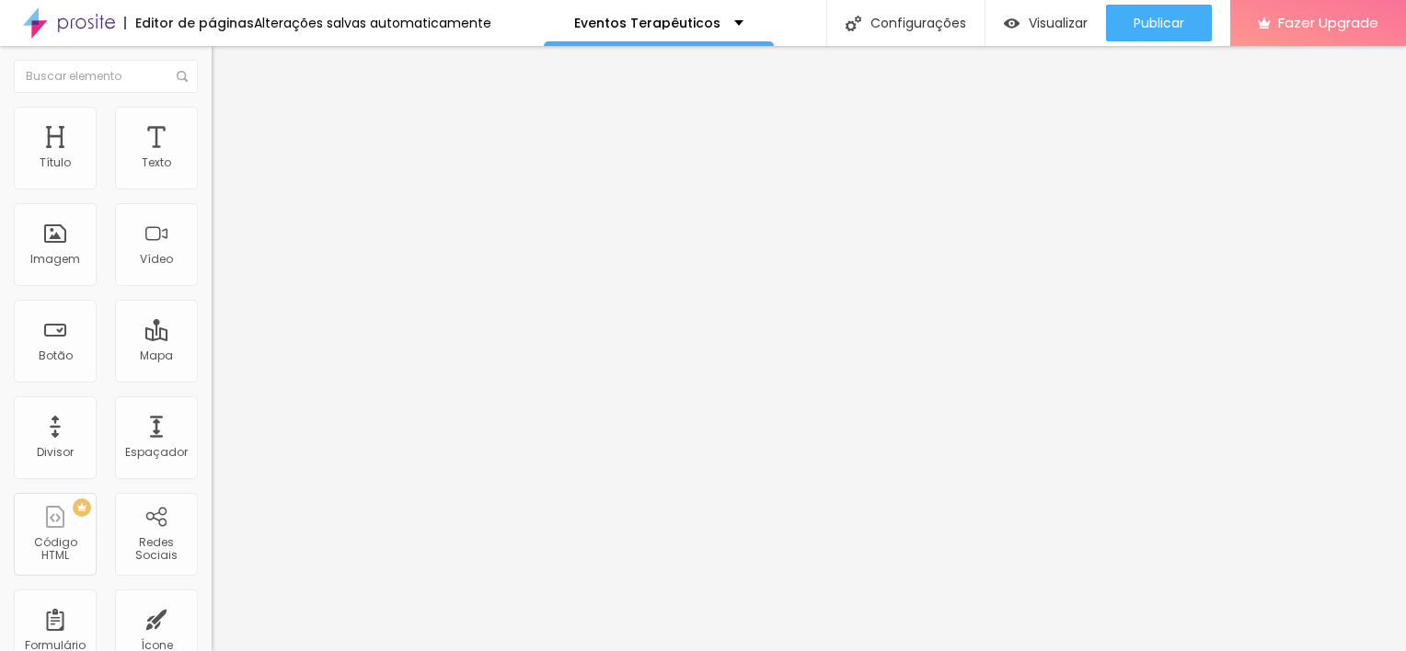
click at [212, 116] on img at bounding box center [220, 115] width 17 height 17
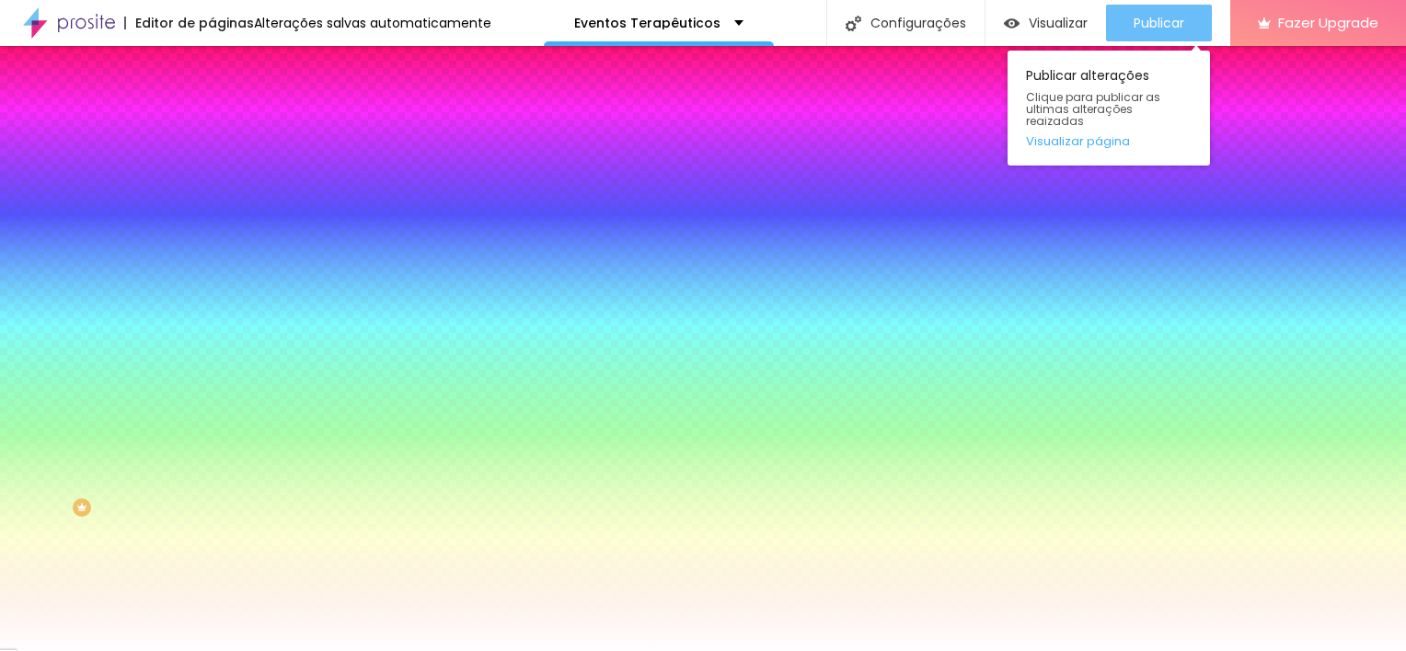
click at [1144, 19] on span "Publicar" at bounding box center [1158, 23] width 51 height 15
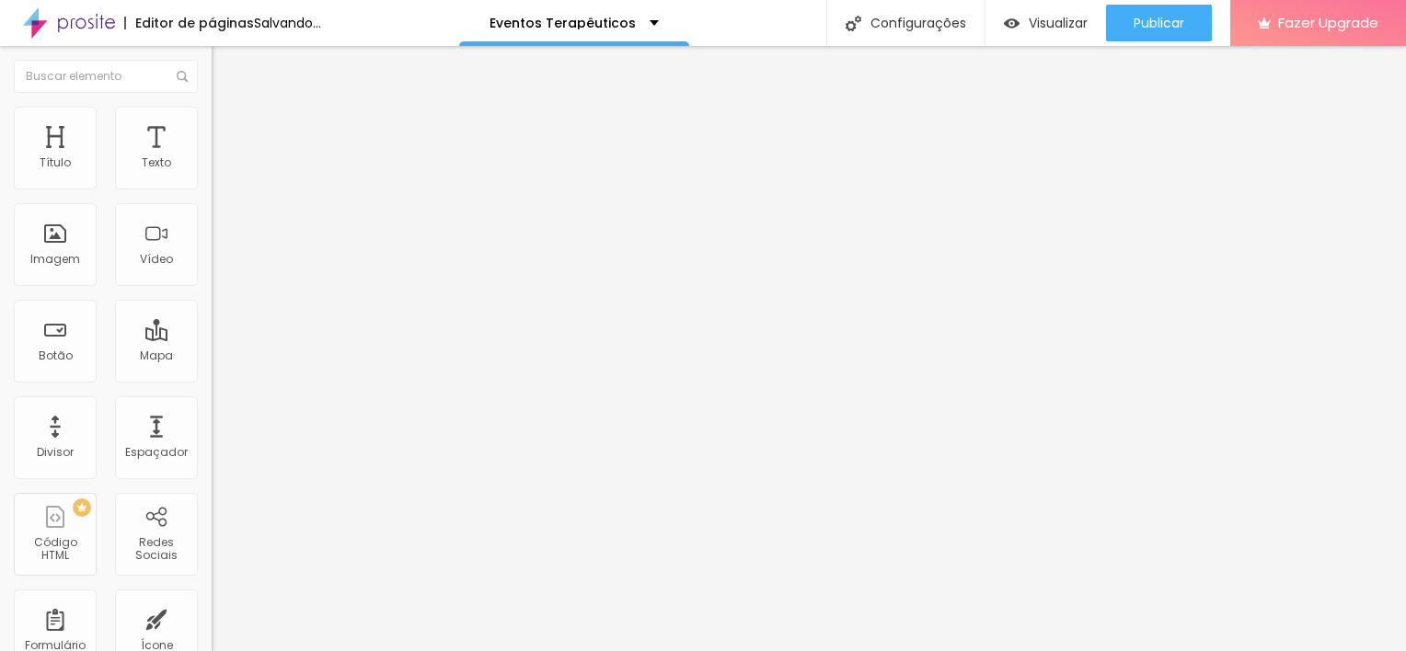
click at [212, 158] on span "Adicionar imagem" at bounding box center [271, 151] width 119 height 16
click at [212, 288] on span "Original" at bounding box center [234, 280] width 44 height 16
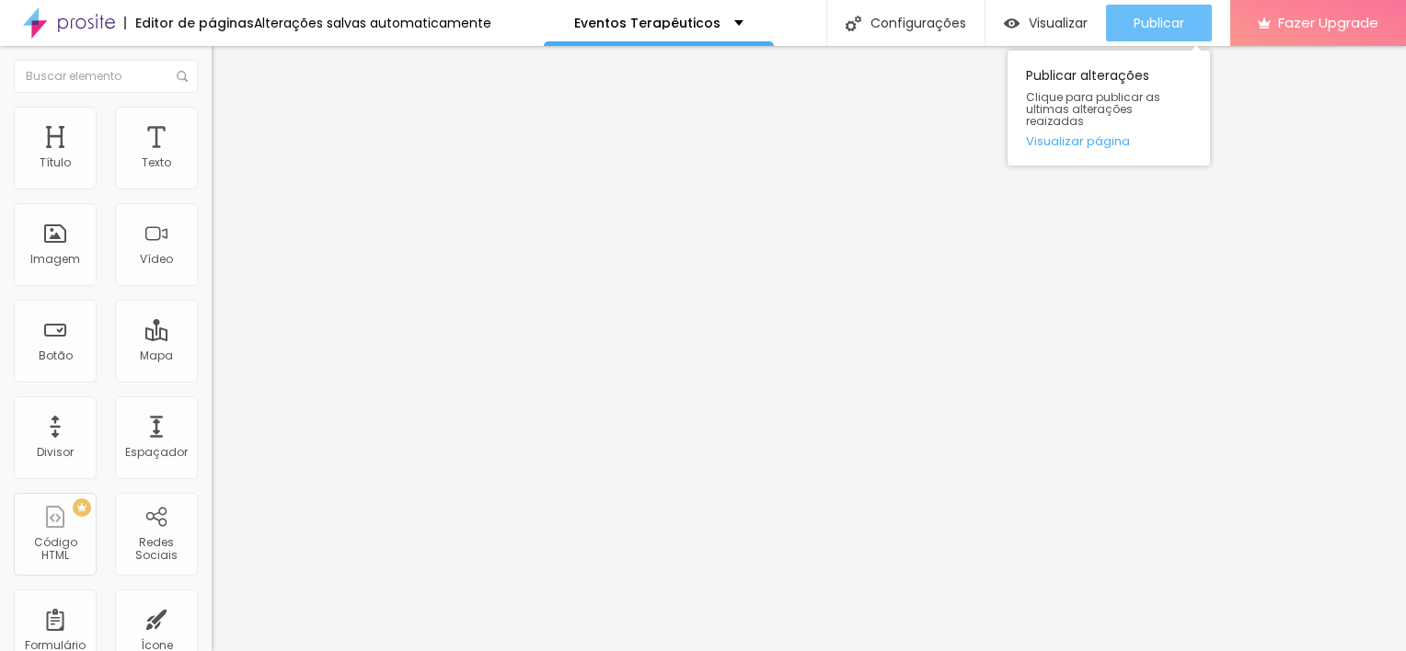
click at [1163, 29] on span "Publicar" at bounding box center [1158, 23] width 51 height 15
click at [1135, 21] on span "Publicar" at bounding box center [1158, 23] width 51 height 15
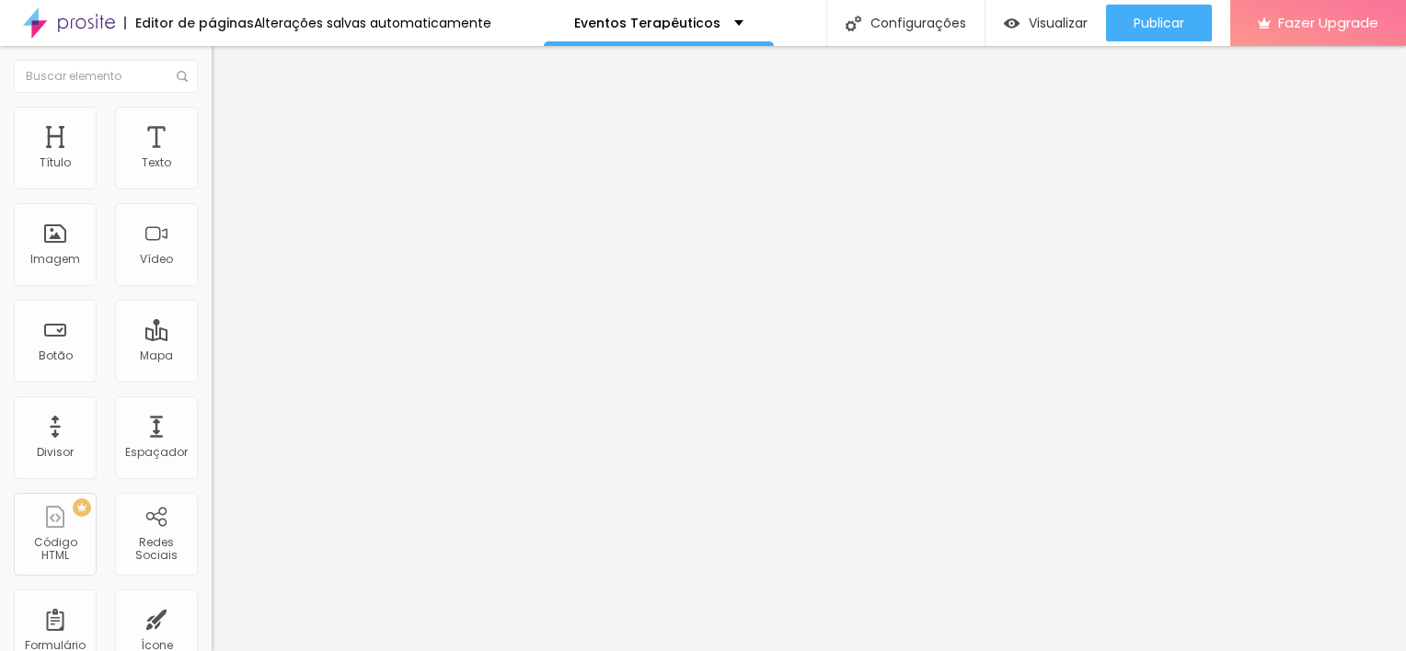
click at [225, 73] on div "Editar Imagem" at bounding box center [286, 67] width 123 height 15
click at [212, 158] on span "Adicionar imagem" at bounding box center [271, 151] width 119 height 16
drag, startPoint x: 1125, startPoint y: 427, endPoint x: 1132, endPoint y: 493, distance: 66.6
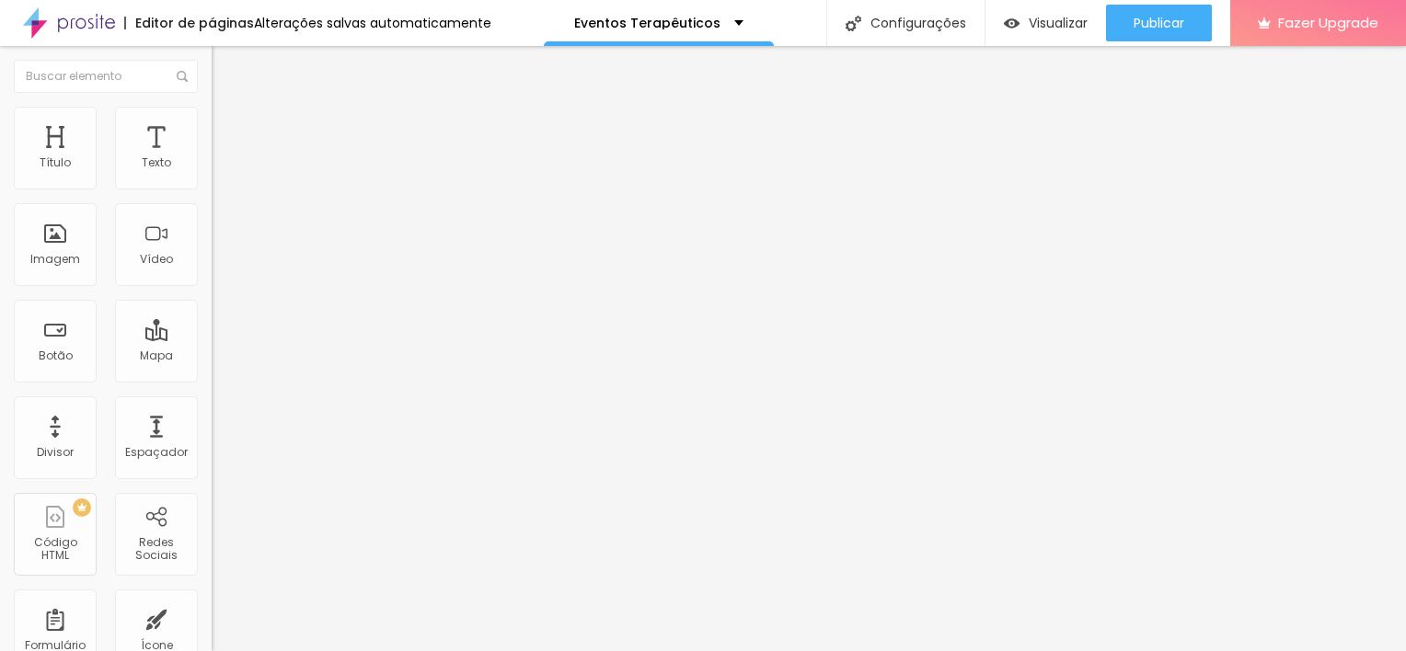
scroll to position [1415, 0]
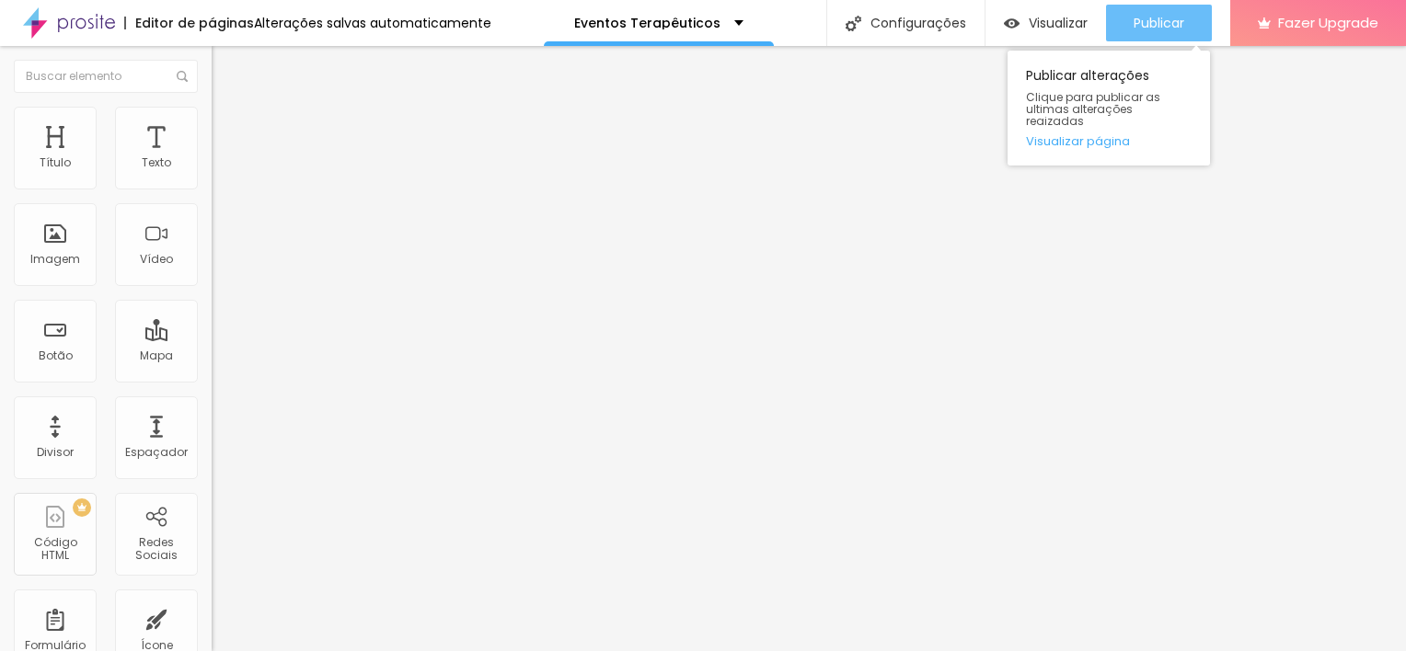
click at [1154, 22] on span "Publicar" at bounding box center [1158, 23] width 51 height 15
click at [1151, 19] on span "Publicar" at bounding box center [1158, 23] width 51 height 15
click at [1189, 16] on button "Publicar" at bounding box center [1159, 23] width 106 height 37
click at [1174, 20] on span "Publicar" at bounding box center [1158, 23] width 51 height 15
click at [1166, 13] on div "Publicar" at bounding box center [1158, 23] width 51 height 37
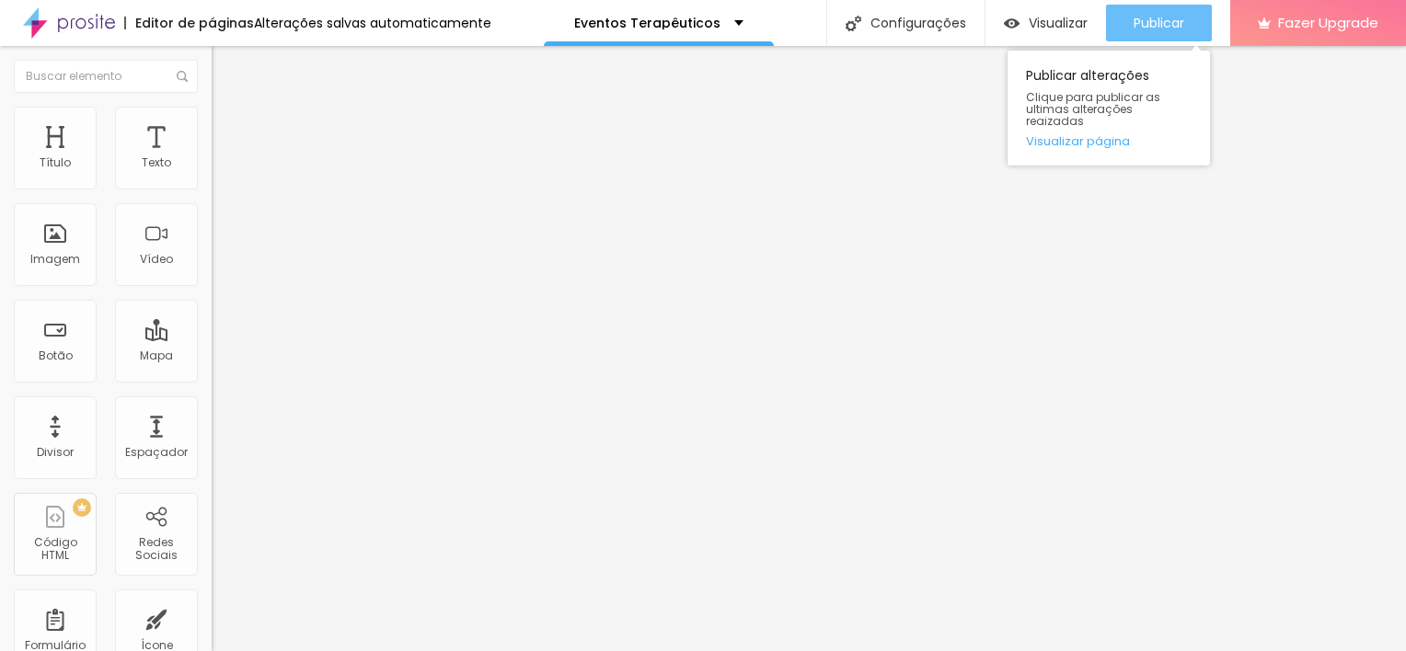
click at [1196, 22] on button "Publicar" at bounding box center [1159, 23] width 106 height 37
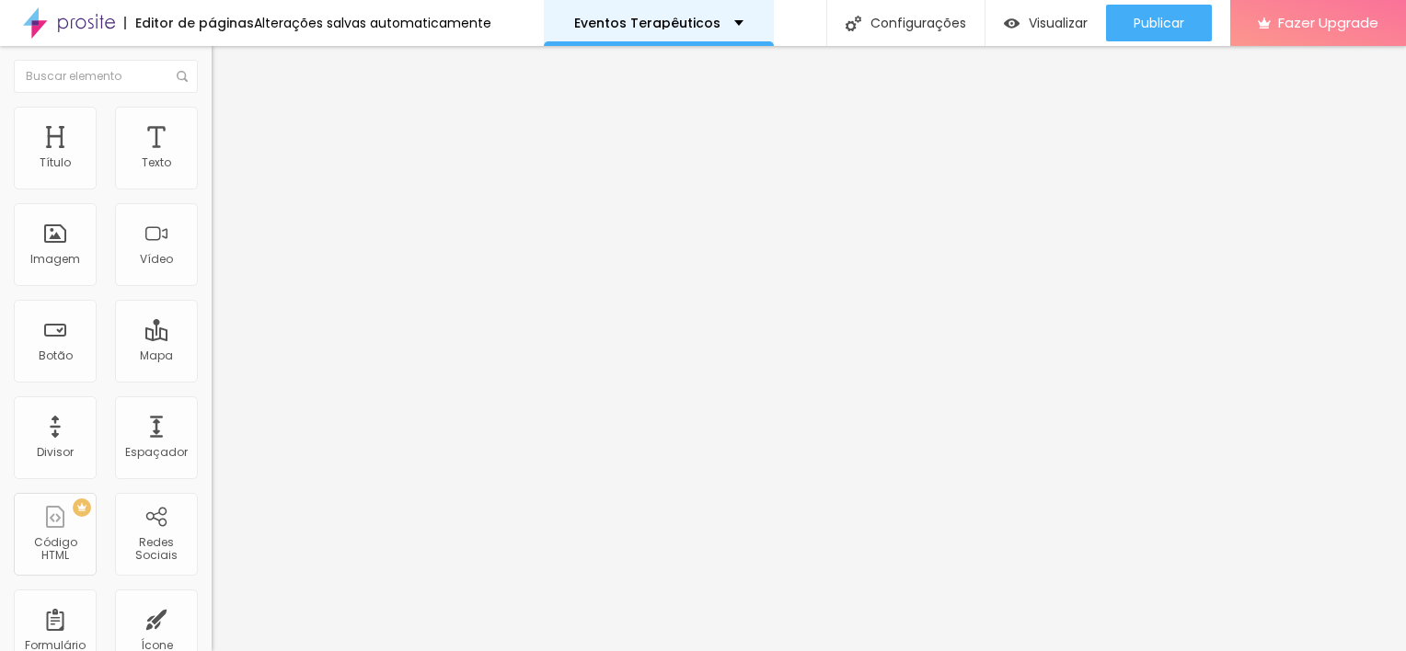
click at [625, 19] on p "Eventos Terapêuticos" at bounding box center [647, 23] width 146 height 13
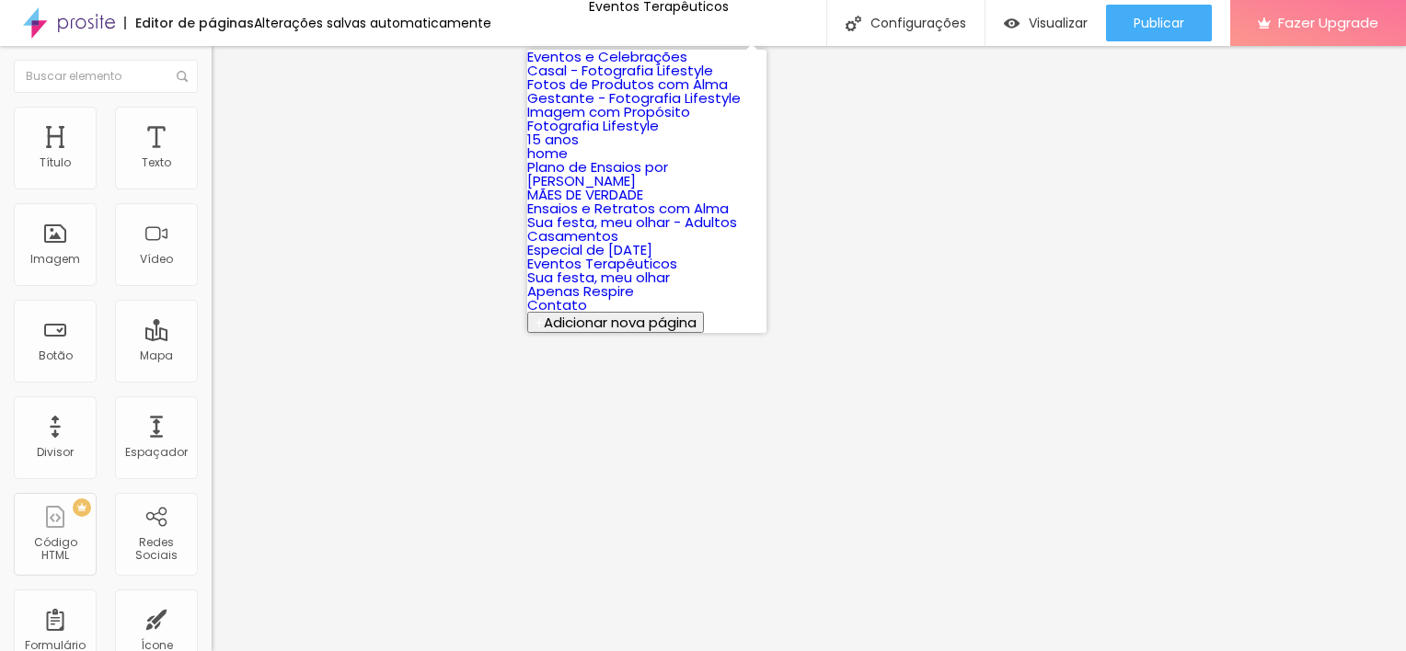
click at [644, 66] on link "Eventos e Celebrações" at bounding box center [607, 56] width 160 height 19
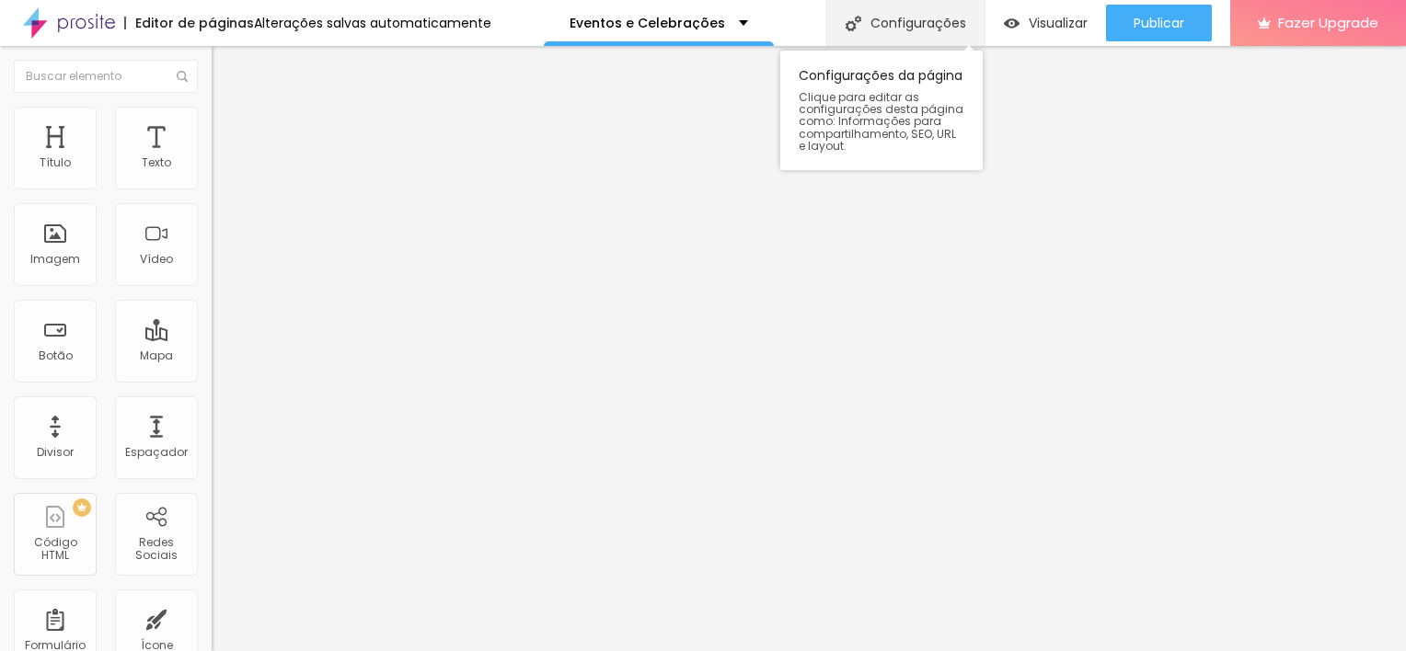
click at [887, 36] on div "Configurações" at bounding box center [905, 23] width 158 height 46
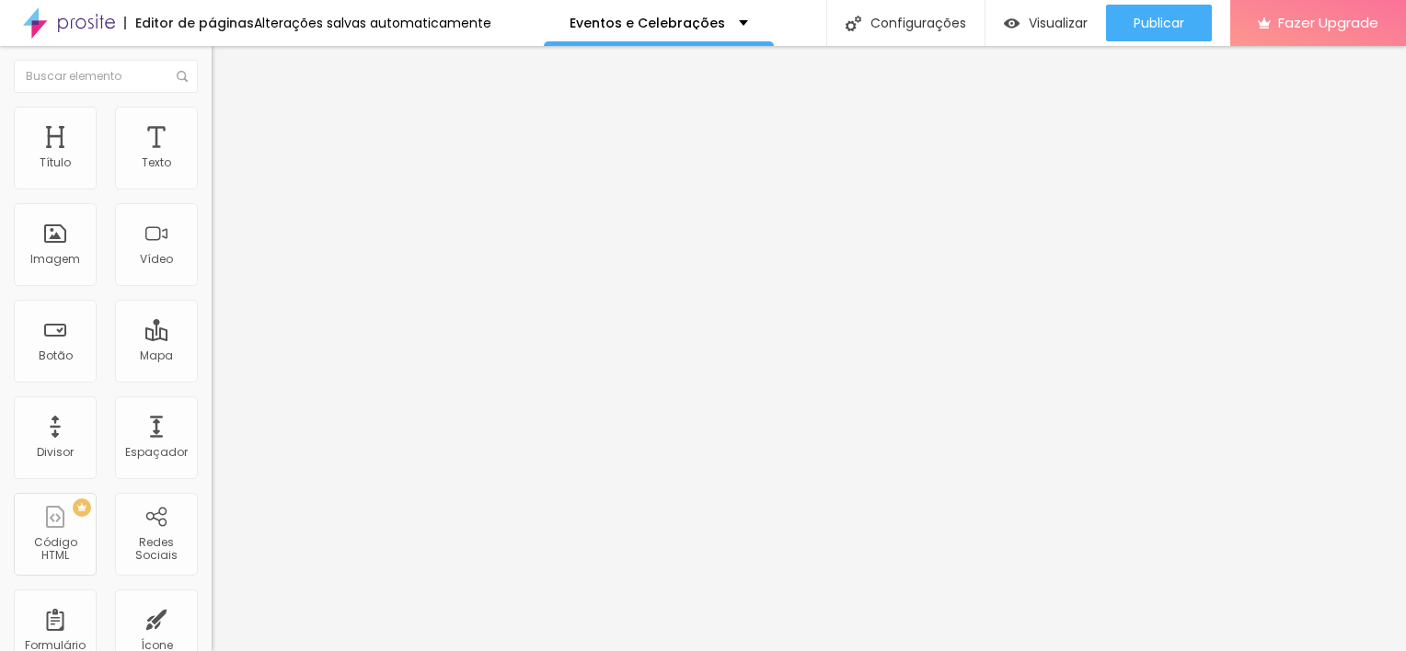
drag, startPoint x: 519, startPoint y: 311, endPoint x: 891, endPoint y: 310, distance: 372.6
copy p "https://julialimafoto.alboompro.com/eventos-e-celebracoes"
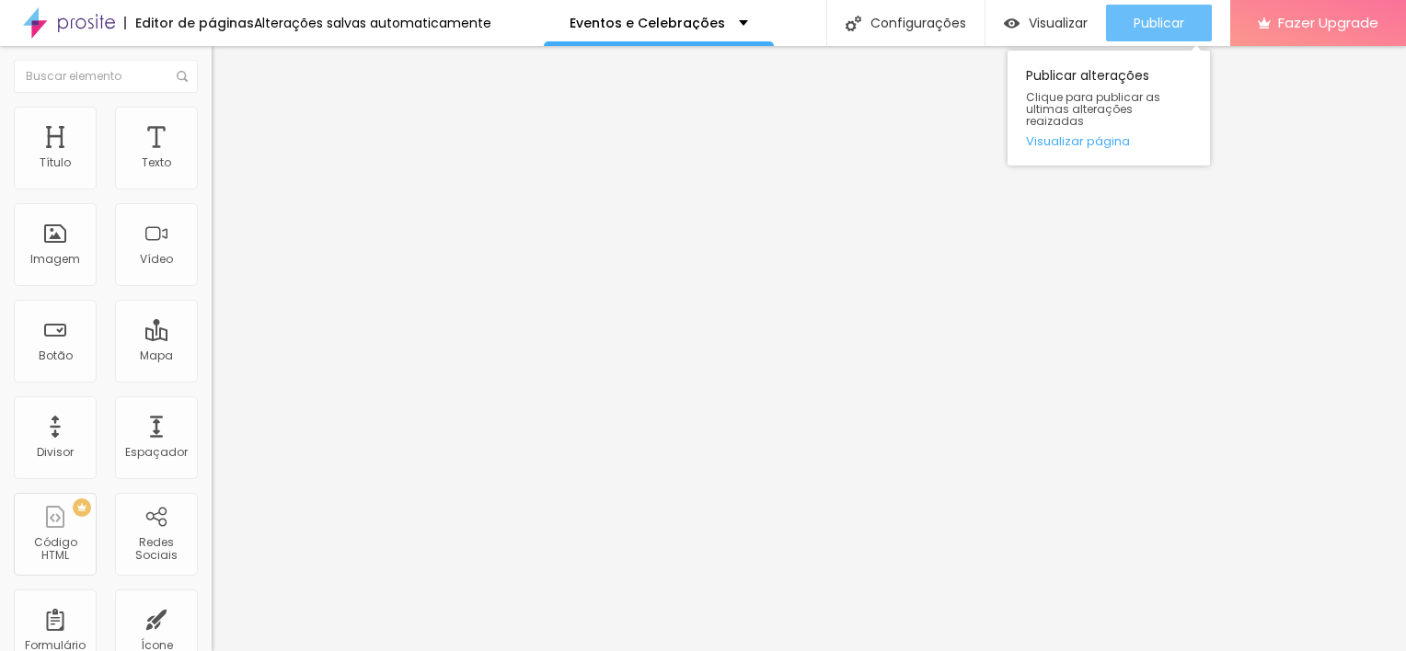
click at [1108, 22] on button "Publicar" at bounding box center [1159, 23] width 106 height 37
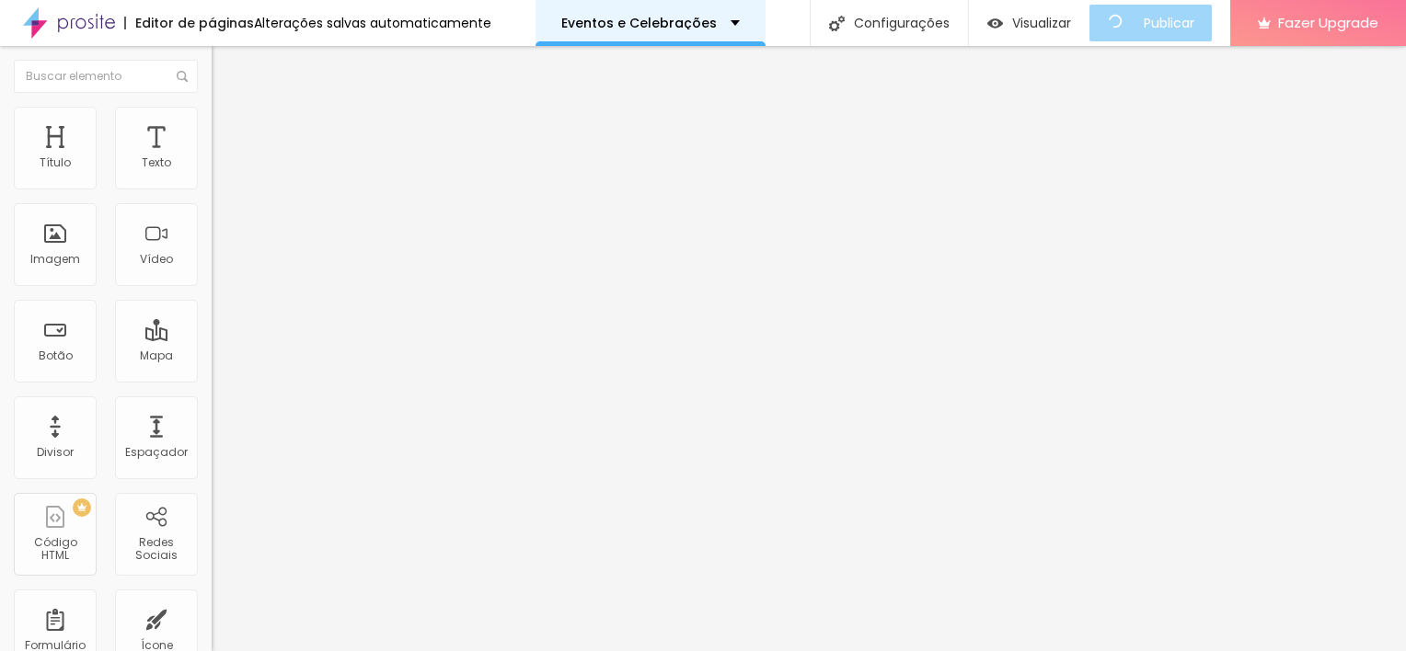
click at [690, 26] on p "Eventos e Celebrações" at bounding box center [638, 23] width 155 height 13
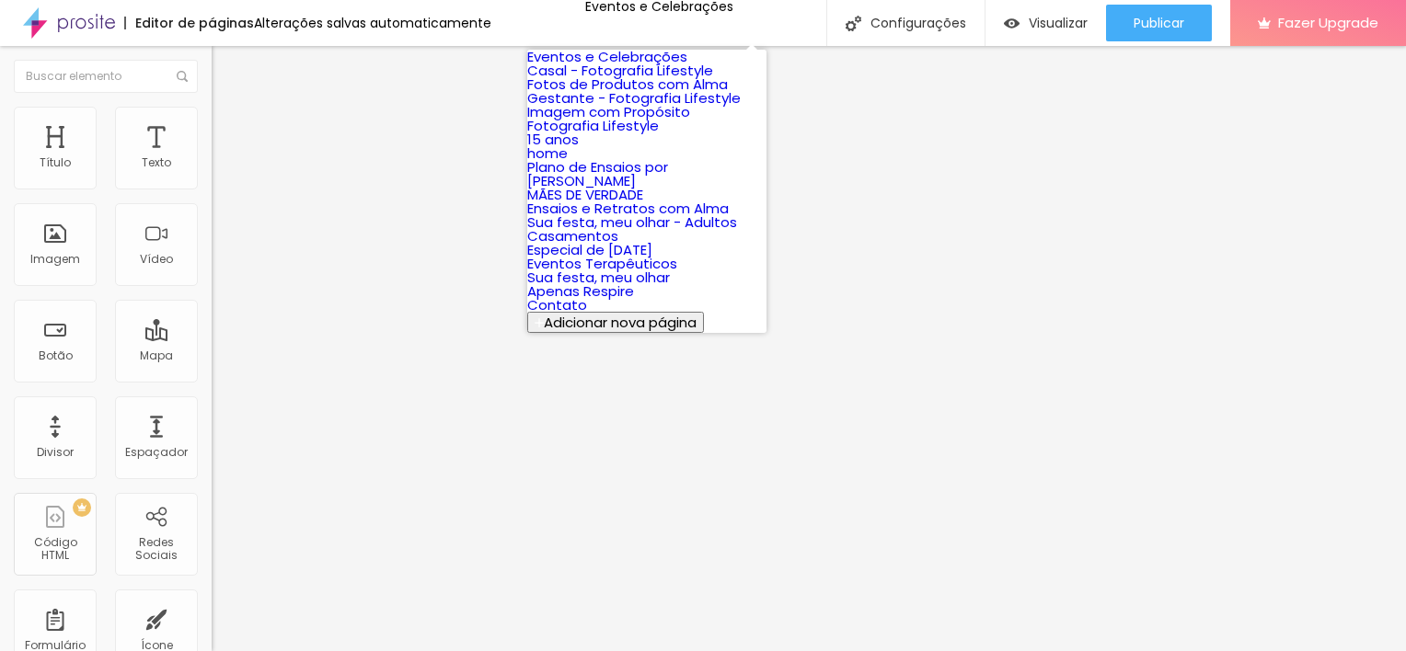
scroll to position [359, 0]
click at [618, 226] on link "Casamentos" at bounding box center [572, 235] width 91 height 19
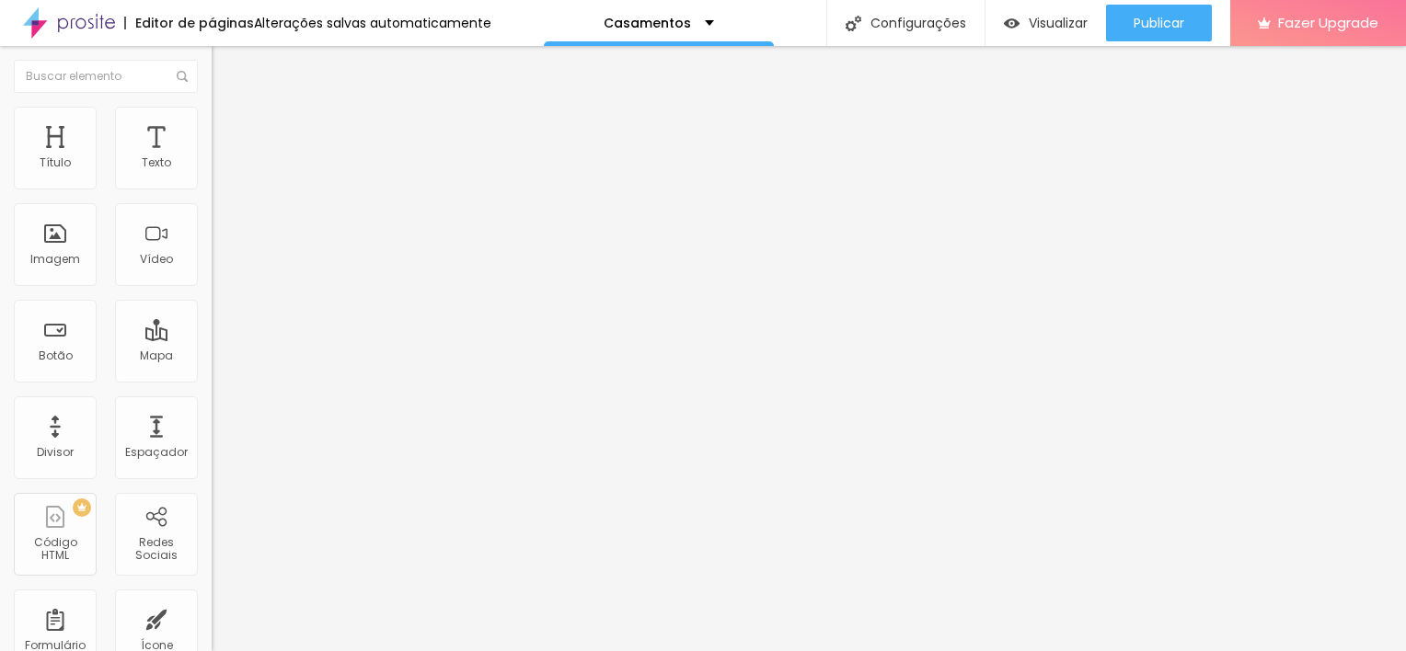
click at [212, 210] on div "Tipo Coração 2 Sólido Pontilhado Serrilhado Duplo Pata de cachorro Estrela Bril…" at bounding box center [318, 263] width 212 height 128
click at [212, 220] on span "Coração 2" at bounding box center [242, 215] width 61 height 16
click at [212, 256] on span "Serrilhado" at bounding box center [241, 248] width 58 height 16
click at [212, 295] on span "Estrela" at bounding box center [230, 288] width 37 height 16
click at [212, 316] on div "Coração 1" at bounding box center [318, 309] width 212 height 11
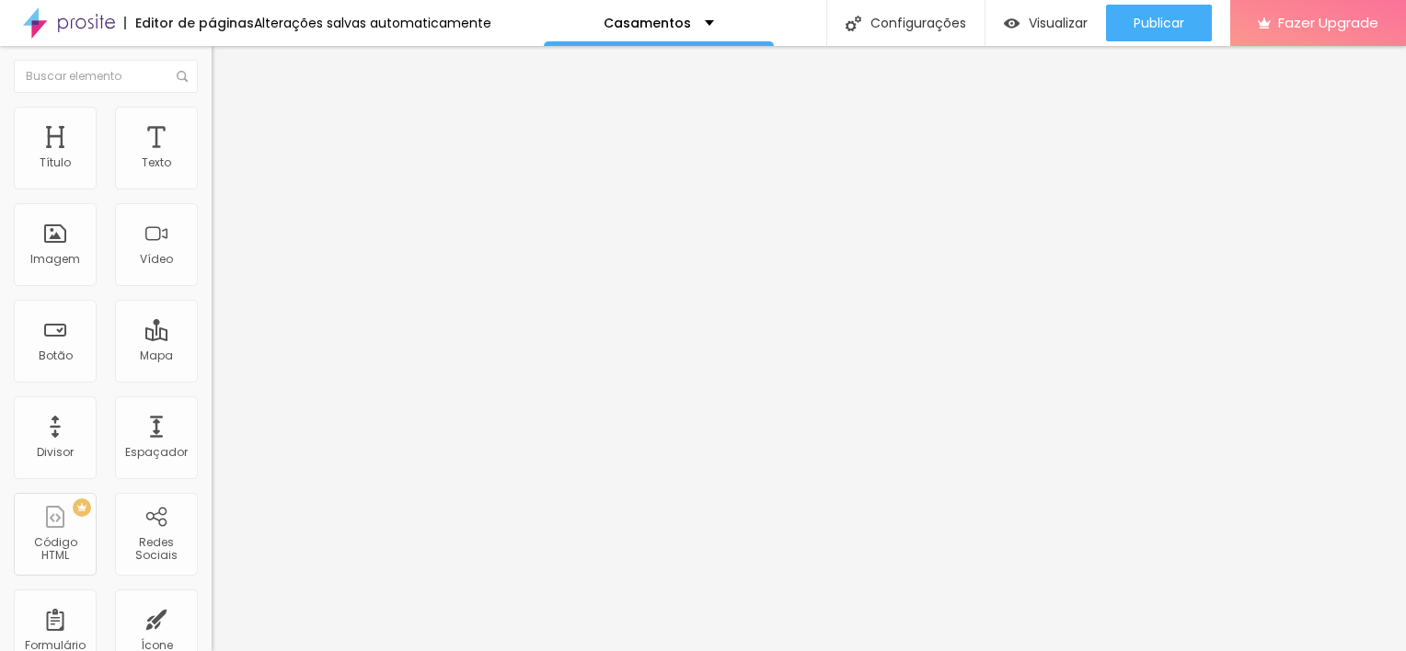
click at [212, 327] on div "Tipo Coração 1 Sólido Pontilhado Serrilhado Duplo Pata de cachorro Estrela Bril…" at bounding box center [318, 263] width 212 height 128
click at [212, 328] on span "Coração 2" at bounding box center [242, 321] width 61 height 16
click at [228, 142] on span "Estilo" at bounding box center [242, 134] width 29 height 16
type input "17"
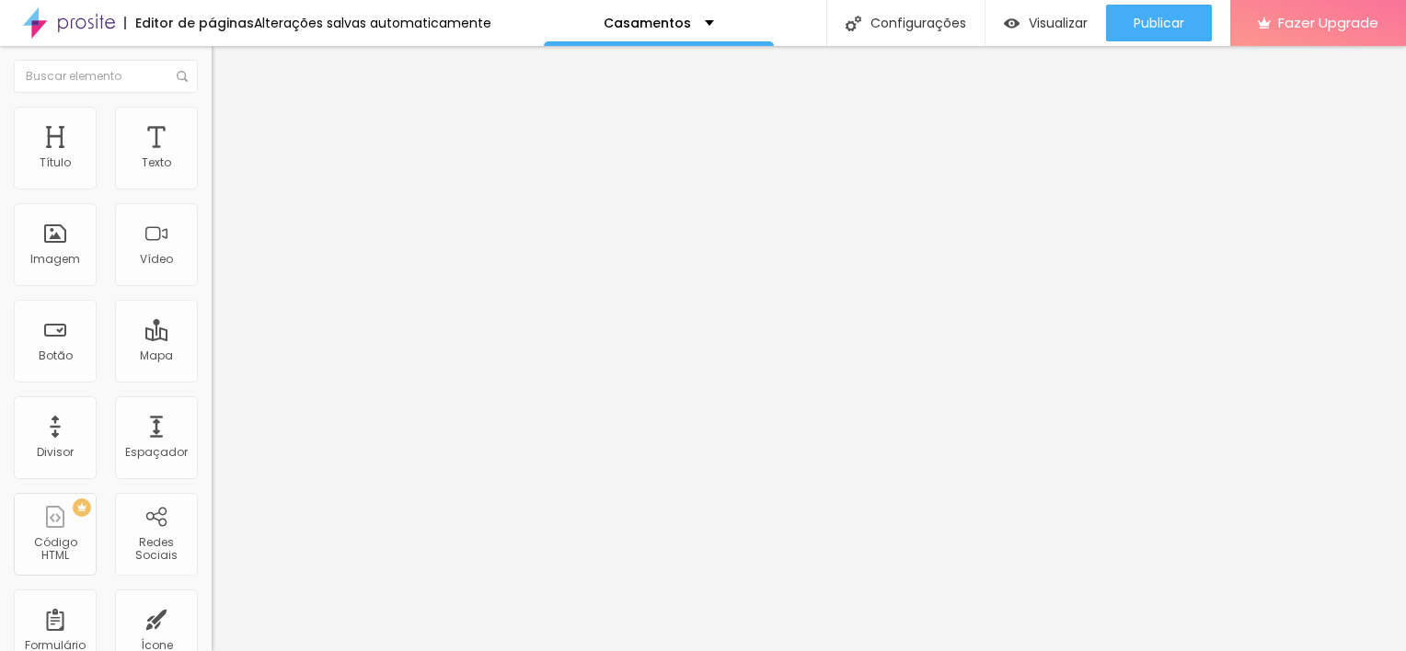
type input "15"
type input "14"
type input "13"
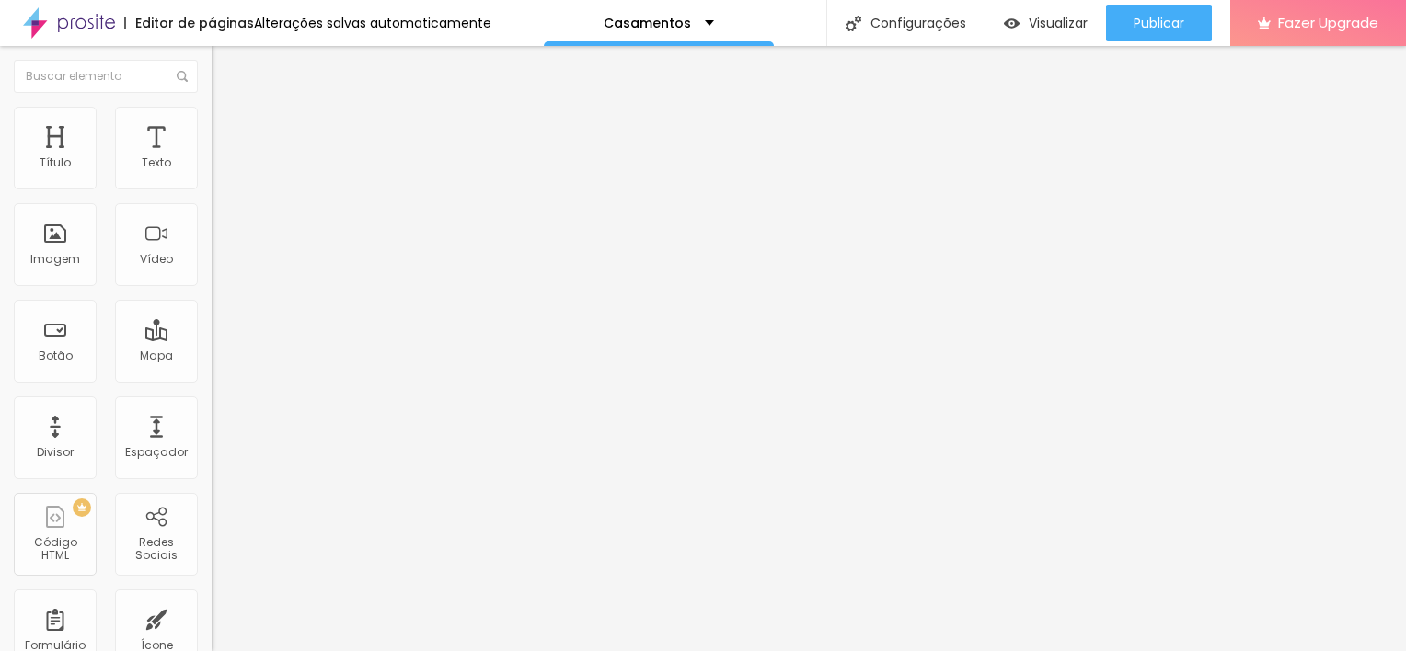
type input "13"
drag, startPoint x: 150, startPoint y: 283, endPoint x: 11, endPoint y: 276, distance: 139.1
type input "13"
click at [212, 548] on input "range" at bounding box center [271, 555] width 119 height 15
click at [212, 121] on li "Conteúdo" at bounding box center [318, 112] width 212 height 18
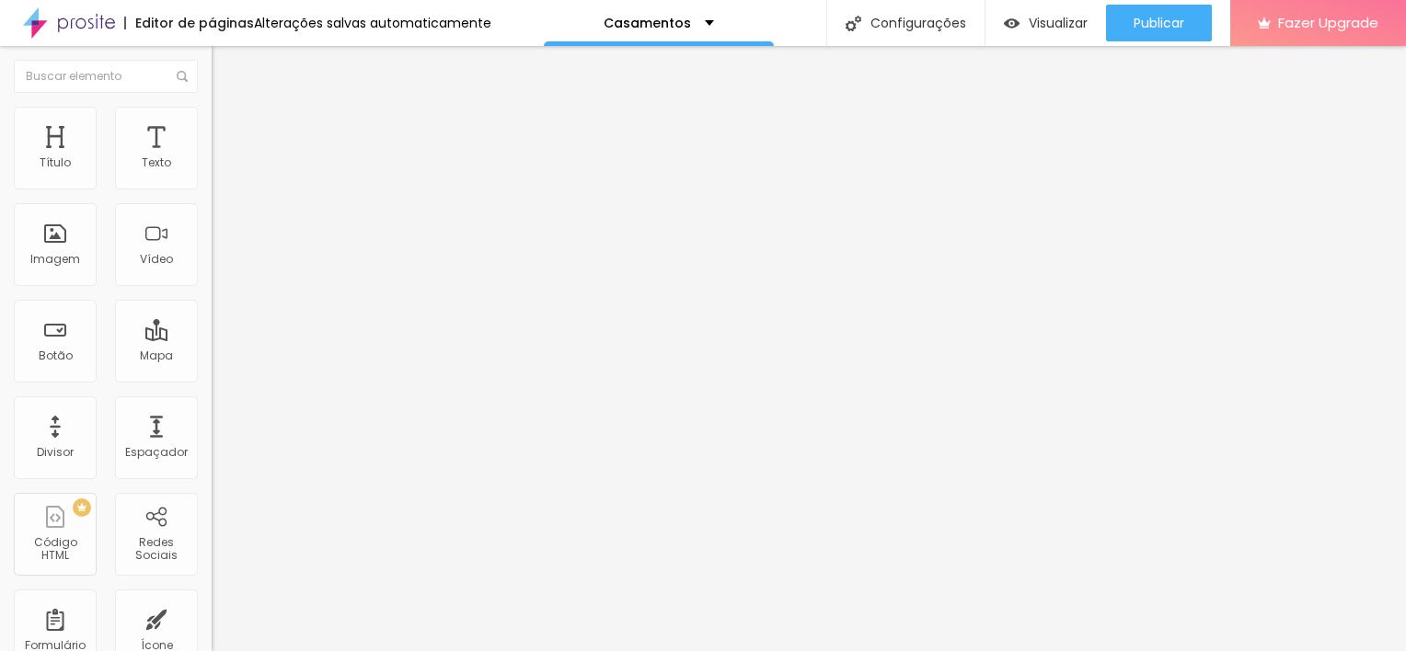
click at [228, 142] on span "Estilo" at bounding box center [242, 134] width 29 height 16
click at [212, 189] on button at bounding box center [225, 178] width 26 height 19
radio input "true"
radio input "false"
click at [212, 189] on button at bounding box center [225, 178] width 26 height 19
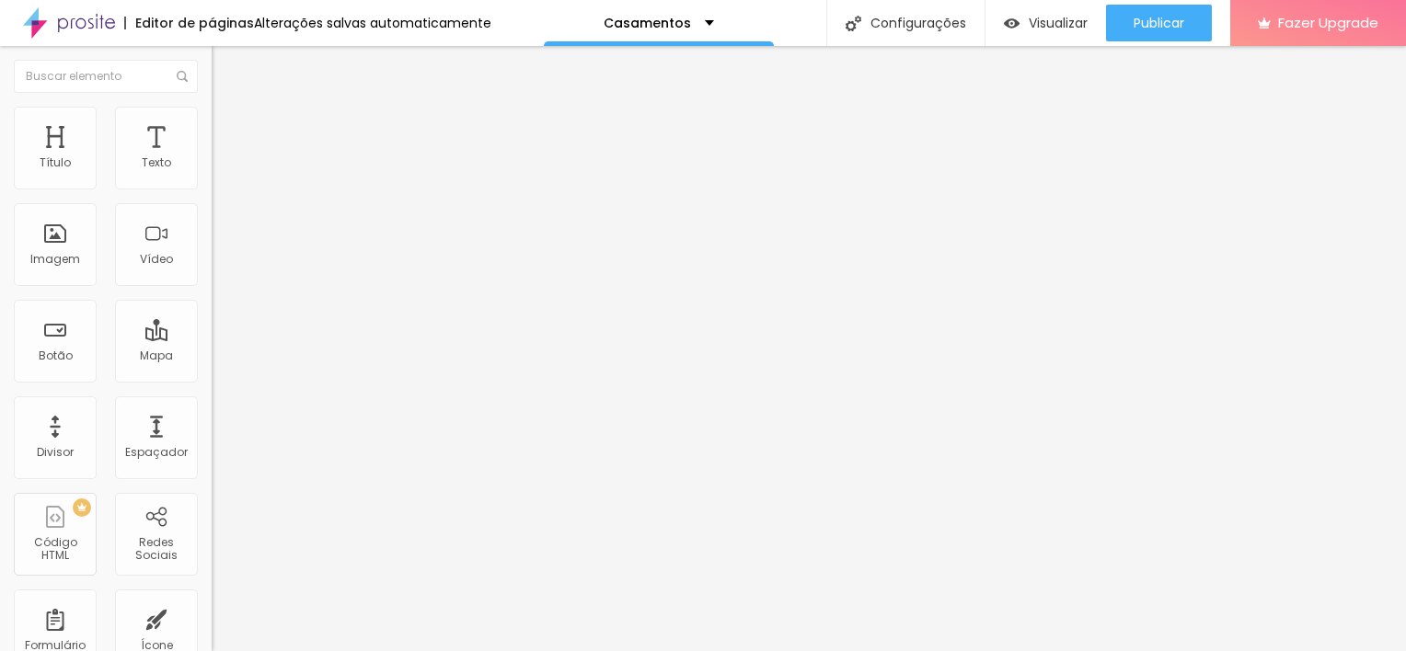
radio input "false"
radio input "true"
click at [212, 189] on button at bounding box center [225, 178] width 26 height 19
radio input "true"
radio input "false"
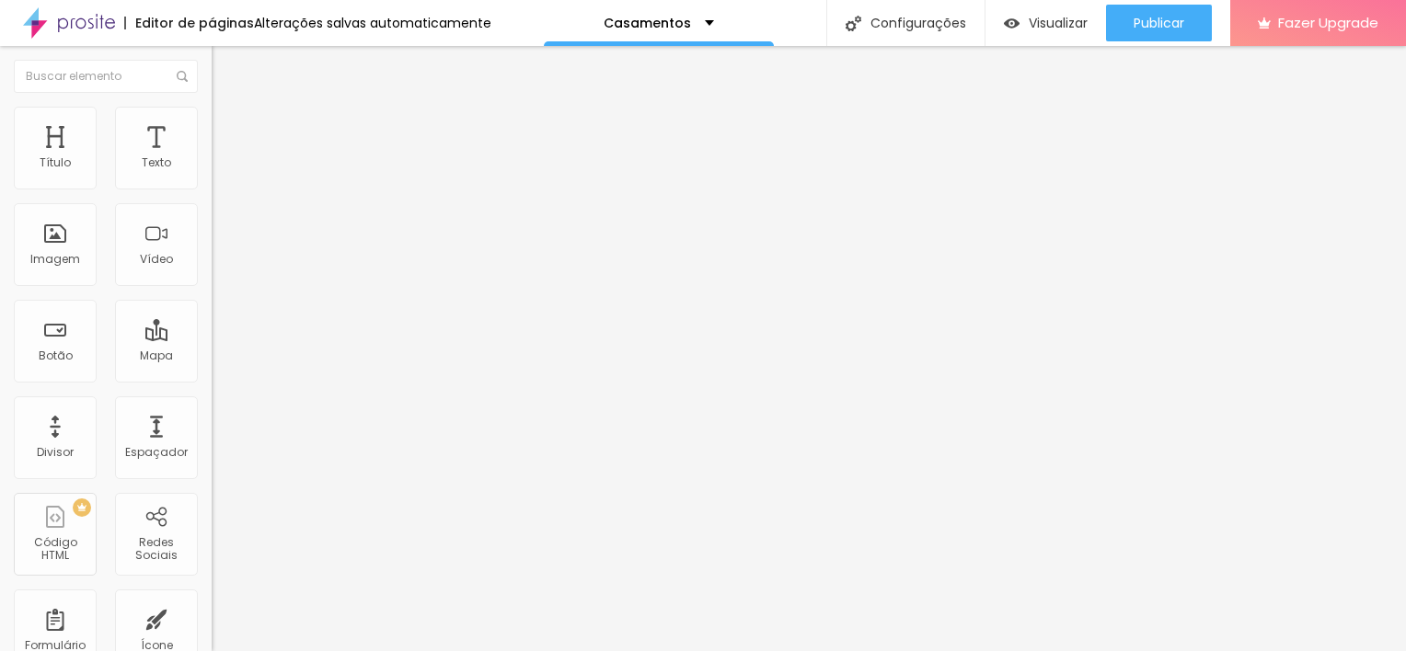
click at [212, 189] on button at bounding box center [225, 178] width 26 height 19
radio input "true"
radio input "false"
click at [212, 189] on button at bounding box center [225, 178] width 26 height 19
radio input "false"
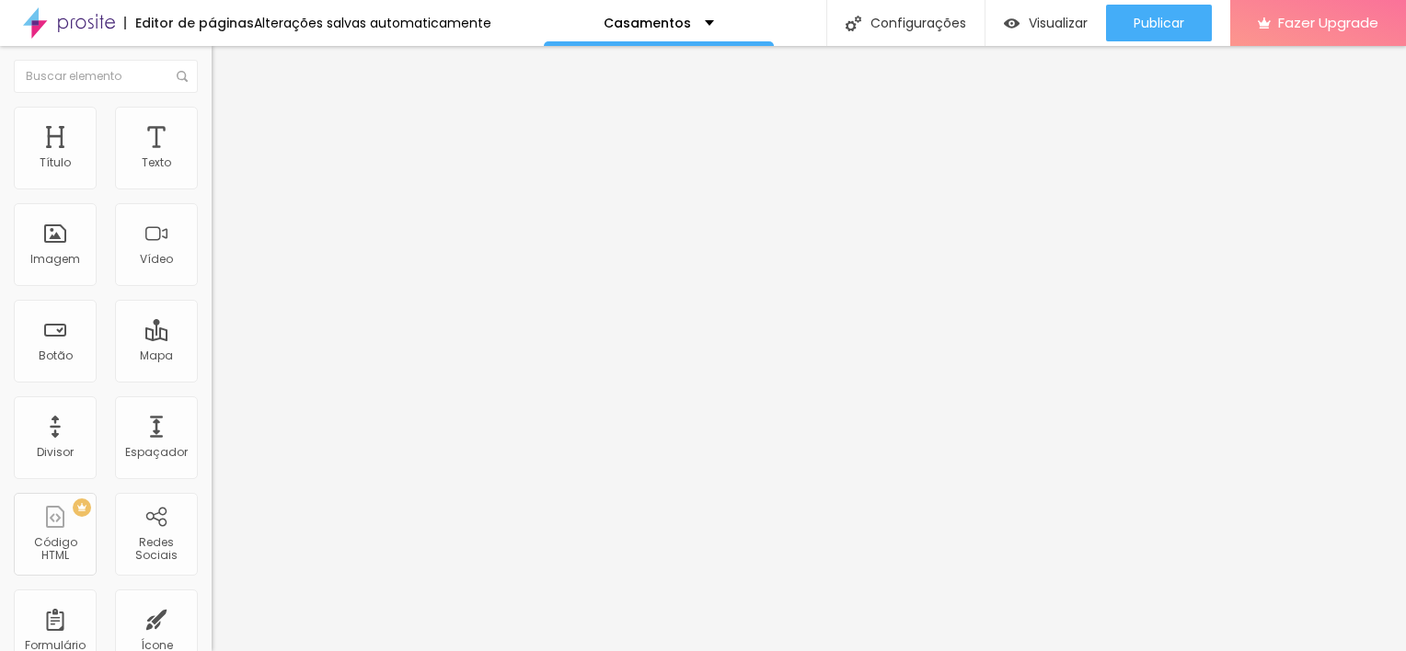
radio input "true"
click at [212, 189] on button at bounding box center [225, 178] width 26 height 19
radio input "true"
radio input "false"
click at [212, 603] on span "Verde claro" at bounding box center [244, 611] width 64 height 16
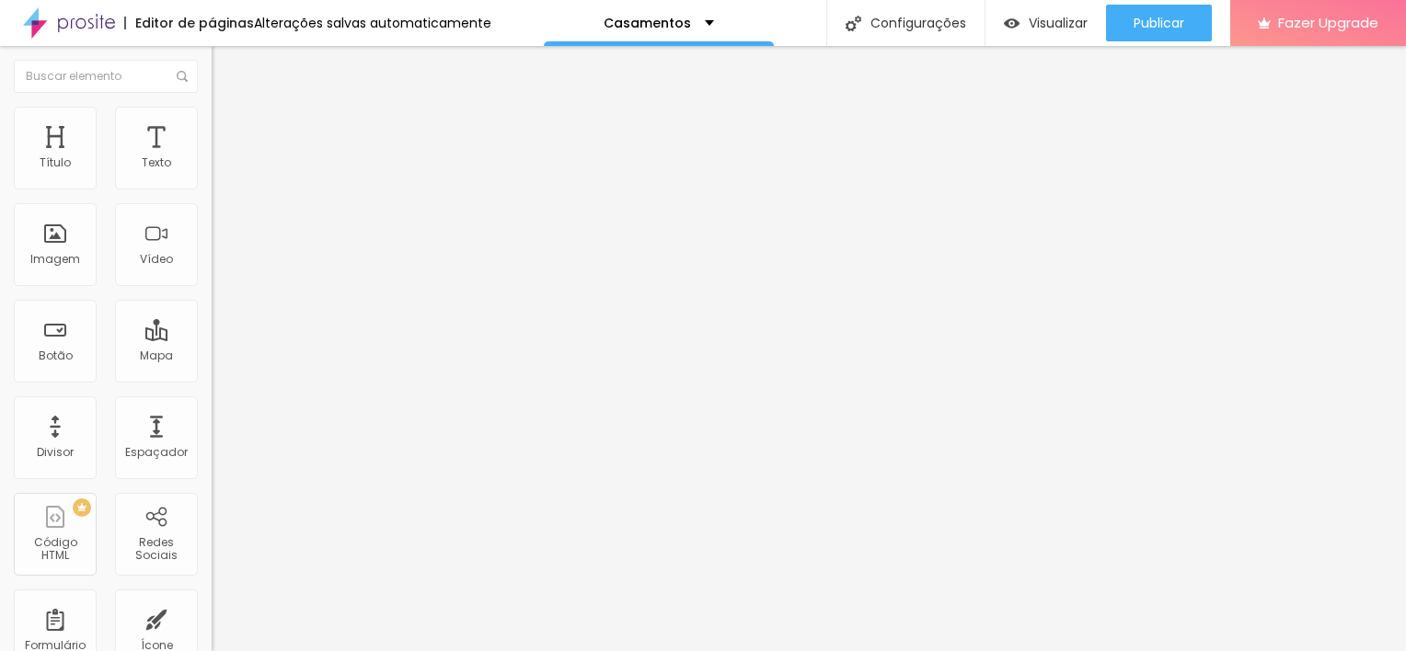
click at [212, 632] on span "Verde escuro" at bounding box center [249, 640] width 74 height 16
click at [212, 140] on img at bounding box center [220, 148] width 17 height 17
click at [212, 120] on img at bounding box center [220, 111] width 17 height 17
click at [212, 188] on input "text" at bounding box center [322, 178] width 221 height 18
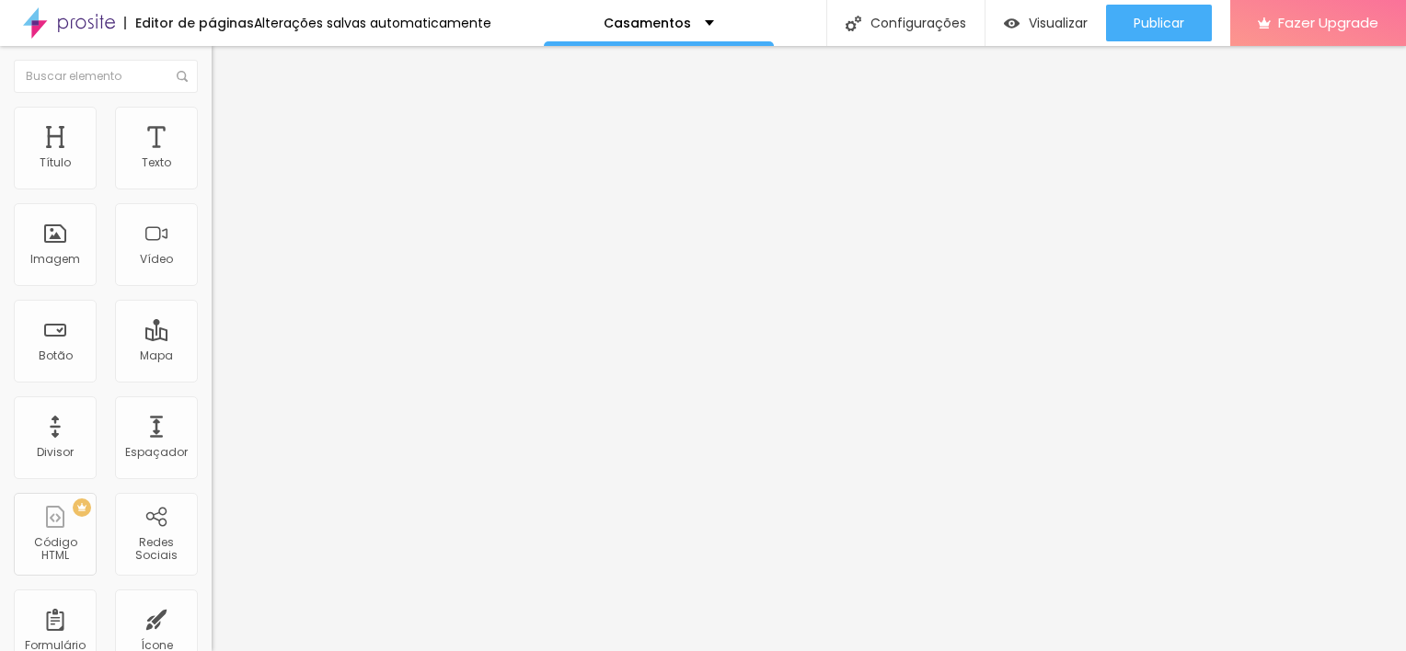
click at [212, 188] on input "text" at bounding box center [322, 178] width 221 height 18
paste input "(21)96514-9444"
type input "(21)96514-9444"
drag, startPoint x: 158, startPoint y: 347, endPoint x: 73, endPoint y: 374, distance: 89.9
click at [212, 636] on textarea "Olá, cheguei até você pela página {page_title} e gostaria de mais informações" at bounding box center [316, 651] width 208 height 31
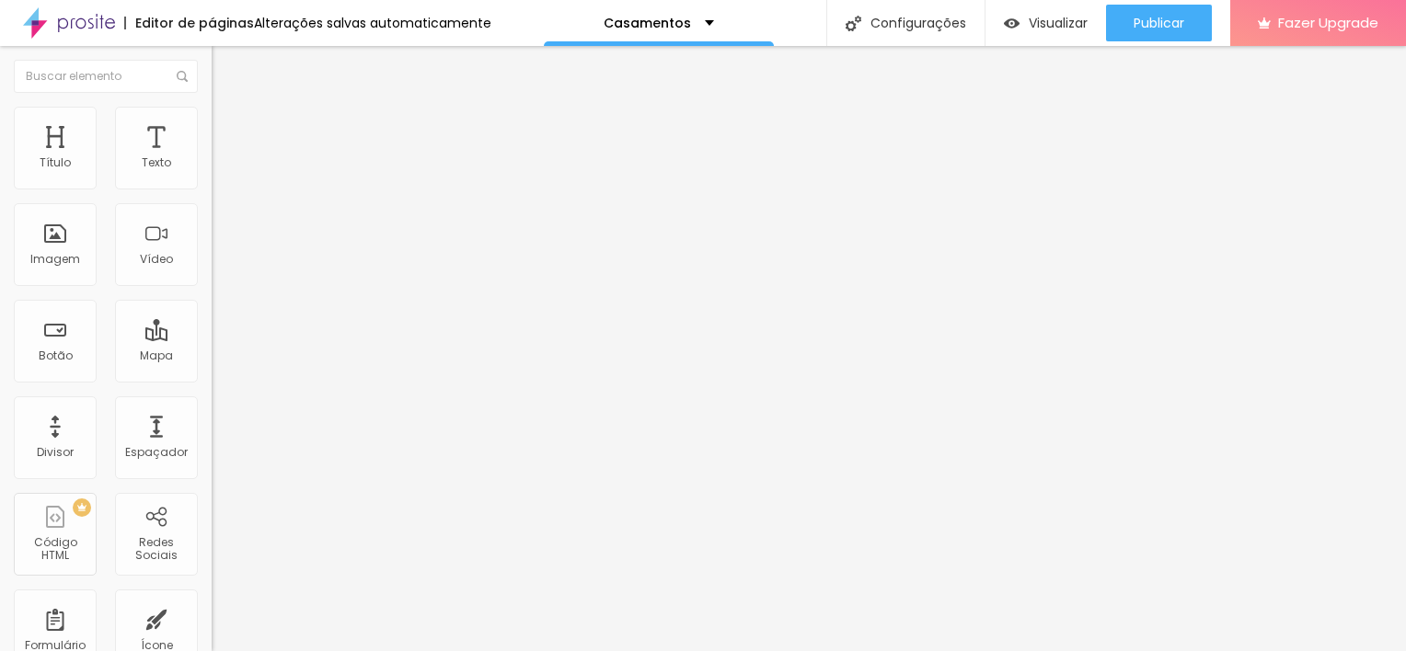
drag, startPoint x: 106, startPoint y: 386, endPoint x: 21, endPoint y: 290, distance: 128.4
click at [0, 290] on html "Editor de páginas Alterações salvas automaticamente Casamentos Configurações Co…" at bounding box center [703, 325] width 1406 height 651
paste textarea "i Ju! Vim através do site e quero agendar a minha experiência fotográfica!"
type textarea "Oi Ju! Vim através do site e quero agendar a minha experiência fotográfica!"
click at [212, 188] on input "text" at bounding box center [322, 178] width 221 height 18
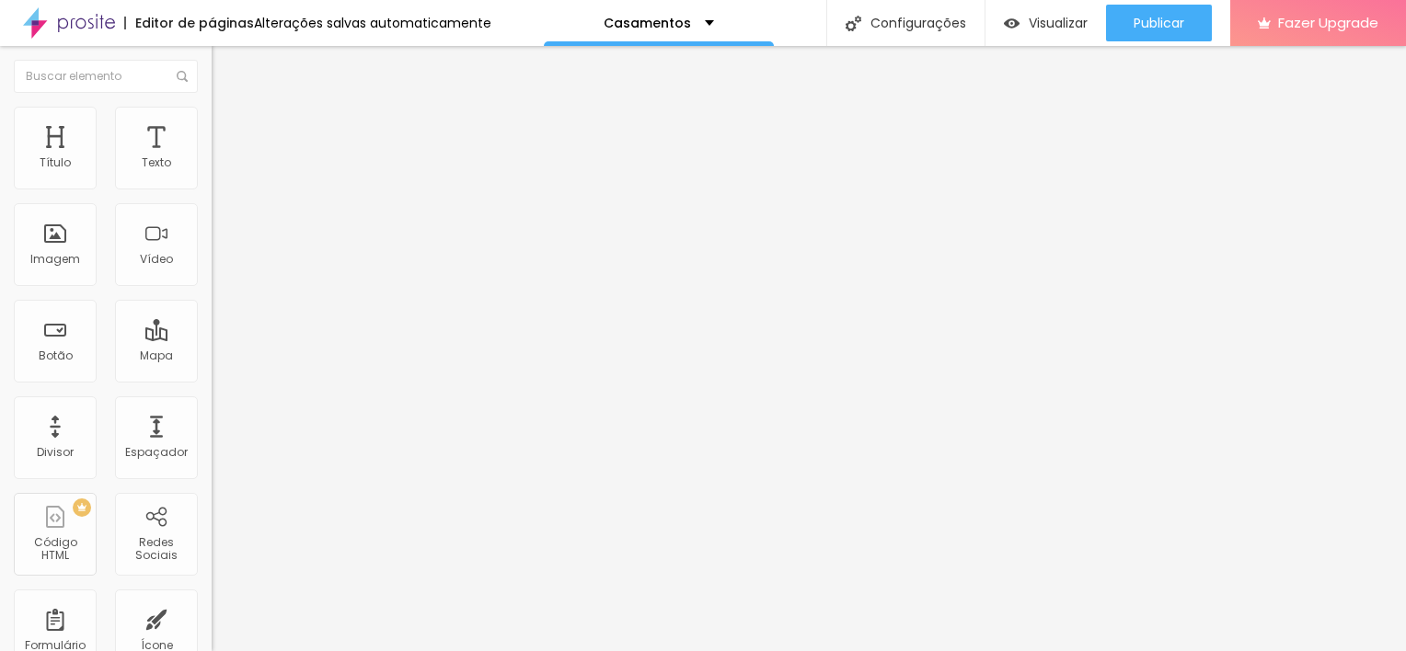
paste input "(21)96514-9444"
type input "(21)96514-9444"
drag, startPoint x: 179, startPoint y: 256, endPoint x: -4, endPoint y: 280, distance: 184.6
click at [0, 280] on html "Editor de páginas Alterações salvas automaticamente Casamentos Configurações Co…" at bounding box center [703, 325] width 1406 height 651
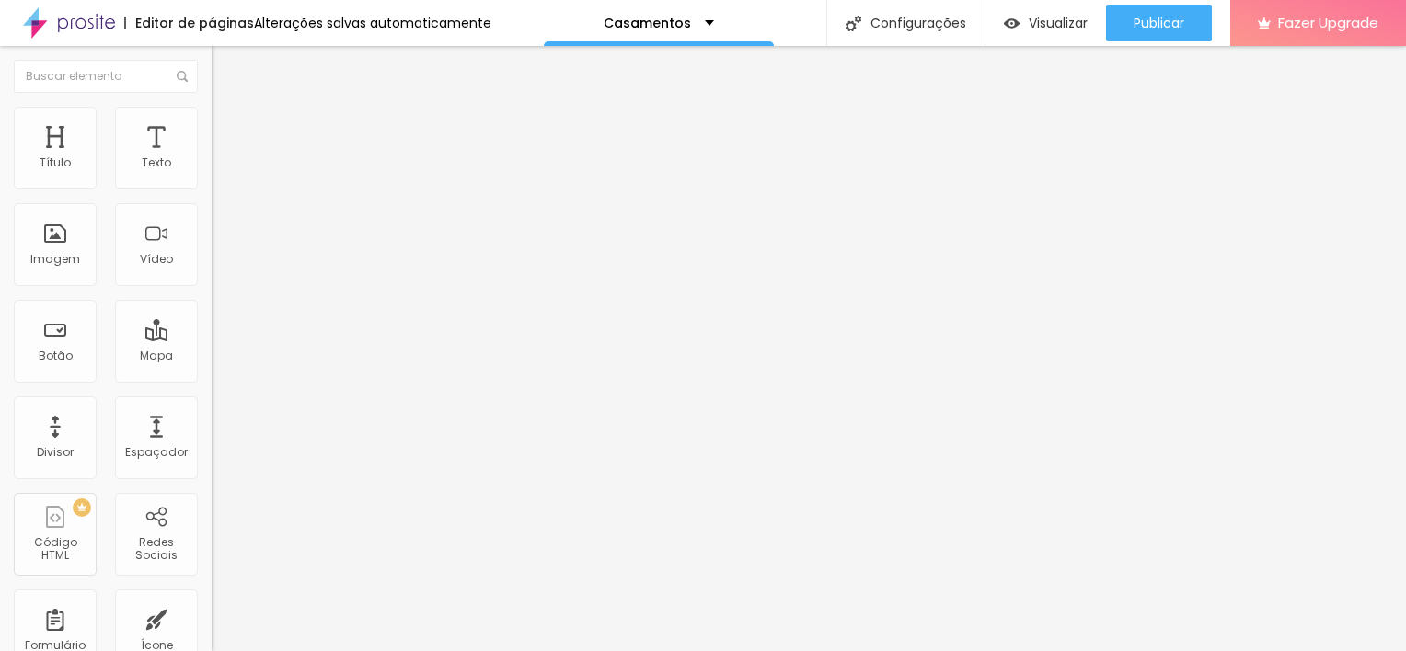
paste input "QUERO O PLANO 1"
type input "QUERO O PLANO 1"
drag, startPoint x: 139, startPoint y: 342, endPoint x: 48, endPoint y: 354, distance: 91.9
click at [212, 636] on textarea "Olá, cheguei até você pela página {page_title} e gostaria de mais informações" at bounding box center [316, 651] width 208 height 31
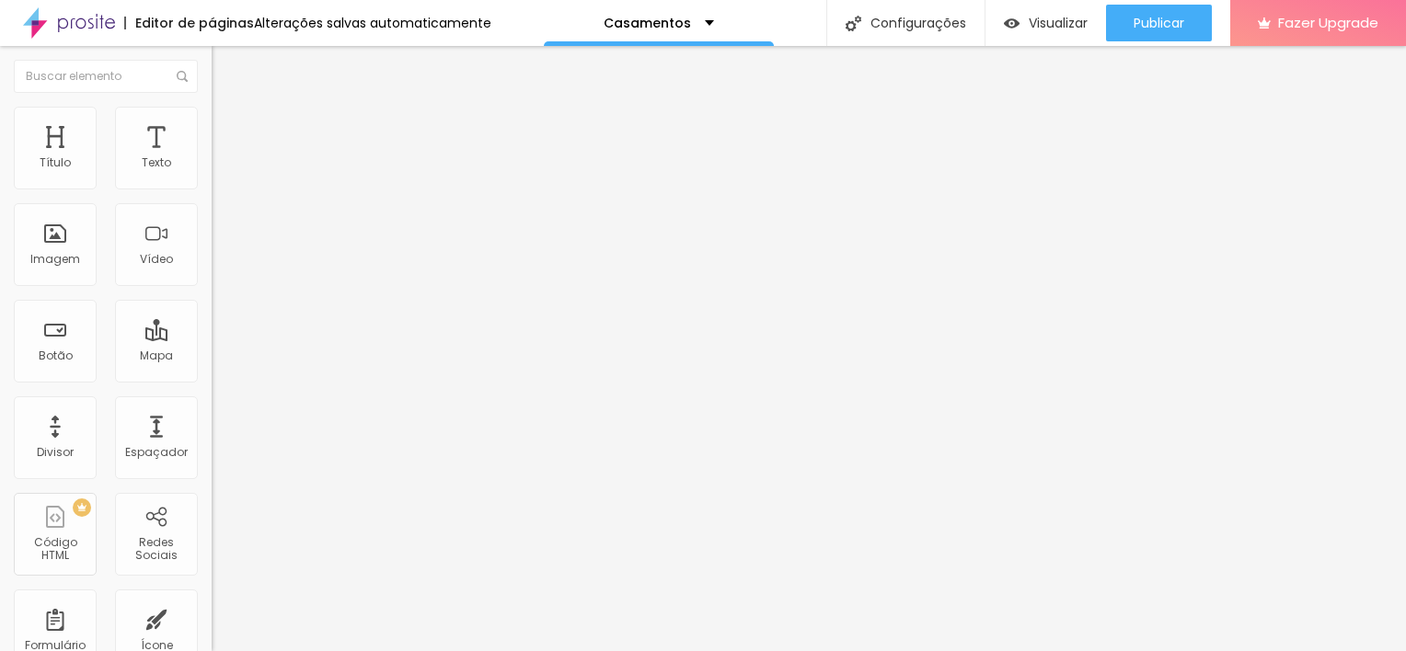
drag, startPoint x: 138, startPoint y: 392, endPoint x: 0, endPoint y: 305, distance: 162.8
click at [0, 305] on html "Editor de páginas Alterações salvas automaticamente Casamentos Configurações Co…" at bounding box center [703, 325] width 1406 height 651
paste textarea "i Ju! Quero agendar o Plano Ensaio - 15 anos �"
drag, startPoint x: 99, startPoint y: 335, endPoint x: 61, endPoint y: 336, distance: 38.6
click at [212, 636] on textarea "Oi Ju! Quero agendar o Plano Ensaio - 15 anos" at bounding box center [316, 651] width 208 height 31
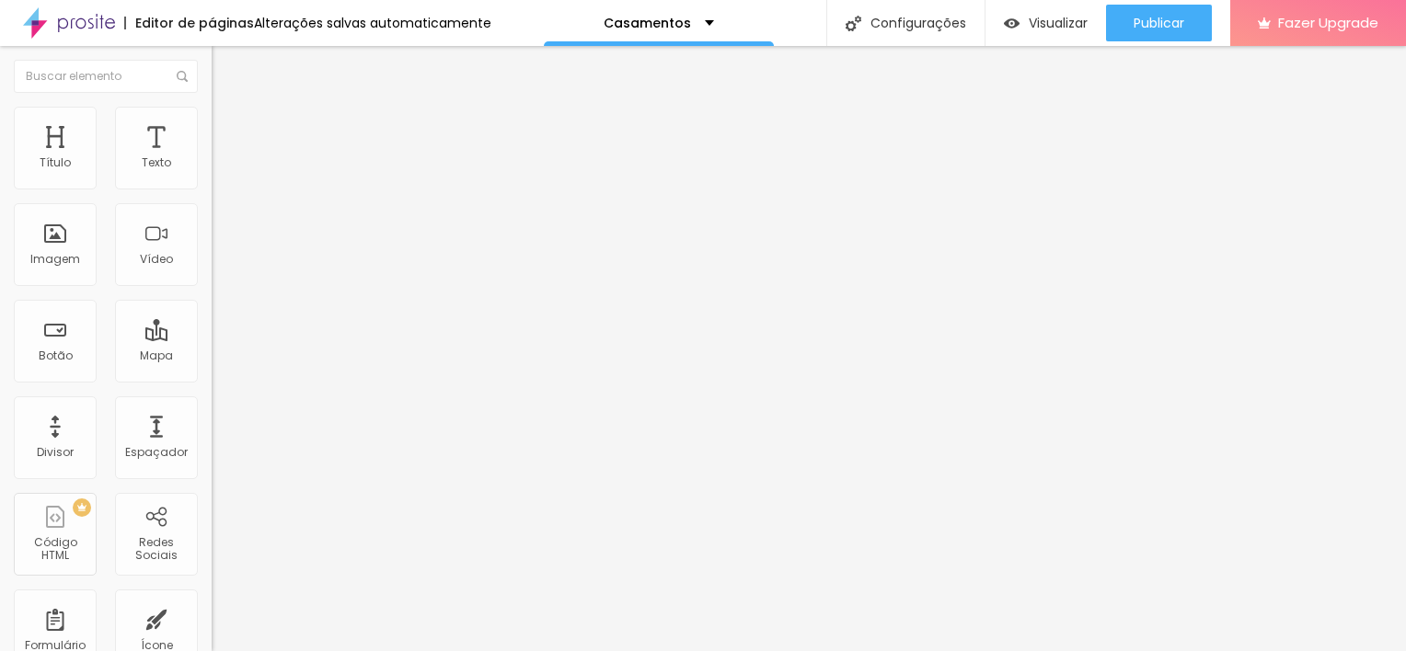
click at [212, 636] on textarea "Oi Ju! Quero agendar o Plano Essencial - 15 anos" at bounding box center [316, 651] width 208 height 31
drag, startPoint x: 140, startPoint y: 349, endPoint x: 84, endPoint y: 353, distance: 56.3
click at [212, 636] on textarea "Oi Ju! Quero agendar o Plano de Casamento Essencial - 15 anos" at bounding box center [316, 651] width 208 height 31
click at [212, 636] on textarea "Oi Ju! Quero agendar o Plano de Casamento Essencial" at bounding box center [316, 651] width 208 height 31
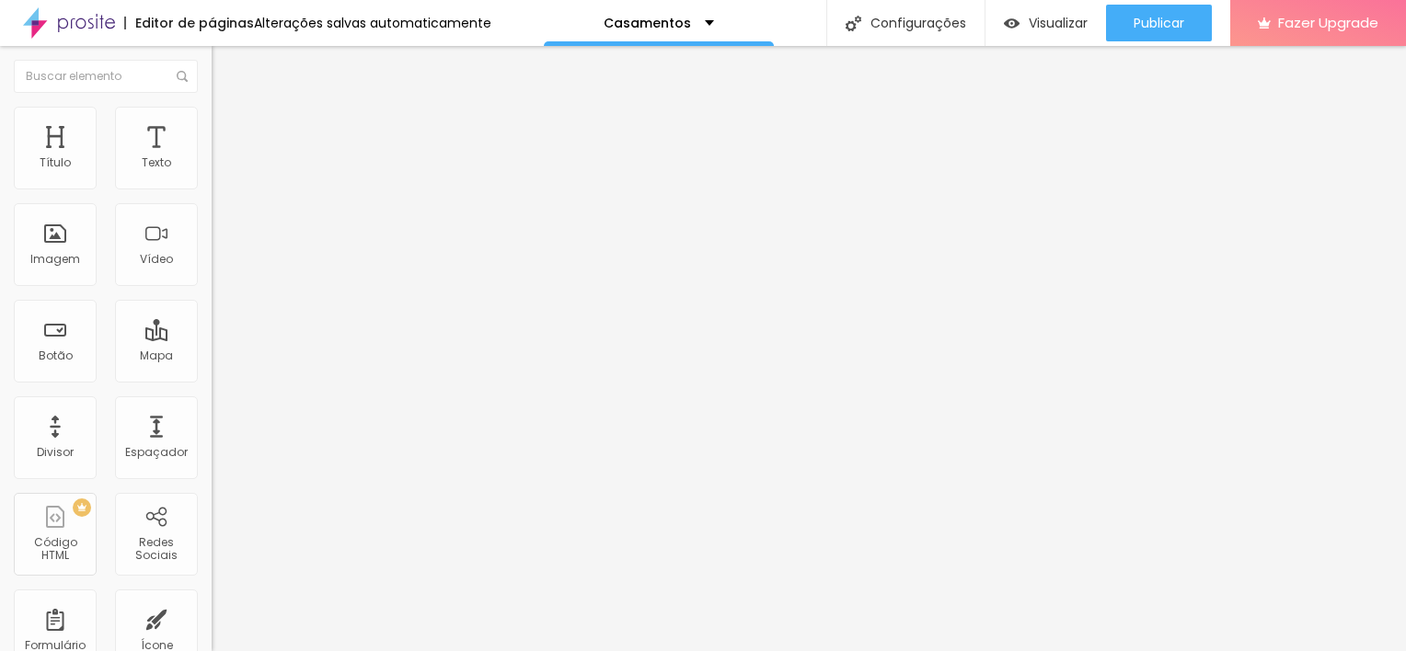
click at [212, 636] on textarea "Oi Ju! Quero agendar o meu Plano de Casamento Essencial" at bounding box center [316, 651] width 208 height 31
drag, startPoint x: 100, startPoint y: 351, endPoint x: 0, endPoint y: 278, distance: 124.4
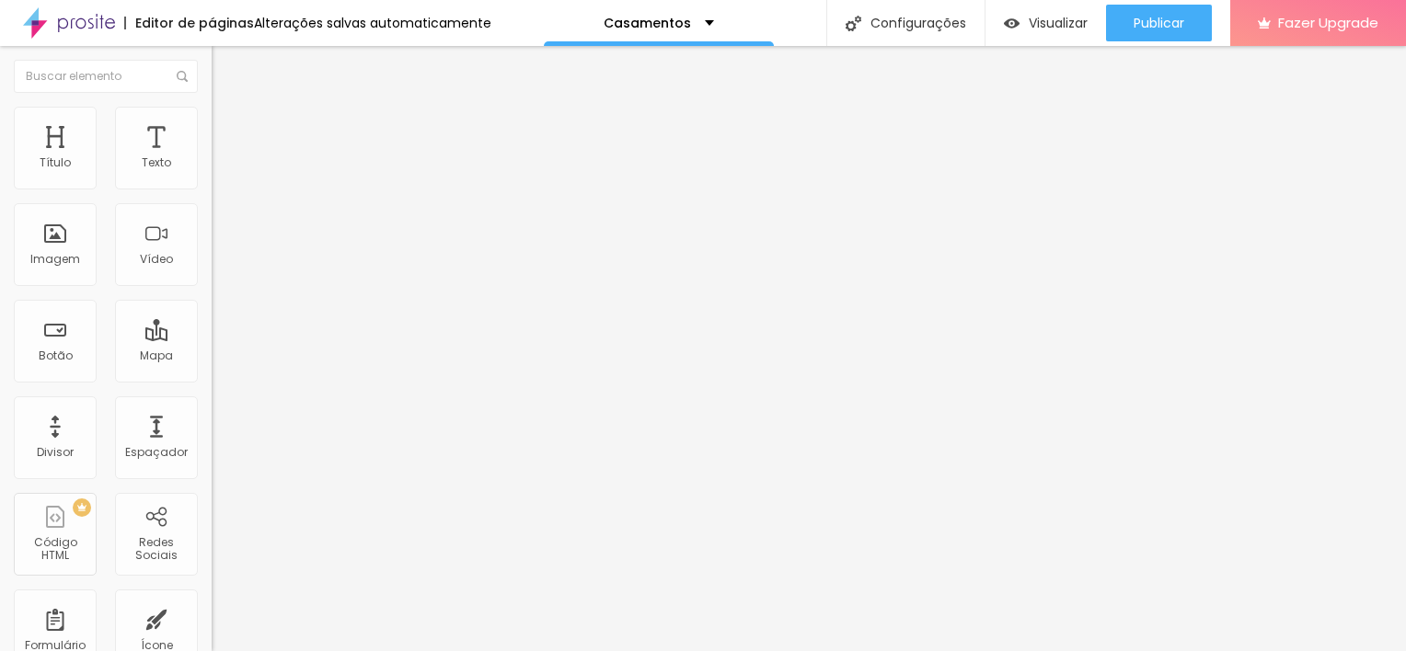
click at [0, 278] on html "Editor de páginas Alterações salvas automaticamente Casamentos Configurações Co…" at bounding box center [703, 325] width 1406 height 651
click at [212, 636] on textarea "Oi Ju! Quero agendar o meu Plano de Casamento Essencial" at bounding box center [316, 651] width 208 height 31
drag, startPoint x: 98, startPoint y: 350, endPoint x: 11, endPoint y: 322, distance: 91.6
click at [212, 322] on div "Número do WhatsApp * (21)96514-9444 + 55 Texto do botão QUERO O PLANO 1 Mensage…" at bounding box center [318, 465] width 212 height 614
type textarea "Oi Ju! Quero agendar o meu Plano de Casamento Essencial ✨"
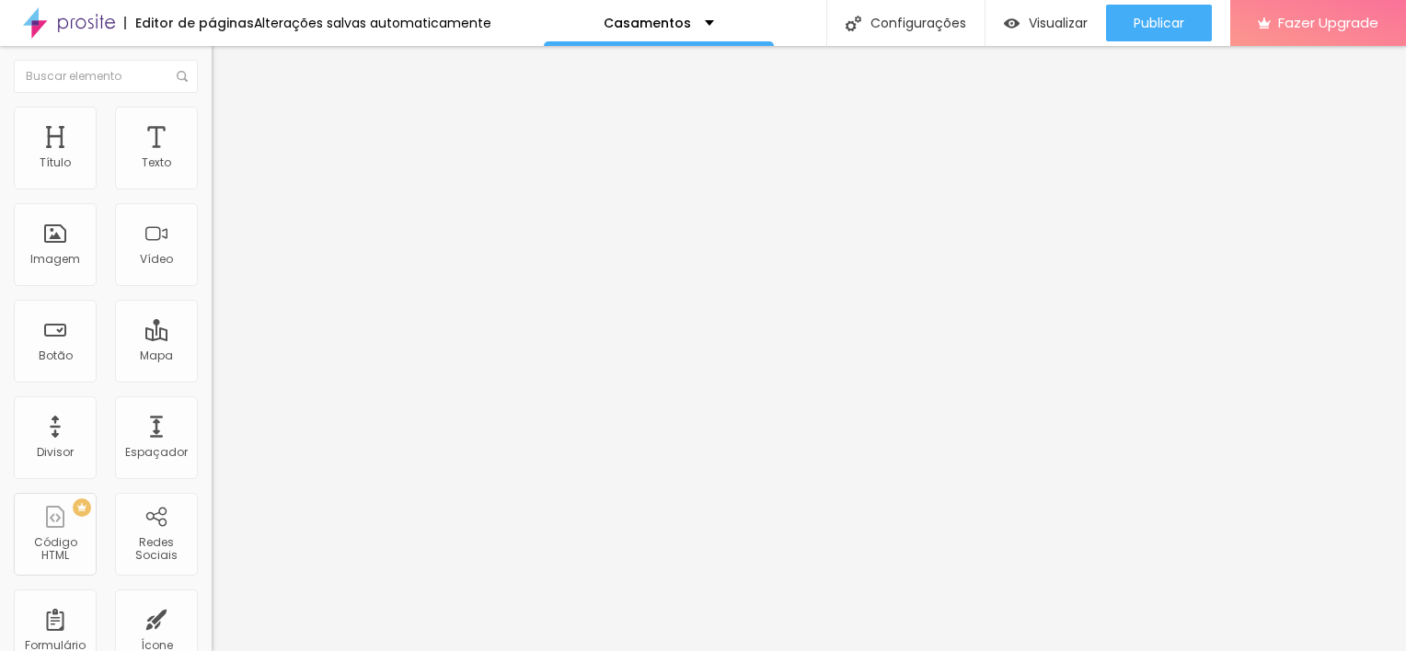
click at [212, 583] on input "QUERO O PLANO 1" at bounding box center [322, 592] width 221 height 18
type input "QUERO O PLANO 2"
drag, startPoint x: 128, startPoint y: 263, endPoint x: 113, endPoint y: 269, distance: 15.7
click at [212, 583] on input "QUERO O PLANO 1" at bounding box center [322, 592] width 221 height 18
type input "QUERO O PLANO ESSENCIAL"
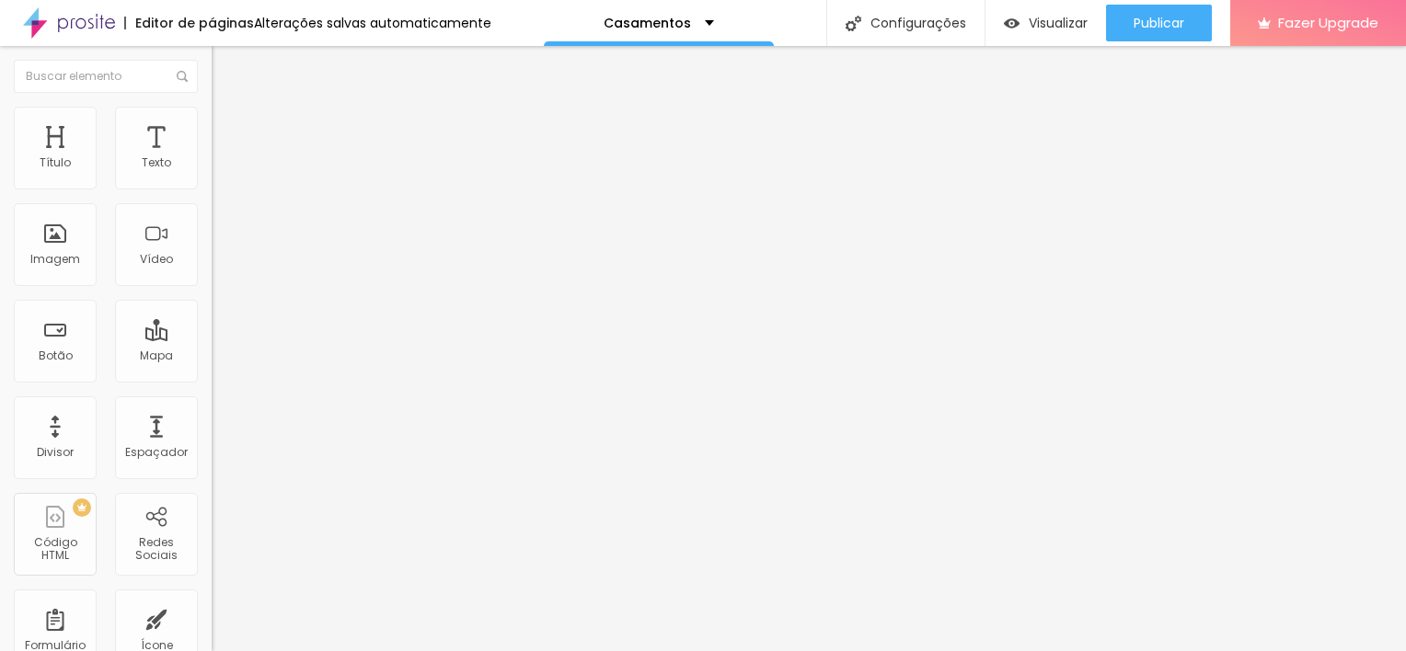
click at [212, 583] on input "QUERO O PLANO 2" at bounding box center [322, 592] width 221 height 18
click at [212, 583] on input "QUERO O PLANO ONEXÃO" at bounding box center [322, 592] width 221 height 18
type input "QUERO O PLANO CONEXÃO"
drag, startPoint x: 76, startPoint y: 355, endPoint x: 19, endPoint y: 360, distance: 57.2
click at [212, 636] on textarea "Oi Ju! Quero agendar o meu Plano de Casamento Essencial ✨" at bounding box center [316, 651] width 208 height 31
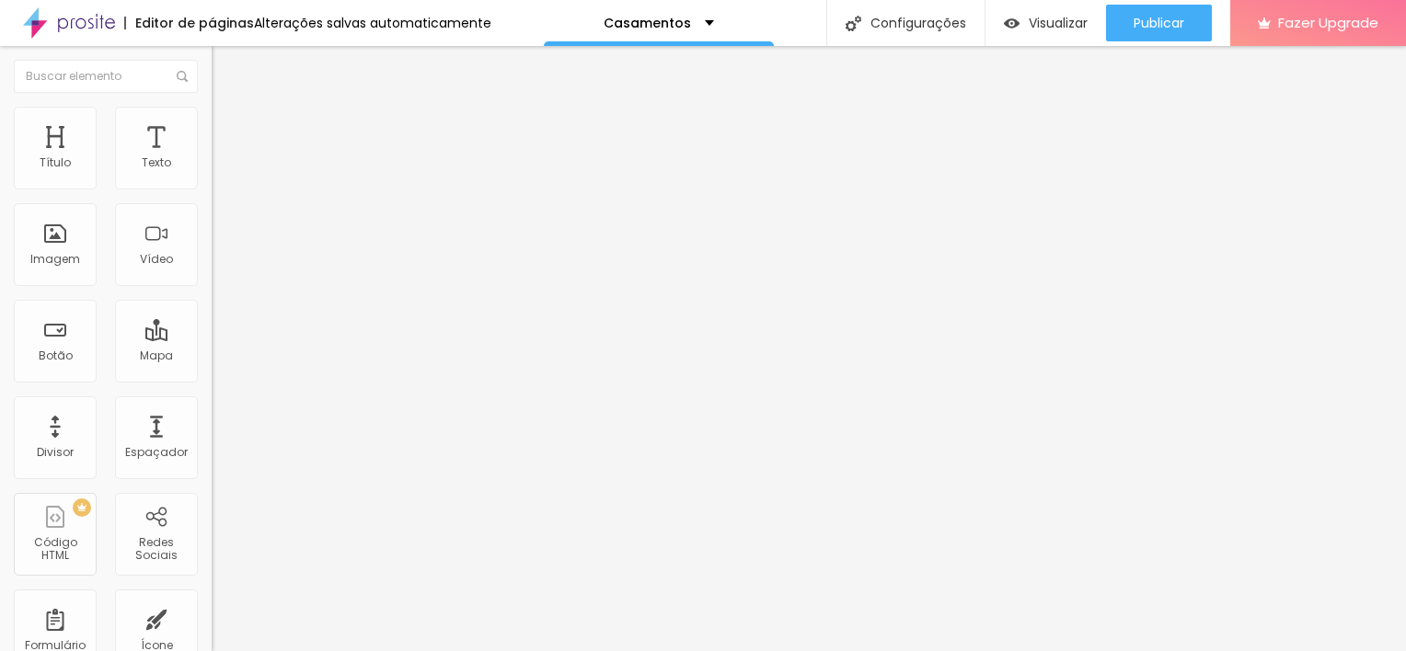
click at [212, 636] on textarea "Oi Ju! Quero agendar o meu Plano de Casamento Conexão ✨" at bounding box center [316, 651] width 208 height 31
type textarea "Oi Ju! Quero agendar o meu Plano de Casamento - Conexão ✨"
click at [212, 636] on textarea "Oi Ju! Quero agendar o meu Plano de Casamento Essencial ✨" at bounding box center [316, 651] width 208 height 31
type textarea "Oi Ju! Quero agendar o meu Plano de Casamento -Essencial ✨"
drag, startPoint x: 173, startPoint y: 265, endPoint x: 110, endPoint y: 264, distance: 62.6
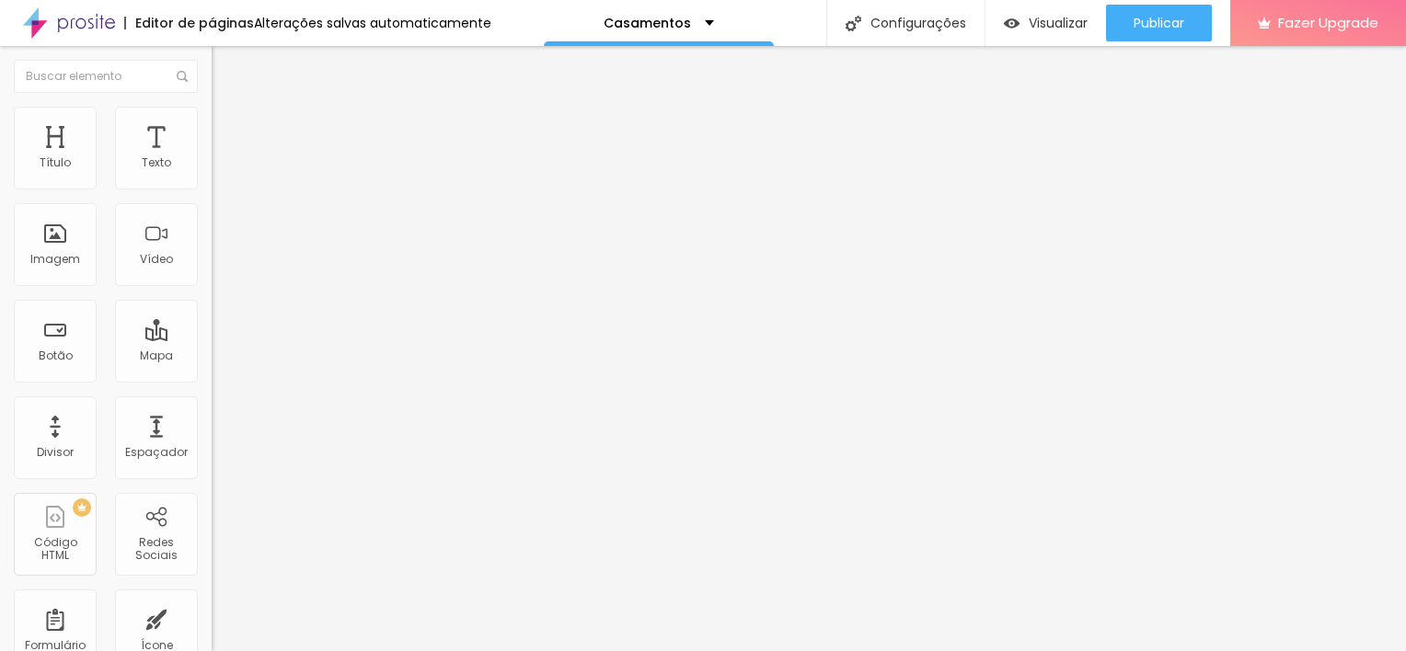
click at [212, 583] on input "QUERO O PLANO CONEXÃO" at bounding box center [322, 592] width 221 height 18
type input "QUERO O PLANO PREMIUM"
drag, startPoint x: 72, startPoint y: 356, endPoint x: 25, endPoint y: 357, distance: 46.9
click at [212, 636] on textarea "Oi Ju! Quero agendar o meu Plano de Casamento - Conexão ✨" at bounding box center [316, 651] width 208 height 31
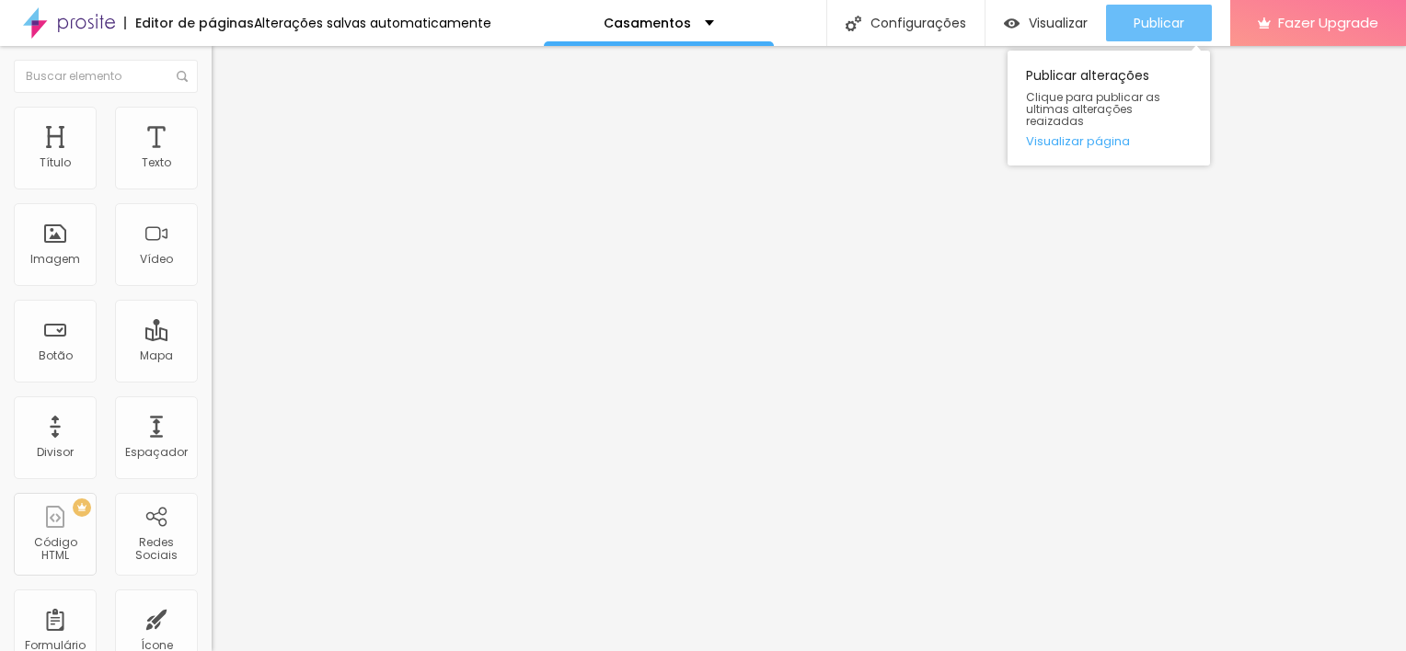
type textarea "Oi Ju! Quero agendar o meu Plano de Casamento - Premium ✨"
click at [1163, 6] on div "Publicar" at bounding box center [1158, 23] width 51 height 37
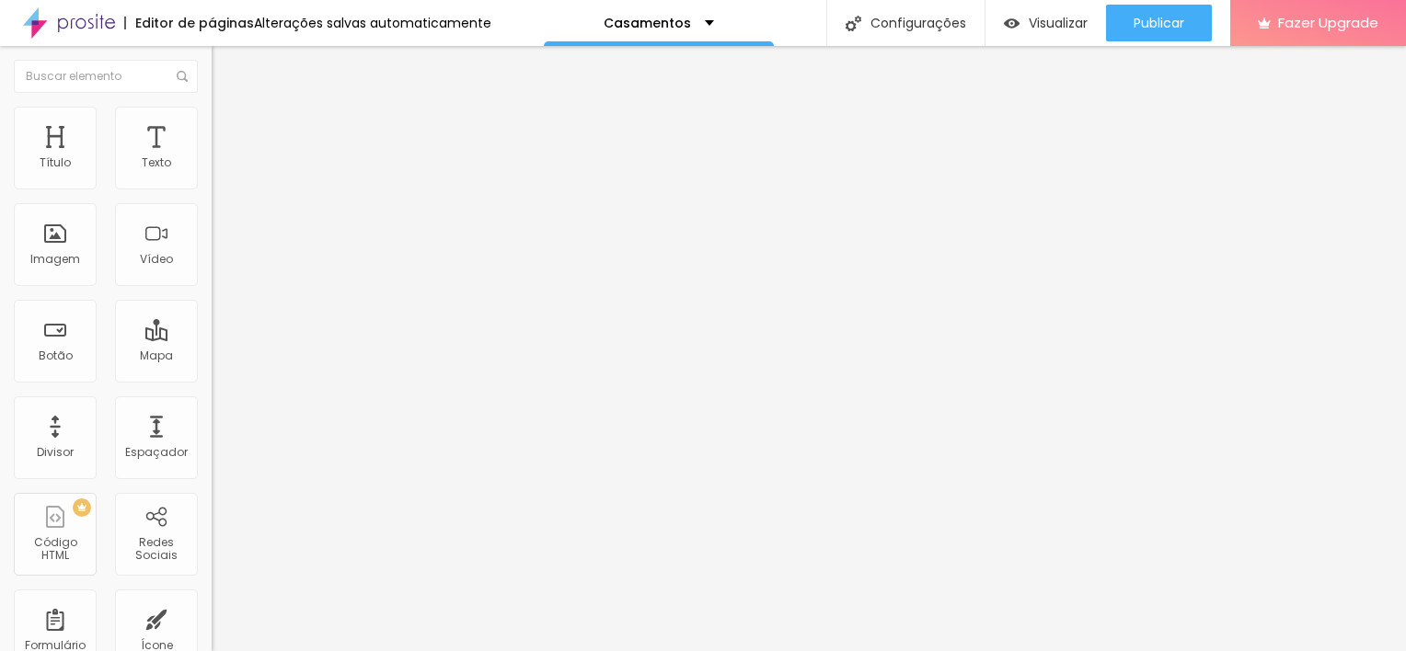
click at [212, 195] on span "Editar perguntas" at bounding box center [264, 187] width 105 height 16
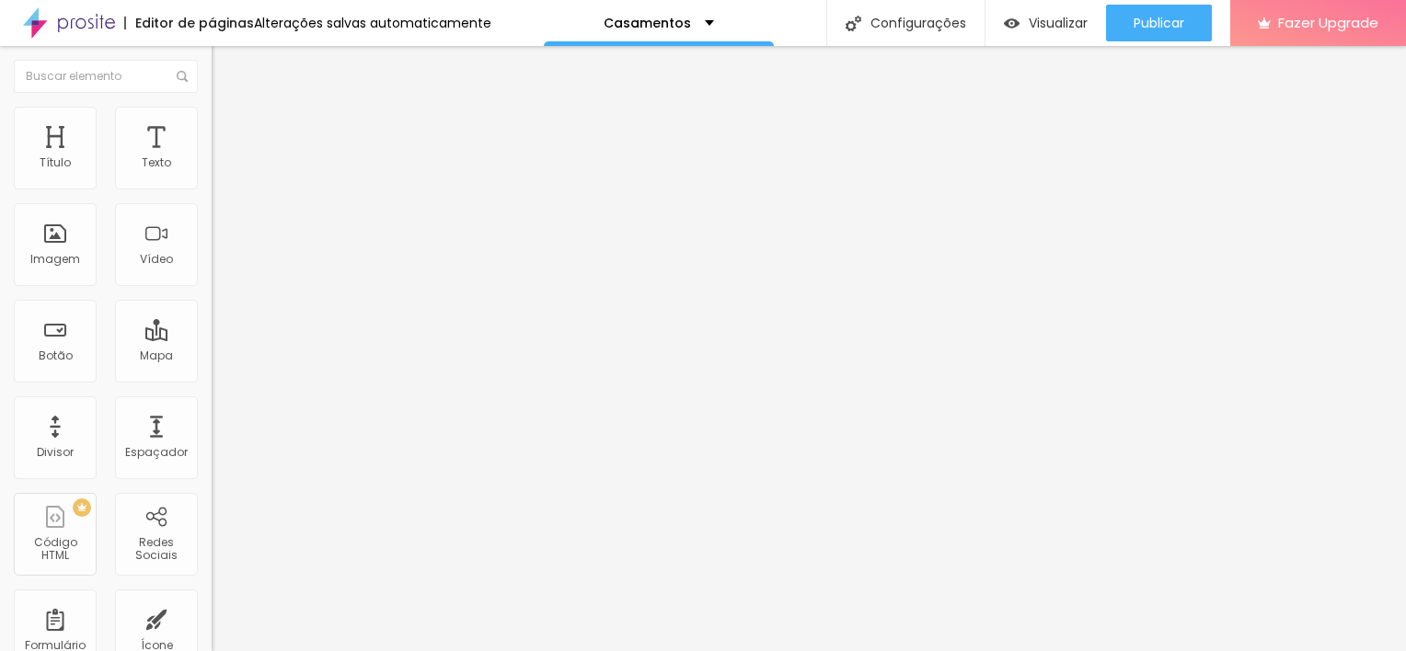
drag, startPoint x: 1031, startPoint y: 478, endPoint x: 414, endPoint y: 422, distance: 619.8
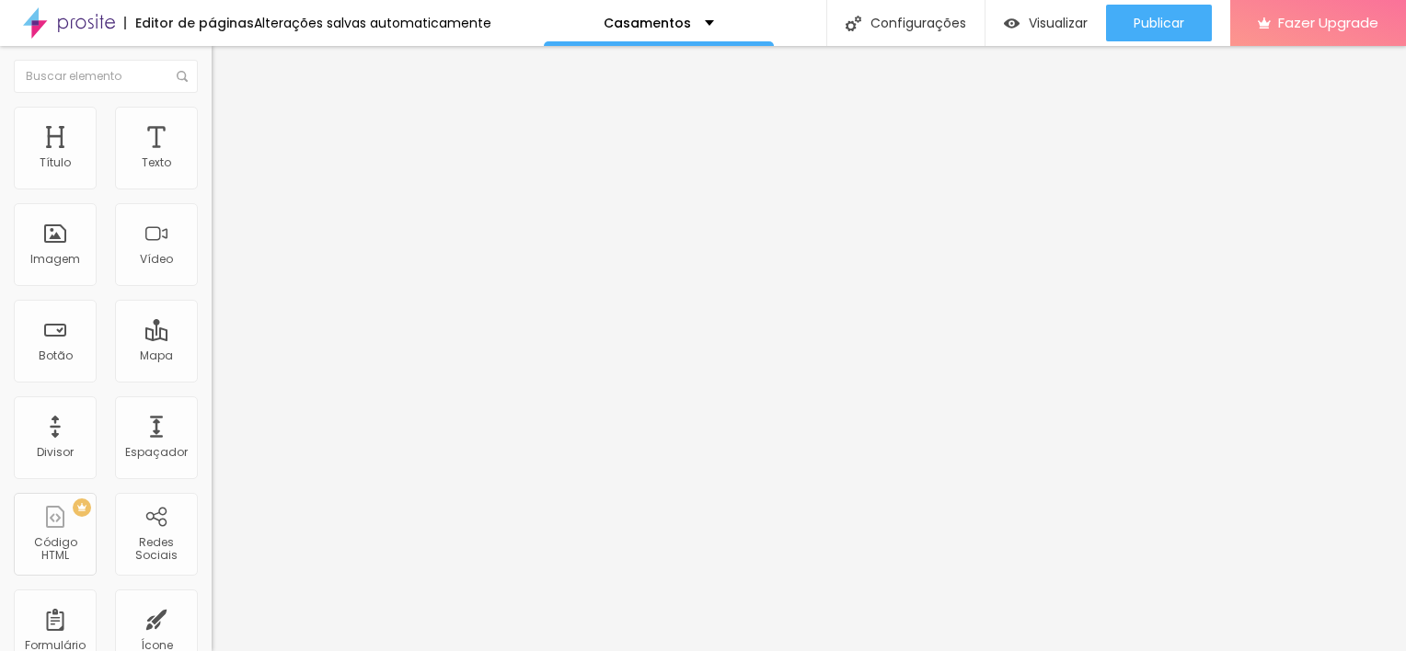
drag, startPoint x: 656, startPoint y: 278, endPoint x: 413, endPoint y: 281, distance: 242.9
drag, startPoint x: 800, startPoint y: 277, endPoint x: 481, endPoint y: 271, distance: 319.3
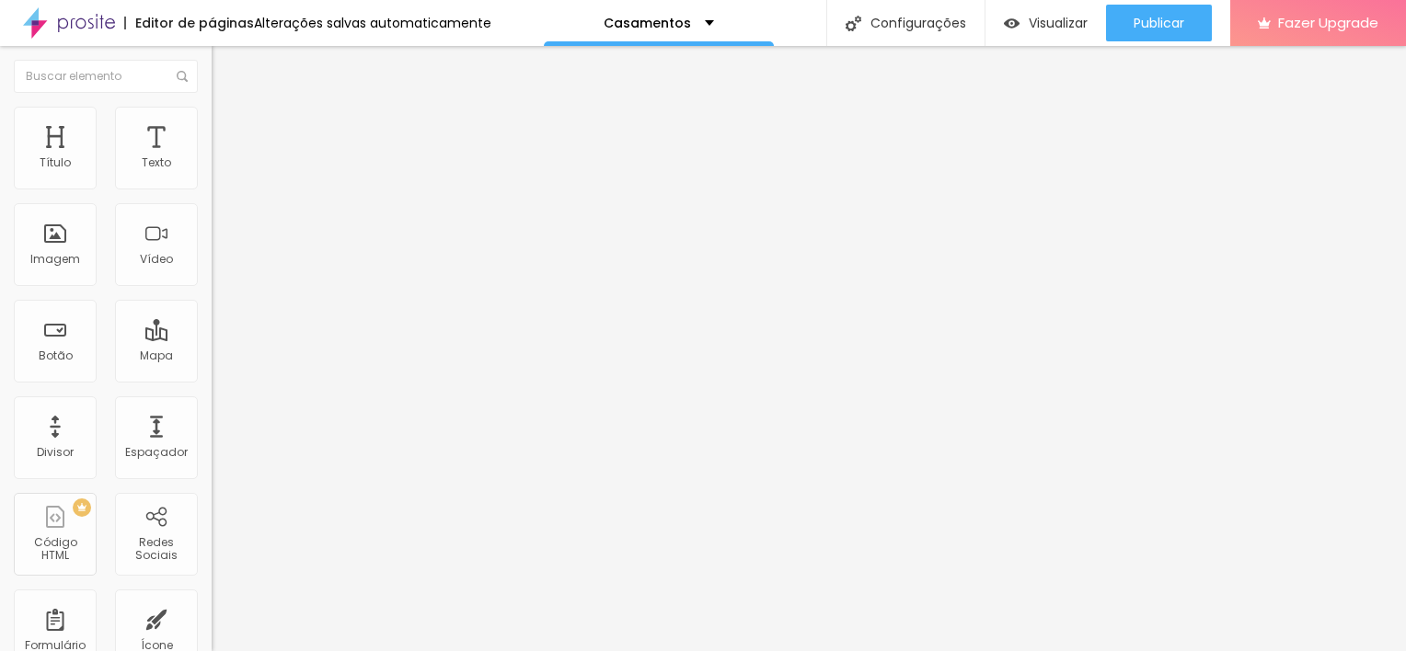
drag, startPoint x: 578, startPoint y: 444, endPoint x: 522, endPoint y: 431, distance: 57.8
drag, startPoint x: 695, startPoint y: 428, endPoint x: 431, endPoint y: 452, distance: 266.0
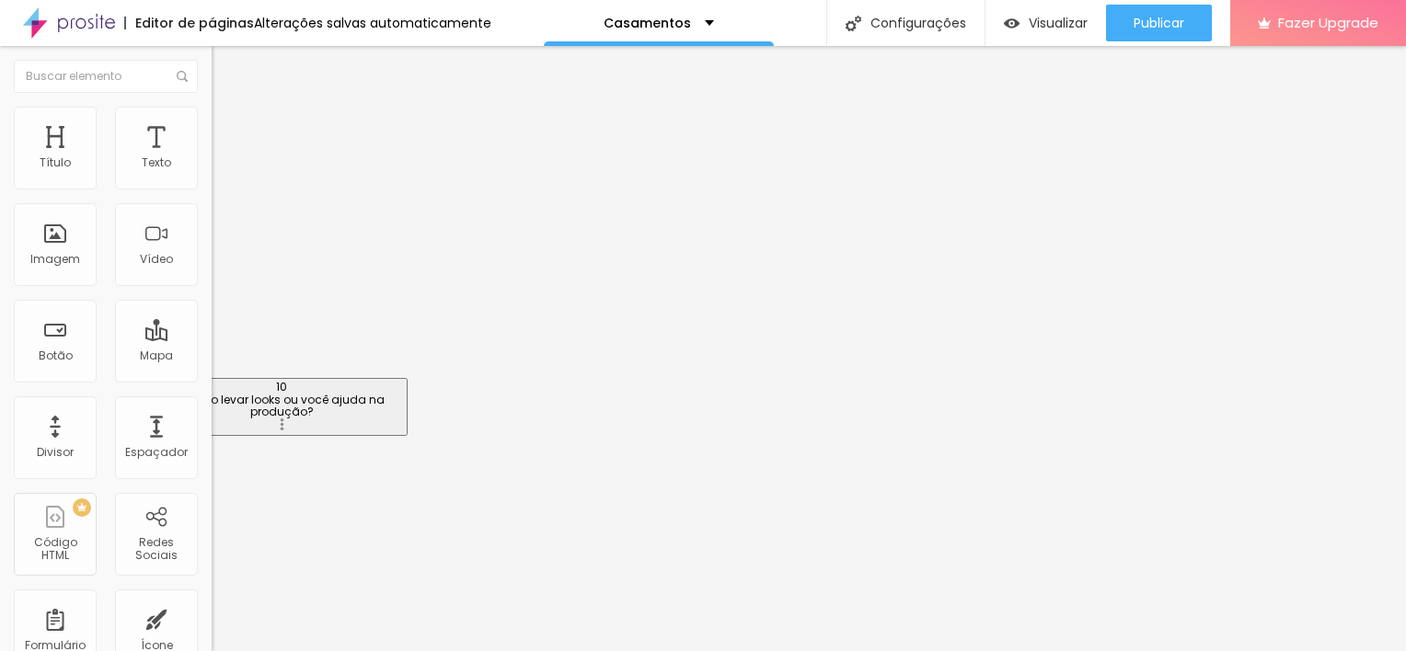
drag, startPoint x: 314, startPoint y: 530, endPoint x: 298, endPoint y: 404, distance: 127.0
drag, startPoint x: 691, startPoint y: 263, endPoint x: 383, endPoint y: 304, distance: 310.8
drag, startPoint x: 787, startPoint y: 260, endPoint x: 442, endPoint y: 269, distance: 344.2
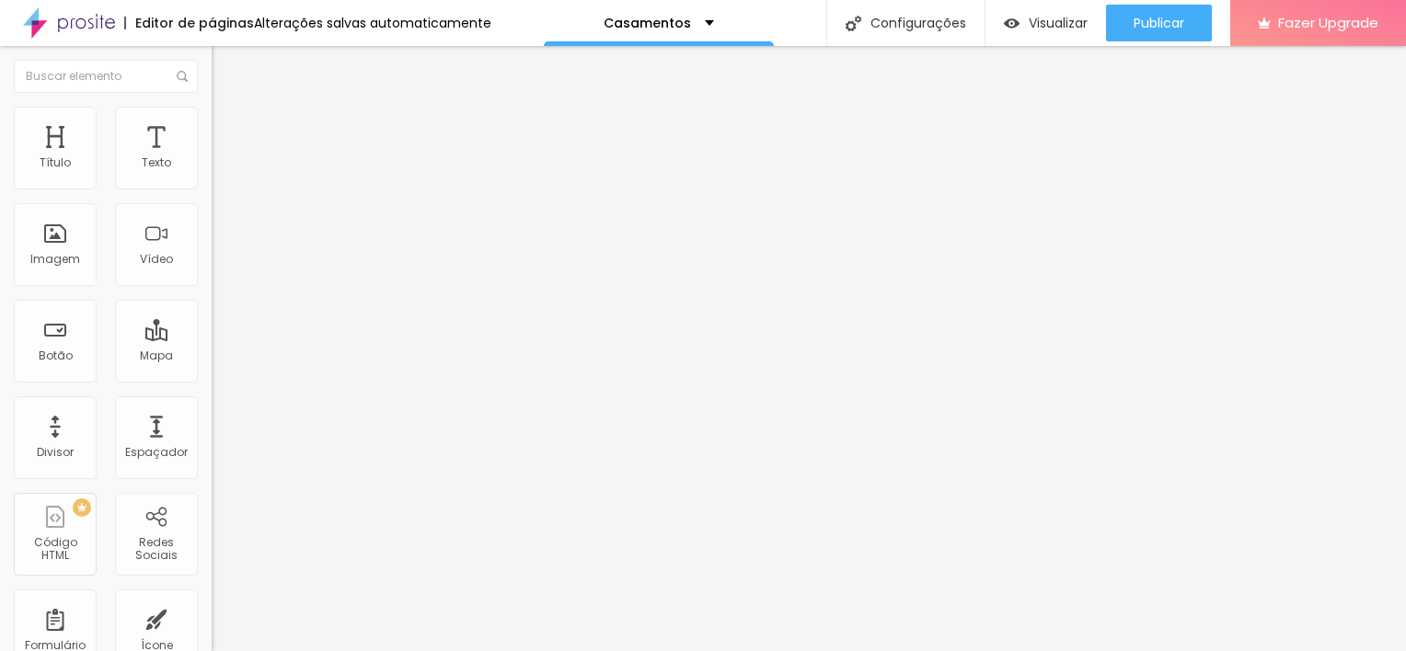
drag, startPoint x: 642, startPoint y: 460, endPoint x: 461, endPoint y: 436, distance: 182.8
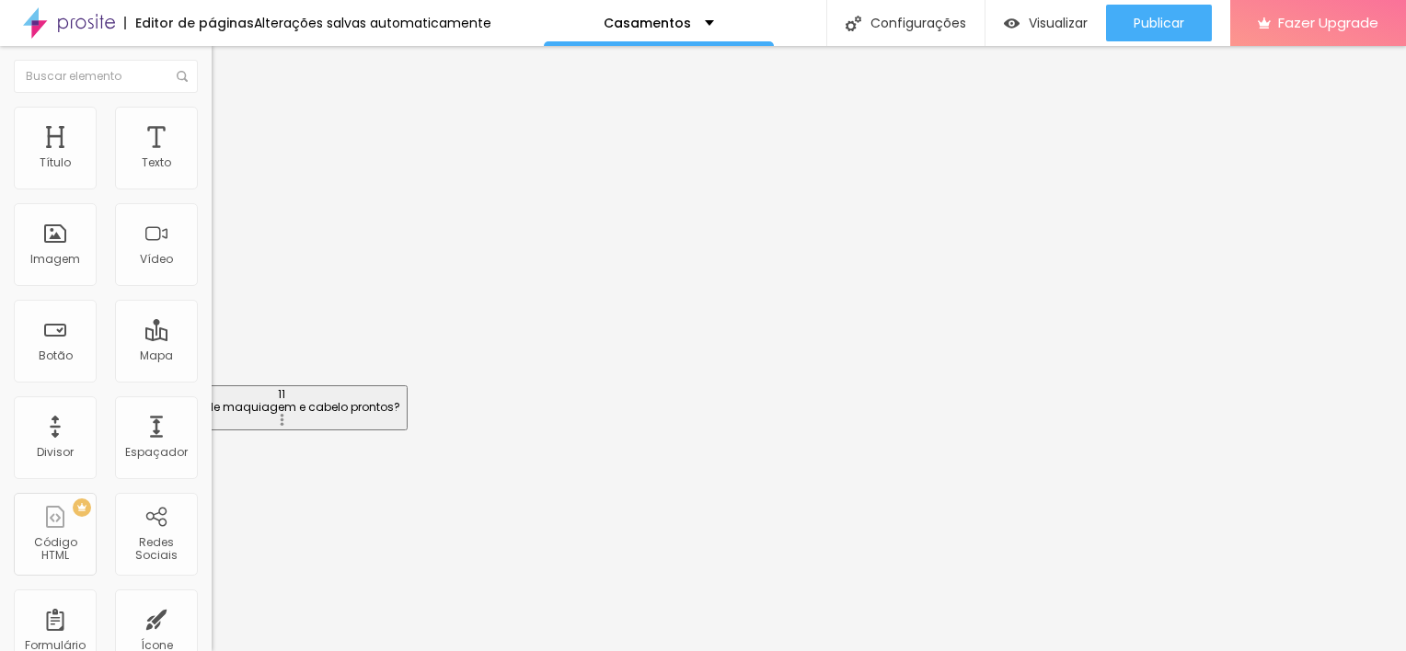
drag, startPoint x: 293, startPoint y: 515, endPoint x: 287, endPoint y: 393, distance: 122.5
click at [212, 195] on span "Editar perguntas" at bounding box center [264, 187] width 105 height 16
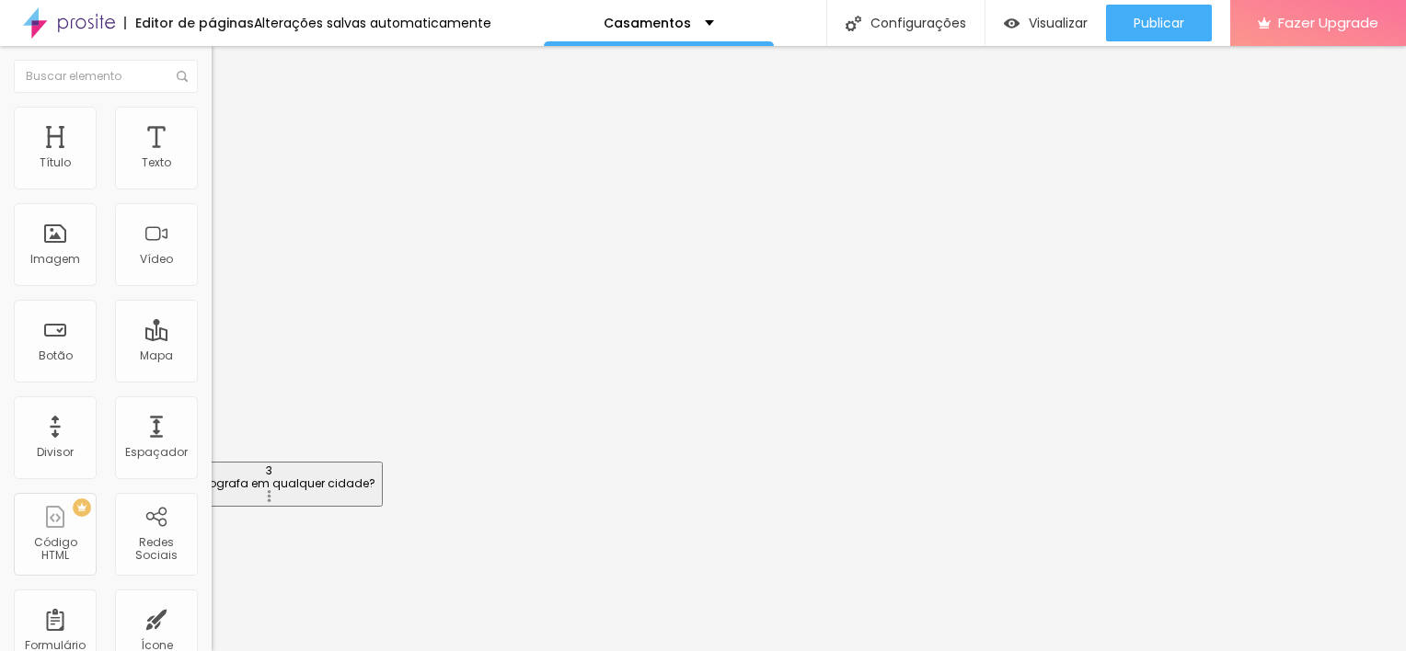
drag, startPoint x: 293, startPoint y: 266, endPoint x: 295, endPoint y: 482, distance: 216.2
drag, startPoint x: 286, startPoint y: 476, endPoint x: 286, endPoint y: 524, distance: 48.8
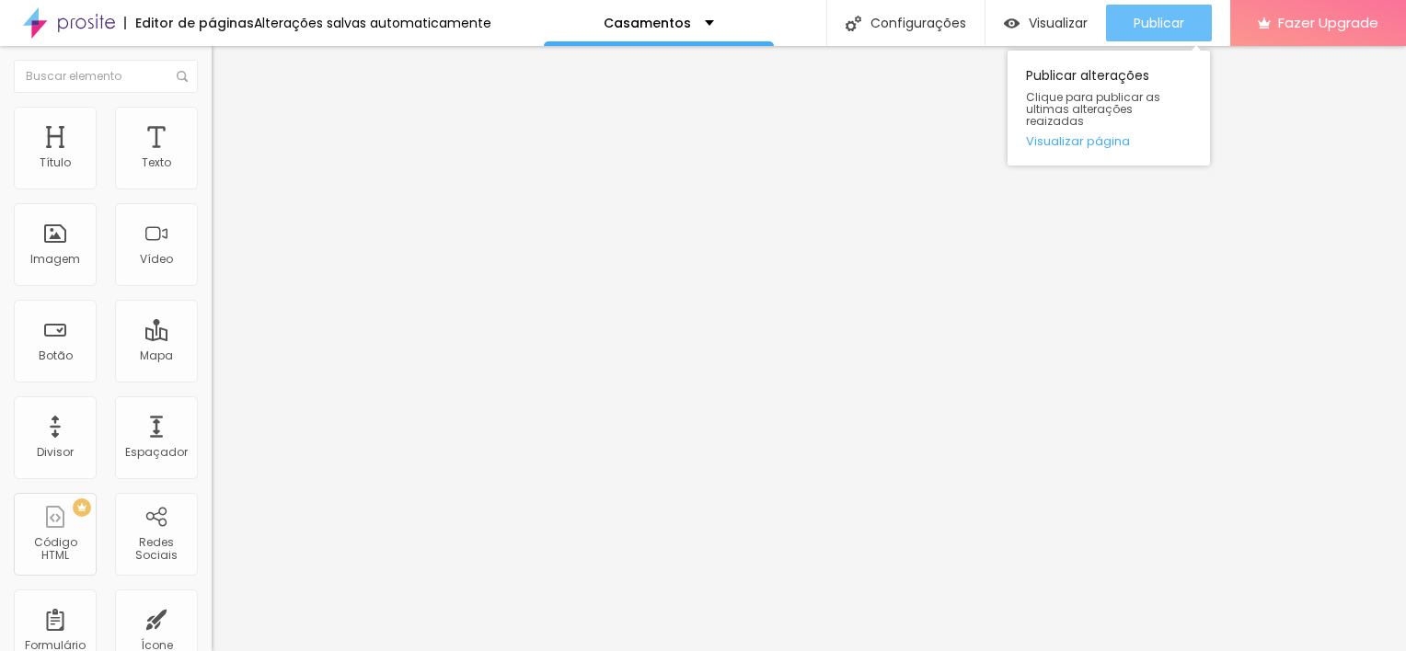
click at [1168, 21] on span "Publicar" at bounding box center [1158, 23] width 51 height 15
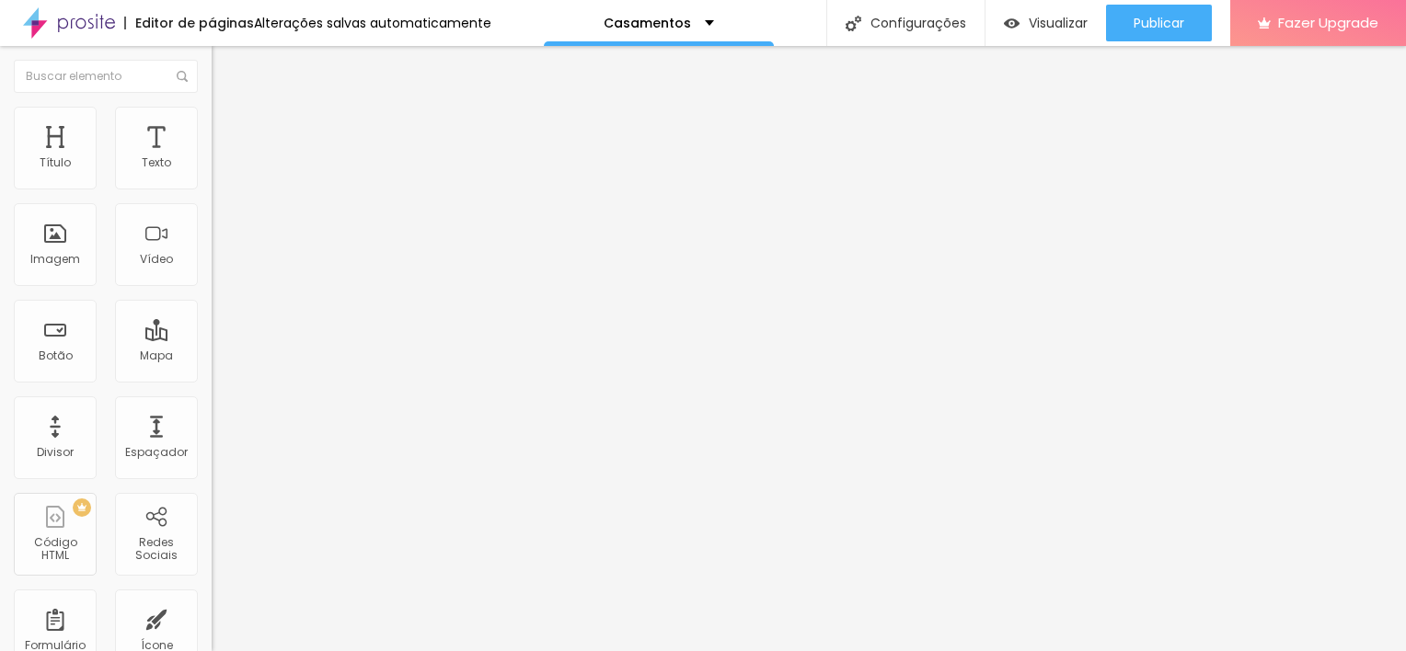
click at [212, 195] on span "Editar perguntas" at bounding box center [264, 187] width 105 height 16
drag, startPoint x: 672, startPoint y: 272, endPoint x: 610, endPoint y: 271, distance: 61.6
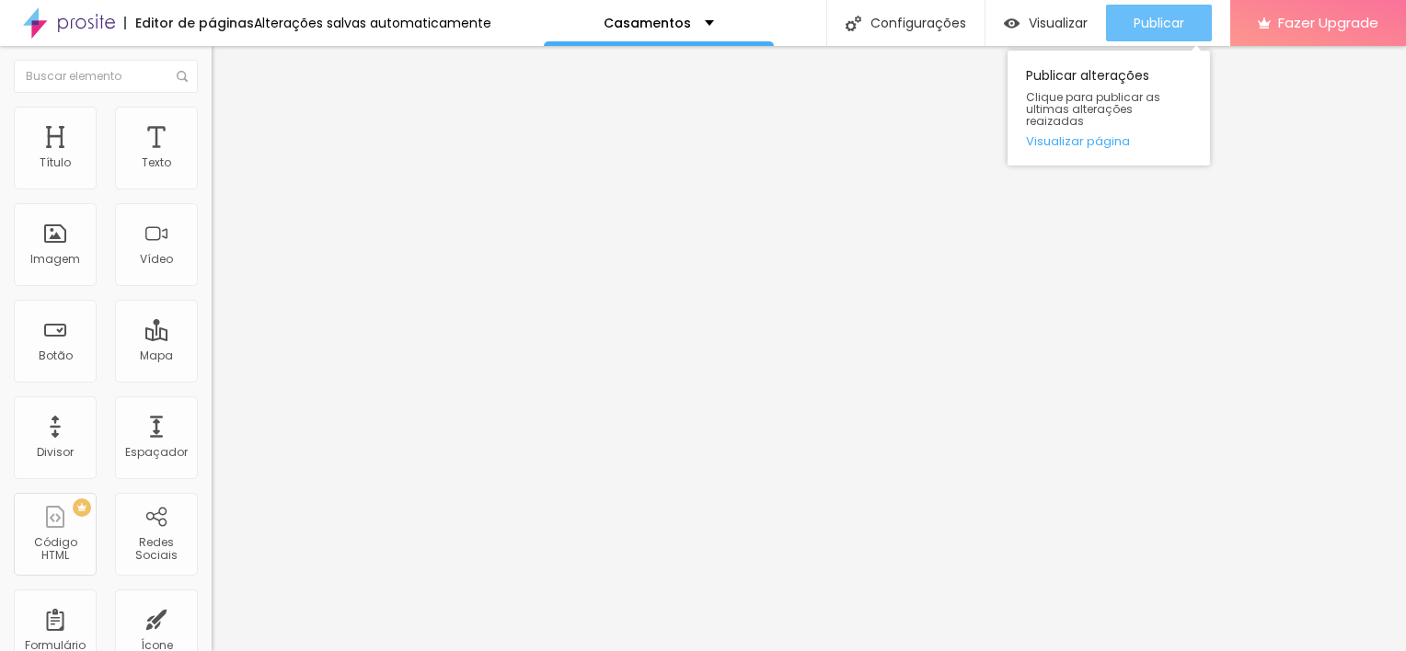
click at [1166, 29] on span "Publicar" at bounding box center [1158, 23] width 51 height 15
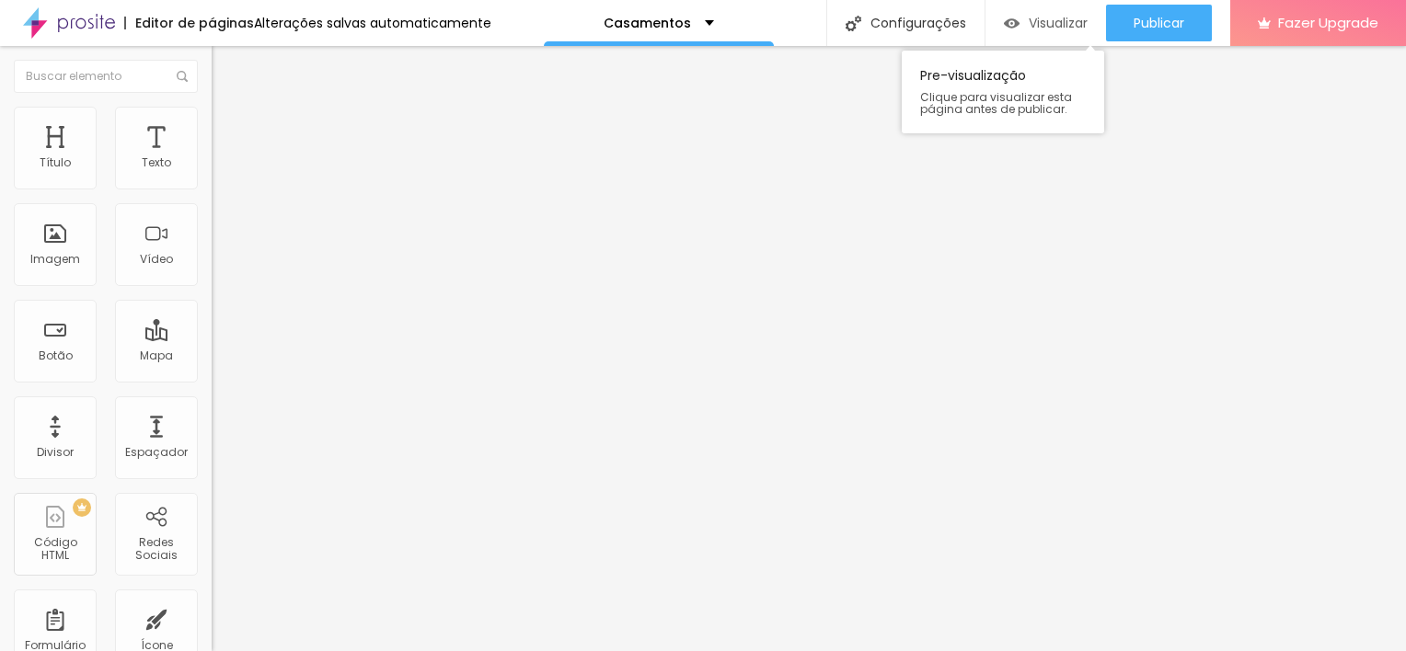
click at [1056, 24] on span "Visualizar" at bounding box center [1057, 23] width 59 height 15
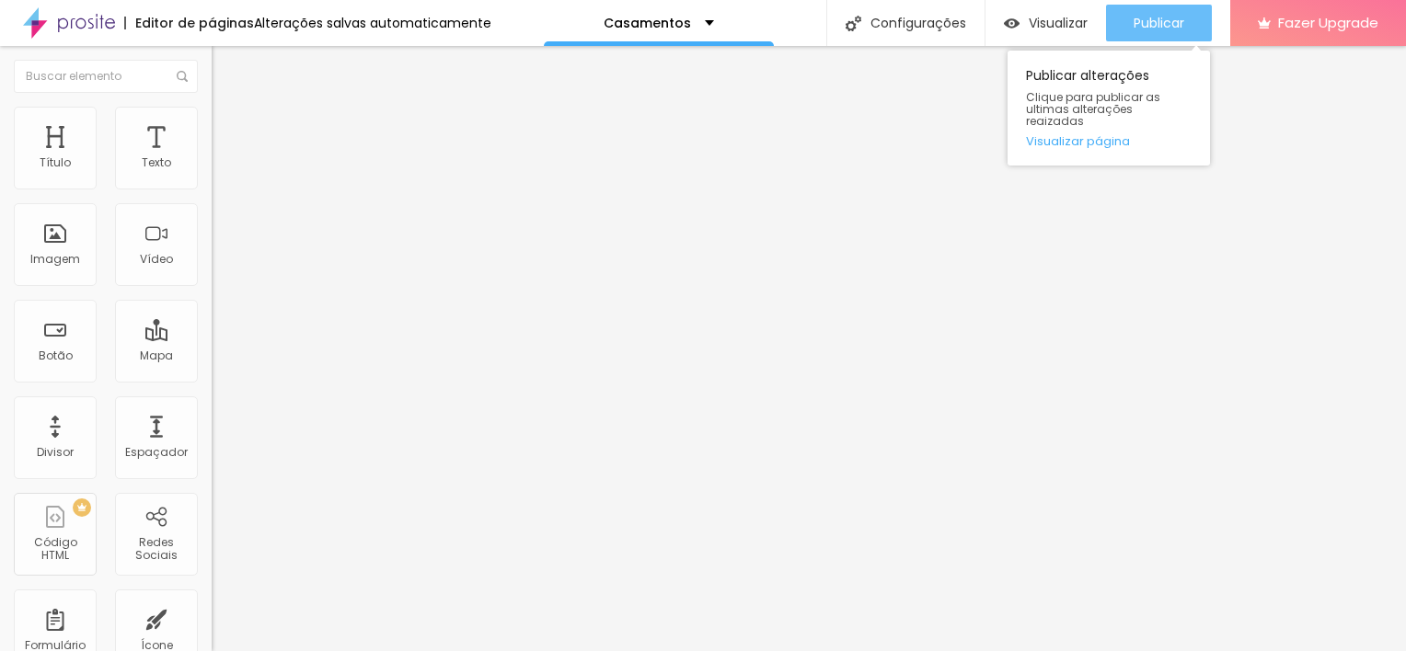
click at [1147, 26] on span "Publicar" at bounding box center [1158, 23] width 51 height 15
click at [1148, 27] on span "Publicar" at bounding box center [1158, 23] width 51 height 15
click at [1145, 6] on div "Publicar" at bounding box center [1158, 23] width 51 height 37
click at [1135, 6] on div "Publicar" at bounding box center [1158, 23] width 51 height 37
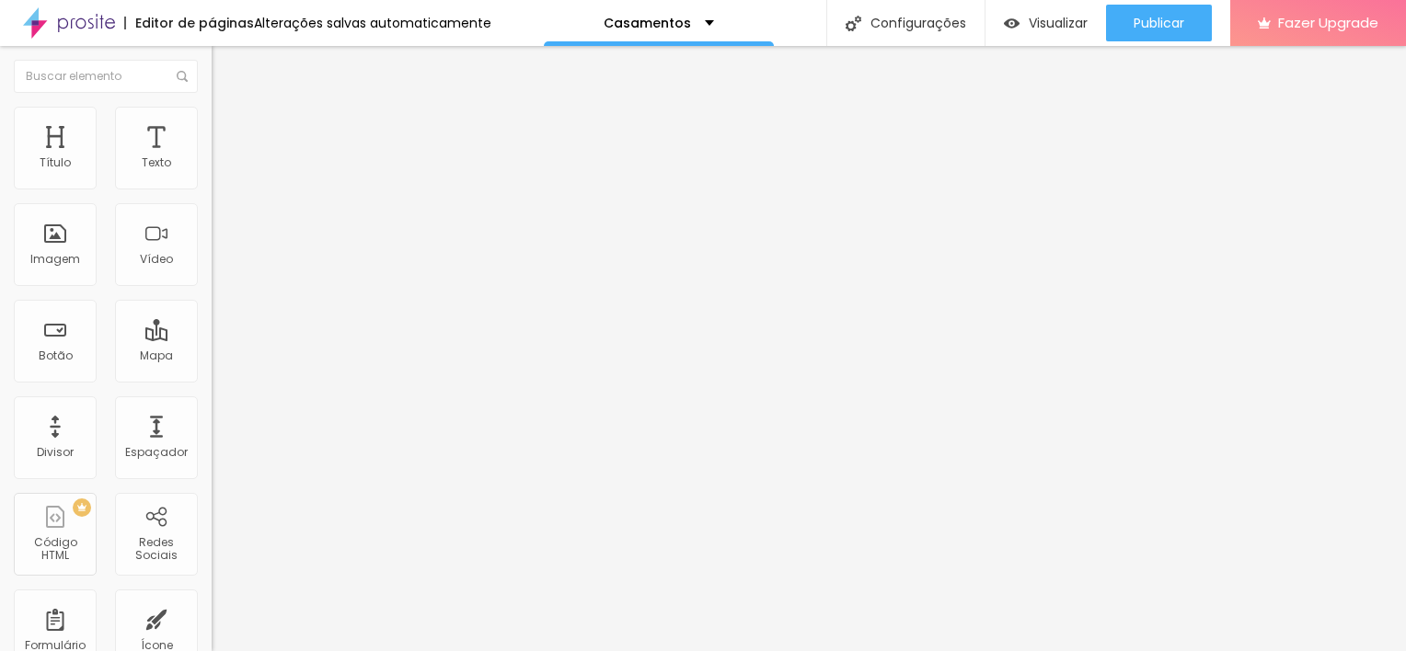
click at [212, 636] on textarea "Oi Ju! Quero agendar o meu Plano de Casamento -Essencial ✨" at bounding box center [316, 651] width 208 height 31
type textarea "Oi Ju! Quero agendar o meu Plano de Casamento - Essencial ✨"
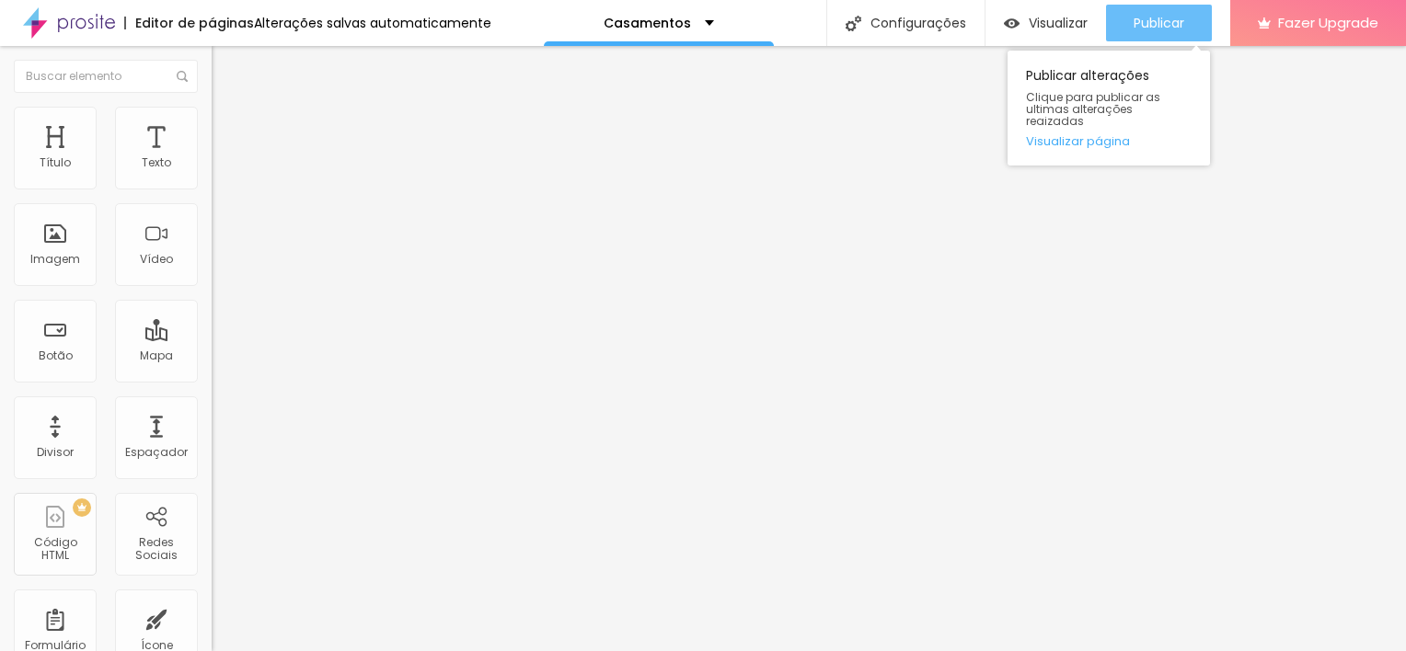
click at [1146, 22] on span "Publicar" at bounding box center [1158, 23] width 51 height 15
click at [1135, 41] on div "Publicar alterações Clique para publicar as ultimas alterações reaizadas Visual…" at bounding box center [1108, 103] width 202 height 124
click at [1190, 32] on button "Publicar" at bounding box center [1159, 23] width 106 height 37
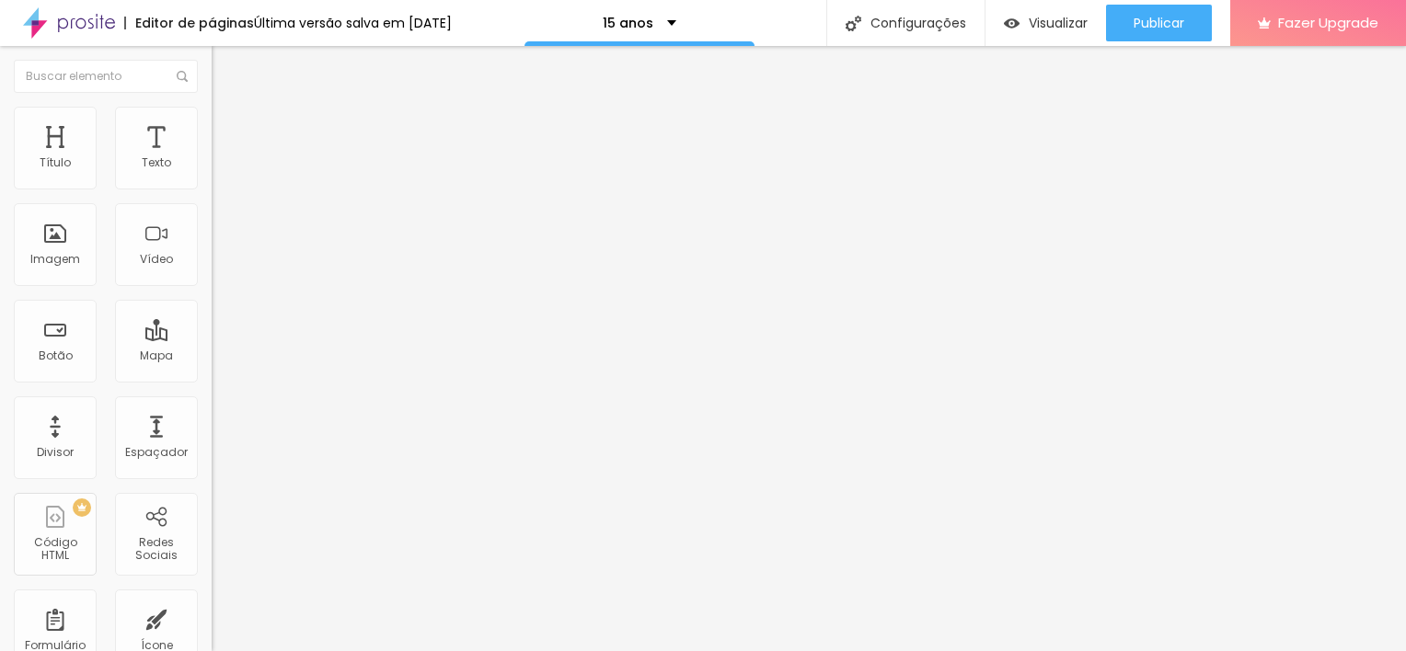
click at [212, 188] on input "[PHONE_NUMBER]" at bounding box center [322, 178] width 221 height 18
drag, startPoint x: 178, startPoint y: 361, endPoint x: 10, endPoint y: 292, distance: 181.1
click at [212, 292] on div "Número do WhatsApp * [PHONE_NUMBER] + 55 Texto do botão Conversar no WhatsApp M…" at bounding box center [318, 465] width 212 height 614
drag, startPoint x: 183, startPoint y: 215, endPoint x: 45, endPoint y: 210, distance: 138.1
click at [212, 210] on div "[PHONE_NUMBER] + 55" at bounding box center [318, 370] width 212 height 403
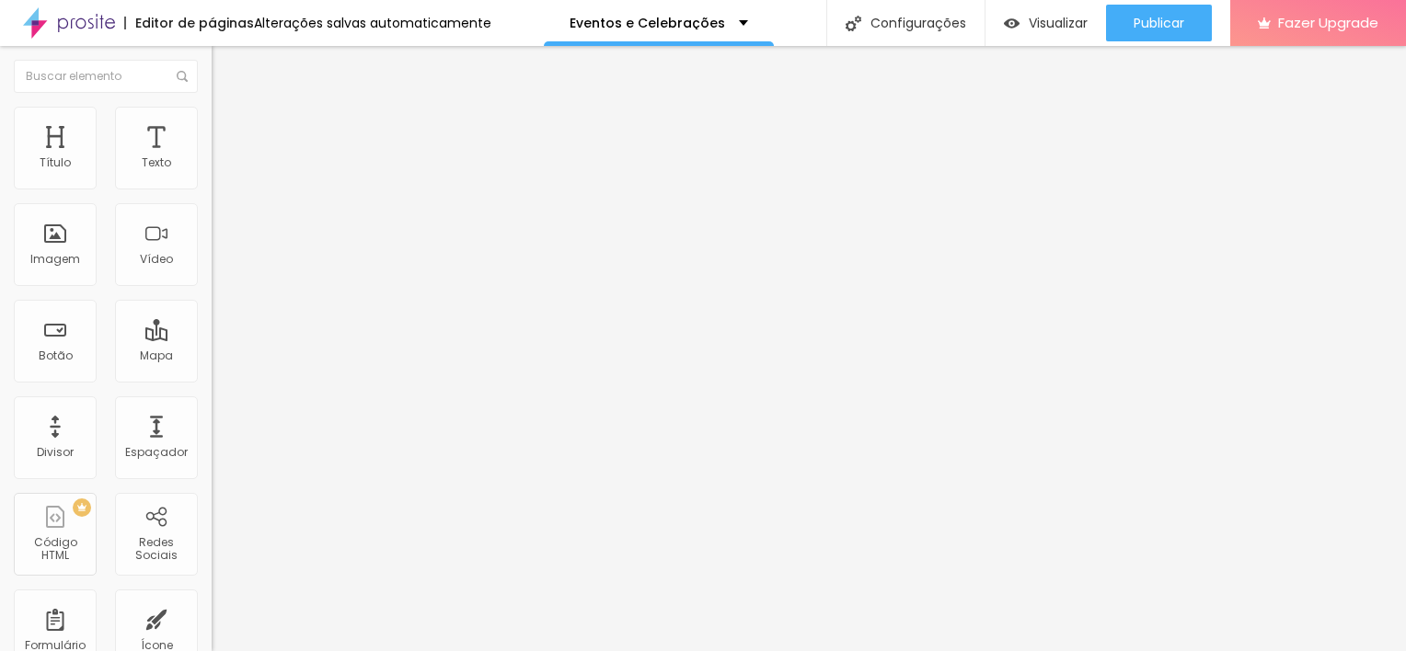
click at [212, 158] on span "Trocar imagem" at bounding box center [262, 151] width 100 height 16
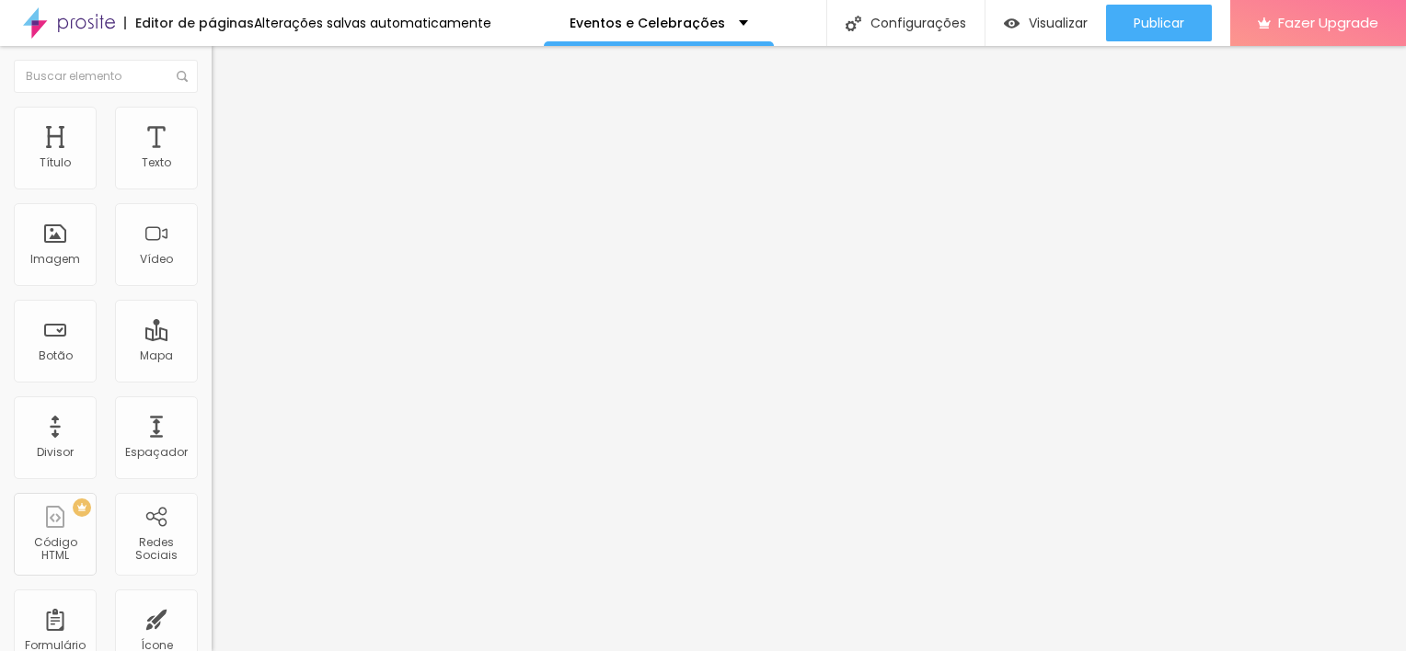
click at [212, 158] on span "Adicionar imagem" at bounding box center [271, 151] width 119 height 16
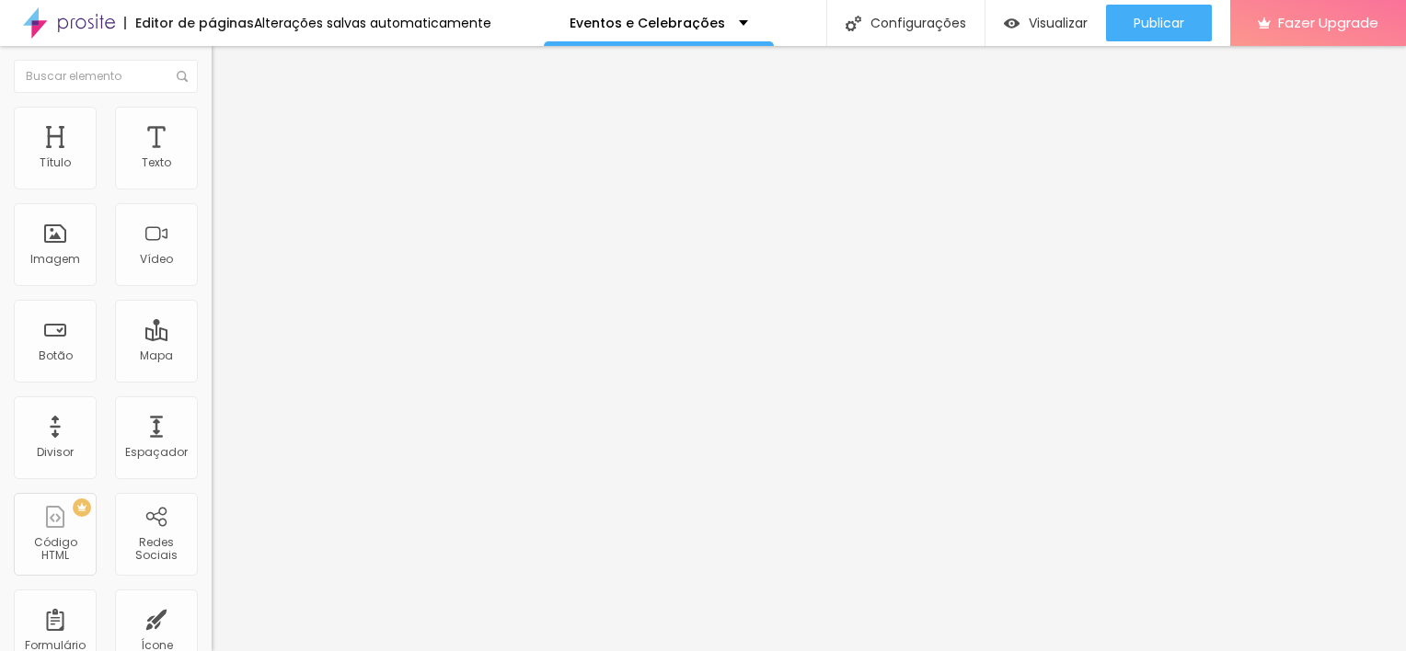
click at [212, 158] on span "Adicionar imagem" at bounding box center [271, 151] width 119 height 16
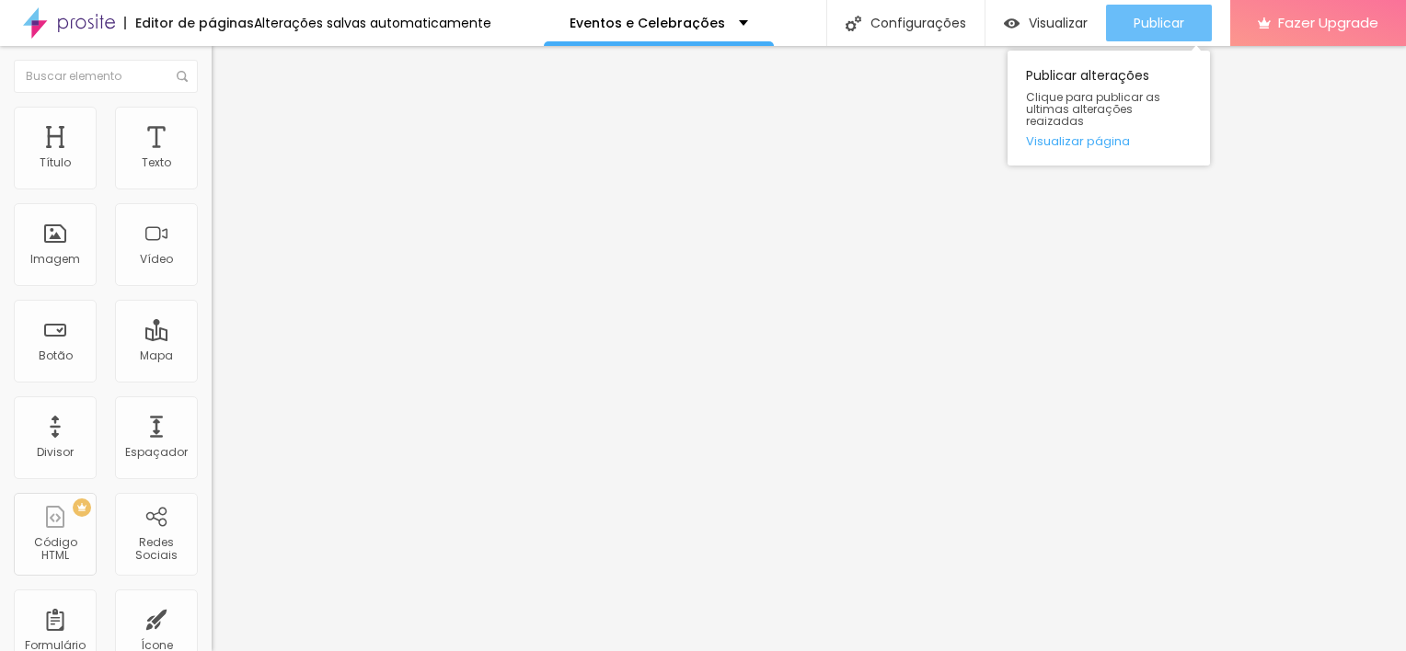
click at [1197, 13] on button "Publicar" at bounding box center [1159, 23] width 106 height 37
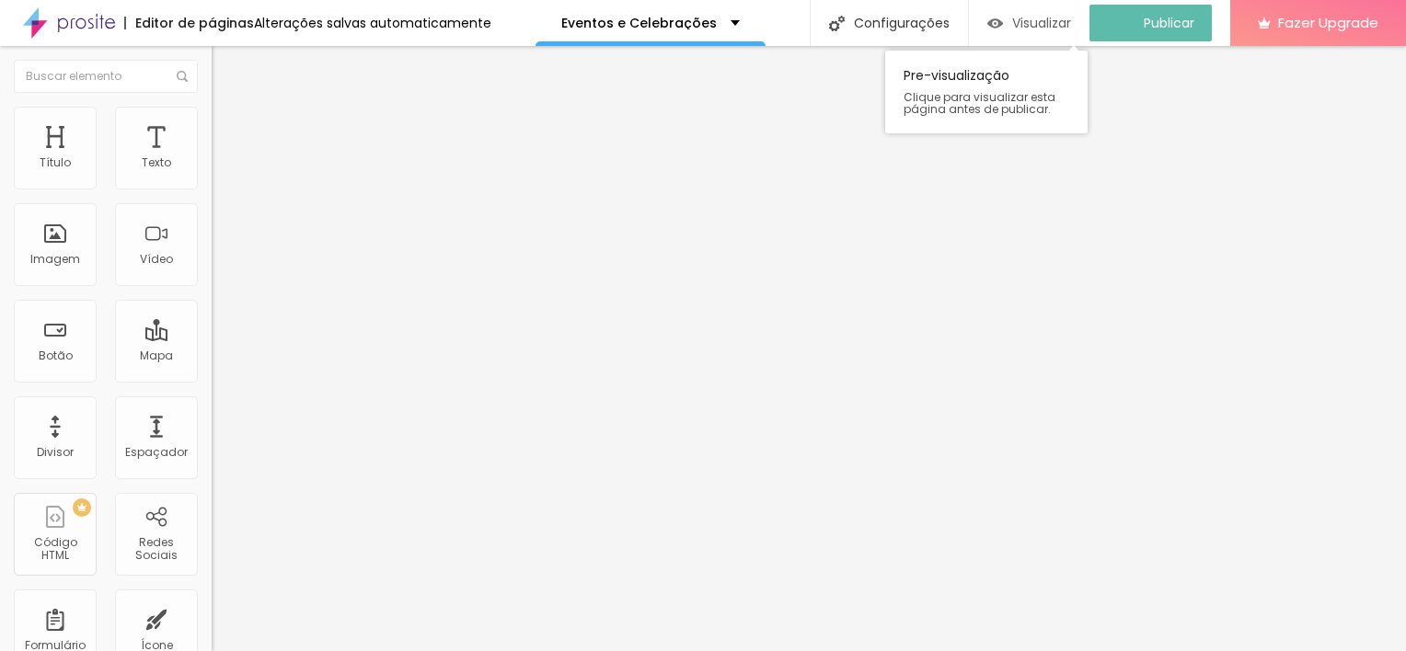
click at [1061, 18] on span "Visualizar" at bounding box center [1041, 23] width 59 height 15
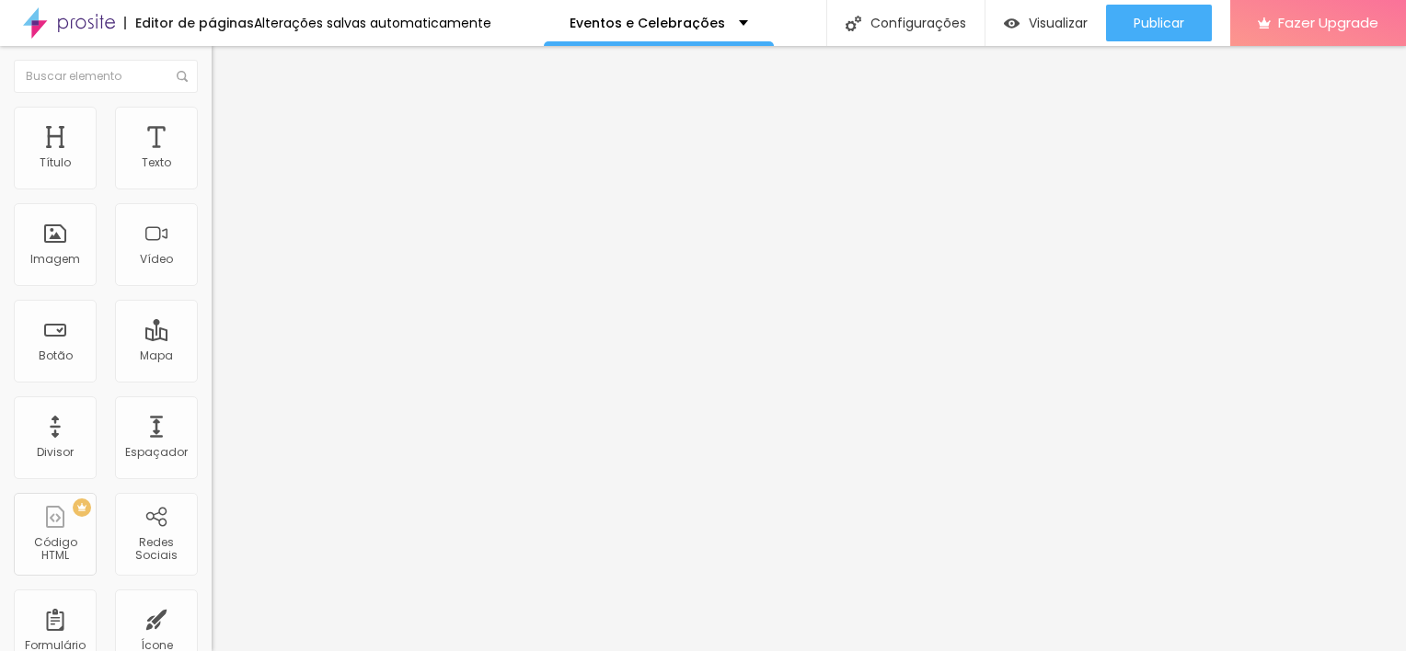
click at [212, 288] on span "Original" at bounding box center [234, 280] width 44 height 16
click at [212, 321] on span "Quadrado" at bounding box center [242, 313] width 60 height 16
click at [212, 339] on span "Original" at bounding box center [234, 331] width 44 height 16
click at [212, 119] on li "Estilo" at bounding box center [318, 116] width 212 height 18
type input "80"
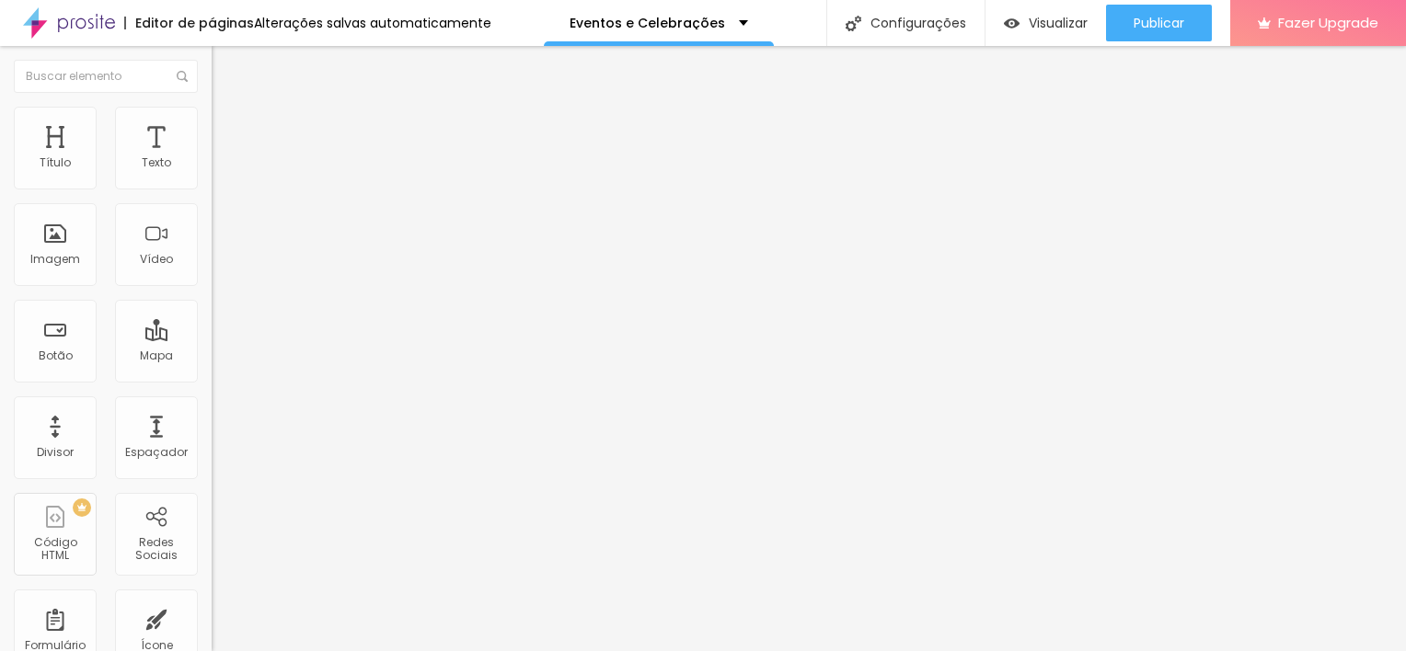
type input "80"
type input "75"
type input "70"
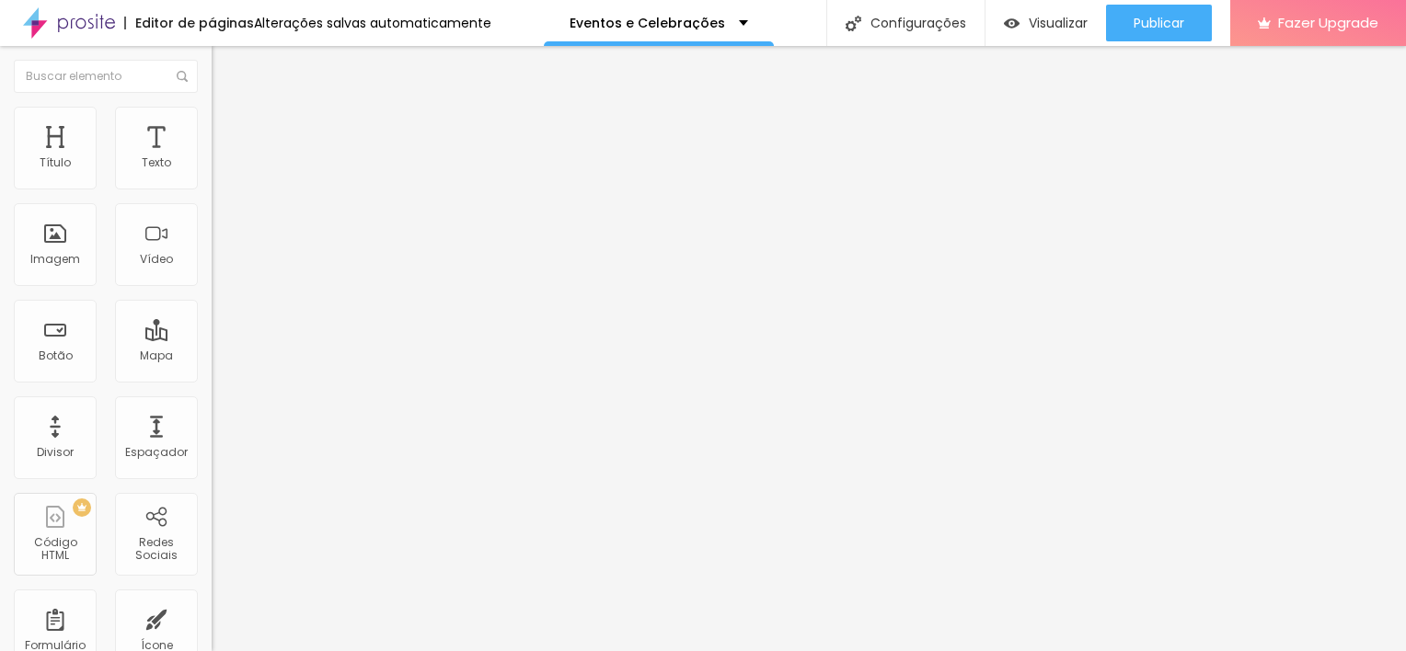
type input "65"
type input "55"
type input "50"
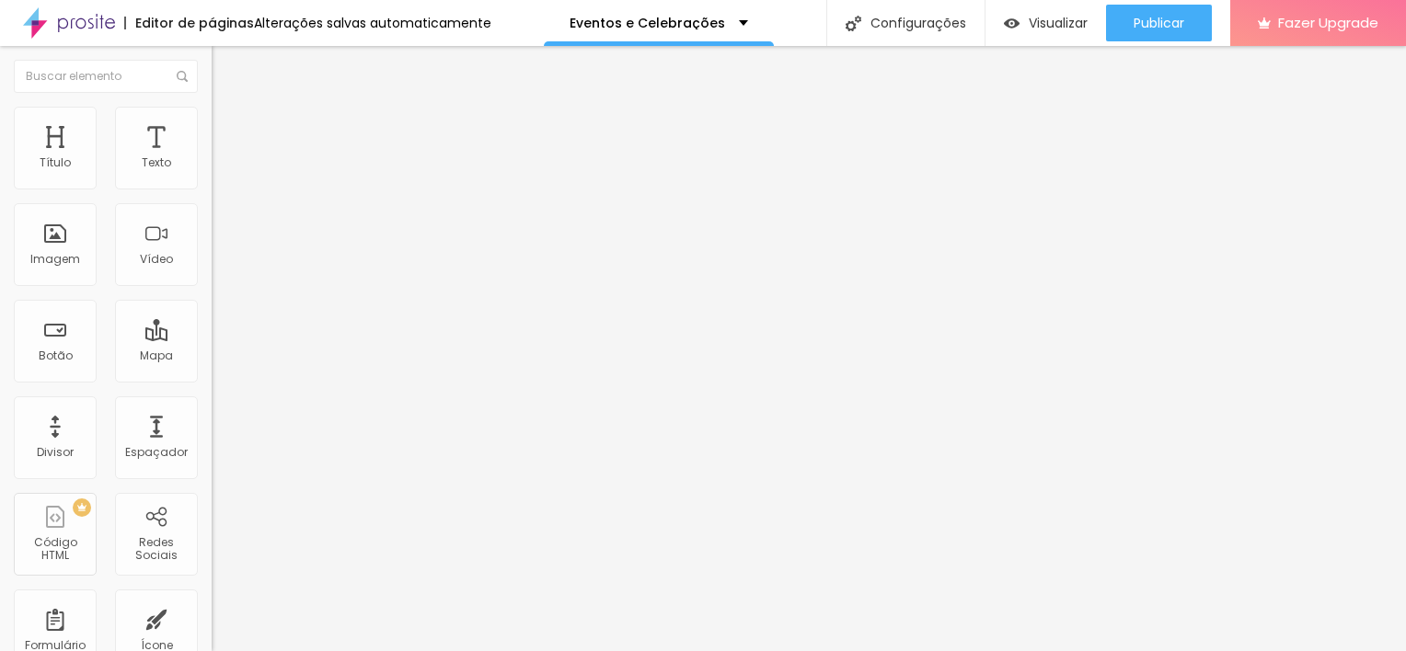
type input "50"
type input "45"
type input "40"
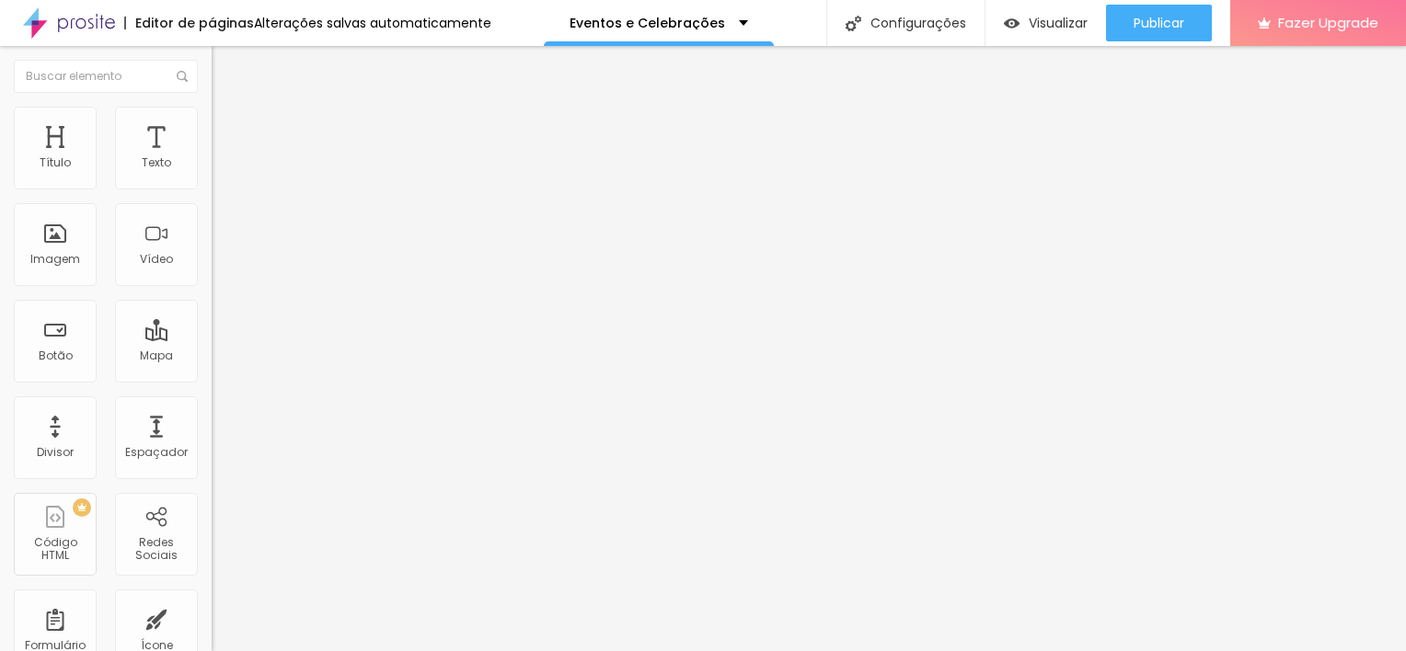
type input "35"
type input "40"
type input "45"
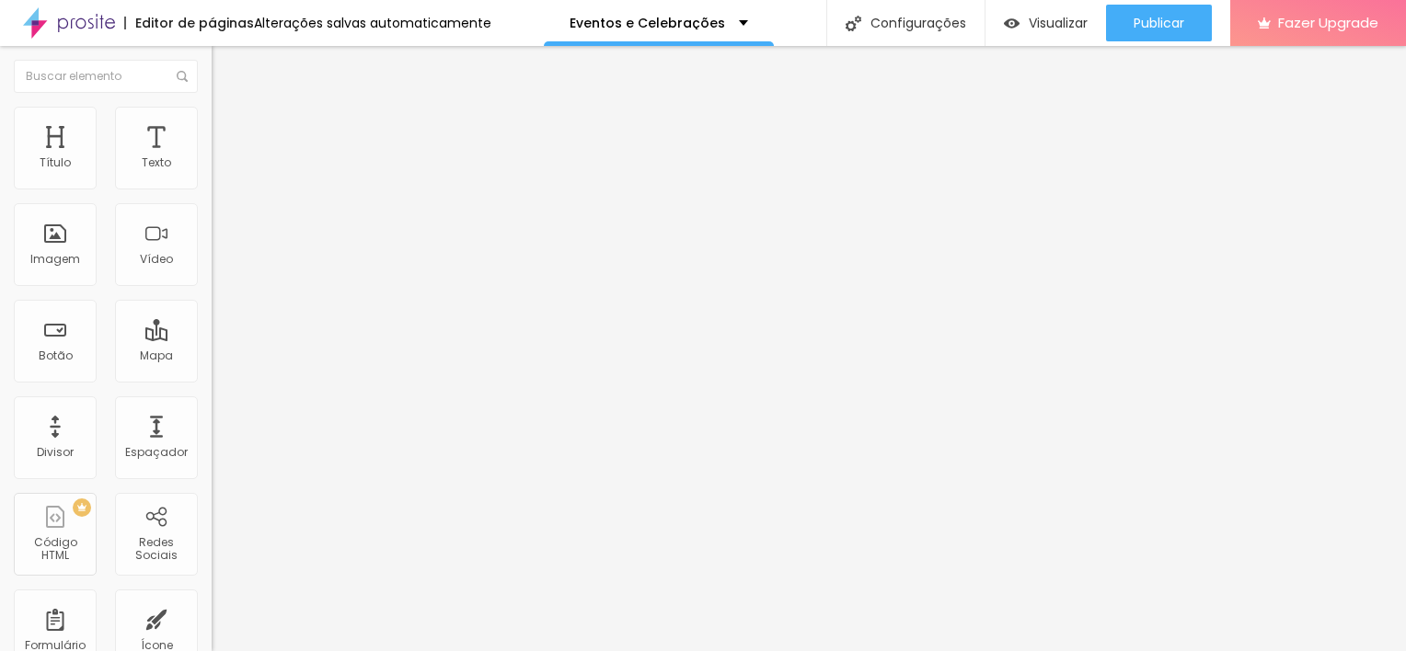
type input "45"
type input "50"
type input "55"
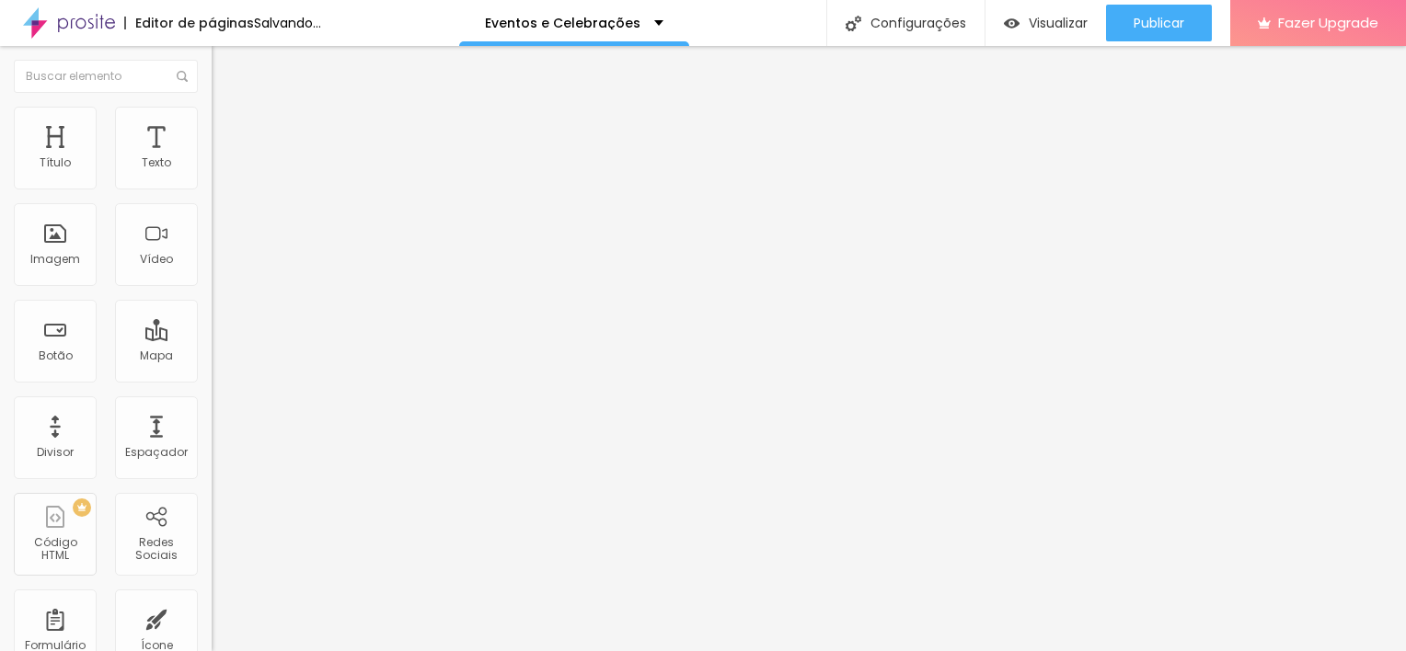
type input "60"
drag, startPoint x: 149, startPoint y: 198, endPoint x: 118, endPoint y: 198, distance: 31.3
type input "60"
click at [212, 189] on input "range" at bounding box center [271, 181] width 119 height 15
click at [228, 127] on span "Estilo" at bounding box center [242, 119] width 29 height 16
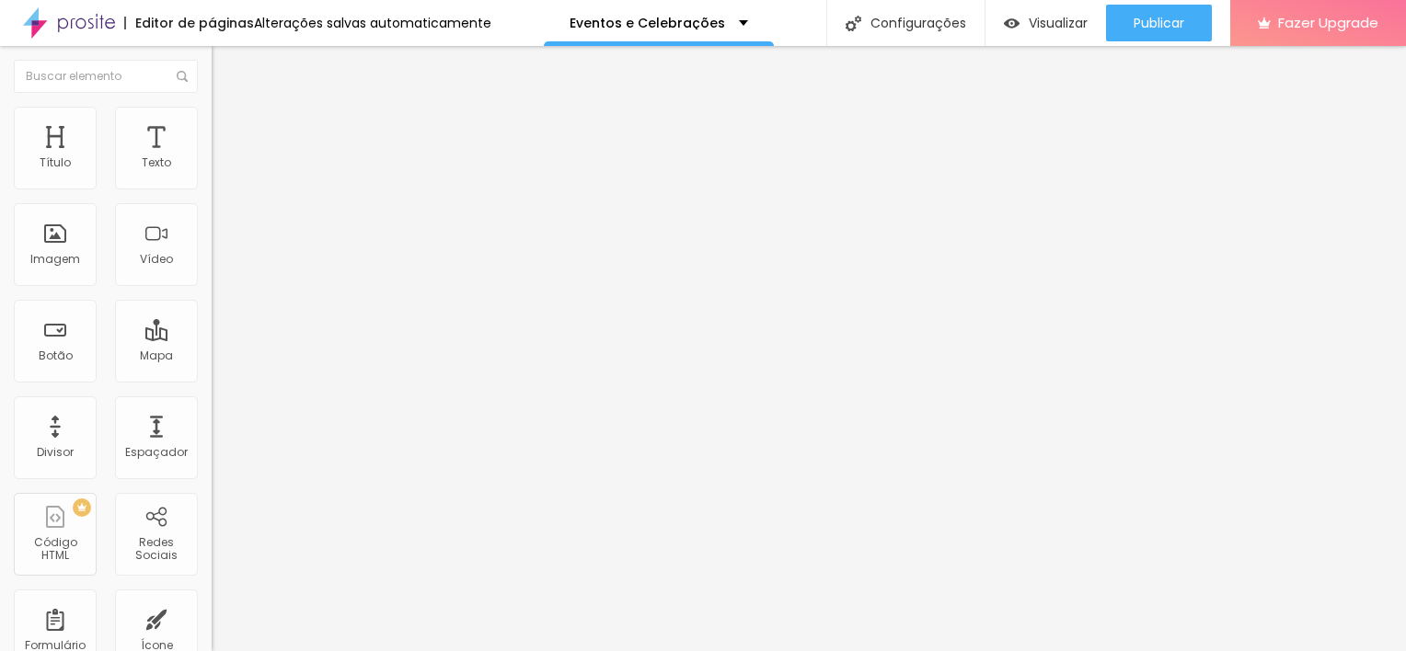
type input "95"
type input "90"
type input "85"
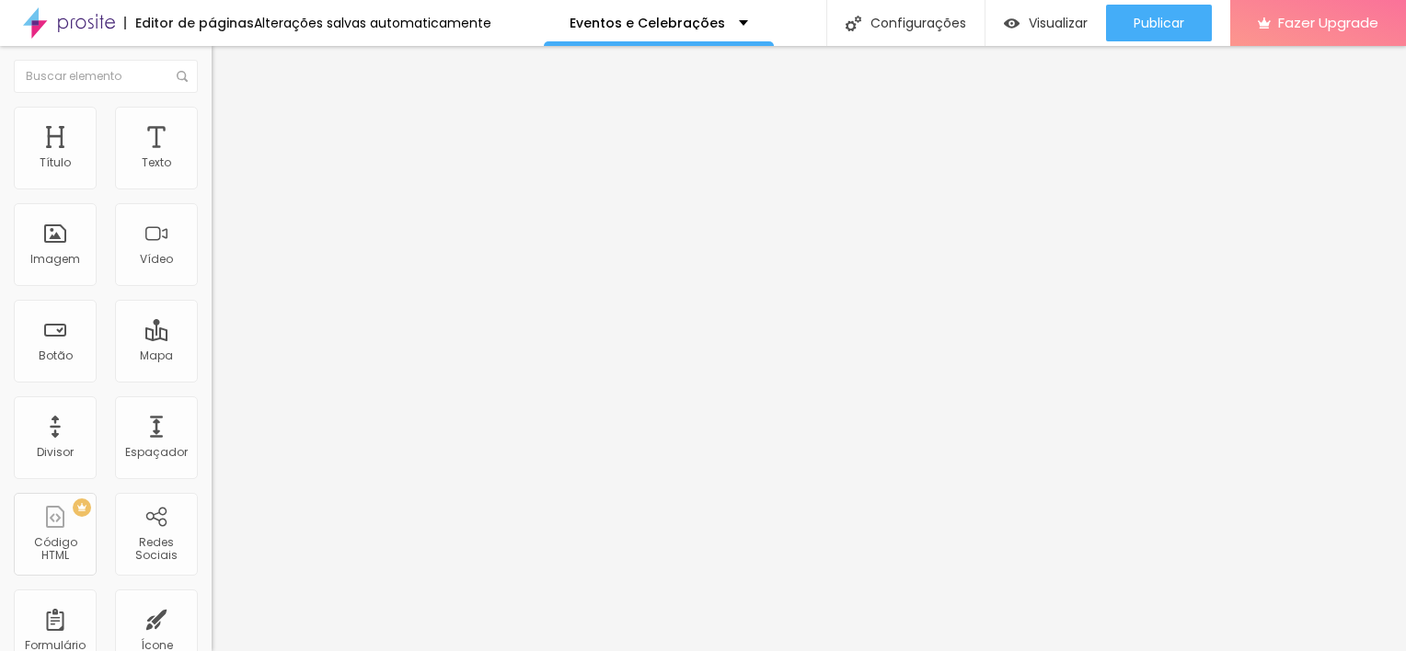
type input "85"
type input "80"
type input "75"
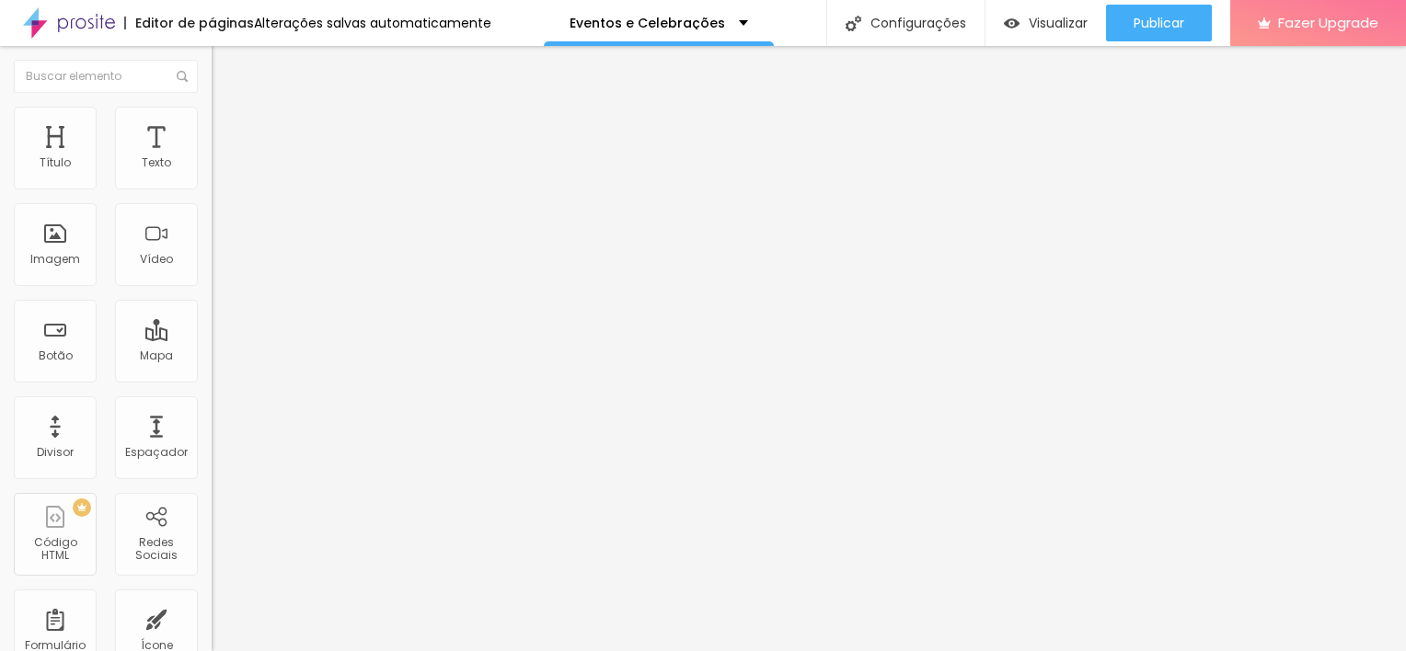
type input "70"
type input "65"
type input "60"
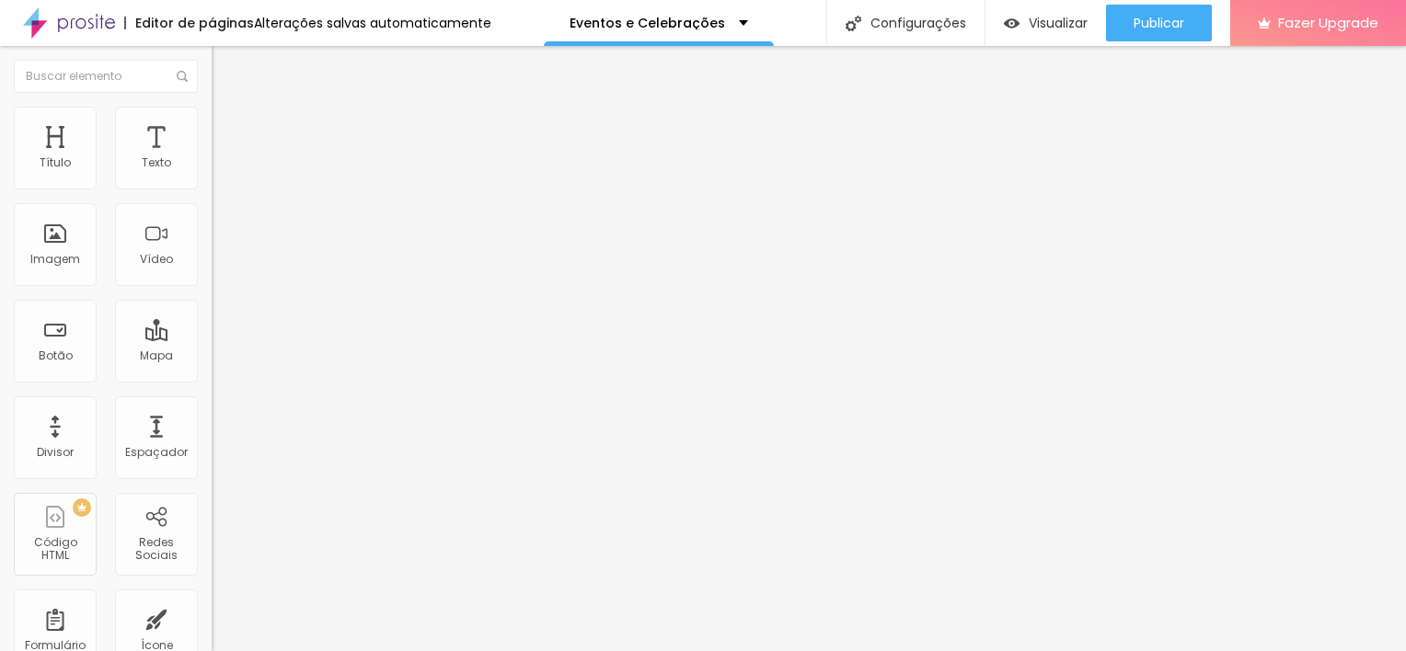
type input "60"
type input "55"
type input "50"
drag, startPoint x: 178, startPoint y: 192, endPoint x: 96, endPoint y: 203, distance: 82.6
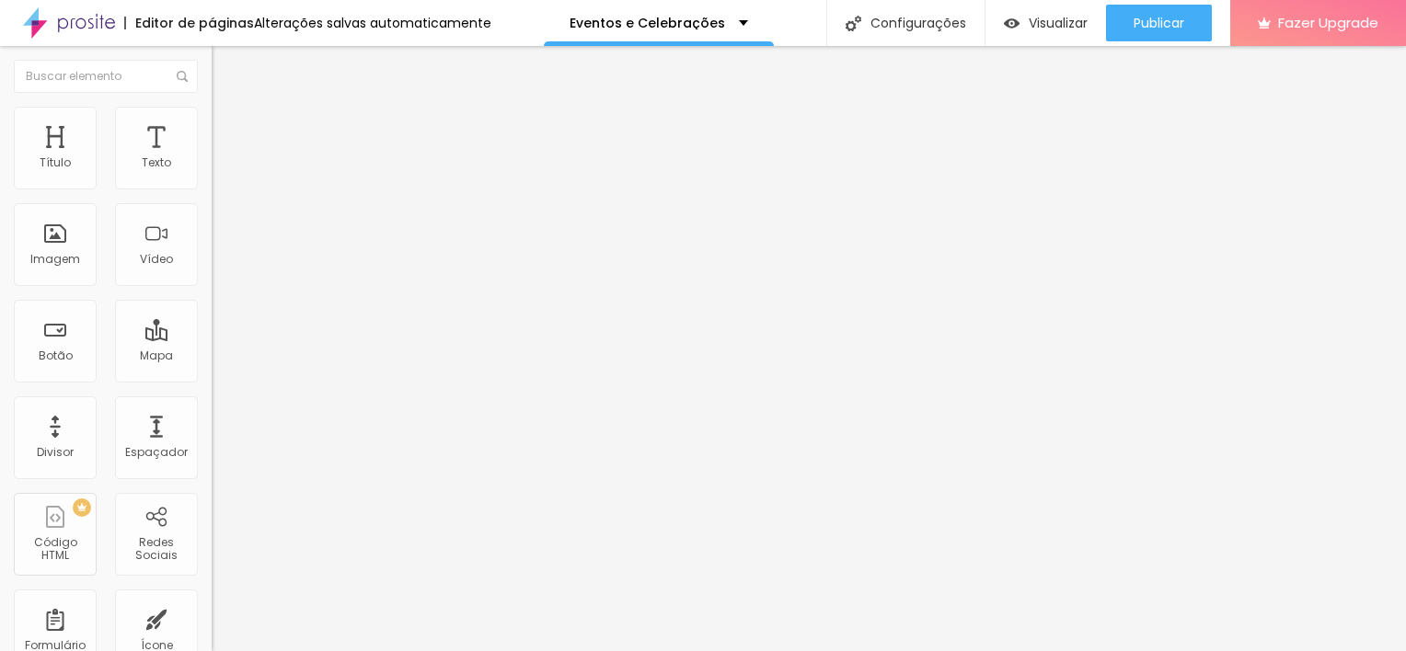
type input "50"
click at [212, 189] on input "range" at bounding box center [271, 181] width 119 height 15
click at [212, 190] on div at bounding box center [318, 182] width 212 height 17
type input "55"
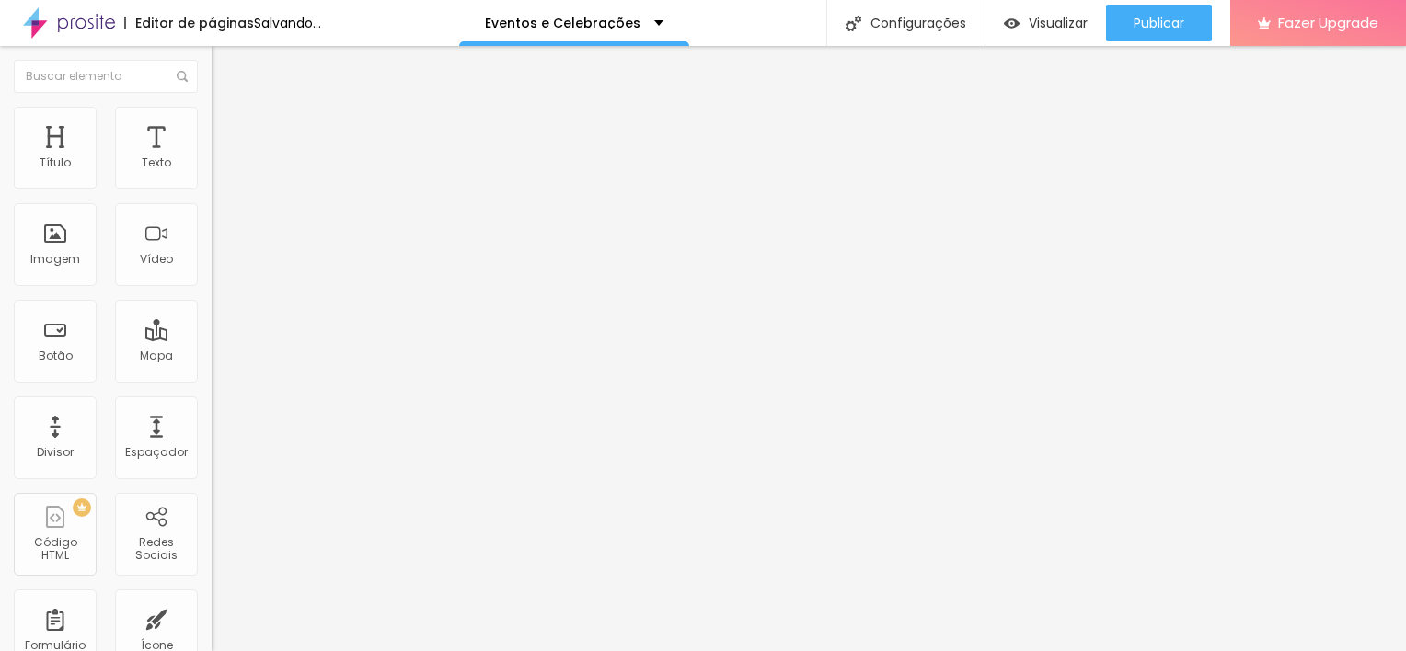
type input "60"
type input "65"
type input "60"
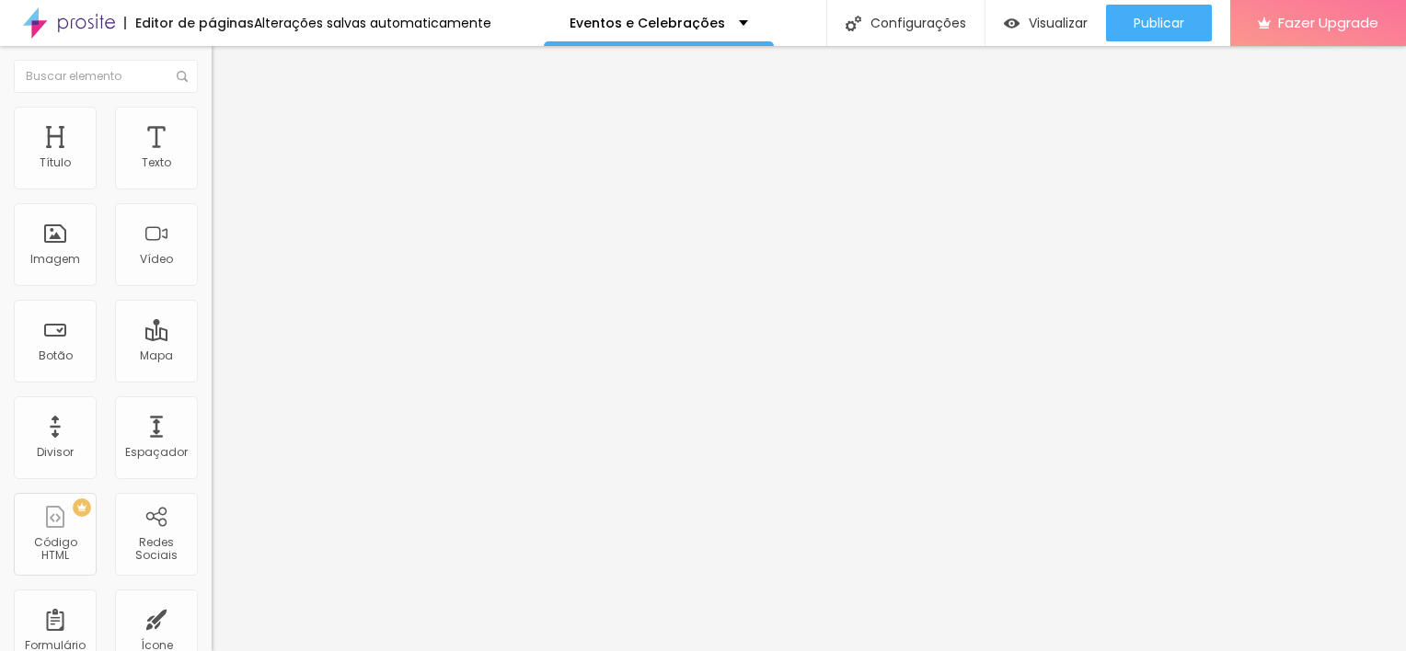
type input "60"
type input "65"
type input "70"
drag, startPoint x: 94, startPoint y: 199, endPoint x: 132, endPoint y: 197, distance: 38.7
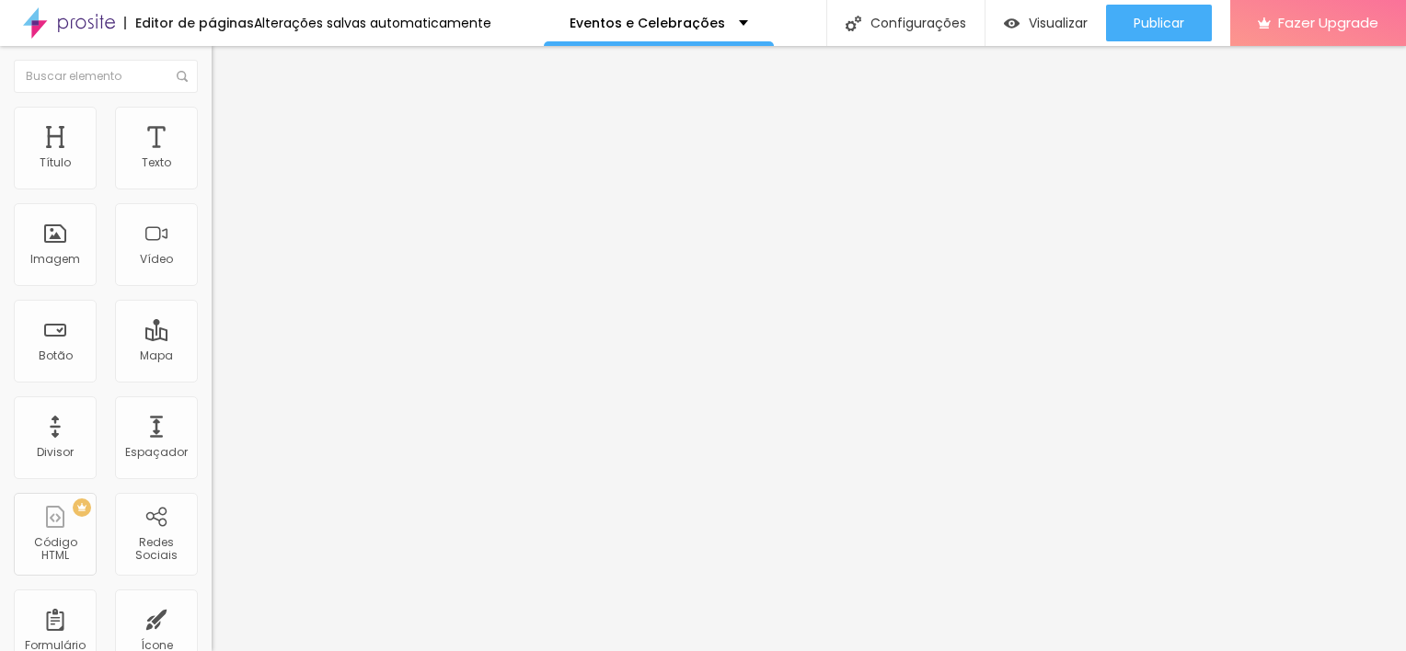
type input "70"
click at [212, 189] on input "range" at bounding box center [271, 181] width 119 height 15
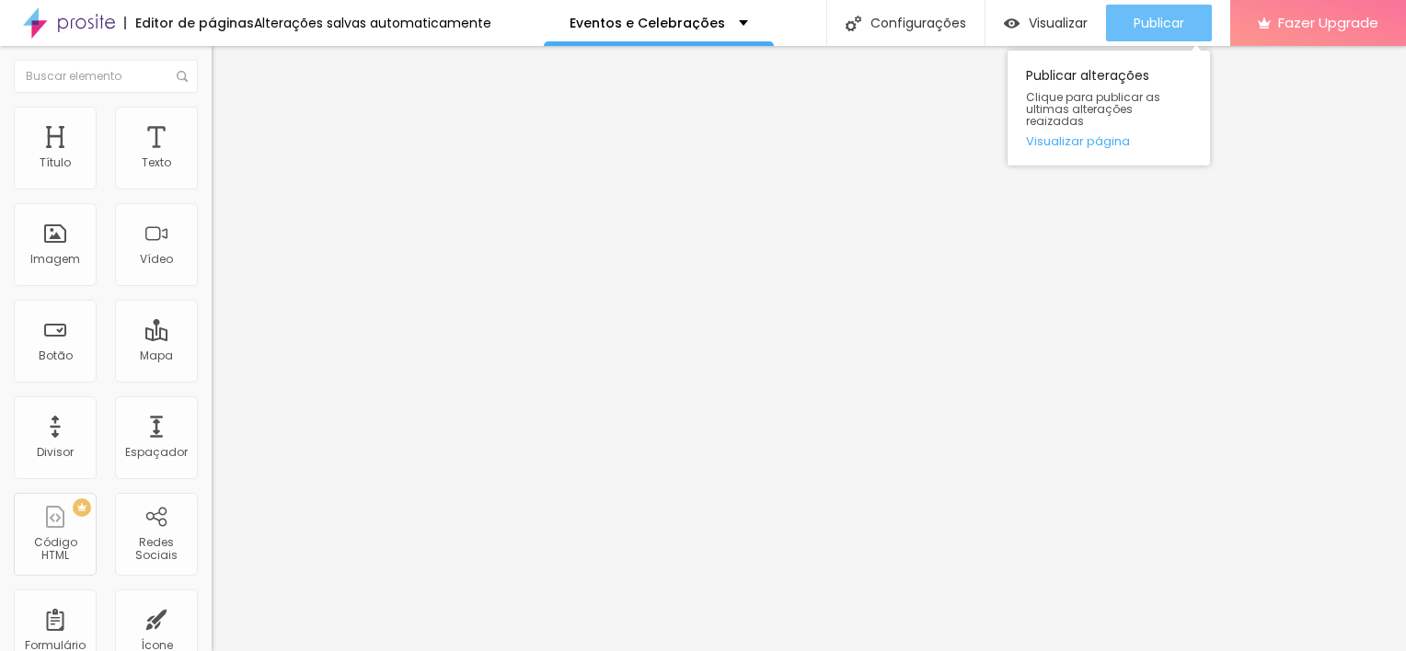
click at [1146, 28] on span "Publicar" at bounding box center [1158, 23] width 51 height 15
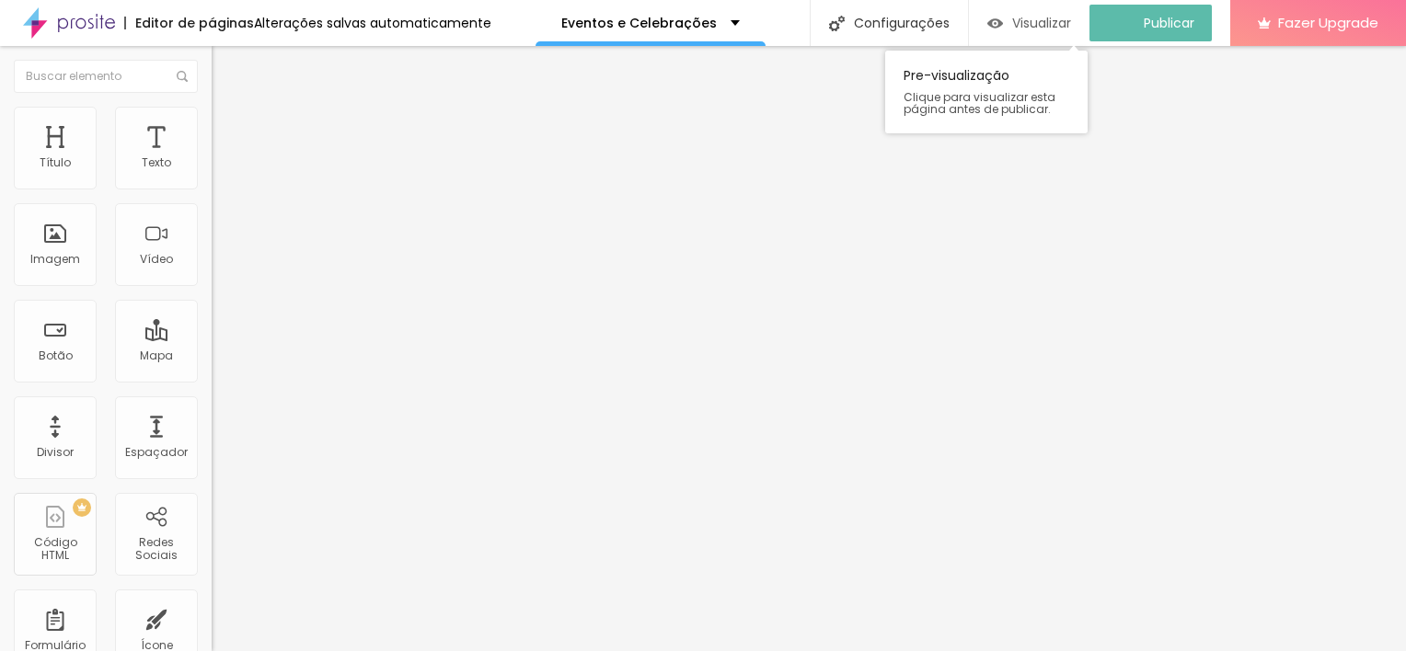
click at [1058, 29] on span "Visualizar" at bounding box center [1041, 23] width 59 height 15
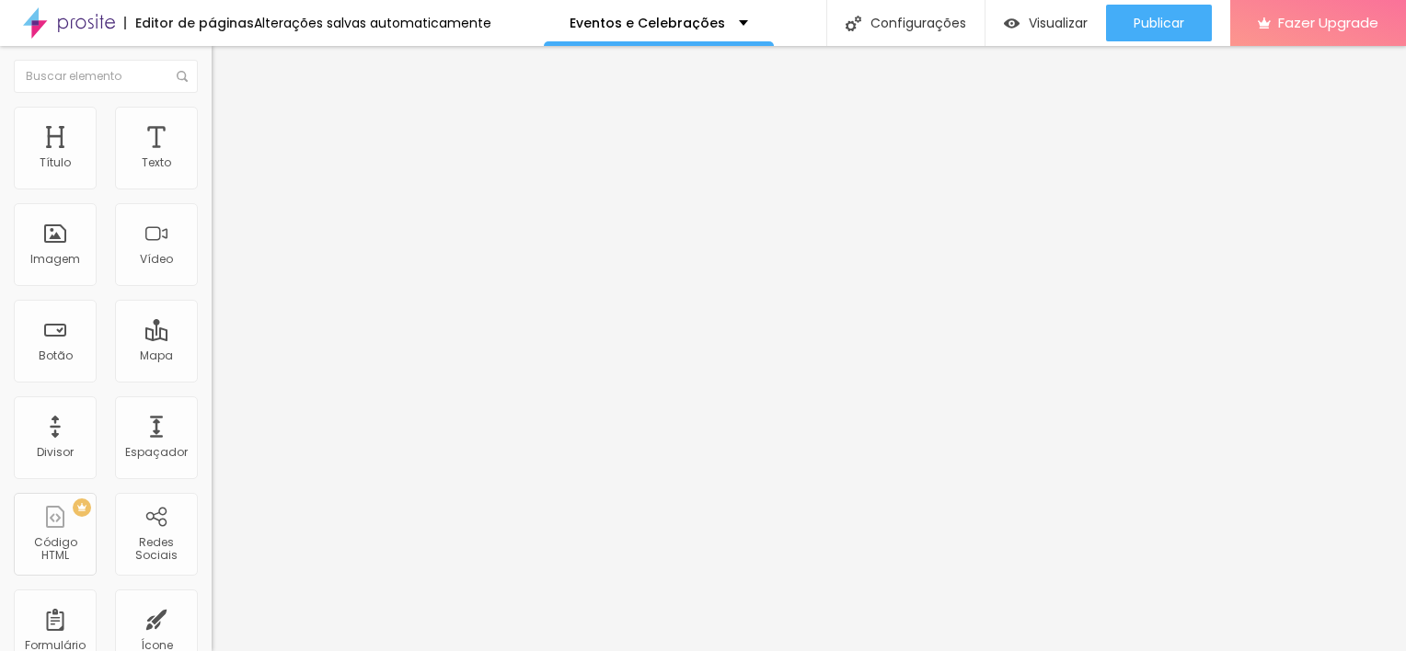
click at [212, 107] on img at bounding box center [220, 115] width 17 height 17
type input "55"
type input "60"
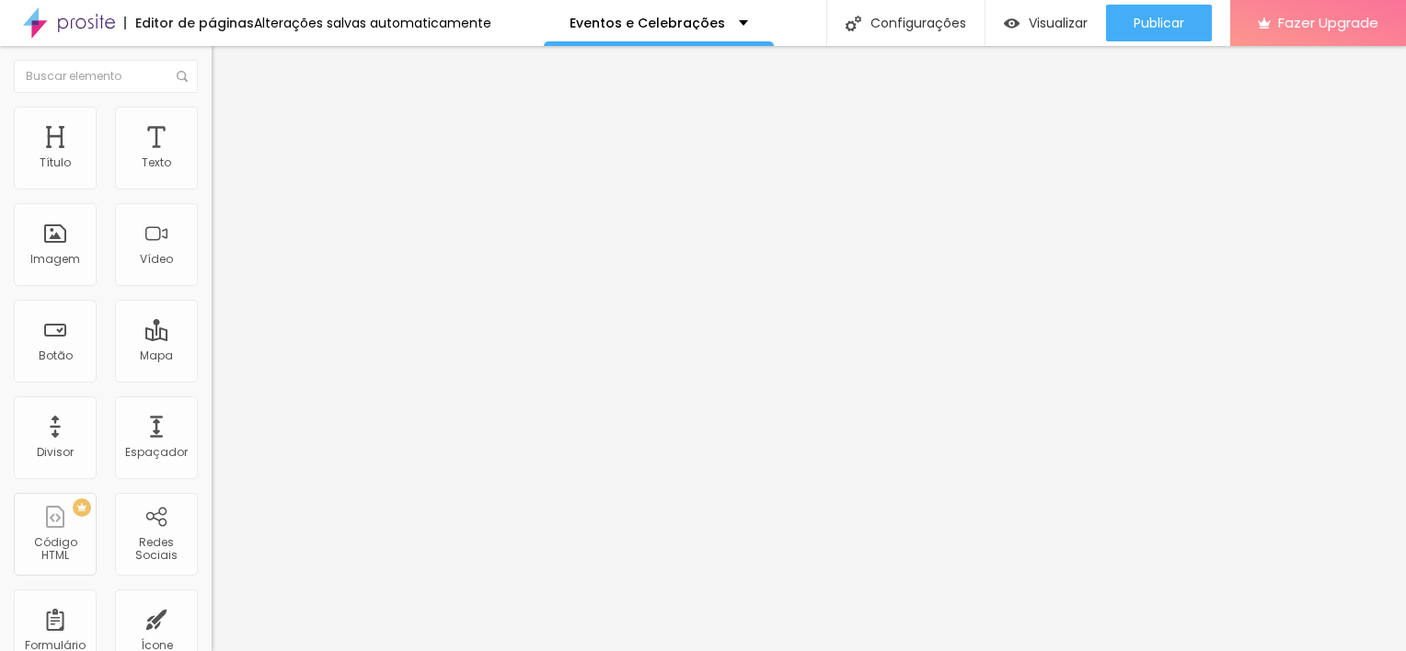
type input "55"
type input "60"
type input "55"
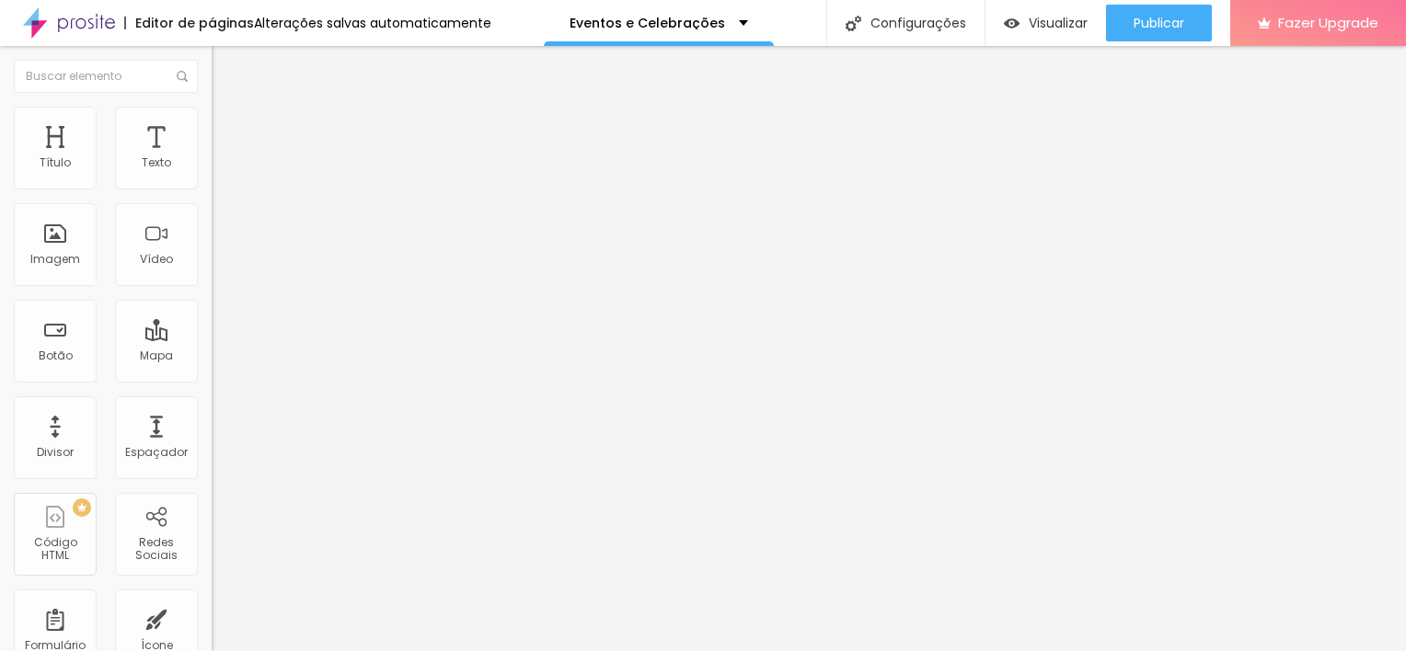
type input "55"
type input "60"
type input "65"
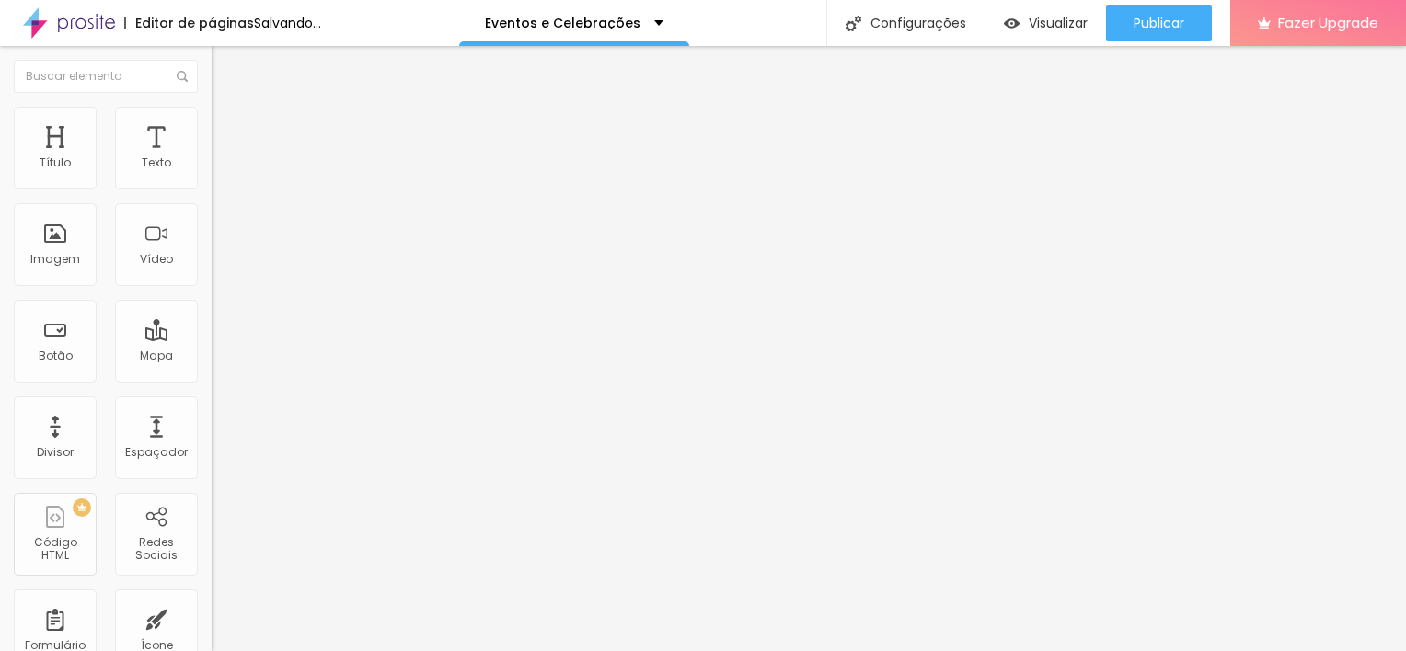
type input "70"
type input "75"
drag, startPoint x: 117, startPoint y: 195, endPoint x: 145, endPoint y: 188, distance: 29.5
type input "75"
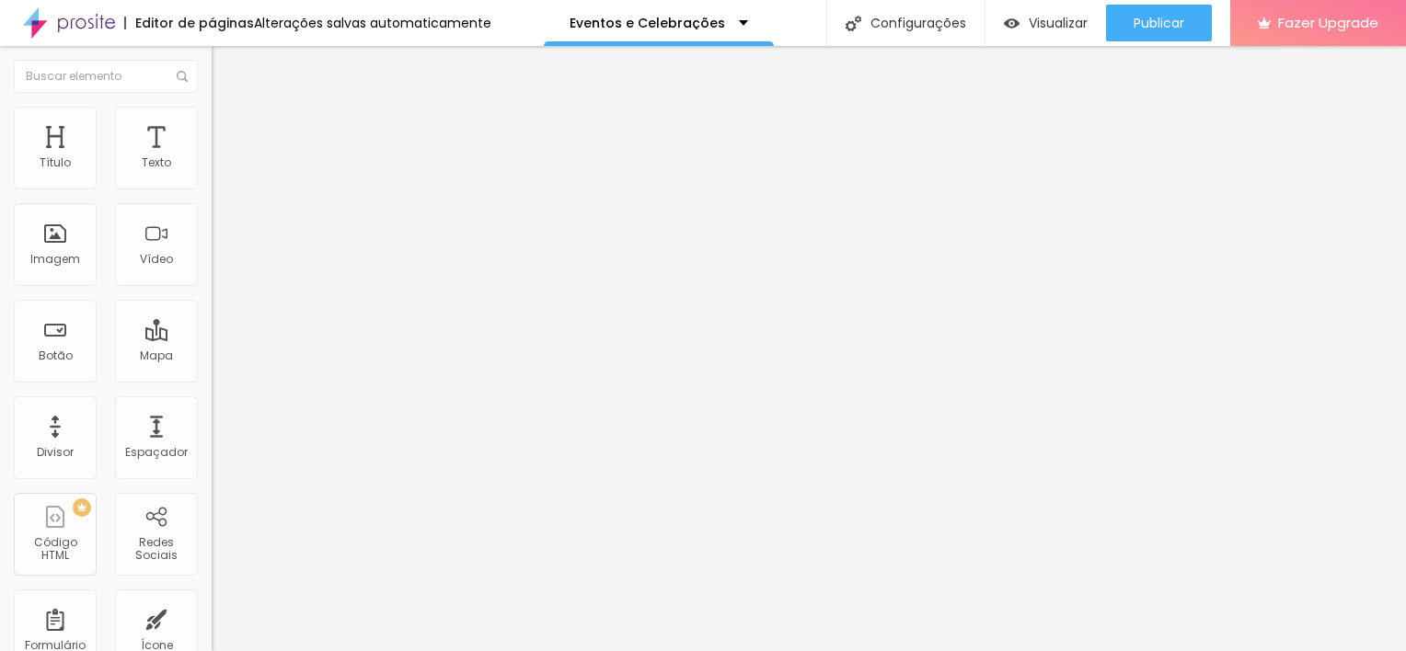
click at [212, 188] on input "range" at bounding box center [271, 181] width 119 height 15
click at [212, 119] on li "Estilo" at bounding box center [318, 116] width 212 height 18
drag, startPoint x: 141, startPoint y: 202, endPoint x: 161, endPoint y: 203, distance: 20.3
click at [212, 190] on div at bounding box center [318, 182] width 212 height 17
type input "75"
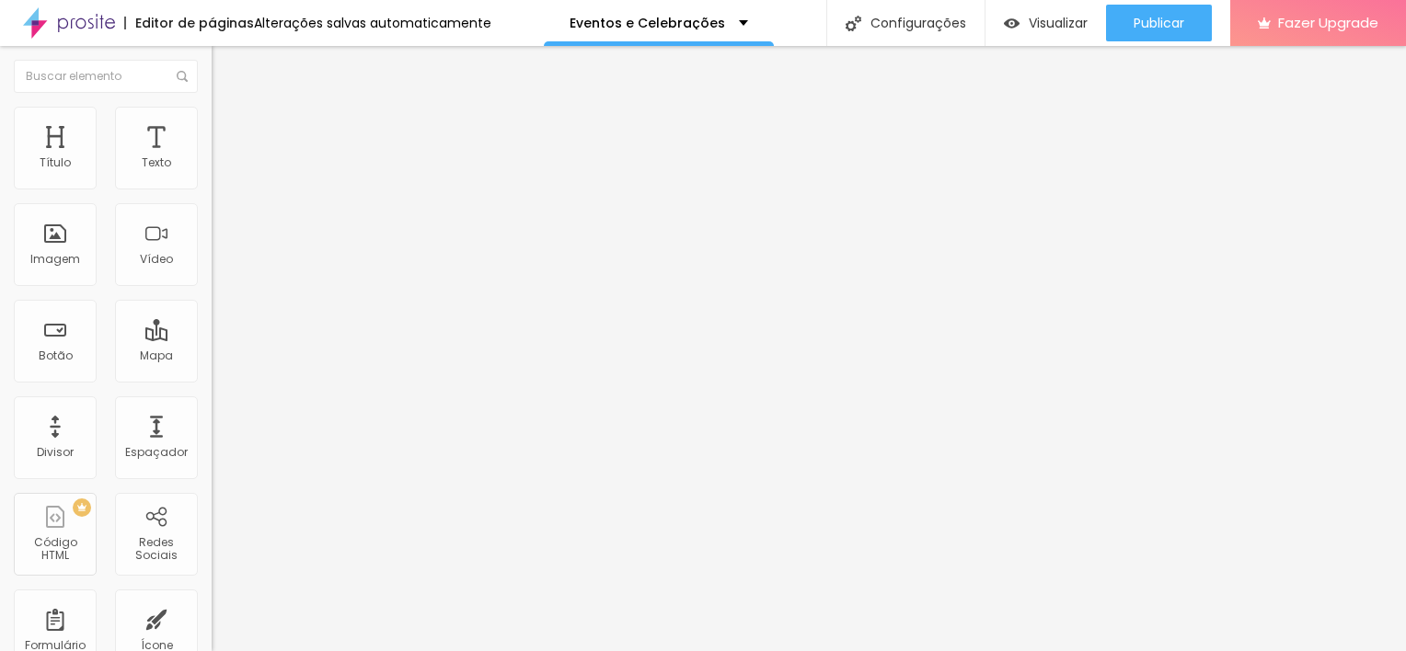
type input "75"
type input "80"
type input "85"
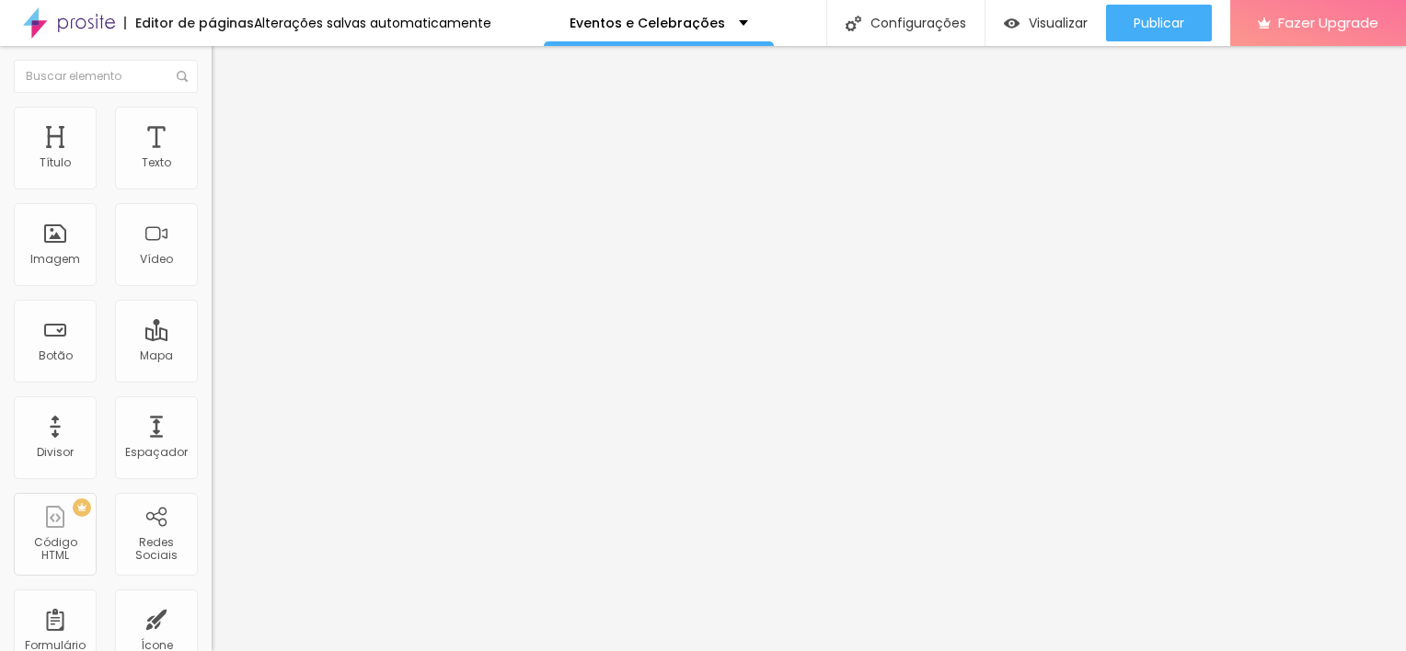
type input "80"
drag, startPoint x: 141, startPoint y: 196, endPoint x: 157, endPoint y: 199, distance: 16.8
type input "80"
click at [212, 189] on input "range" at bounding box center [271, 181] width 119 height 15
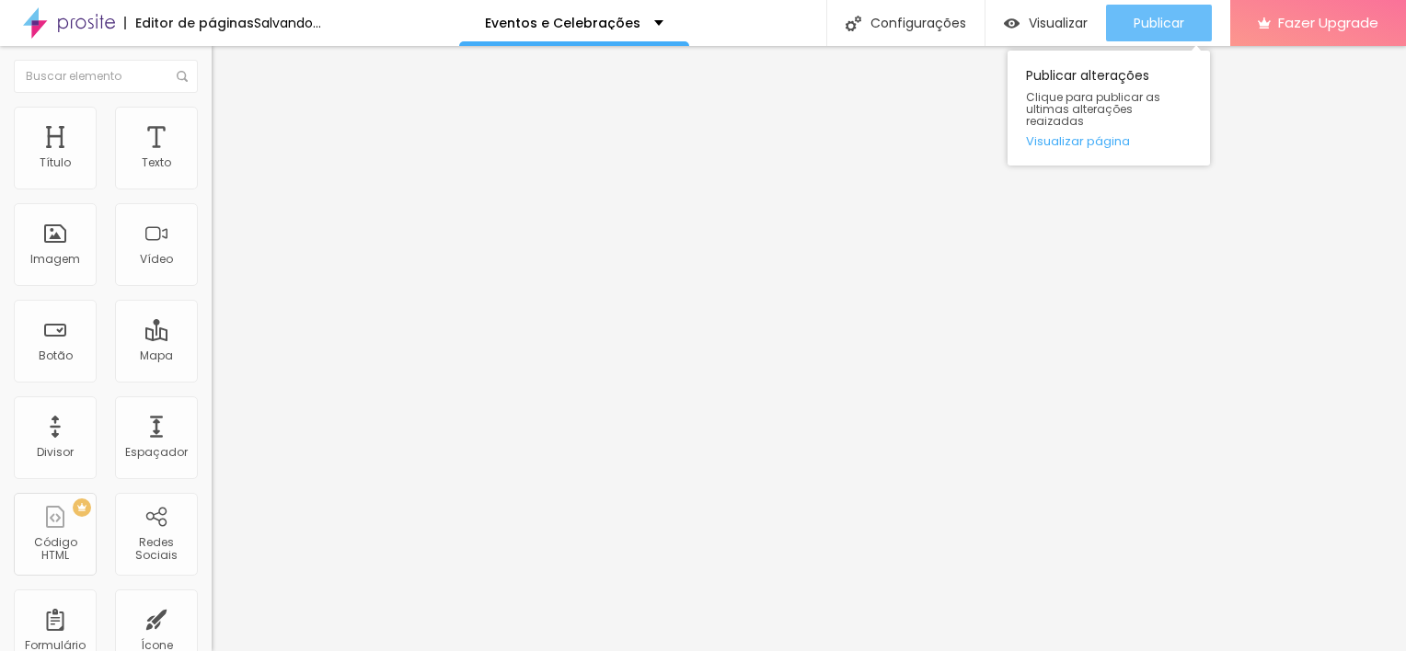
click at [1156, 35] on div "Publicar" at bounding box center [1158, 23] width 51 height 37
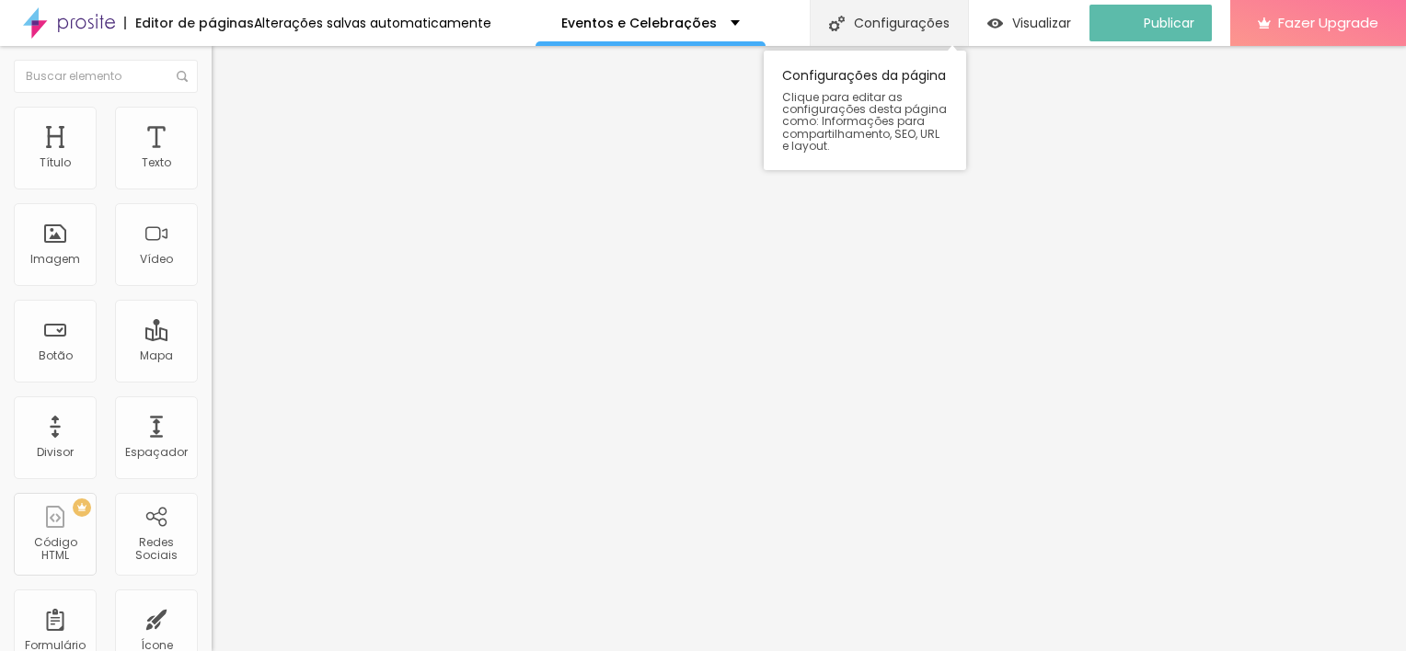
click at [916, 10] on div "Configurações" at bounding box center [889, 23] width 158 height 46
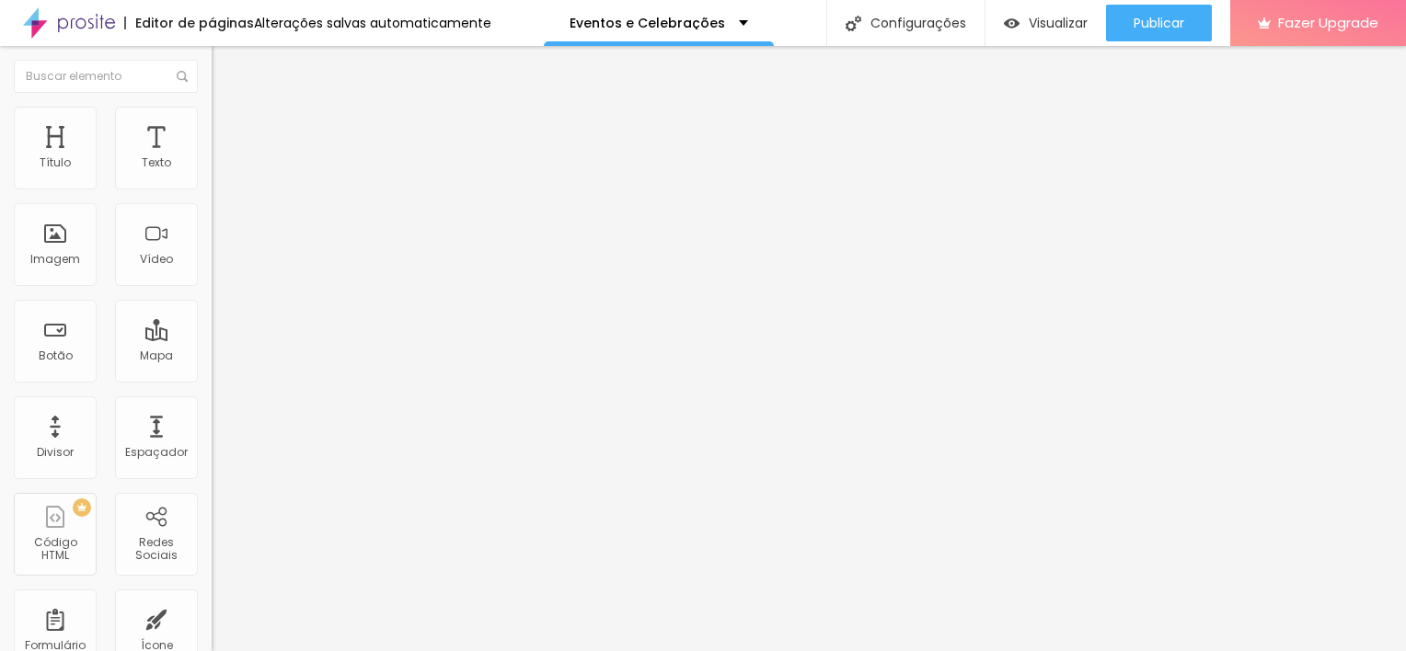
click at [1049, 21] on span "Visualizar" at bounding box center [1057, 23] width 59 height 15
click at [212, 125] on img at bounding box center [220, 133] width 17 height 17
type input "0"
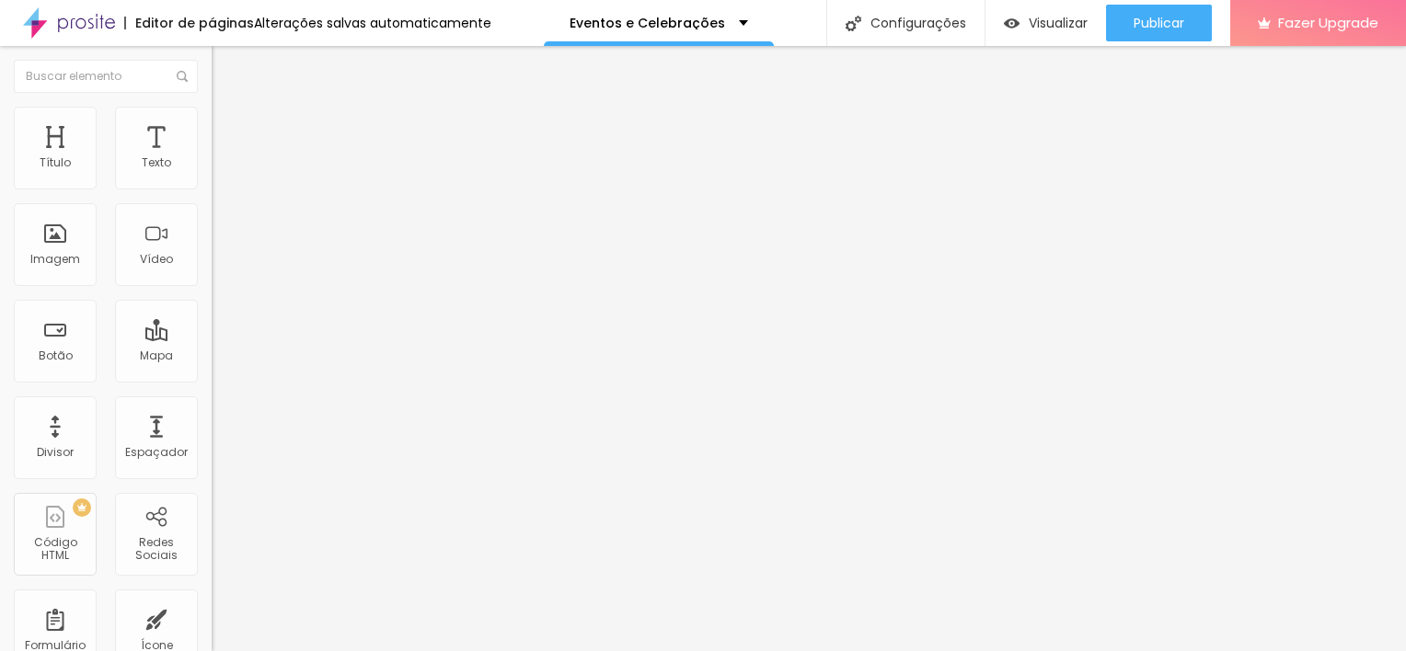
drag, startPoint x: 49, startPoint y: 178, endPoint x: 0, endPoint y: 178, distance: 48.8
type input "0"
click at [212, 357] on input "range" at bounding box center [271, 364] width 119 height 15
type input "0"
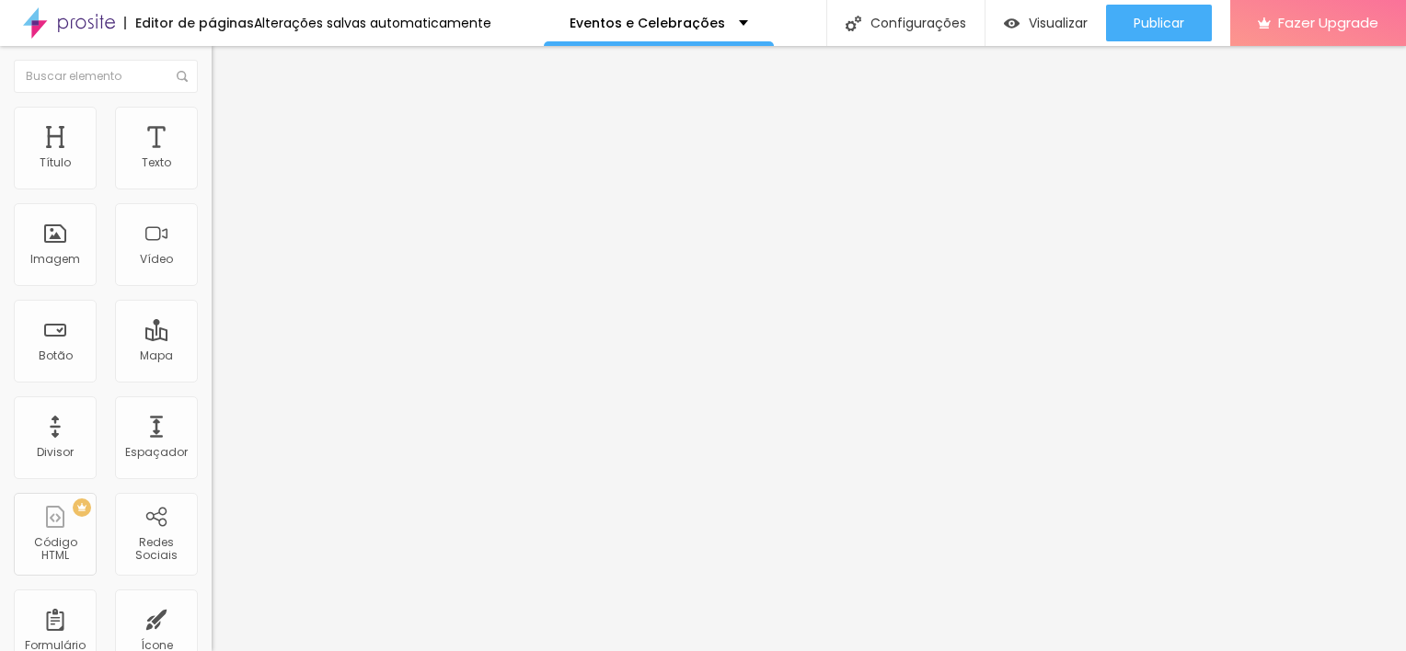
drag, startPoint x: 52, startPoint y: 219, endPoint x: -4, endPoint y: 221, distance: 55.2
type input "0"
click at [212, 617] on input "range" at bounding box center [271, 624] width 119 height 15
click at [212, 125] on li "Avançado" at bounding box center [318, 134] width 212 height 18
type input "0"
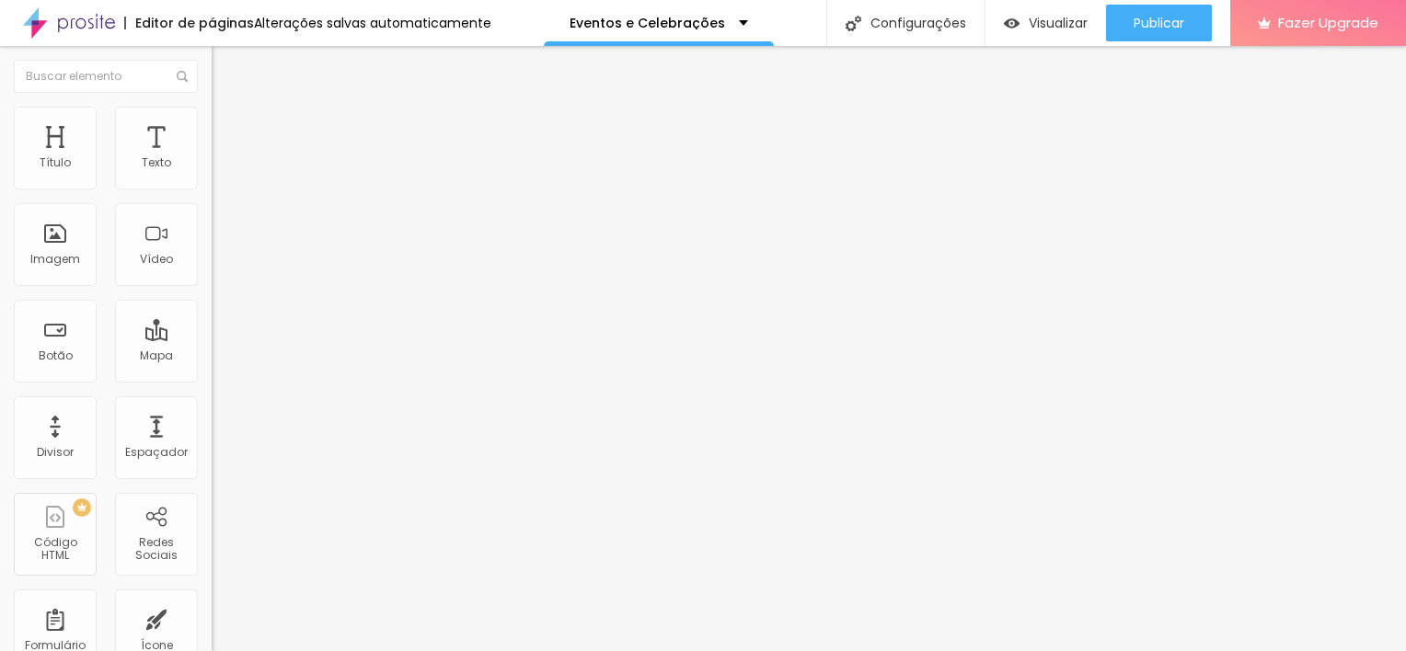
type input "0"
drag, startPoint x: 55, startPoint y: 179, endPoint x: 0, endPoint y: 176, distance: 55.3
type input "0"
click at [212, 357] on input "range" at bounding box center [271, 364] width 119 height 15
type input "0"
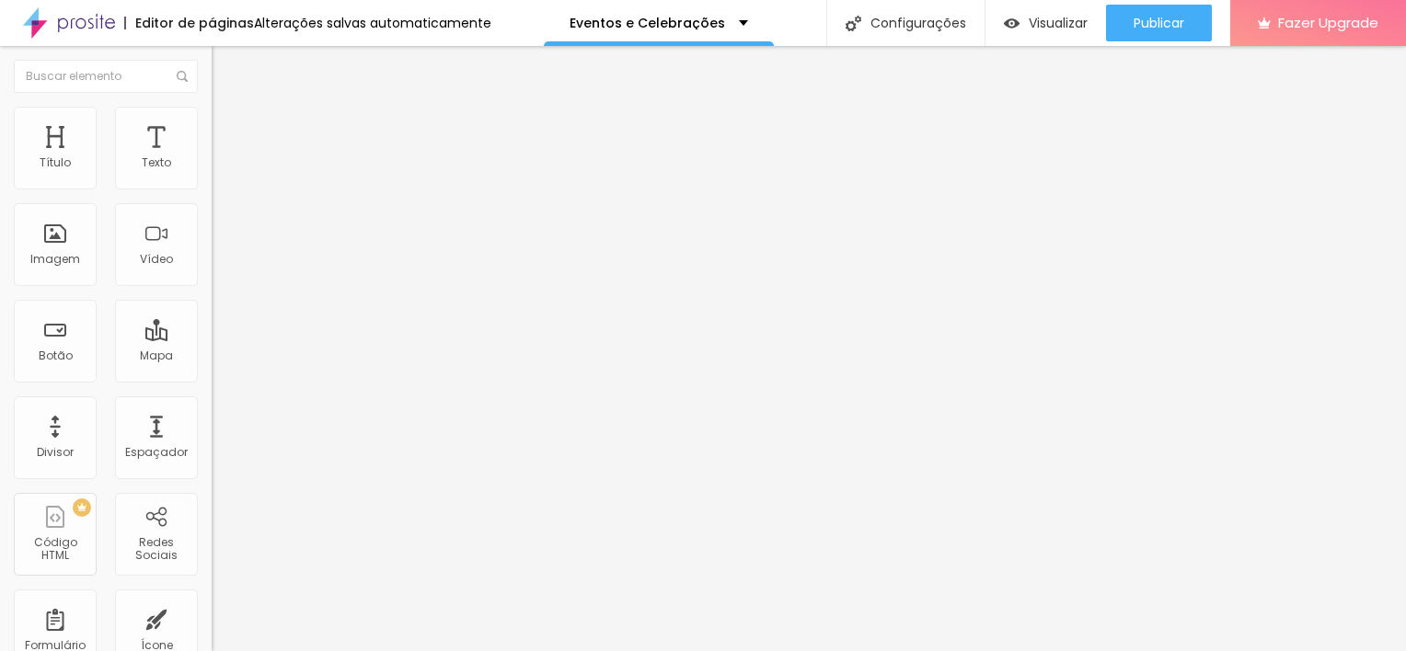
type input "0"
drag, startPoint x: 54, startPoint y: 216, endPoint x: -4, endPoint y: 221, distance: 58.1
type input "0"
click at [212, 617] on input "range" at bounding box center [271, 624] width 119 height 15
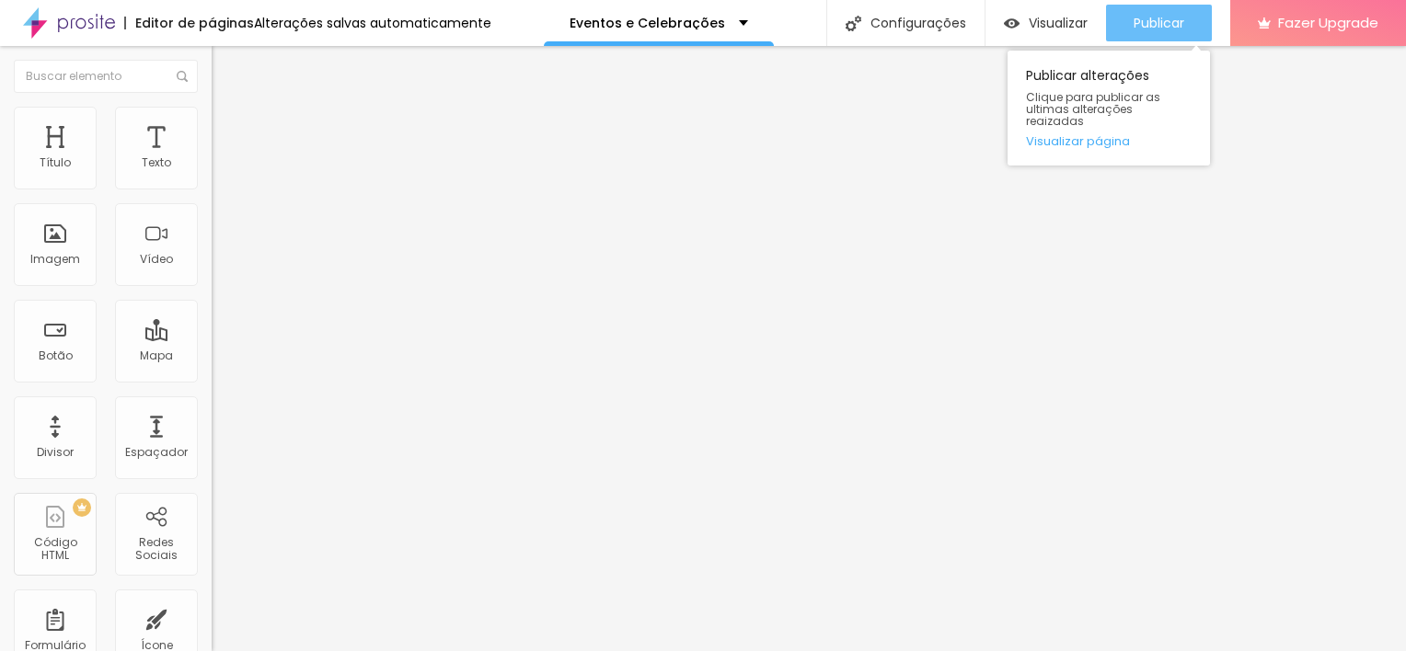
click at [1156, 24] on span "Publicar" at bounding box center [1158, 23] width 51 height 15
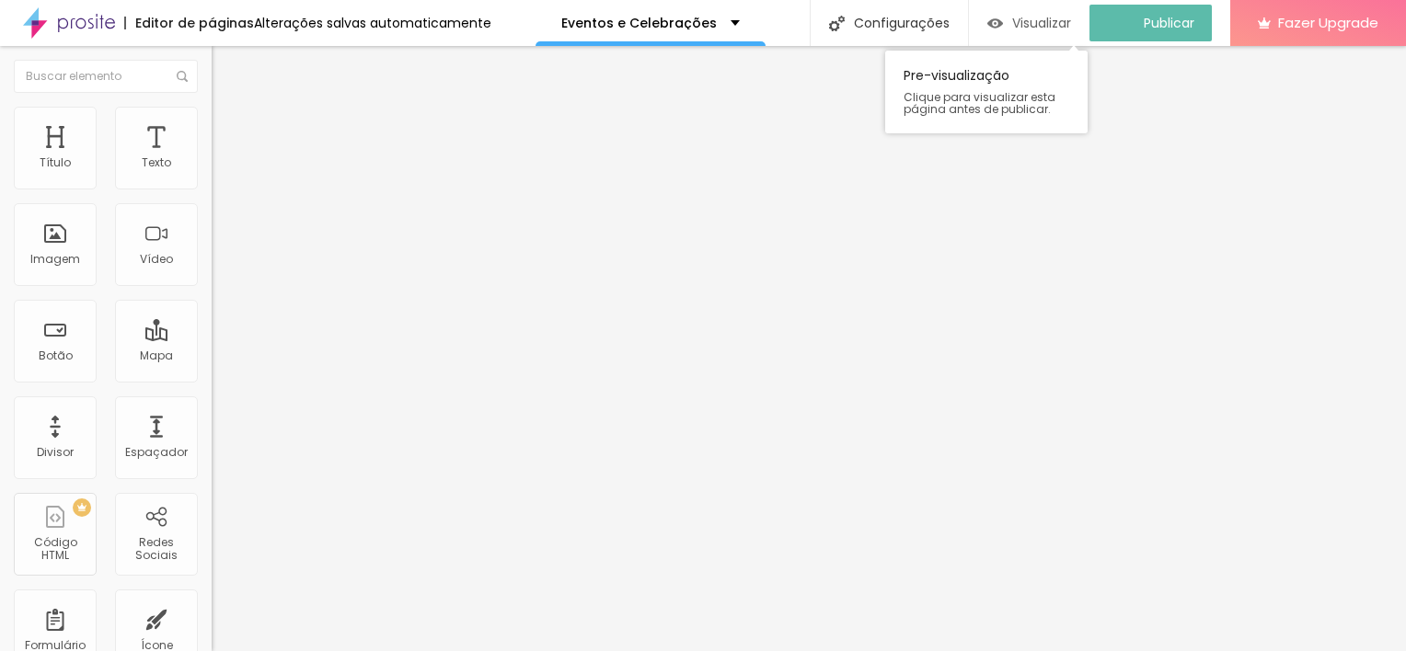
click at [999, 24] on img "button" at bounding box center [995, 24] width 16 height 16
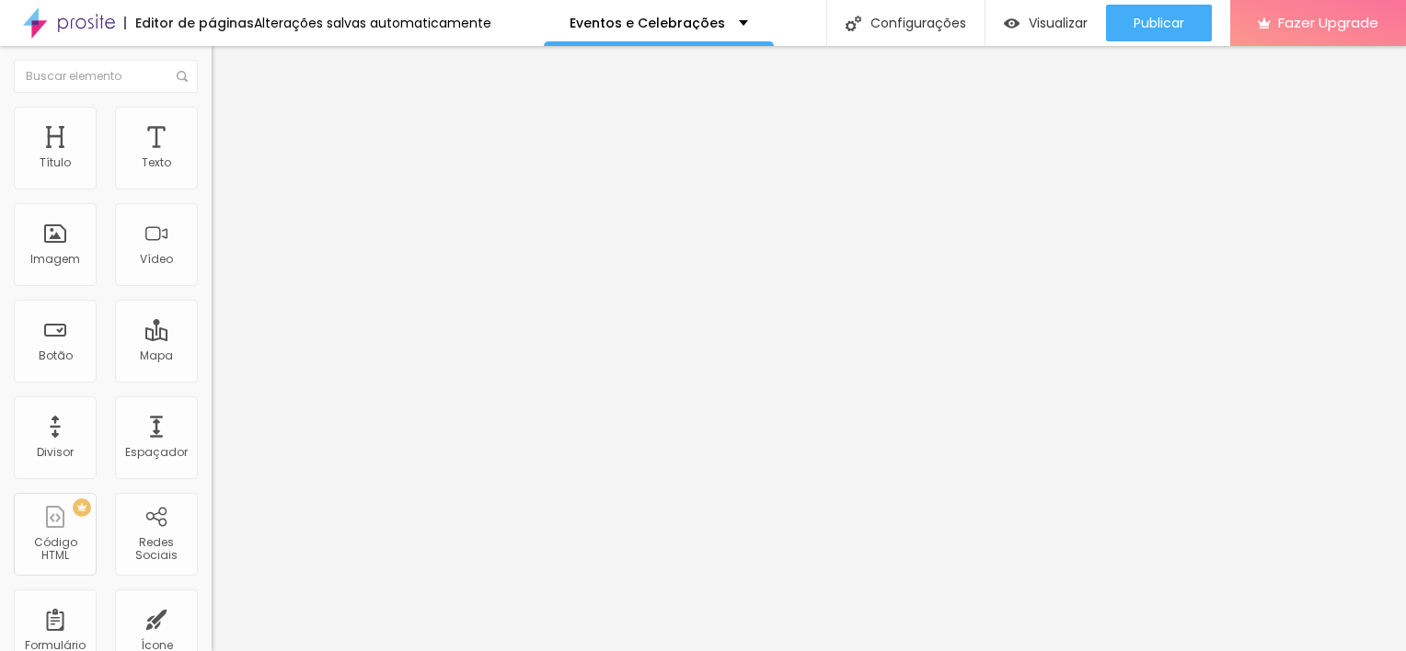
click at [212, 158] on span "Trocar imagem" at bounding box center [262, 151] width 100 height 16
drag, startPoint x: 1104, startPoint y: 271, endPoint x: 1129, endPoint y: 446, distance: 176.5
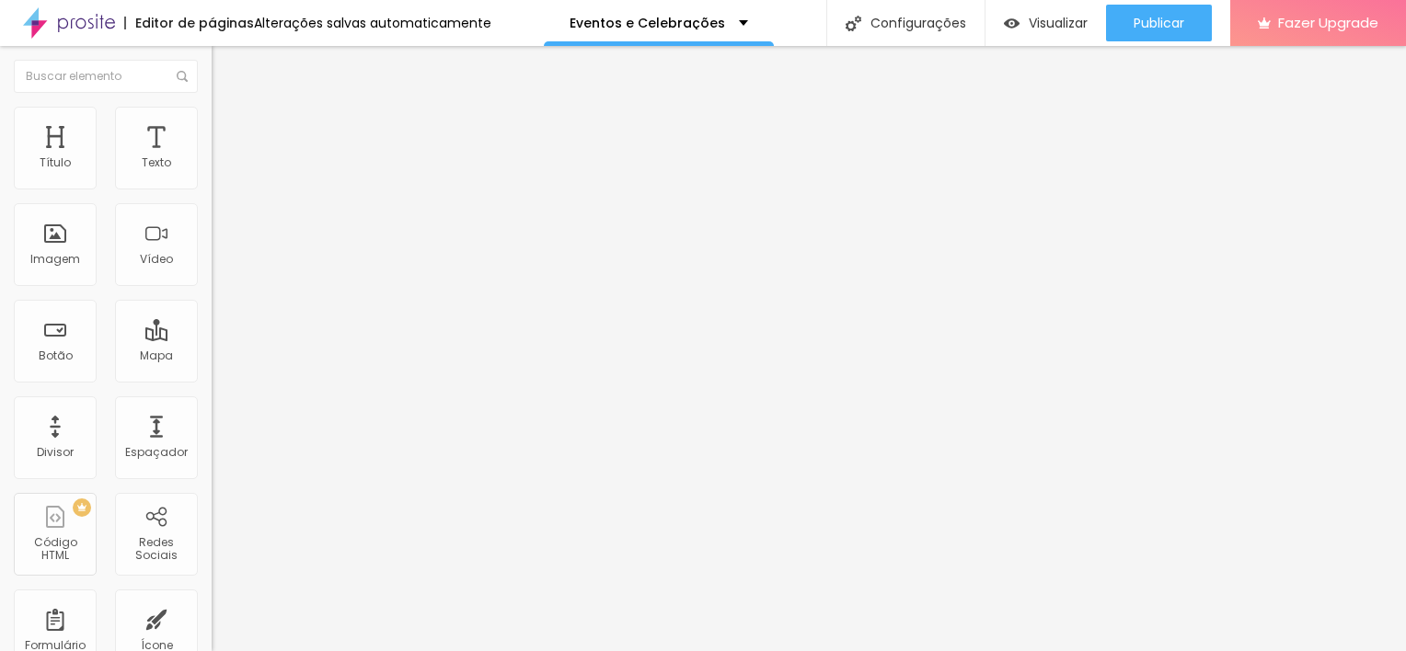
click at [212, 158] on span "Trocar imagem" at bounding box center [262, 151] width 100 height 16
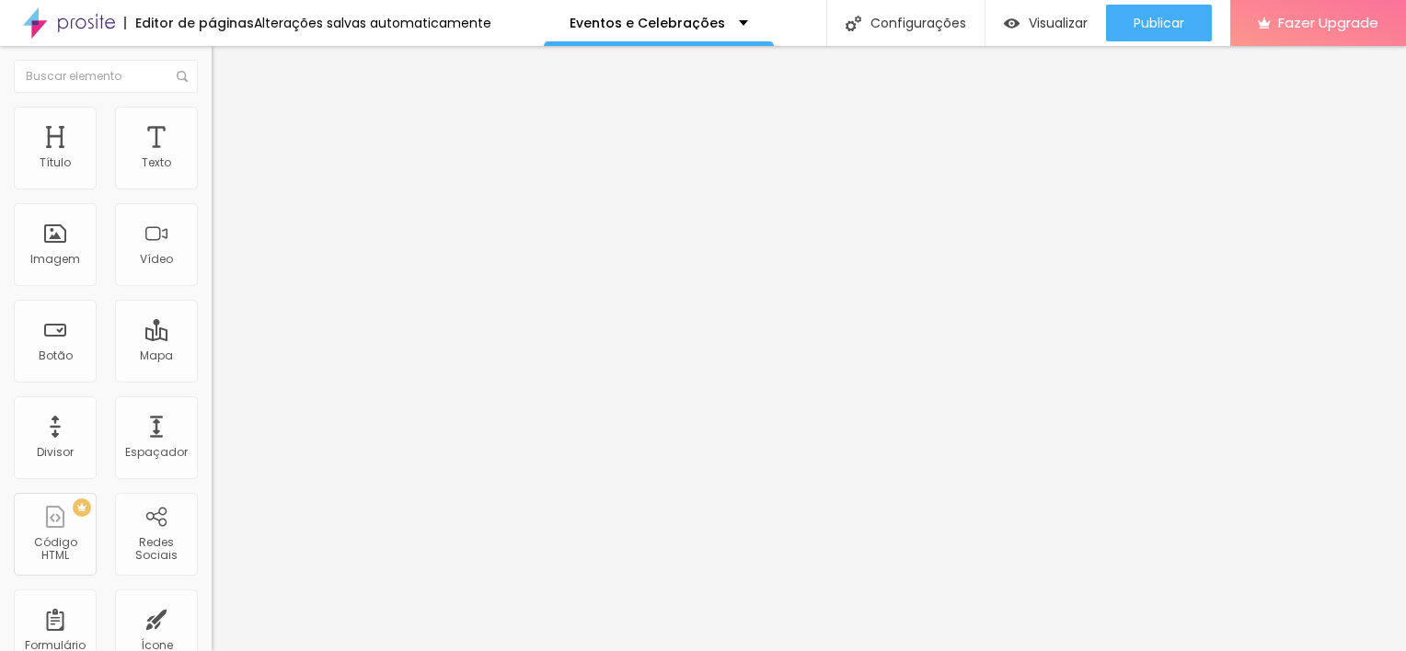
click at [212, 158] on span "Trocar imagem" at bounding box center [262, 151] width 100 height 16
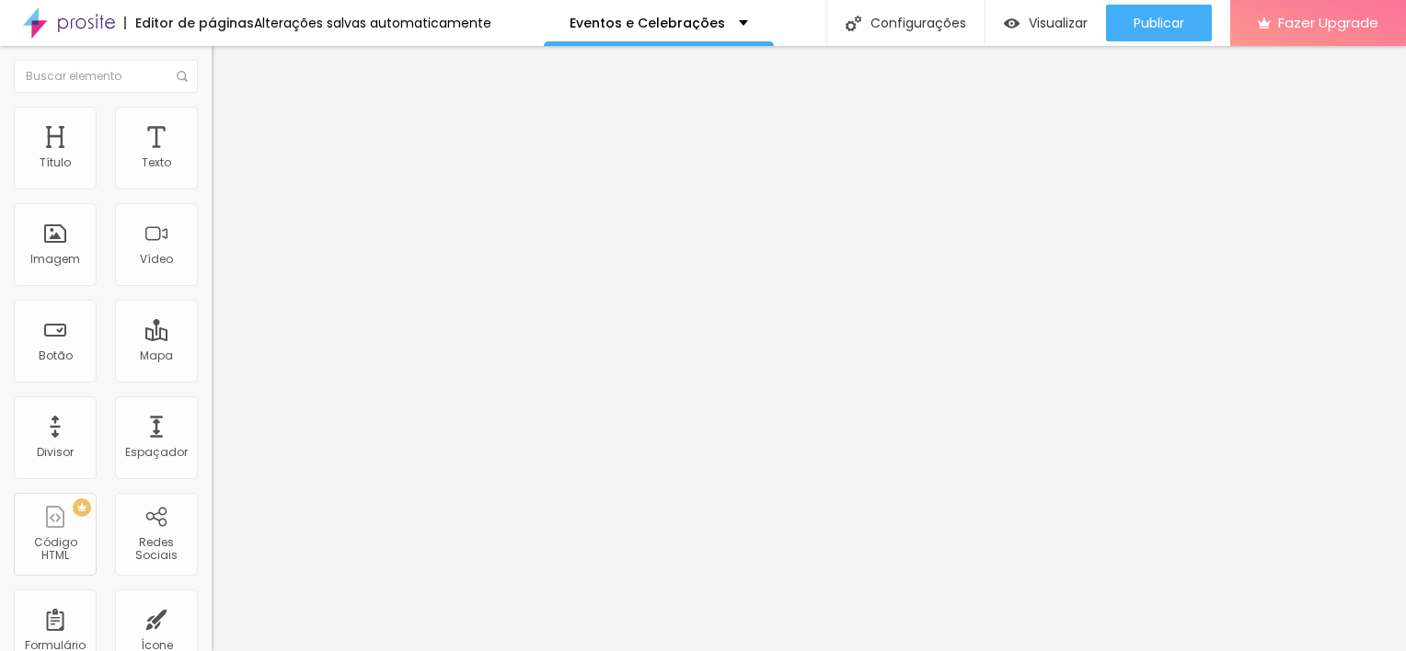
scroll to position [2595, 0]
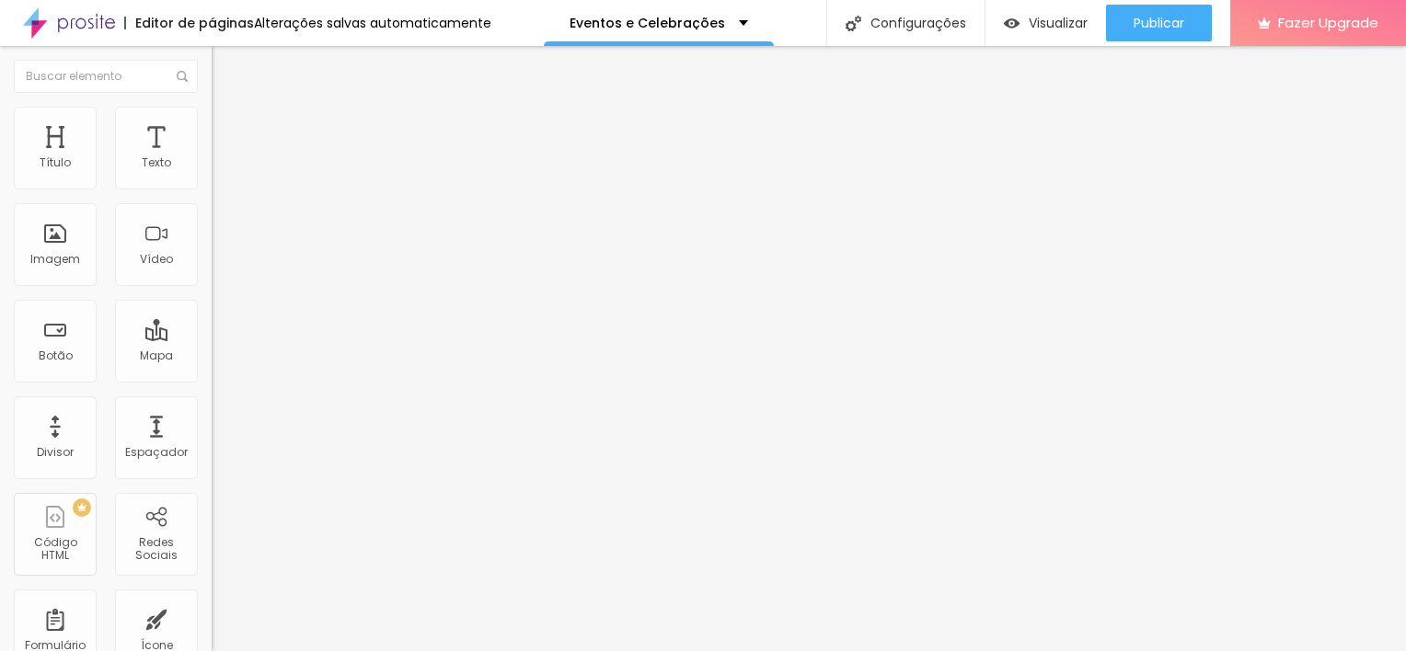
click at [212, 158] on span "Trocar imagem" at bounding box center [262, 151] width 100 height 16
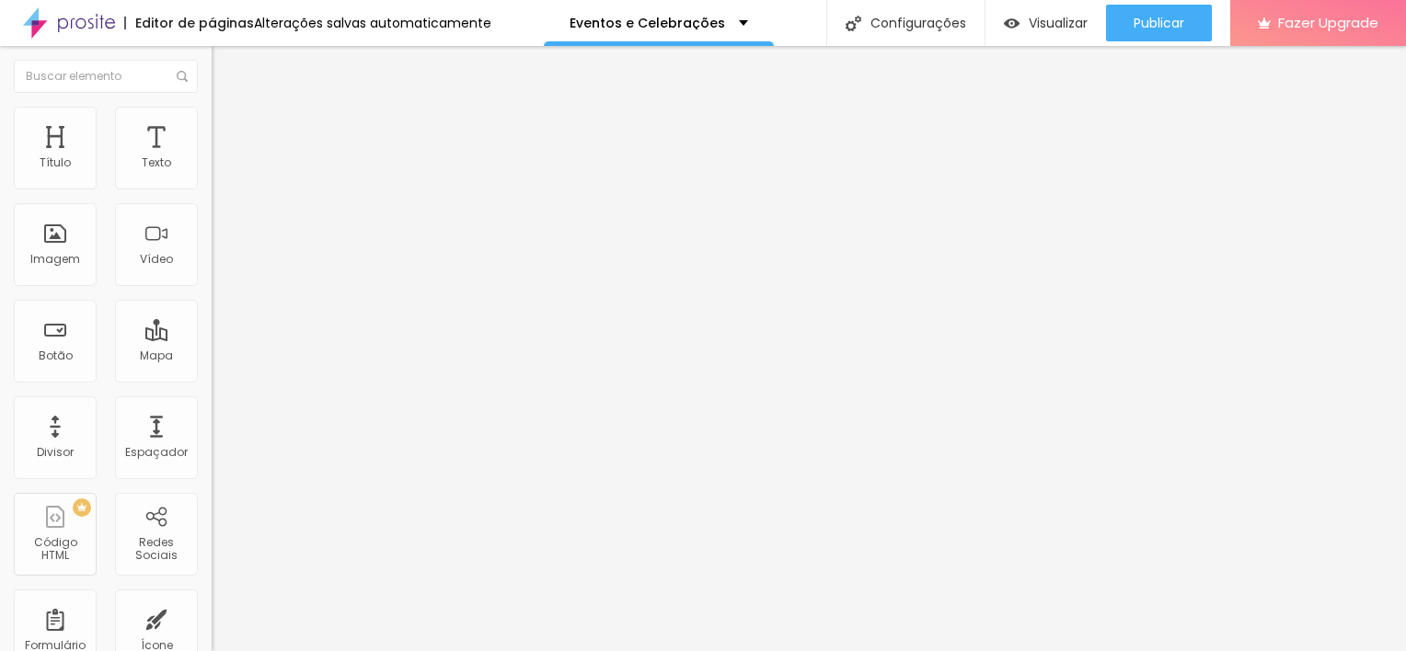
scroll to position [1878, 0]
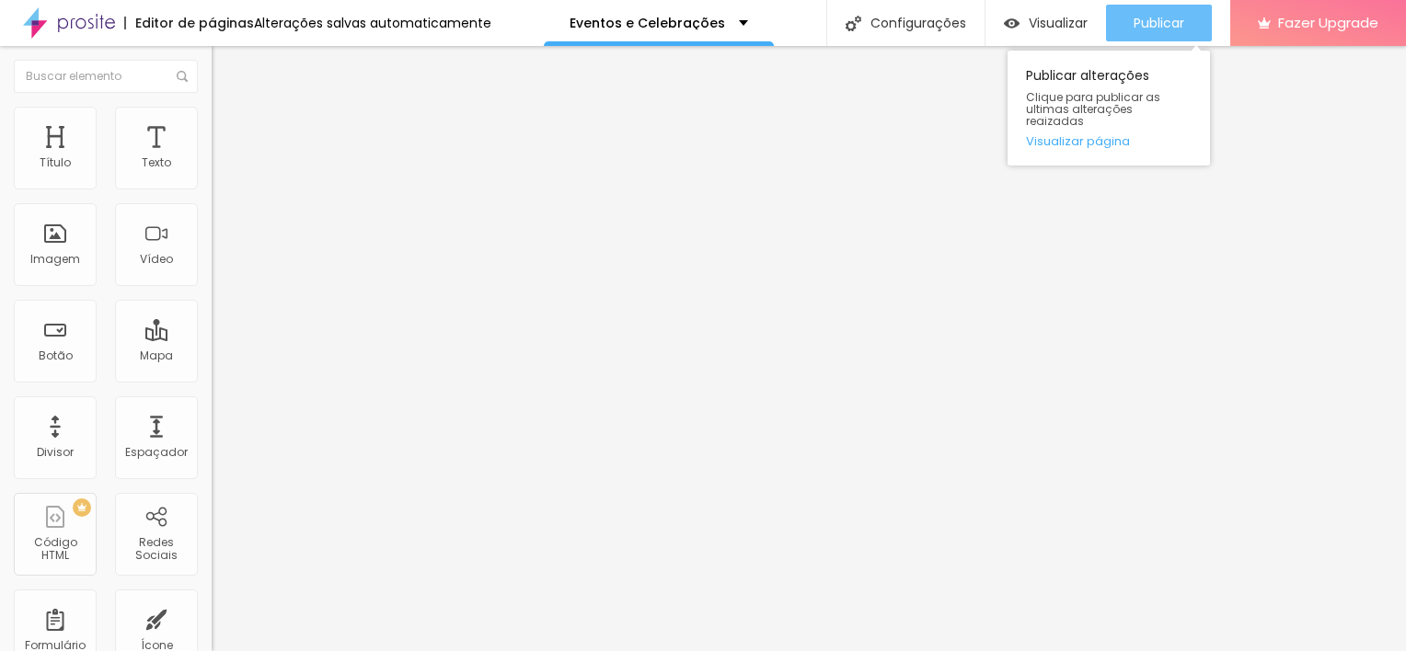
click at [1159, 18] on span "Publicar" at bounding box center [1158, 23] width 51 height 15
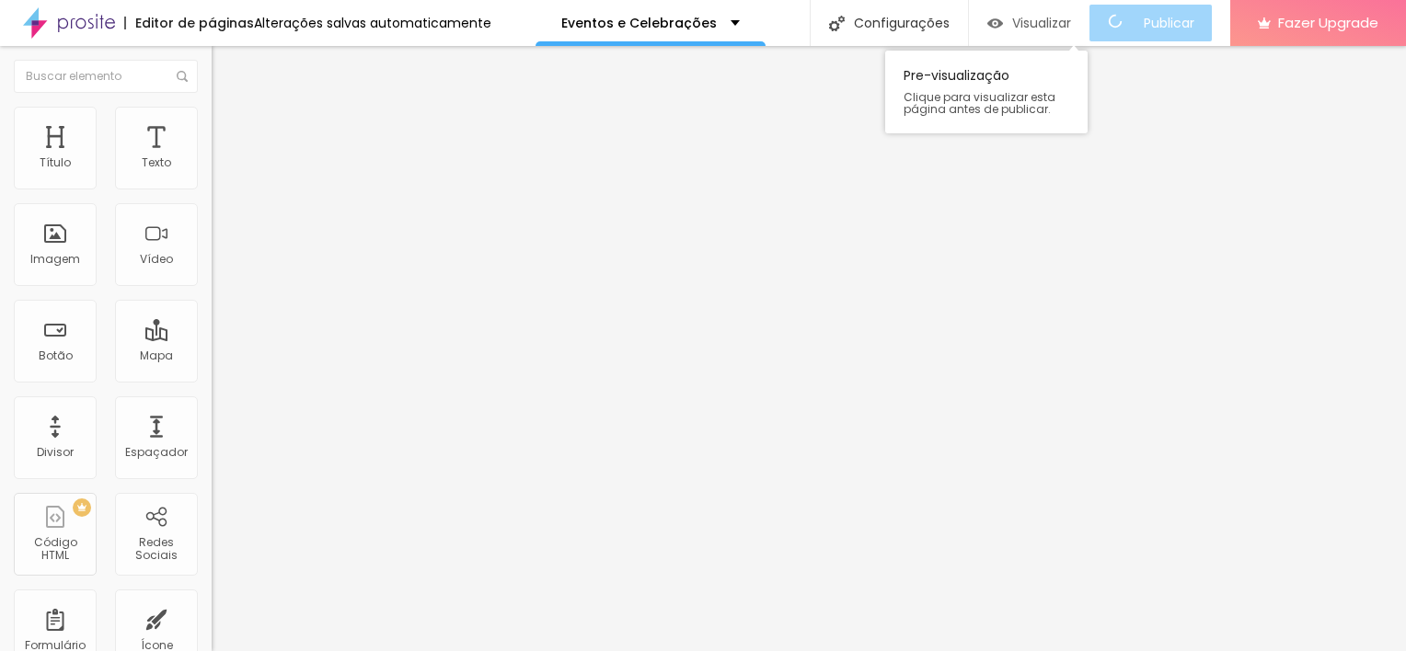
click at [1071, 31] on div "Visualizar" at bounding box center [1029, 23] width 84 height 37
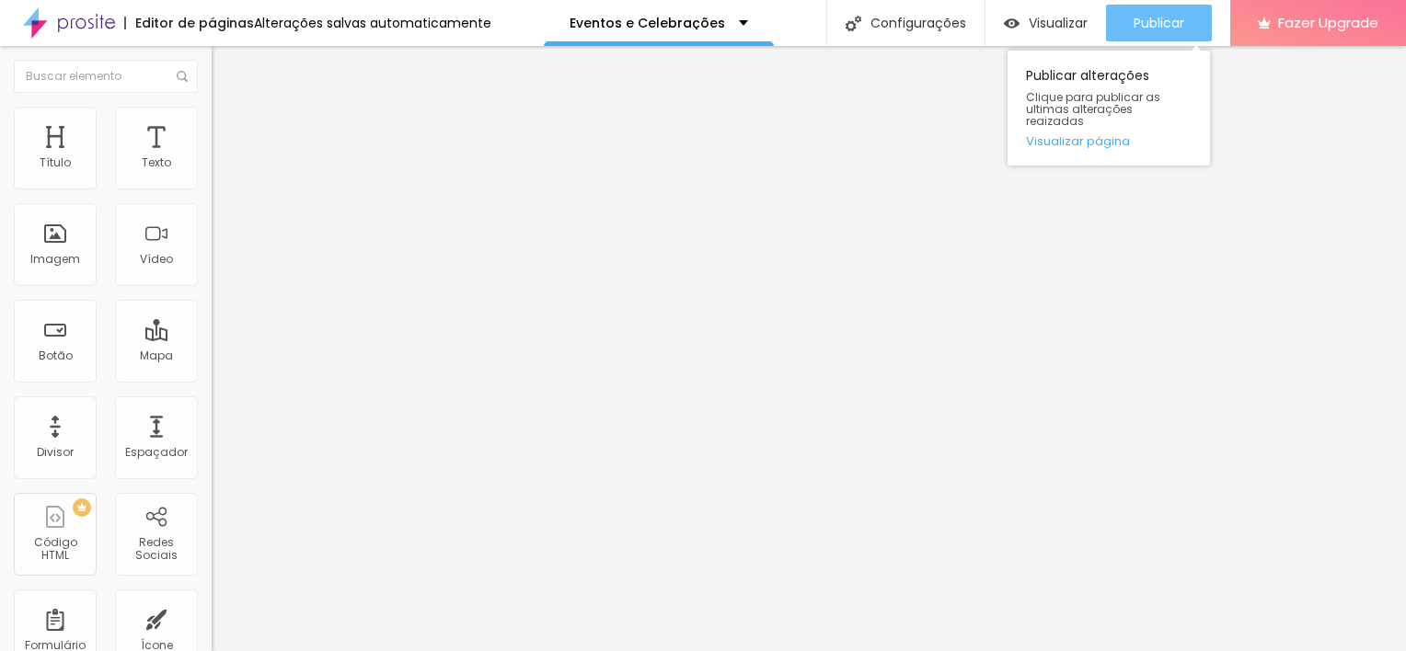
click at [1151, 17] on span "Publicar" at bounding box center [1158, 23] width 51 height 15
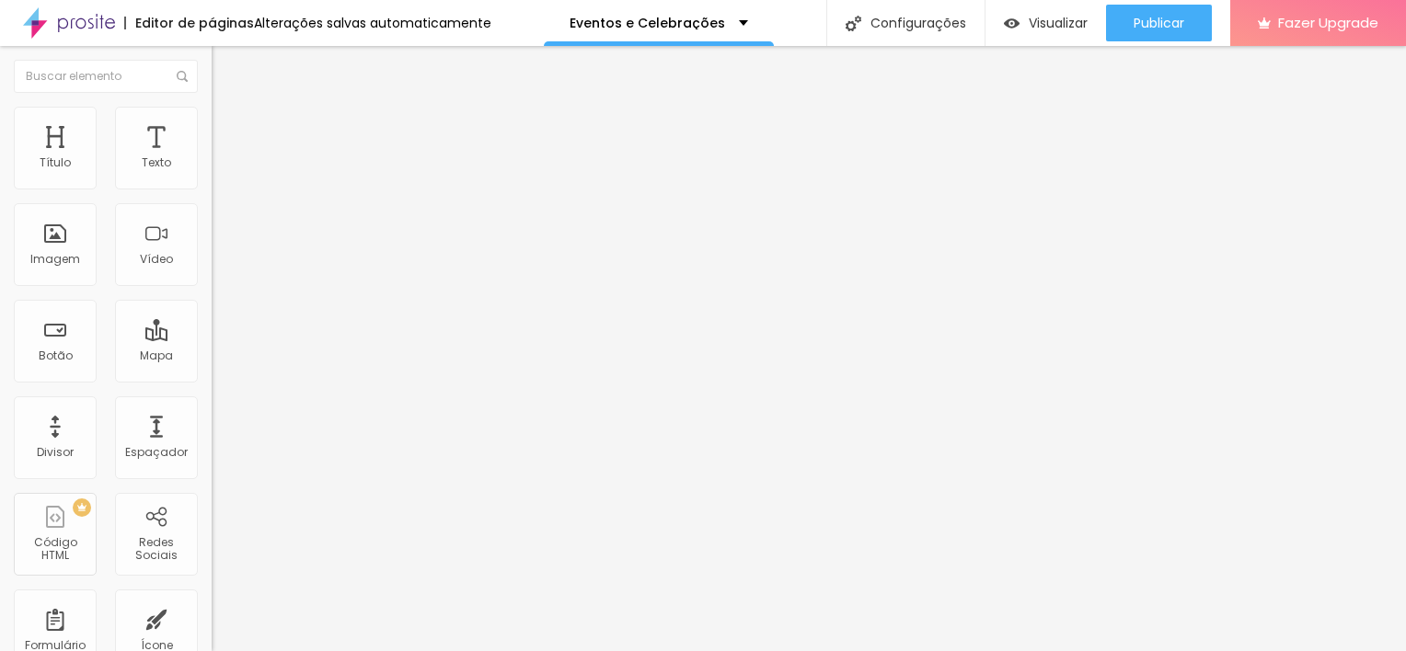
click at [212, 158] on span "Adicionar imagem" at bounding box center [271, 151] width 119 height 16
click at [34, 281] on div "Imagem" at bounding box center [55, 244] width 83 height 83
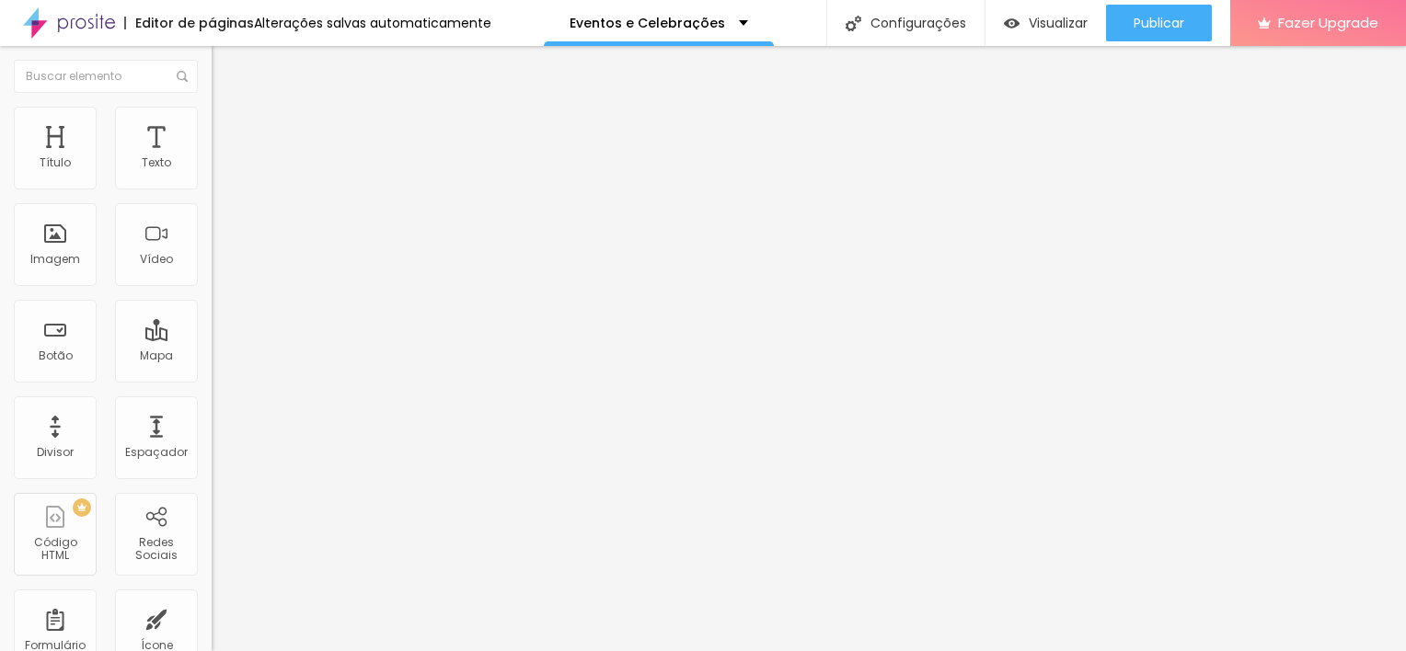
click at [212, 158] on span "Adicionar imagem" at bounding box center [271, 151] width 119 height 16
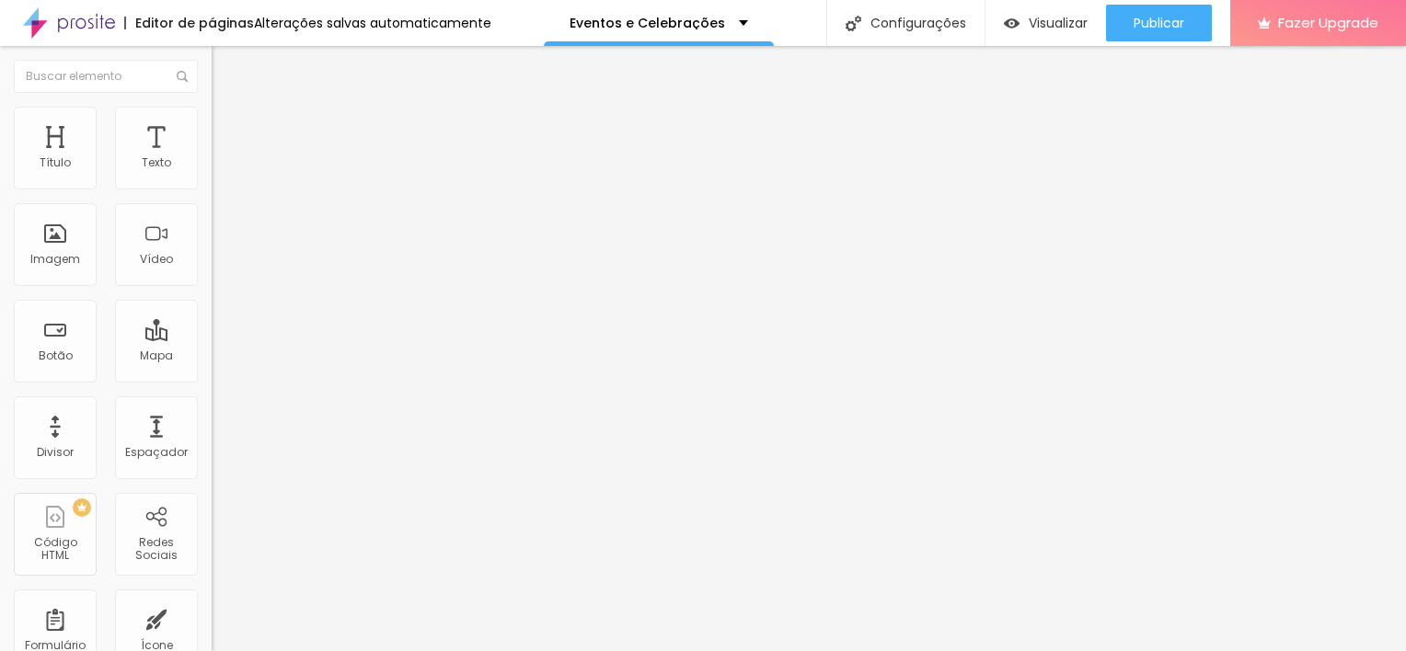
scroll to position [1808, 0]
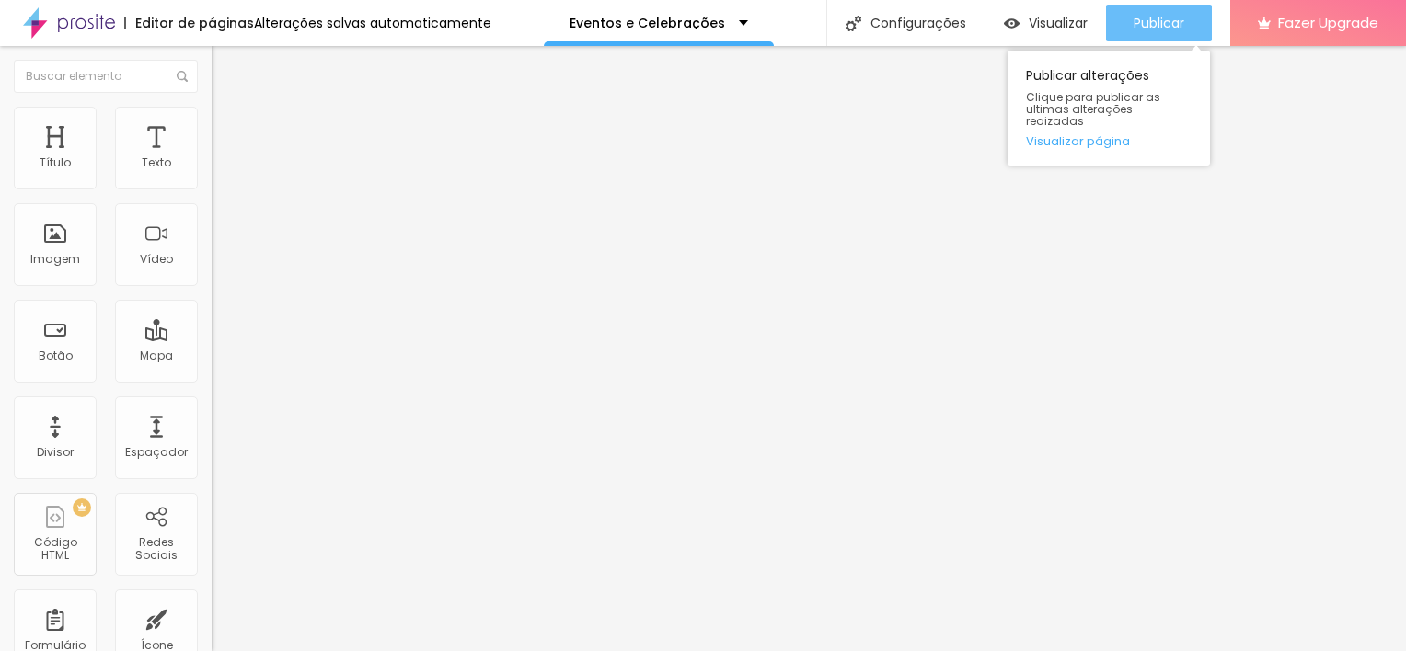
click at [1148, 16] on span "Publicar" at bounding box center [1158, 23] width 51 height 15
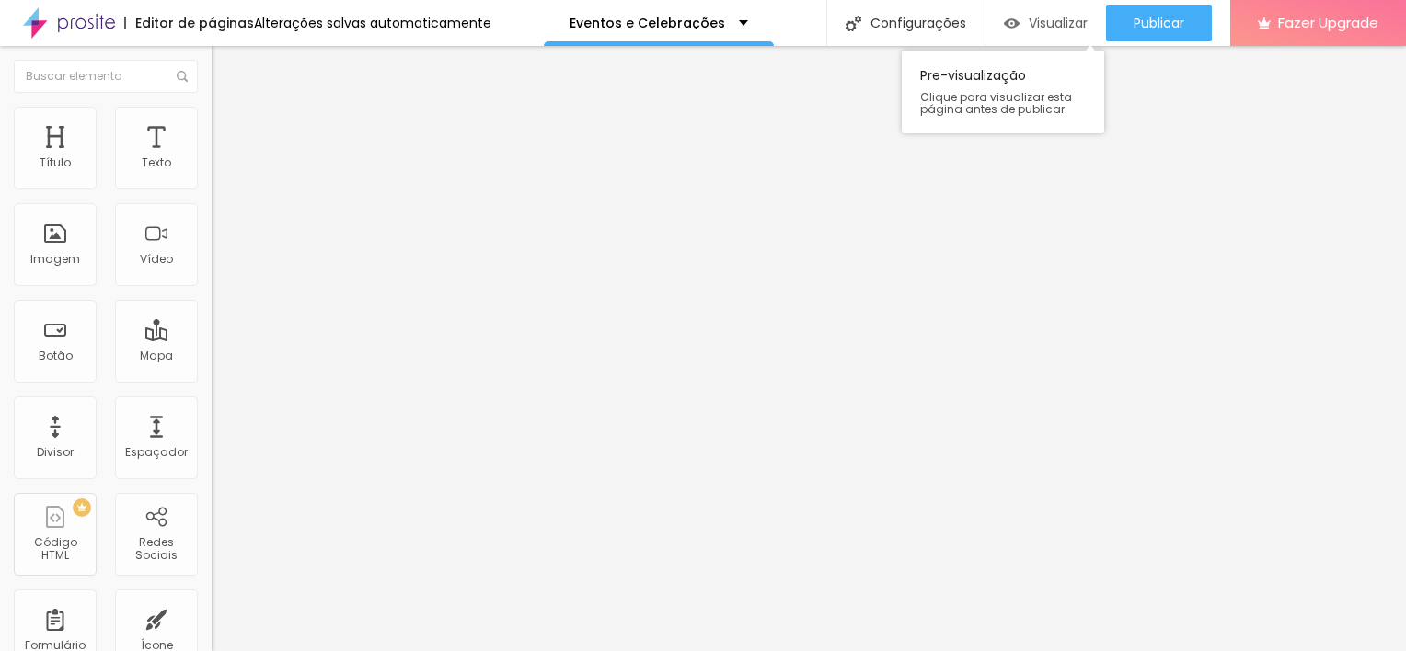
click at [1051, 29] on span "Visualizar" at bounding box center [1057, 23] width 59 height 15
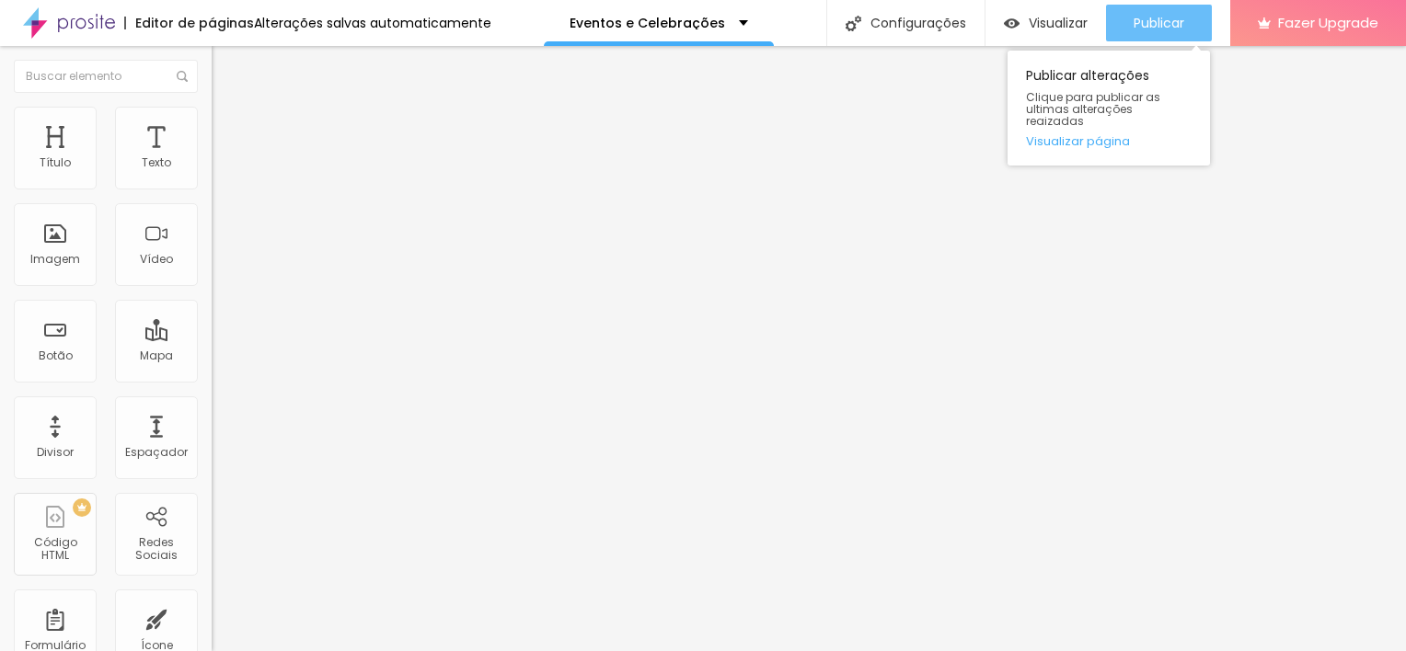
click at [1178, 13] on div "Publicar" at bounding box center [1158, 23] width 51 height 37
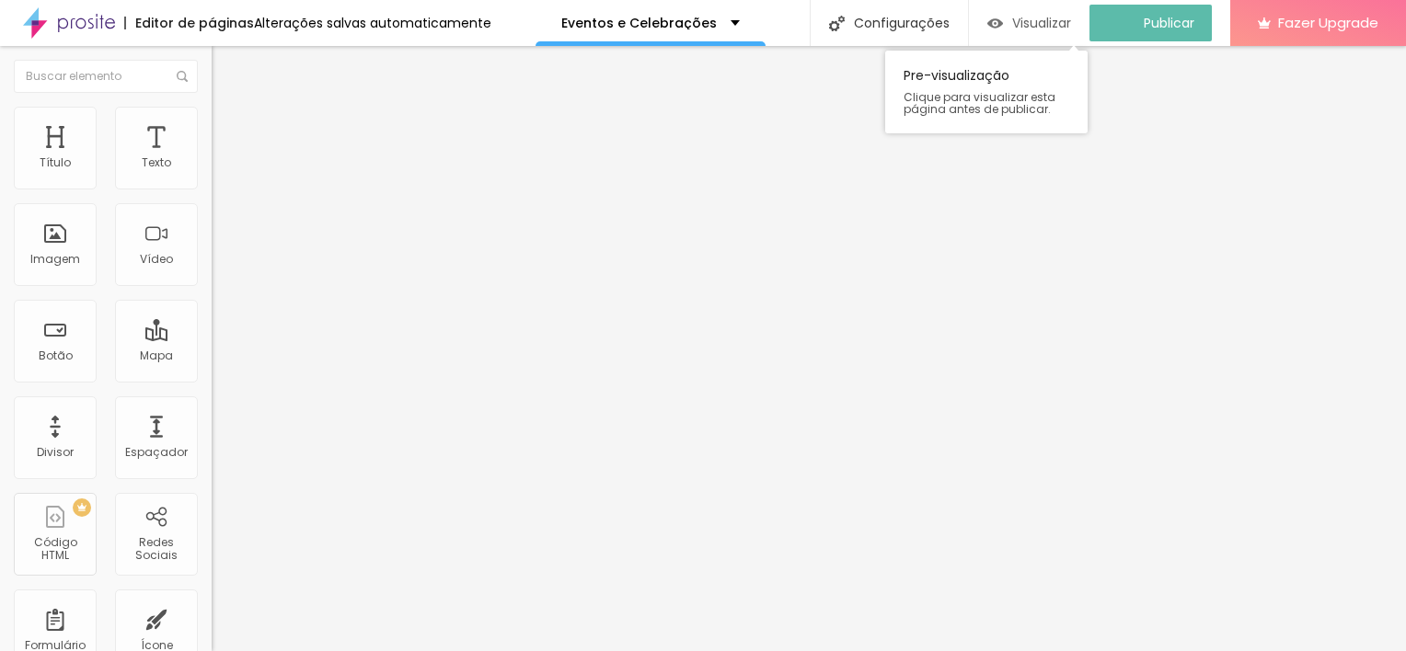
click at [1071, 22] on span "Visualizar" at bounding box center [1041, 23] width 59 height 15
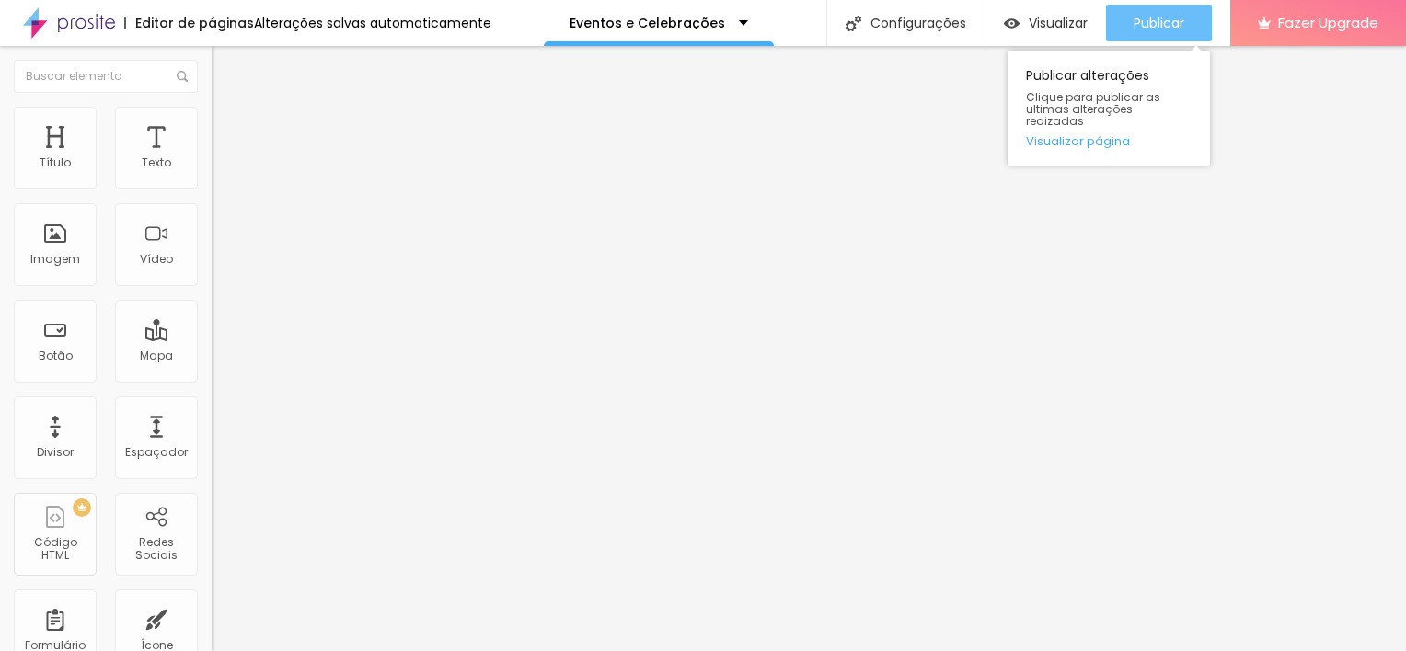
click at [1143, 8] on div "Publicar" at bounding box center [1158, 23] width 51 height 37
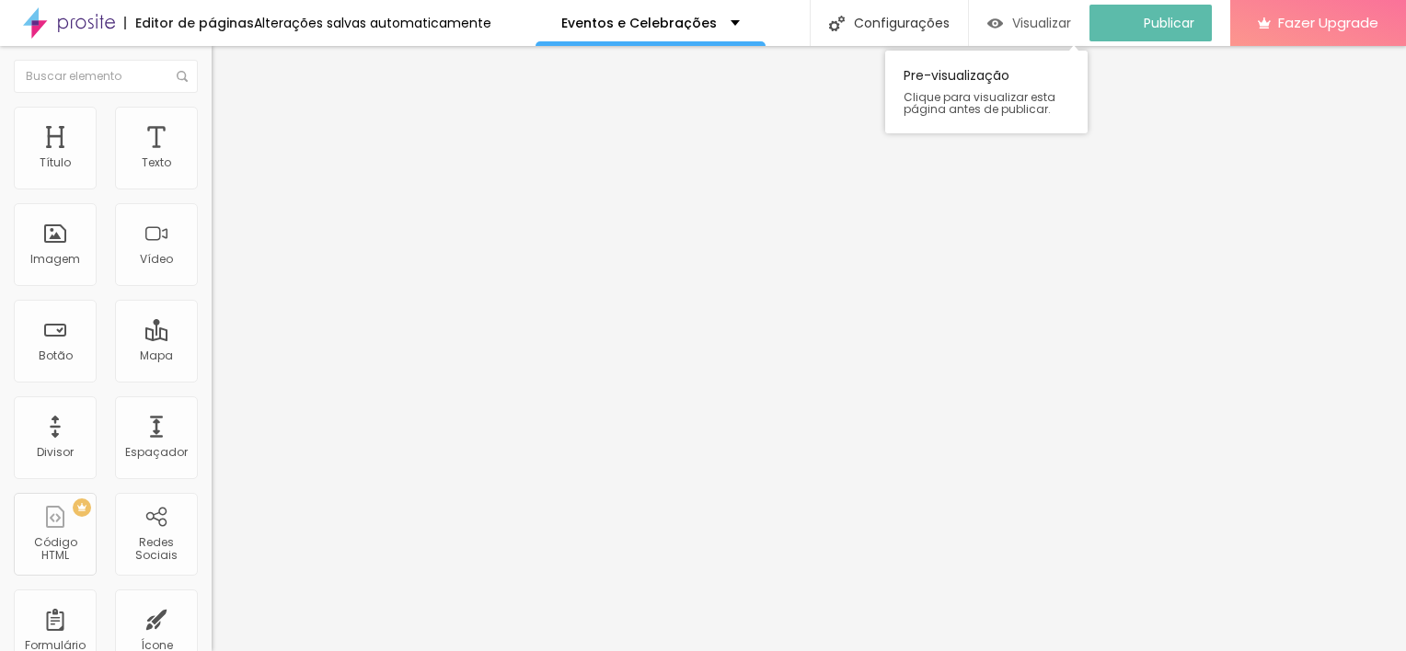
click at [1065, 19] on span "Visualizar" at bounding box center [1041, 23] width 59 height 15
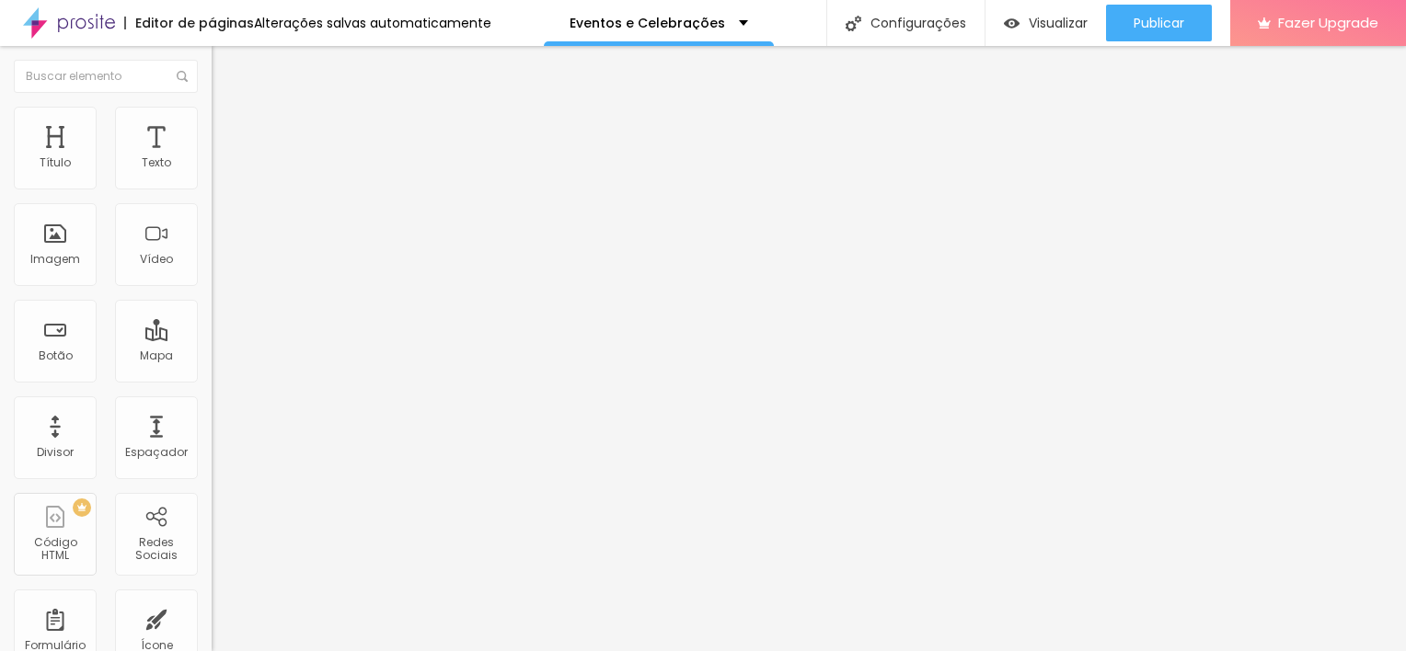
click at [212, 158] on span "Trocar imagem" at bounding box center [262, 151] width 100 height 16
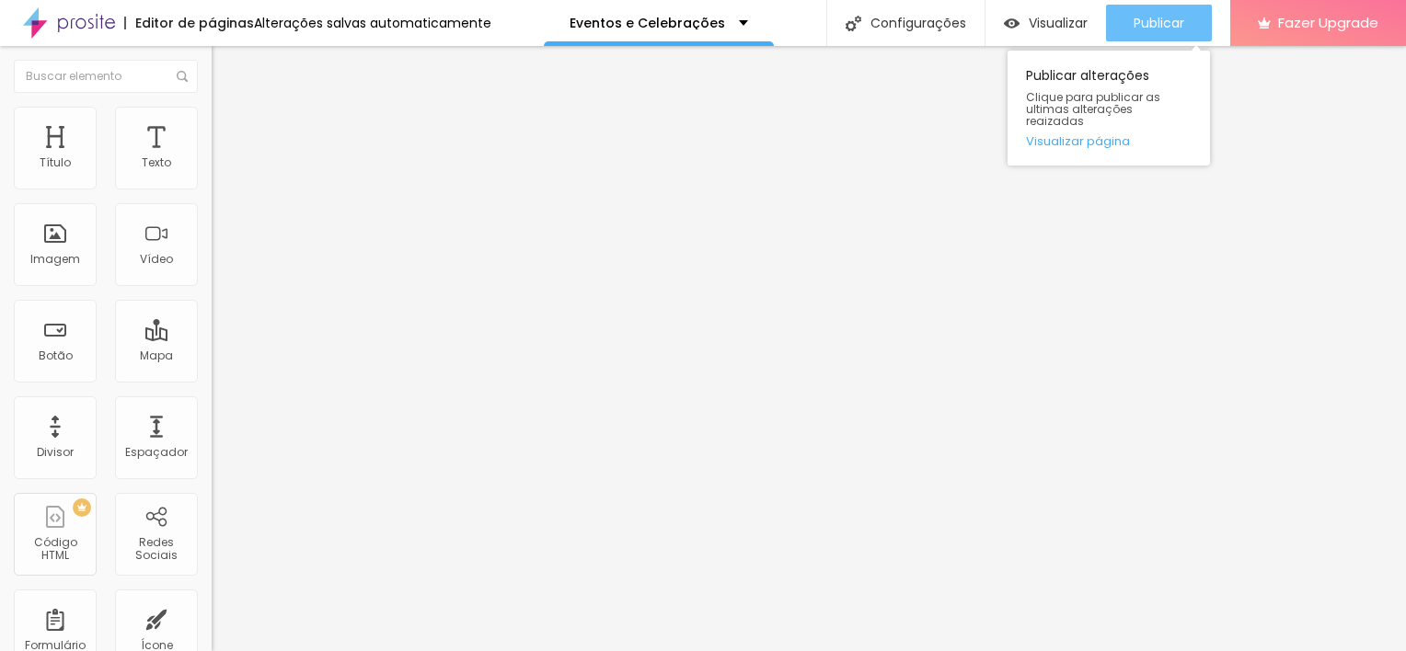
click at [1148, 12] on div "Publicar" at bounding box center [1158, 23] width 51 height 37
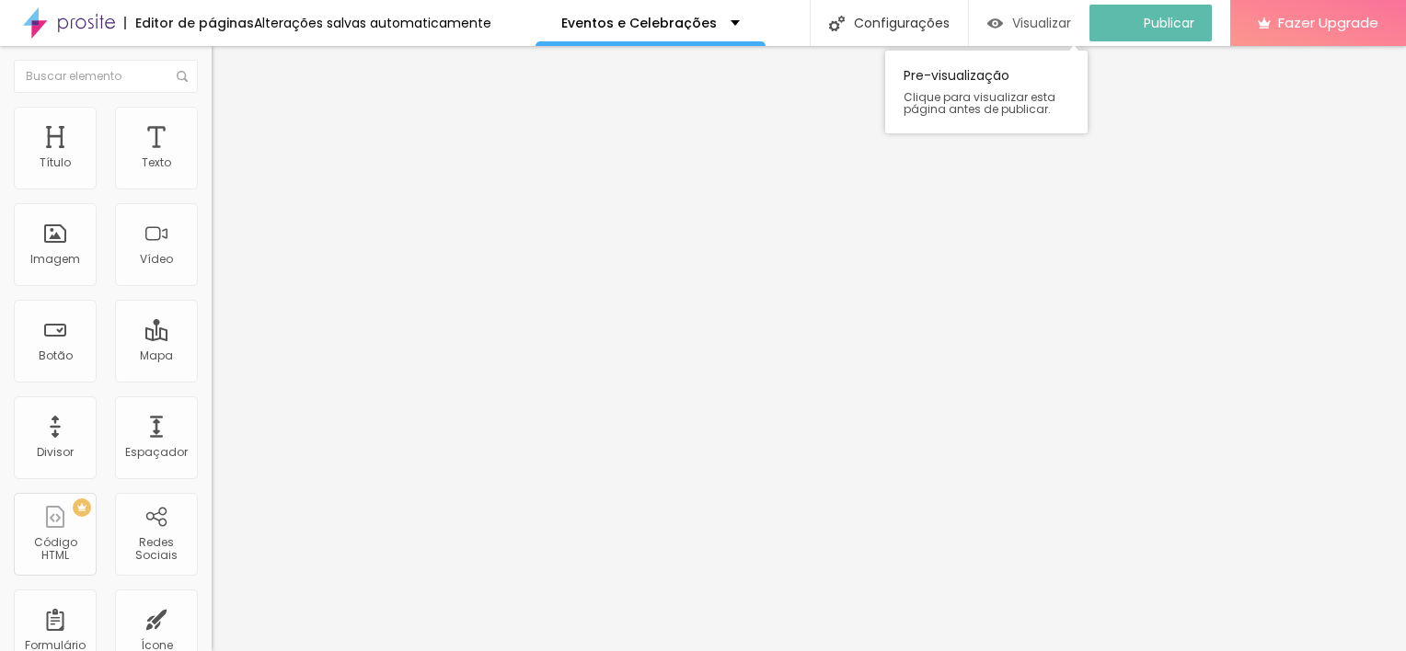
click at [1052, 19] on span "Visualizar" at bounding box center [1041, 23] width 59 height 15
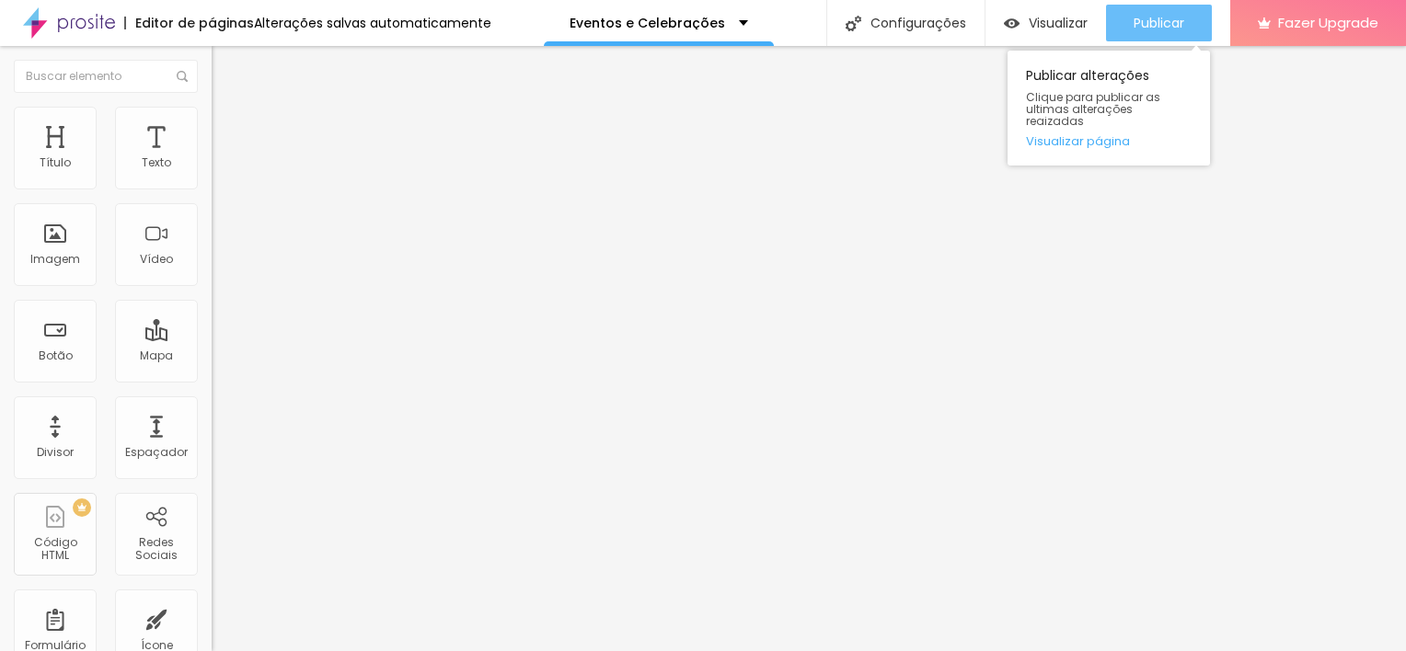
click at [1133, 18] on span "Publicar" at bounding box center [1158, 23] width 51 height 15
click at [1154, 33] on div "Publicar" at bounding box center [1158, 23] width 51 height 37
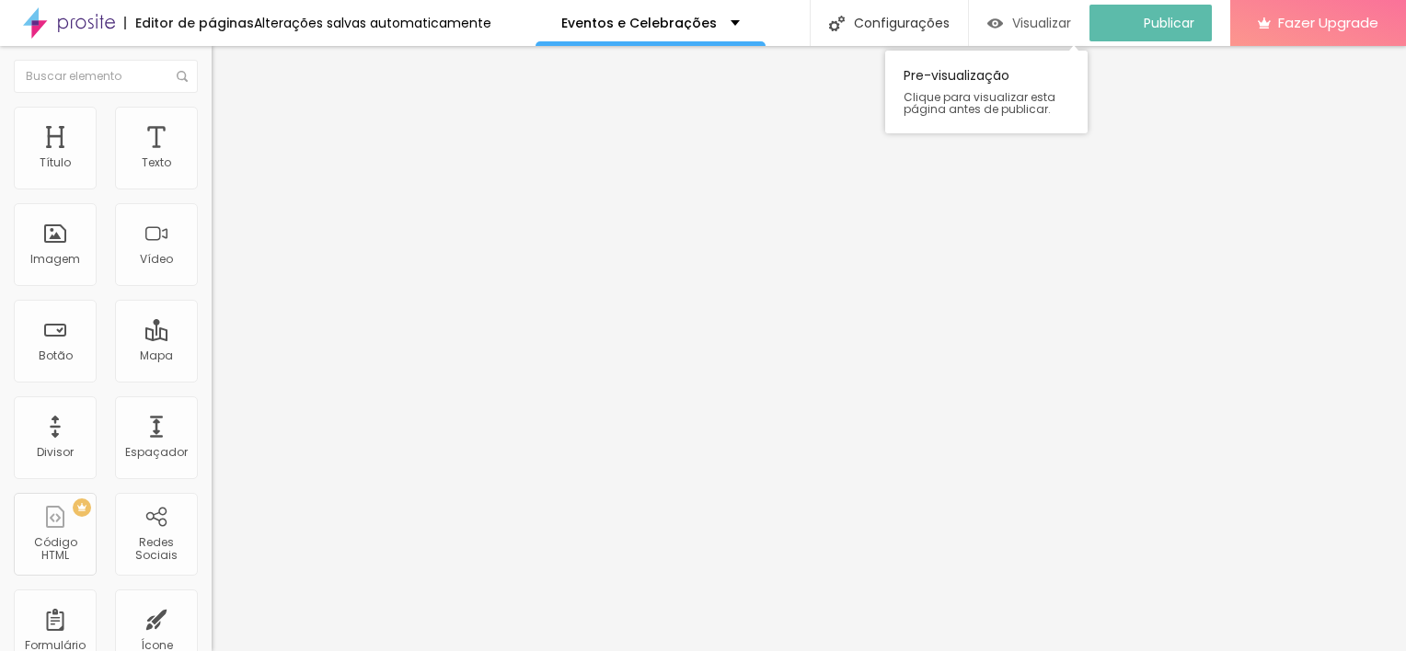
click at [1059, 26] on span "Visualizar" at bounding box center [1041, 23] width 59 height 15
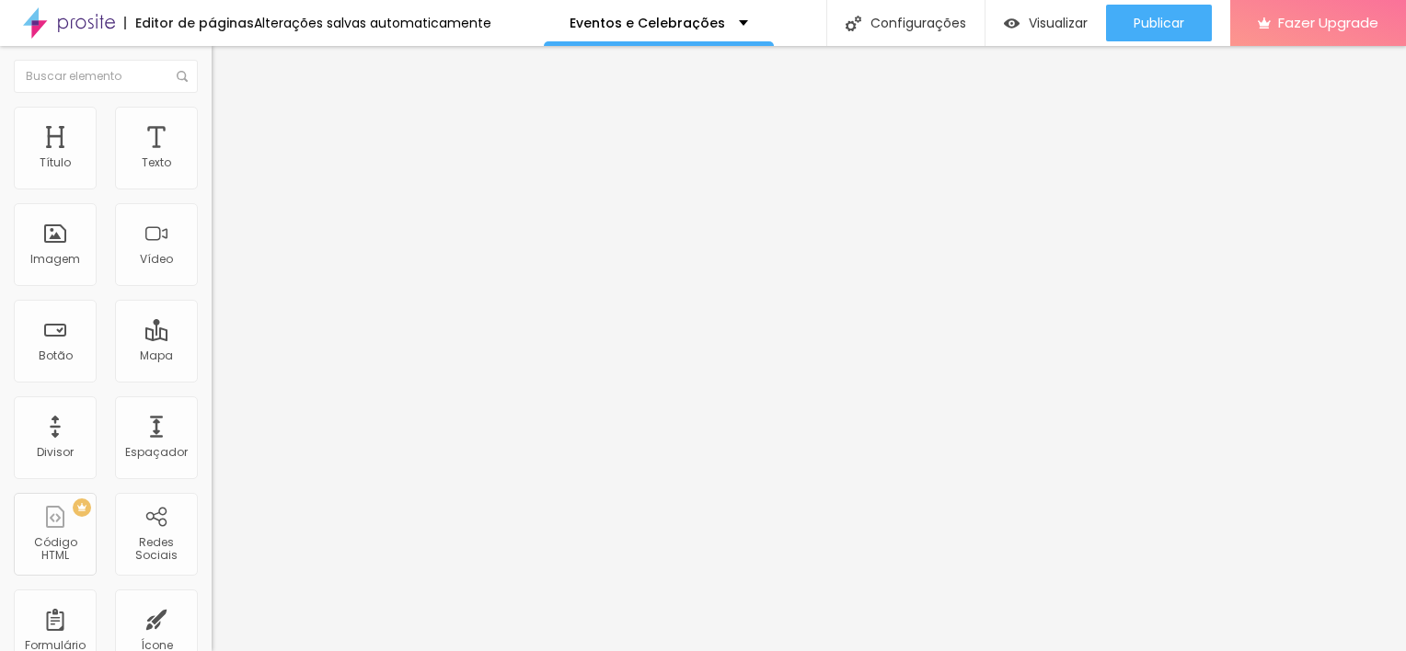
click at [212, 173] on input "text" at bounding box center [322, 164] width 221 height 18
paste input "https://youtu.be/UKp0BNVAx3Q"
type input "https://youtu.be/UKp0BNVAx3Q"
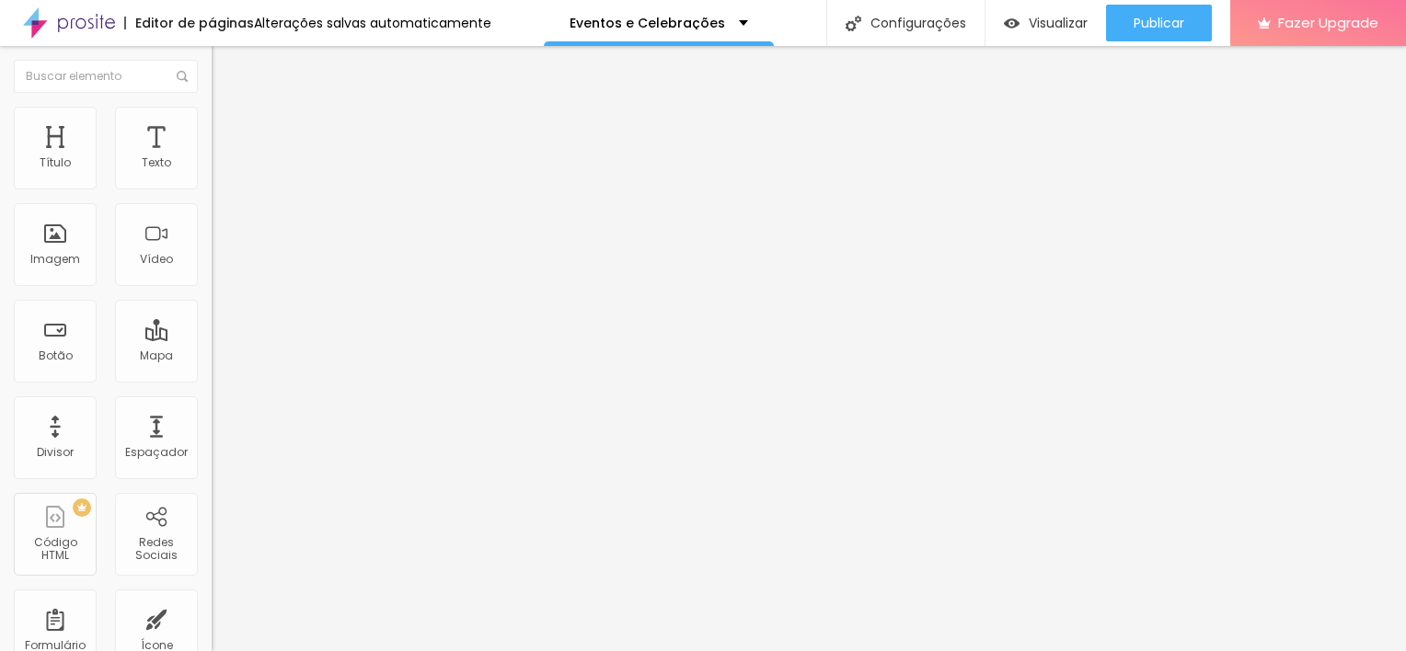
click at [212, 470] on div "Editar Vídeo Conteúdo Estilo Avançado URL do vídeo https://youtu.be/UKp0BNVAx3Q…" at bounding box center [318, 348] width 212 height 605
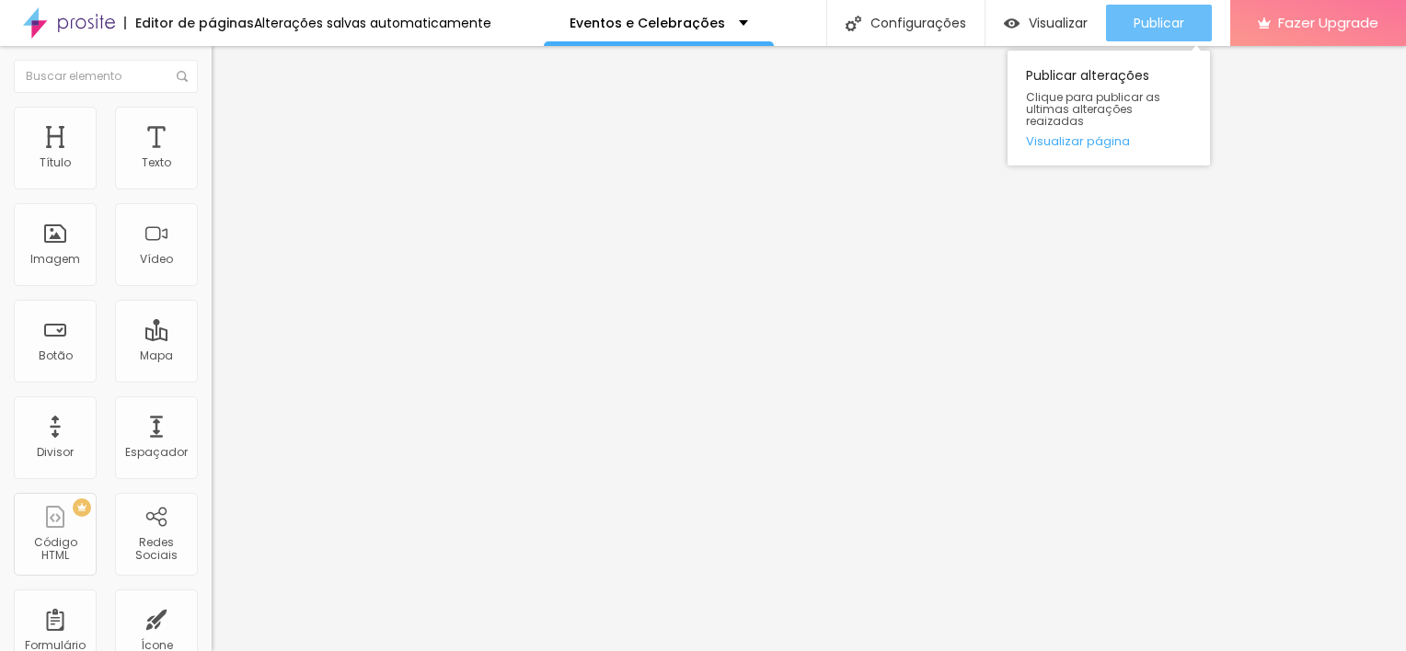
click at [1184, 29] on button "Publicar" at bounding box center [1159, 23] width 106 height 37
click at [1168, 16] on span "Publicar" at bounding box center [1158, 23] width 51 height 15
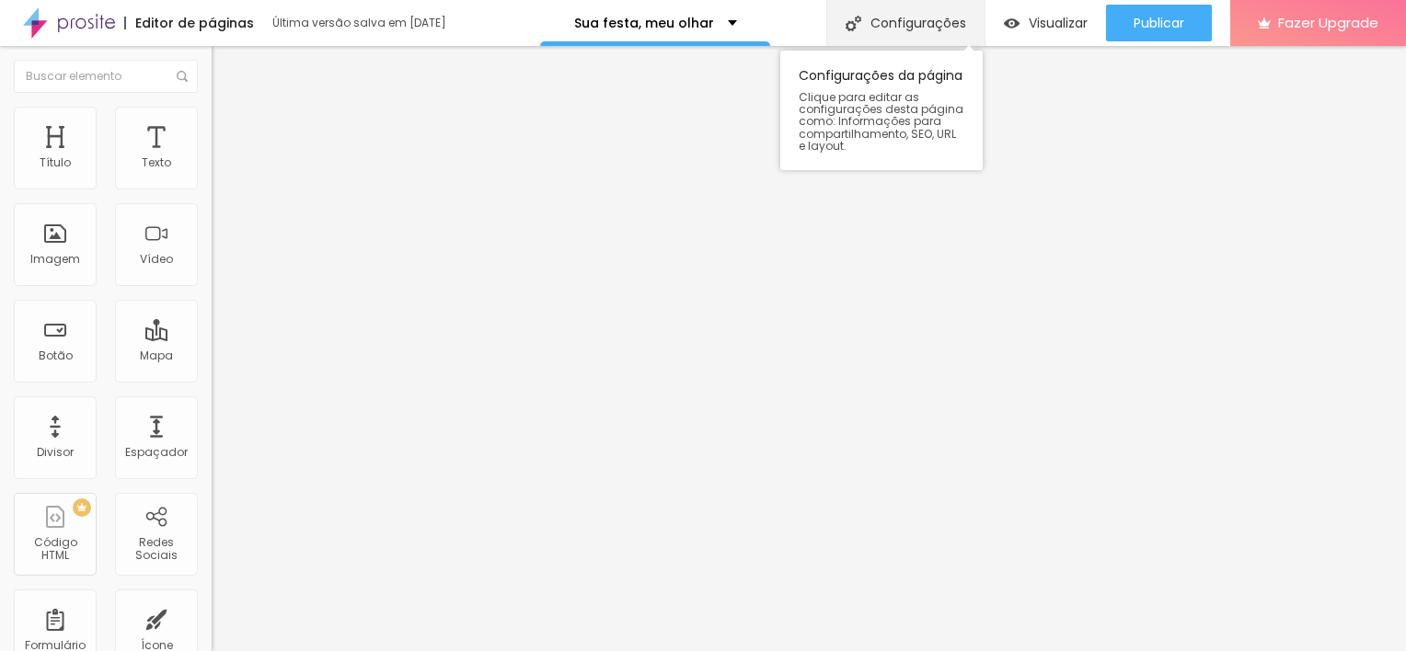
click at [890, 29] on div "Configurações" at bounding box center [905, 23] width 158 height 46
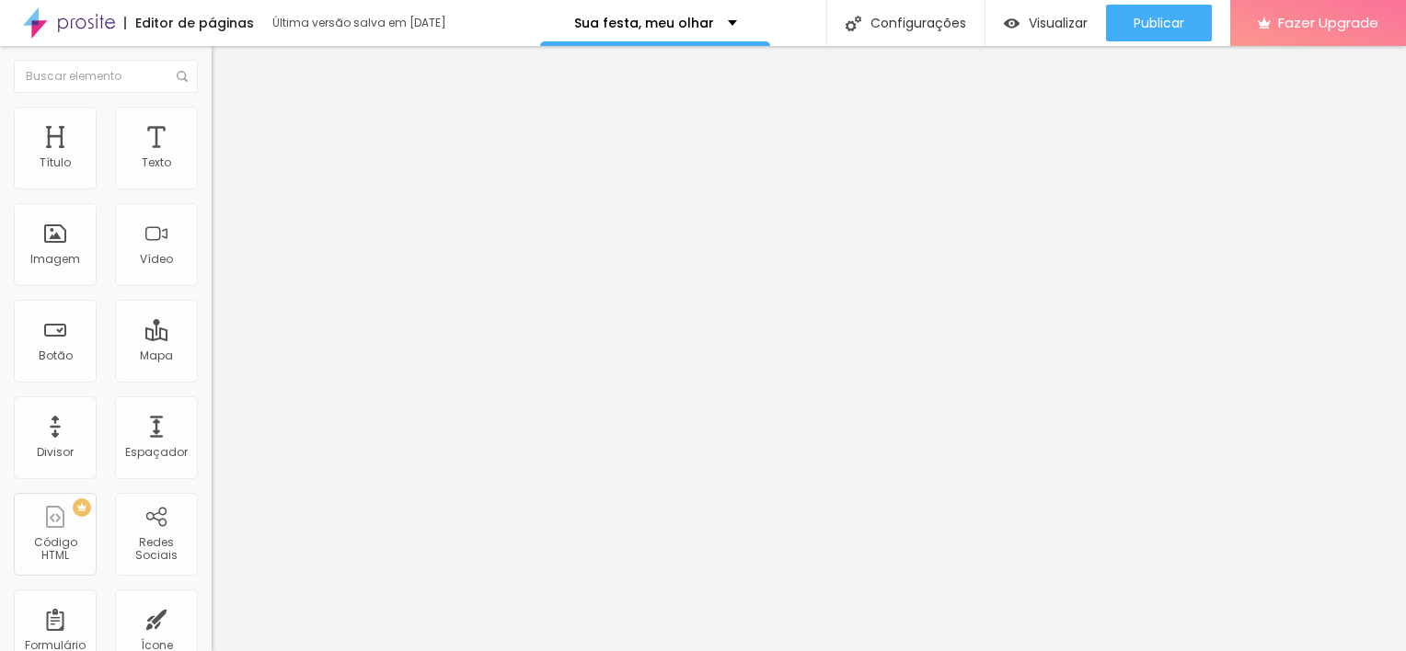
click at [642, 33] on div "Sua festa, meu olhar" at bounding box center [655, 23] width 230 height 46
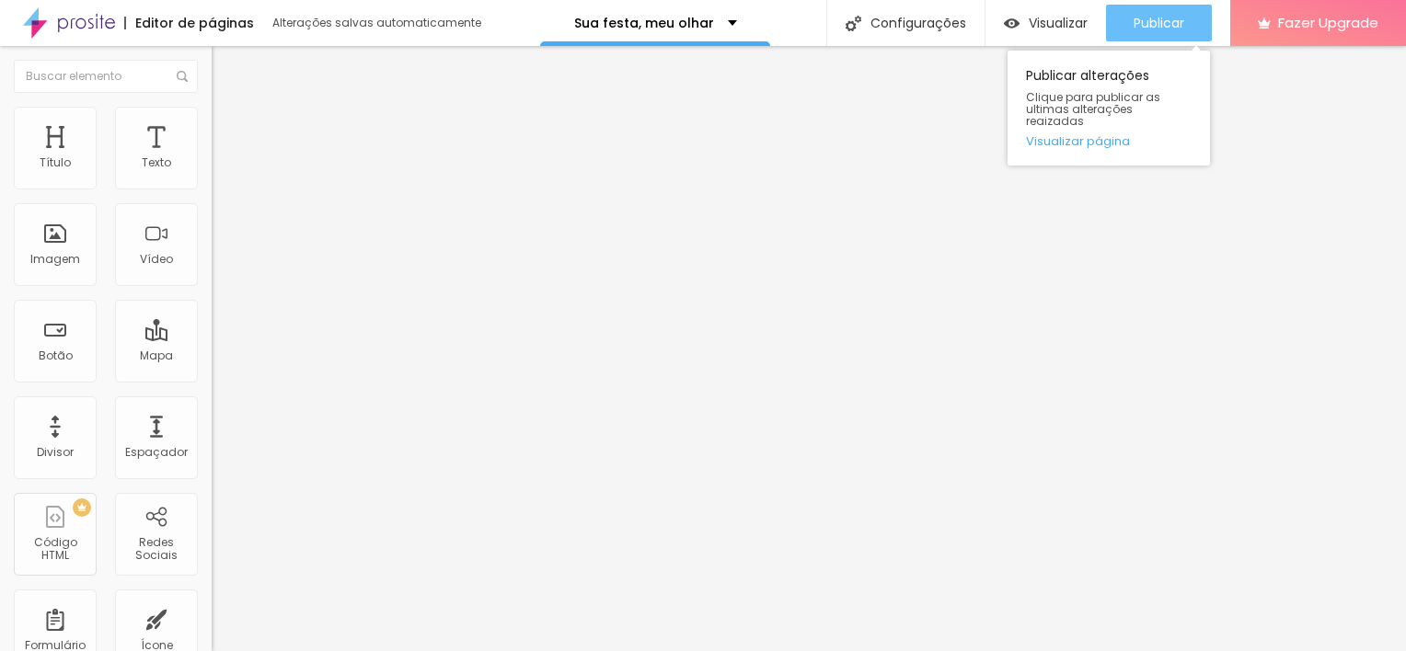
click at [1166, 28] on span "Publicar" at bounding box center [1158, 23] width 51 height 15
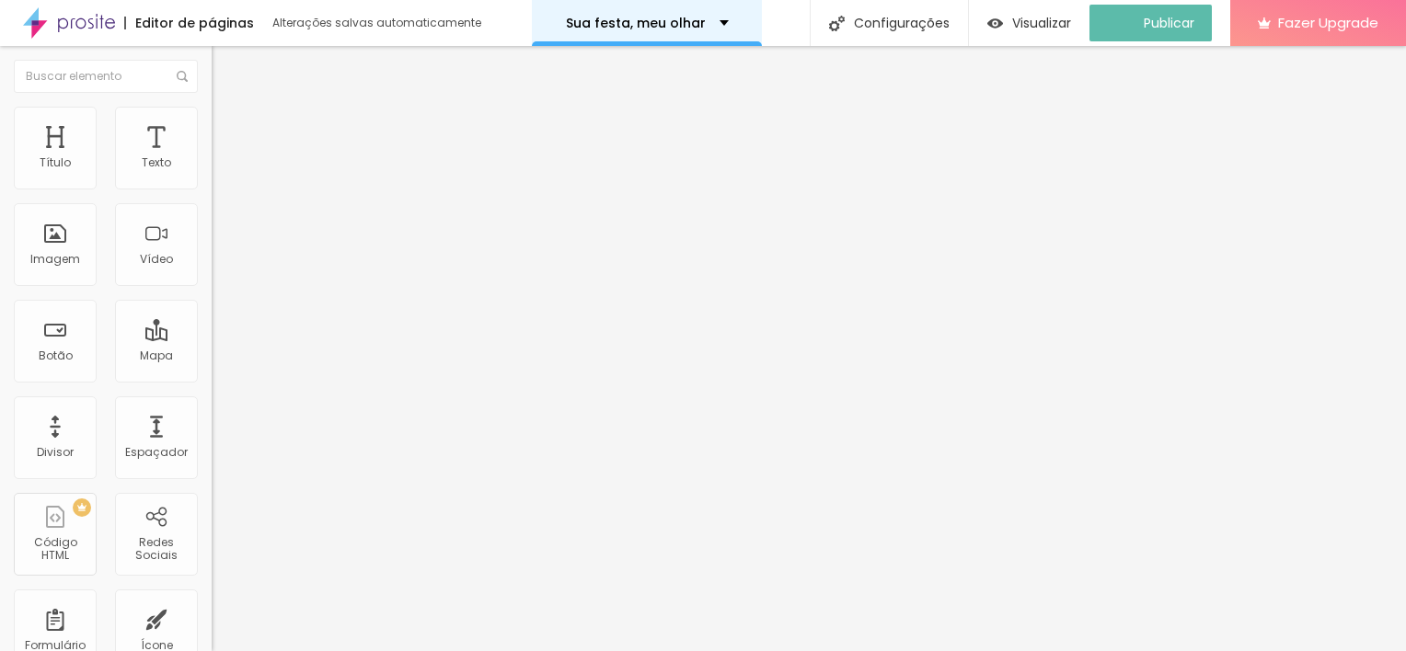
click at [740, 28] on div "Sua festa, meu olhar" at bounding box center [647, 23] width 230 height 46
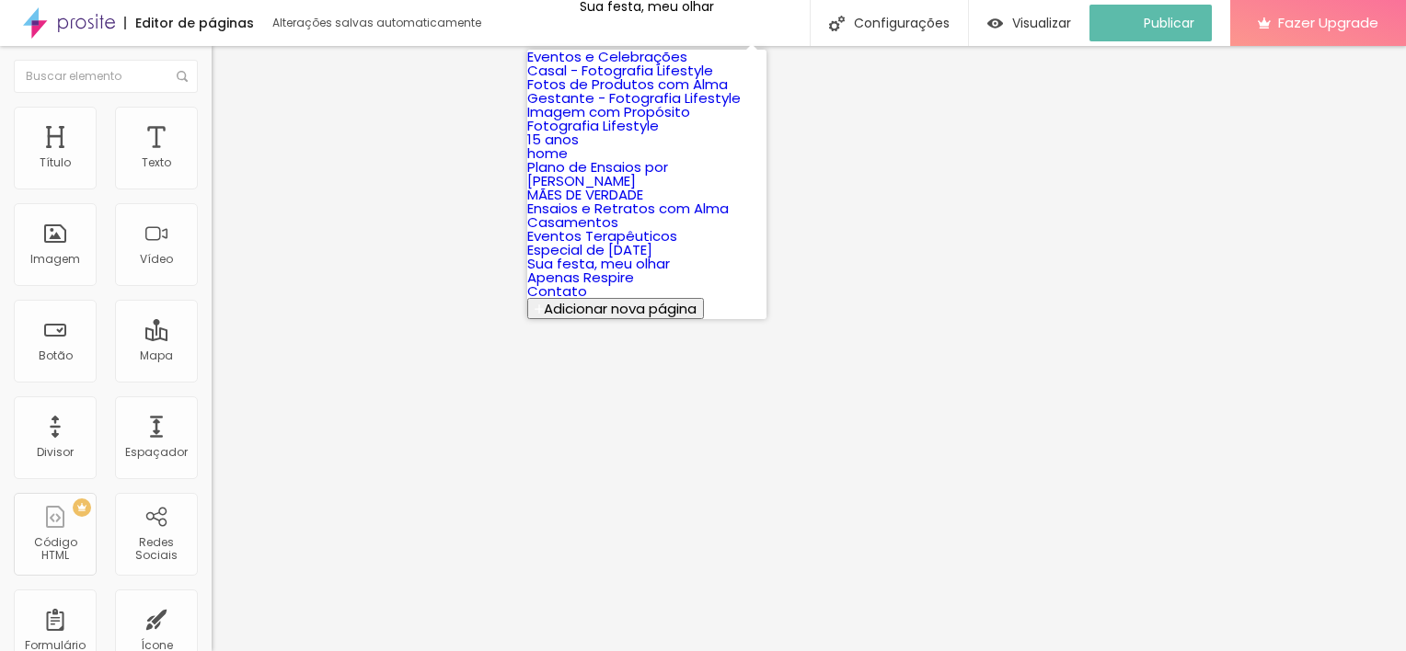
click at [579, 149] on link "15 anos" at bounding box center [553, 139] width 52 height 19
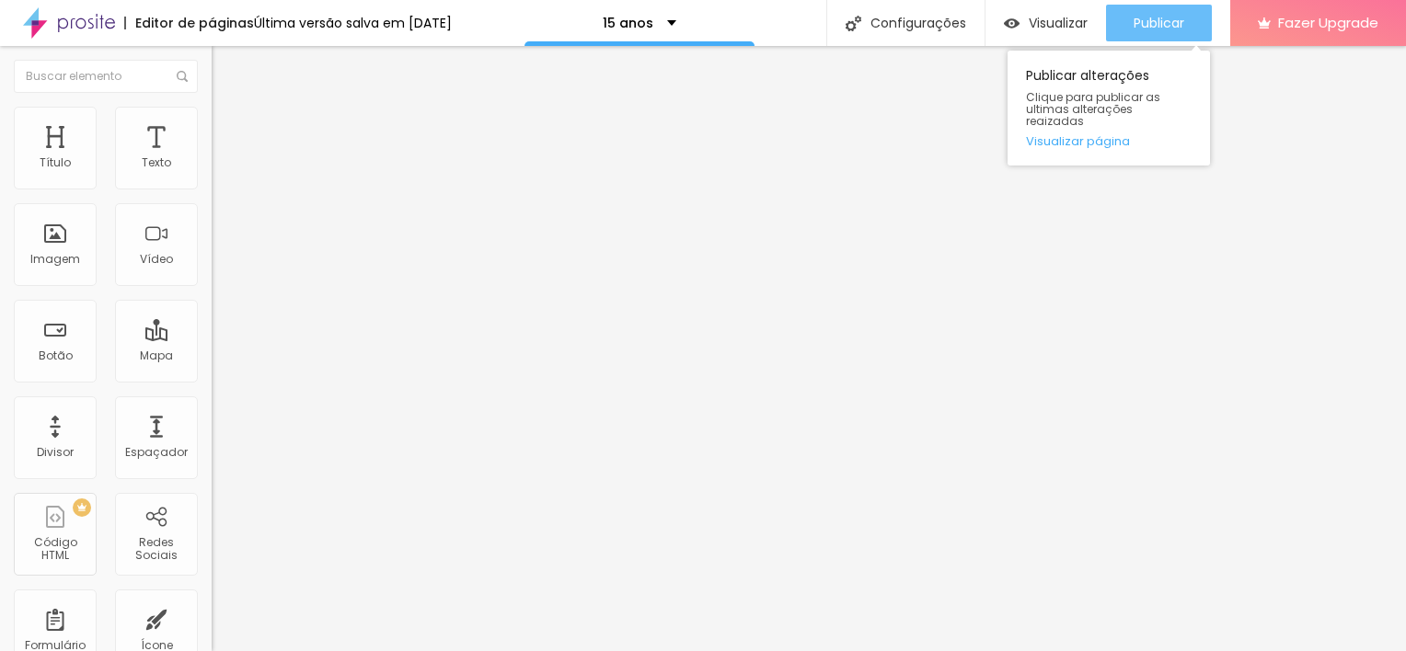
click at [1126, 13] on button "Publicar" at bounding box center [1159, 23] width 106 height 37
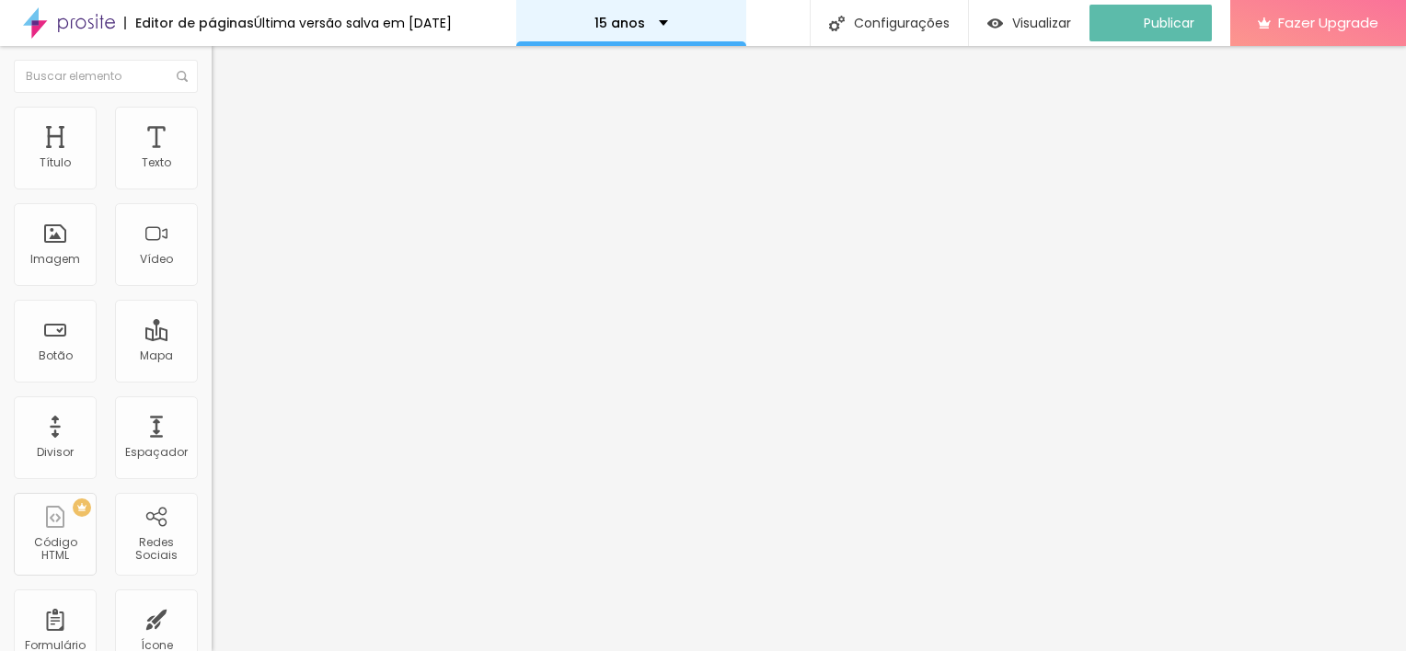
click at [705, 22] on div "15 anos" at bounding box center [631, 23] width 230 height 46
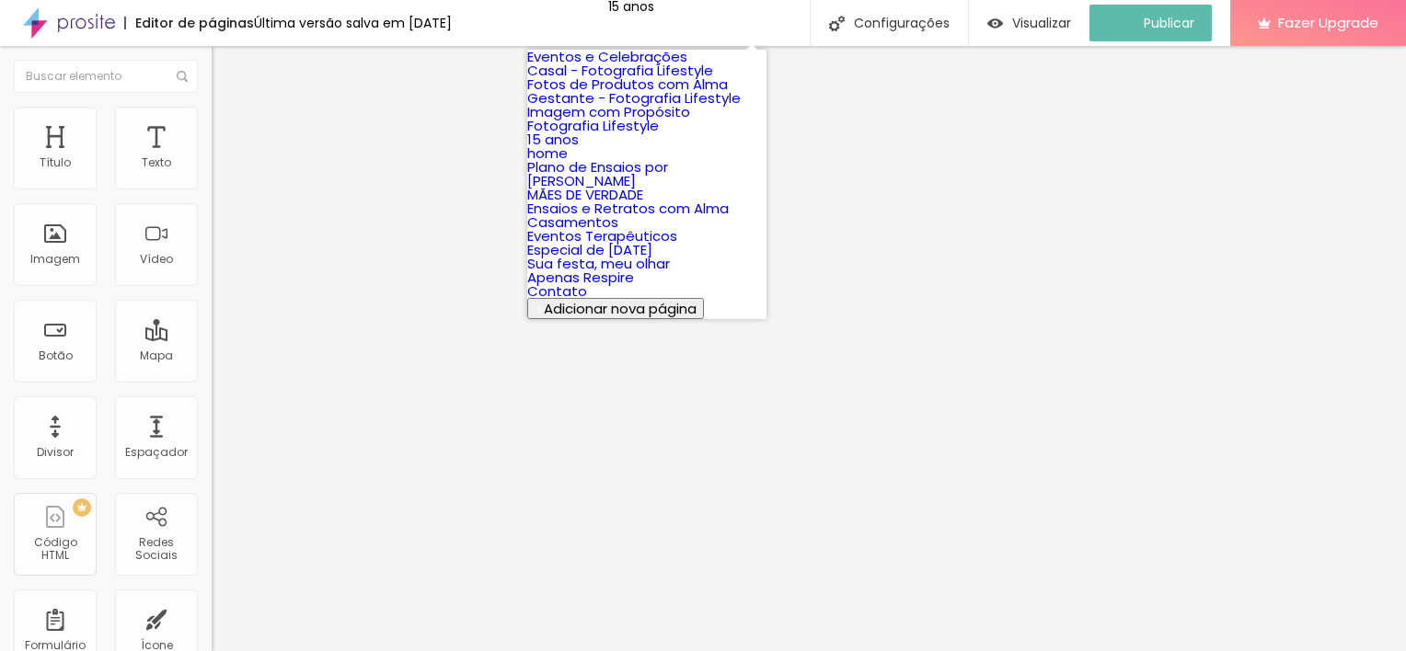
click at [687, 57] on link "Eventos e Celebrações" at bounding box center [607, 56] width 160 height 19
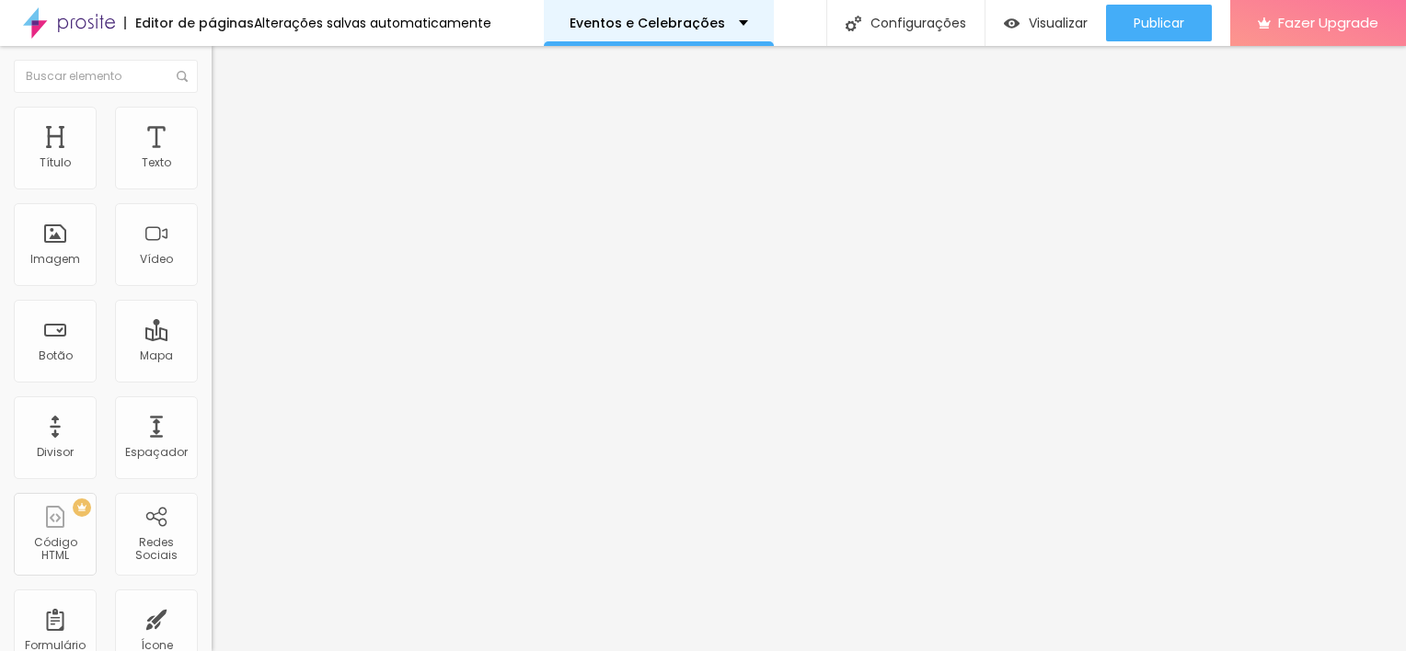
click at [728, 28] on div "Eventos e Celebrações" at bounding box center [658, 23] width 178 height 13
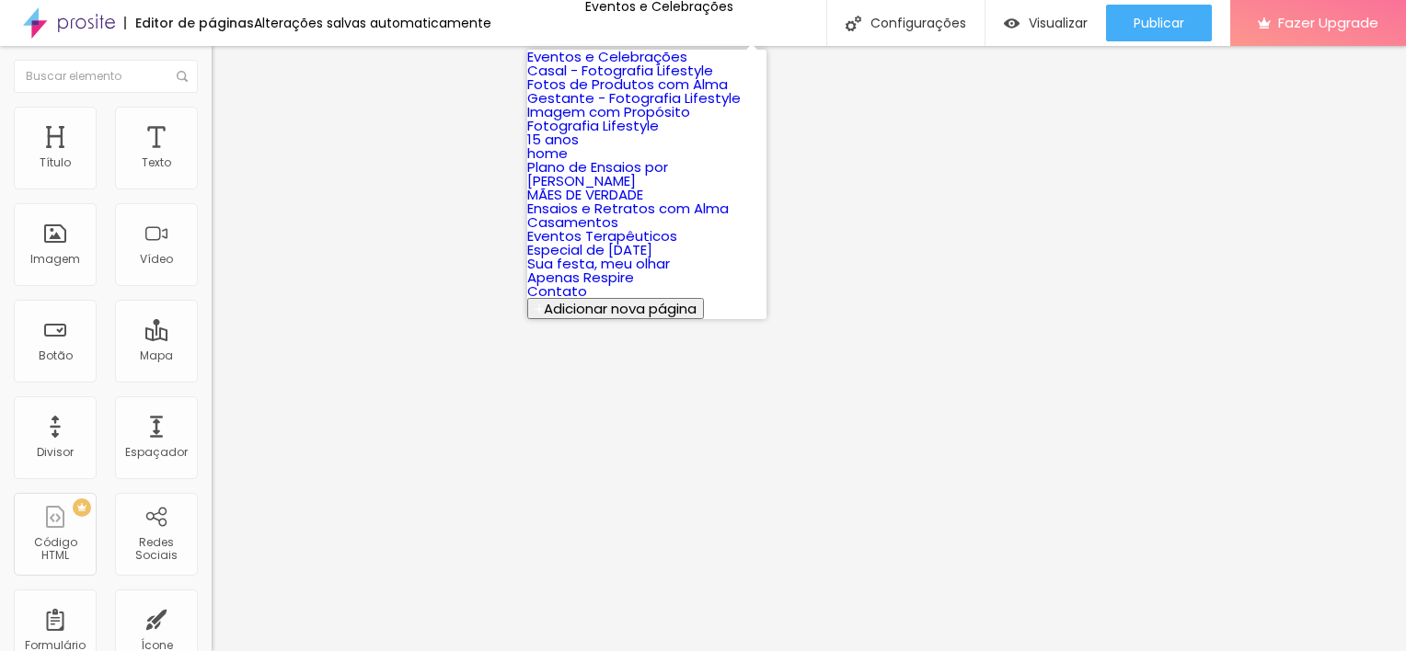
scroll to position [388, 0]
click at [670, 254] on link "Sua festa, meu olhar" at bounding box center [598, 263] width 143 height 19
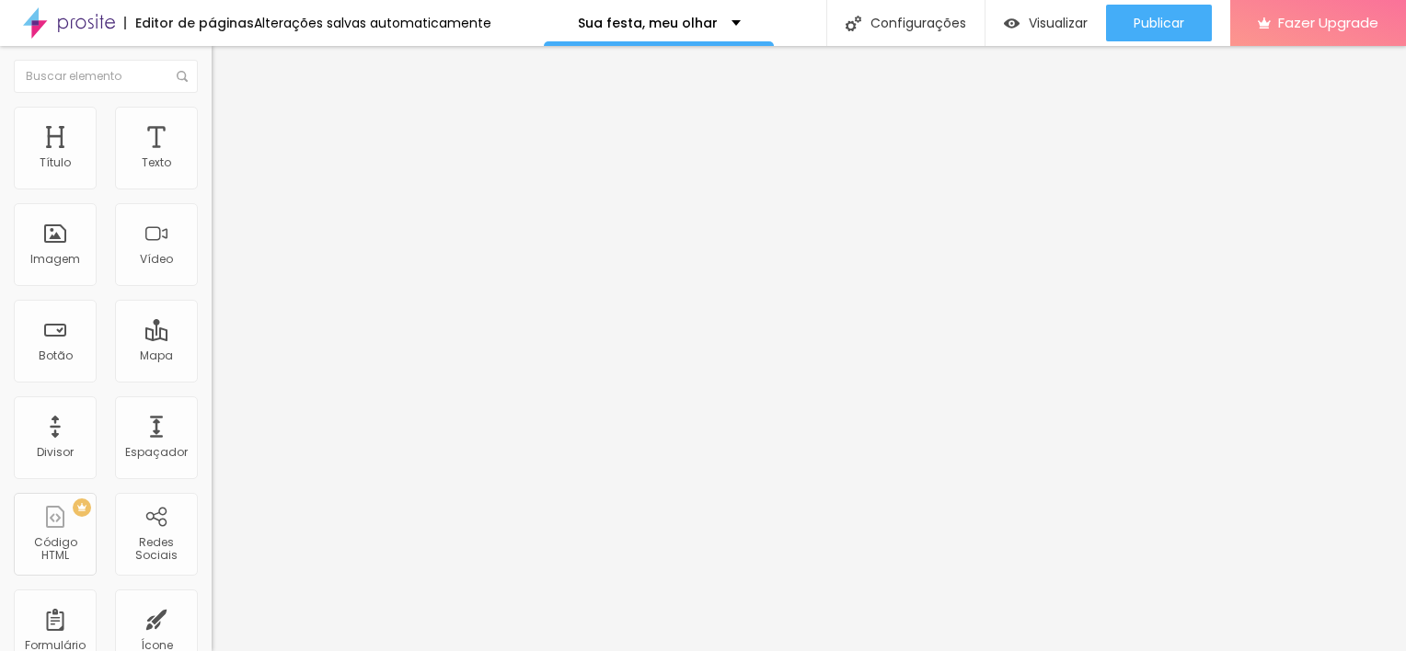
type input "0.1"
type input "0.3"
type input "0.4"
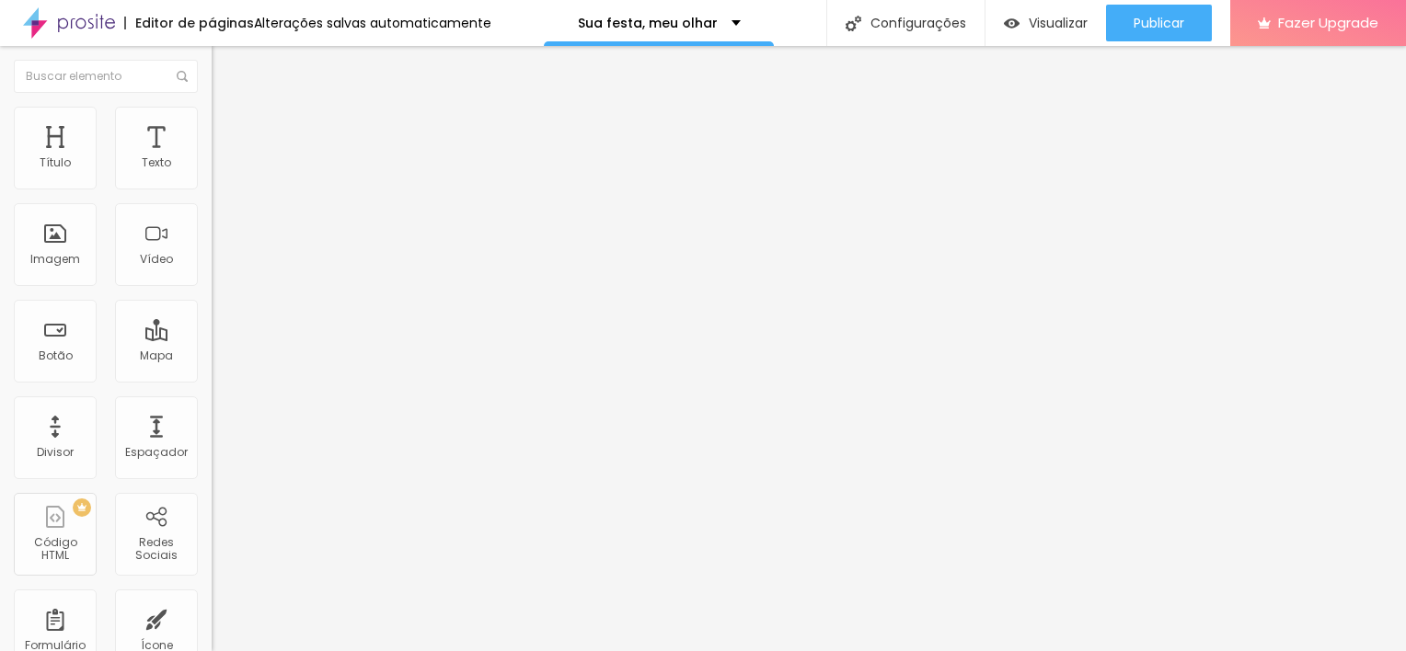
type input "0.4"
type input "0.5"
type input "0.6"
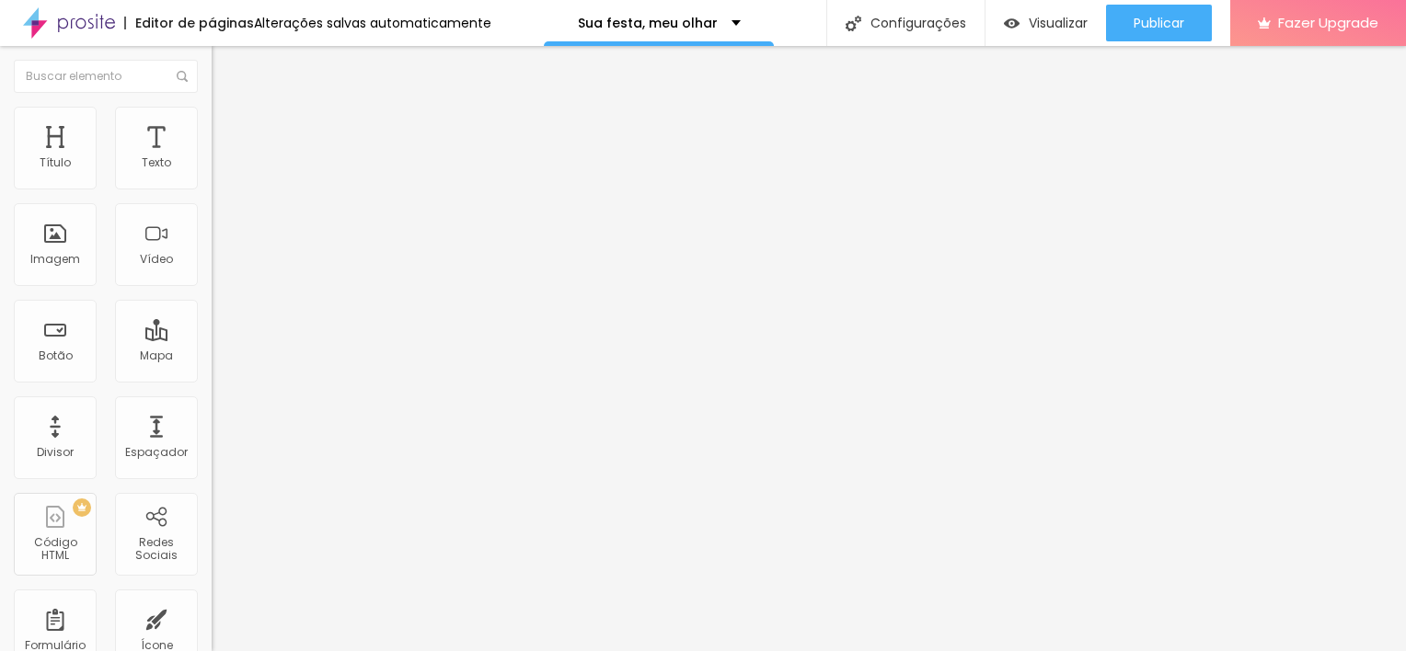
type input "0.7"
type input "0.8"
type input "0.9"
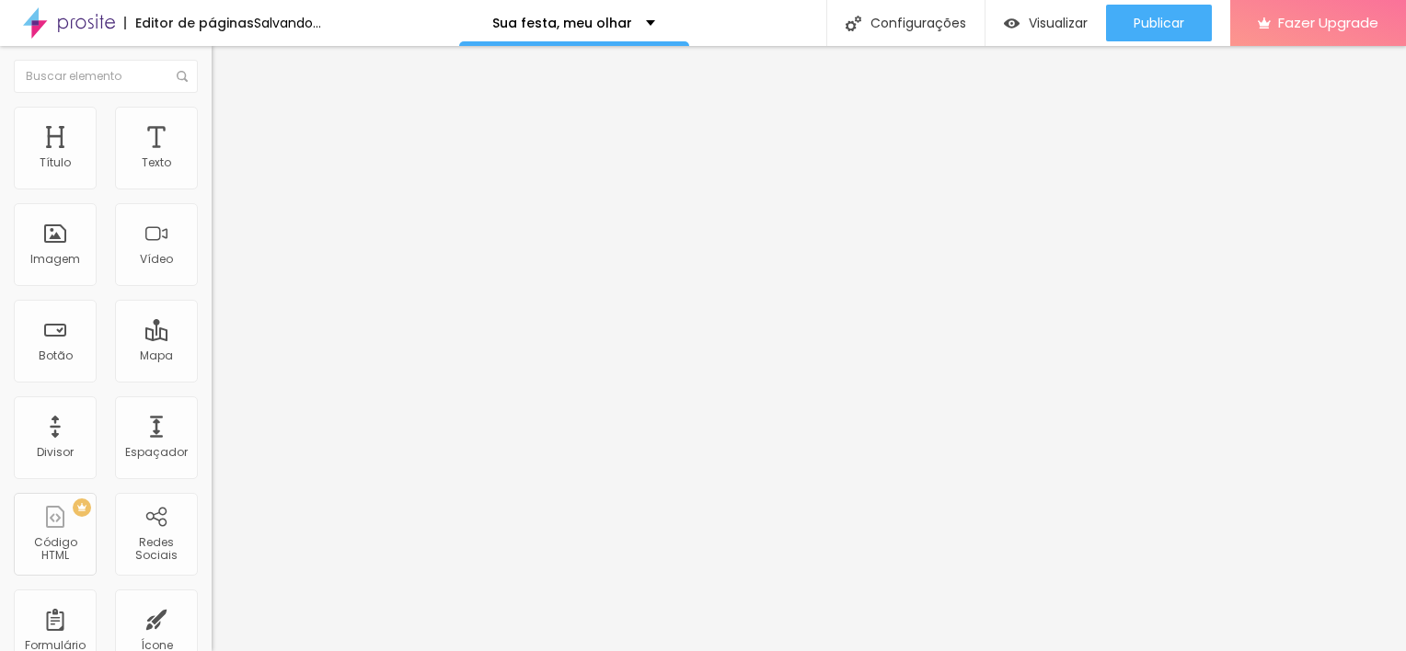
type input "0.9"
type input "1.1"
type input "1.2"
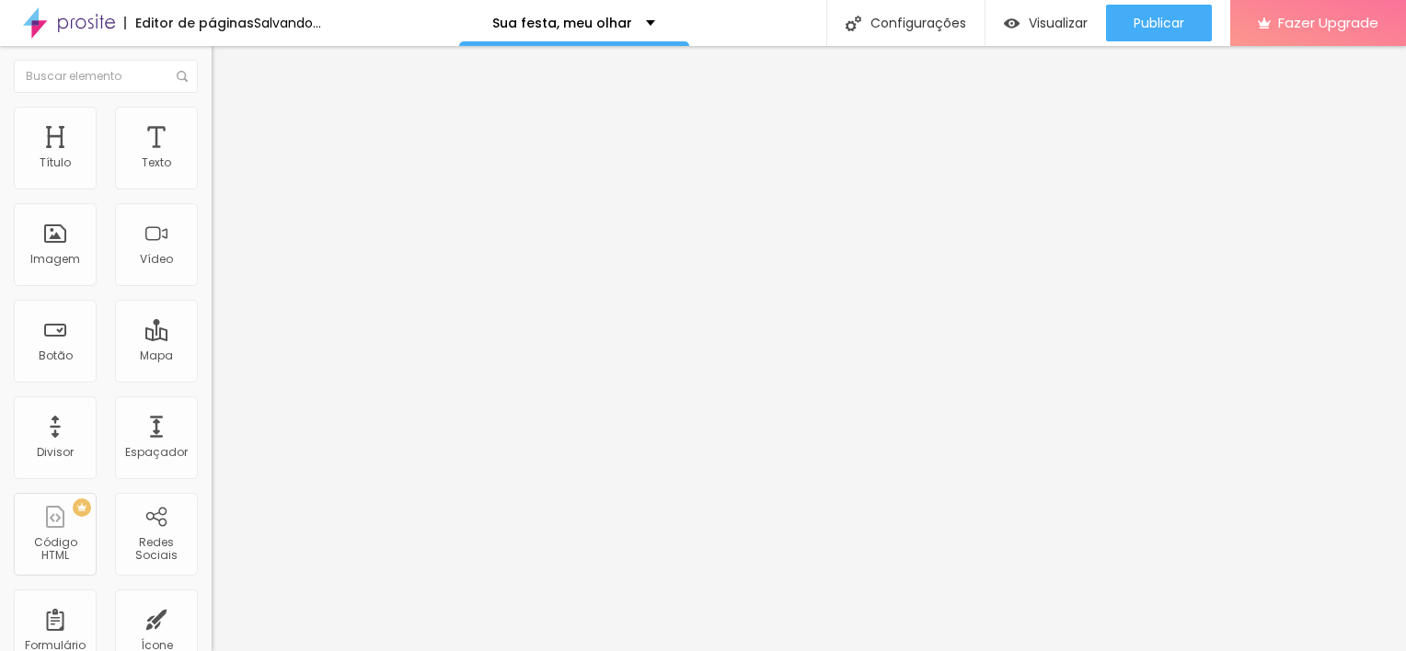
type input "1.3"
type input "1.5"
type input "1.7"
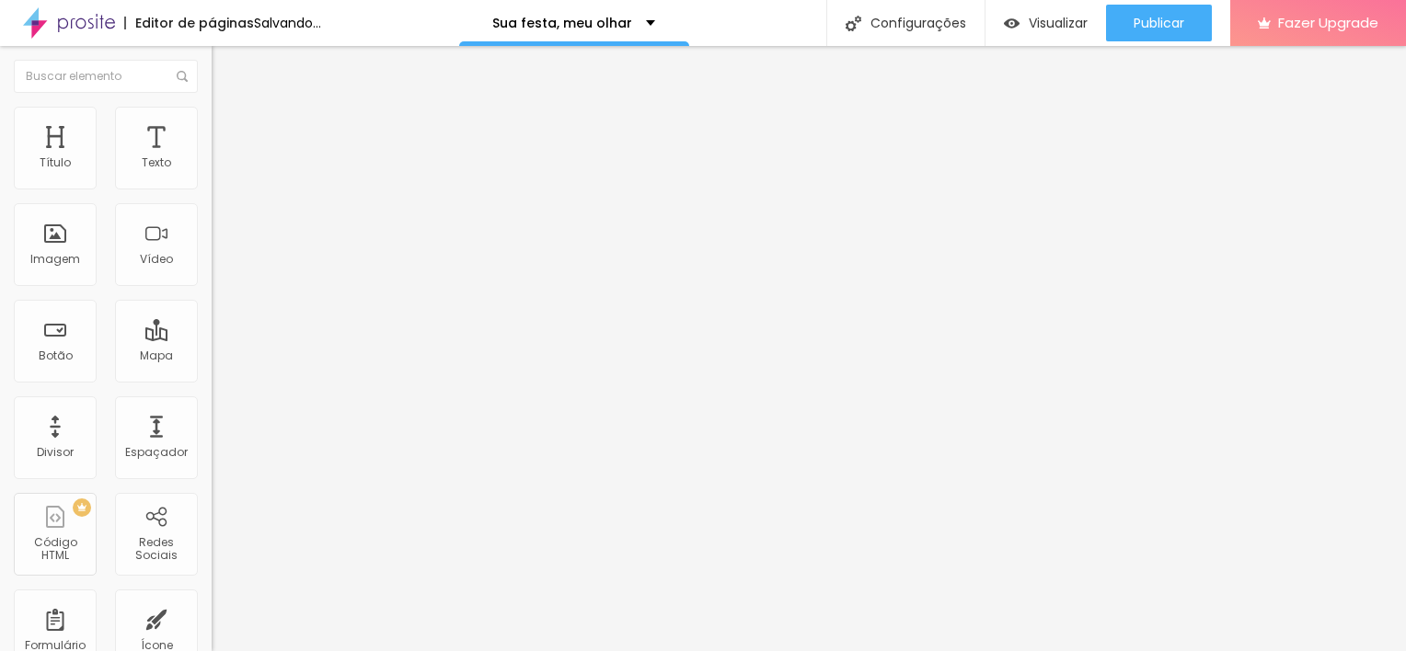
type input "1.7"
type input "1.9"
type input "2"
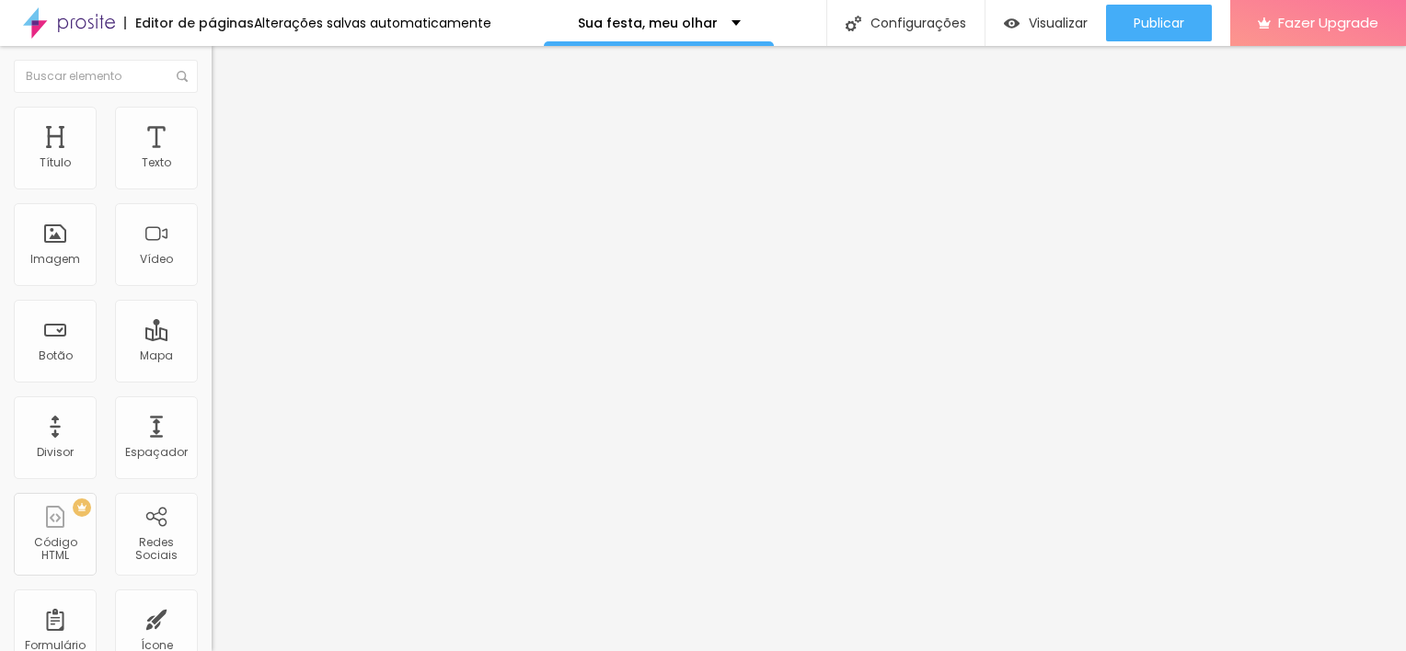
type input "2.1"
type input "2.2"
type input "2.3"
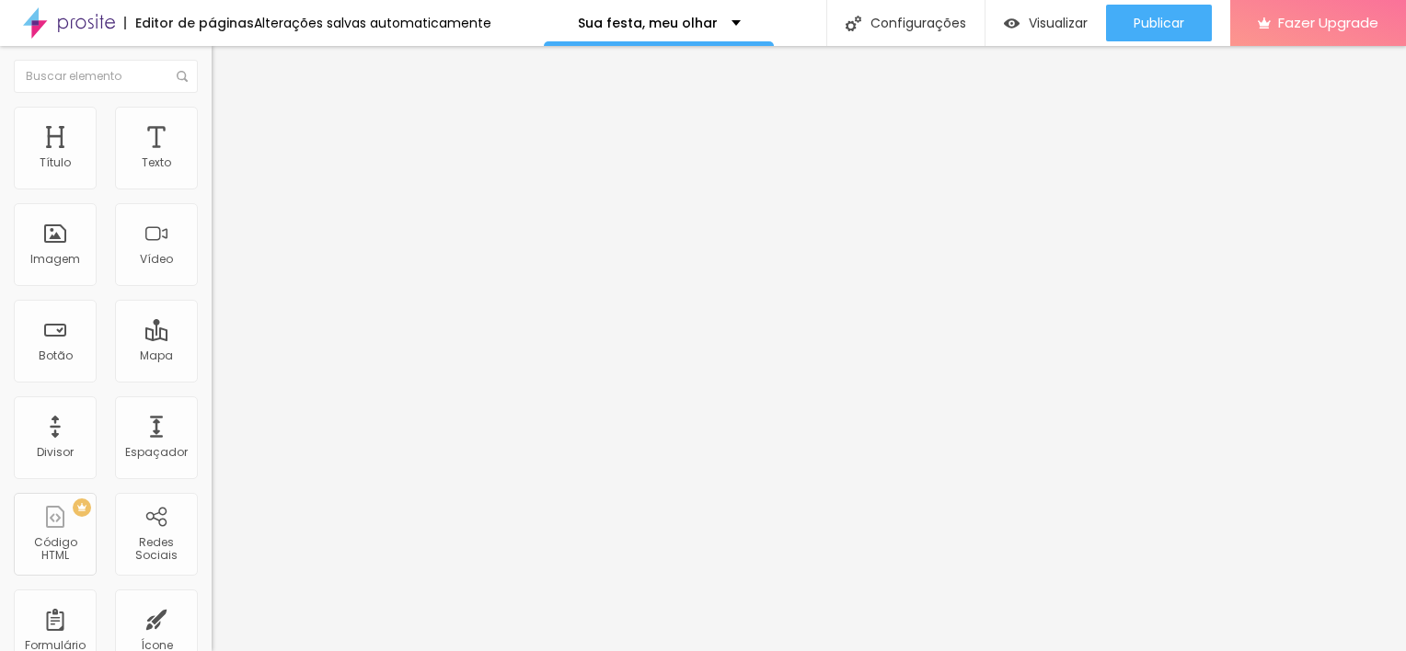
type input "2.3"
type input "2.4"
type input "2.5"
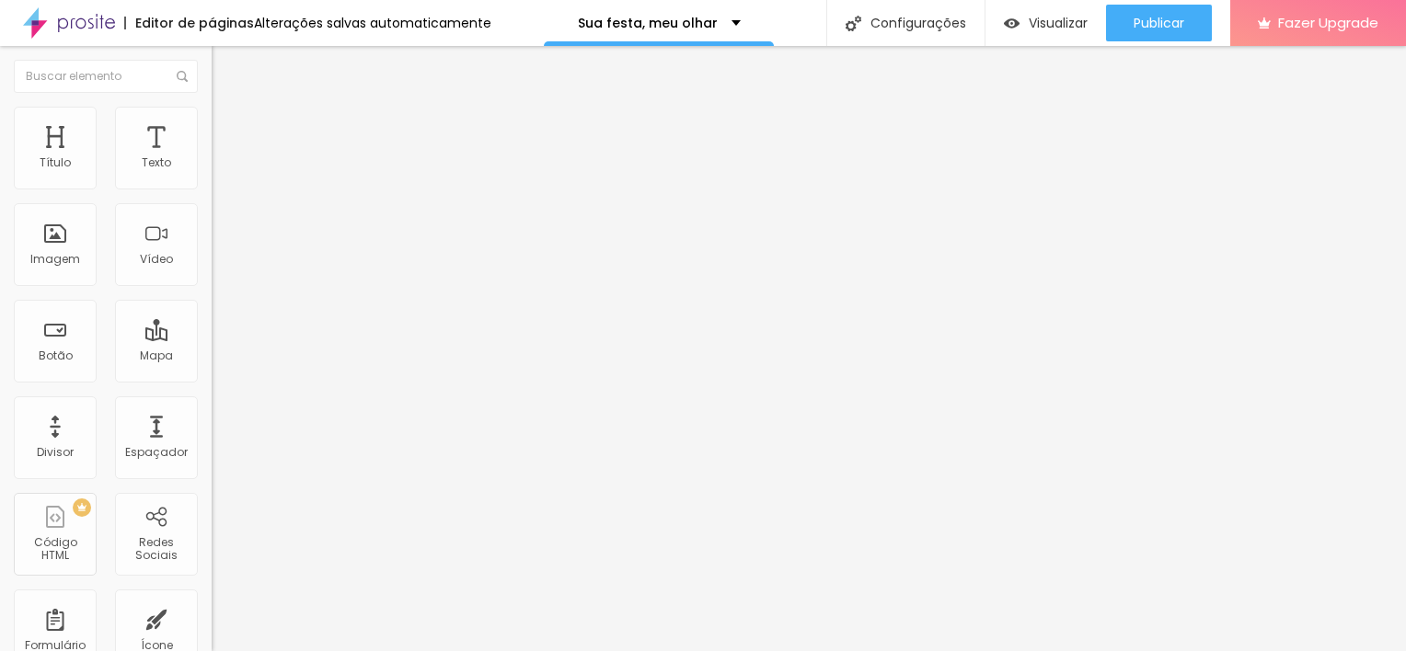
type input "2.3"
type input "2.1"
type input "2"
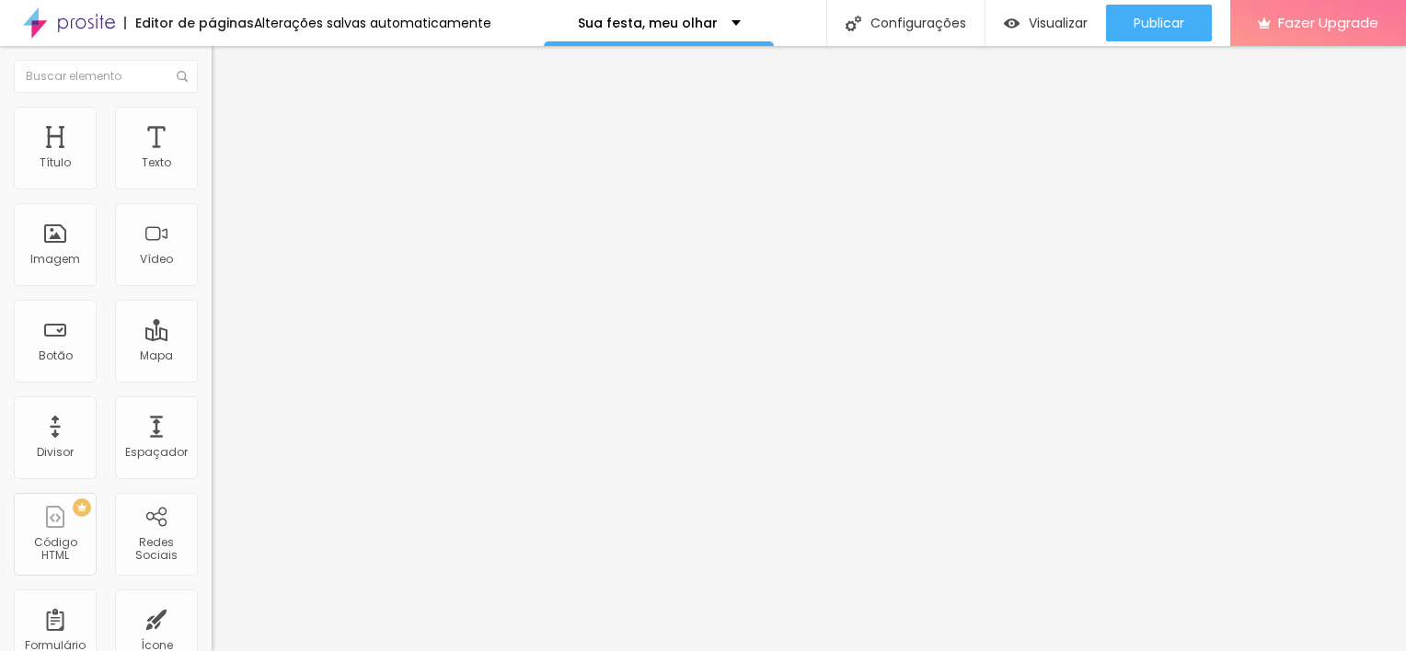
type input "2"
type input "1.7"
type input "1.6"
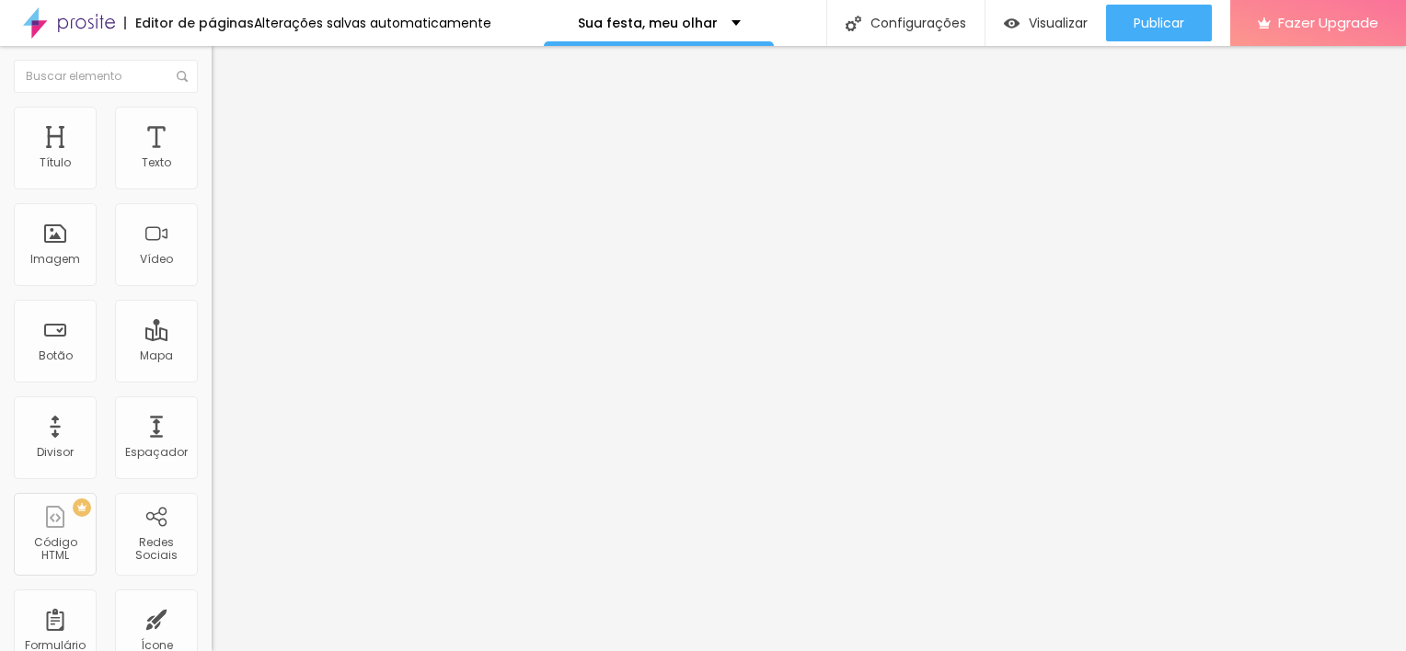
type input "1.5"
type input "1.4"
type input "1.3"
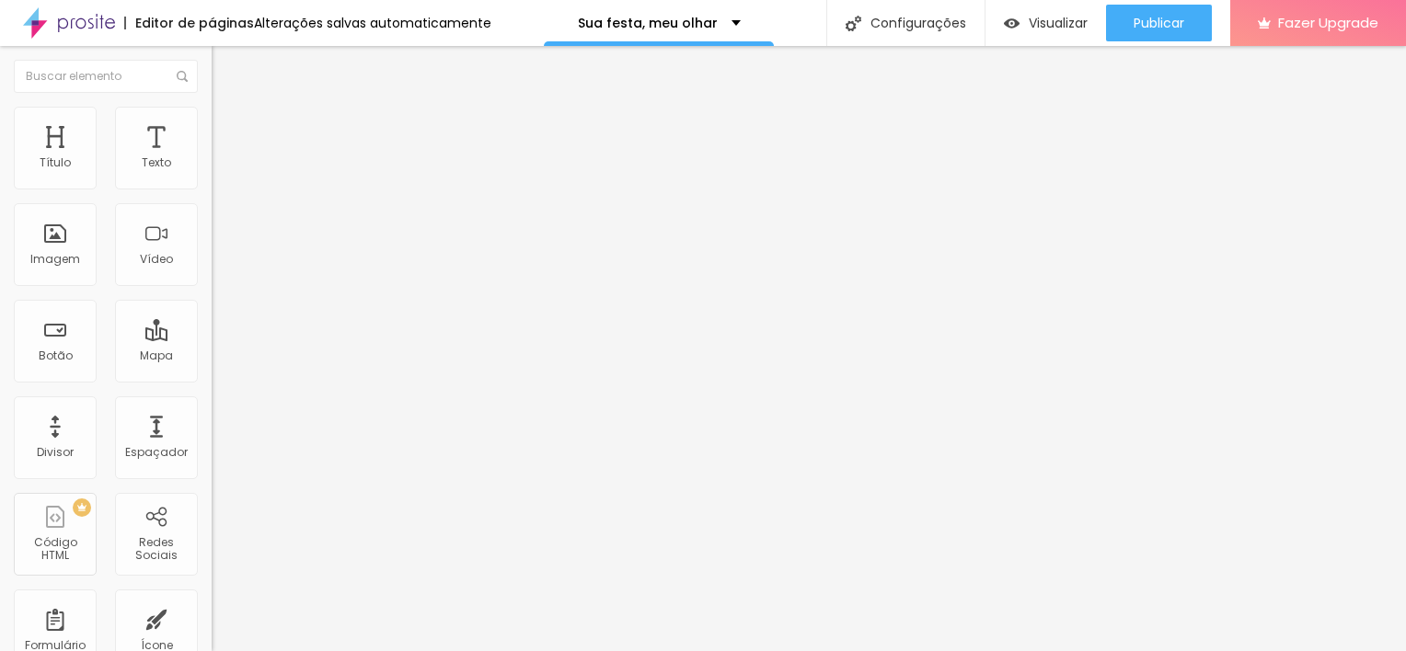
type input "1.3"
type input "1.2"
type input "1.1"
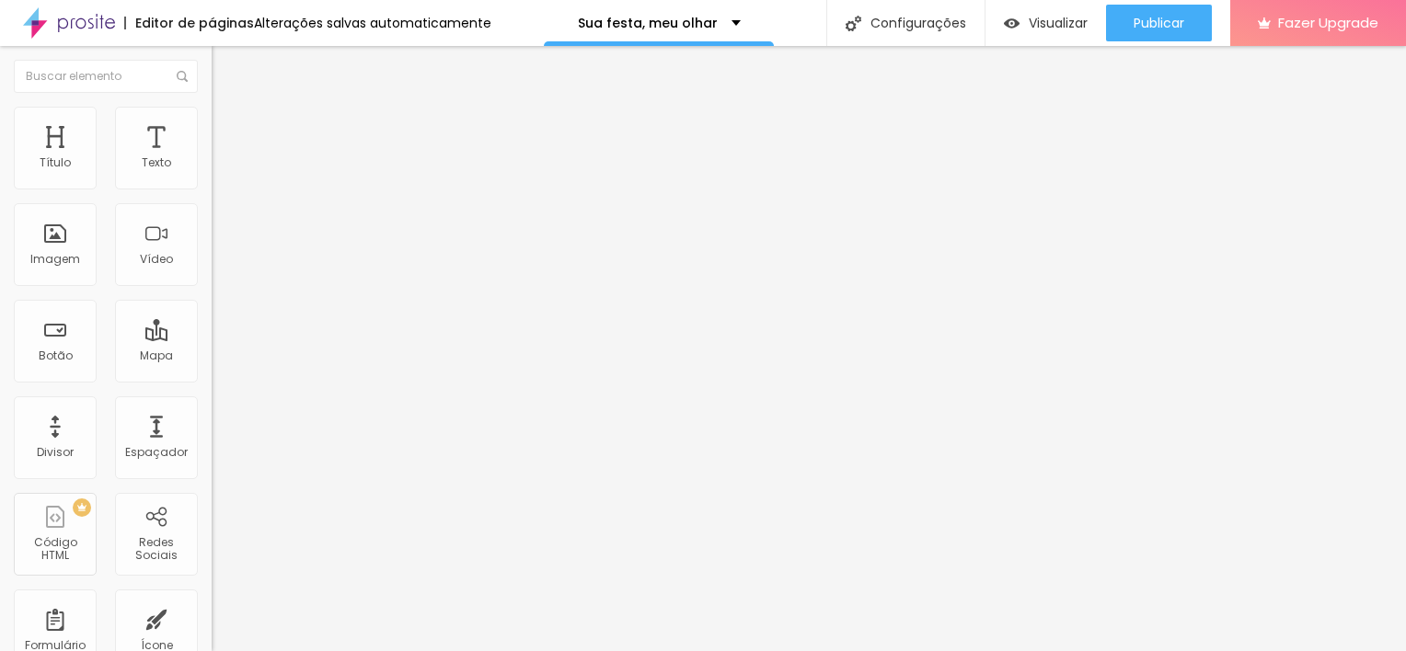
type input "1"
type input "0.9"
type input "0.8"
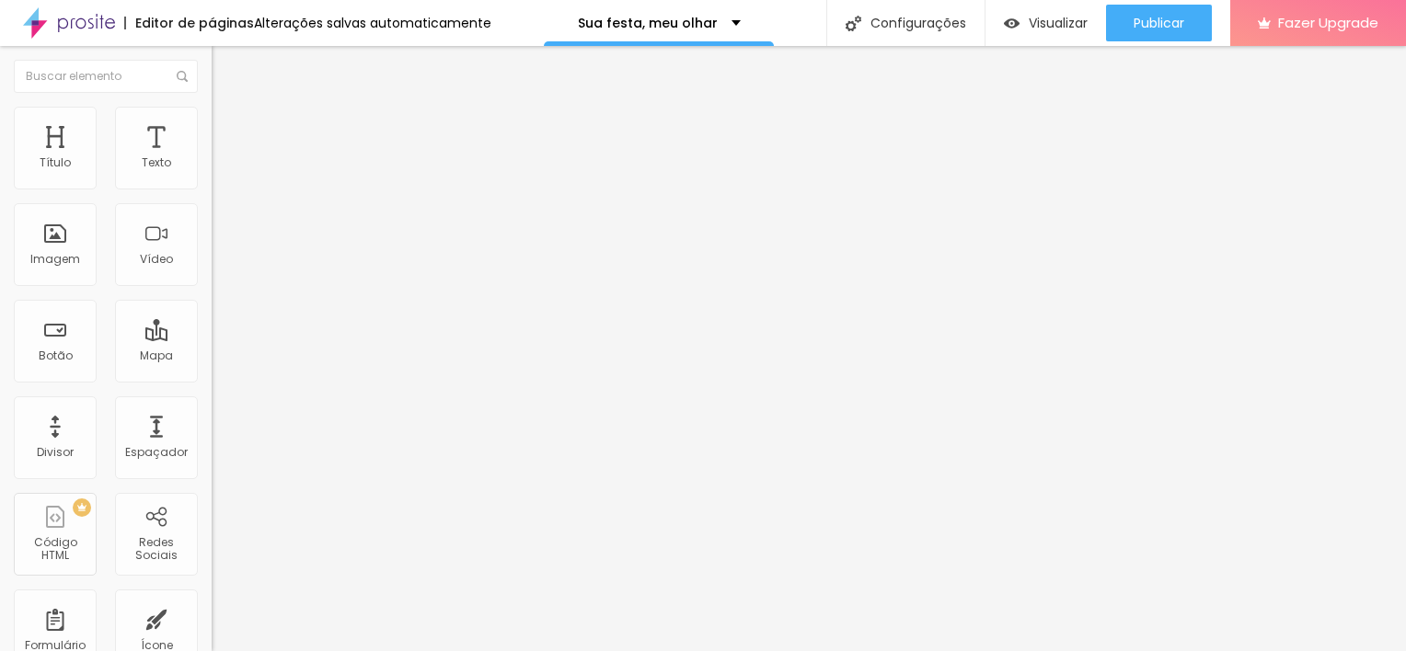
type input "0.8"
type input "0.7"
type input "0.6"
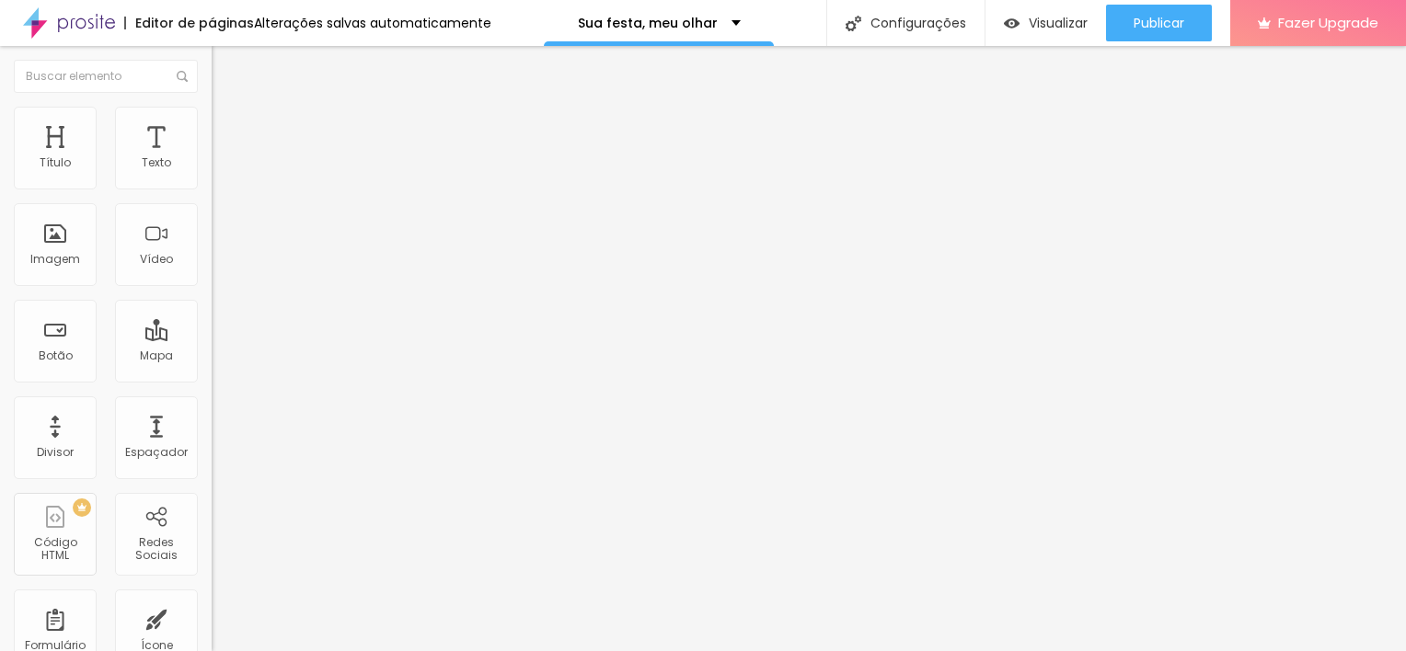
type input "0.5"
drag, startPoint x: 41, startPoint y: 213, endPoint x: 48, endPoint y: 224, distance: 12.8
type input "0.5"
click at [212, 599] on input "range" at bounding box center [271, 606] width 119 height 15
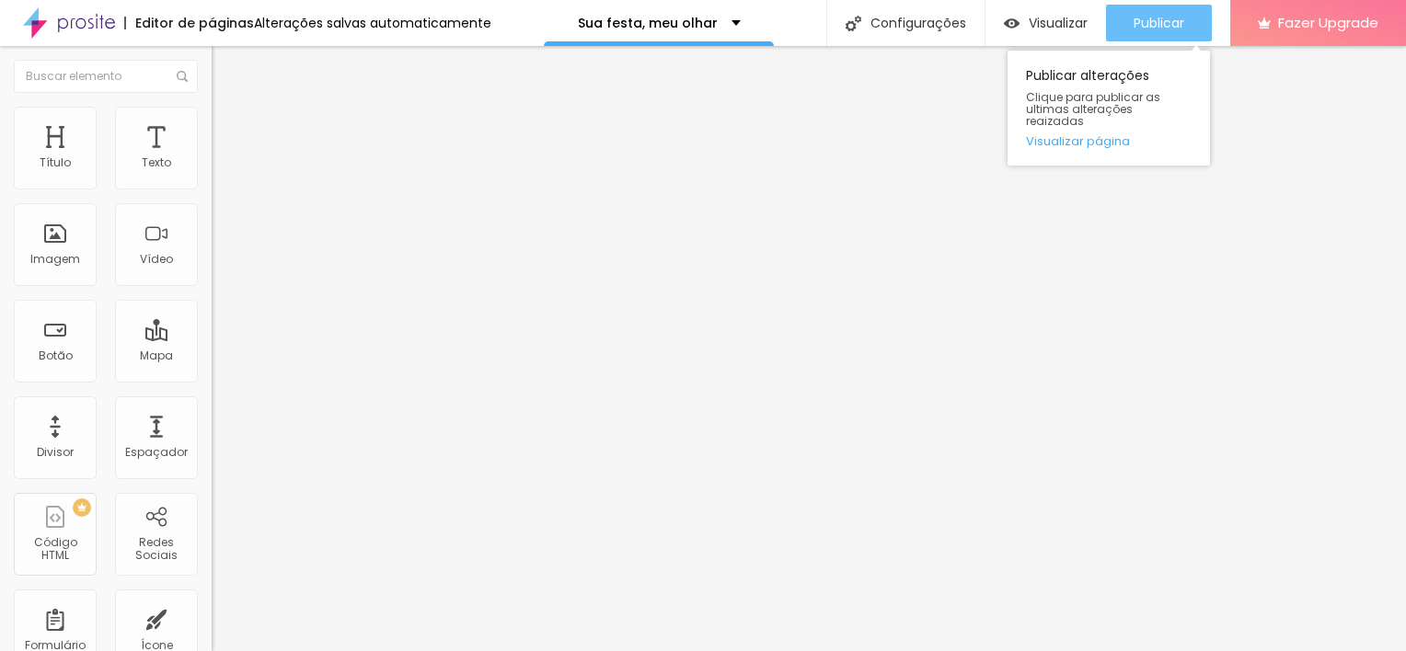
click at [1166, 21] on span "Publicar" at bounding box center [1158, 23] width 51 height 15
click at [1148, 29] on span "Publicar" at bounding box center [1158, 23] width 51 height 15
click at [1184, 11] on button "Publicar" at bounding box center [1159, 23] width 106 height 37
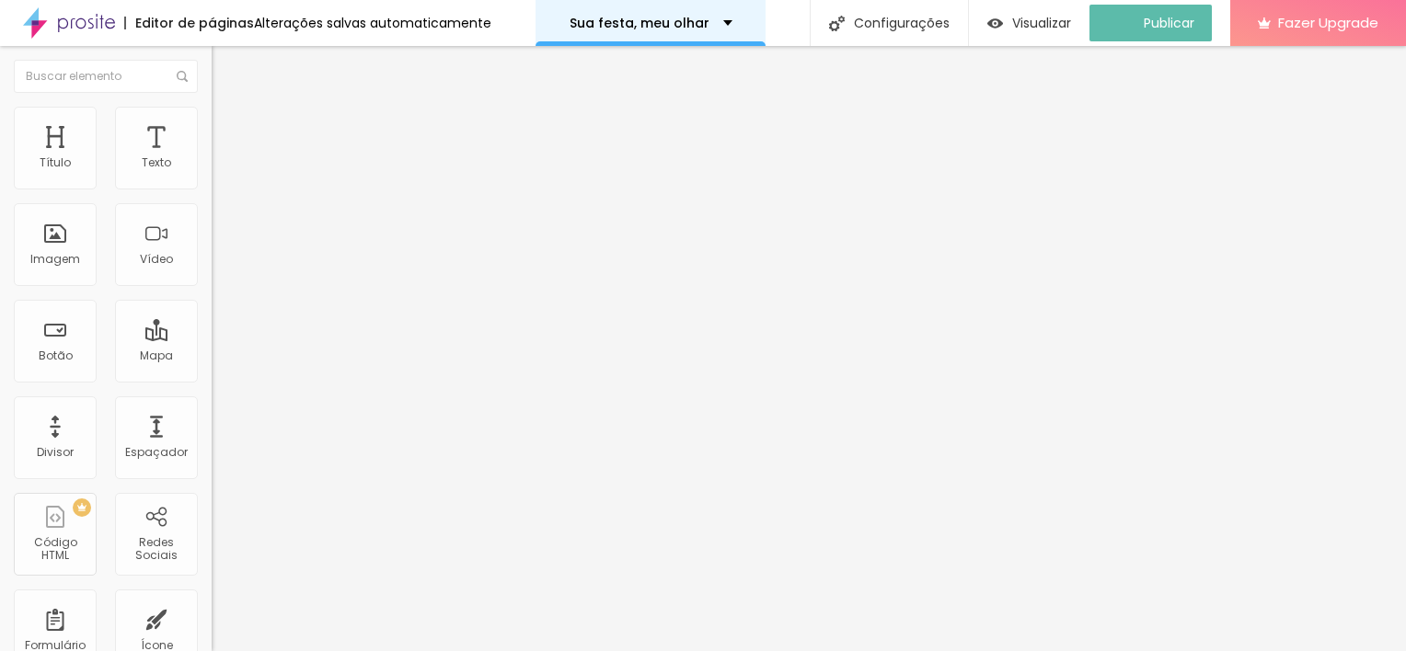
click at [699, 15] on div "Sua festa, meu olhar" at bounding box center [650, 23] width 230 height 46
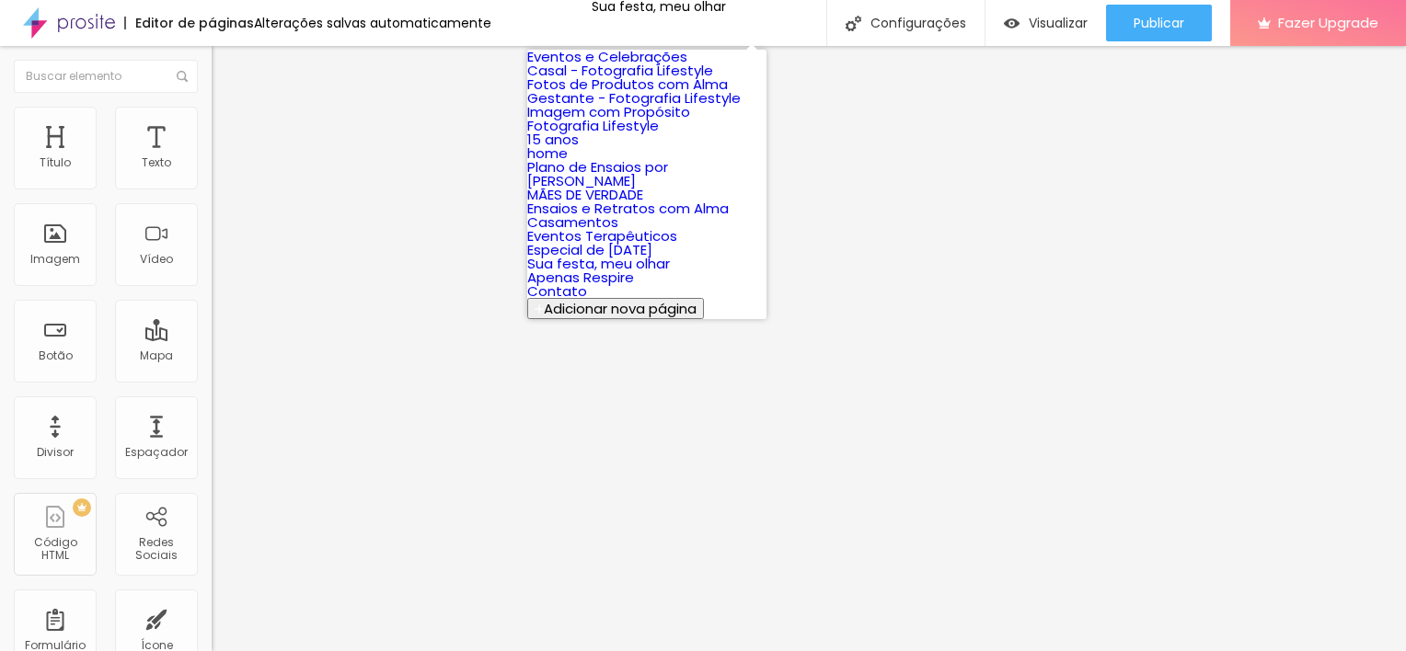
scroll to position [294, 0]
click at [618, 213] on link "Casamentos" at bounding box center [572, 222] width 91 height 19
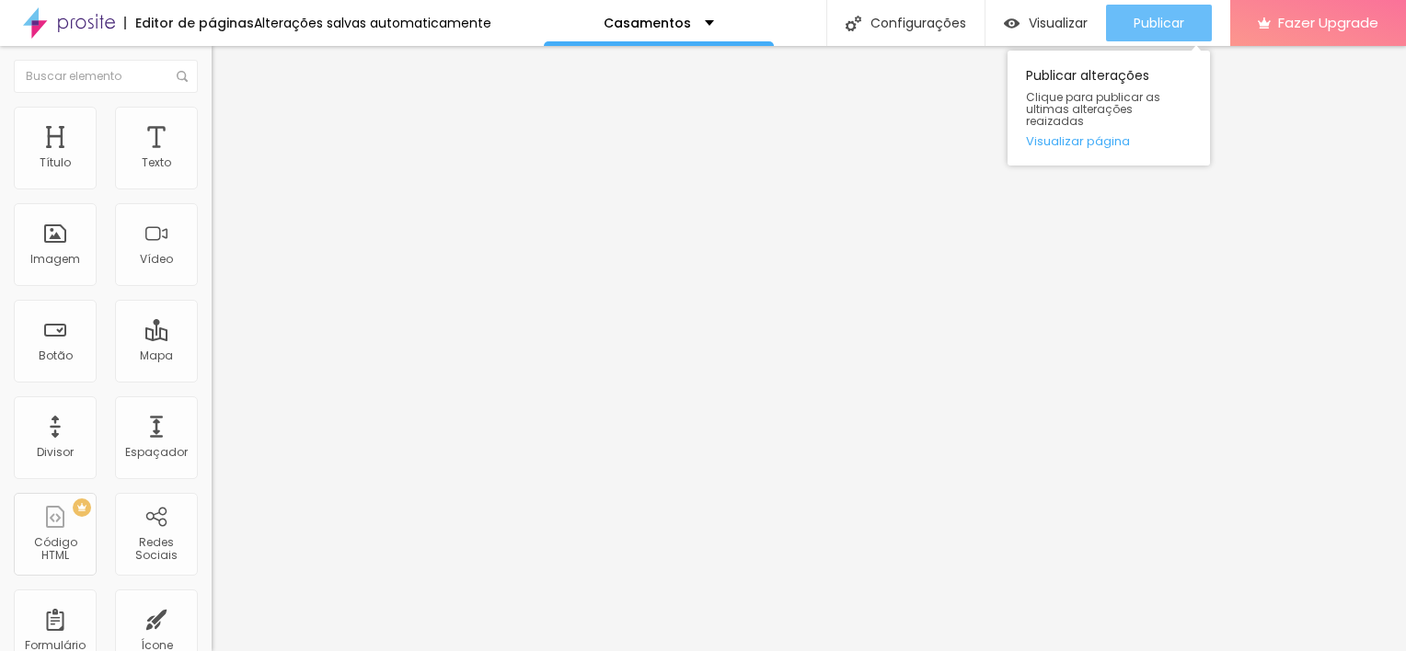
click at [1143, 25] on span "Publicar" at bounding box center [1158, 23] width 51 height 15
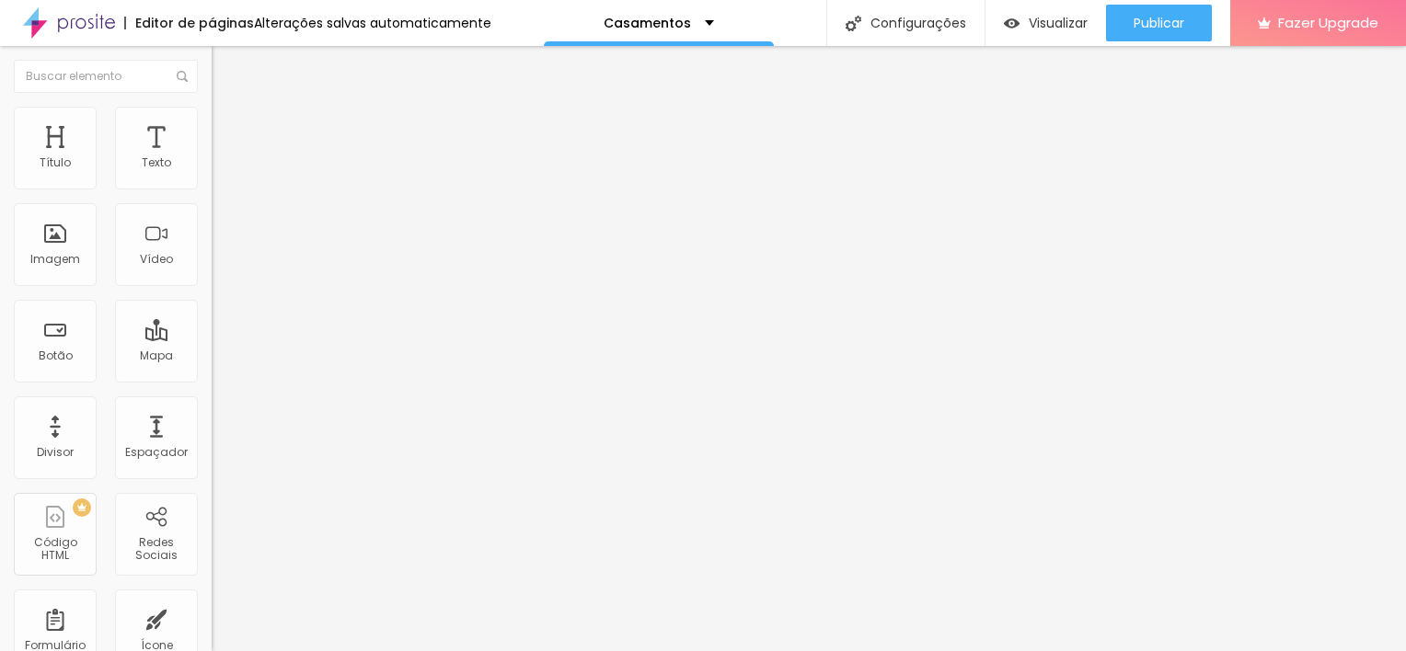
click at [212, 195] on span "Editar perguntas" at bounding box center [264, 187] width 105 height 16
drag, startPoint x: 872, startPoint y: 463, endPoint x: 650, endPoint y: 457, distance: 221.8
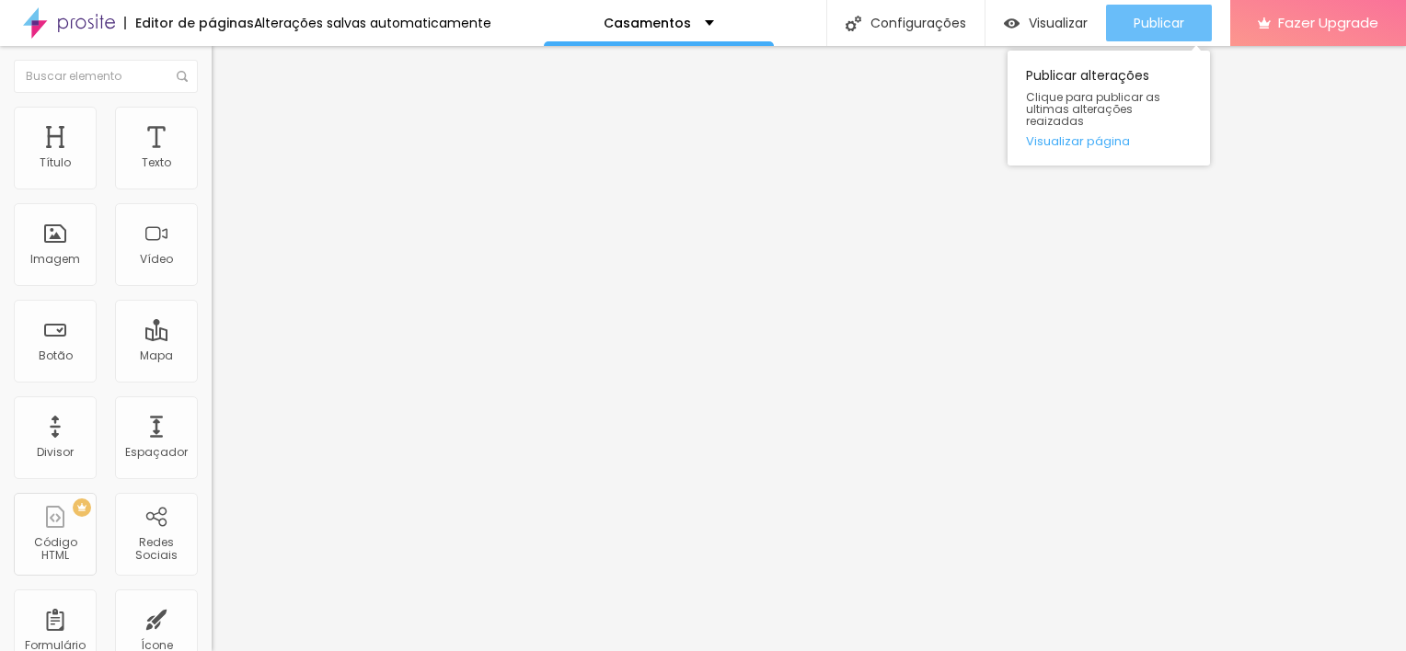
click at [1161, 17] on span "Publicar" at bounding box center [1158, 23] width 51 height 15
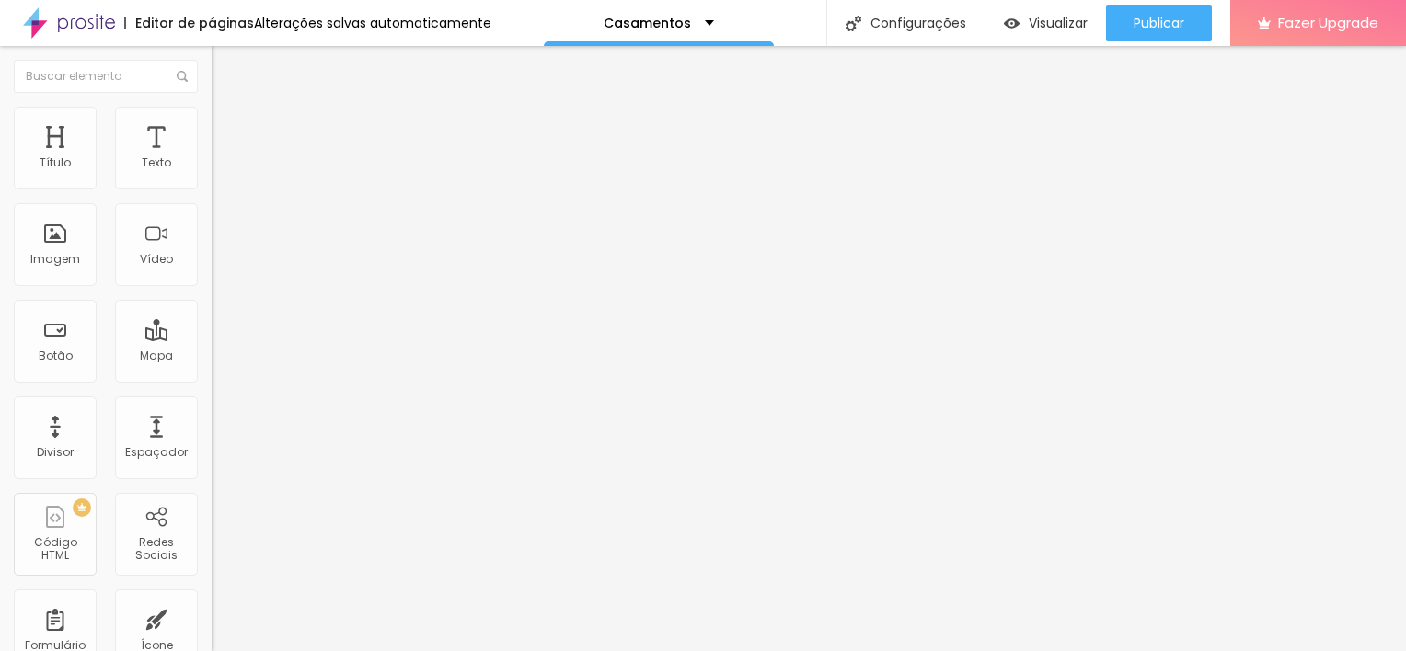
click at [212, 195] on span "Editar perguntas" at bounding box center [264, 187] width 105 height 16
drag, startPoint x: 794, startPoint y: 276, endPoint x: 714, endPoint y: 269, distance: 80.4
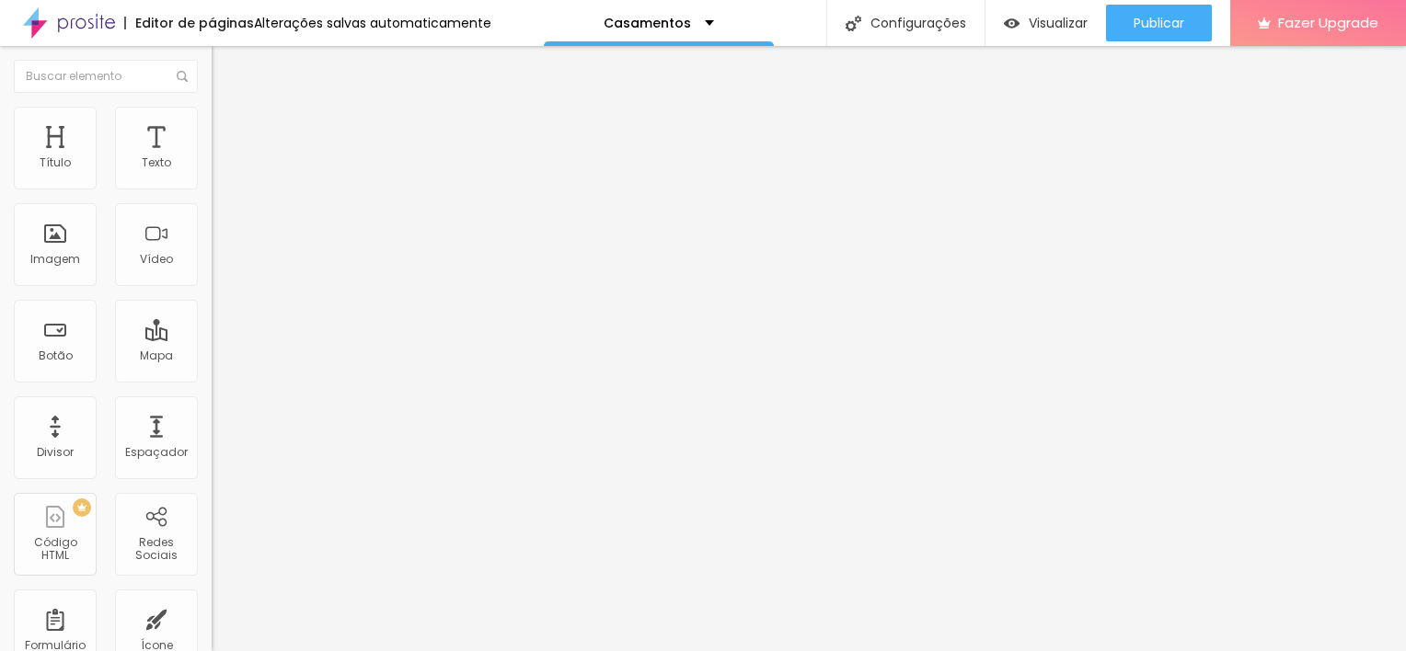
click at [705, 31] on div "Casamentos" at bounding box center [659, 23] width 230 height 46
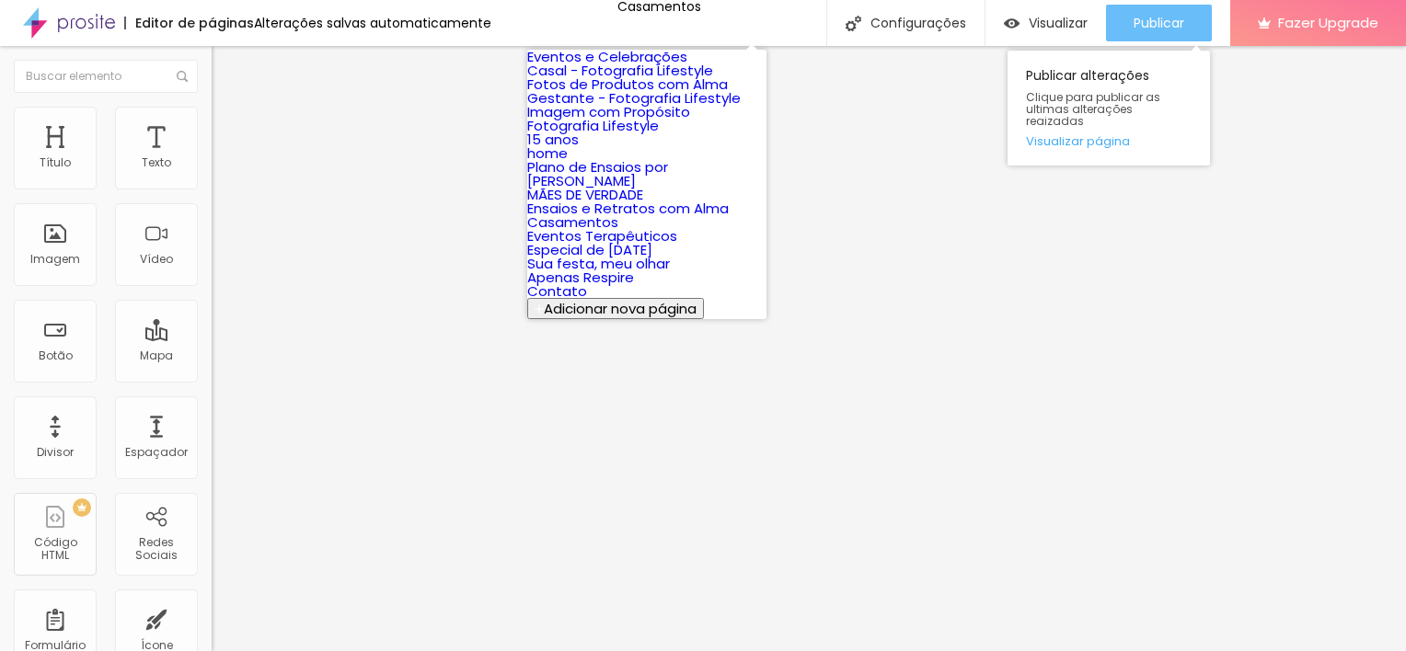
click at [1183, 22] on span "Publicar" at bounding box center [1158, 23] width 51 height 15
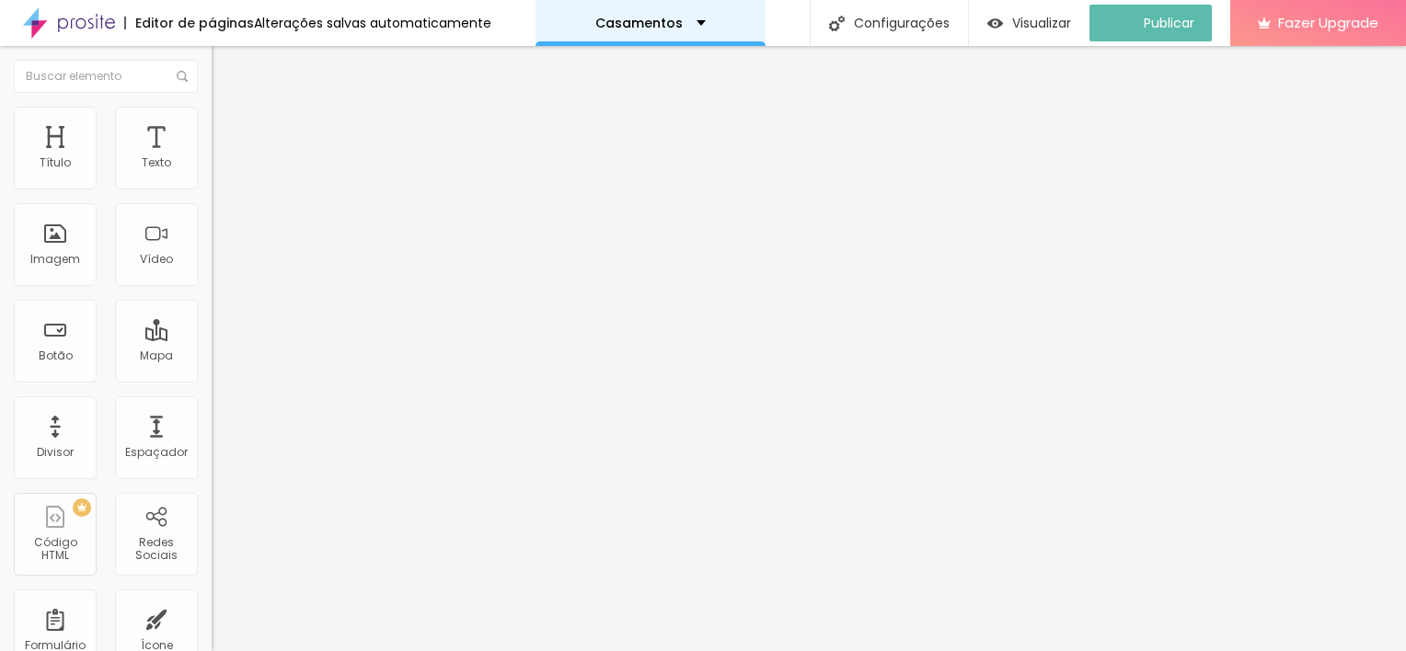
click at [715, 31] on div "Casamentos" at bounding box center [650, 23] width 230 height 46
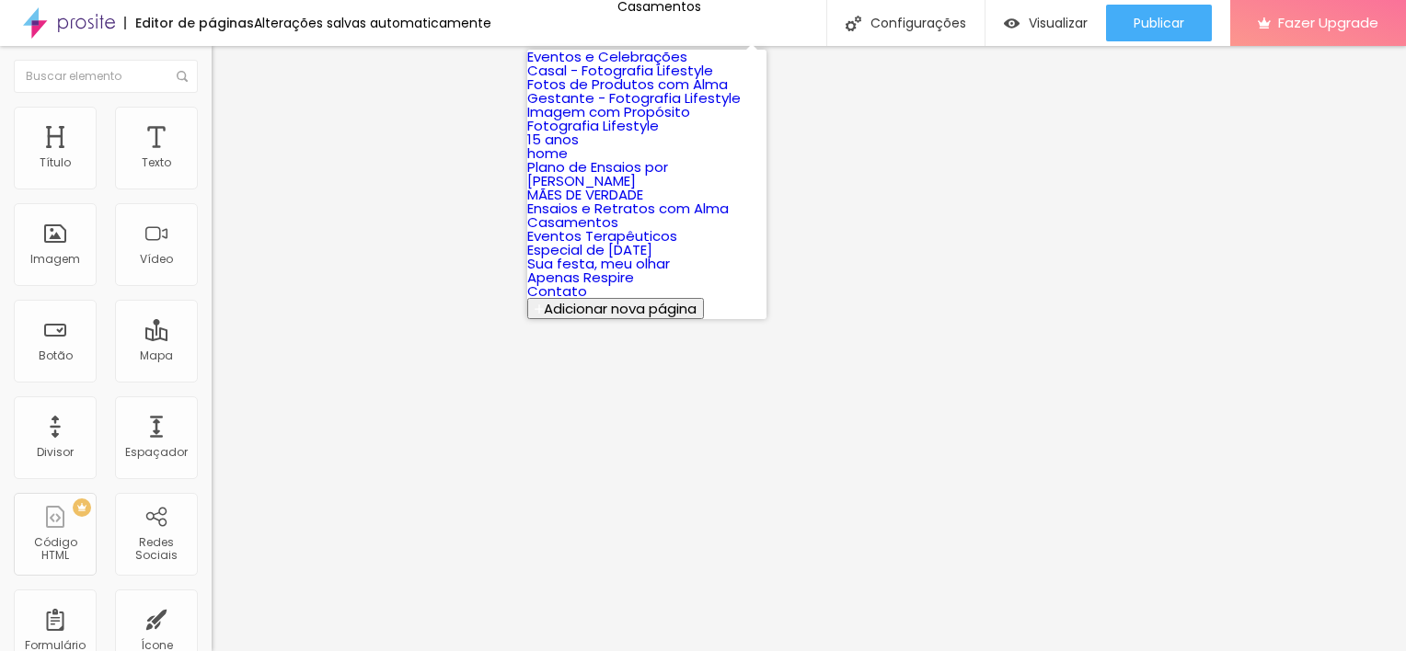
click at [687, 66] on link "Eventos e Celebrações" at bounding box center [607, 56] width 160 height 19
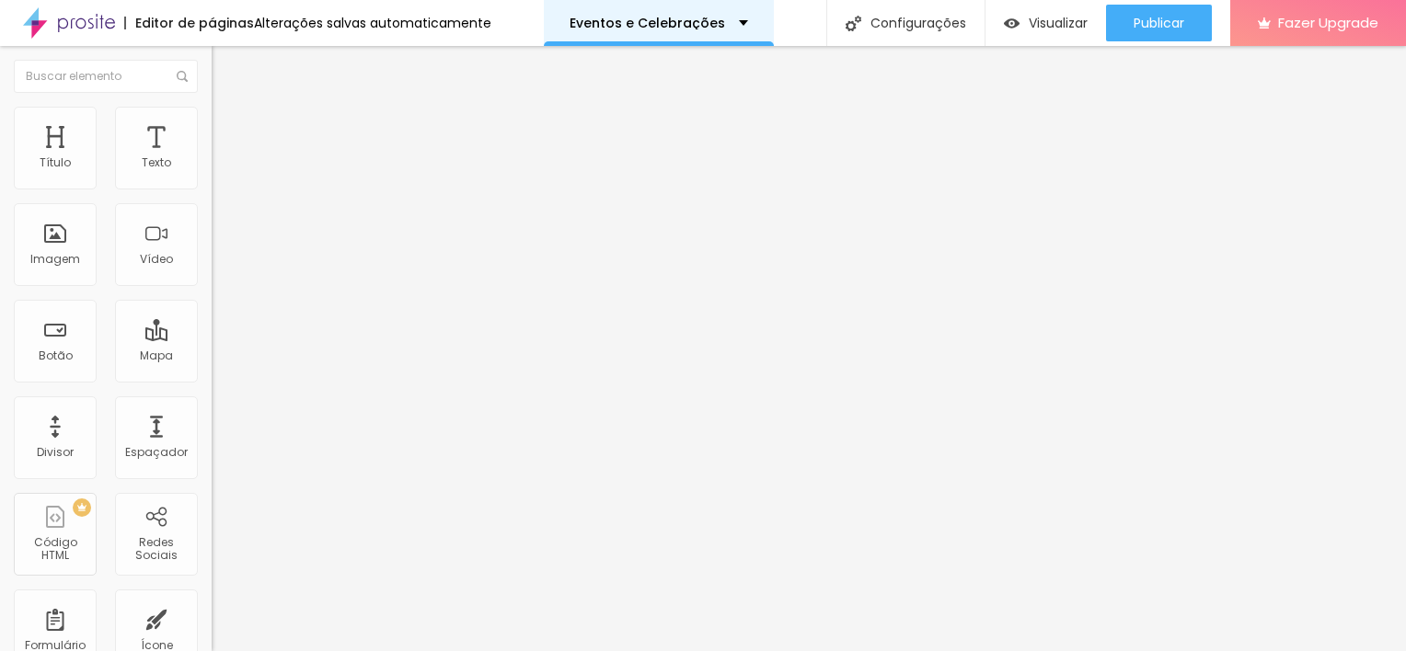
click at [713, 28] on p "Eventos e Celebrações" at bounding box center [646, 23] width 155 height 13
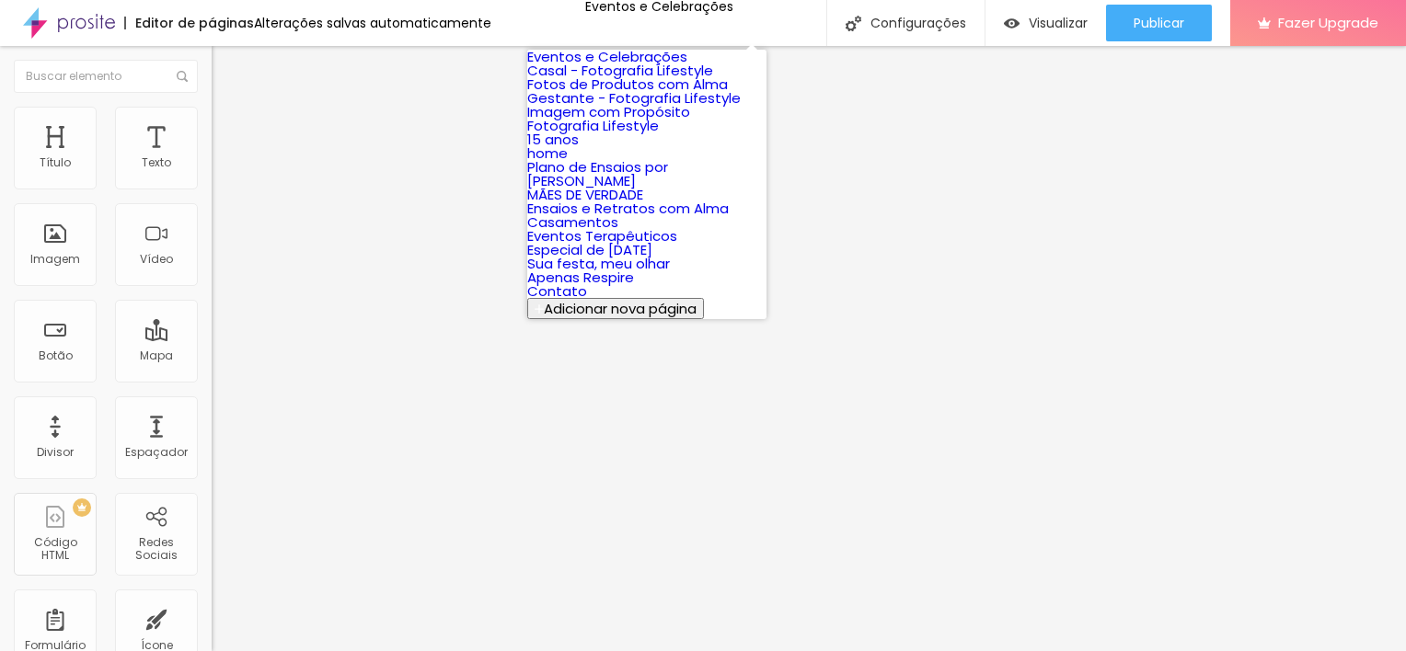
scroll to position [349, 0]
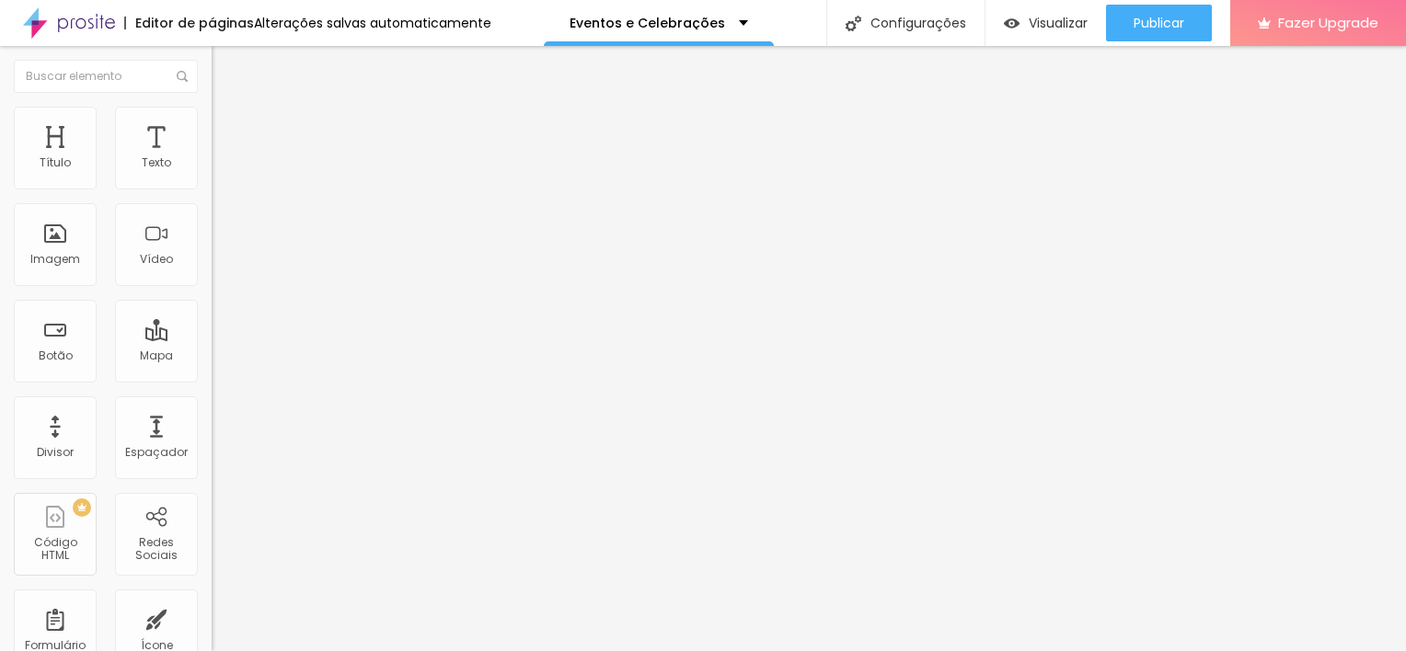
click at [228, 125] on span "Avançado" at bounding box center [258, 119] width 61 height 16
click at [228, 109] on span "Estilo" at bounding box center [242, 101] width 29 height 16
click at [212, 177] on button "button" at bounding box center [225, 166] width 26 height 19
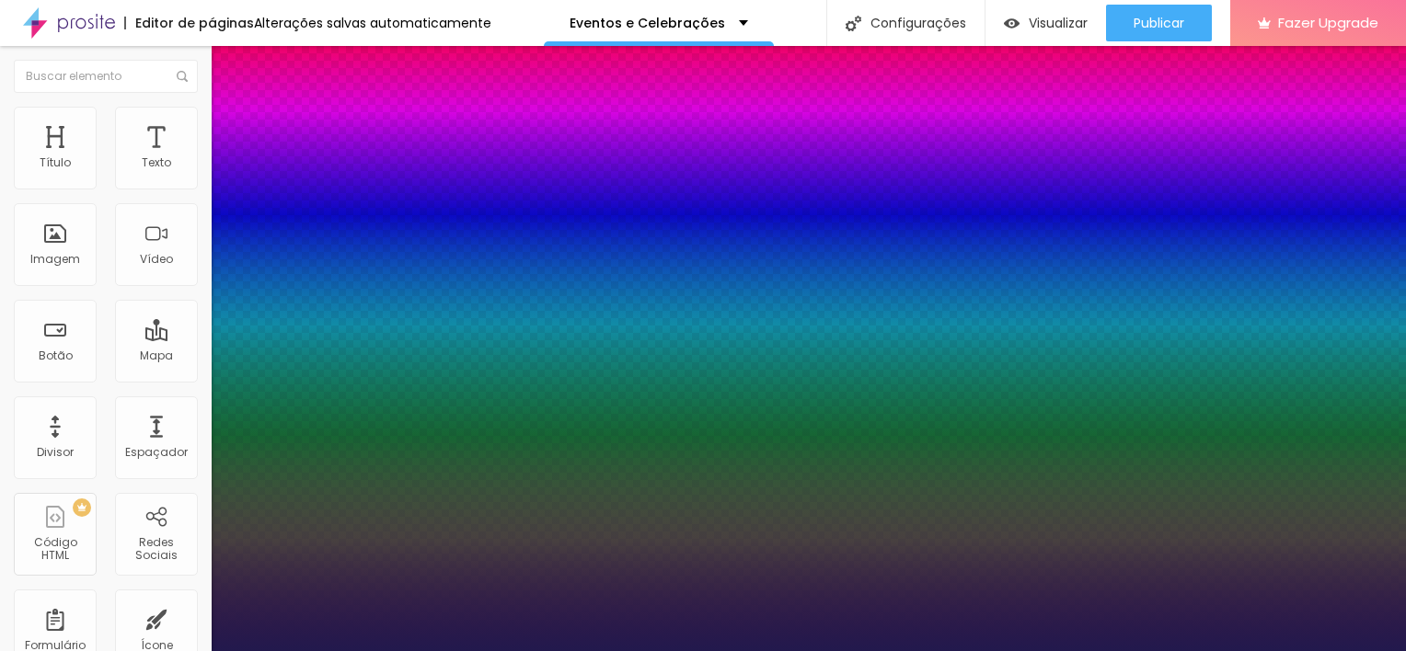
click at [714, 650] on div at bounding box center [703, 651] width 1406 height 0
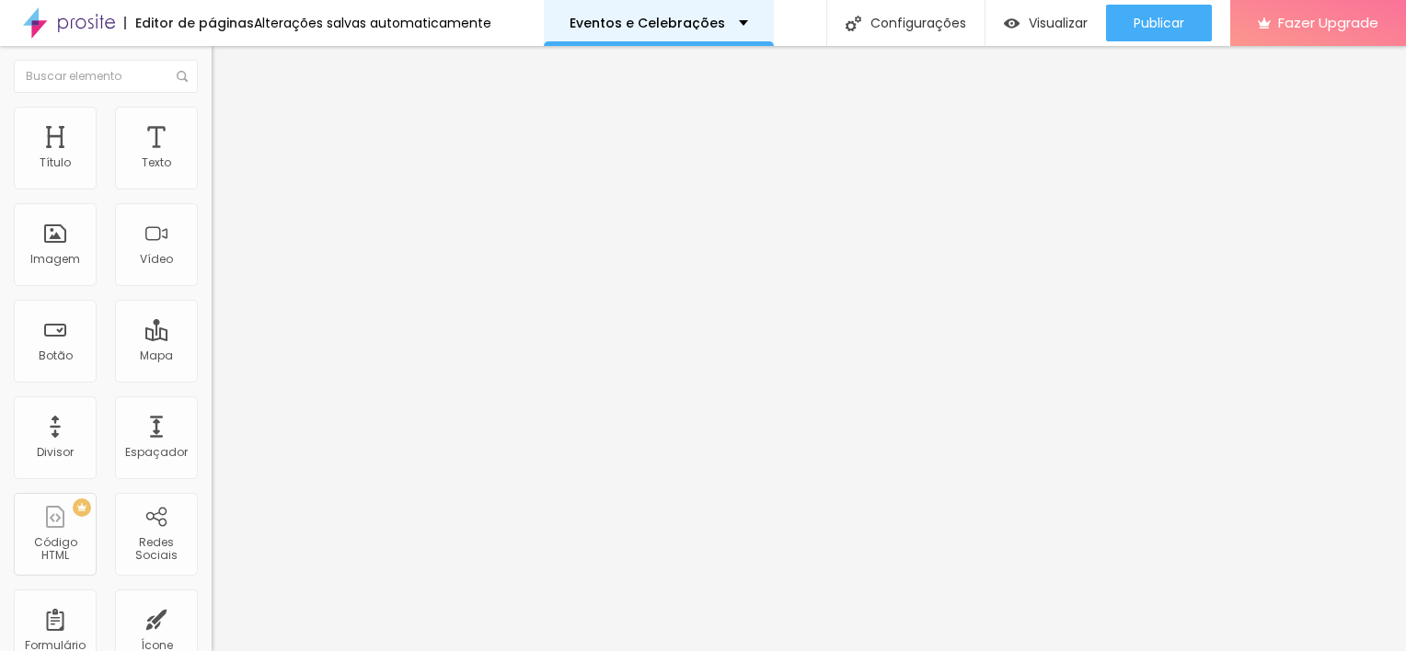
click at [708, 20] on p "Eventos e Celebrações" at bounding box center [646, 23] width 155 height 13
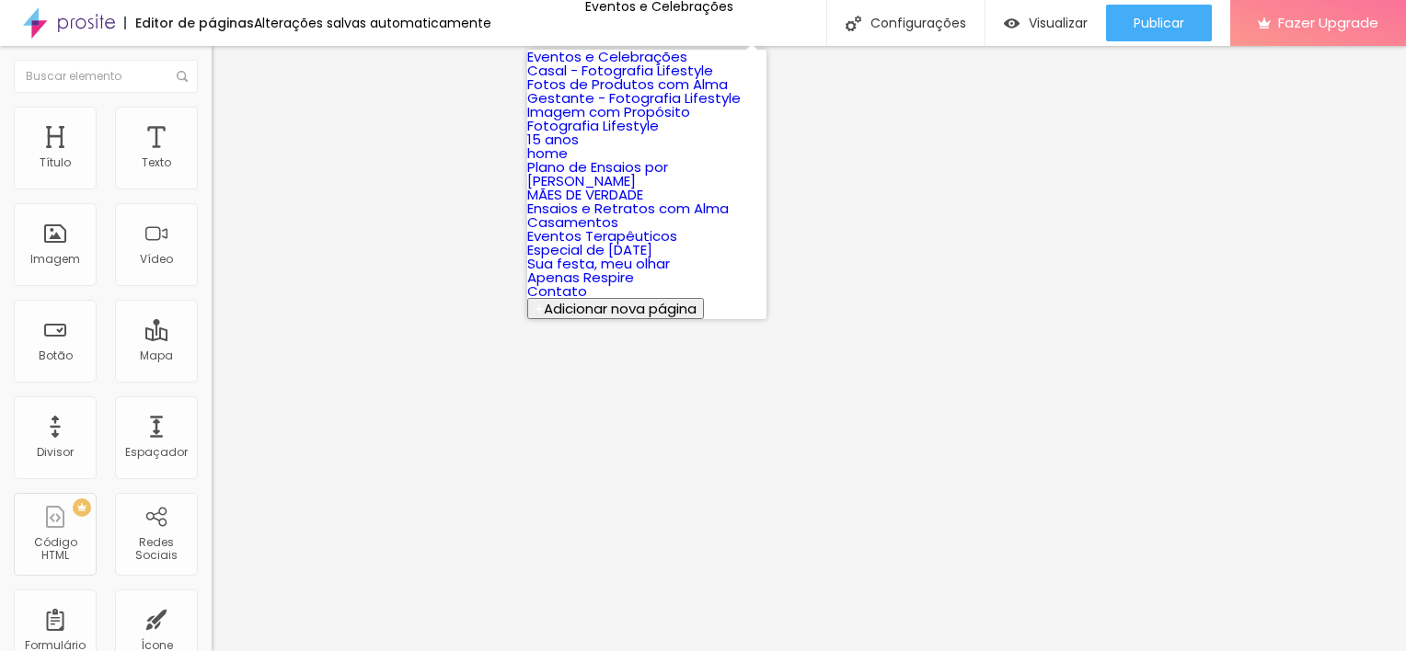
scroll to position [388, 0]
click at [664, 254] on link "Sua festa, meu olhar" at bounding box center [598, 263] width 143 height 19
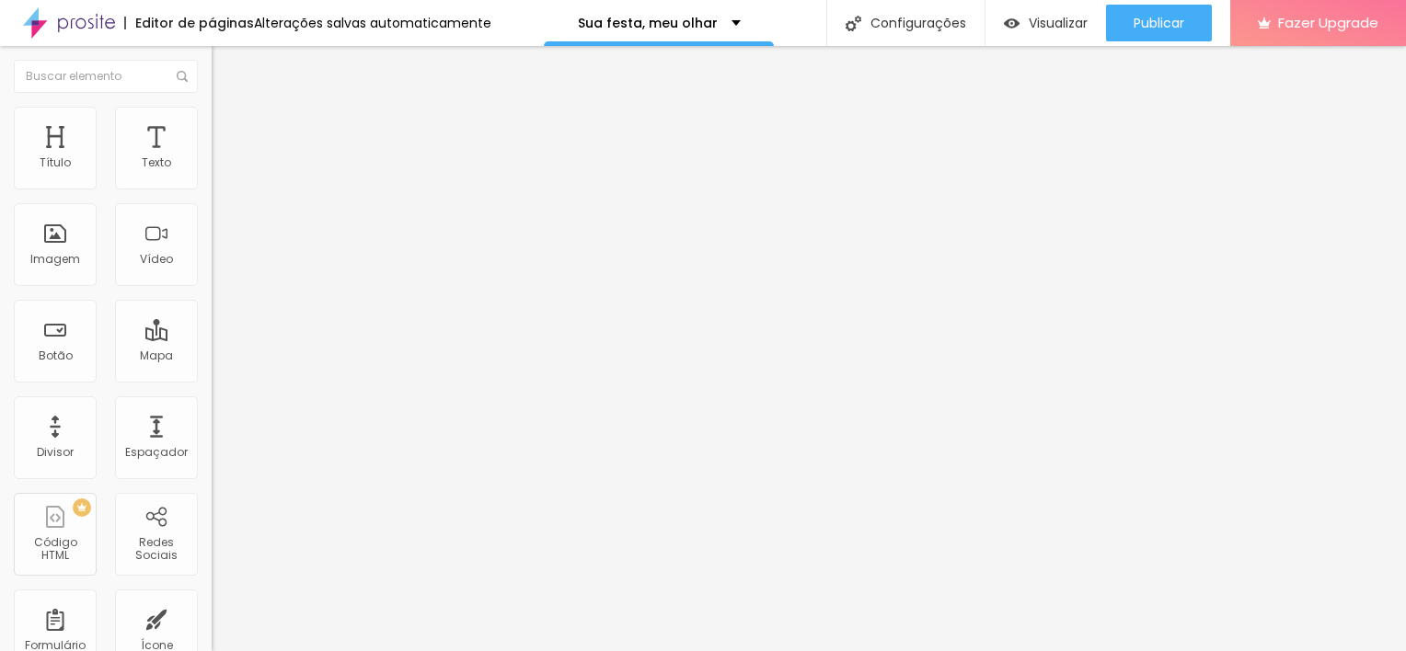
type input "1.3"
type input "1.5"
type input "1.7"
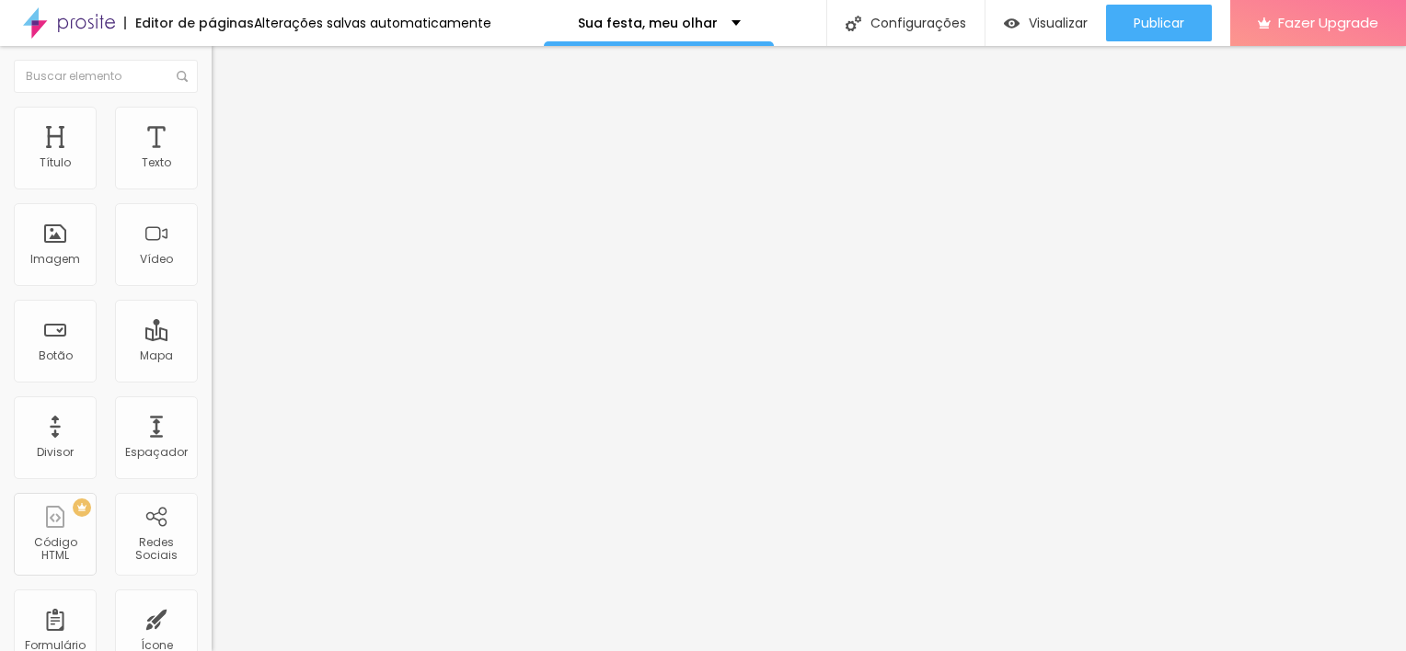
type input "1.7"
type input "1.8"
type input "1.9"
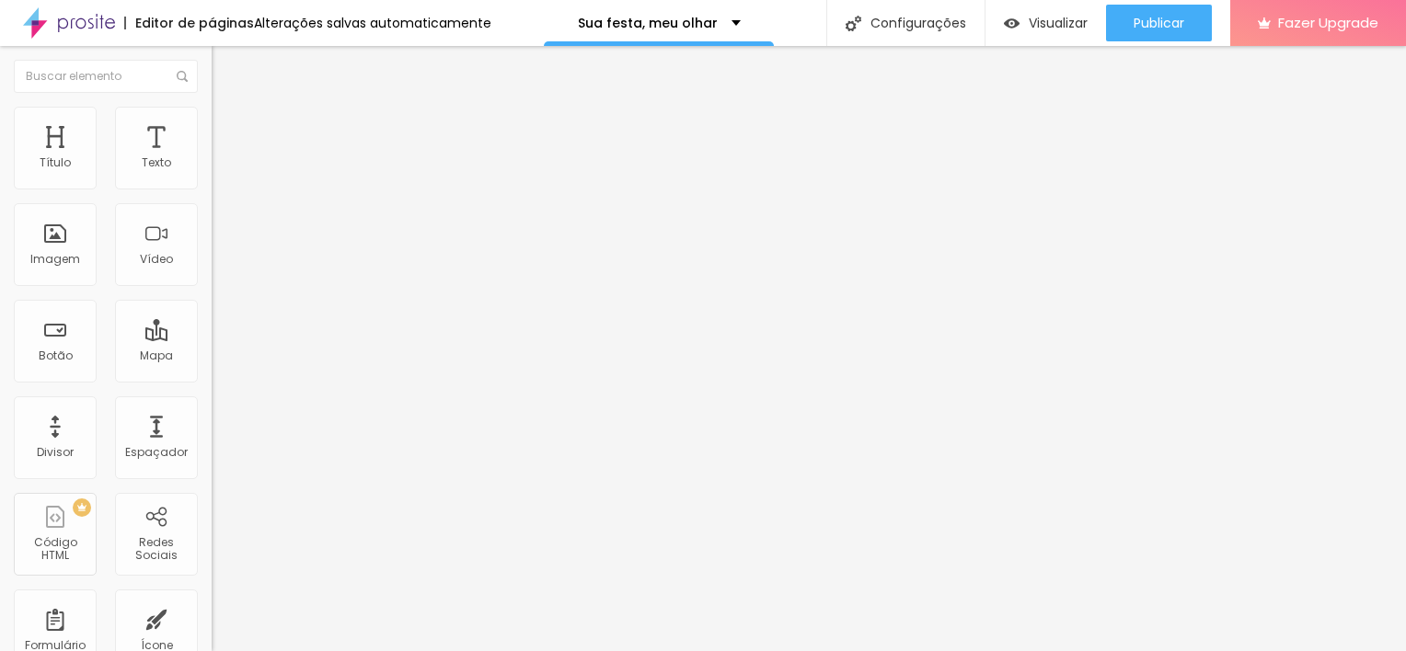
type input "2.1"
type input "2.2"
type input "2.3"
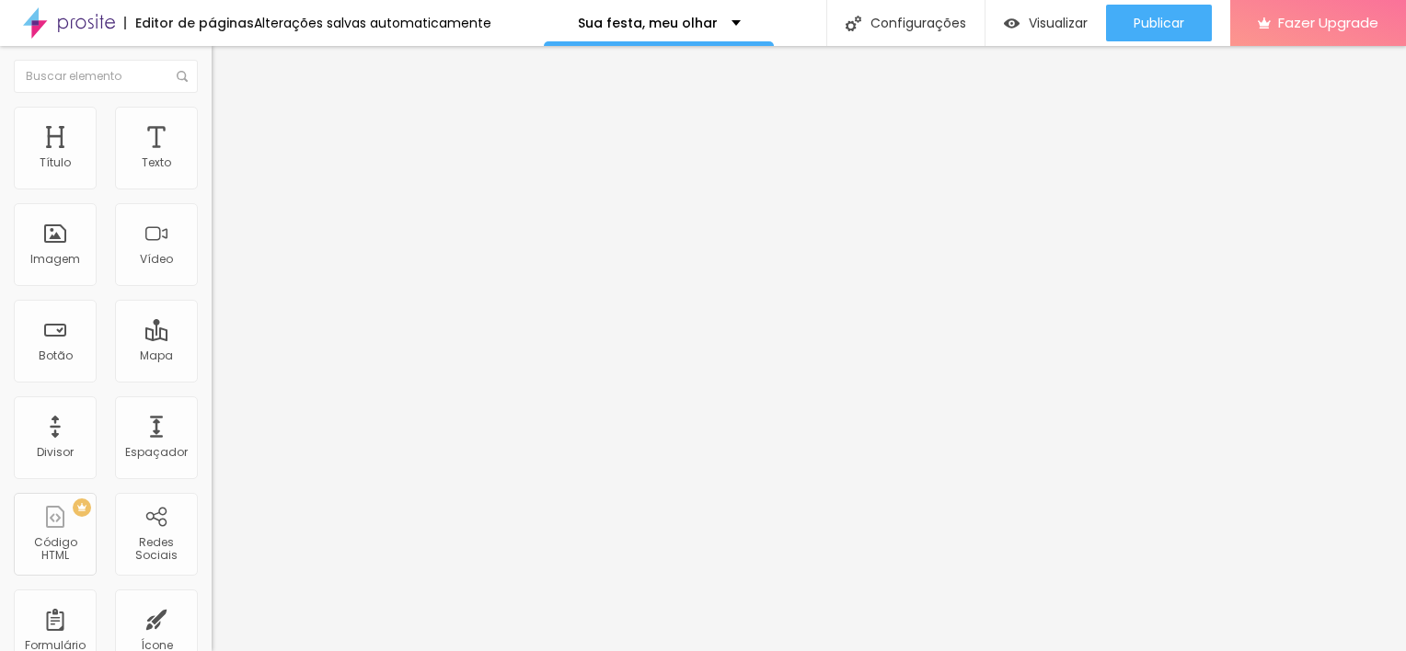
type input "2.3"
type input "2.4"
type input "2.5"
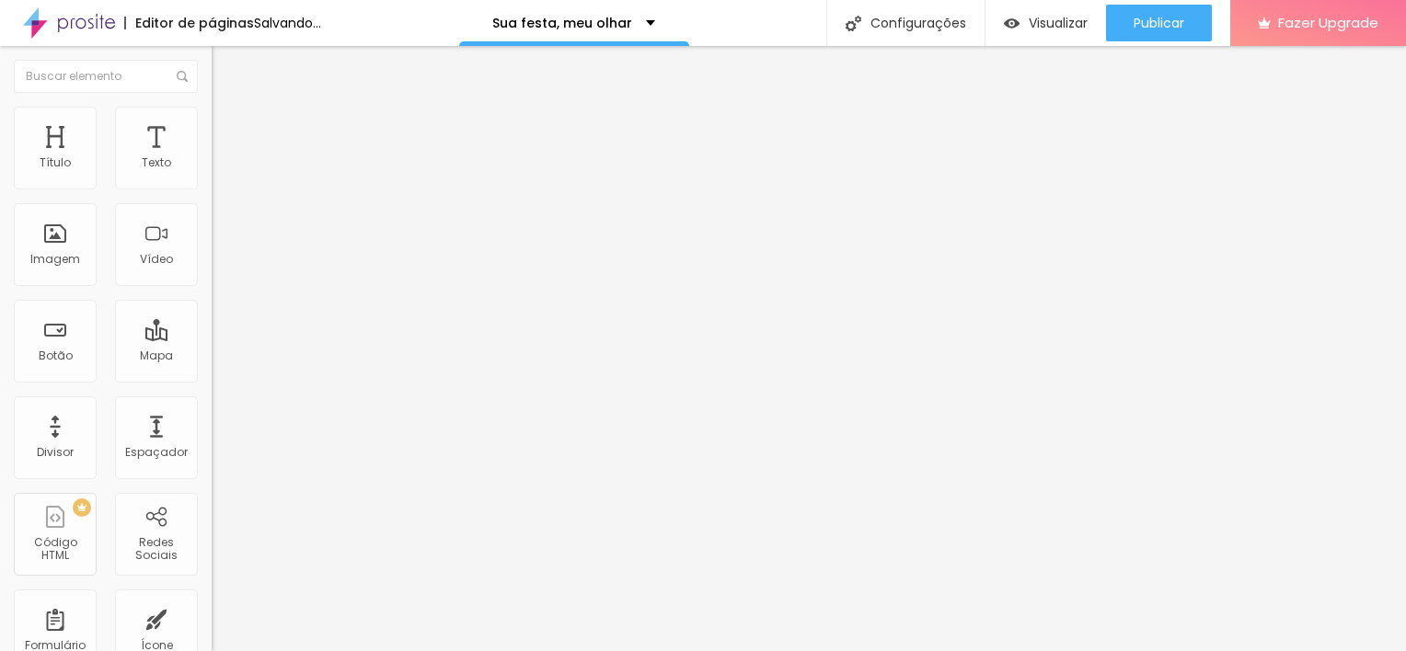
type input "2.6"
type input "2.5"
type input "2.4"
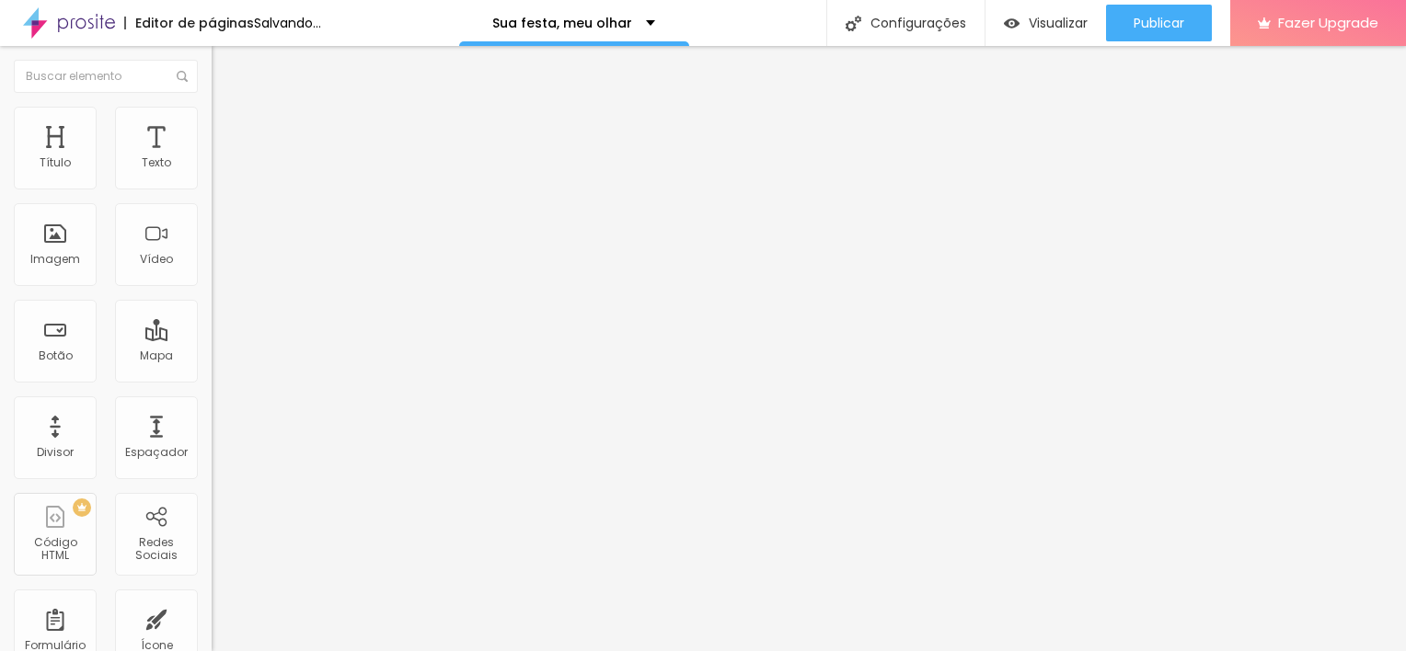
type input "2.4"
type input "2.3"
type input "2.2"
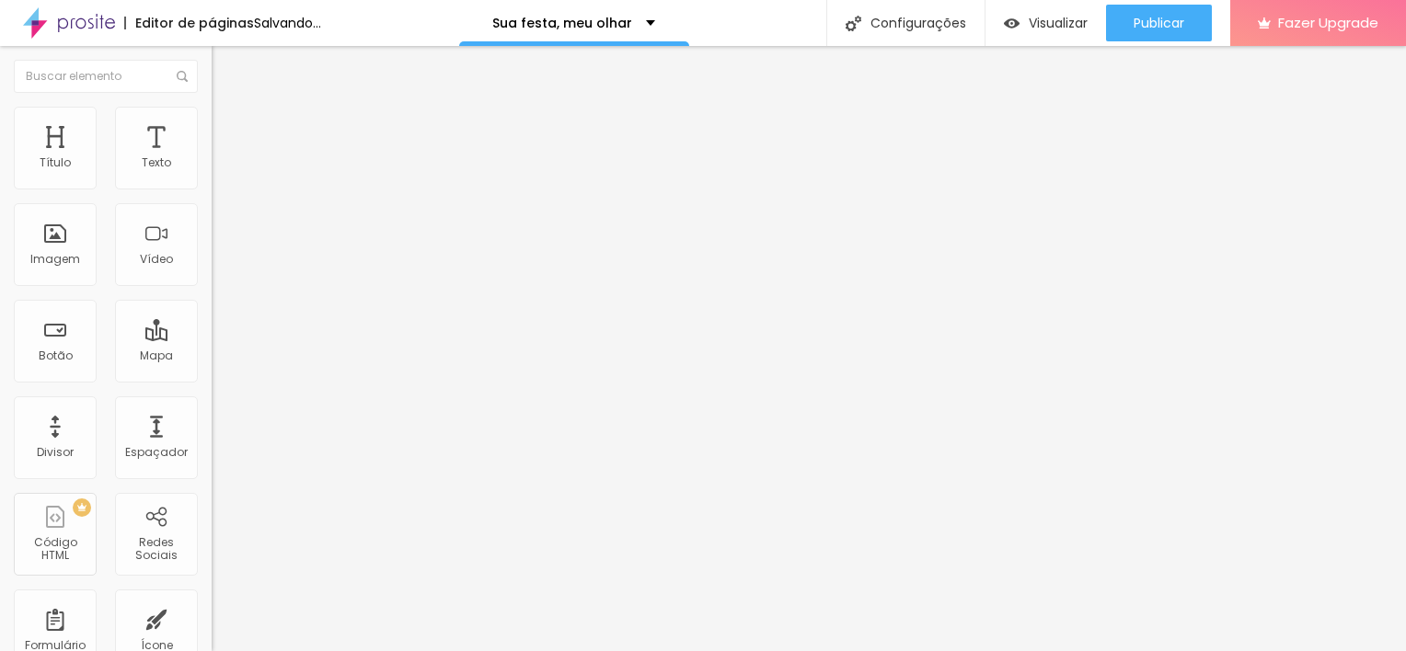
type input "2.1"
type input "2"
type input "1.9"
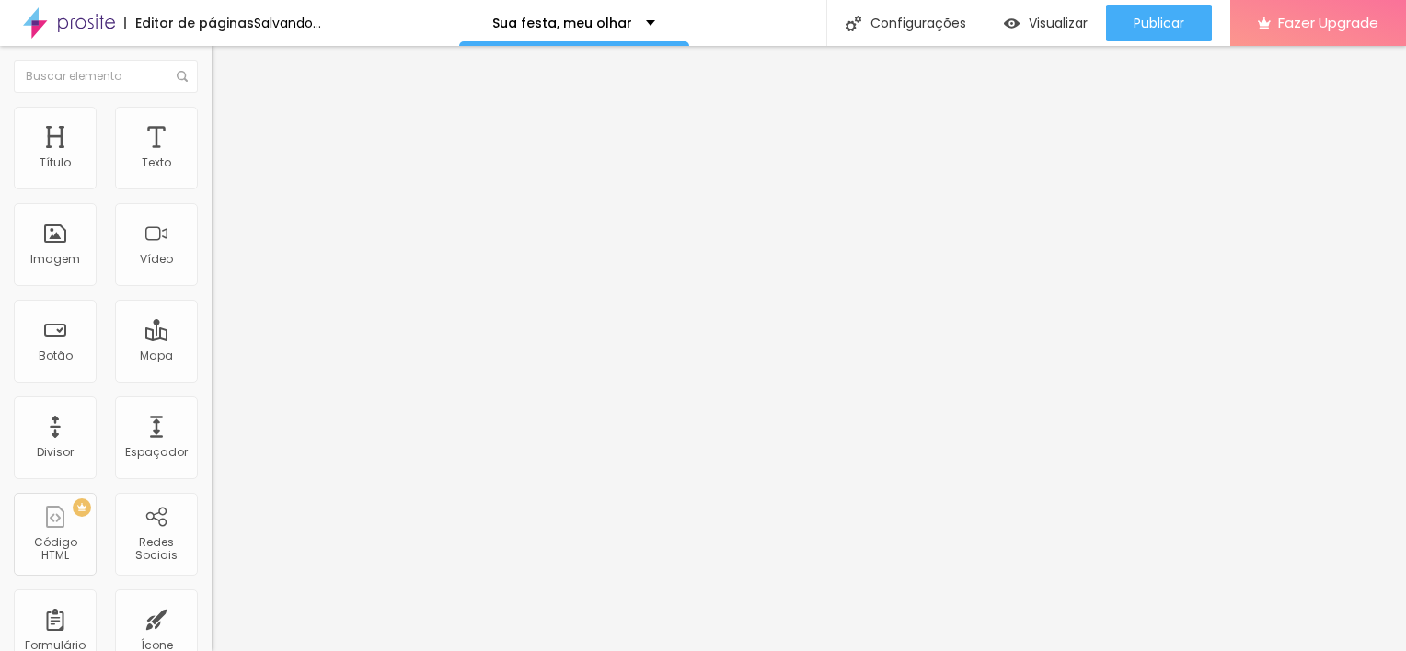
type input "1.9"
type input "1.7"
type input "1.6"
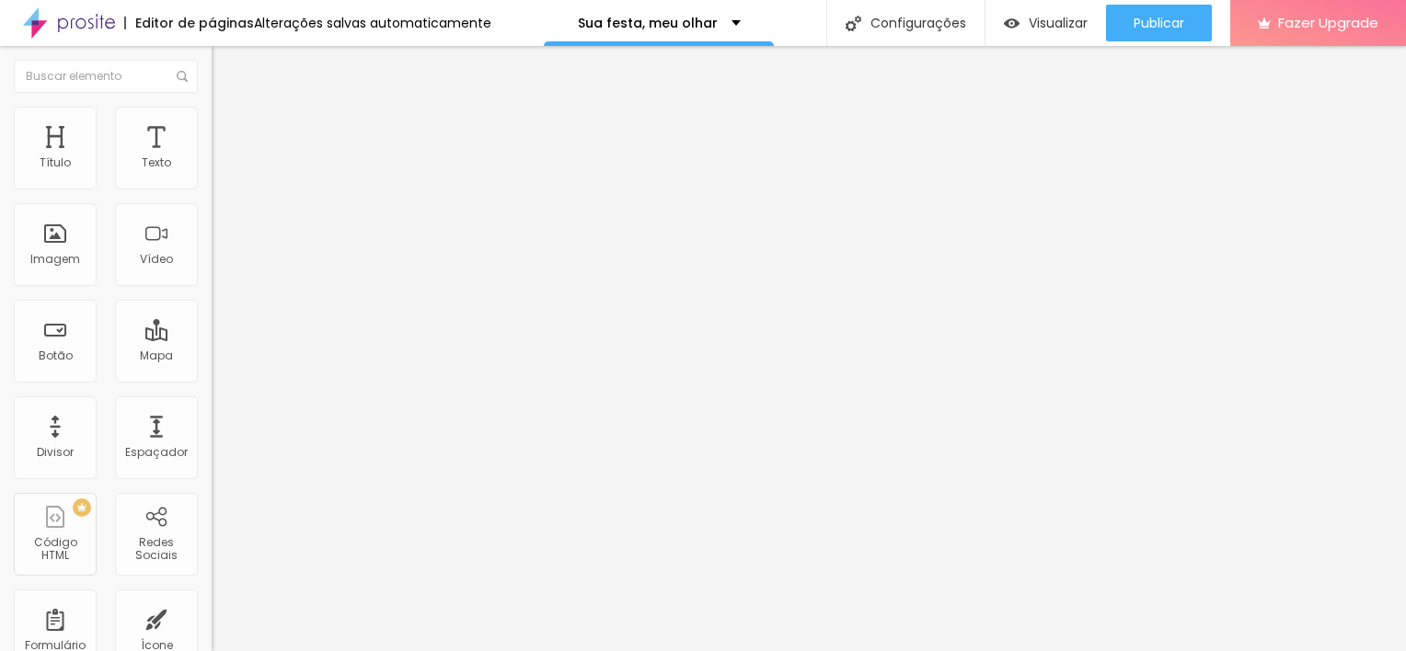
type input "1.5"
type input "1.4"
type input "1.3"
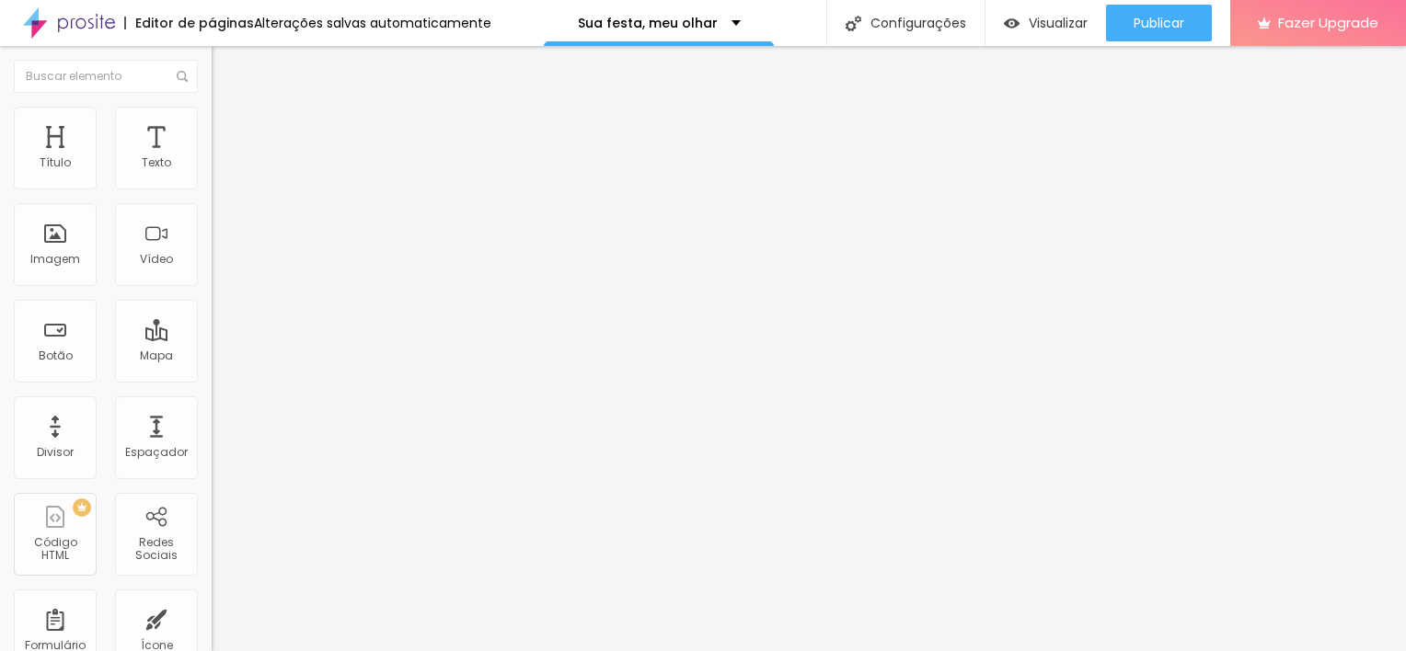
type input "1.3"
type input "1.2"
type input "1.1"
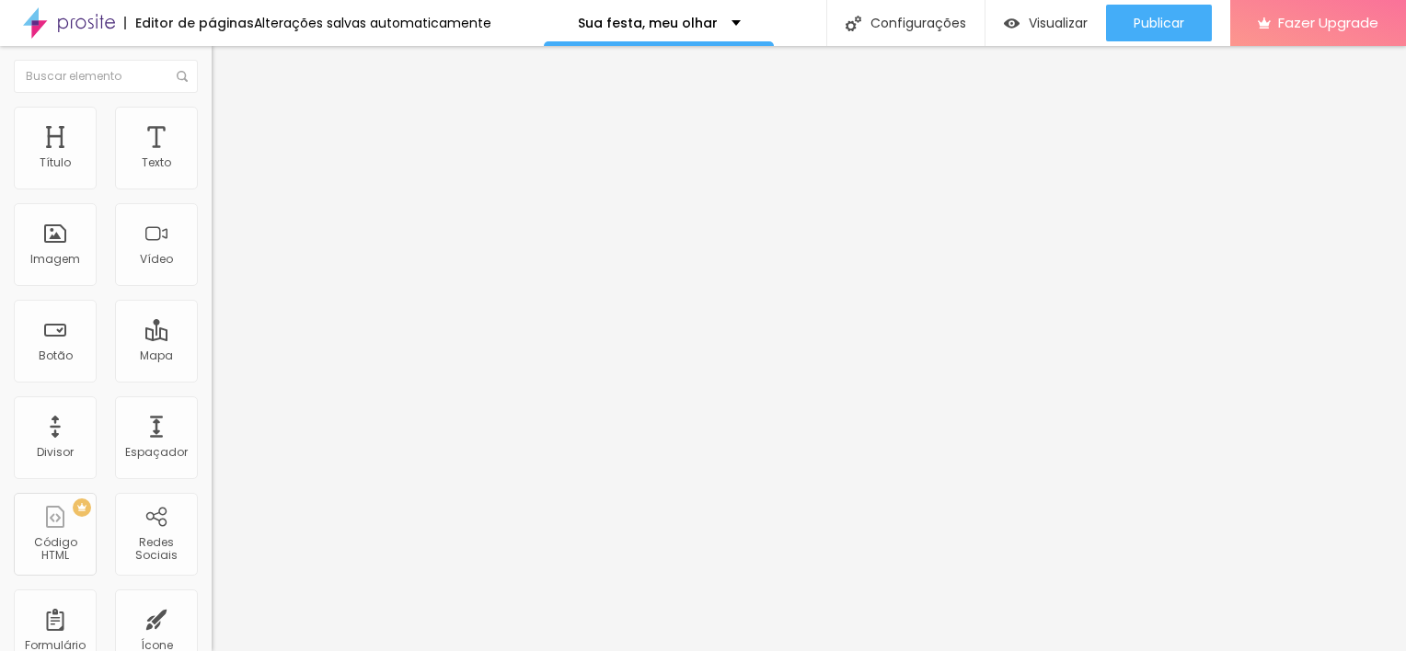
type input "1"
type input "0.9"
drag, startPoint x: 57, startPoint y: 215, endPoint x: 52, endPoint y: 224, distance: 10.3
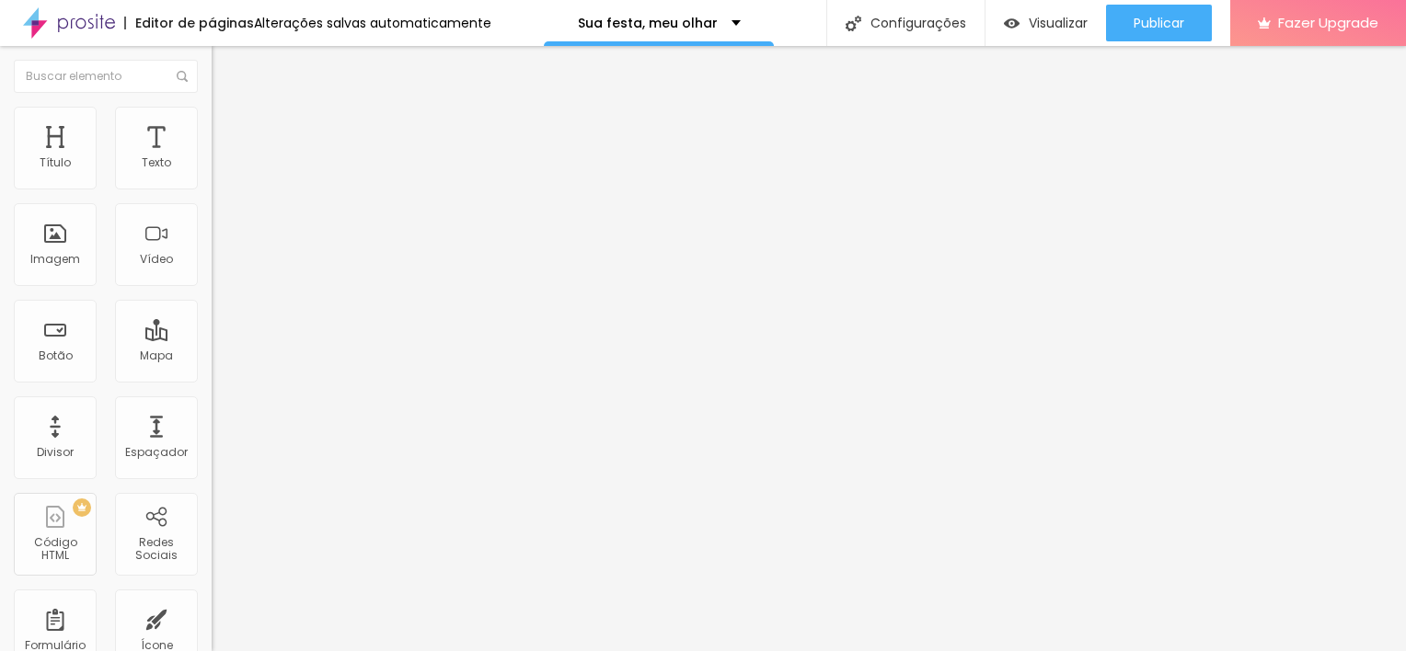
type input "0.9"
click at [212, 599] on input "range" at bounding box center [271, 606] width 119 height 15
type input "0.9"
type input "1"
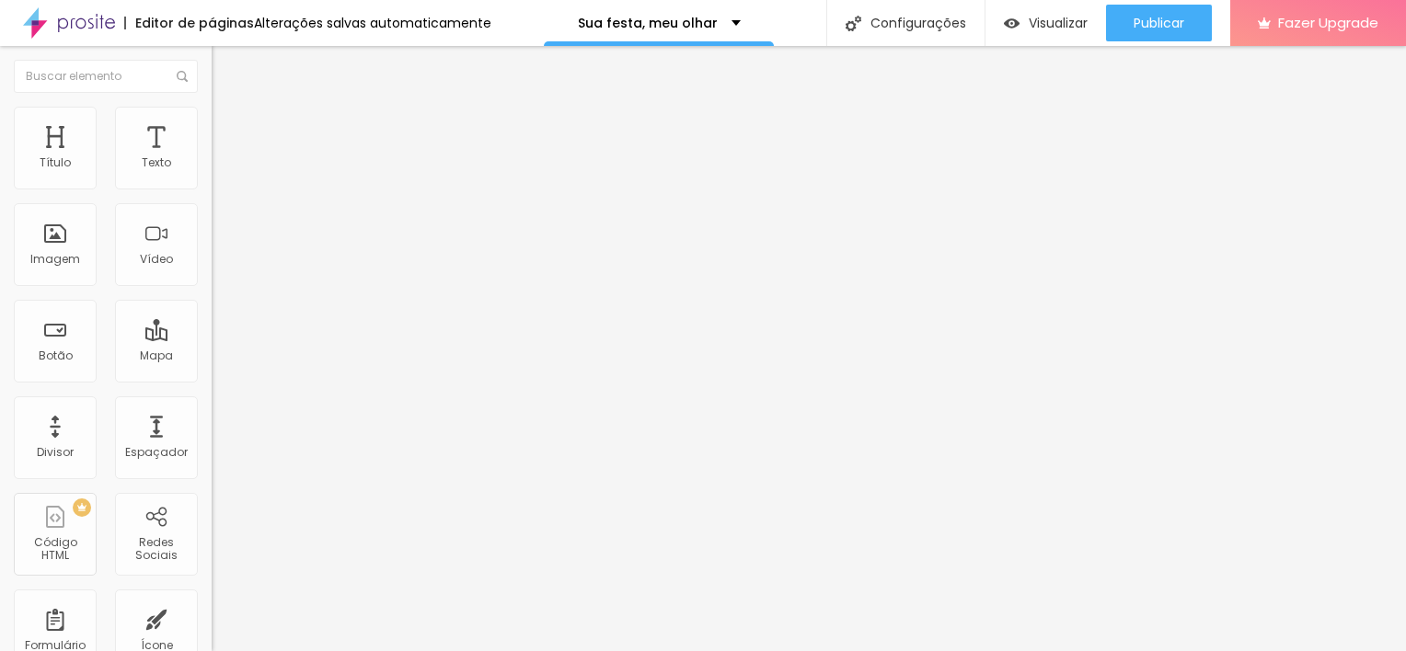
type input "1"
type input "1.1"
type input "1.2"
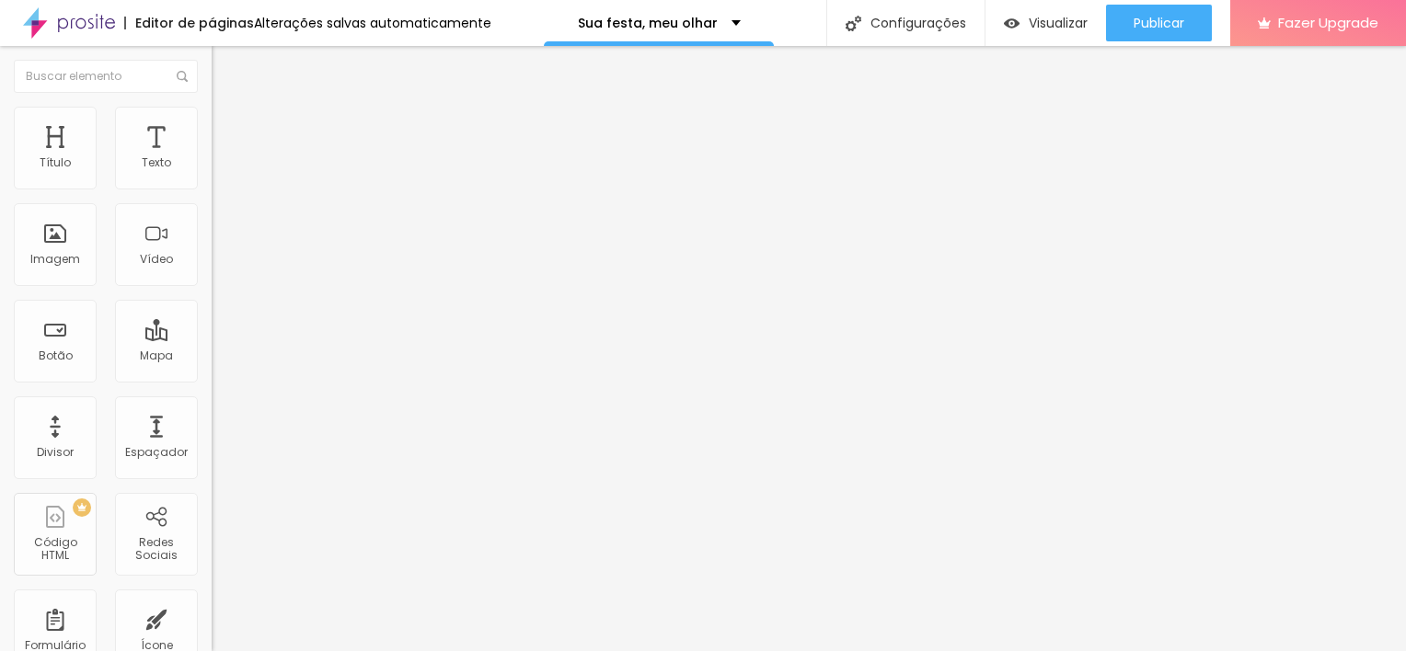
type input "1.3"
type input "1.4"
type input "1.5"
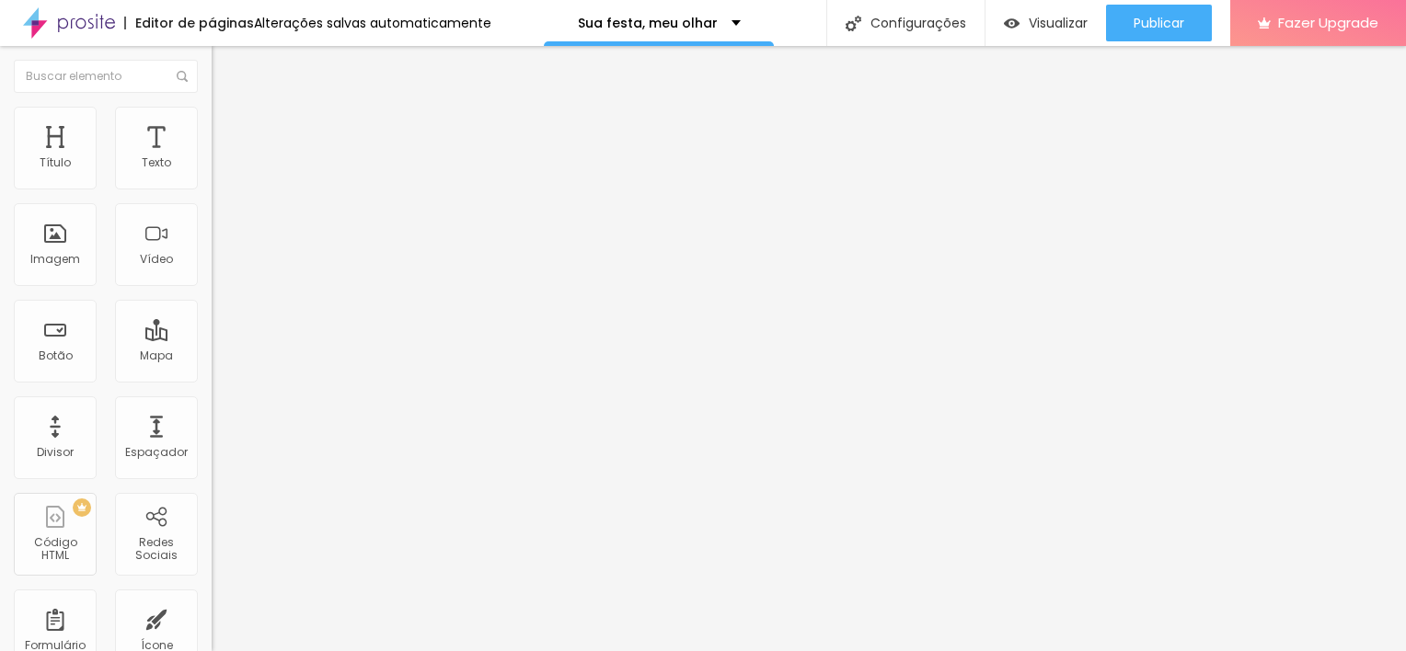
type input "1.5"
type input "1.6"
type input "1.5"
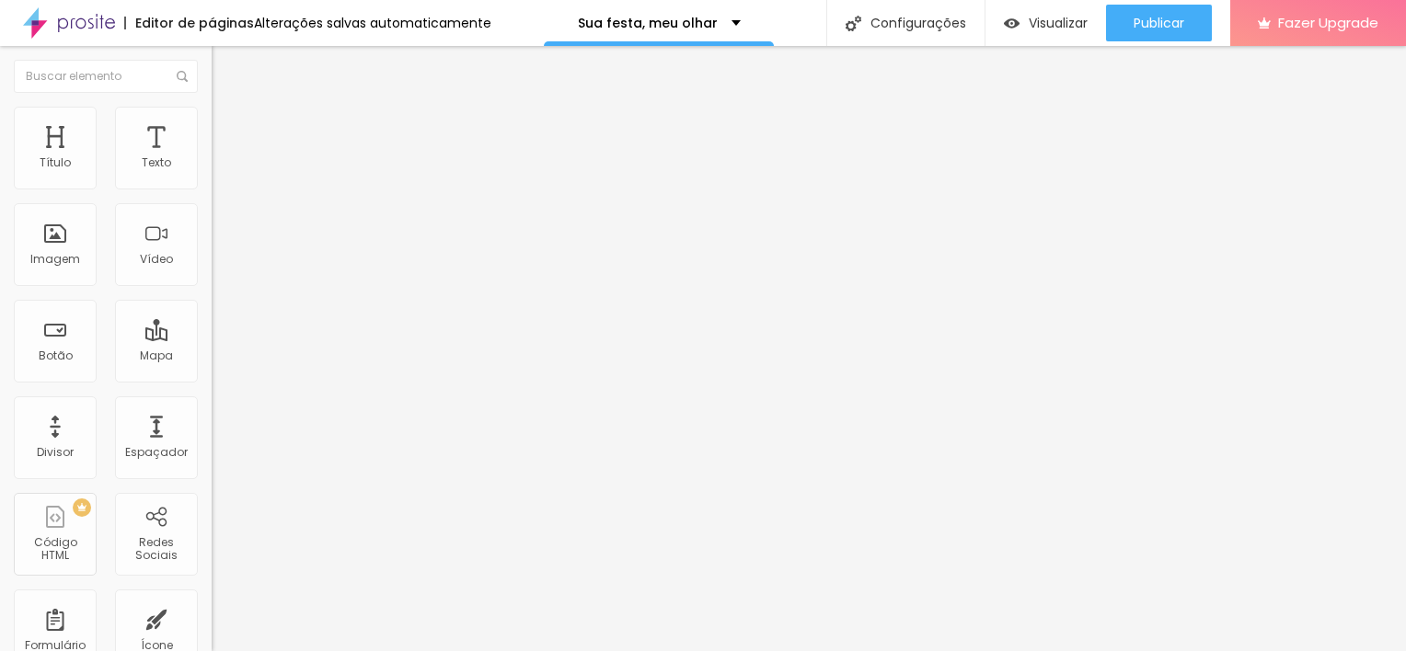
type input "1.4"
type input "1.3"
type input "1.2"
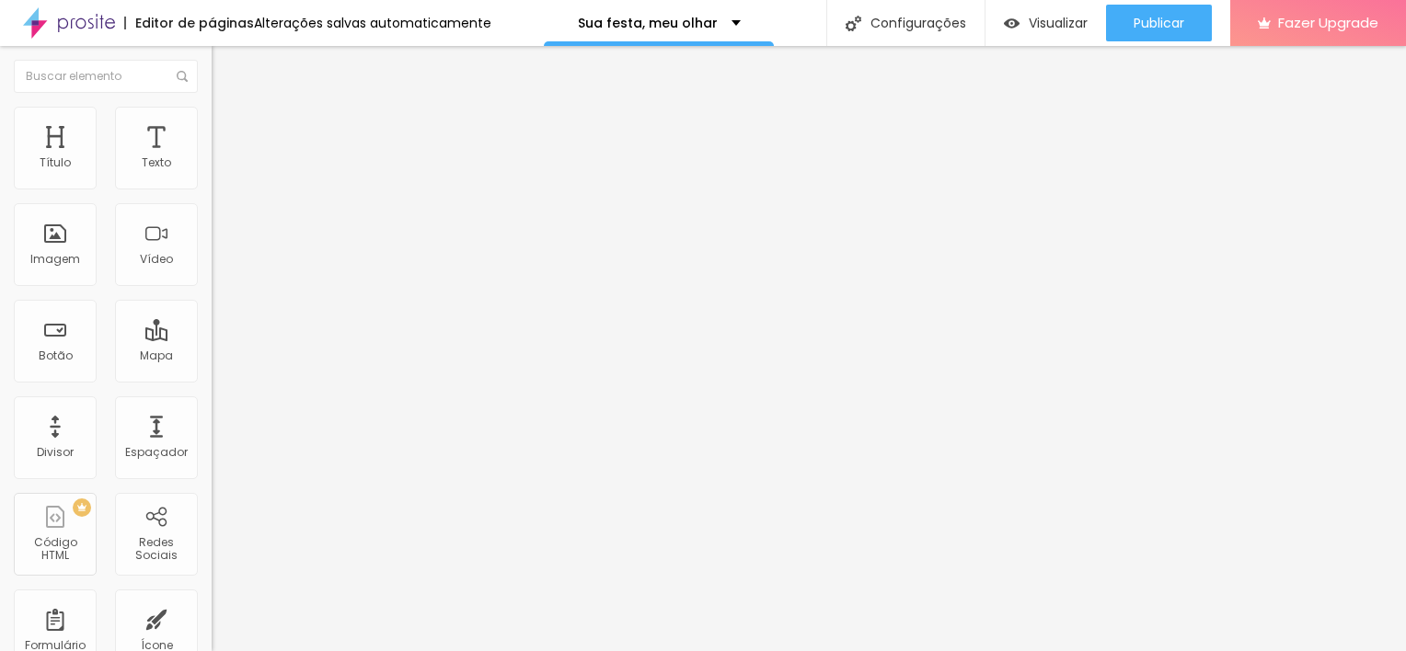
type input "1.2"
type input "1.1"
type input "1.2"
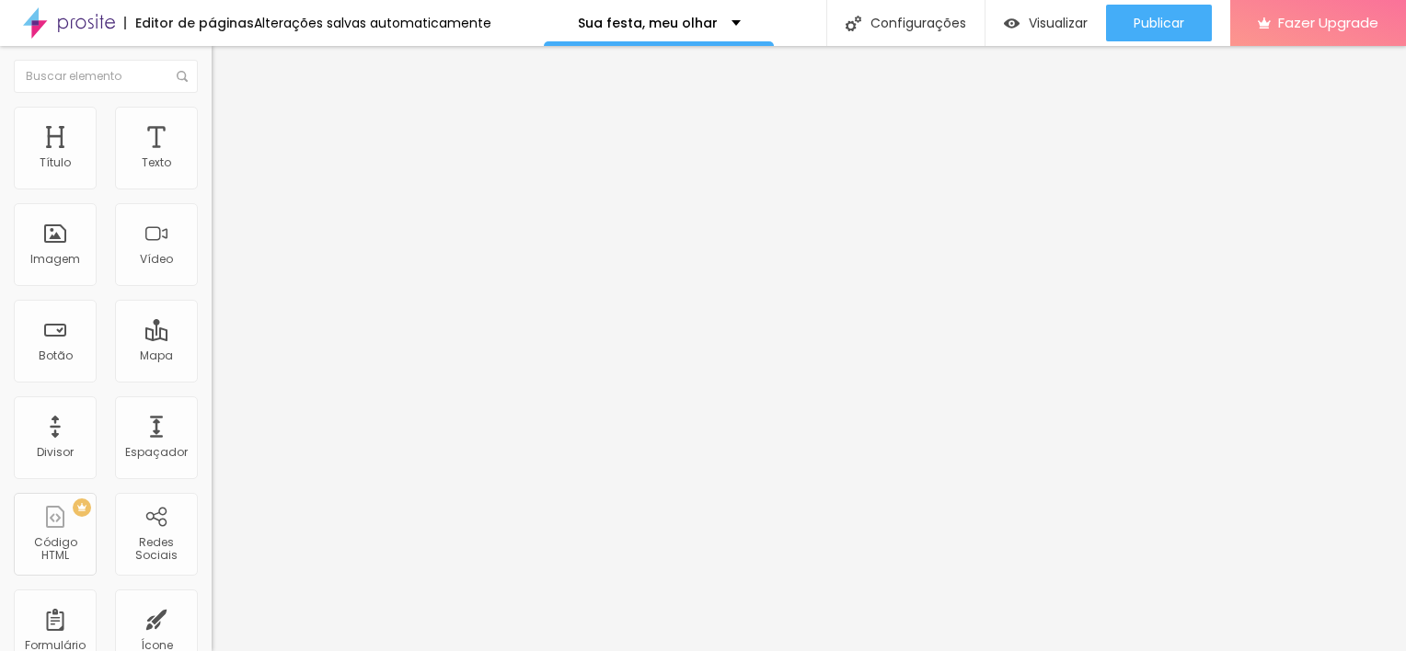
type input "1.3"
type input "1.4"
drag, startPoint x: 71, startPoint y: 247, endPoint x: 109, endPoint y: 256, distance: 39.7
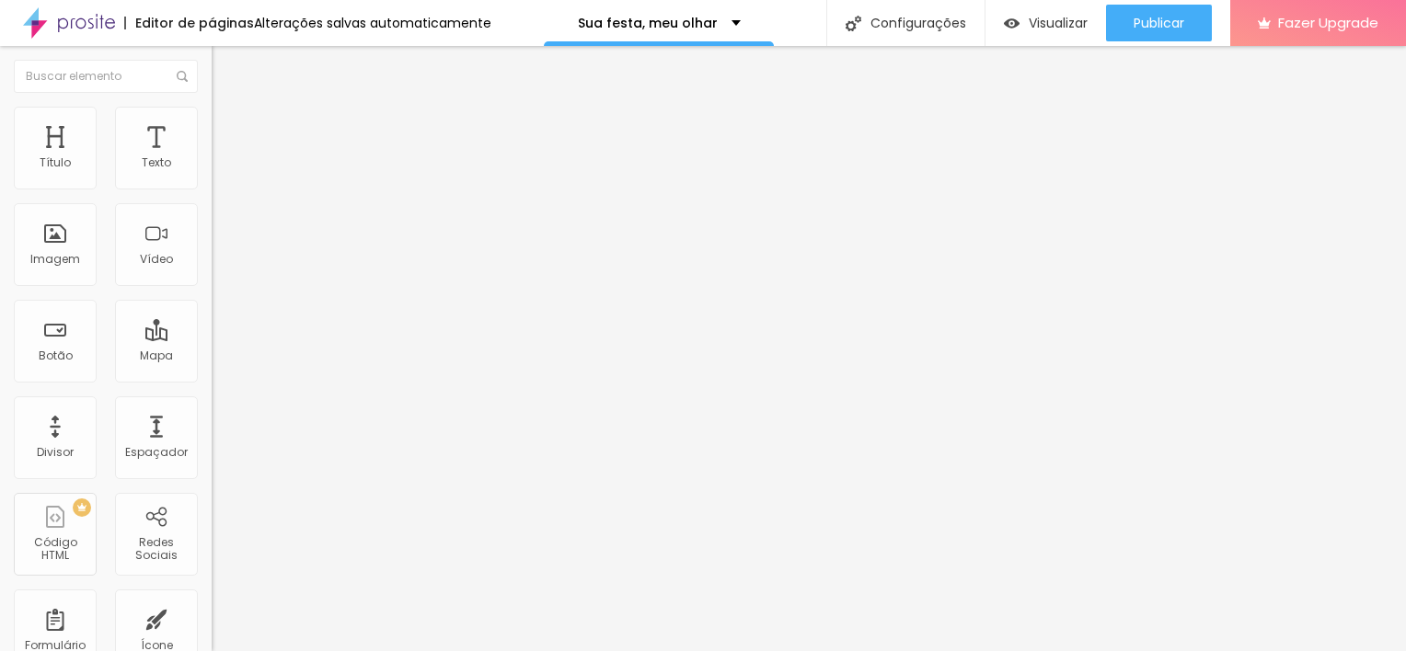
type input "1.4"
type input "1.5"
type input "1.7"
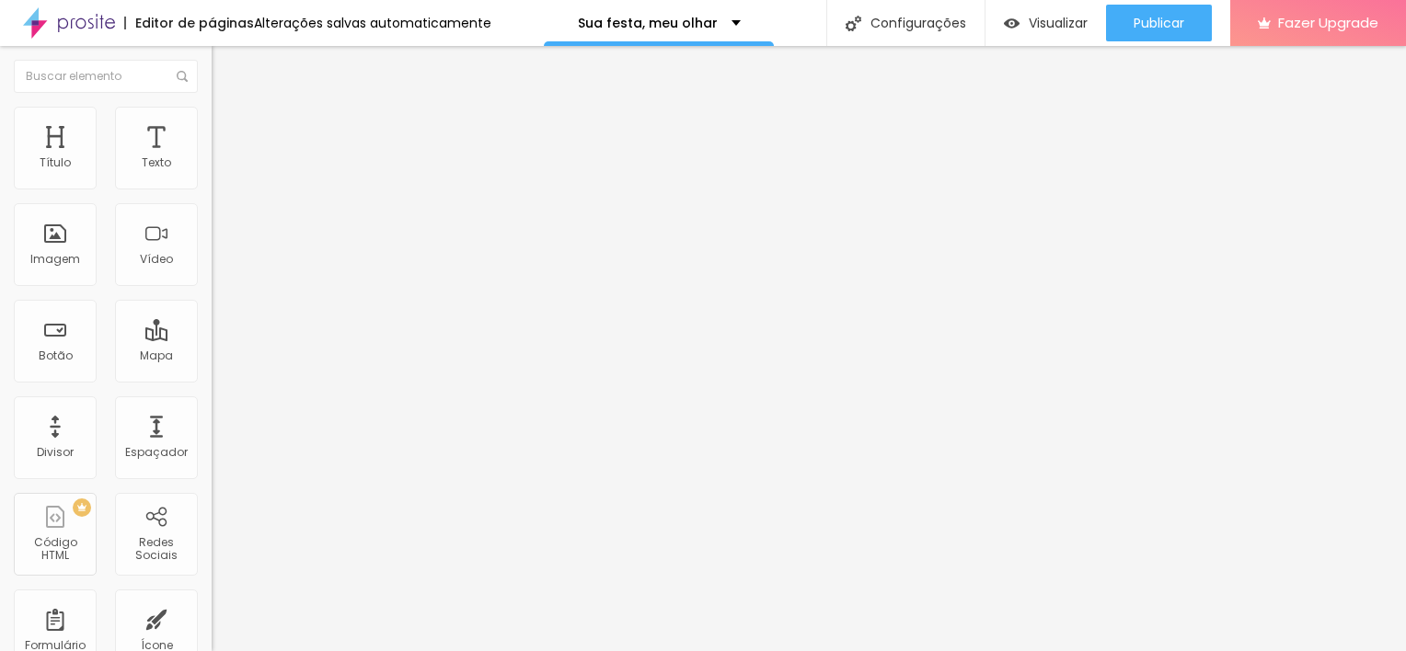
type input "1.7"
type input "1.8"
type input "1.9"
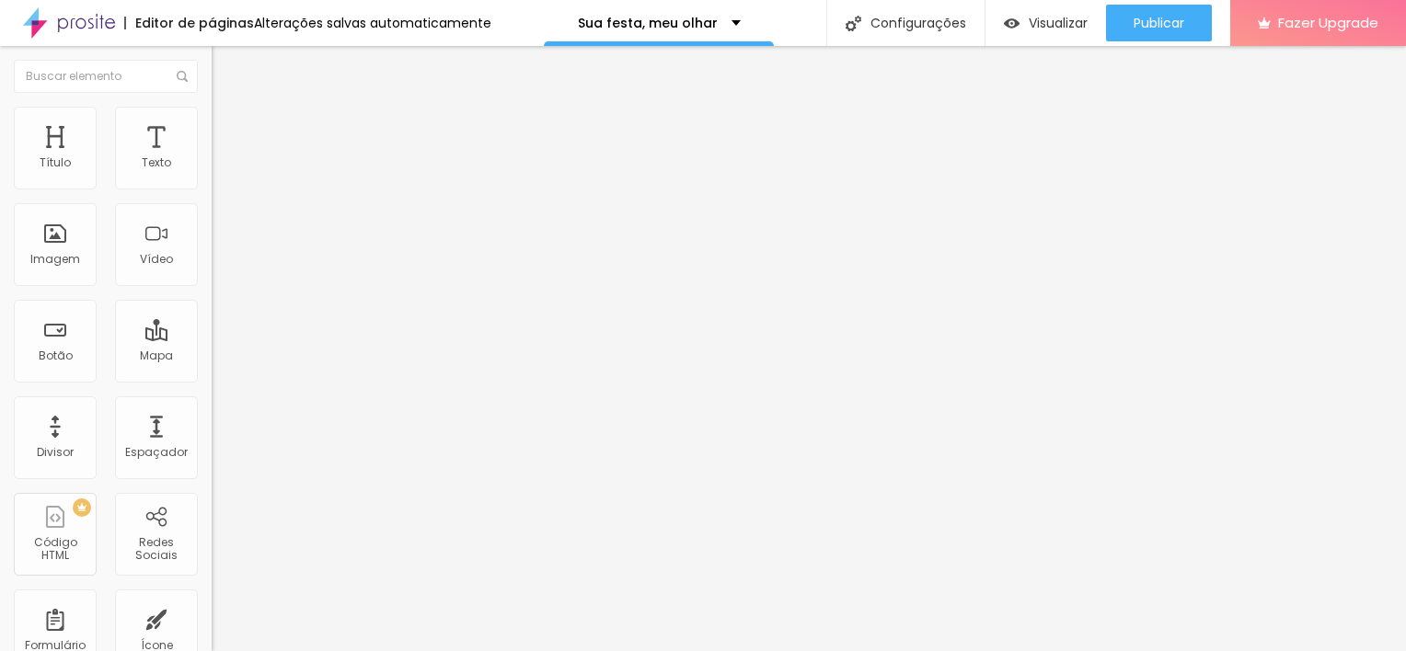
type input "2"
type input "2.1"
type input "2.2"
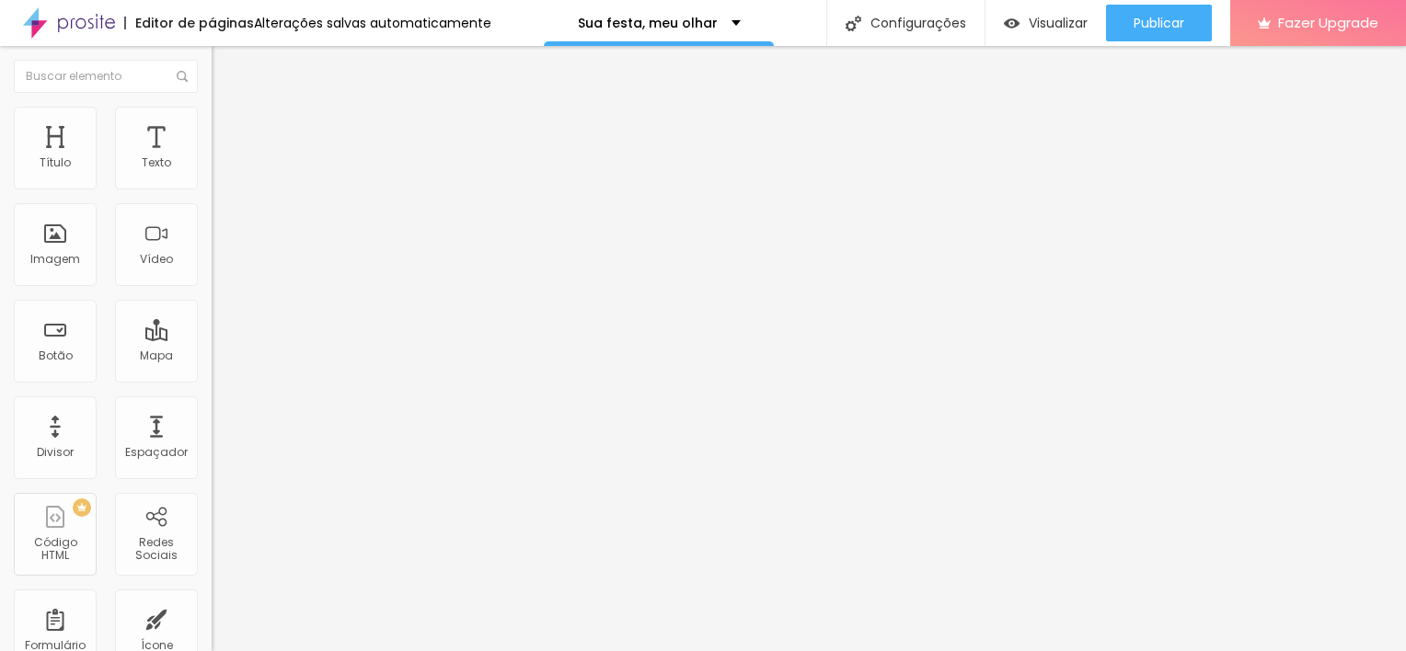
type input "2.2"
type input "2.3"
type input "2.4"
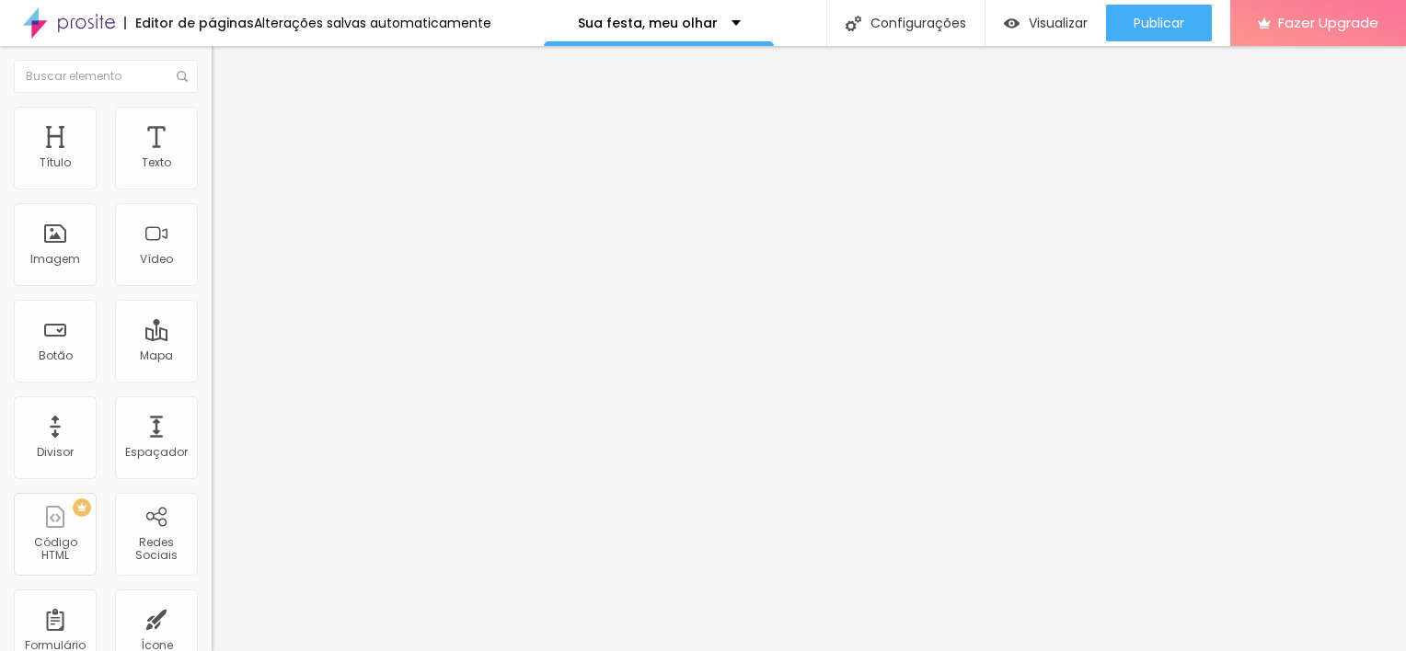
type input "2.3"
type input "2.1"
type input "1.9"
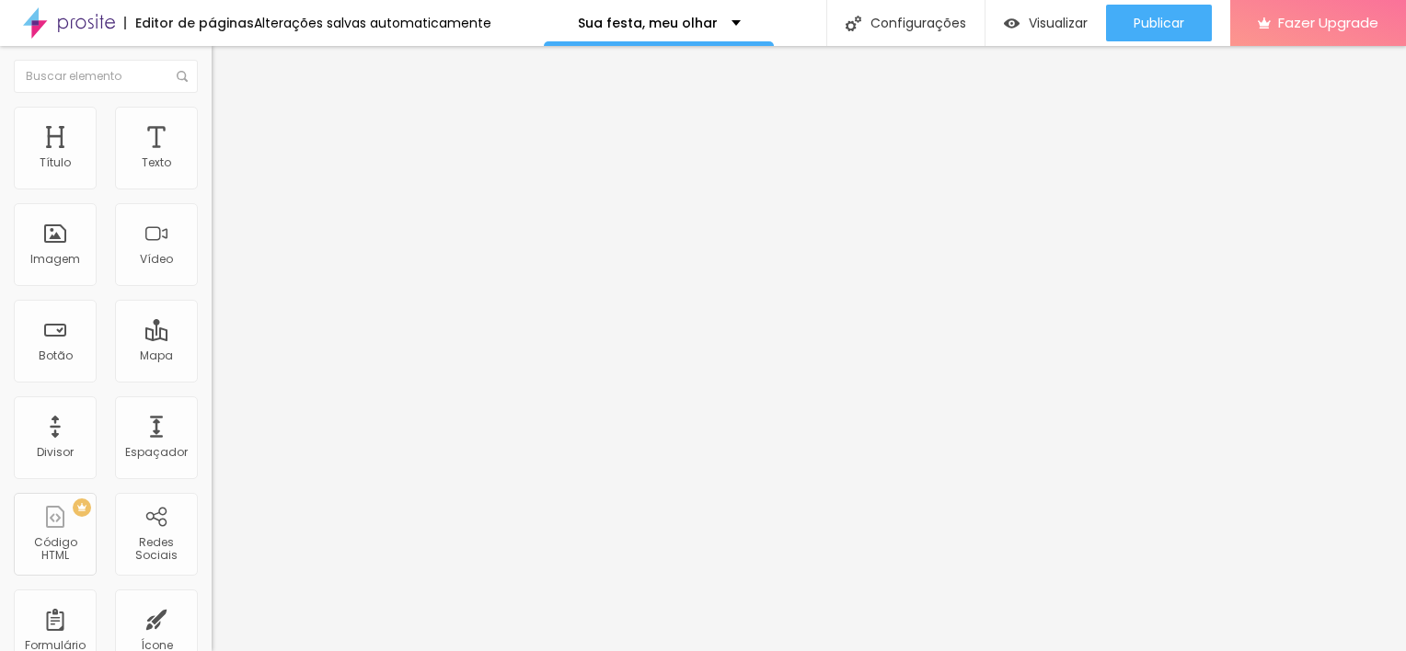
type input "1.9"
type input "1.7"
type input "1.6"
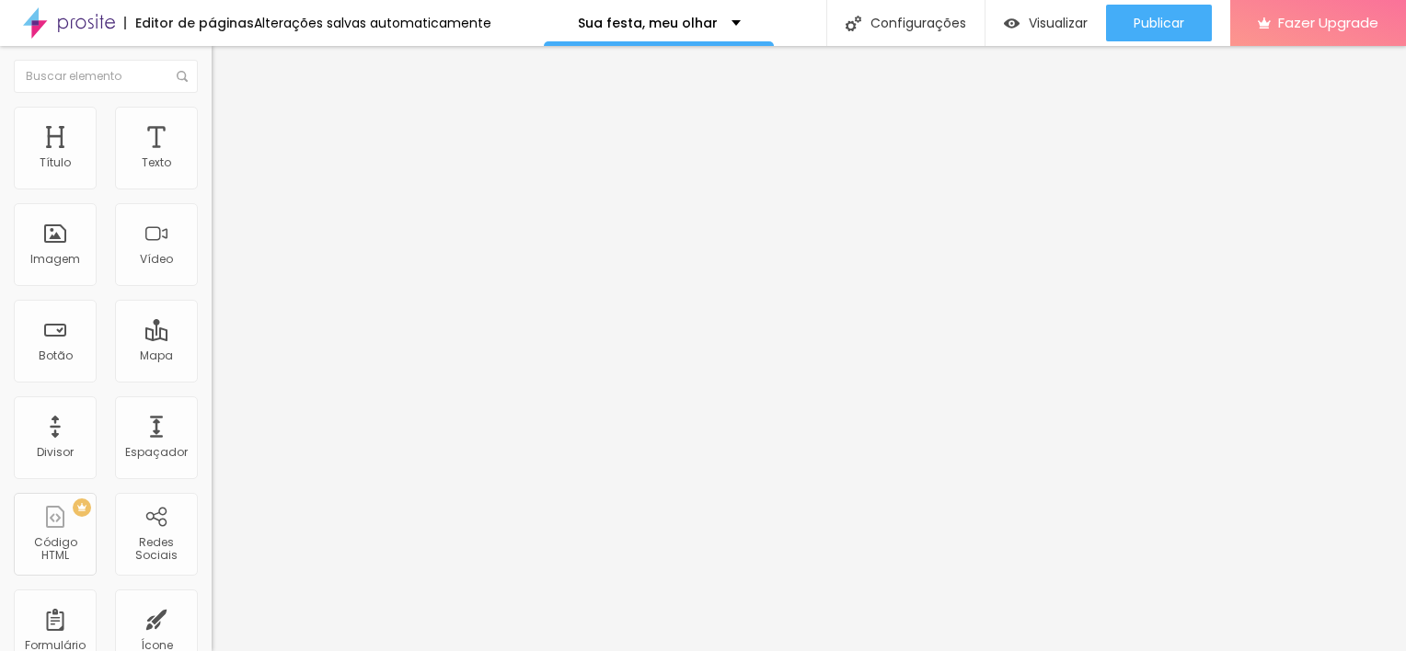
type input "1.5"
type input "1.4"
type input "1.3"
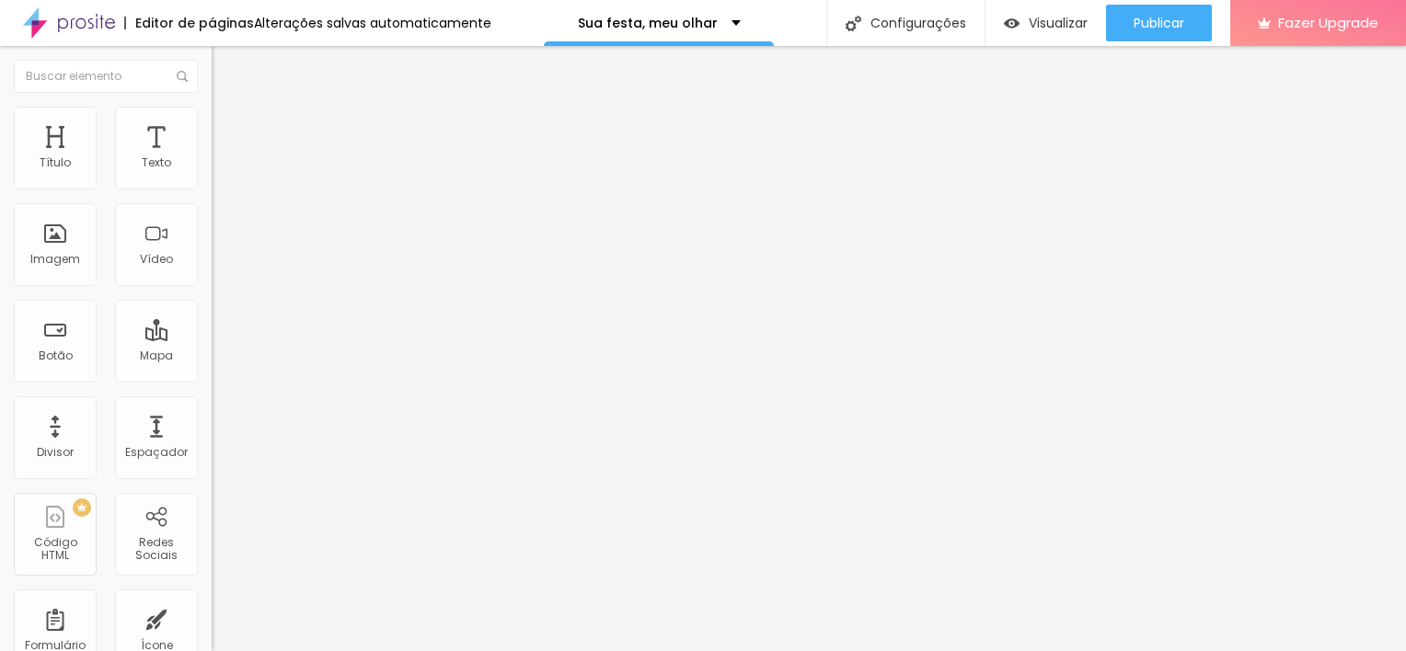
type input "1.3"
type input "1.2"
type input "1.1"
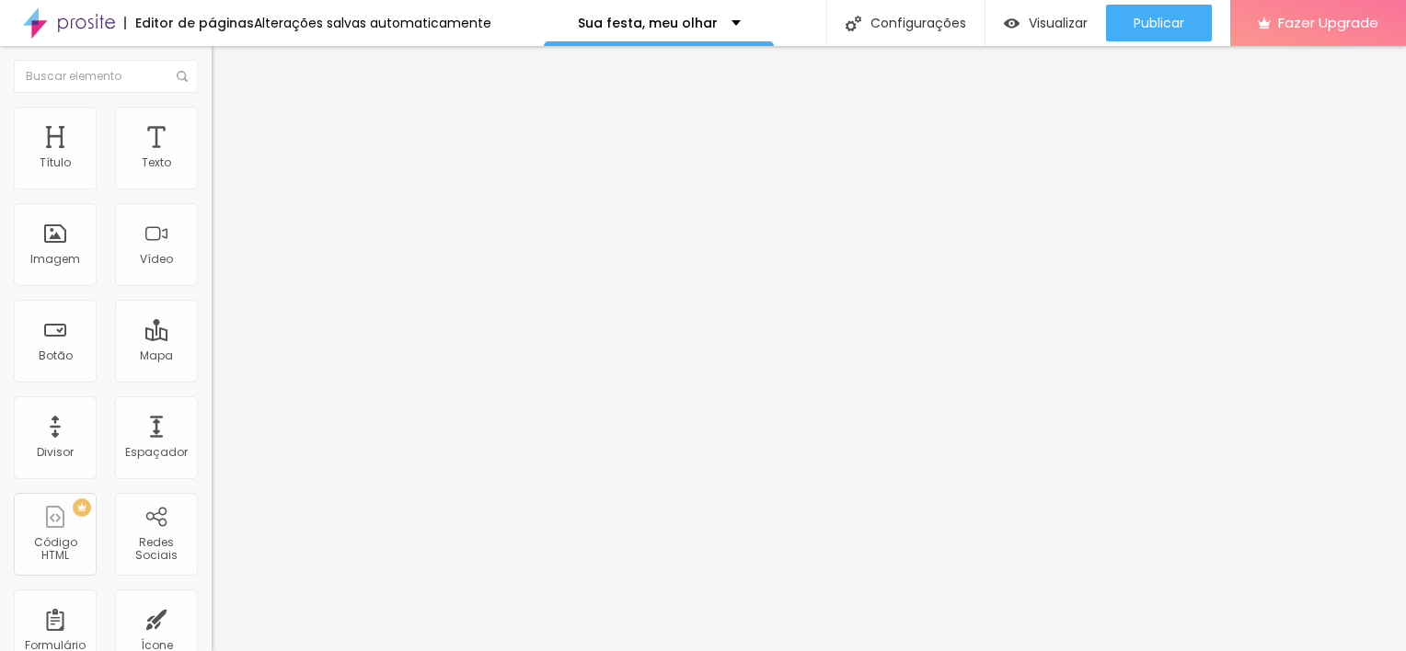
type input "1"
type input "0.9"
type input "0.8"
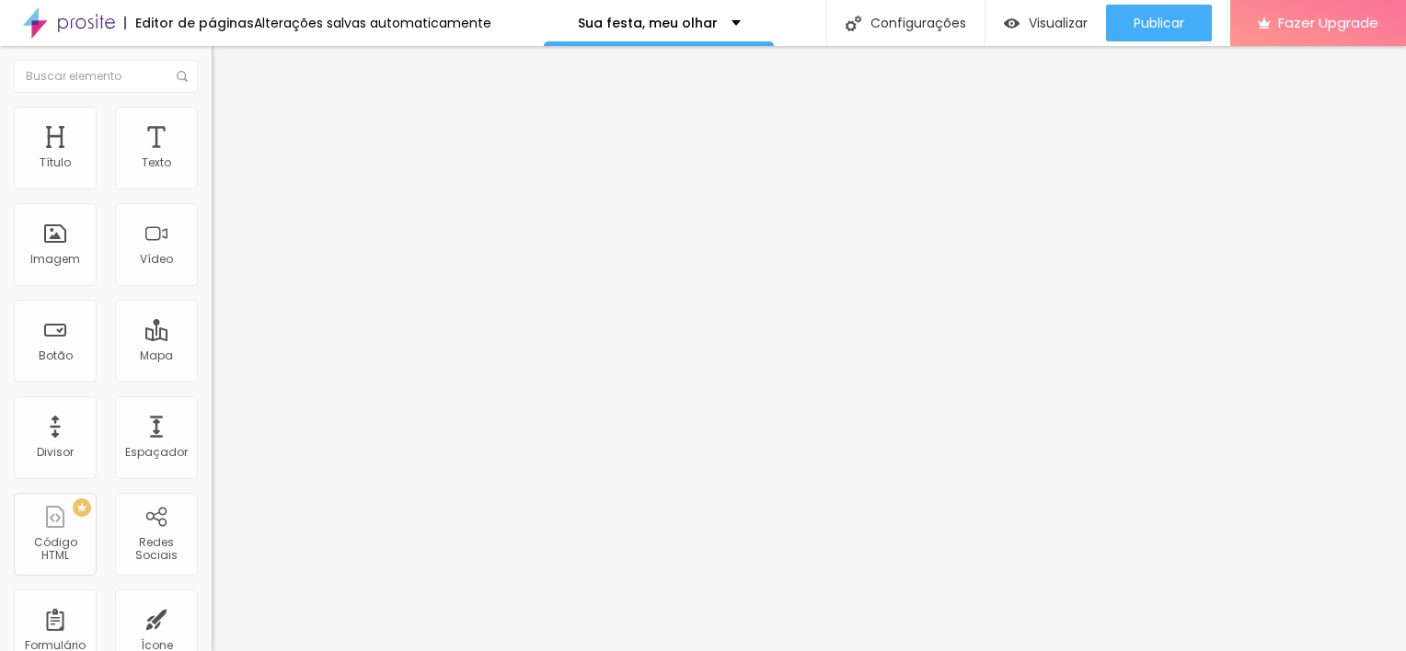
type input "0.8"
type input "0.7"
type input "0.6"
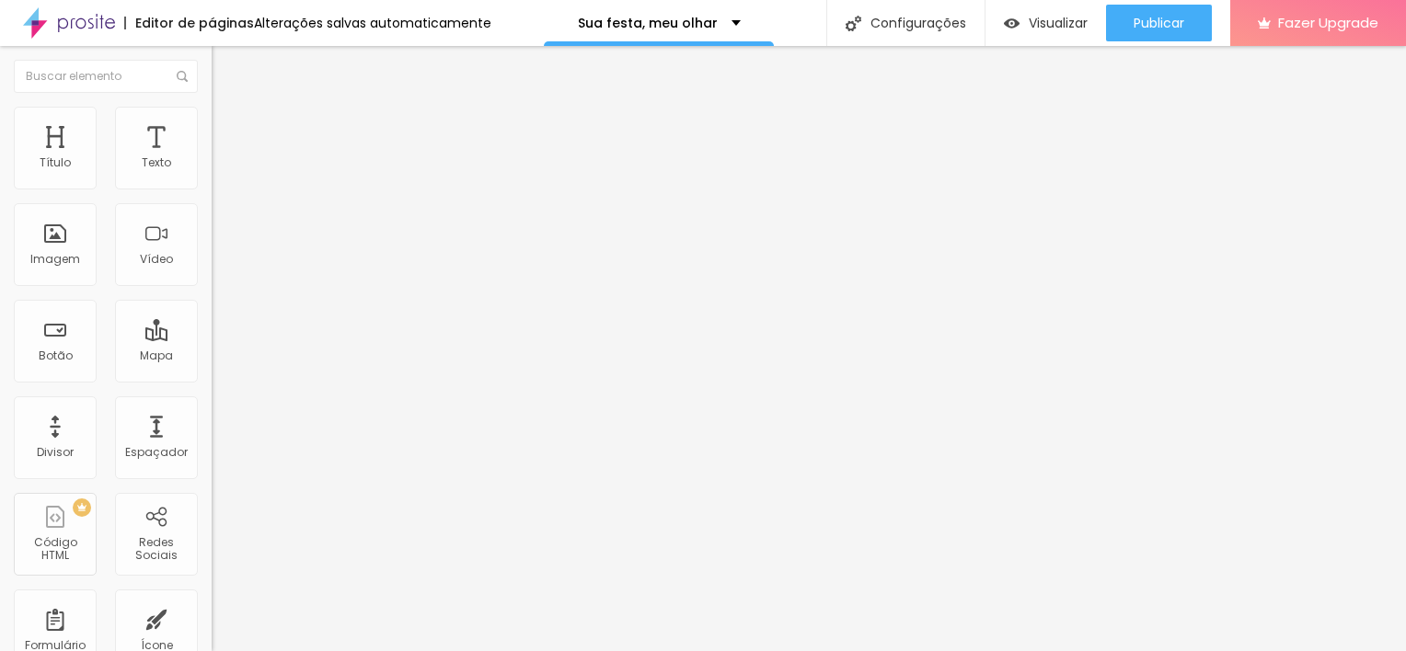
type input "0.7"
type input "0.8"
type input "0.9"
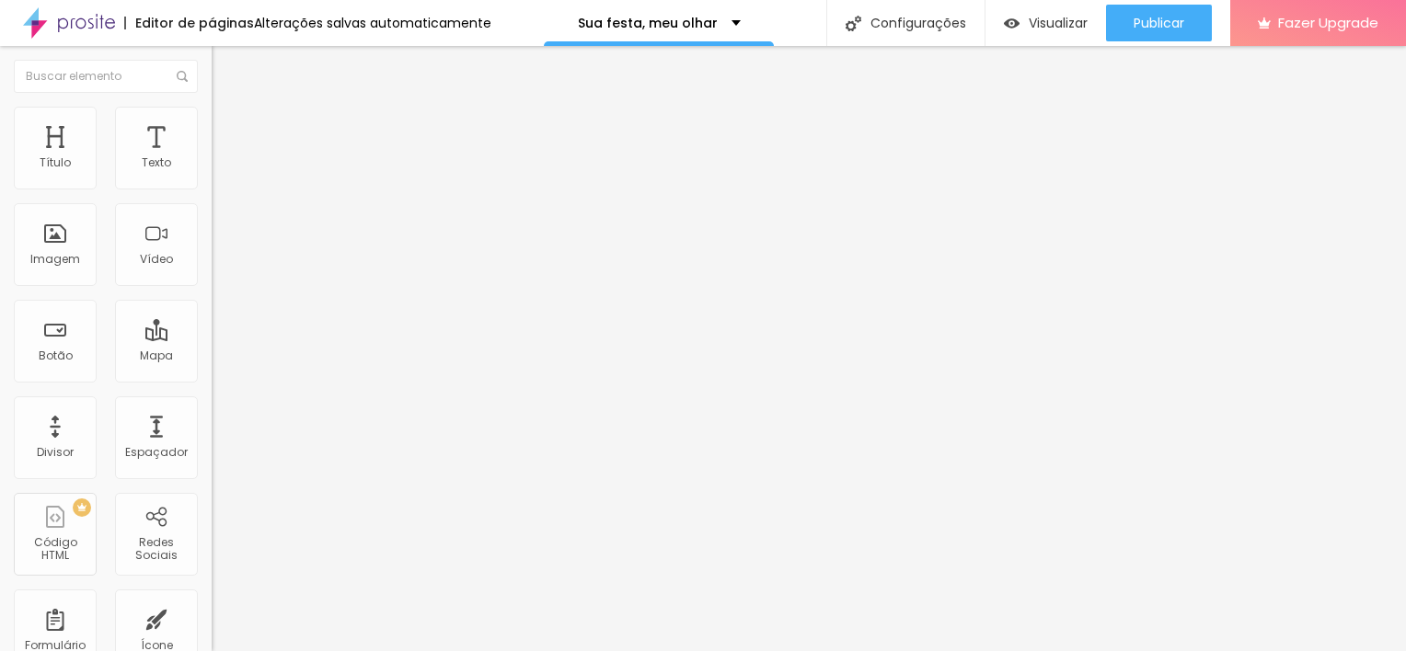
type input "0.9"
type input "1"
type input "1.1"
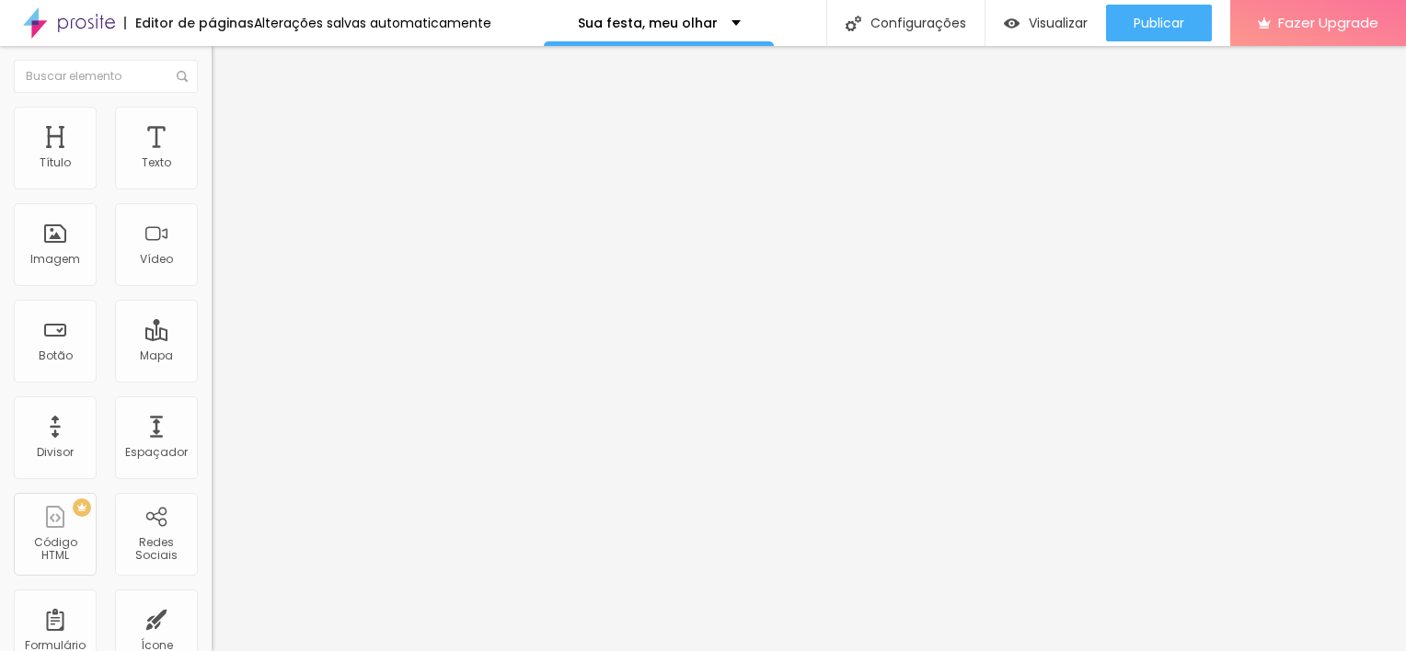
type input "1.2"
type input "1.3"
type input "1.4"
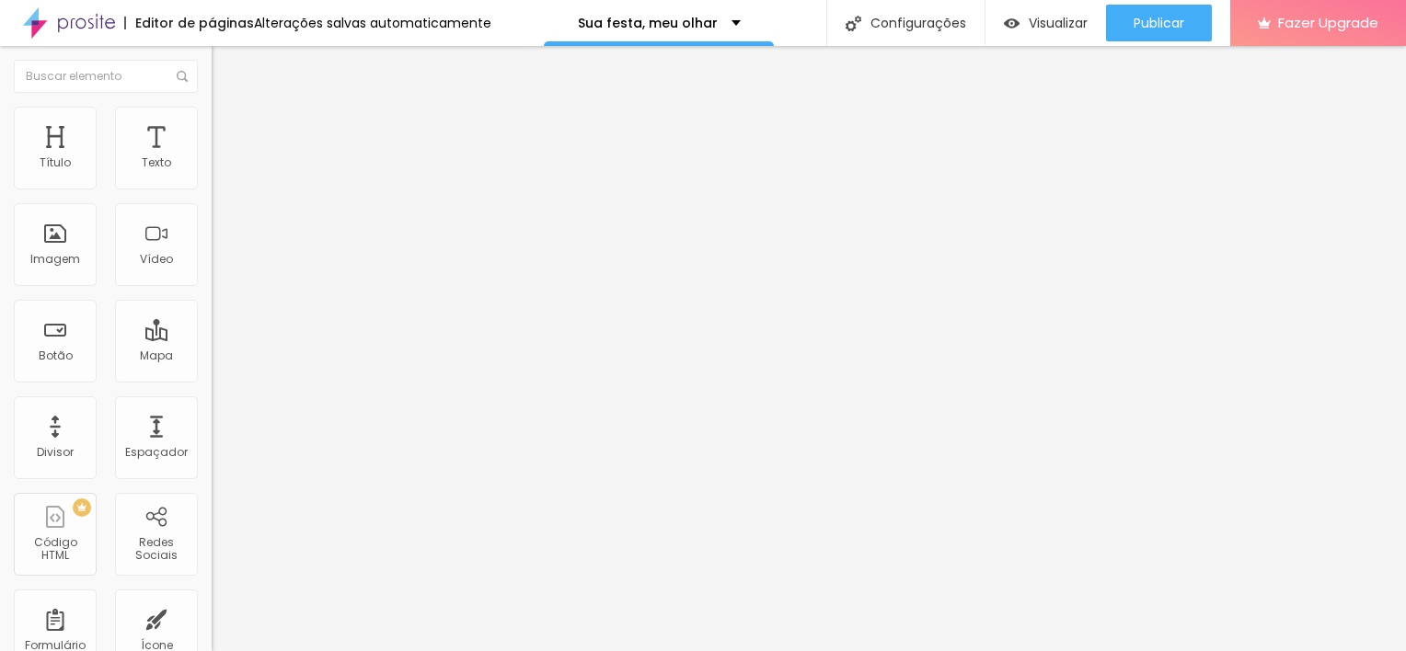
type input "1.4"
type input "1.5"
type input "1.6"
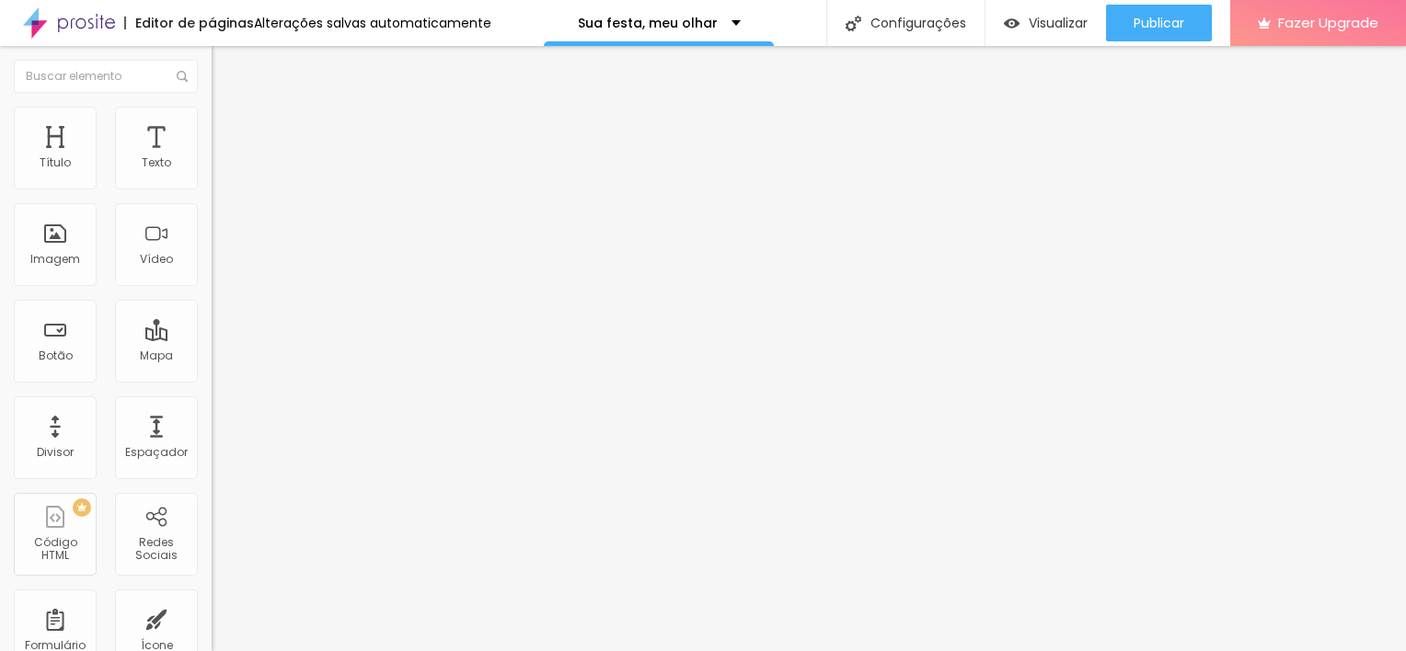
type input "1.7"
type input "1.8"
type input "1.9"
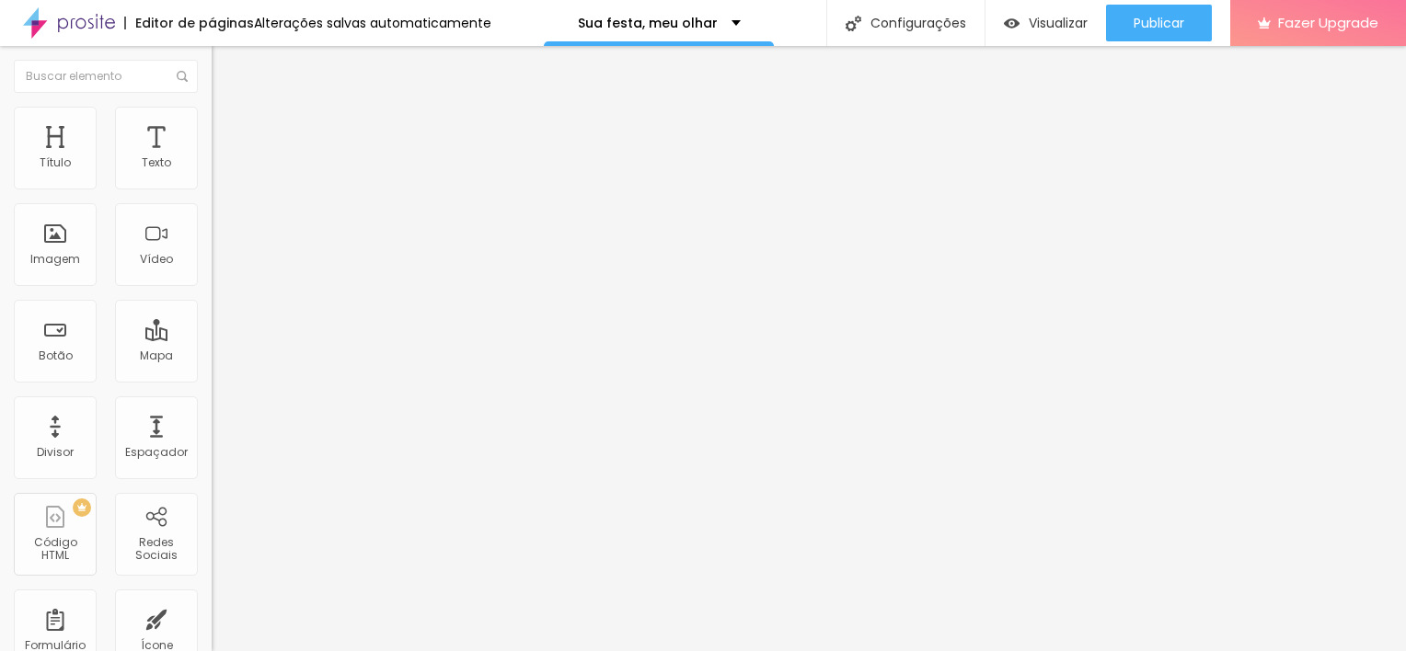
type input "1.9"
type input "2"
type input "2.1"
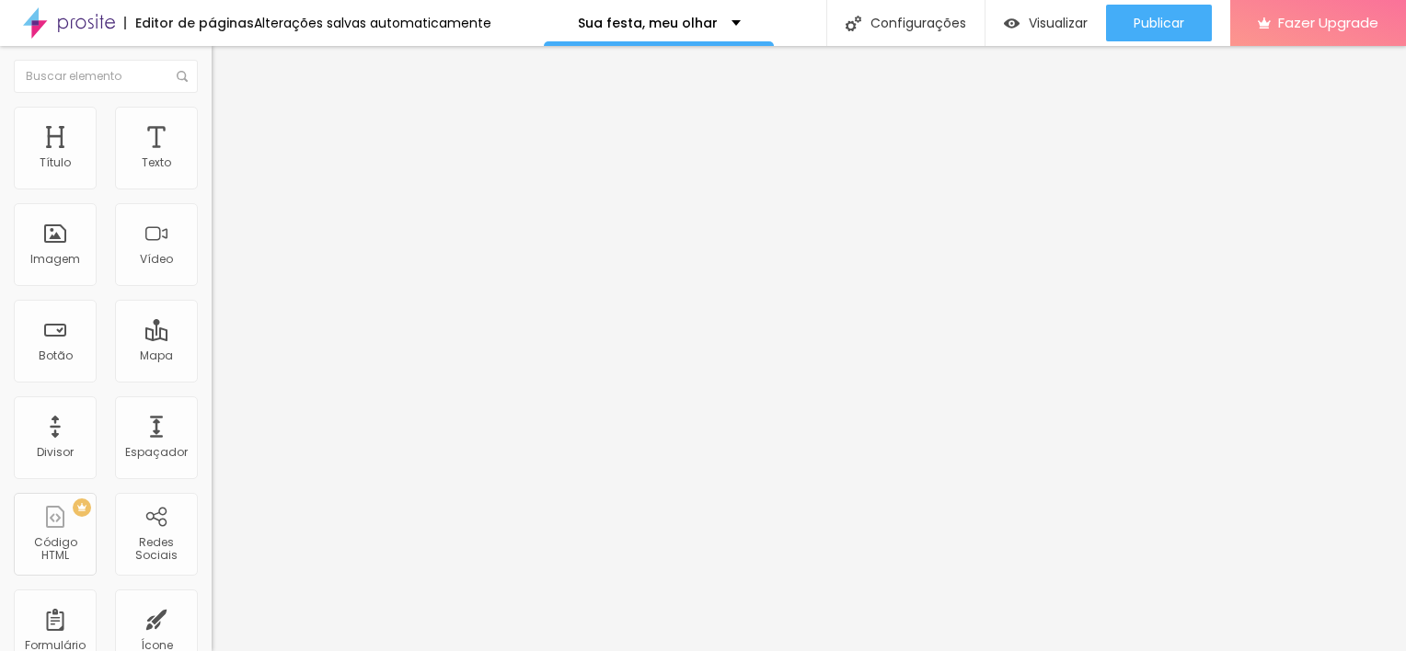
type input "2"
type input "1.9"
type input "1.8"
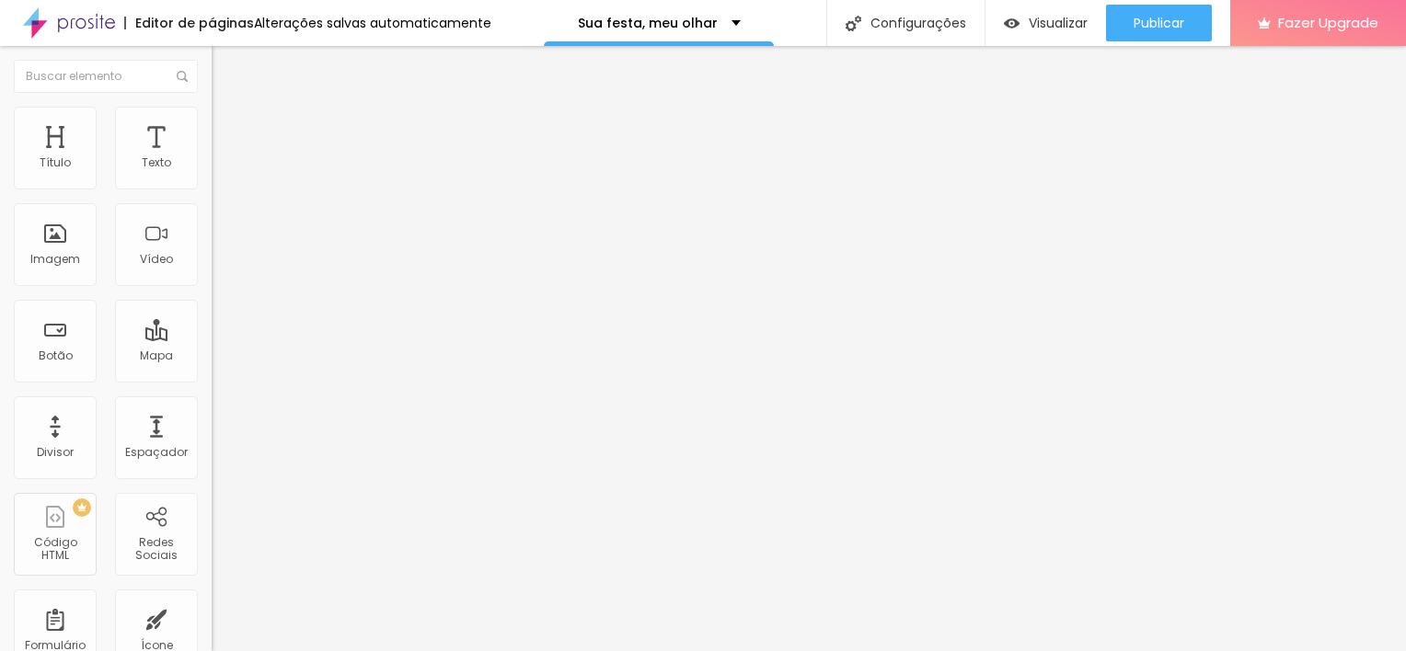
type input "1.8"
type input "1.7"
type input "1.6"
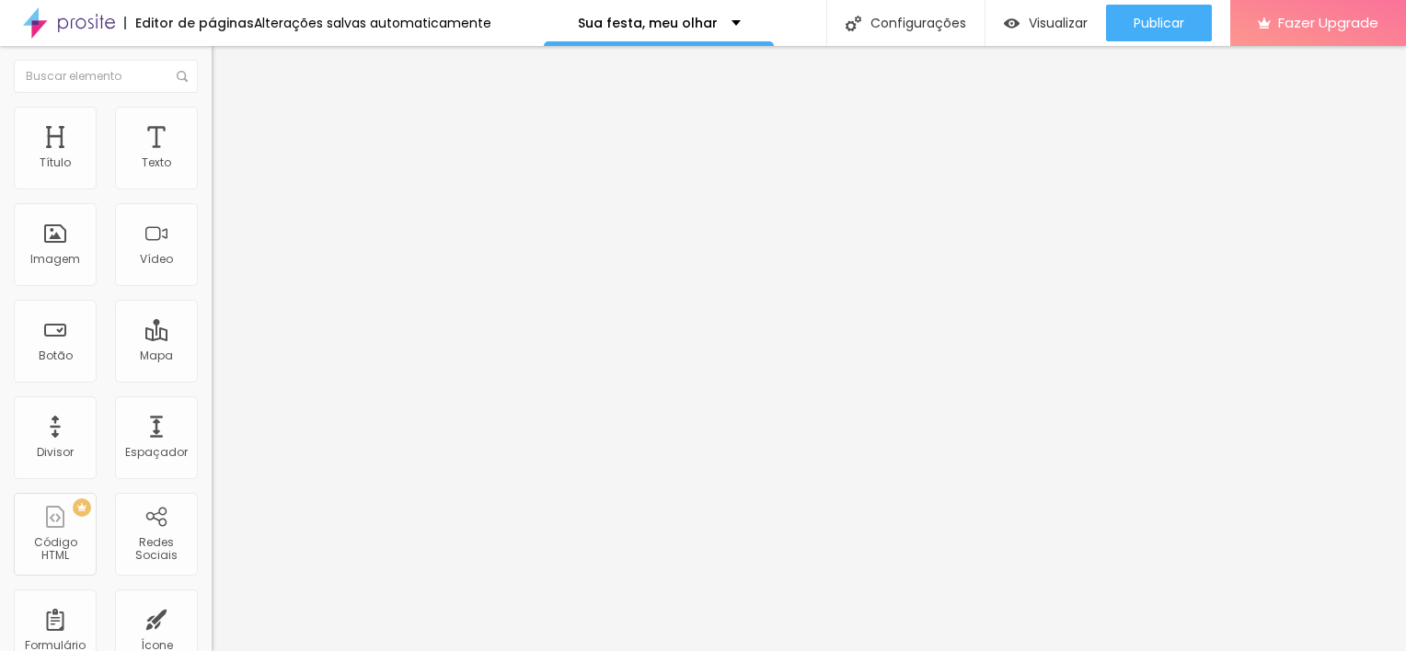
type input "1.5"
type input "1.4"
type input "1.3"
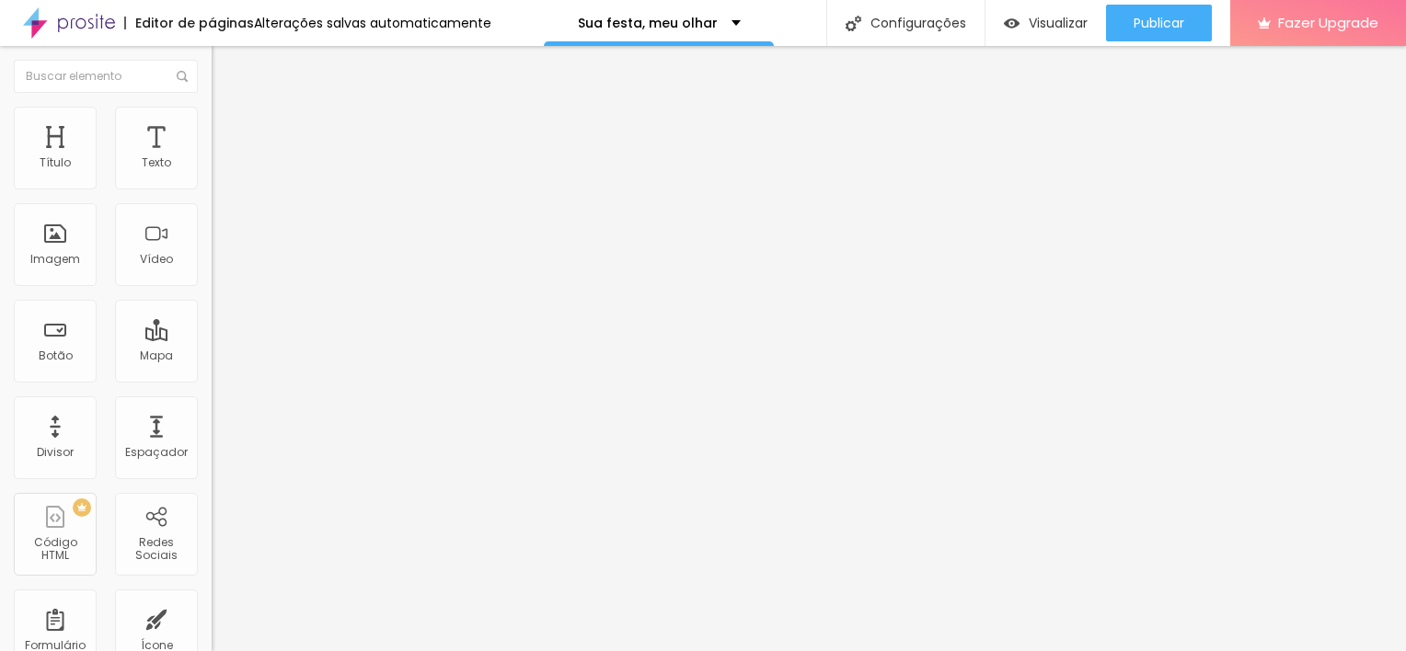
type input "1.3"
type input "1.2"
type input "1.1"
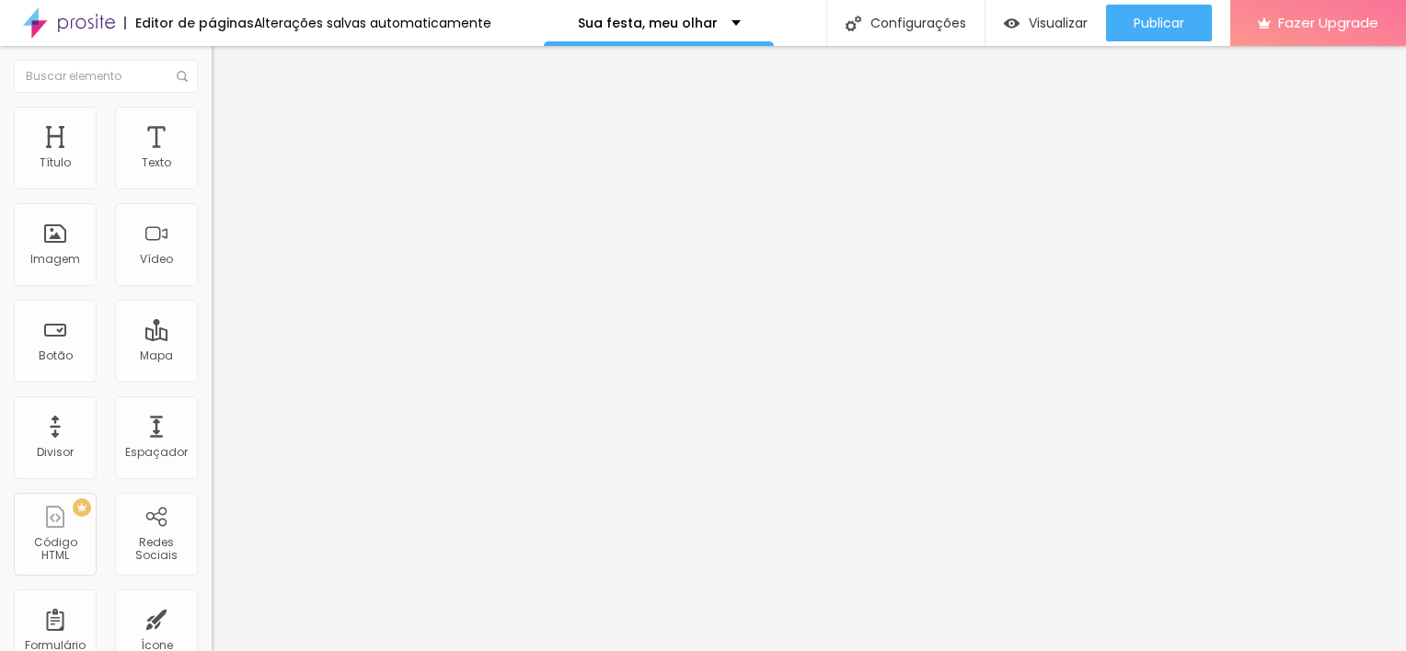
type input "1"
drag, startPoint x: 59, startPoint y: 216, endPoint x: 54, endPoint y: 227, distance: 12.0
type input "1"
click at [212, 599] on input "range" at bounding box center [271, 606] width 119 height 15
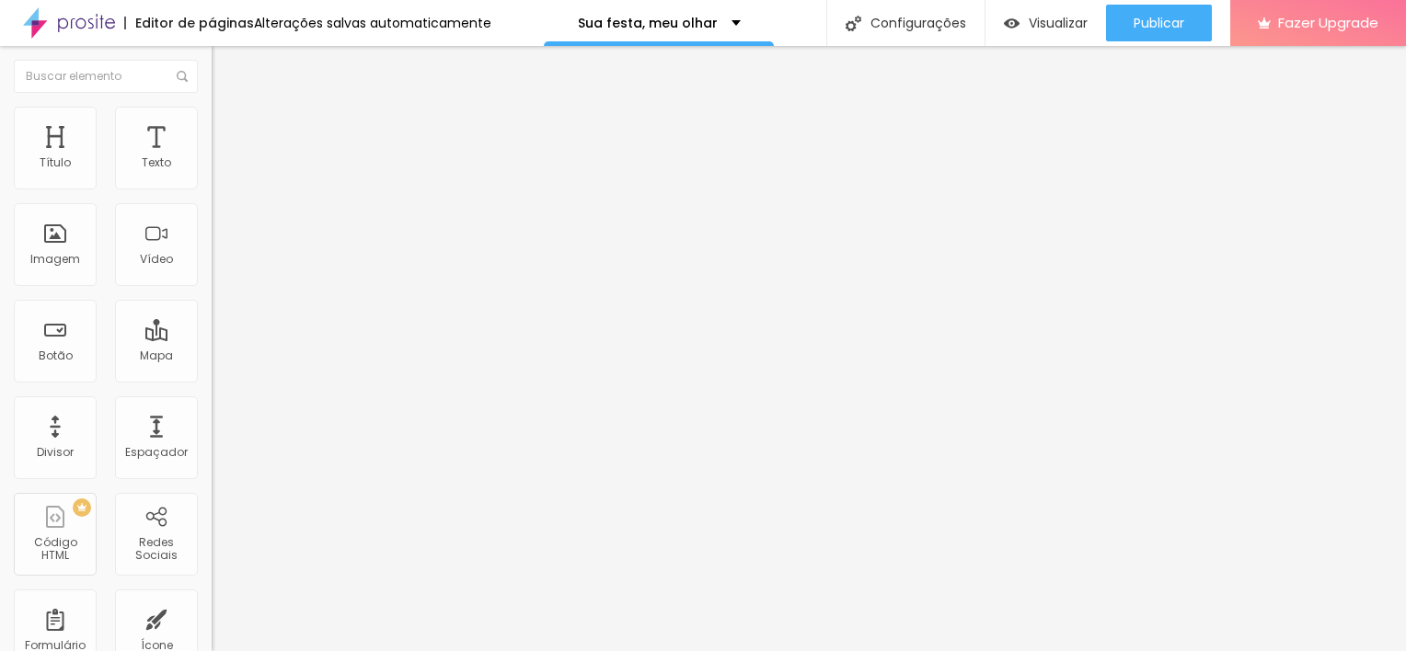
type input "0.7"
type input "0.8"
type input "0.9"
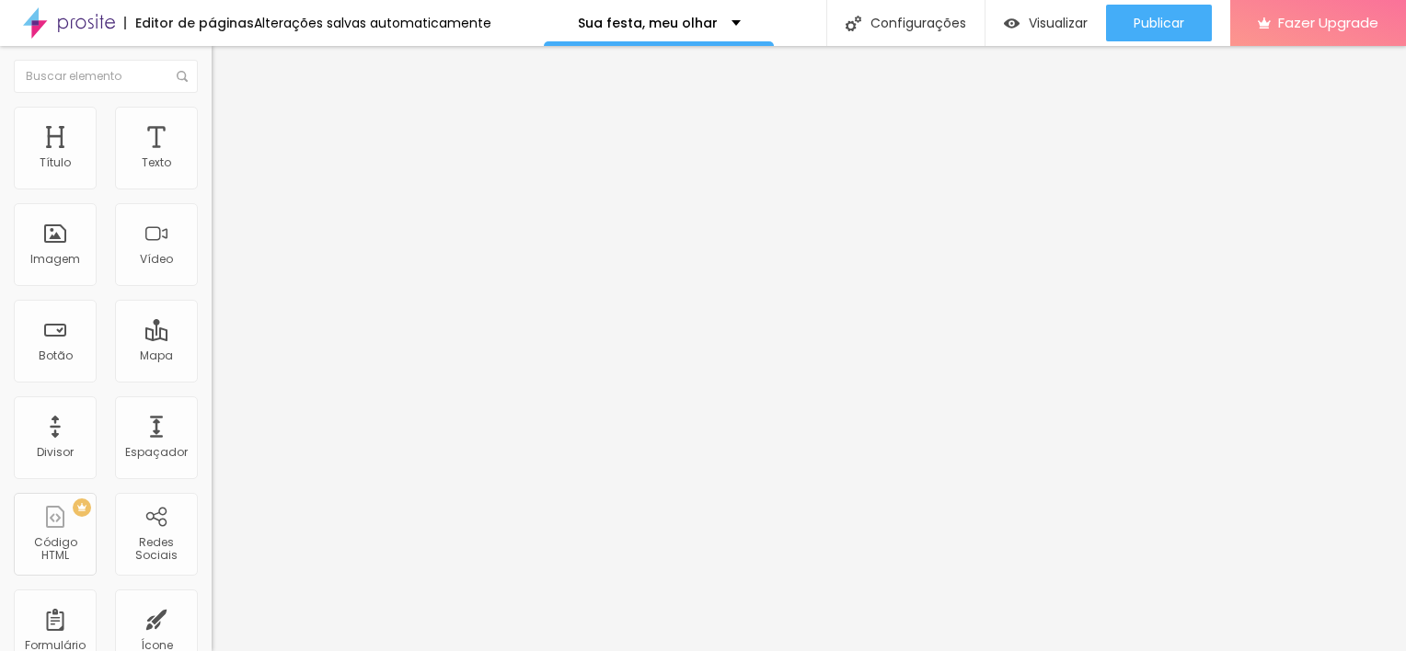
type input "0.9"
type input "1"
type input "1.1"
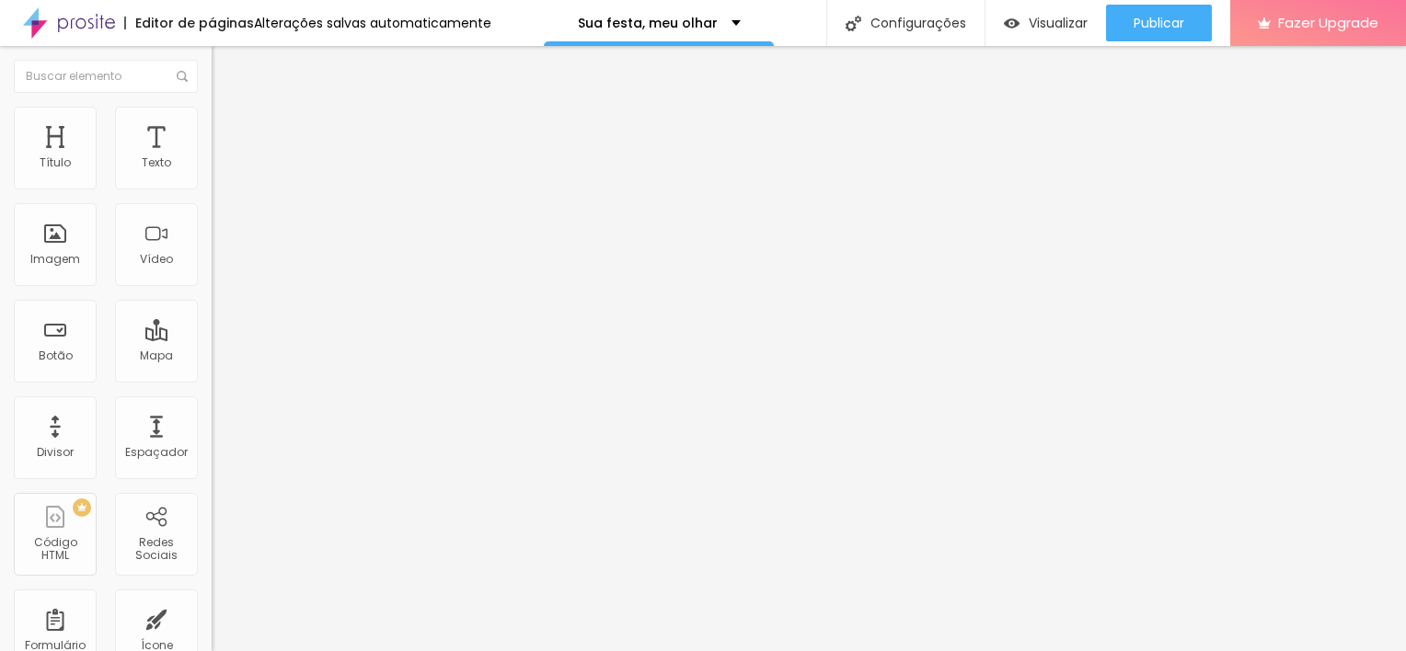
type input "1.2"
click at [212, 599] on input "range" at bounding box center [271, 606] width 119 height 15
drag, startPoint x: 45, startPoint y: 284, endPoint x: 63, endPoint y: 284, distance: 17.5
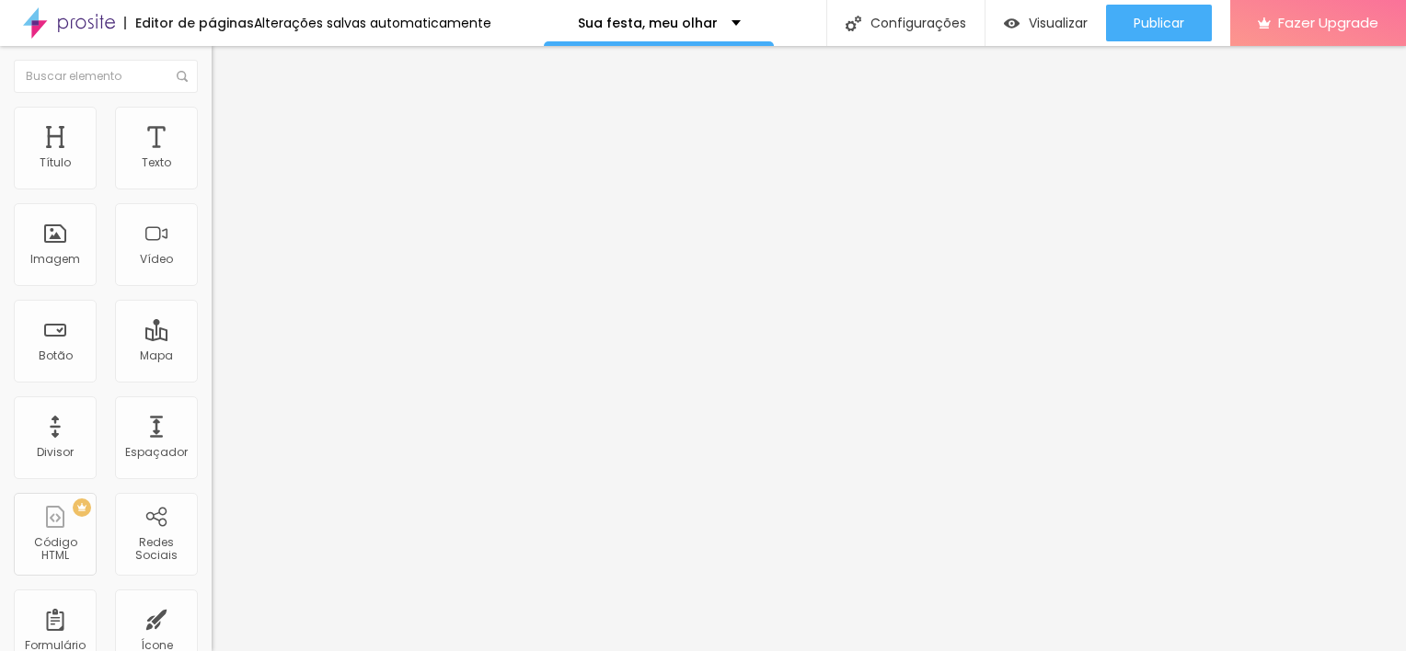
drag, startPoint x: 46, startPoint y: 286, endPoint x: 63, endPoint y: 291, distance: 17.2
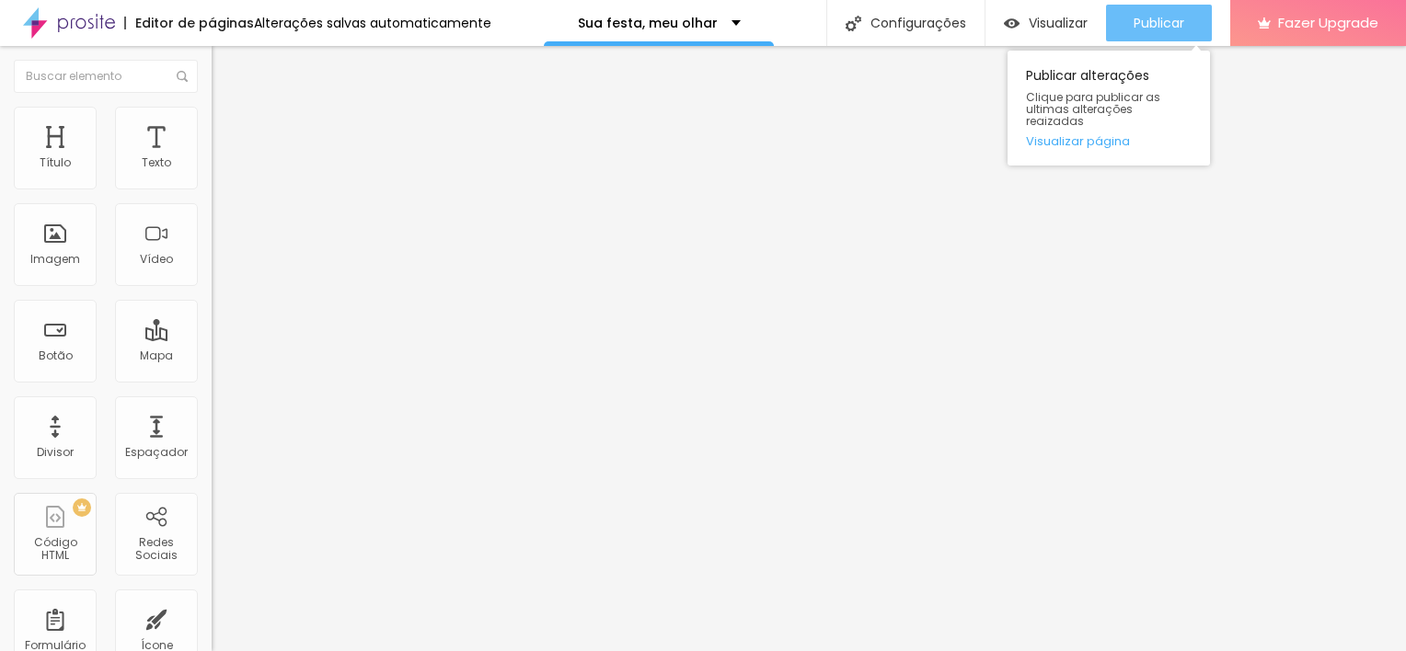
click at [1134, 16] on span "Publicar" at bounding box center [1158, 23] width 51 height 15
click at [1133, 19] on span "Publicar" at bounding box center [1158, 23] width 51 height 15
click at [1185, 17] on button "Publicar" at bounding box center [1159, 23] width 106 height 37
click at [1135, 29] on span "Publicar" at bounding box center [1158, 23] width 51 height 15
click at [1156, 11] on div "Publicar" at bounding box center [1158, 23] width 51 height 37
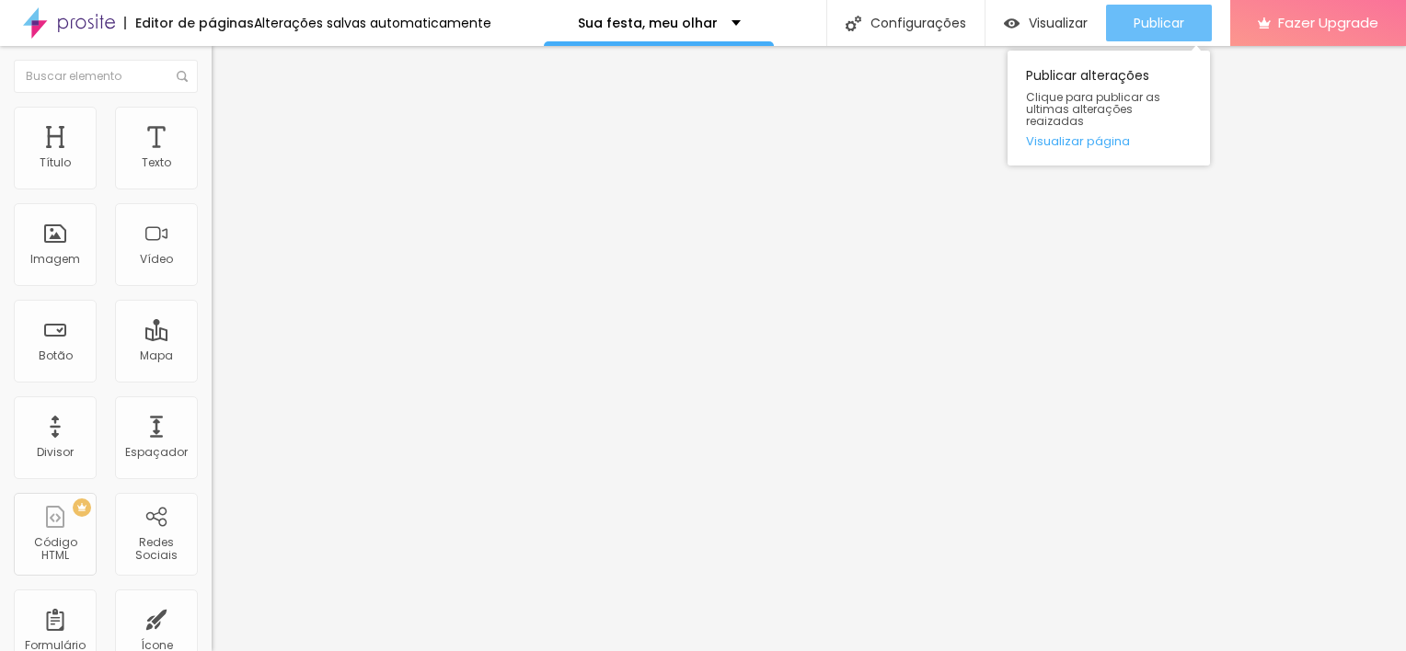
click at [1194, 34] on button "Publicar" at bounding box center [1159, 23] width 106 height 37
